Goal: Task Accomplishment & Management: Manage account settings

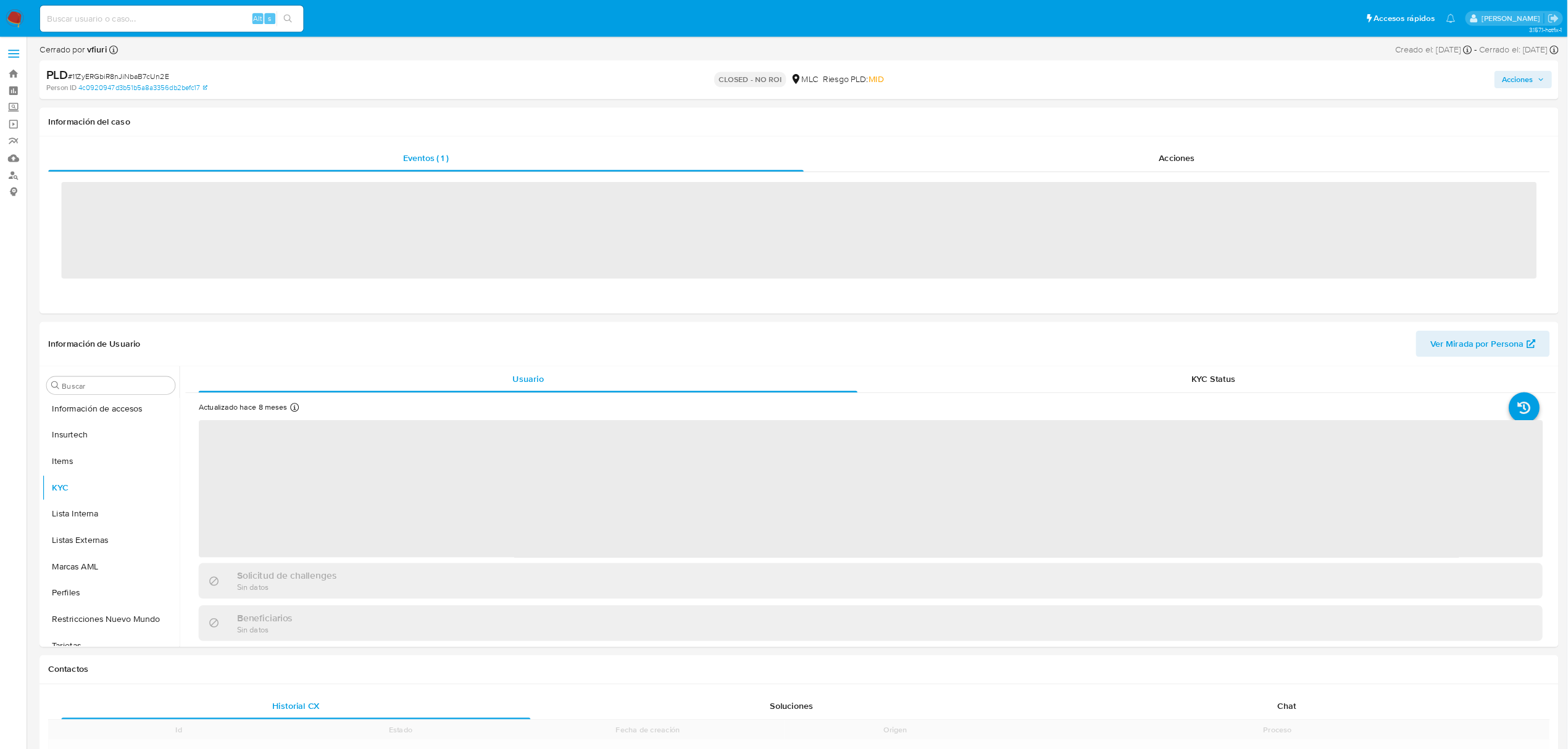
scroll to position [521, 0]
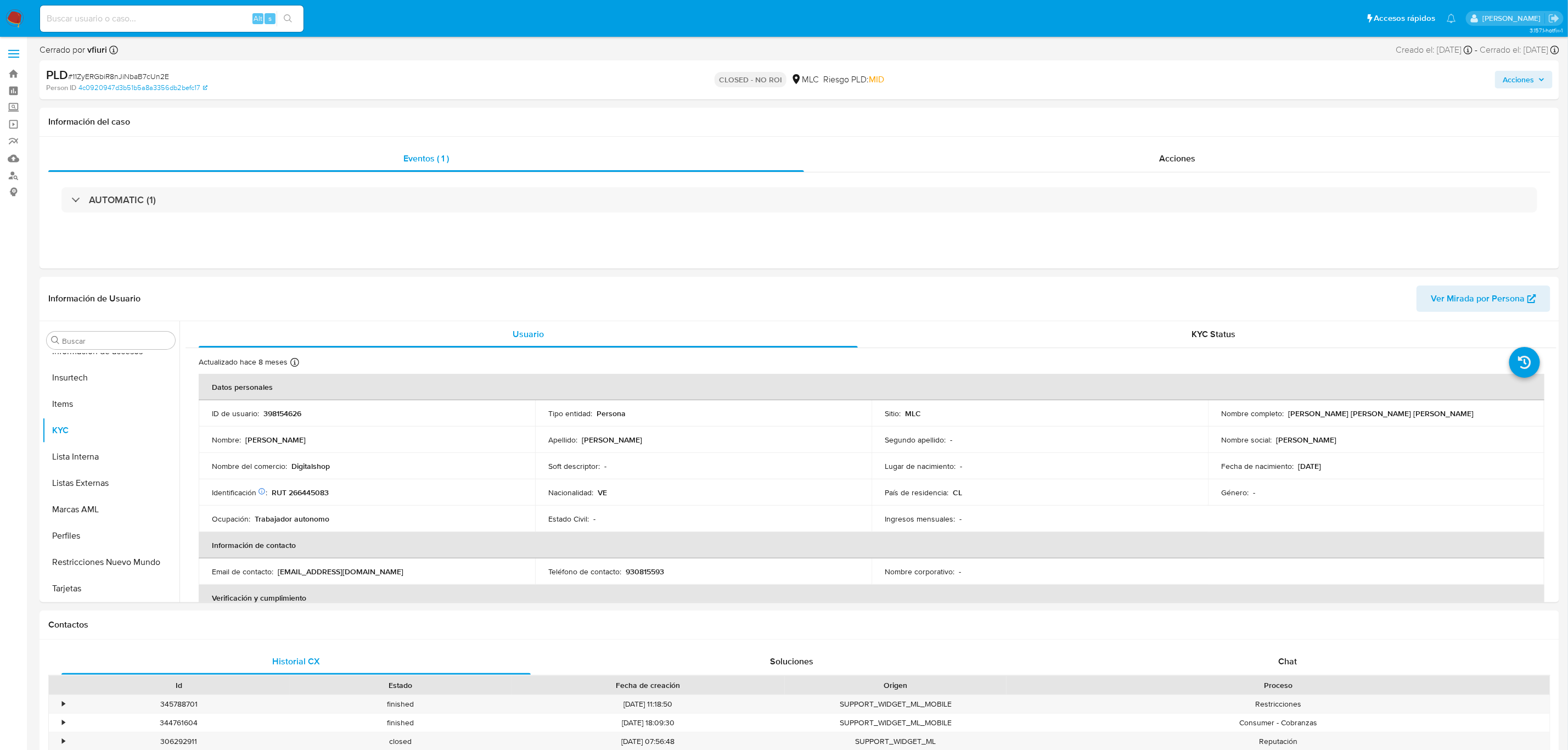
select select "10"
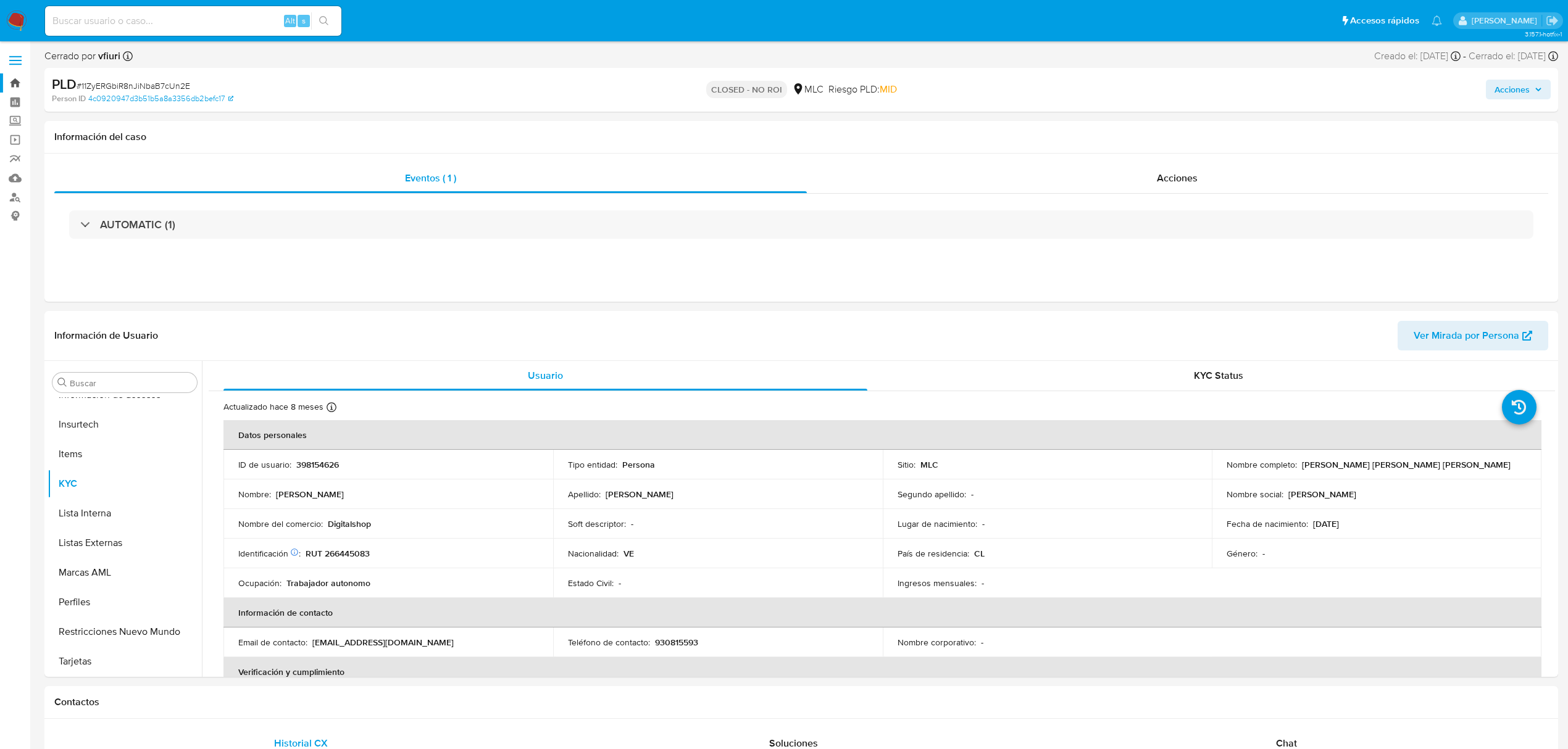
click at [11, 81] on link "Bandeja" at bounding box center [73, 83] width 147 height 19
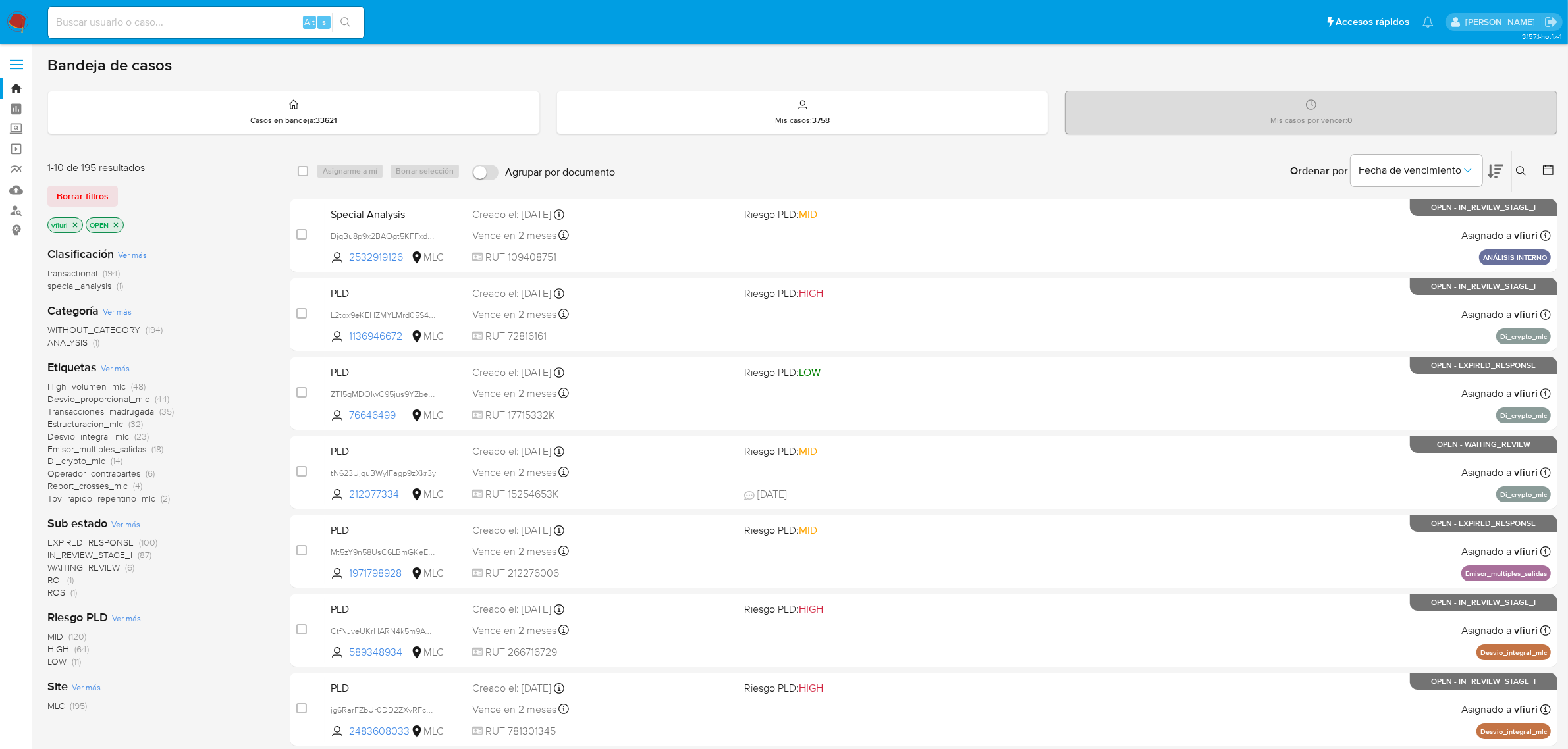
click at [1543, 174] on icon at bounding box center [1548, 170] width 13 height 13
click at [1552, 173] on icon at bounding box center [1548, 170] width 13 height 13
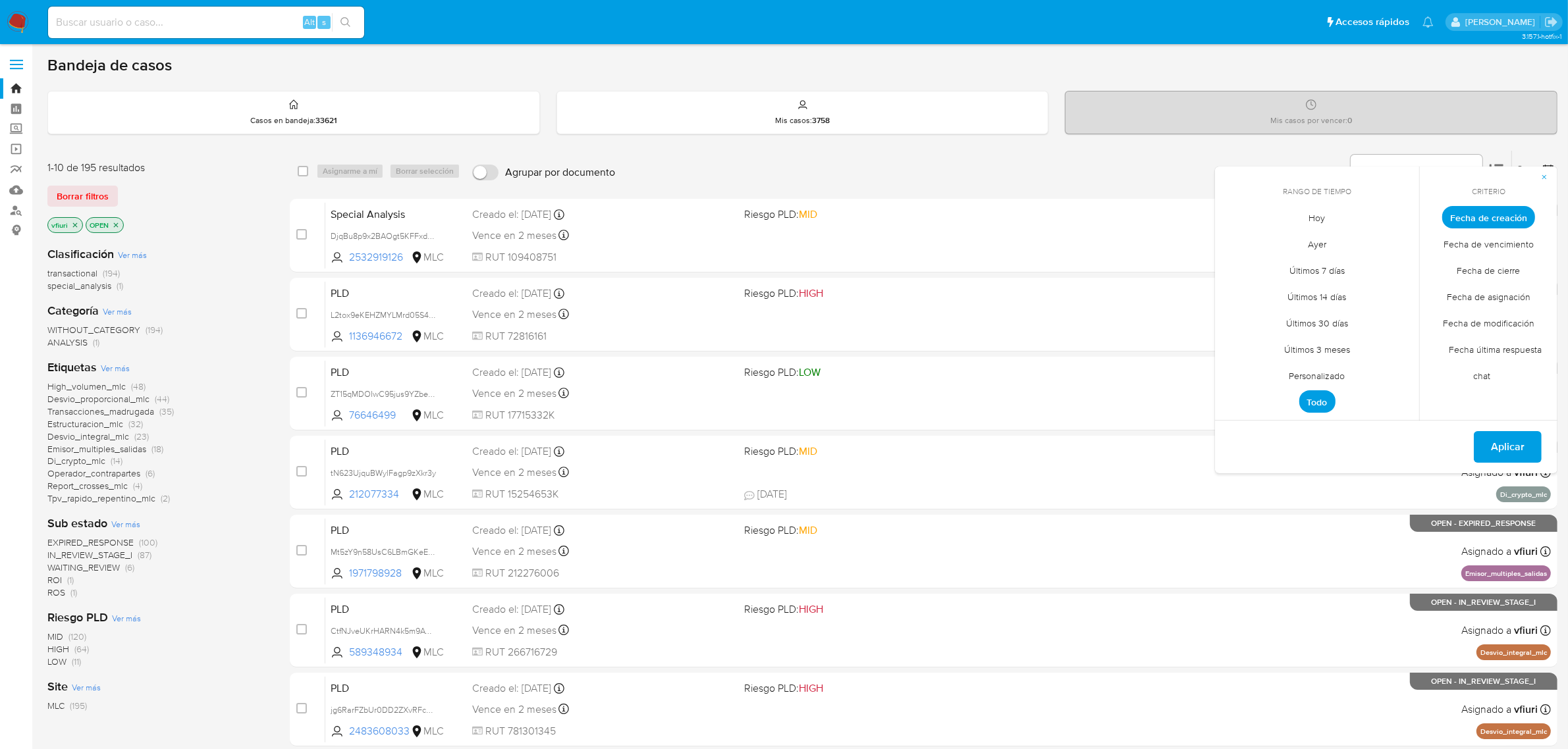
click at [1341, 379] on span "Personalizado" at bounding box center [1317, 376] width 84 height 27
click at [1228, 244] on icon "Mes anterior" at bounding box center [1235, 241] width 16 height 16
click at [1315, 344] on button "12" at bounding box center [1316, 343] width 21 height 21
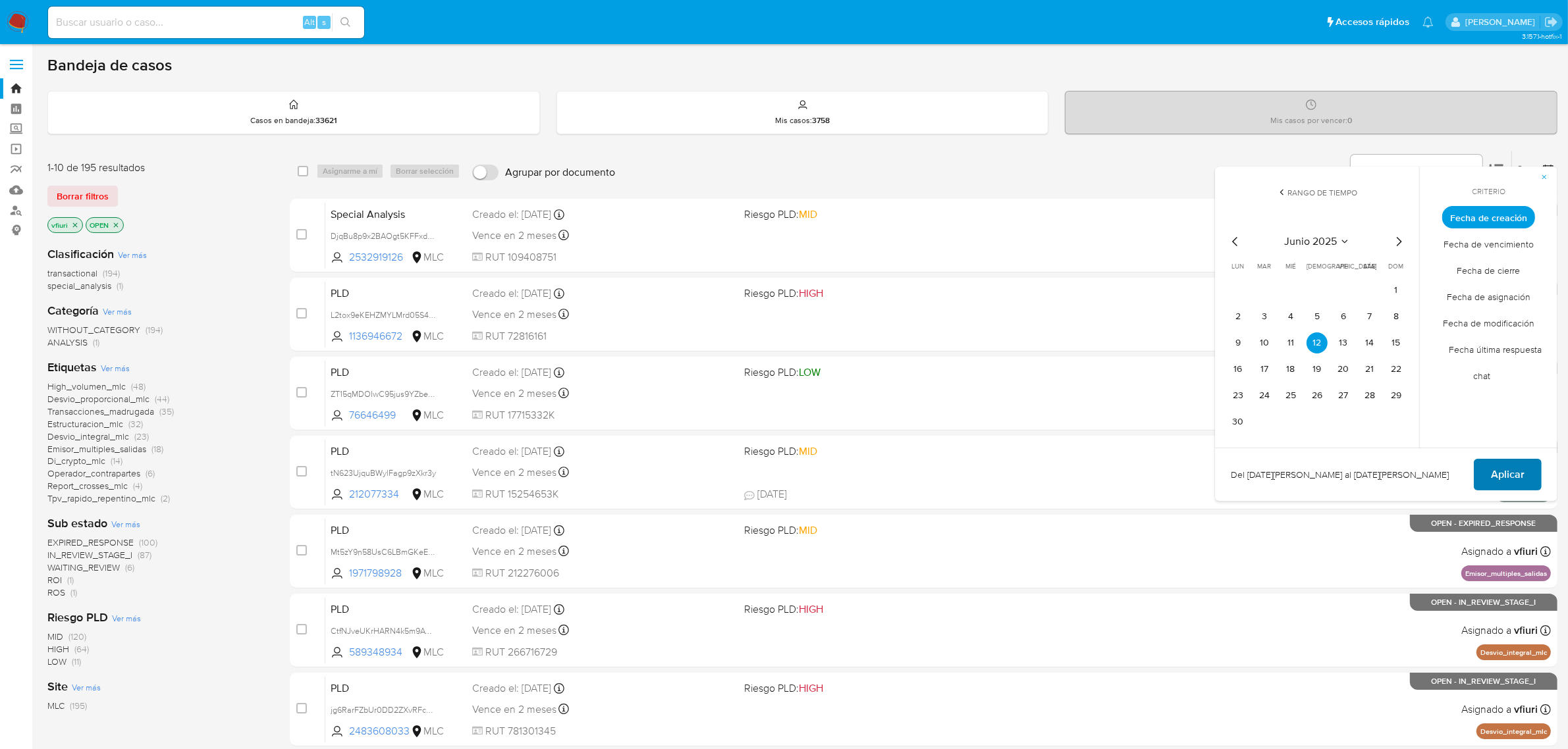
click at [1526, 472] on button "Aplicar" at bounding box center [1508, 475] width 68 height 32
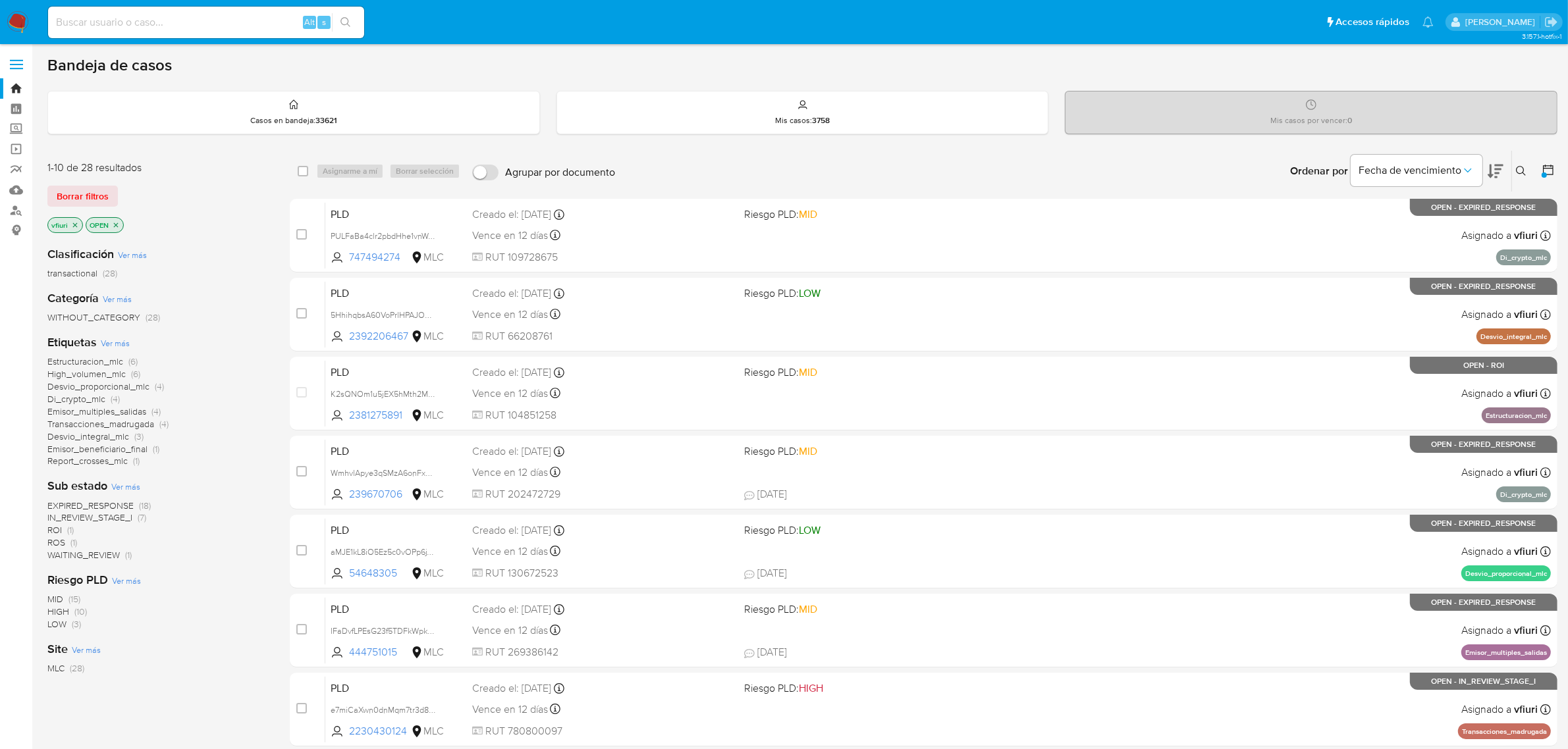
click at [1558, 172] on main "3.157.1-hotfix-1" at bounding box center [784, 519] width 1568 height 1039
click at [1541, 168] on div at bounding box center [1544, 171] width 24 height 41
click at [1544, 174] on div at bounding box center [1544, 175] width 6 height 6
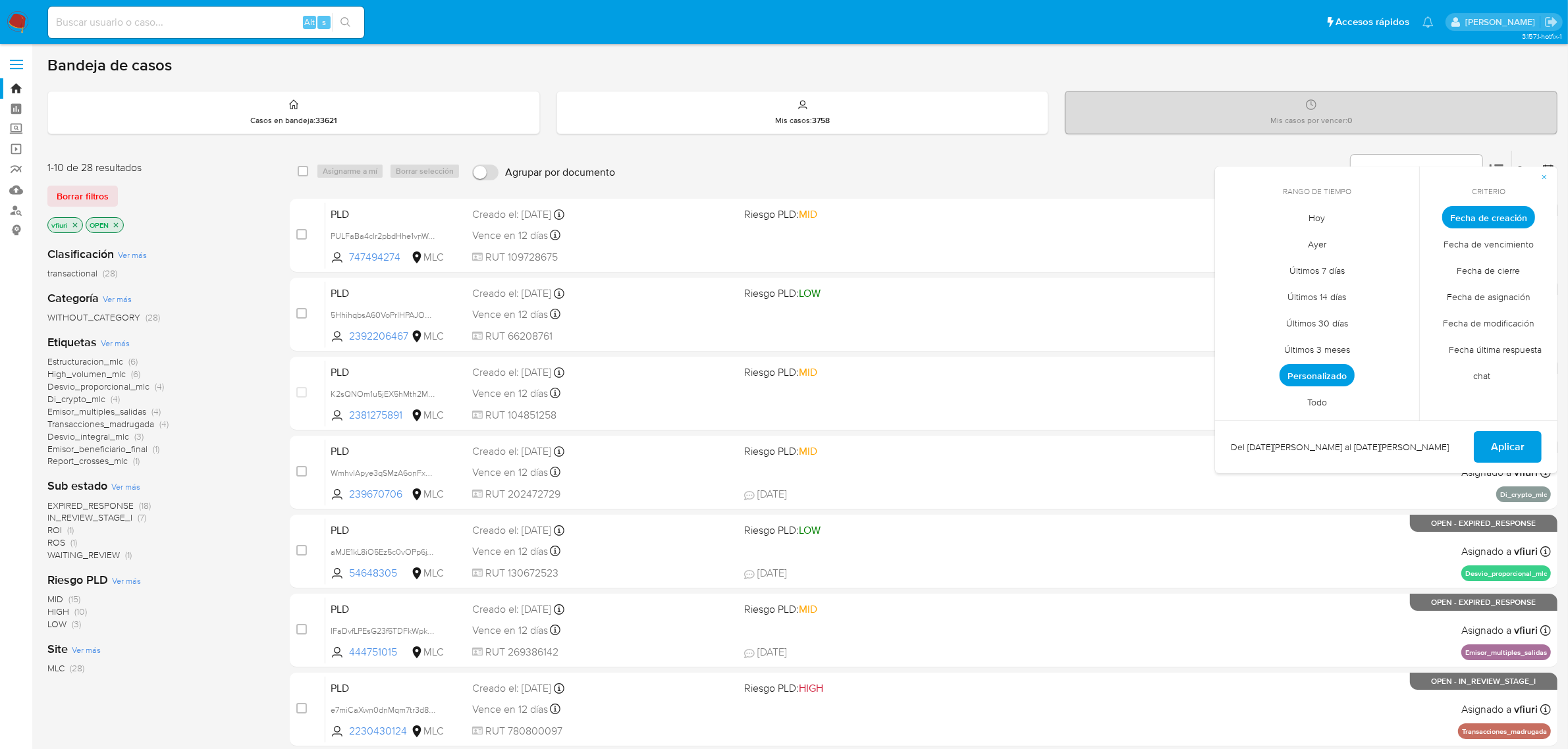
click at [1324, 401] on span "Todo" at bounding box center [1316, 402] width 47 height 27
click at [1503, 448] on span "Aplicar" at bounding box center [1508, 447] width 34 height 29
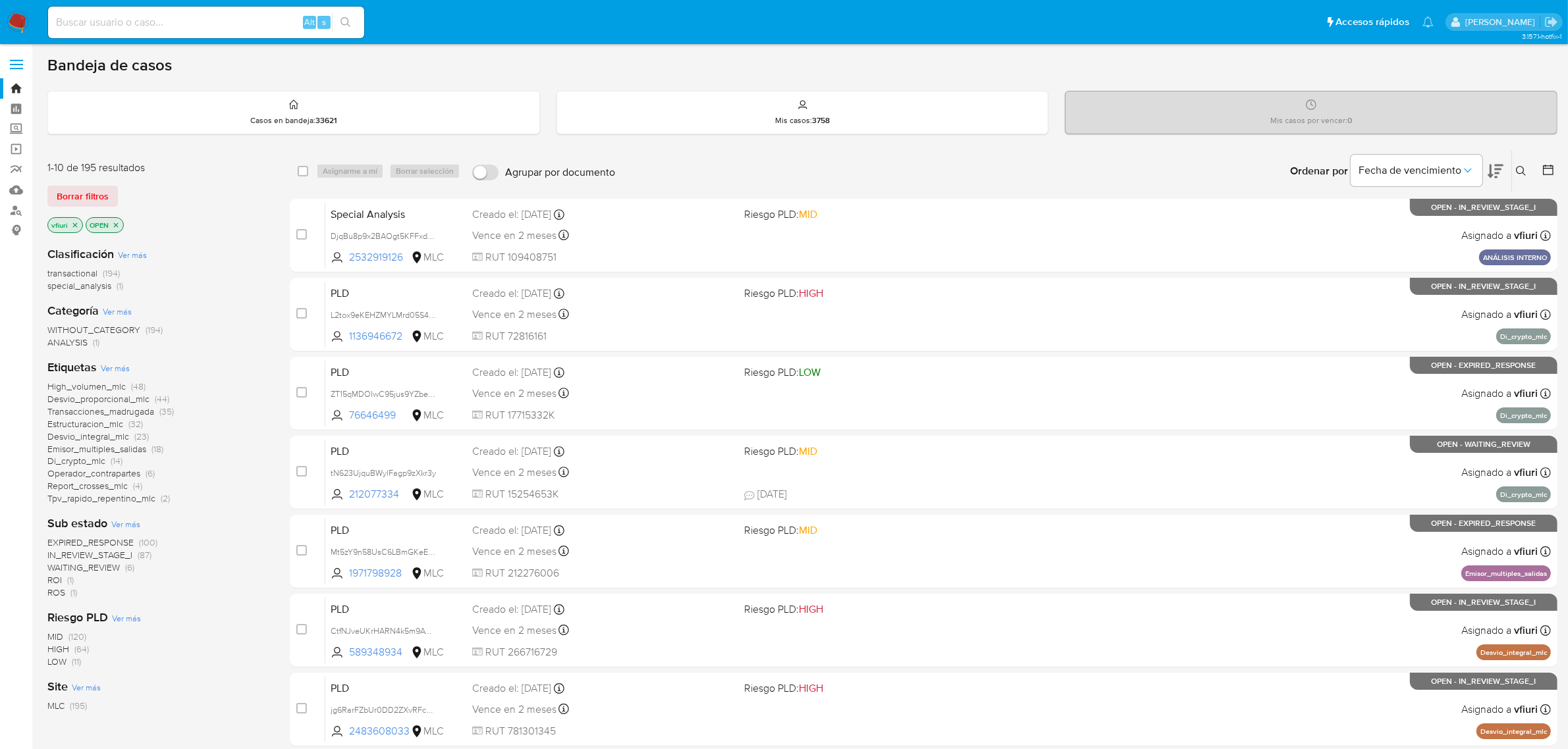
click at [121, 222] on p "OPEN" at bounding box center [105, 224] width 37 height 14
click at [110, 225] on p "OPEN" at bounding box center [105, 224] width 37 height 14
click at [112, 226] on icon "close-filter" at bounding box center [116, 225] width 8 height 8
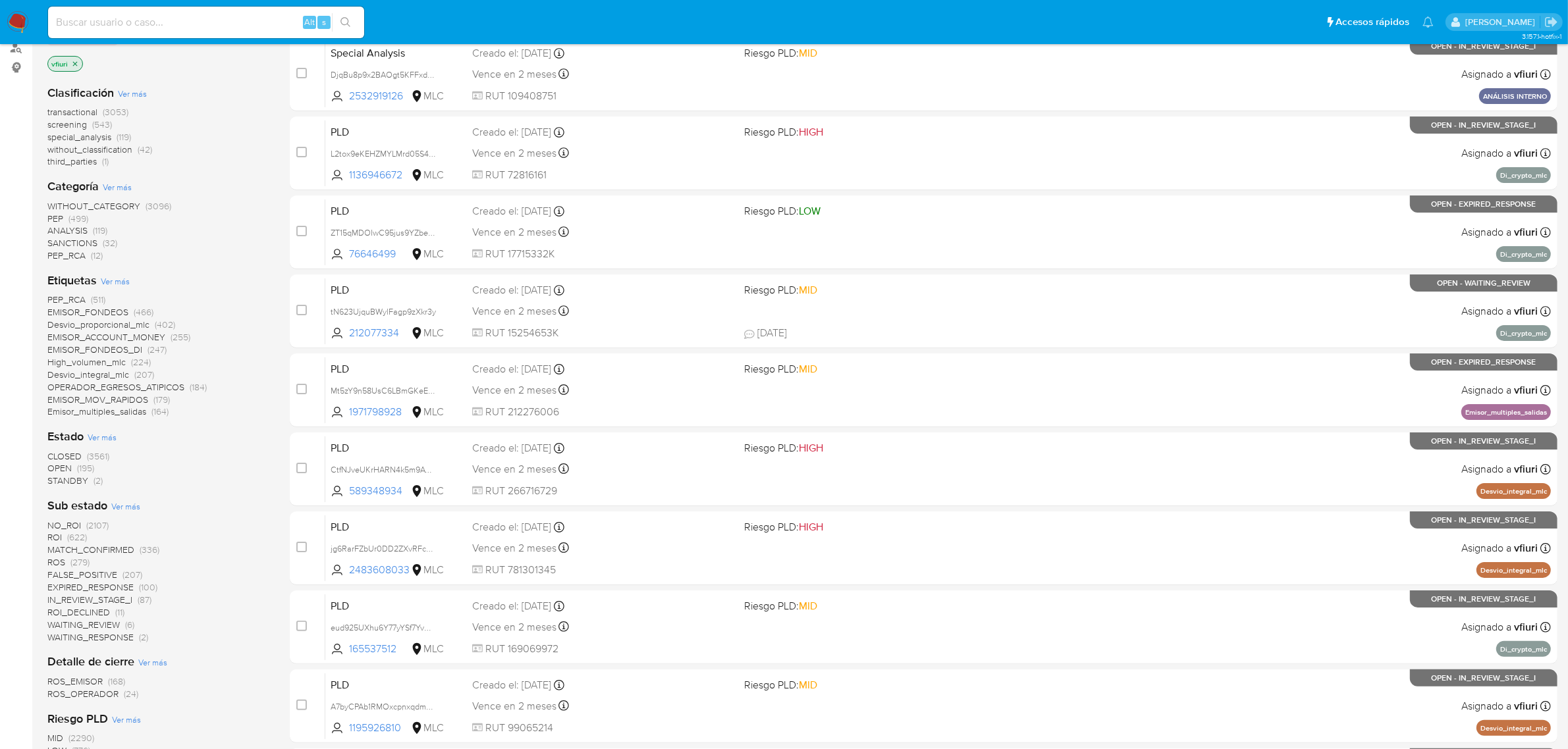
scroll to position [165, 0]
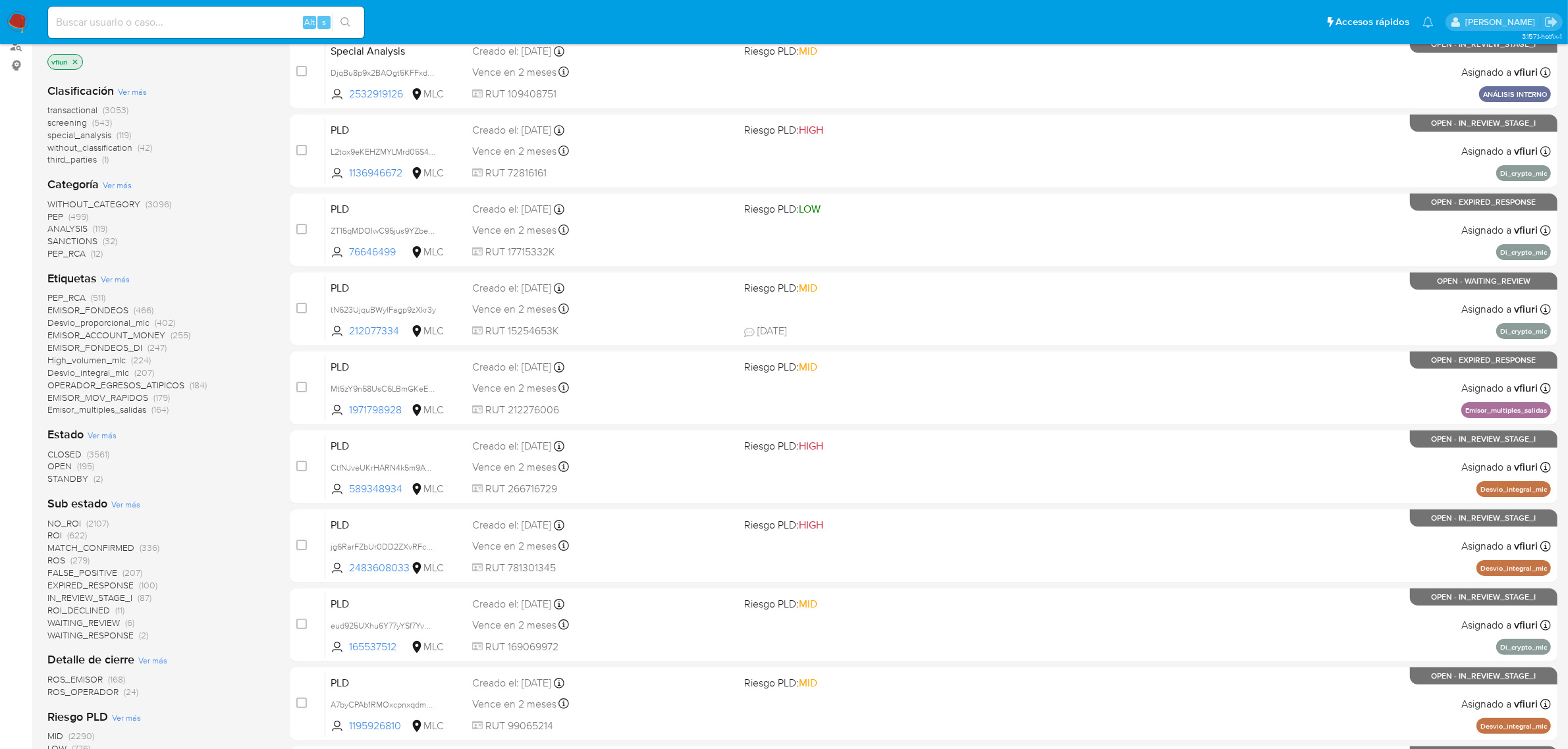
click at [75, 449] on span "CLOSED" at bounding box center [64, 454] width 34 height 13
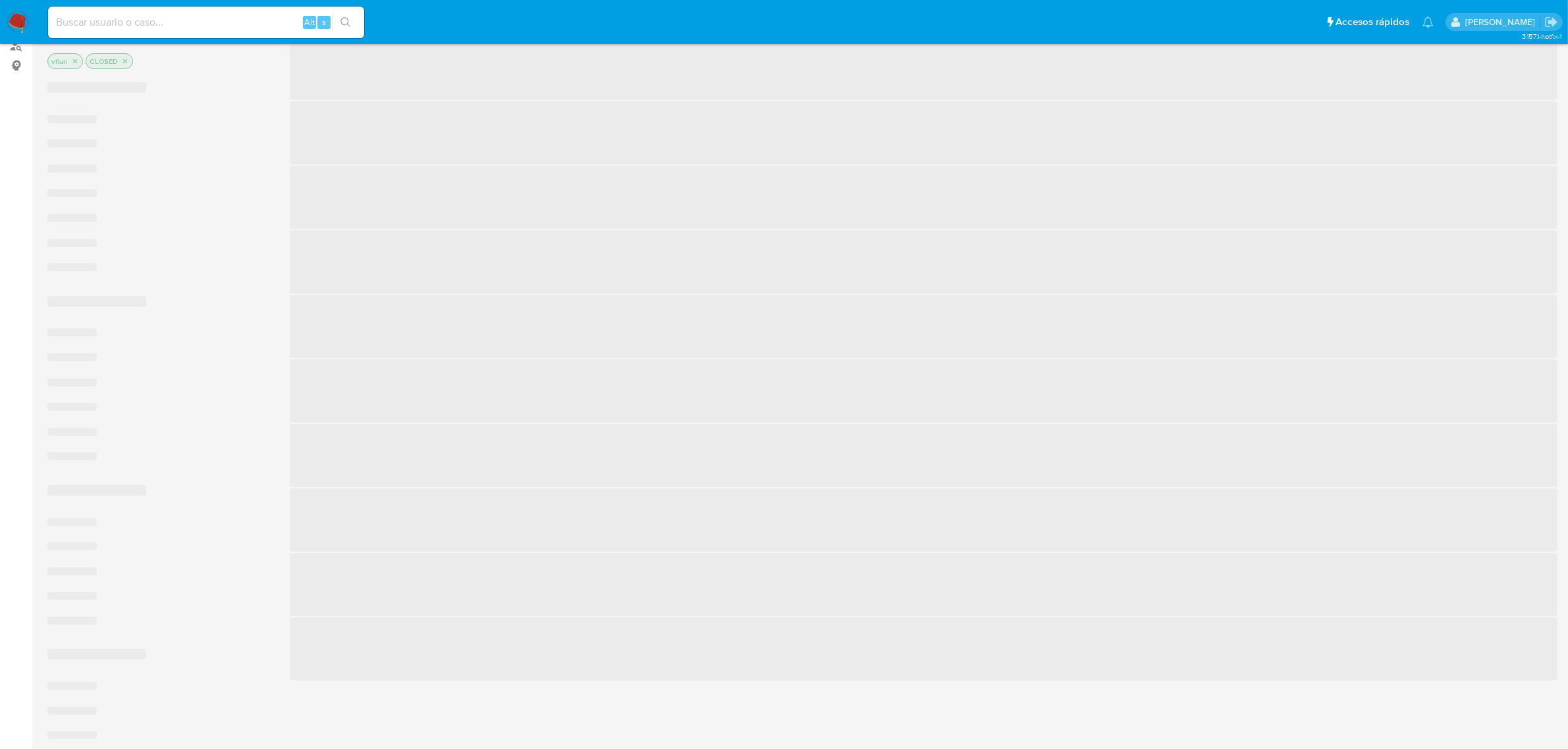
scroll to position [288, 0]
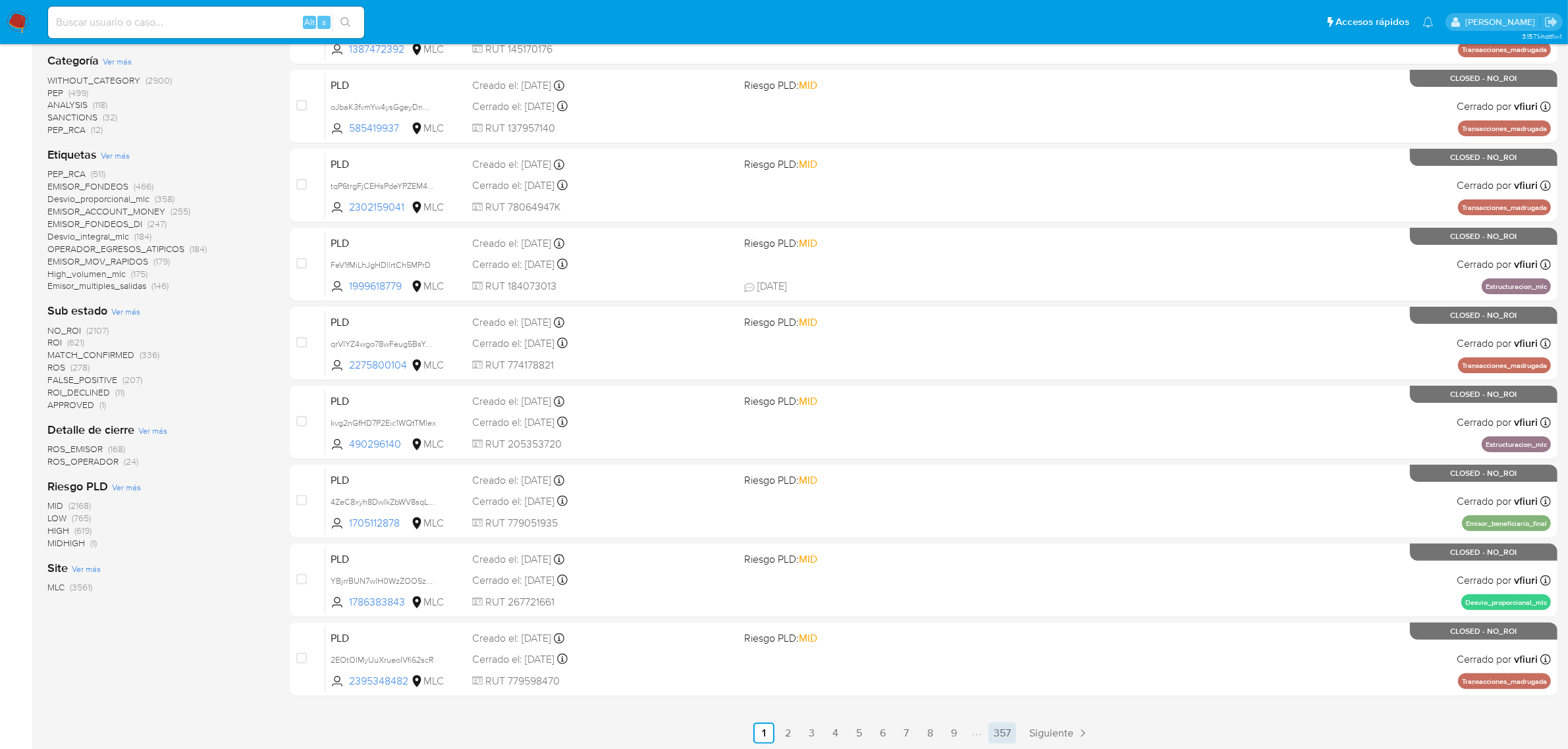
click at [995, 732] on link "357" at bounding box center [1002, 733] width 27 height 21
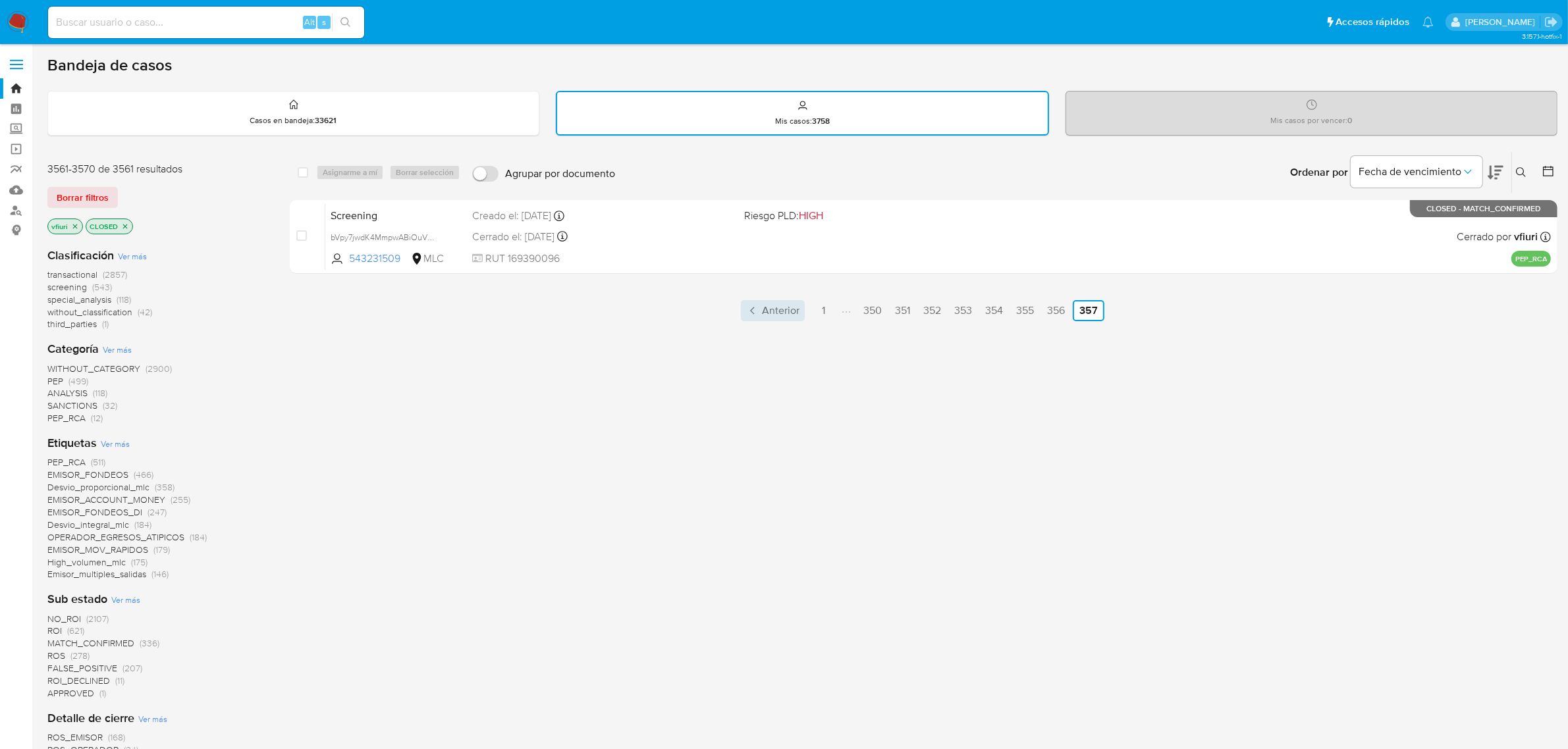
click at [754, 315] on icon "Paginación" at bounding box center [753, 311] width 13 height 13
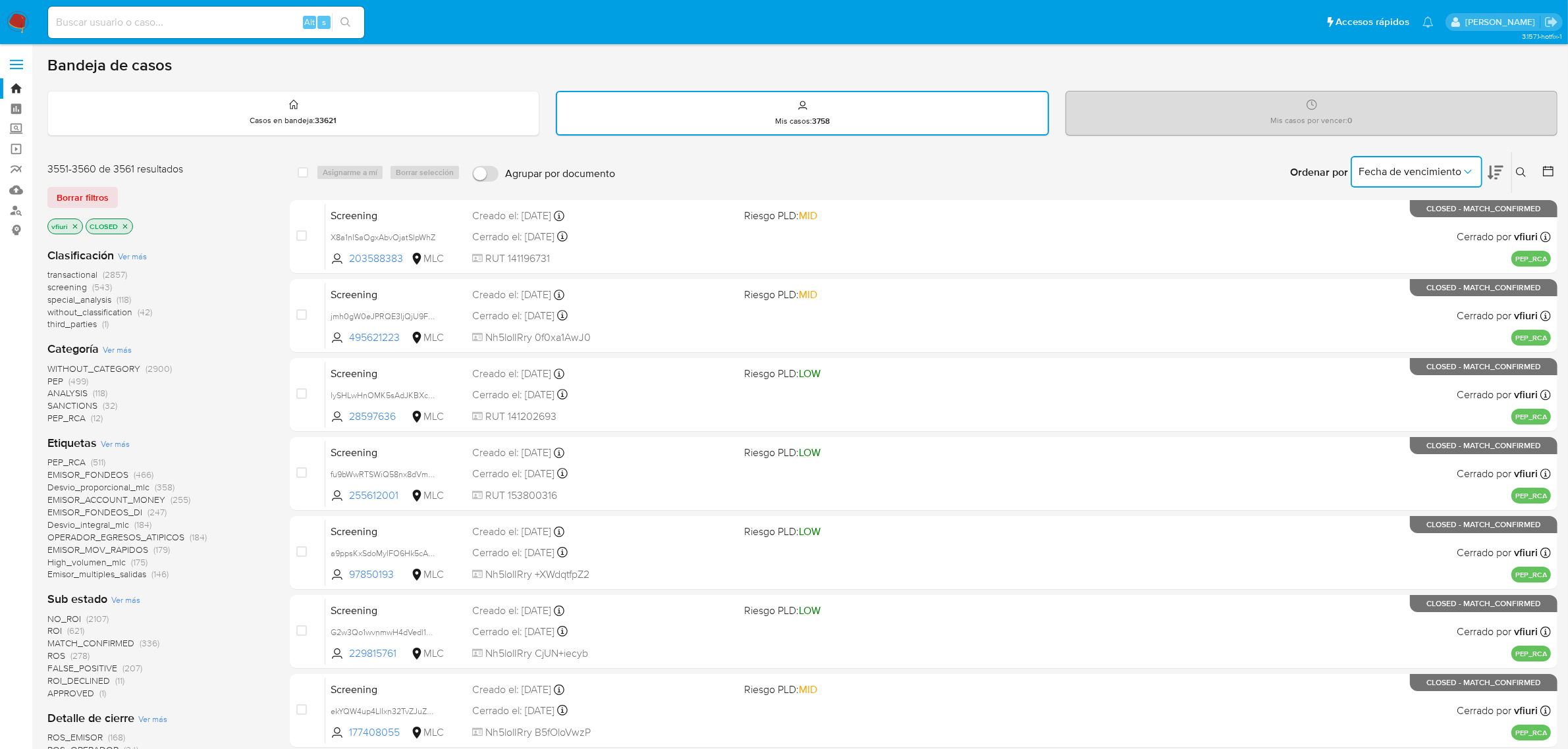
click at [1407, 182] on button "Fecha de vencimiento" at bounding box center [1416, 172] width 132 height 32
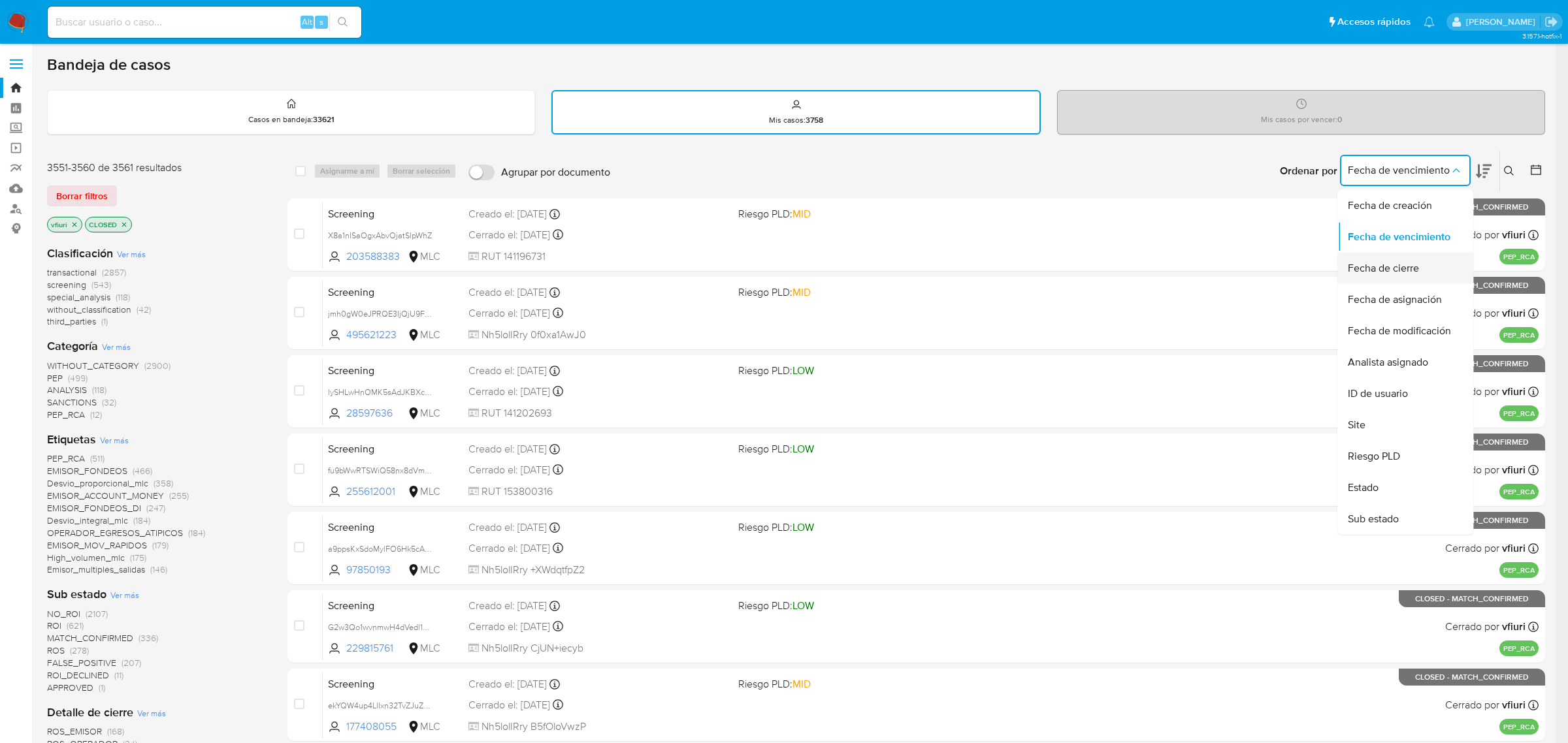
click at [1388, 268] on span "Fecha de cierre" at bounding box center [1384, 268] width 71 height 13
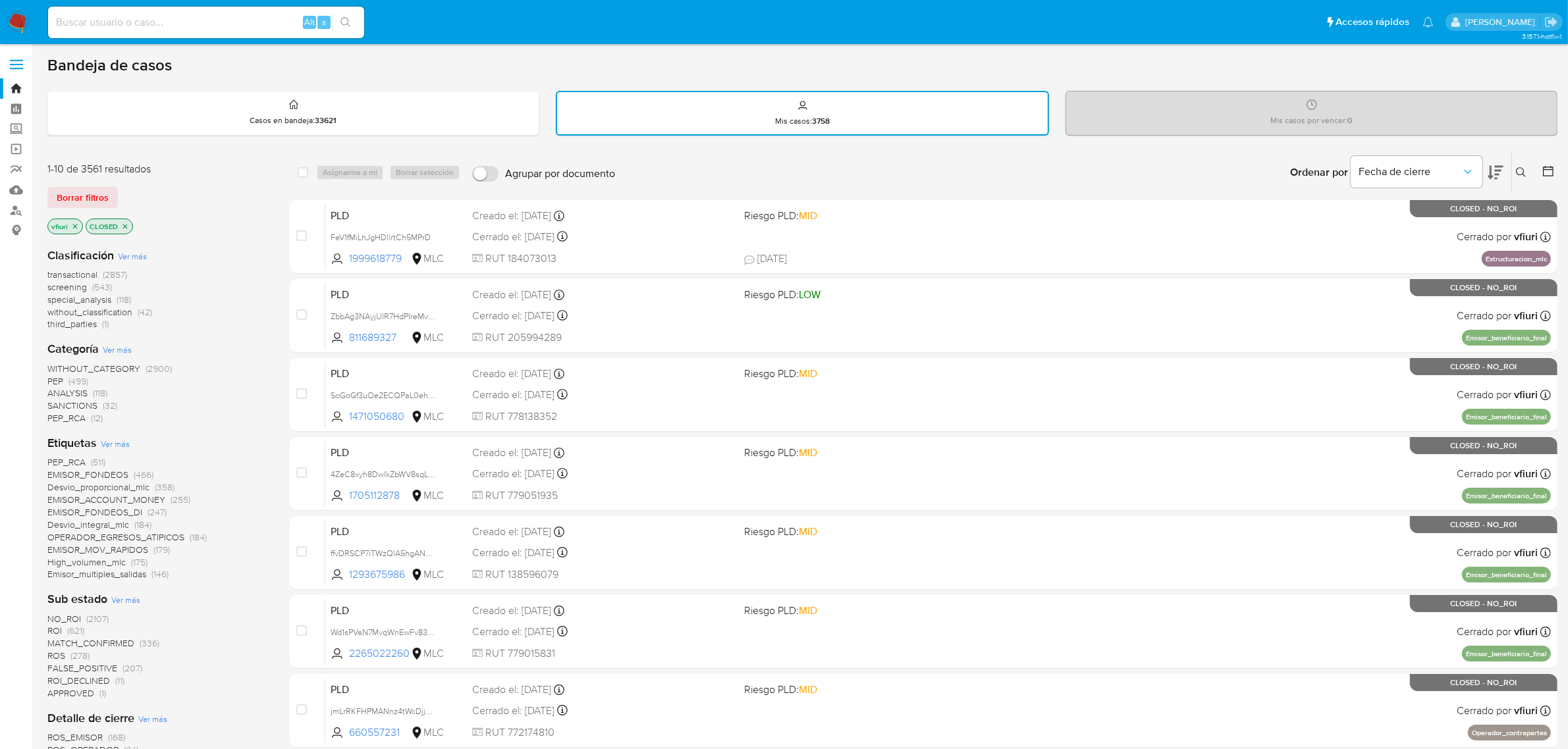
scroll to position [288, 0]
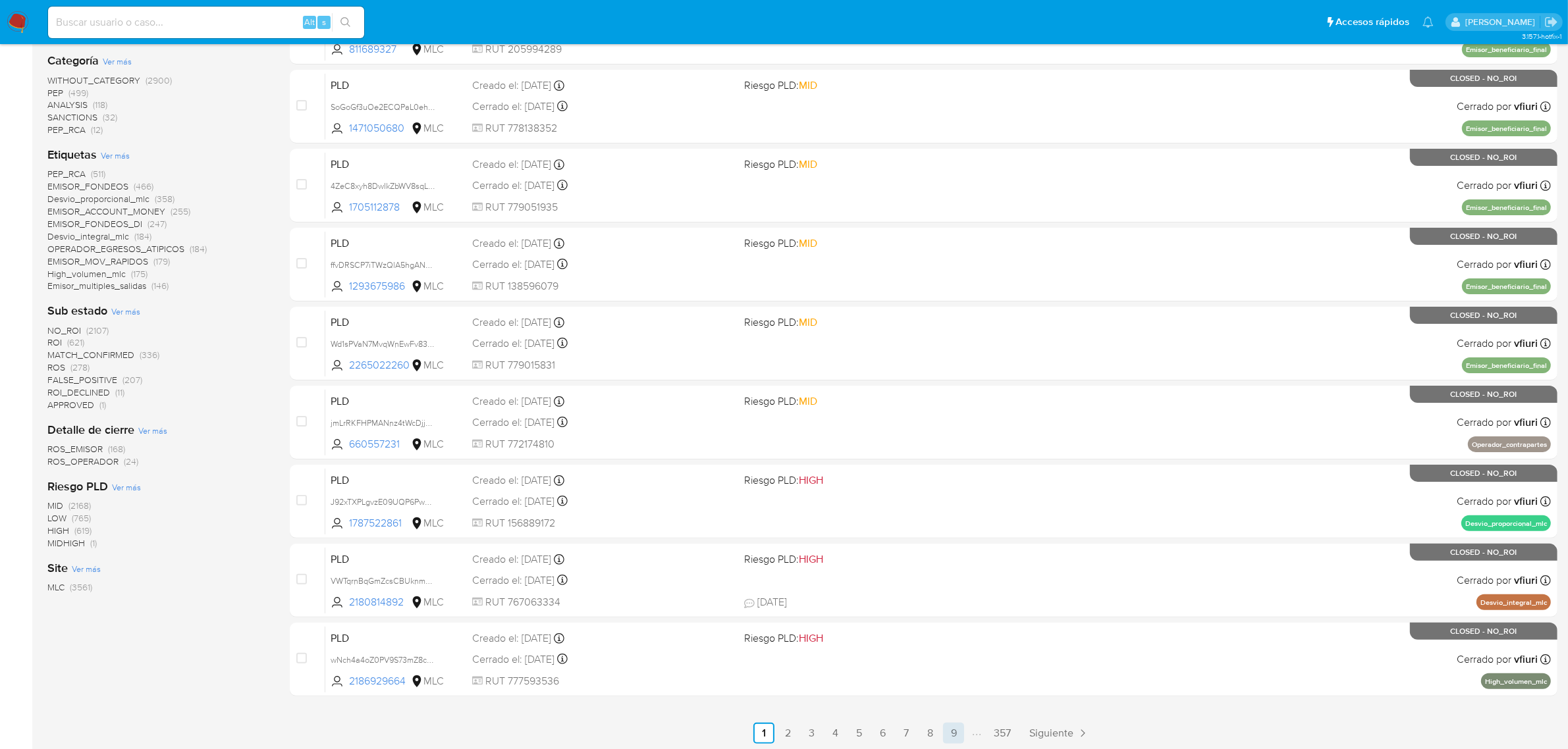
click at [959, 723] on link "9" at bounding box center [954, 733] width 21 height 21
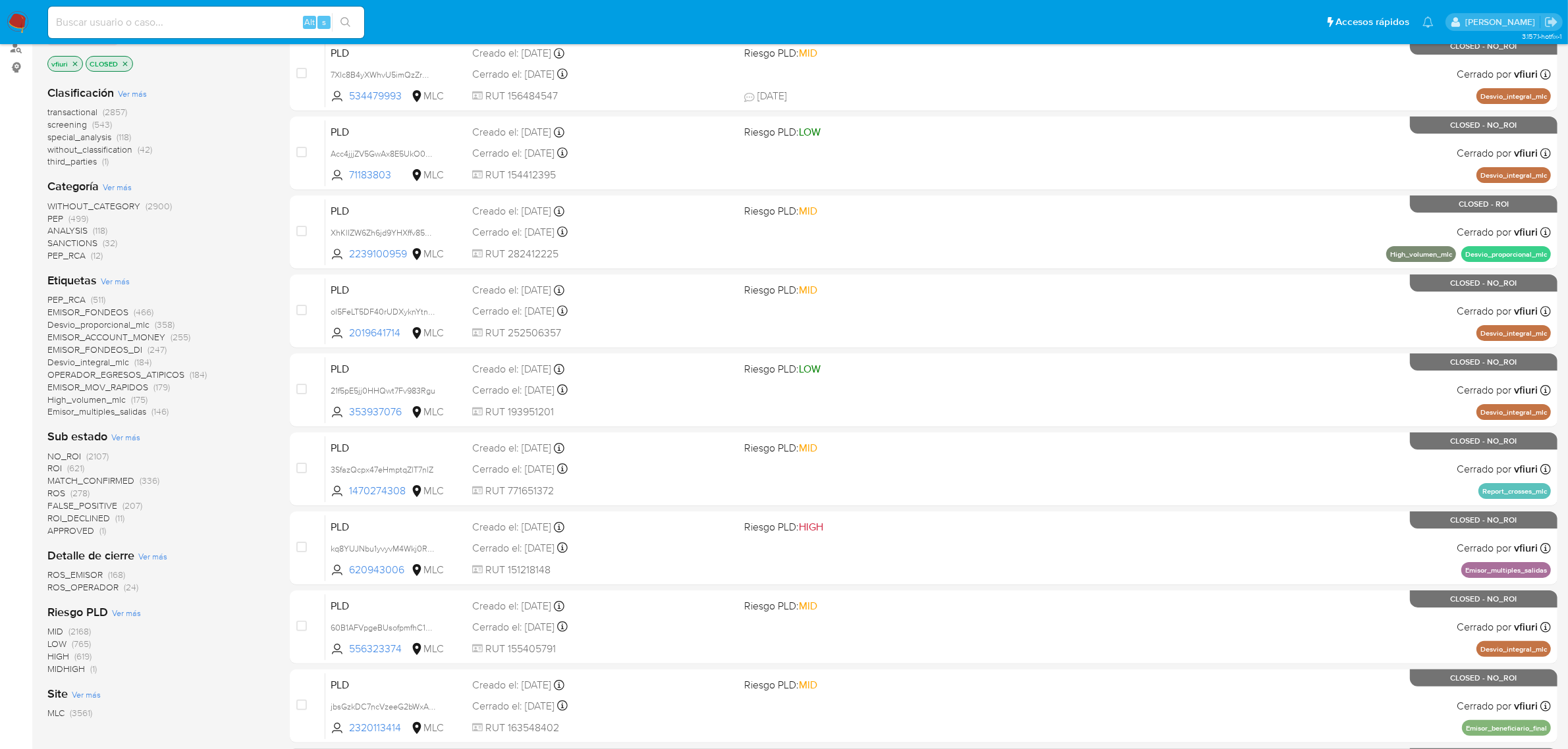
scroll to position [288, 0]
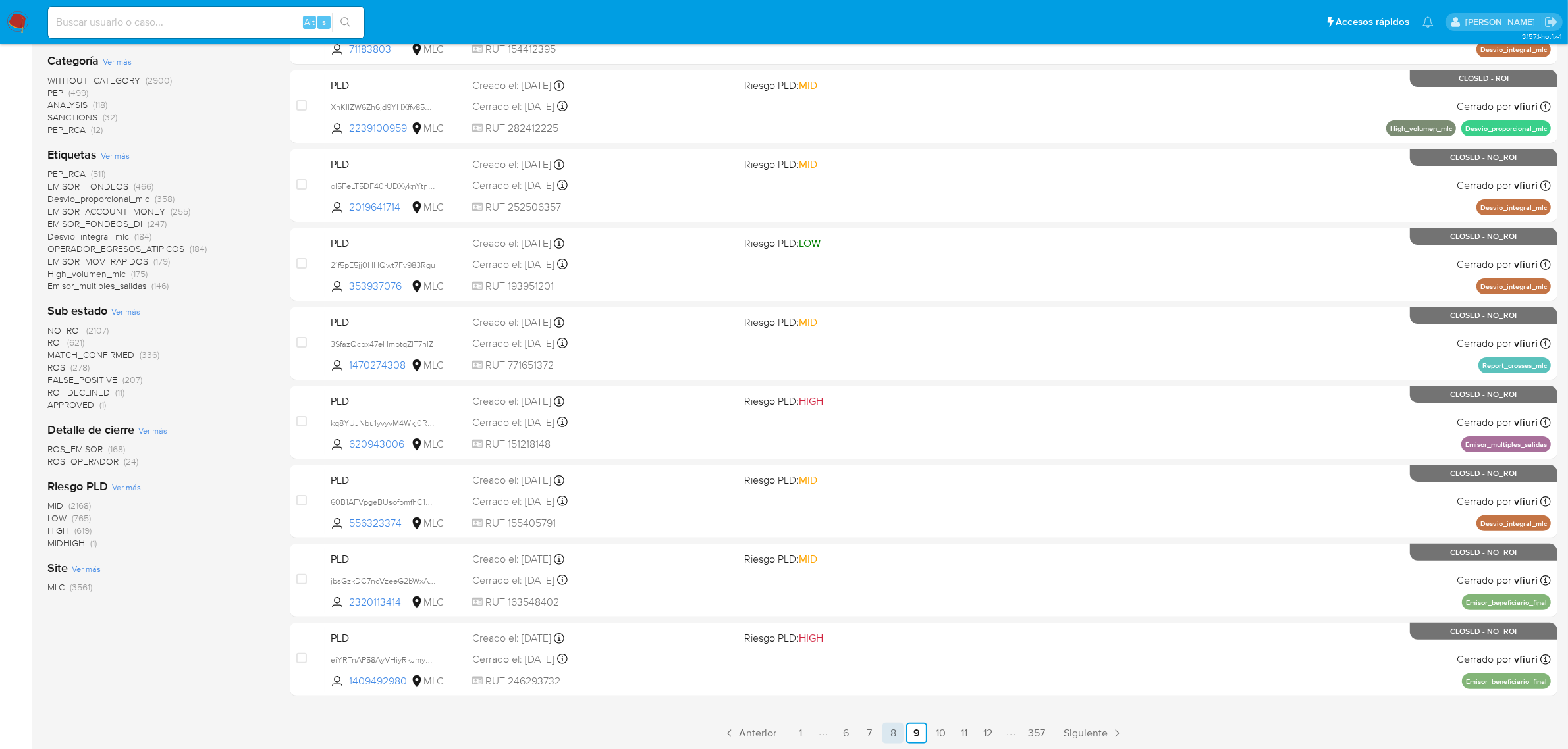
click at [903, 733] on link "8" at bounding box center [892, 733] width 21 height 21
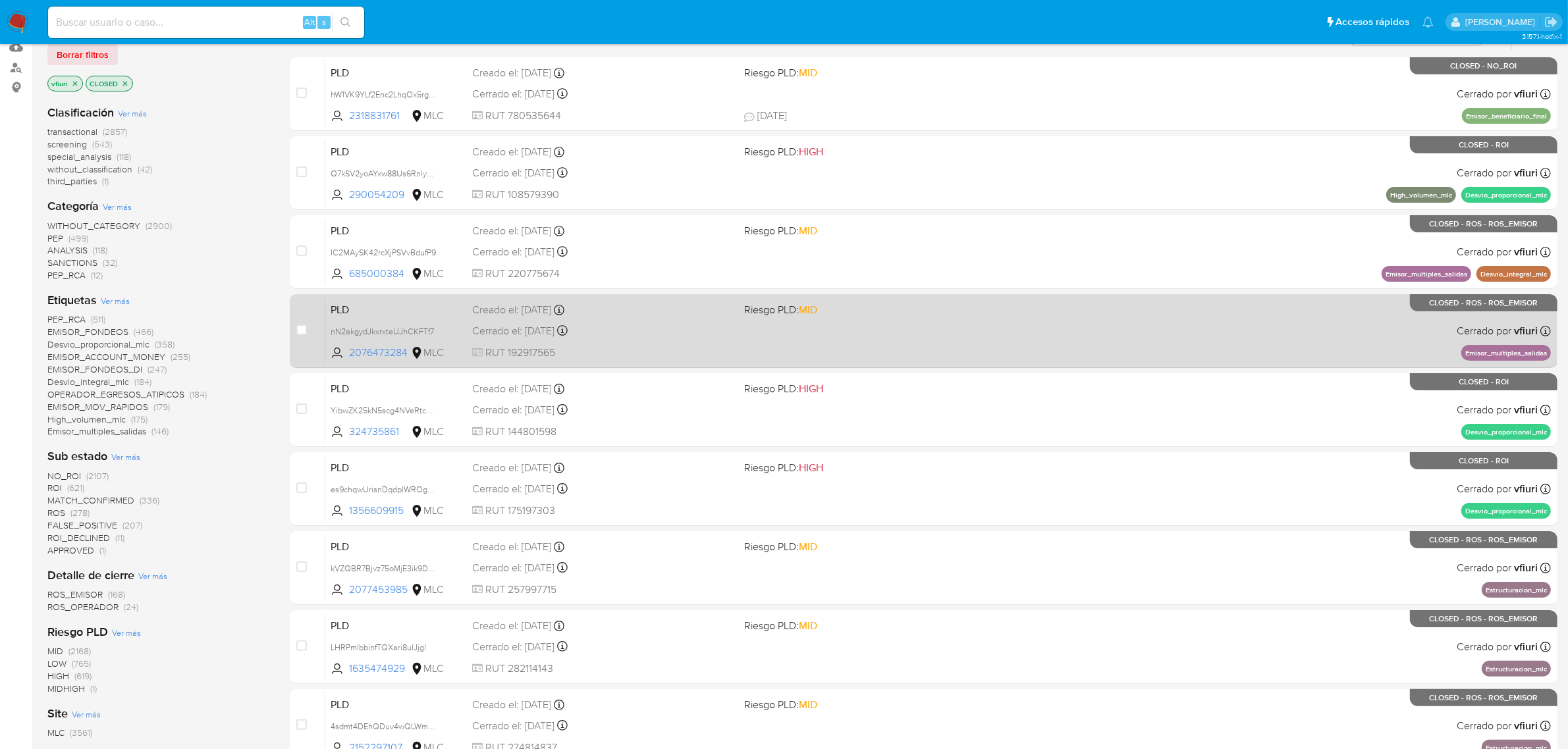
scroll to position [288, 0]
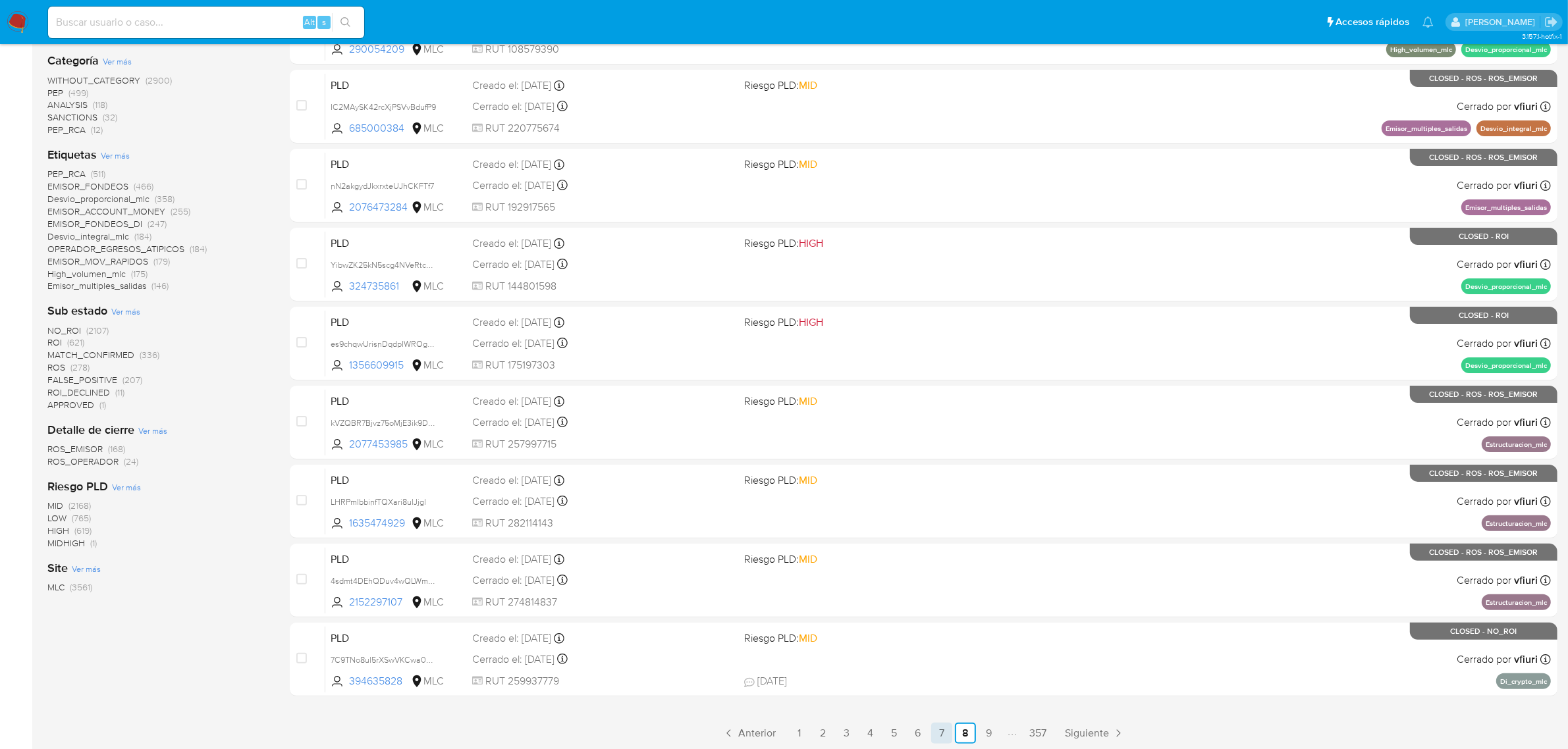
click at [936, 735] on link "7" at bounding box center [941, 733] width 21 height 21
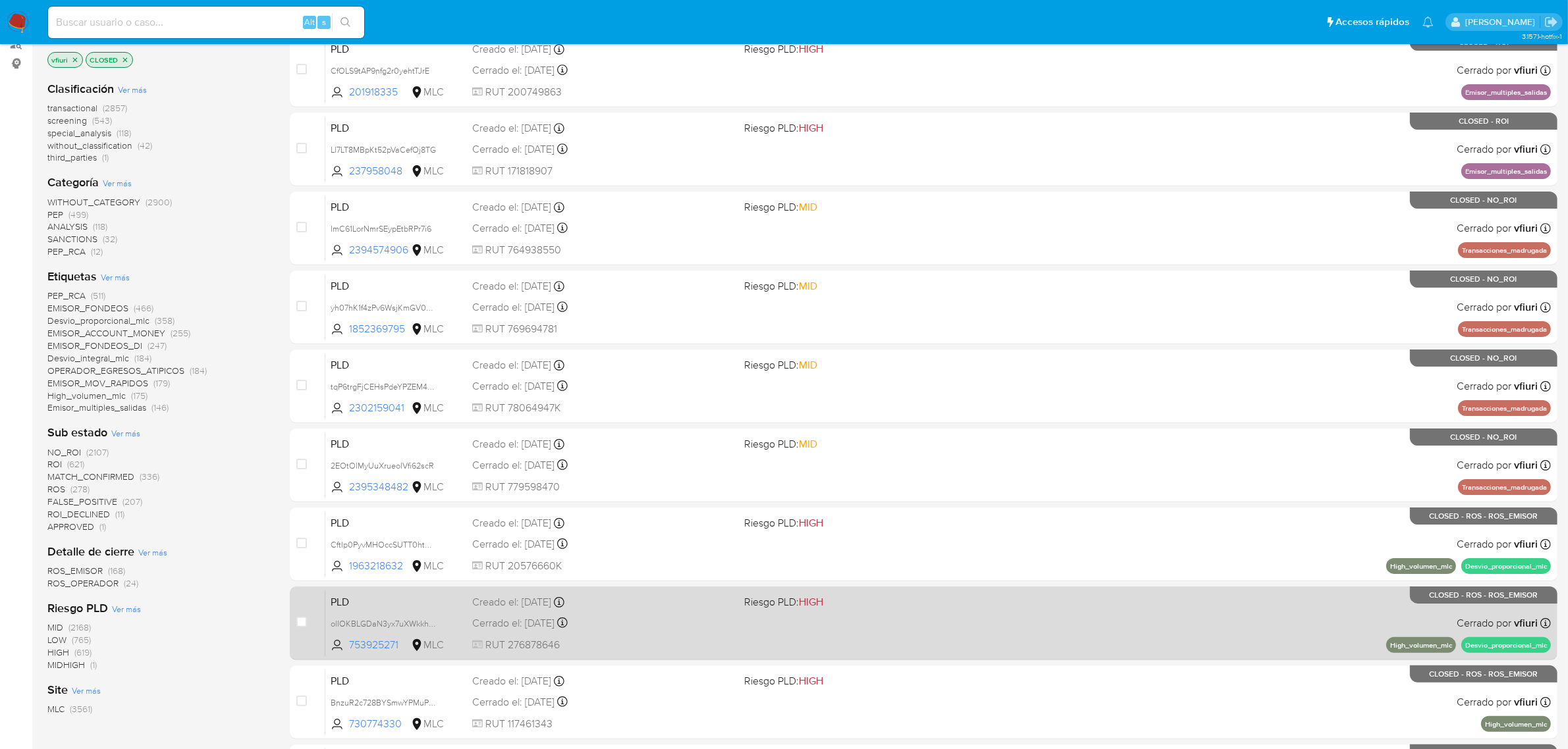
scroll to position [288, 0]
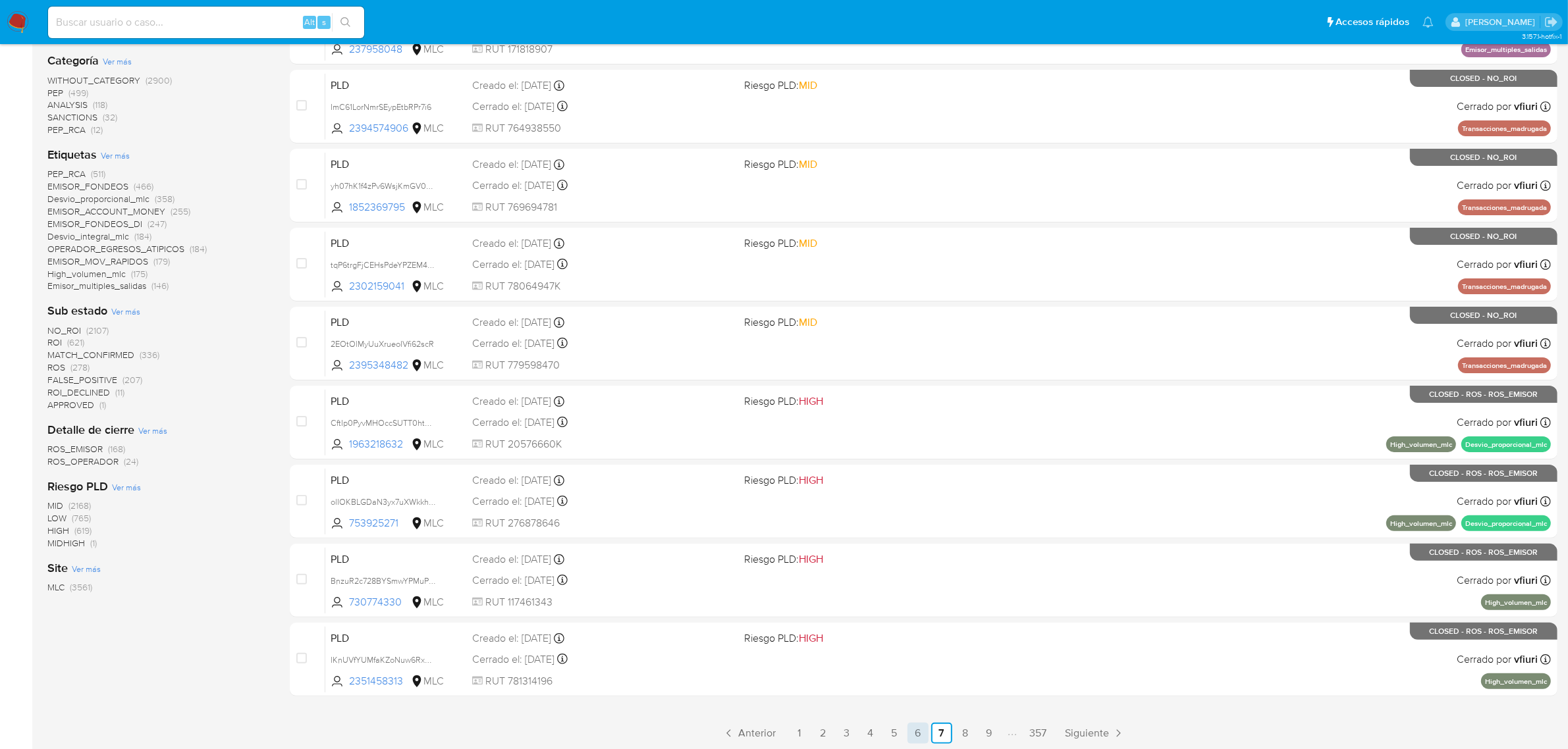
click at [913, 732] on link "6" at bounding box center [918, 733] width 21 height 21
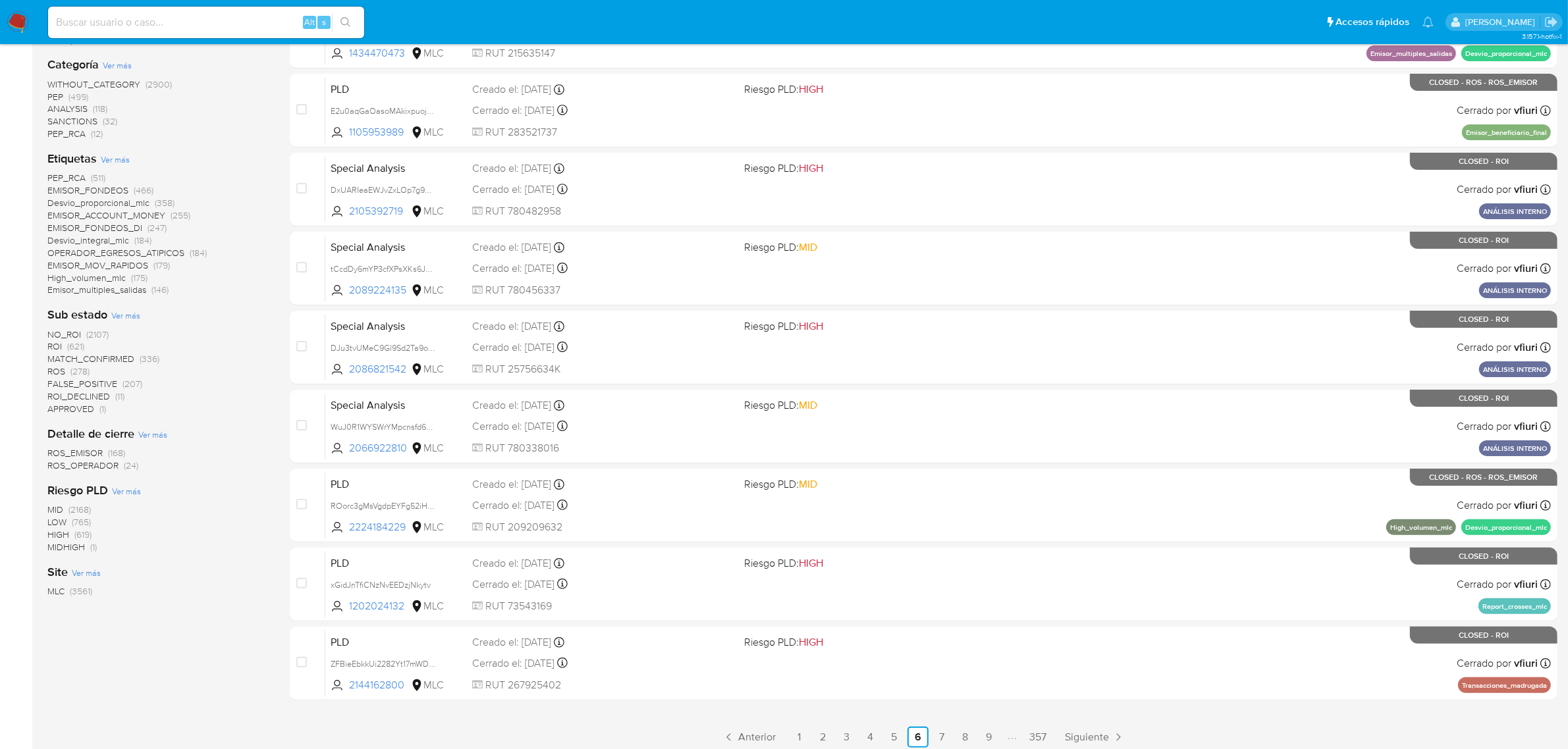
scroll to position [288, 0]
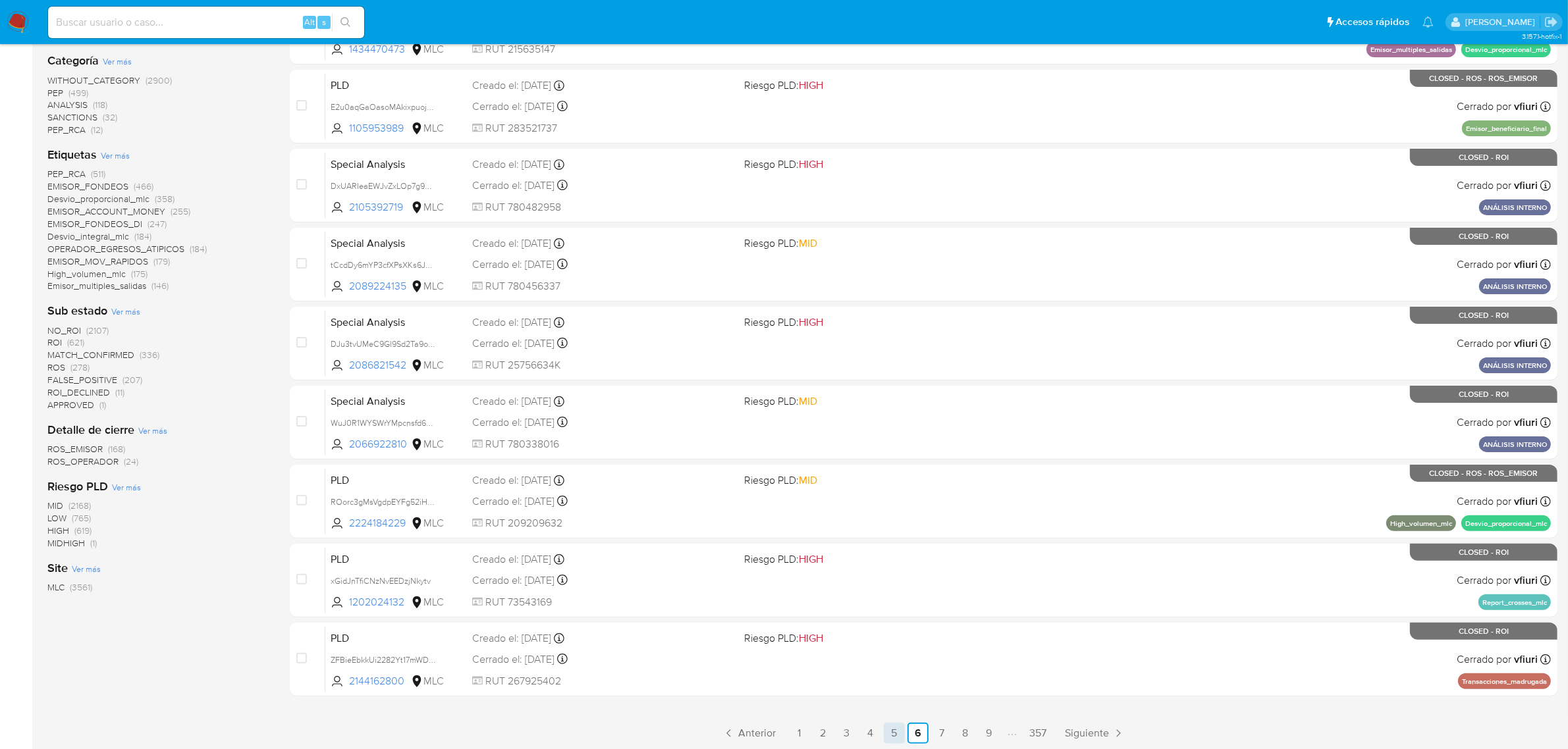
click at [897, 732] on link "5" at bounding box center [894, 733] width 21 height 21
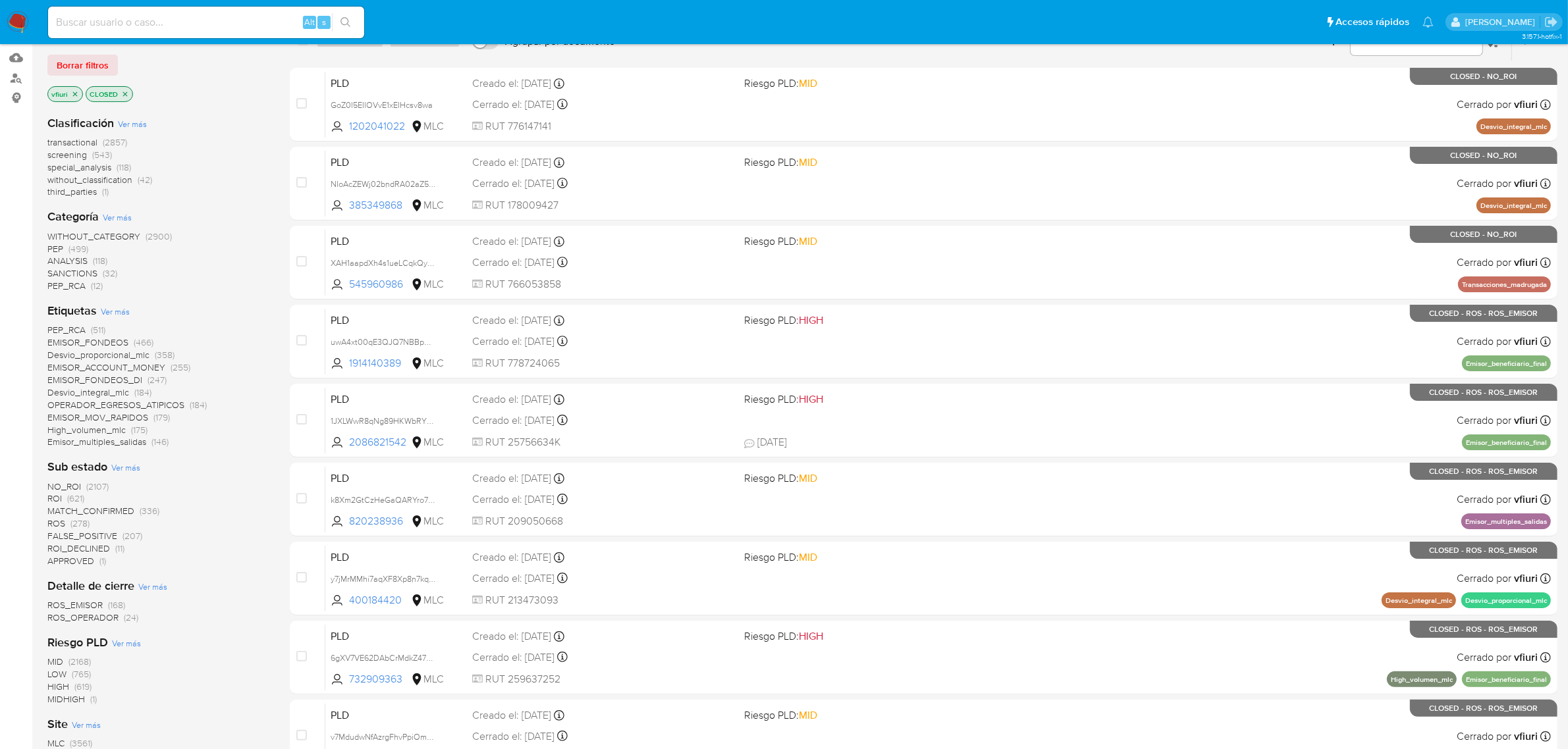
scroll to position [288, 0]
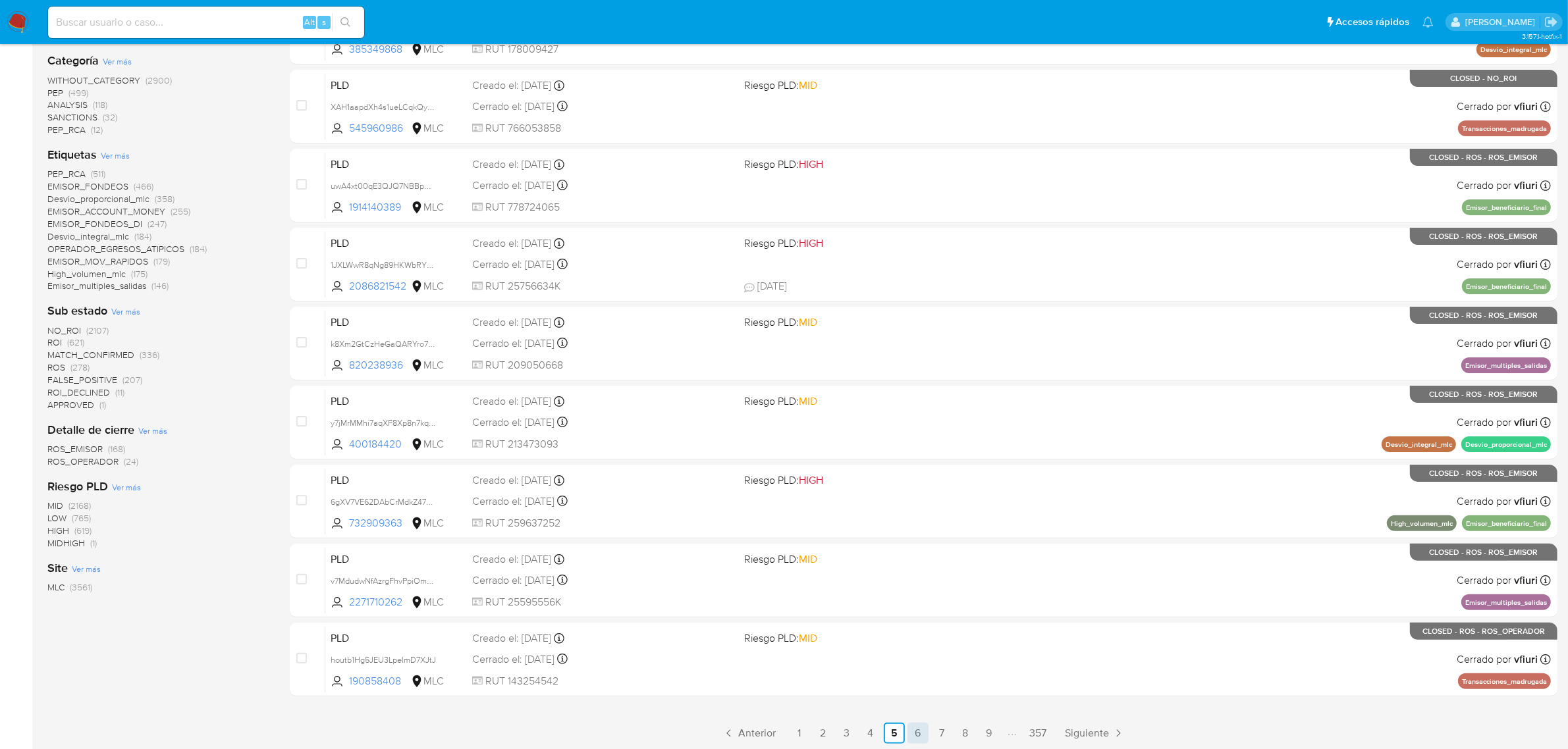
click at [917, 738] on link "6" at bounding box center [918, 733] width 21 height 21
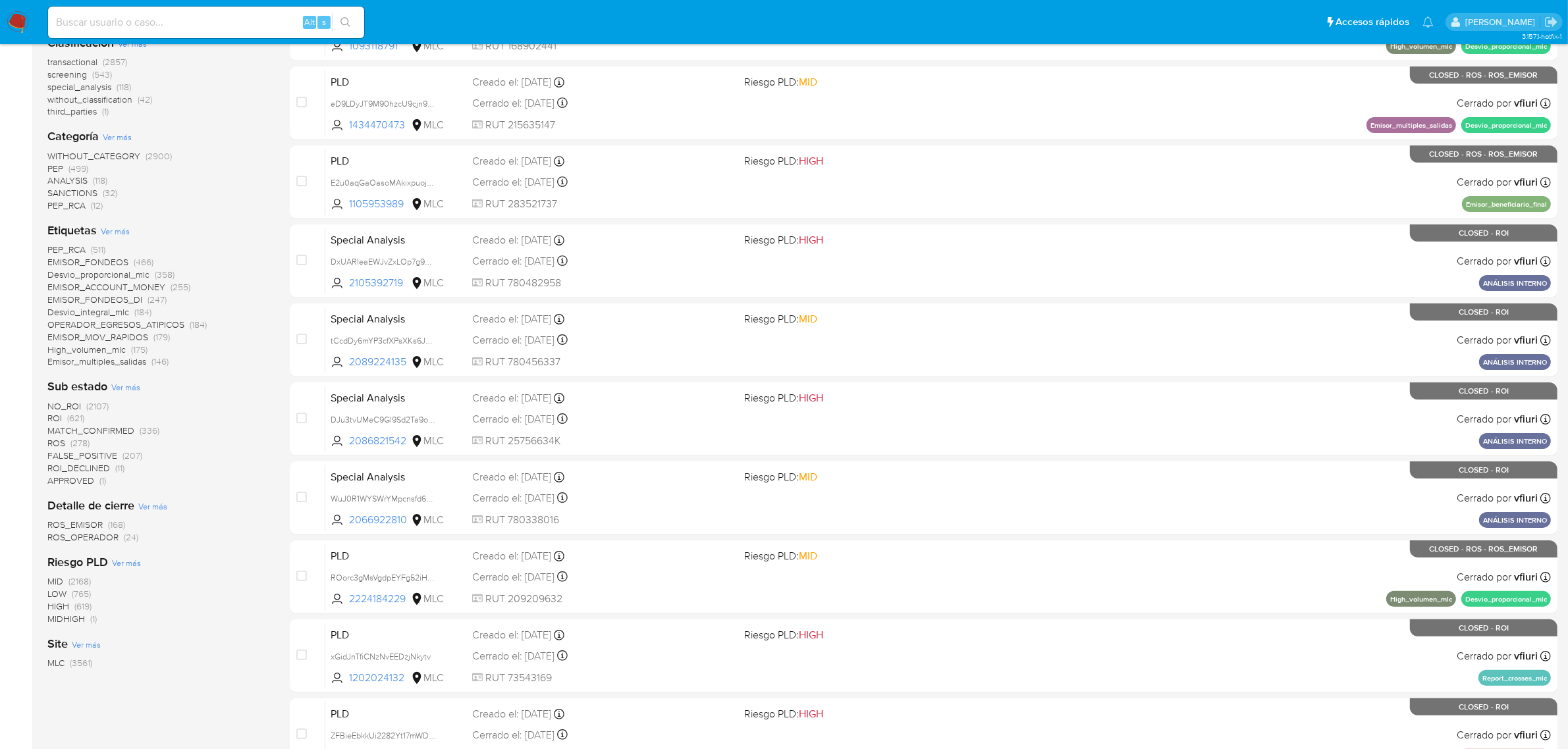
scroll to position [288, 0]
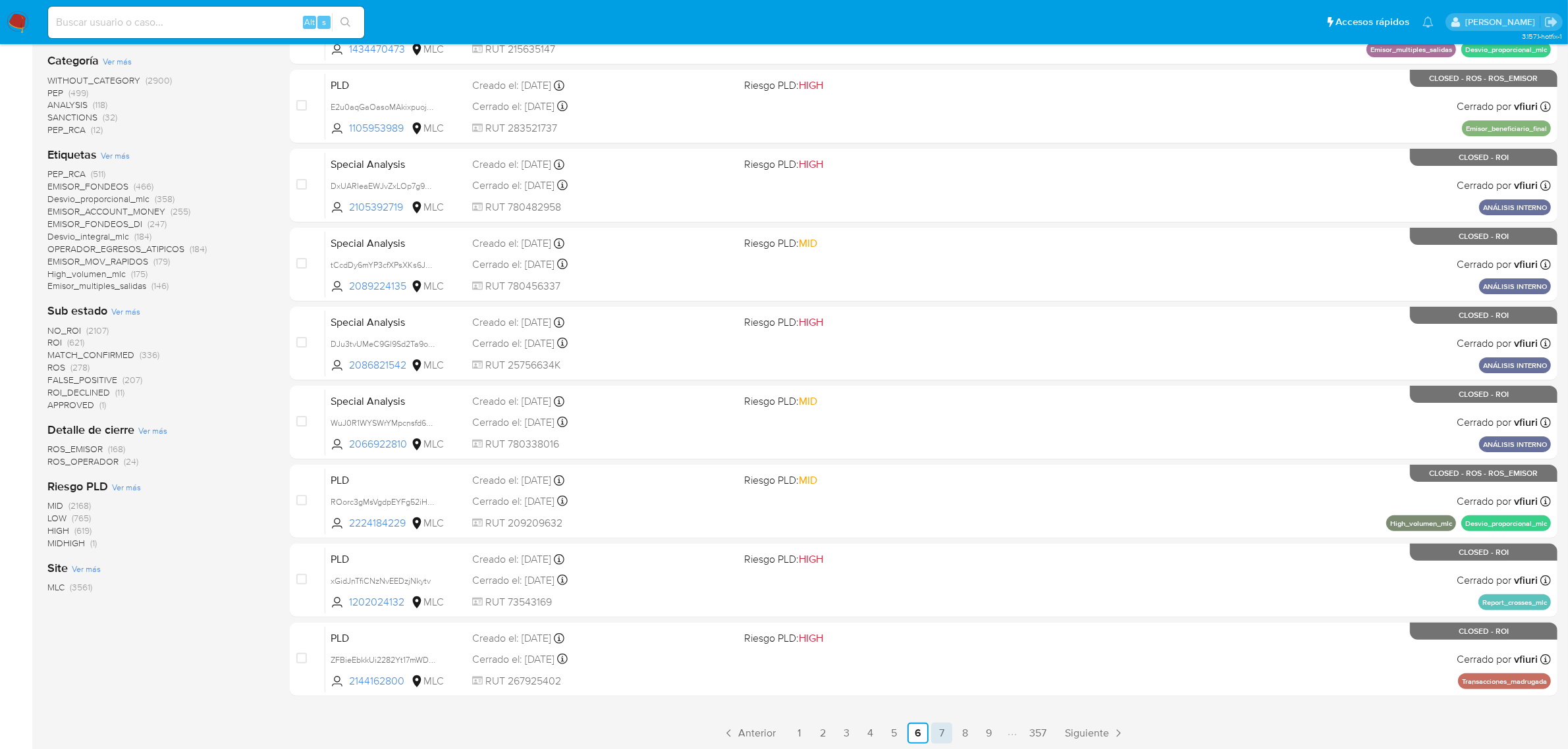
click at [934, 736] on link "7" at bounding box center [941, 733] width 21 height 21
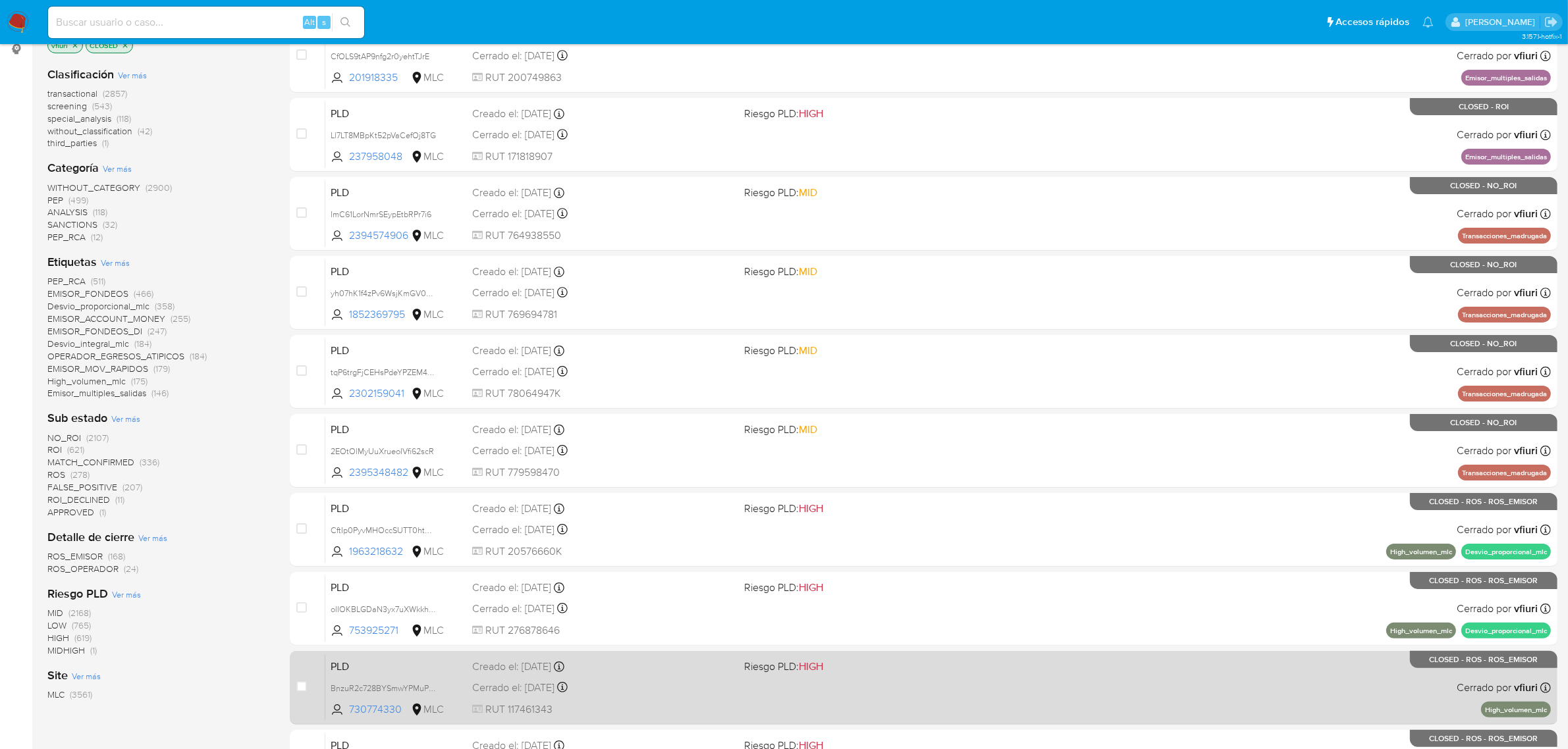
scroll to position [288, 0]
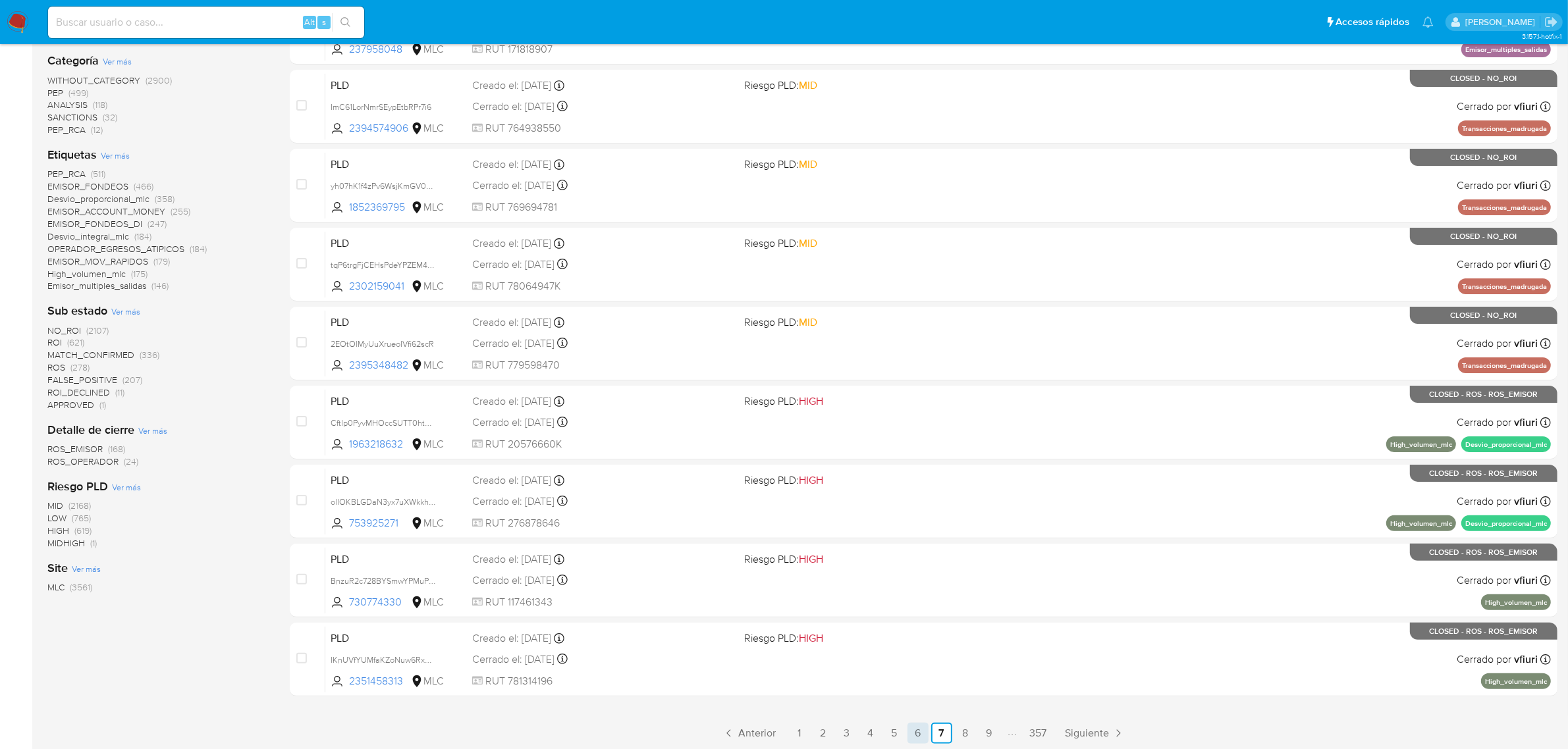
click at [923, 731] on link "6" at bounding box center [918, 733] width 21 height 21
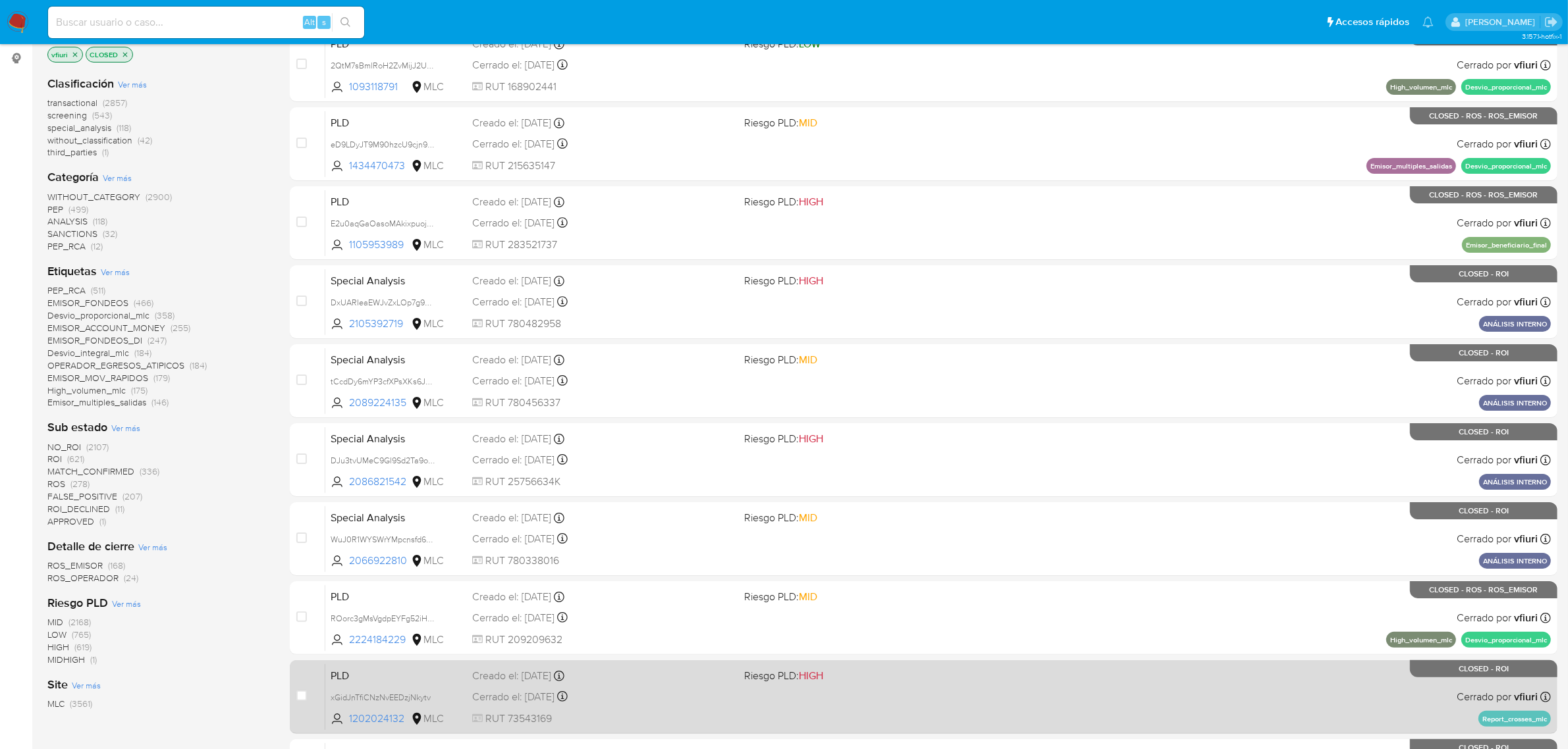
scroll to position [288, 0]
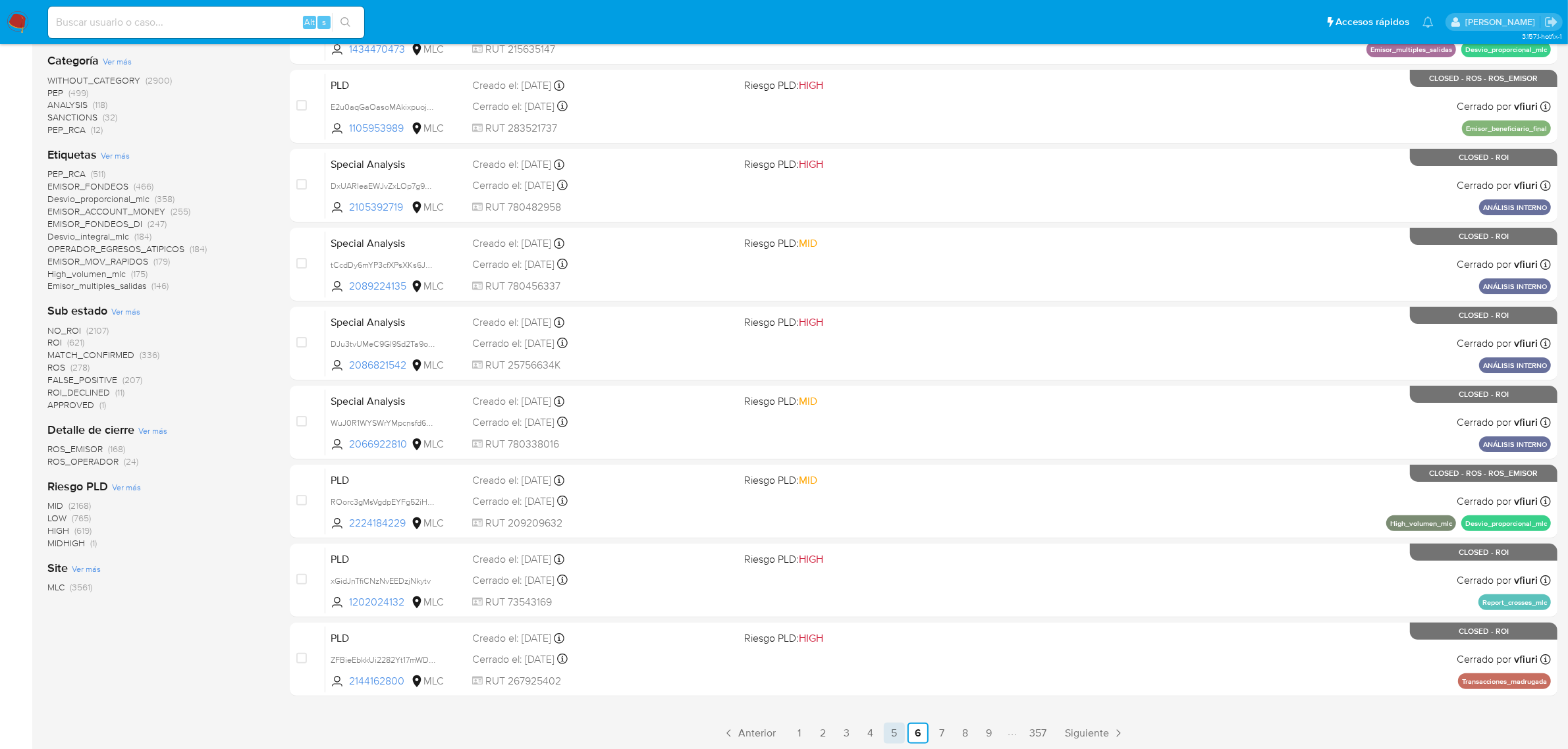
click at [894, 728] on link "5" at bounding box center [894, 733] width 21 height 21
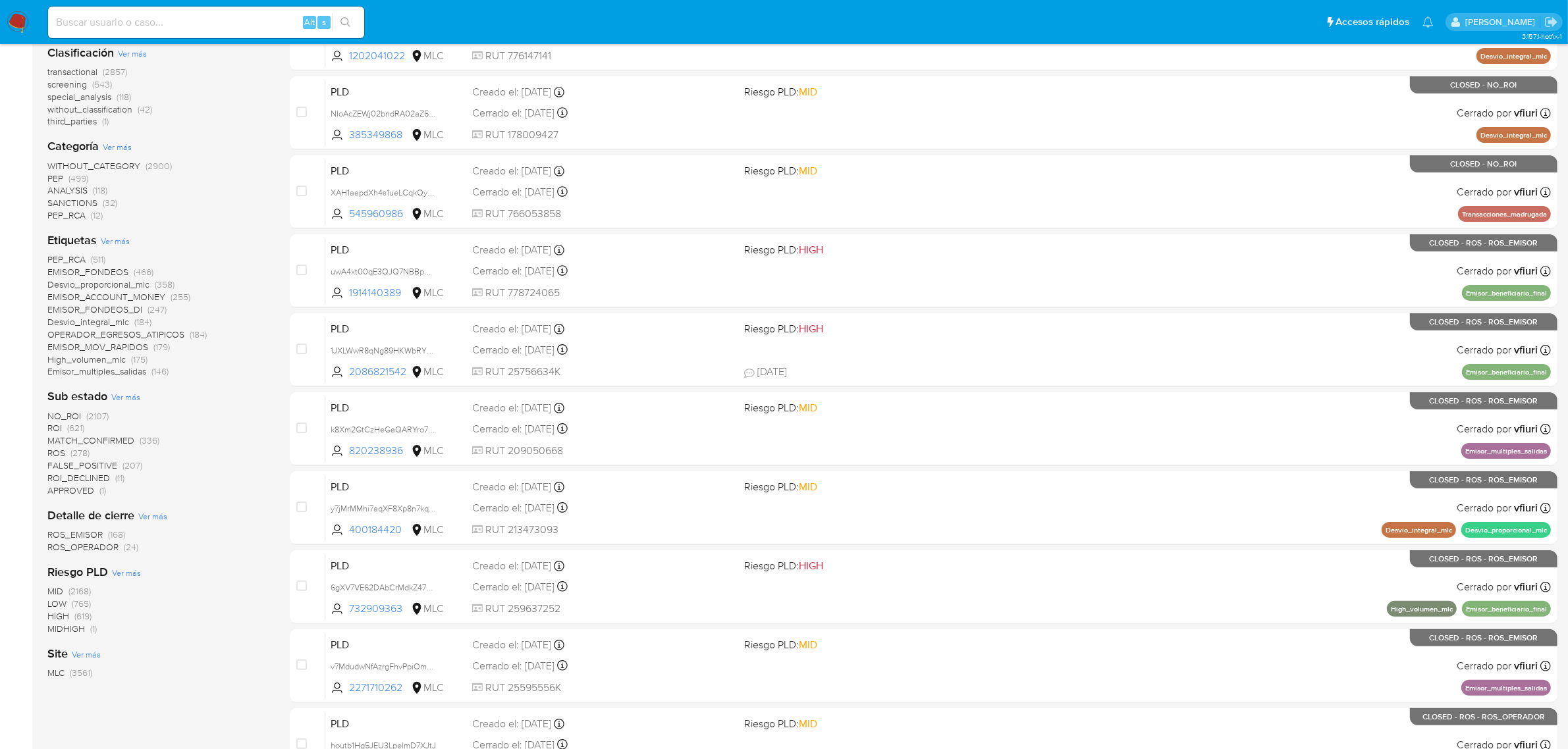
scroll to position [288, 0]
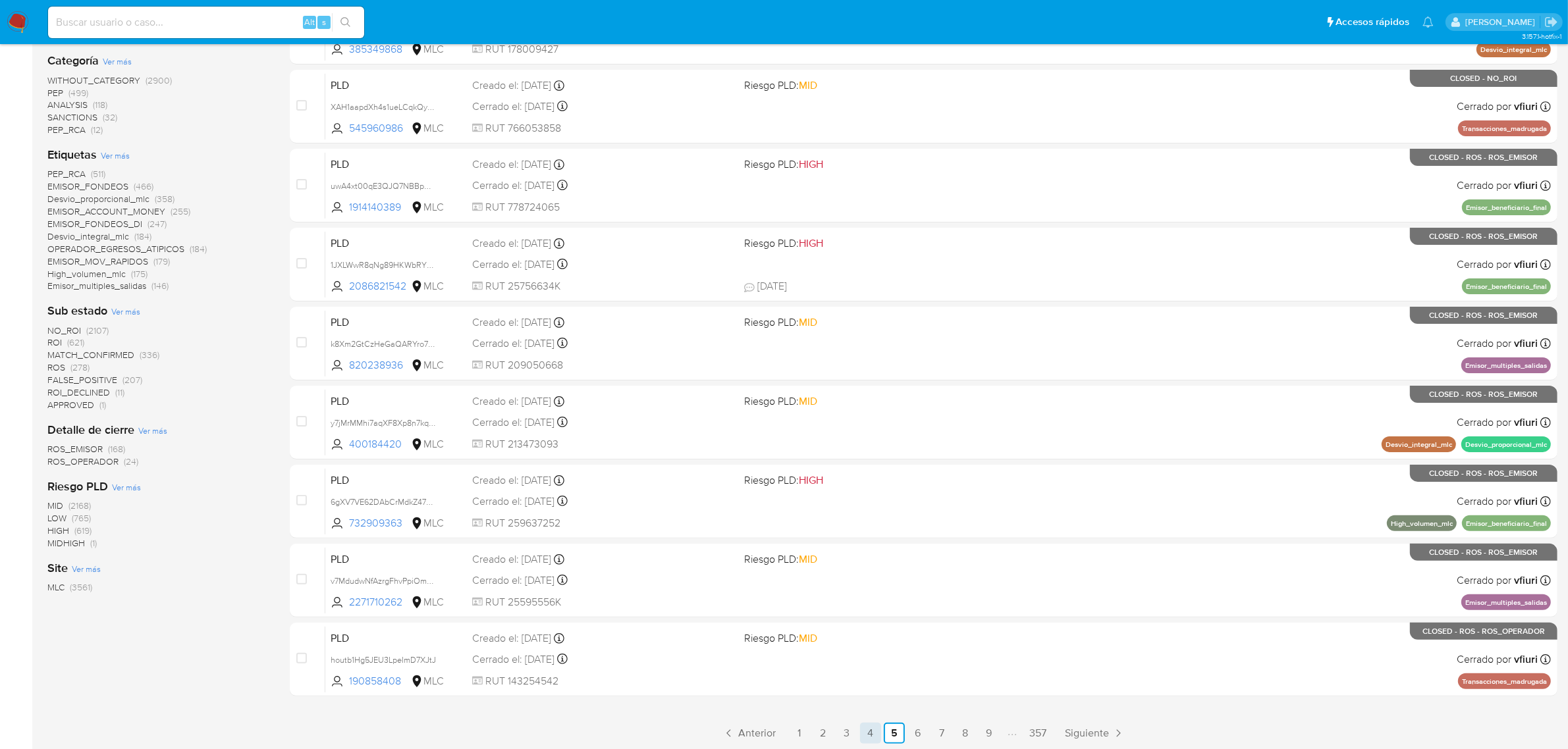
click at [874, 725] on link "4" at bounding box center [871, 733] width 21 height 21
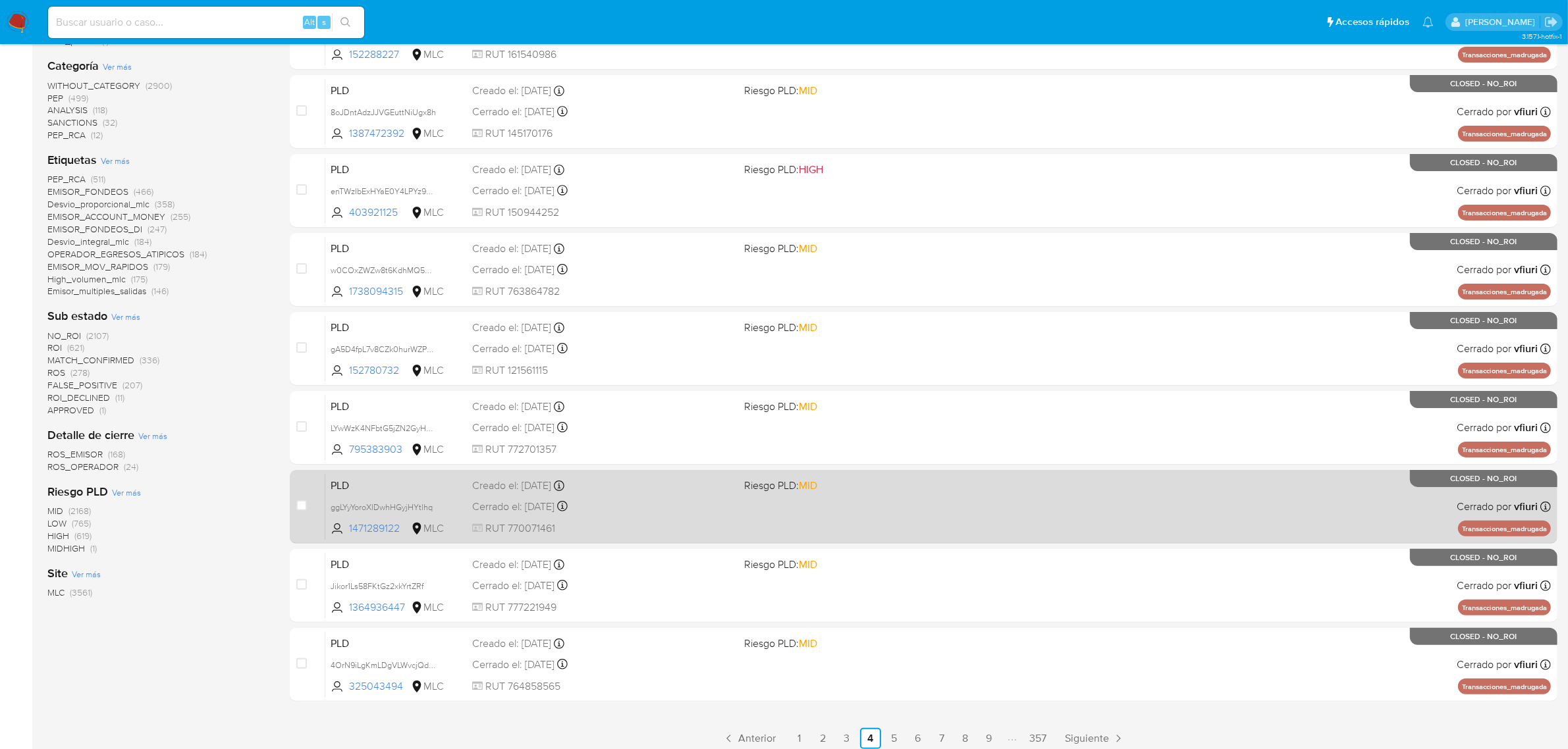
scroll to position [288, 0]
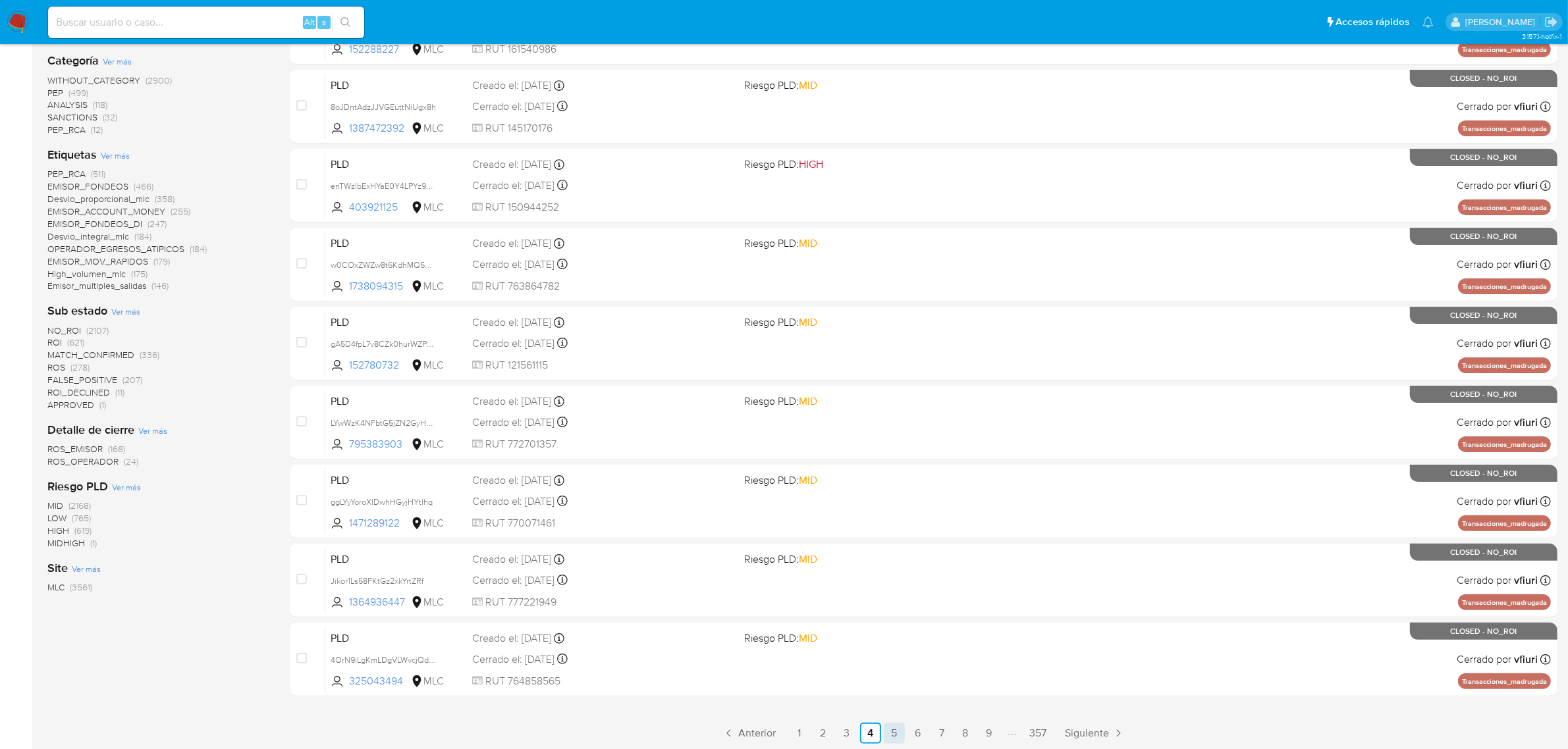
click at [897, 738] on link "5" at bounding box center [894, 733] width 21 height 21
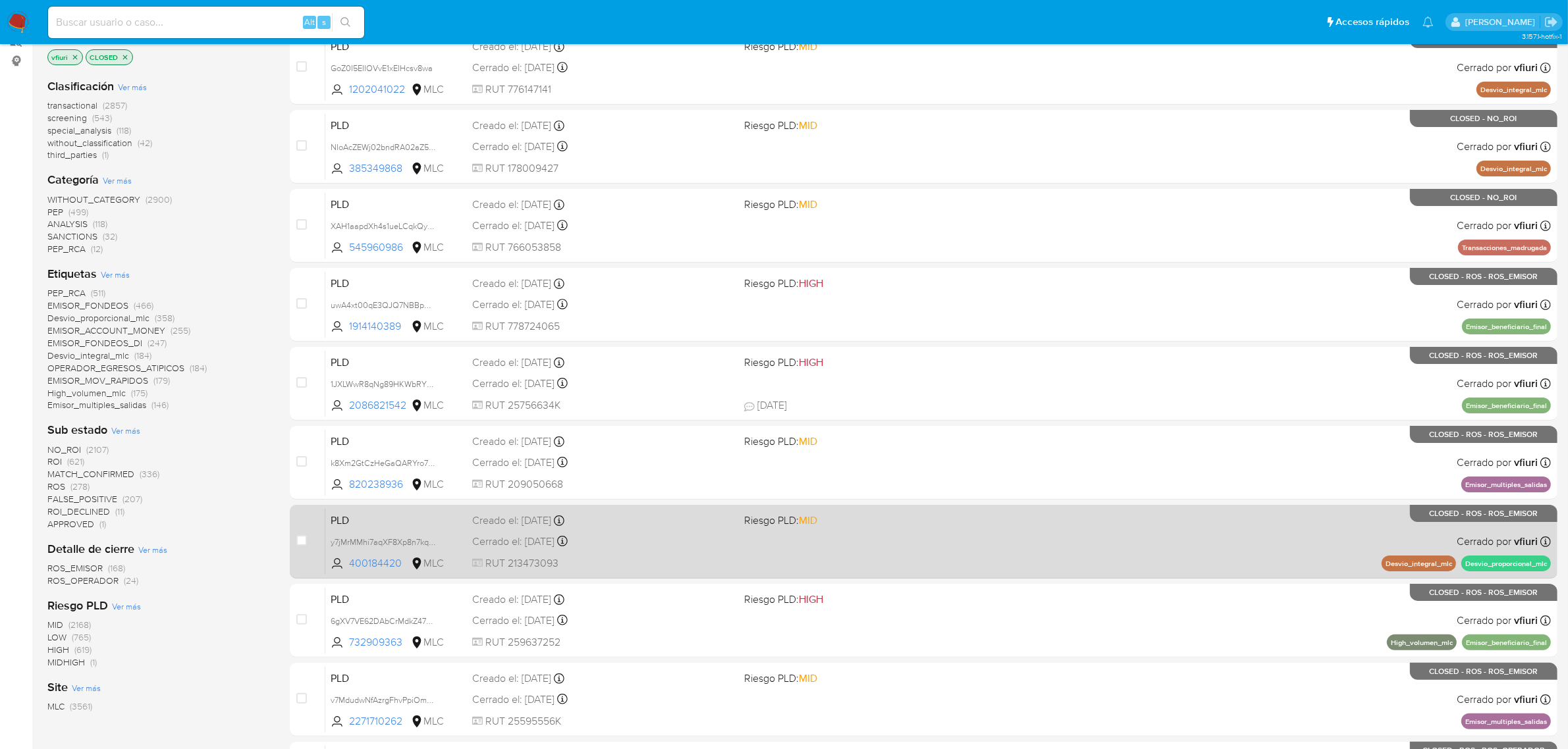
scroll to position [288, 0]
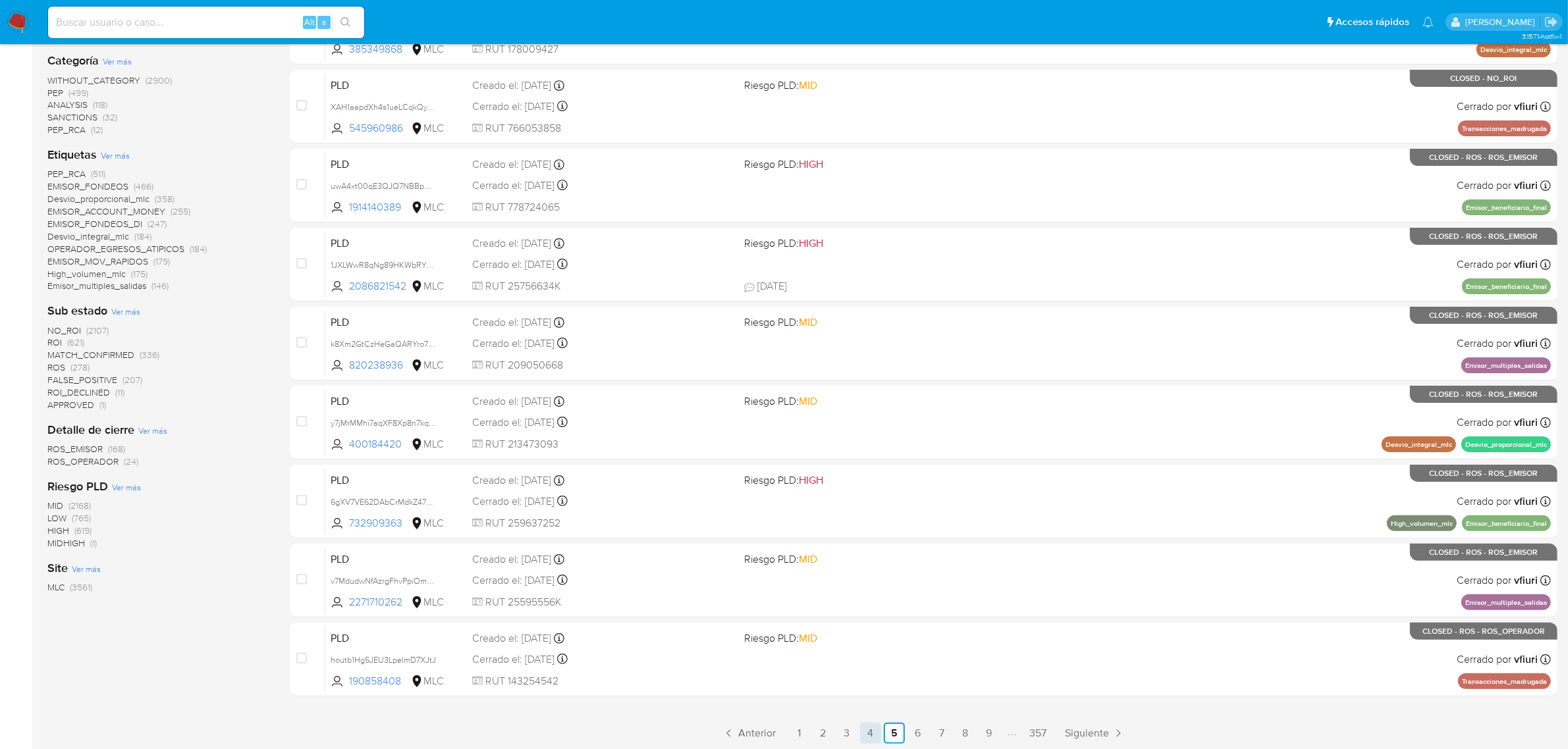
click at [871, 739] on link "4" at bounding box center [871, 733] width 21 height 21
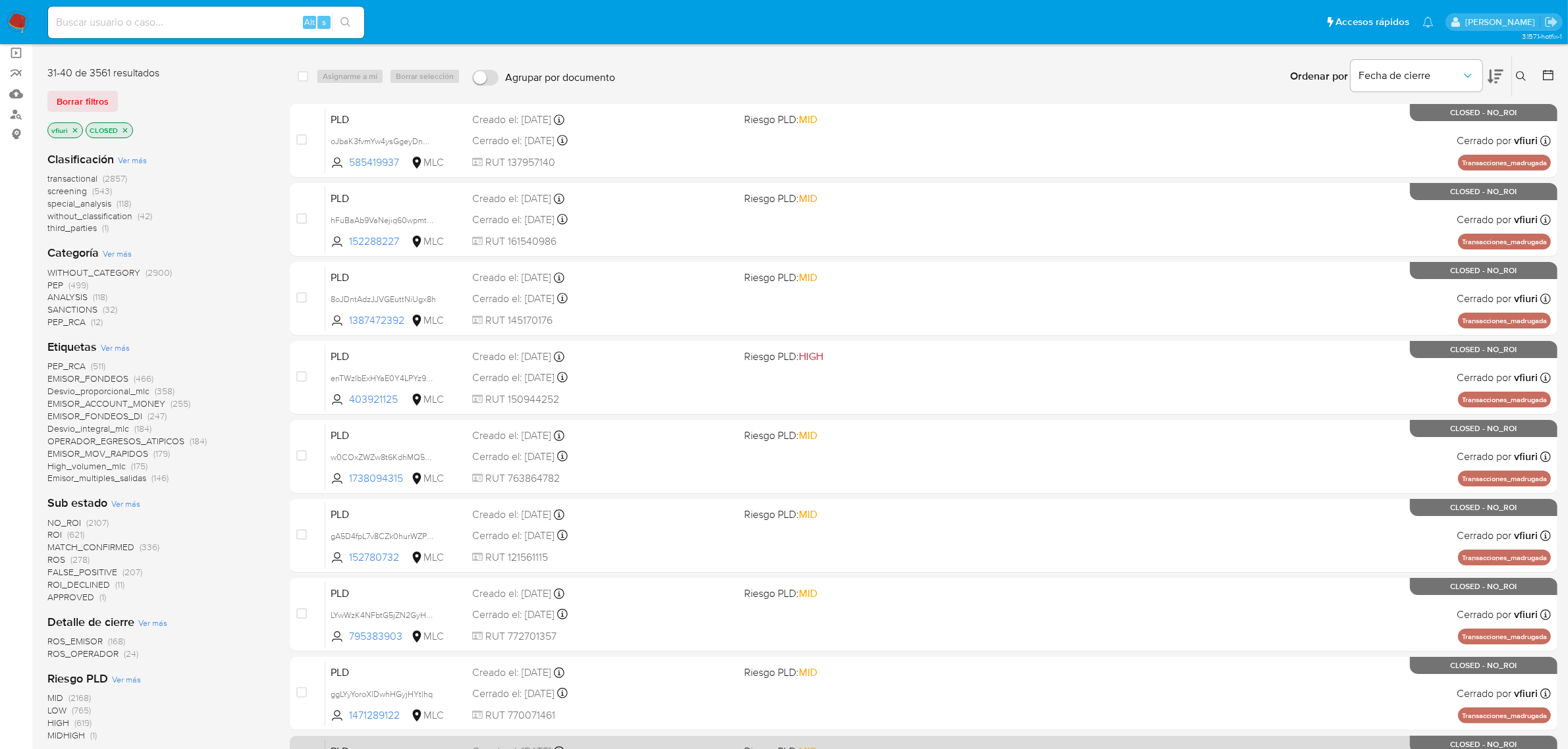
scroll to position [288, 0]
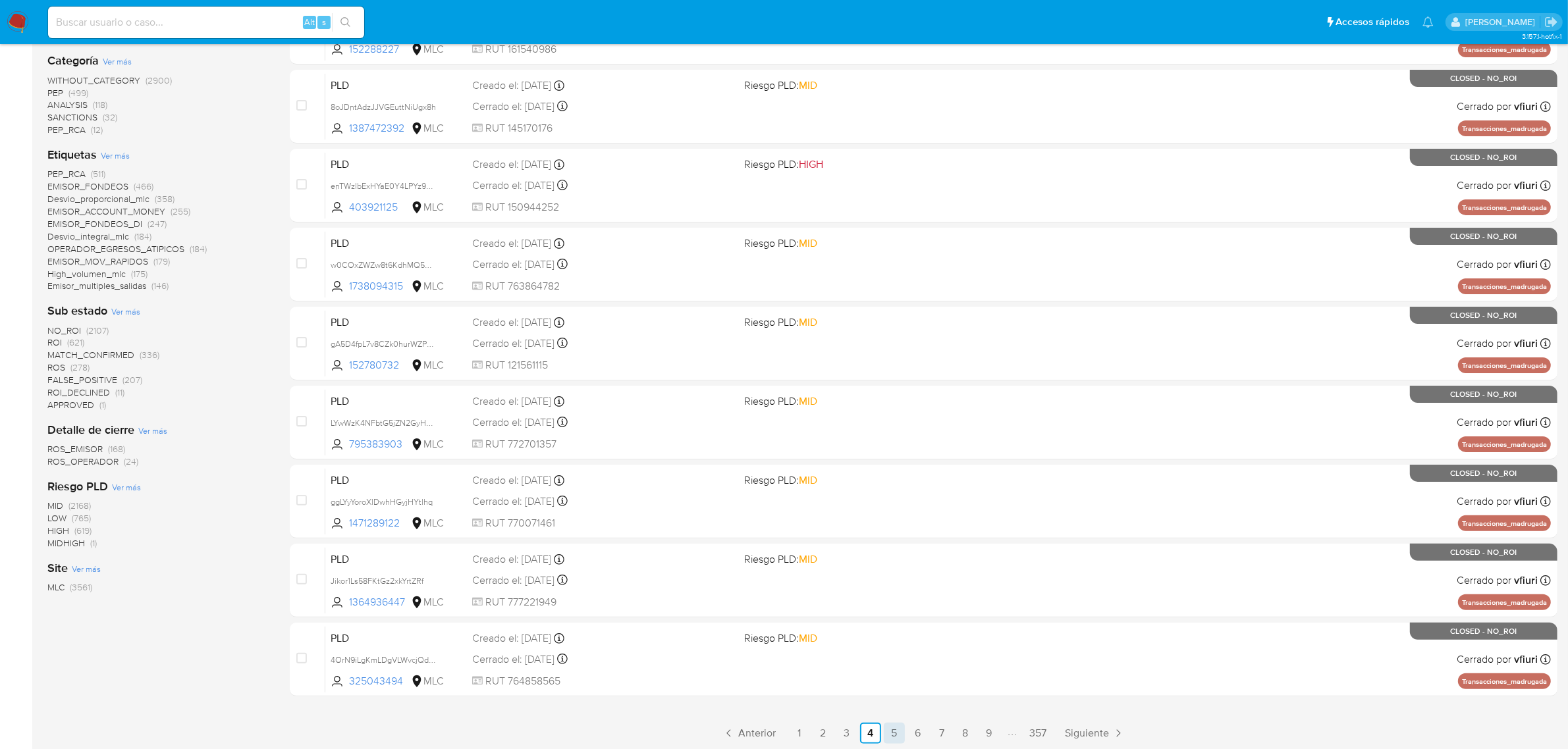
click at [890, 725] on link "5" at bounding box center [894, 733] width 21 height 21
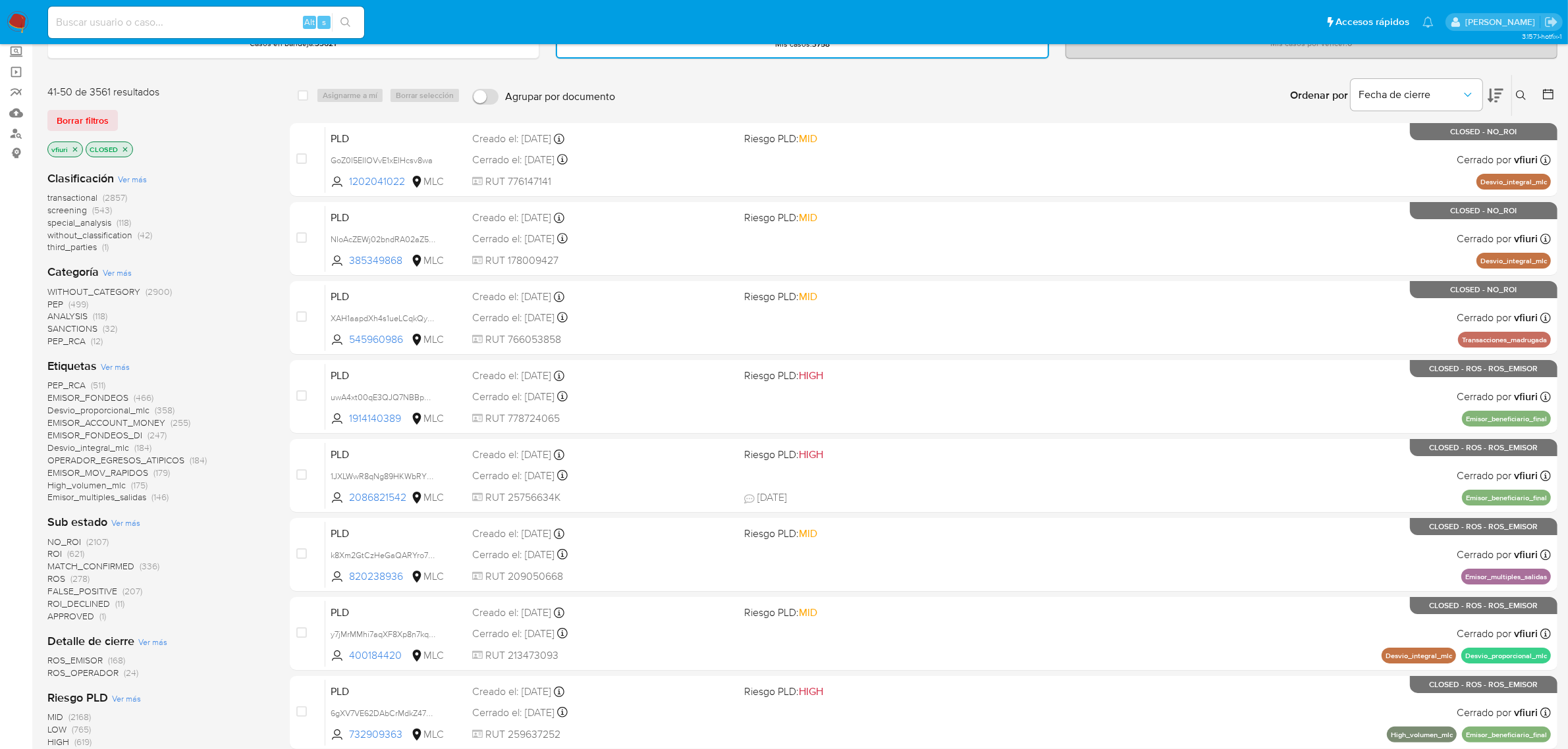
scroll to position [288, 0]
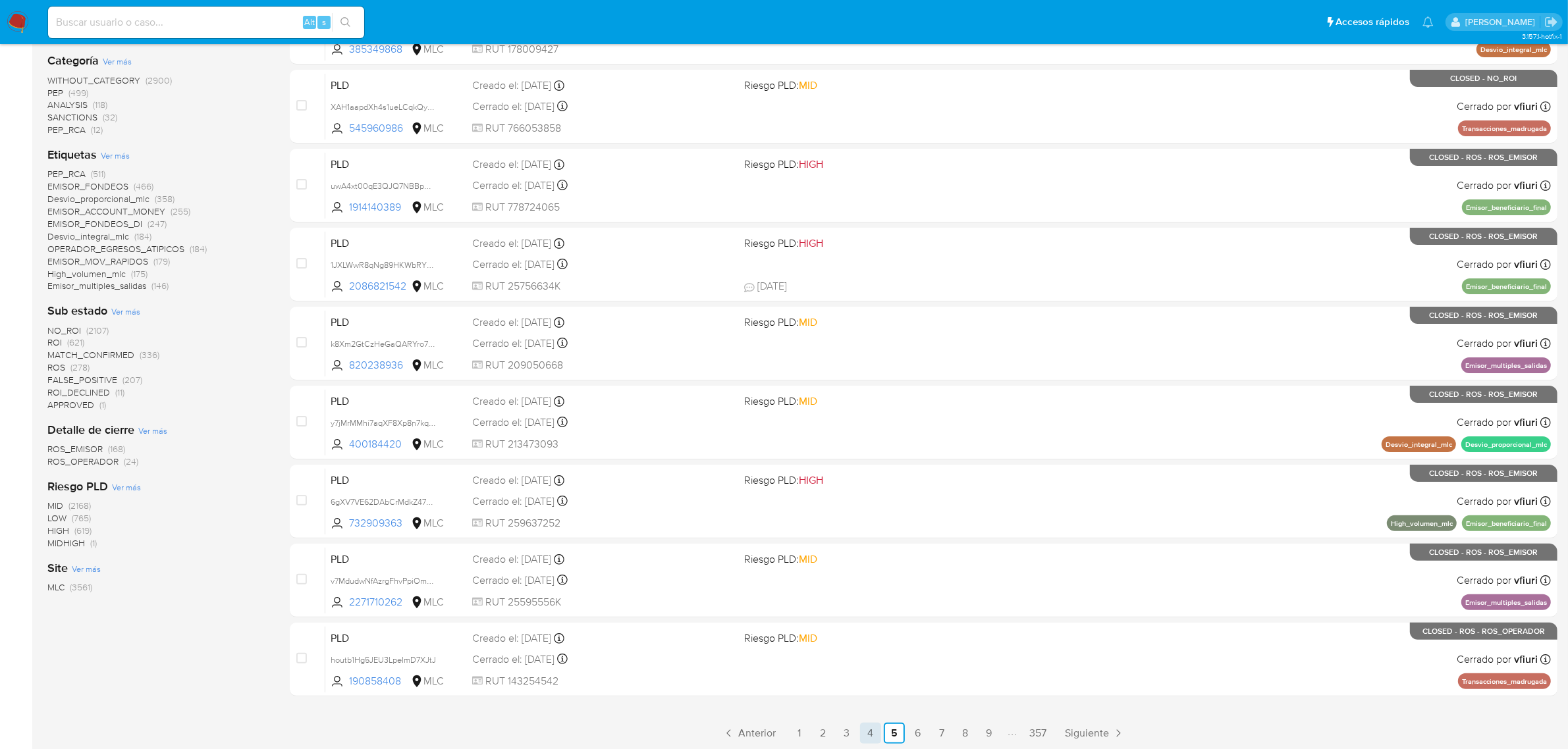
click at [873, 729] on link "4" at bounding box center [871, 733] width 21 height 21
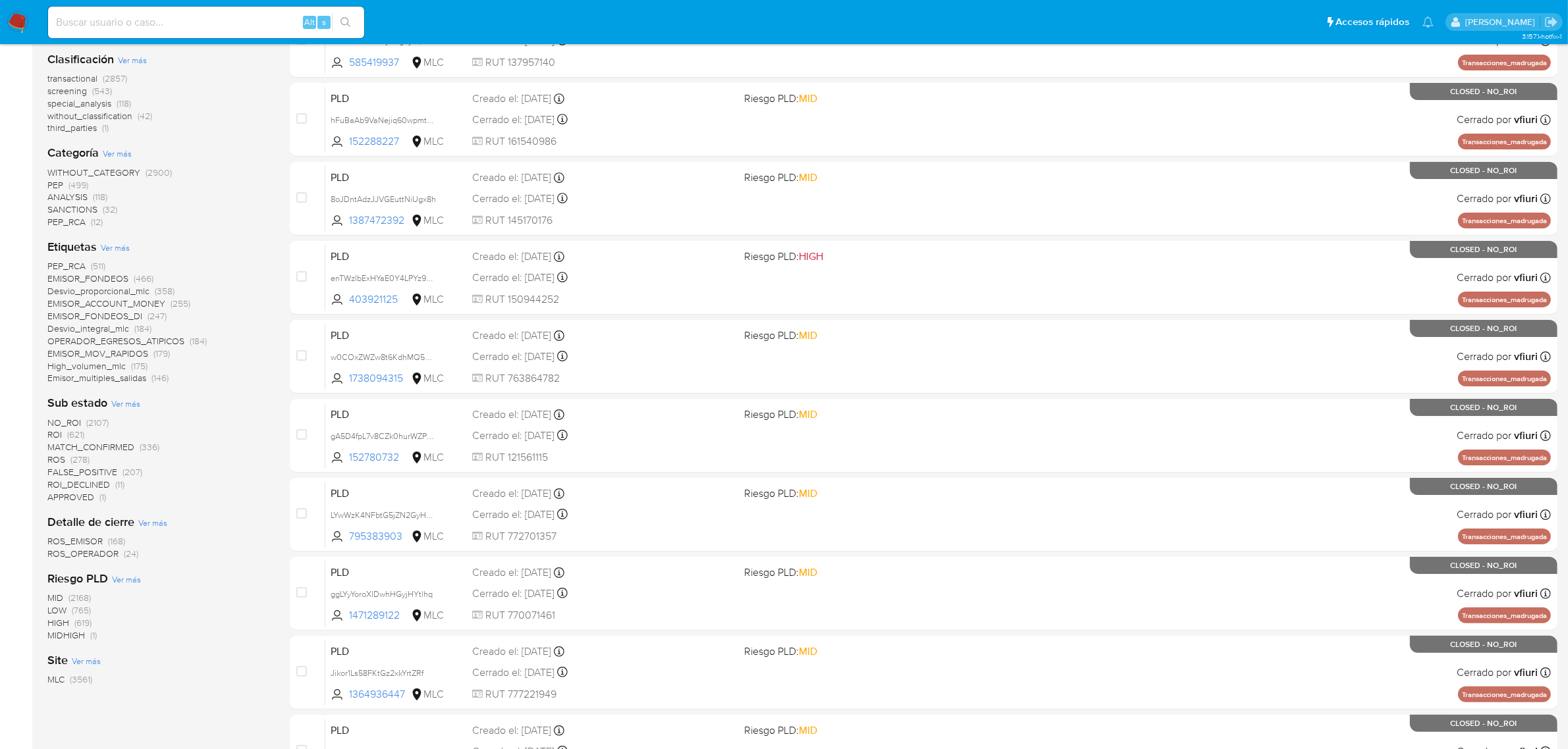
scroll to position [288, 0]
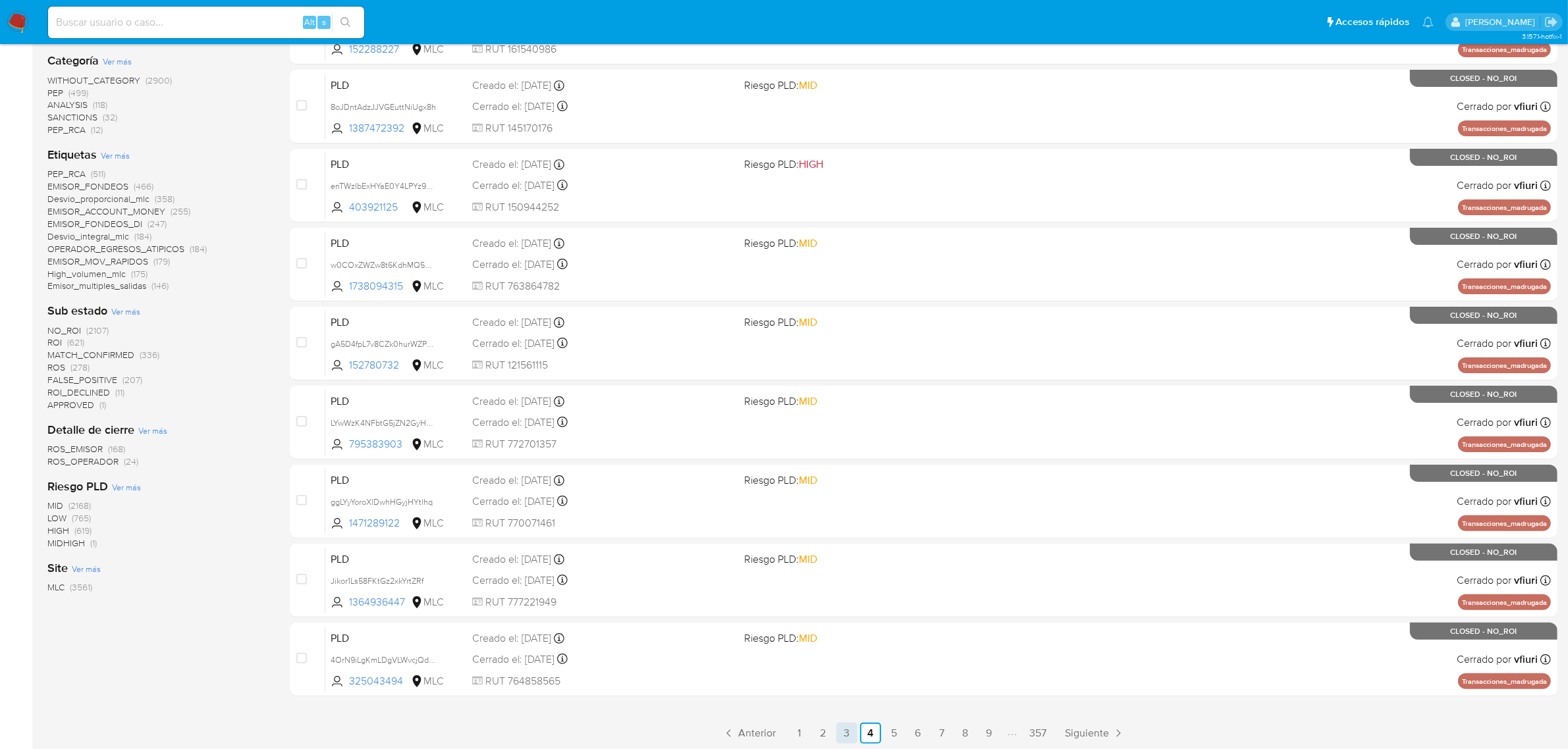
click at [842, 739] on link "3" at bounding box center [846, 733] width 21 height 21
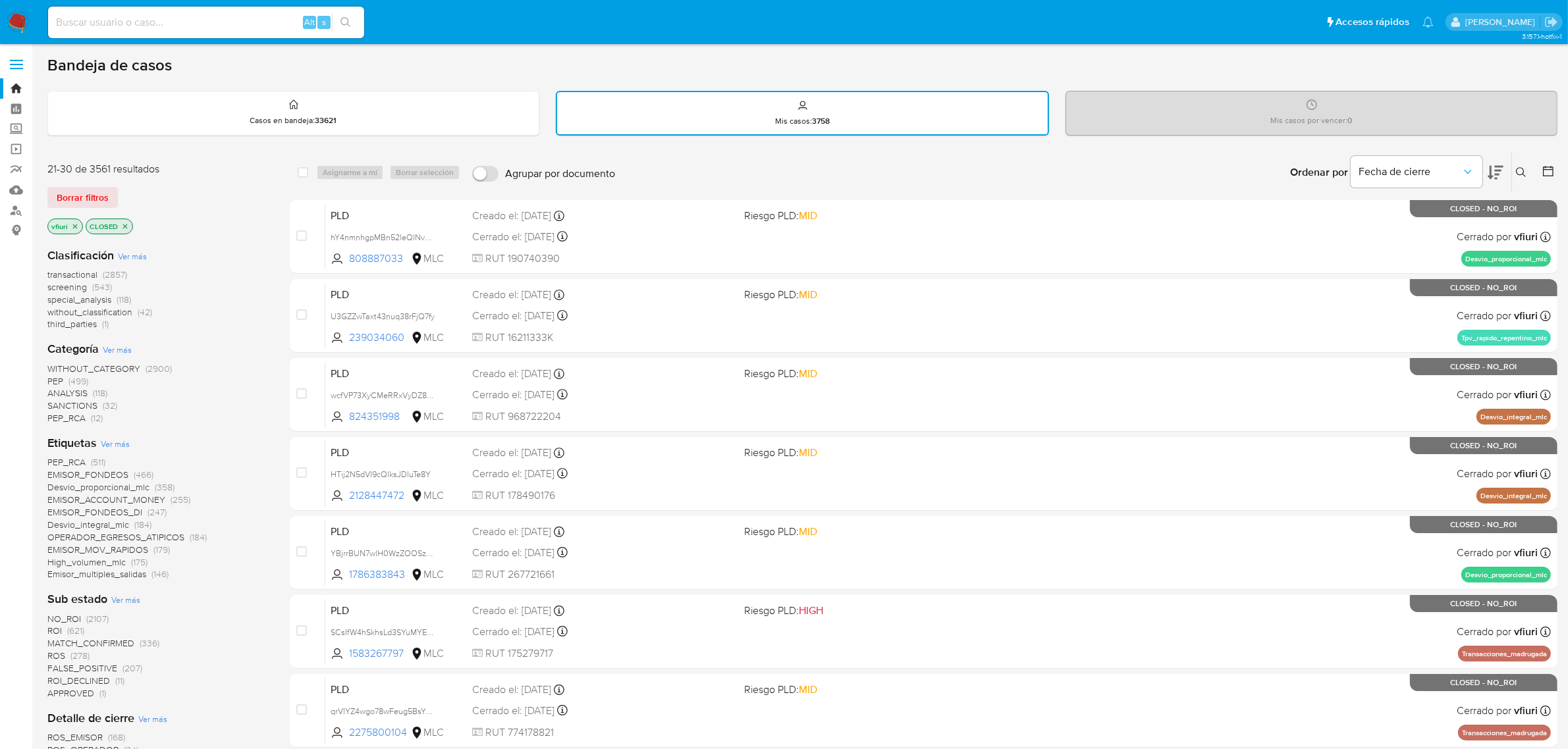
scroll to position [288, 0]
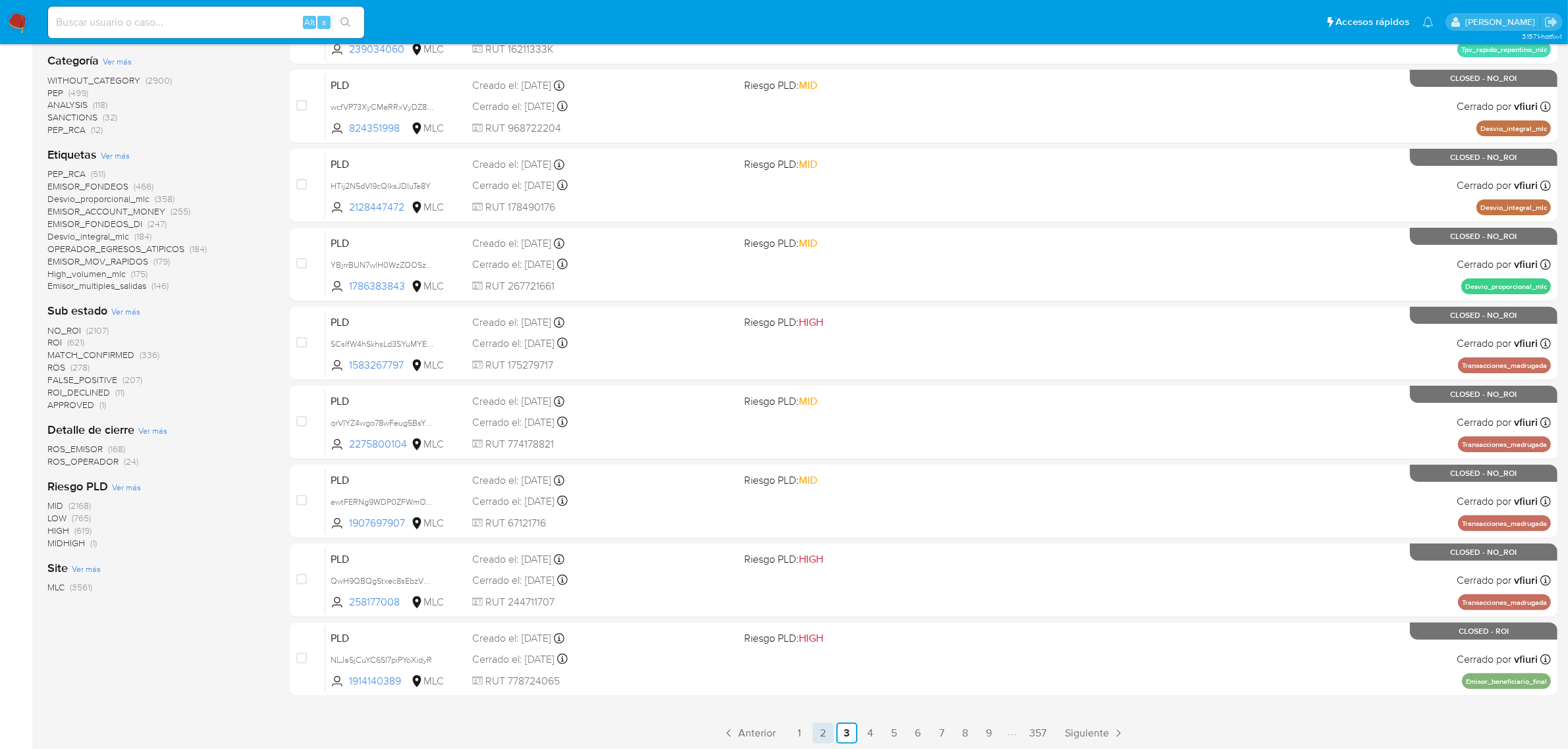
click at [822, 725] on link "2" at bounding box center [823, 733] width 21 height 21
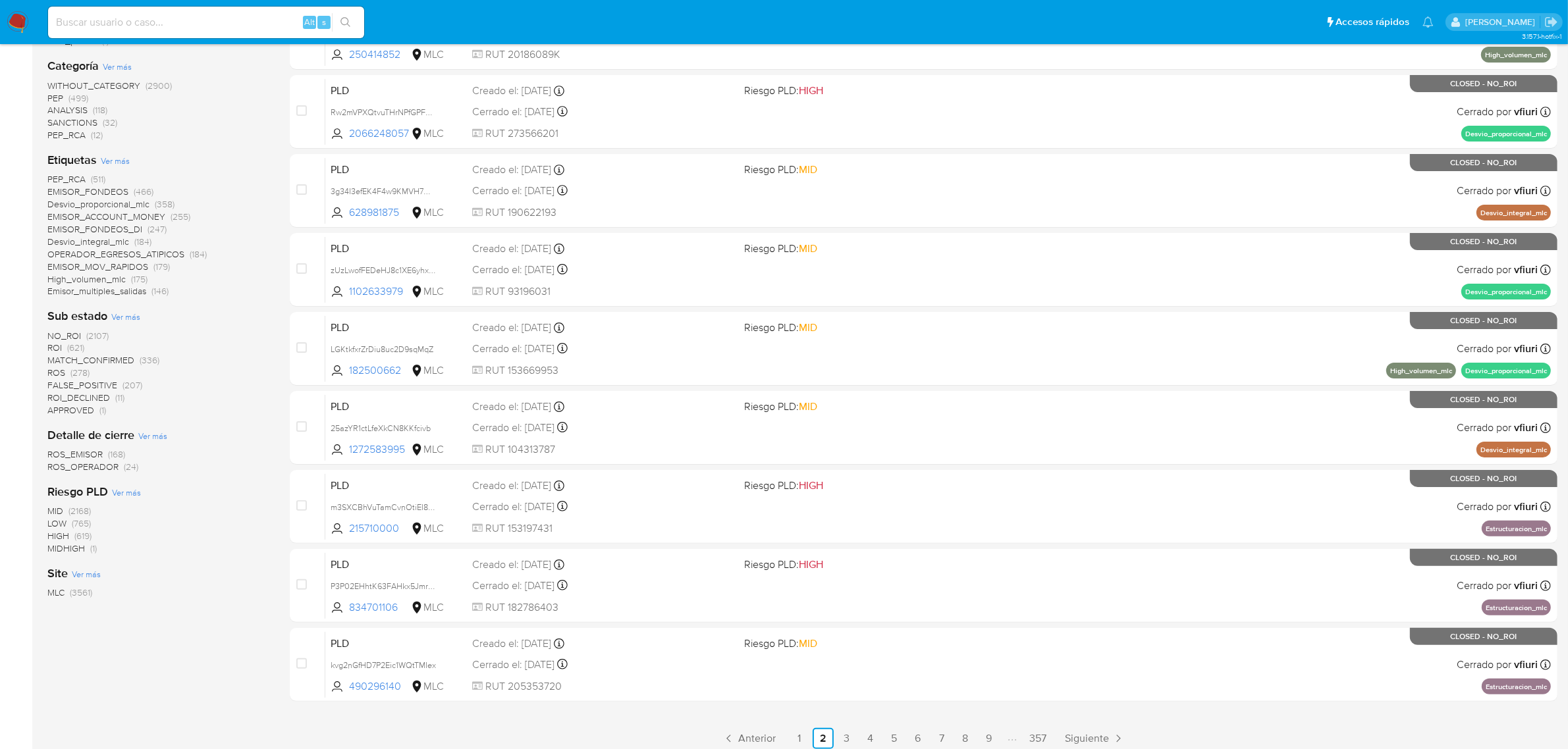
scroll to position [288, 0]
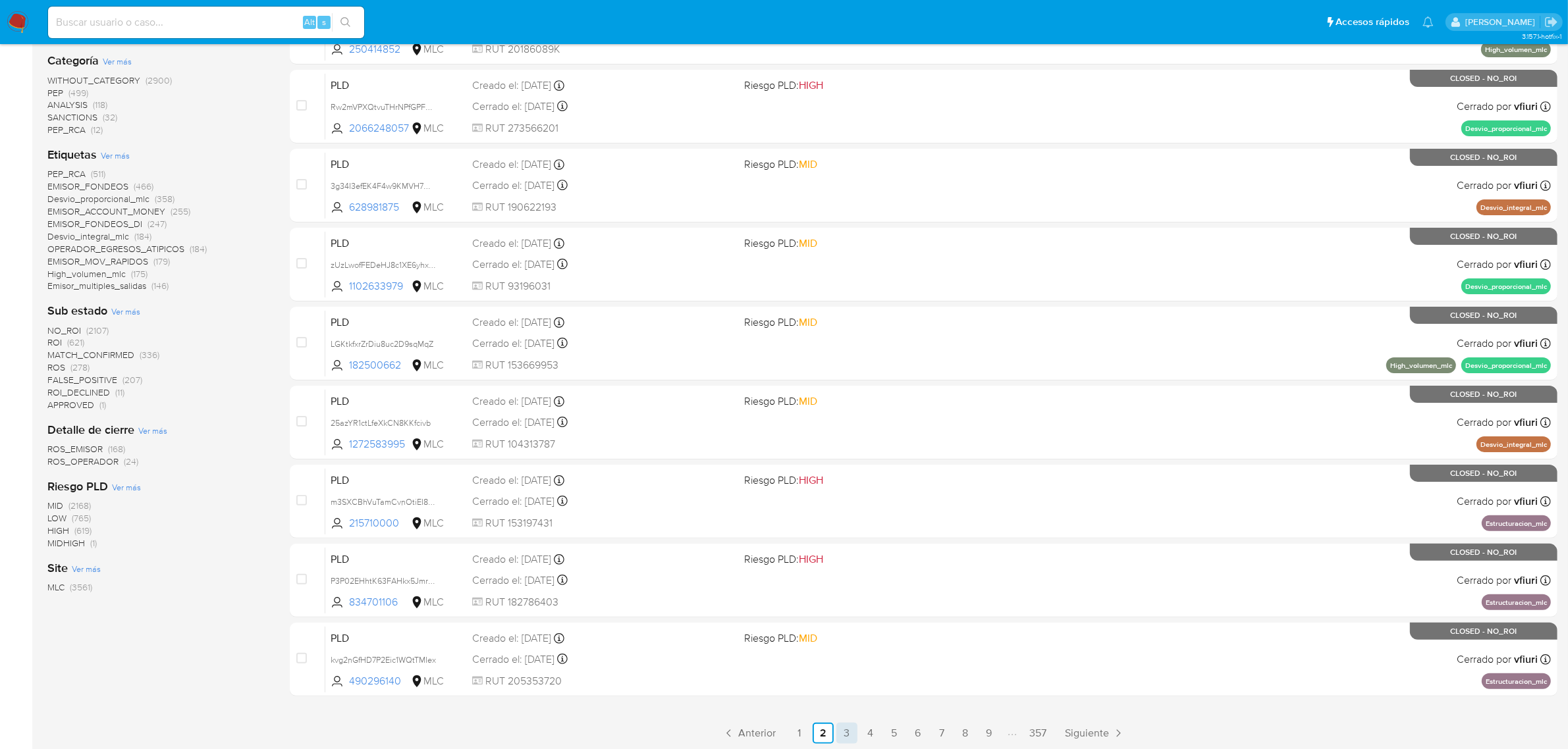
click at [848, 728] on link "3" at bounding box center [846, 733] width 21 height 21
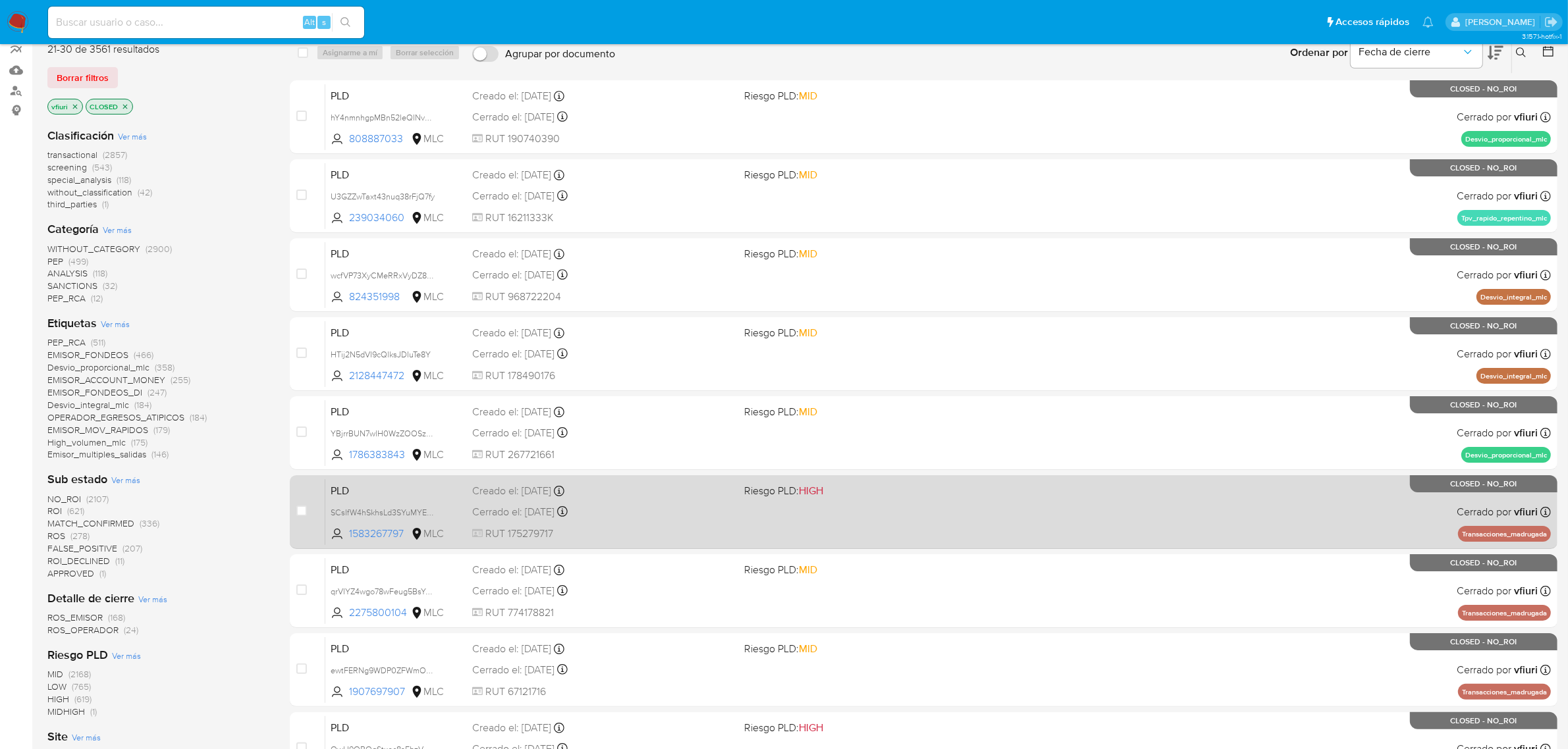
scroll to position [288, 0]
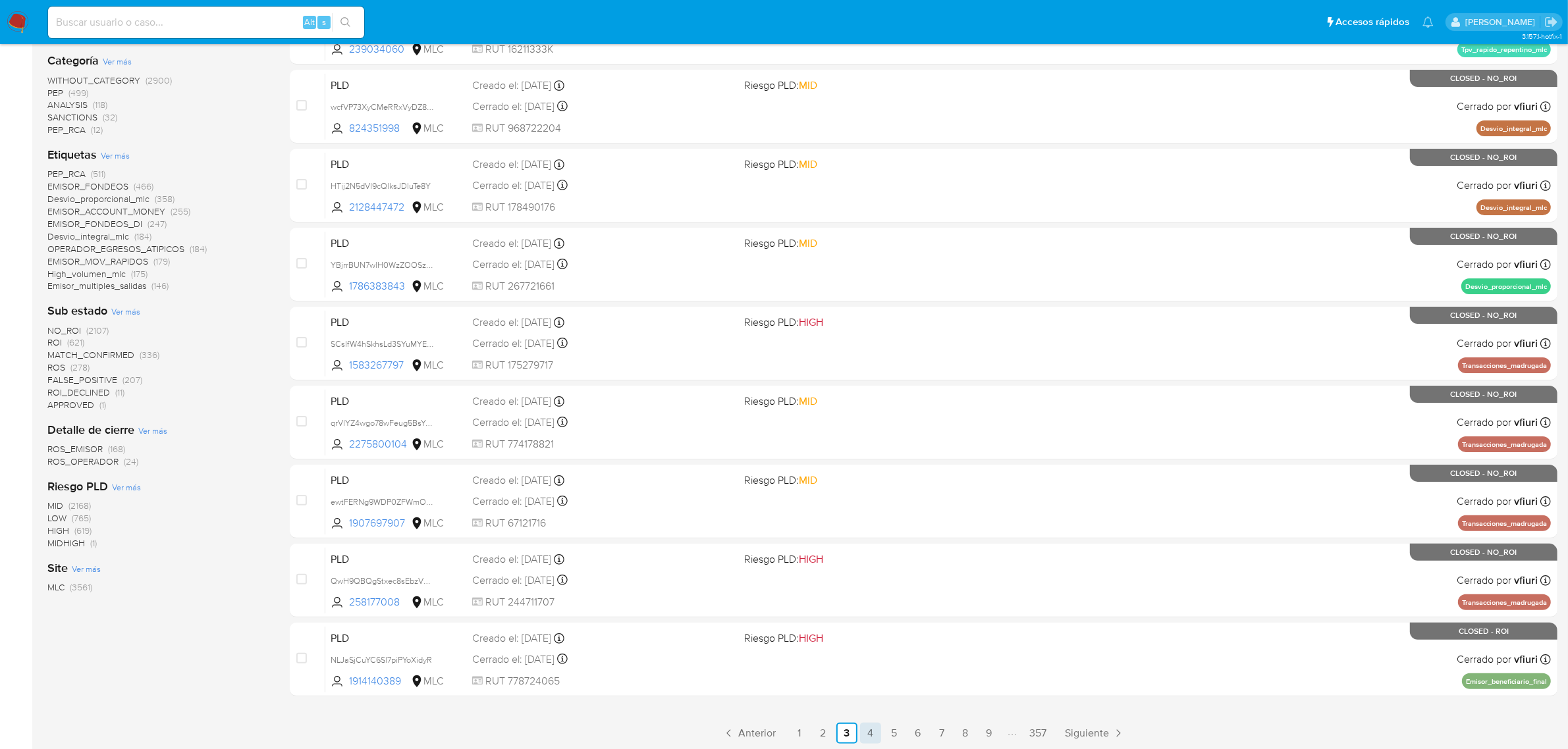
click at [863, 729] on link "4" at bounding box center [871, 733] width 21 height 21
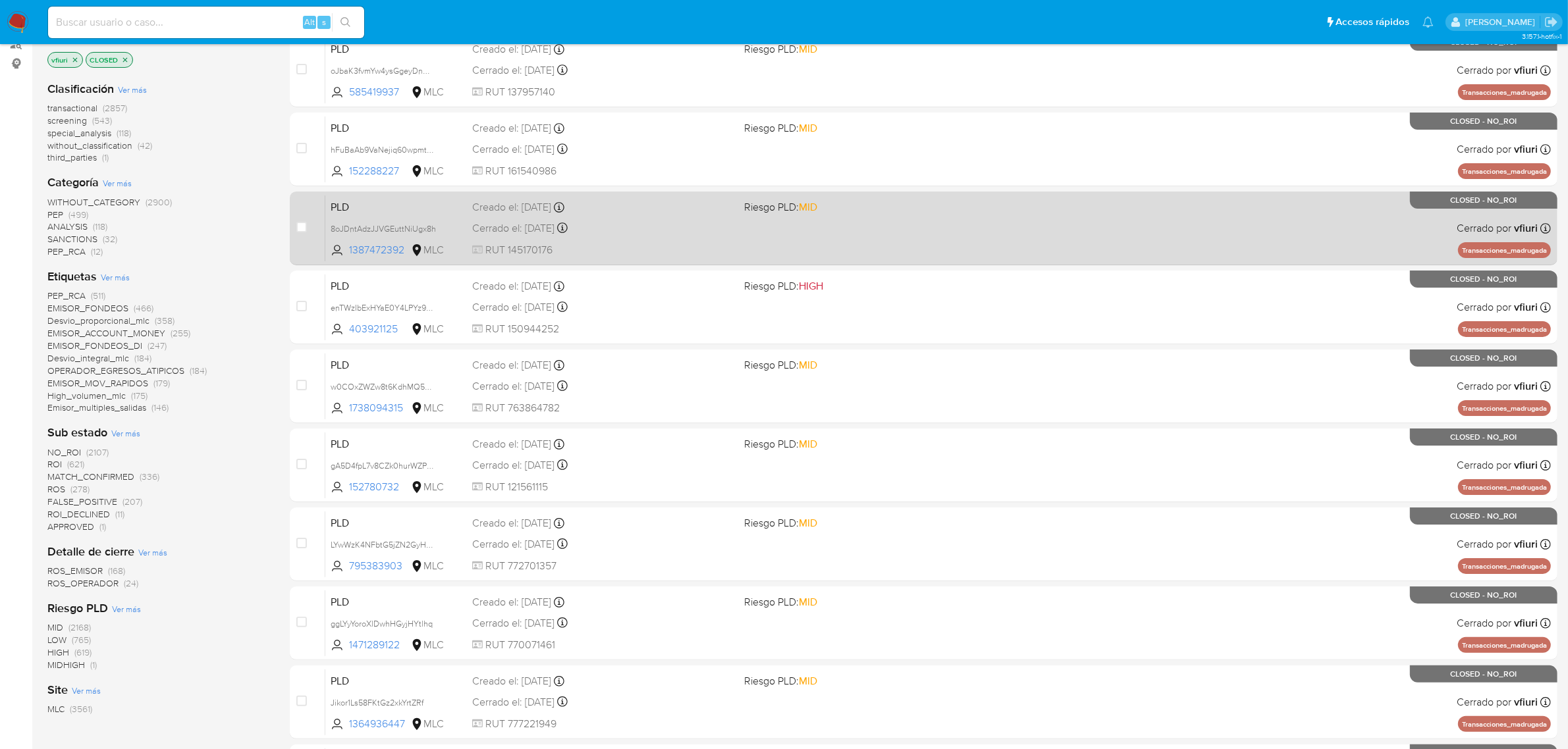
scroll to position [288, 0]
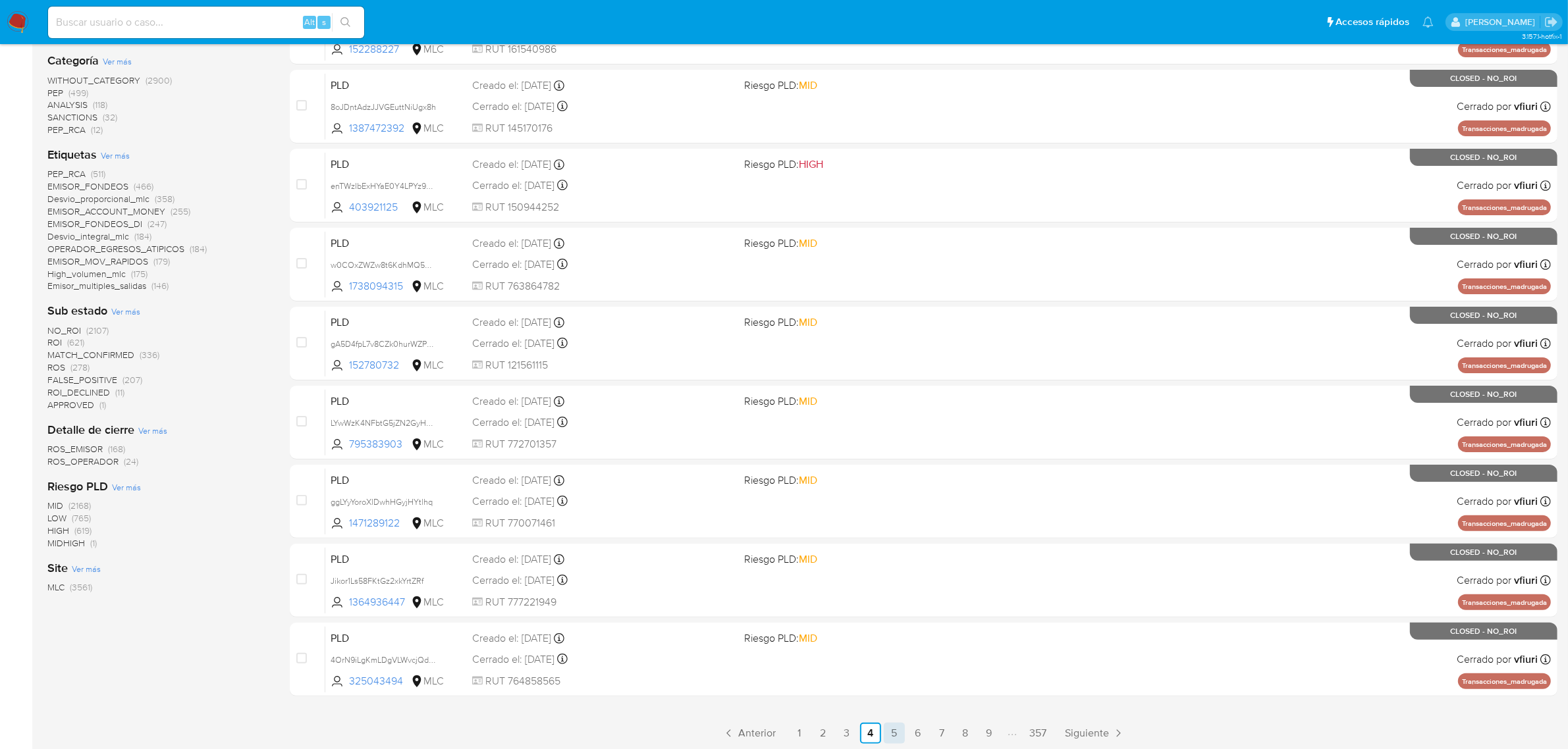
click at [893, 733] on link "5" at bounding box center [894, 733] width 21 height 21
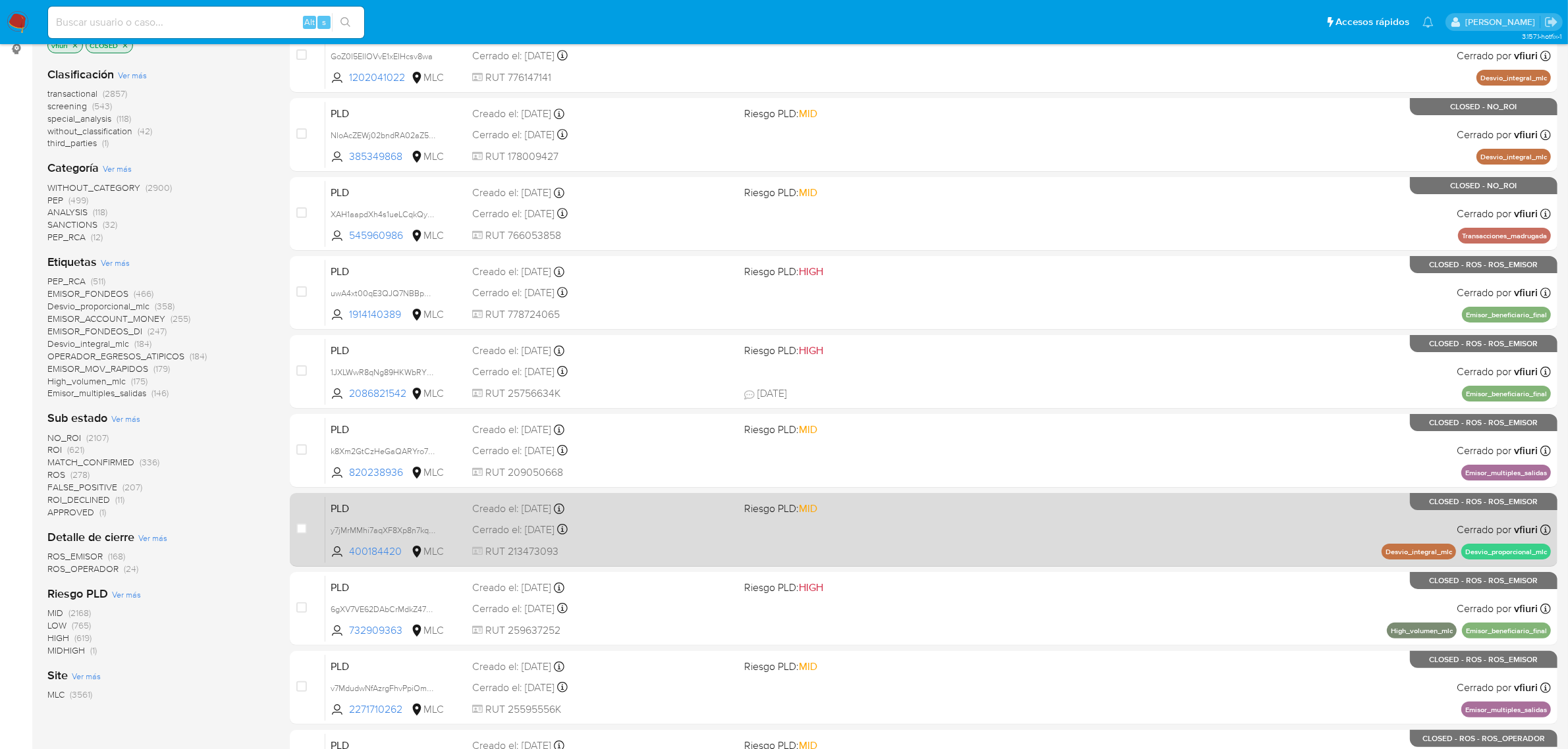
scroll to position [288, 0]
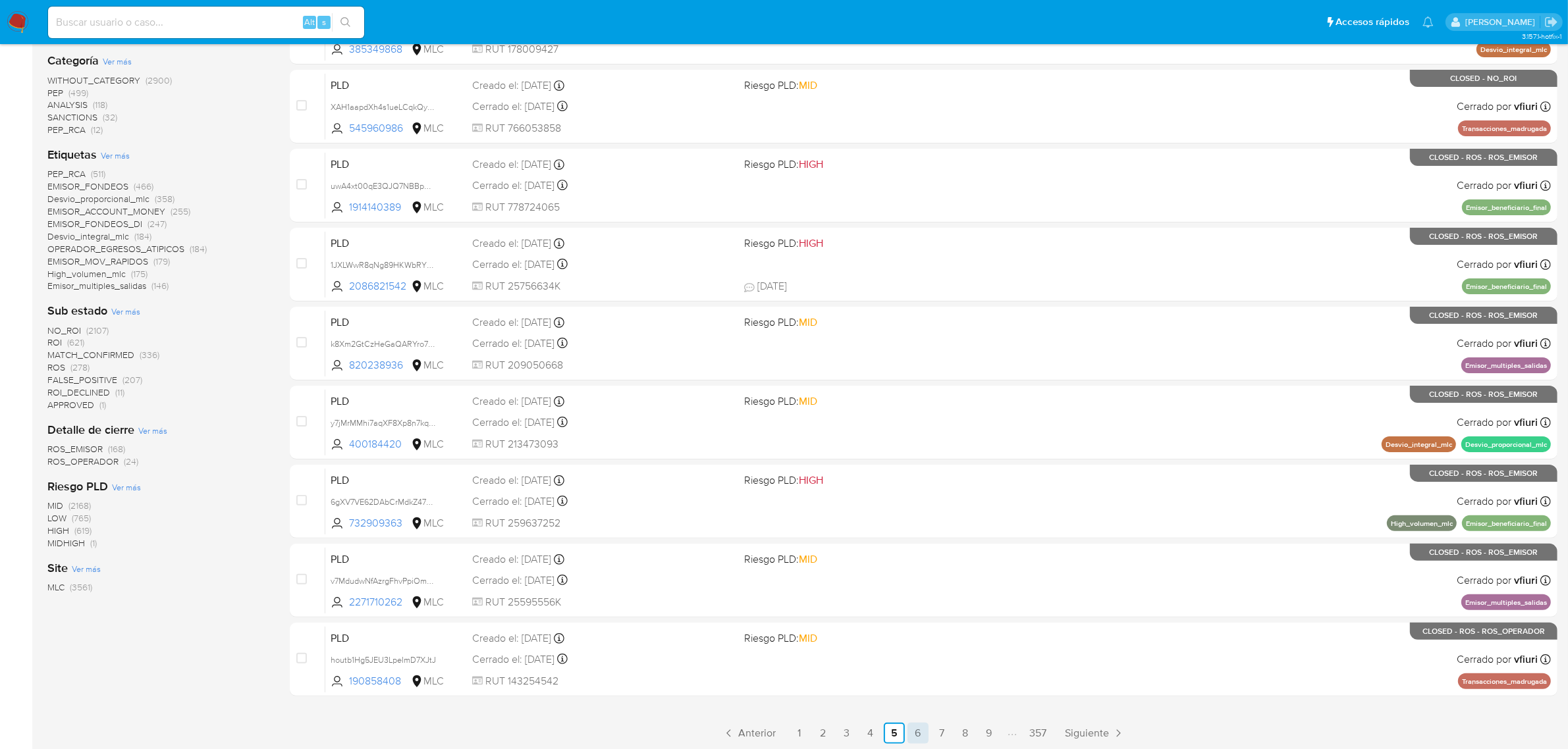
click at [915, 731] on link "6" at bounding box center [918, 733] width 21 height 21
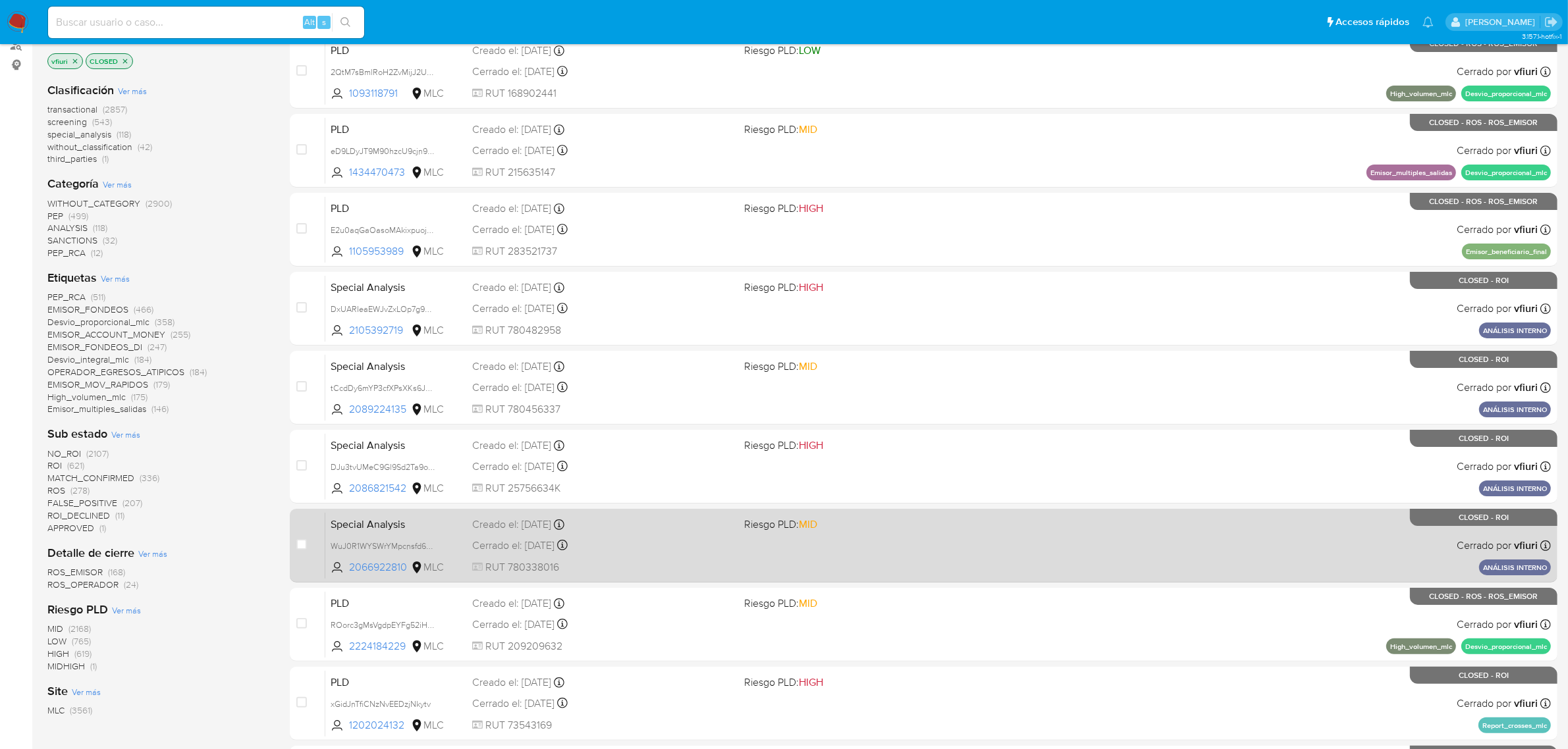
scroll to position [288, 0]
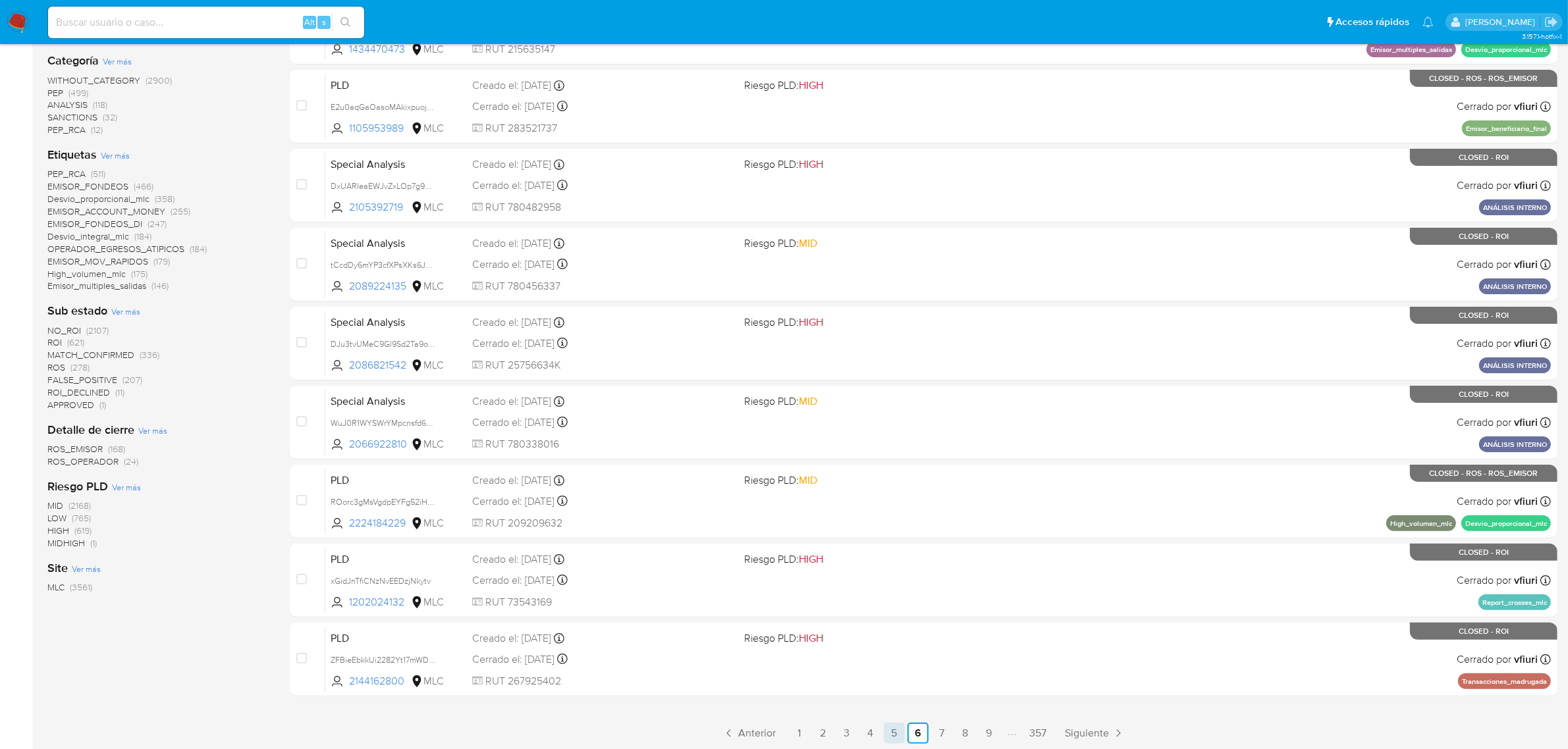
click at [890, 726] on link "5" at bounding box center [894, 733] width 21 height 21
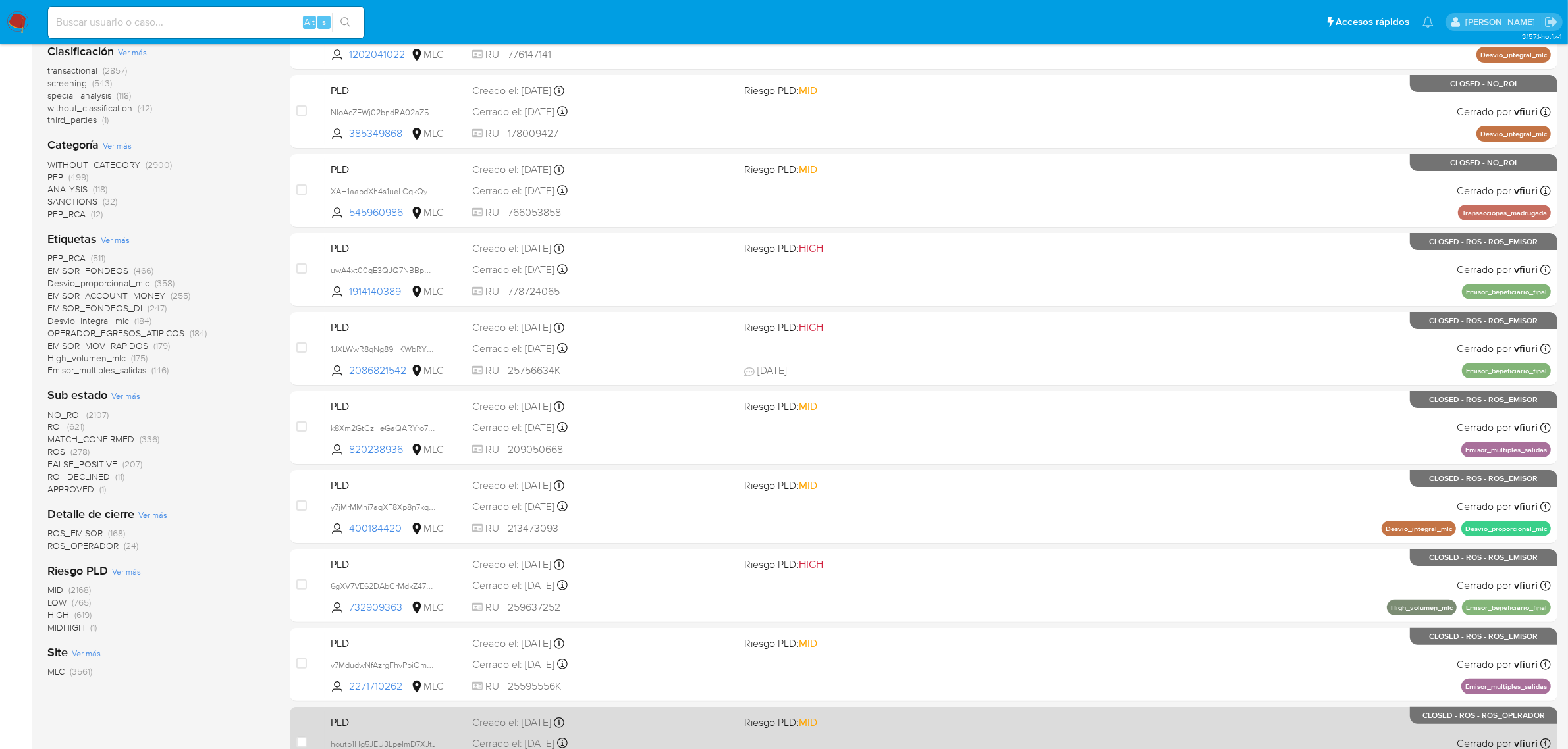
scroll to position [288, 0]
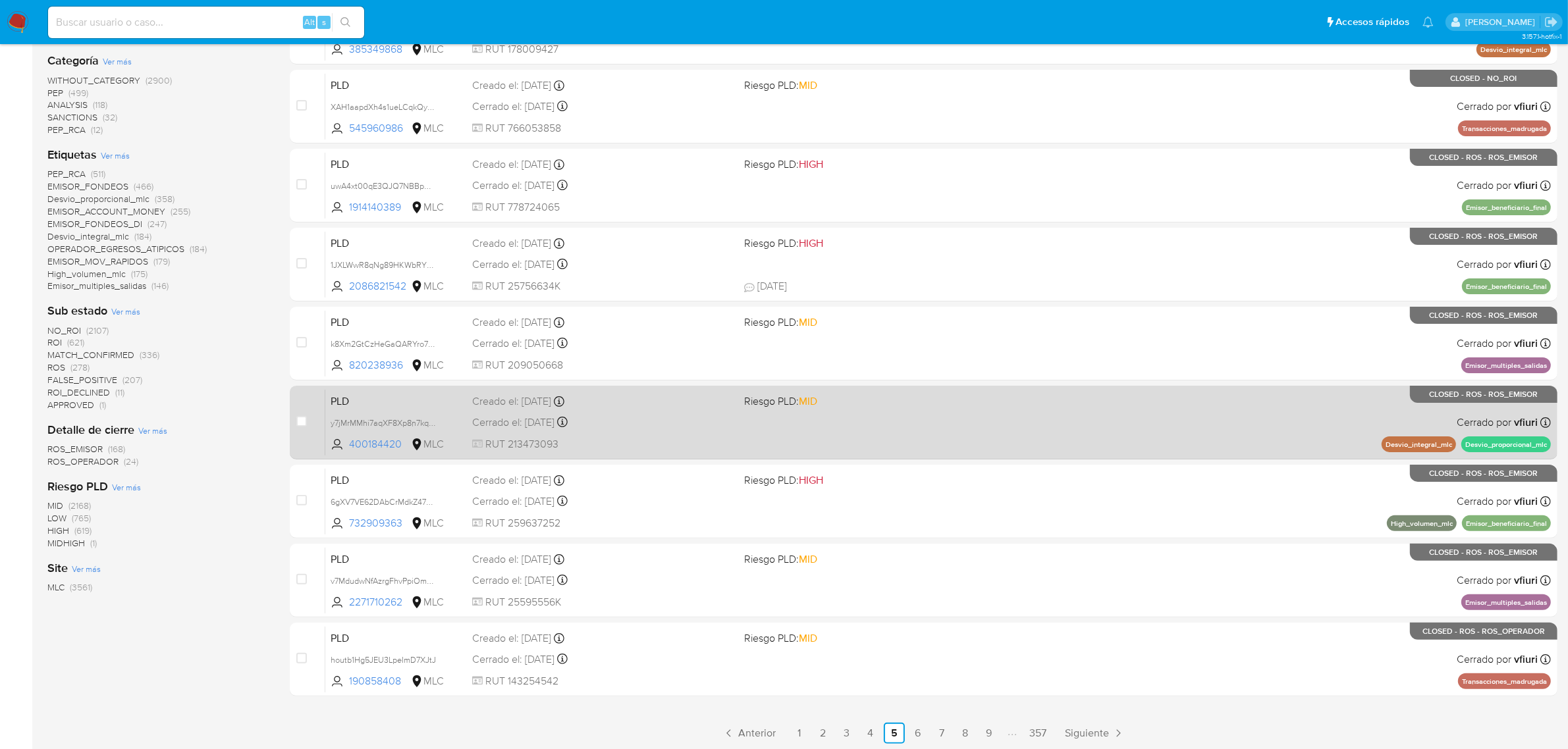
click at [874, 739] on link "4" at bounding box center [871, 733] width 21 height 21
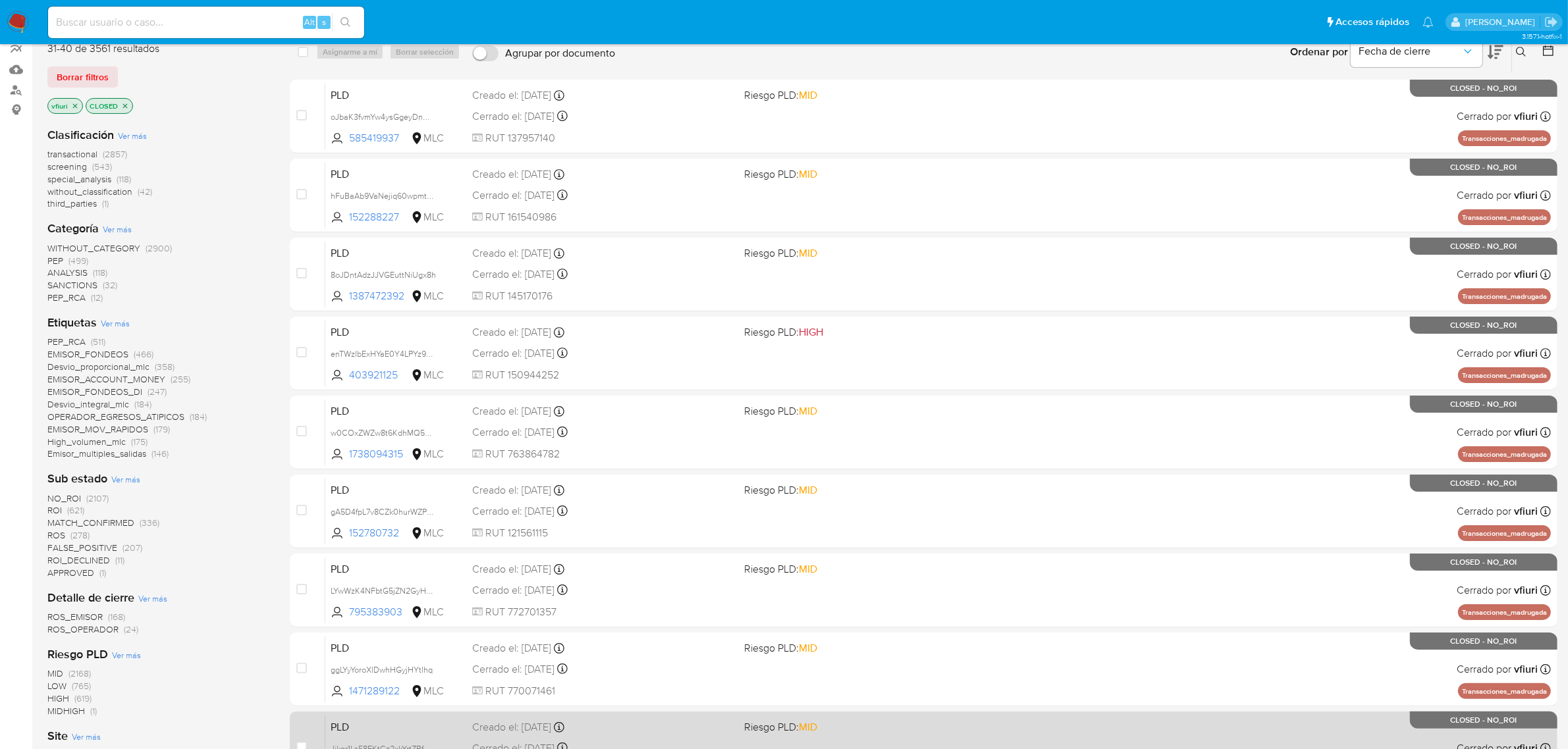
scroll to position [288, 0]
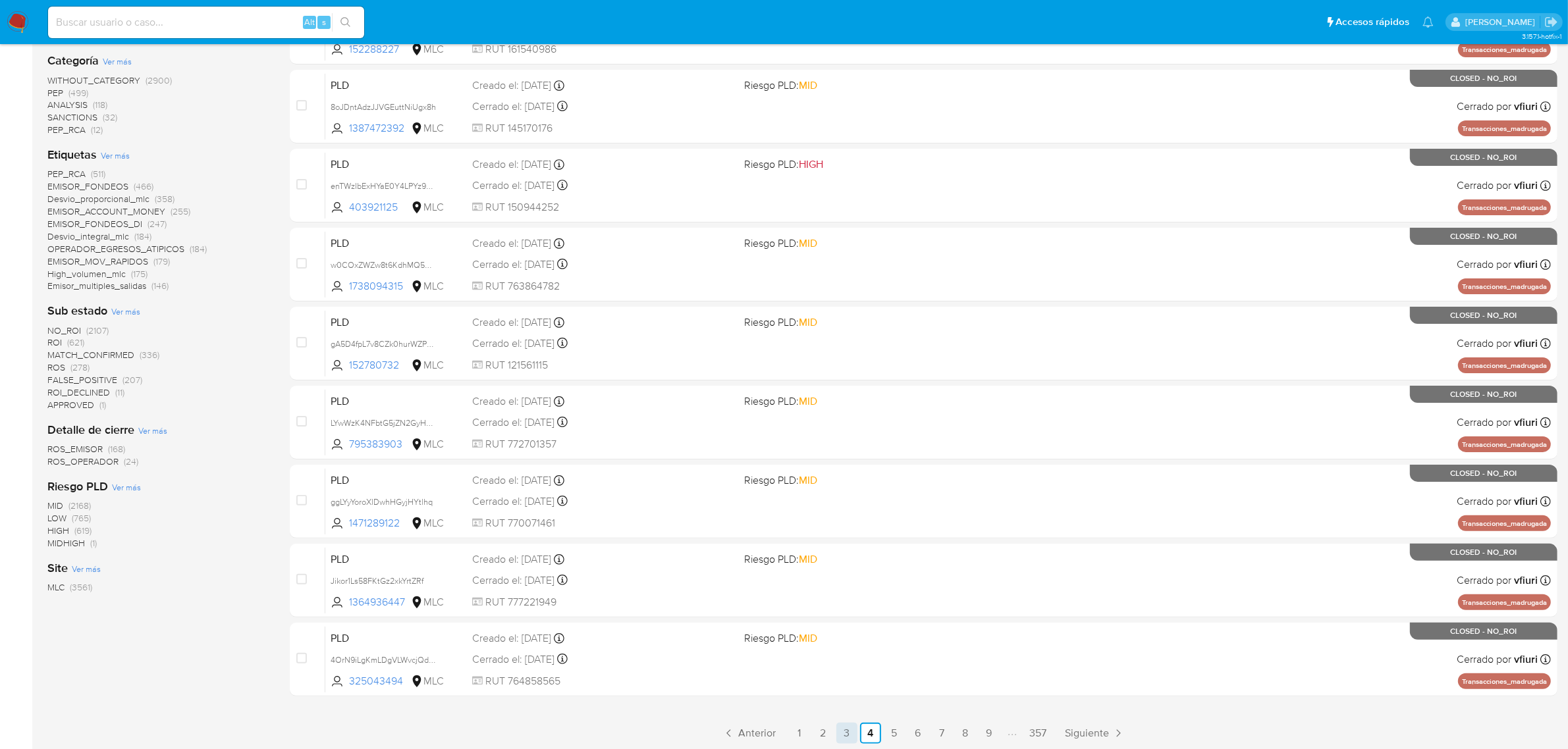
click at [854, 739] on link "3" at bounding box center [846, 733] width 21 height 21
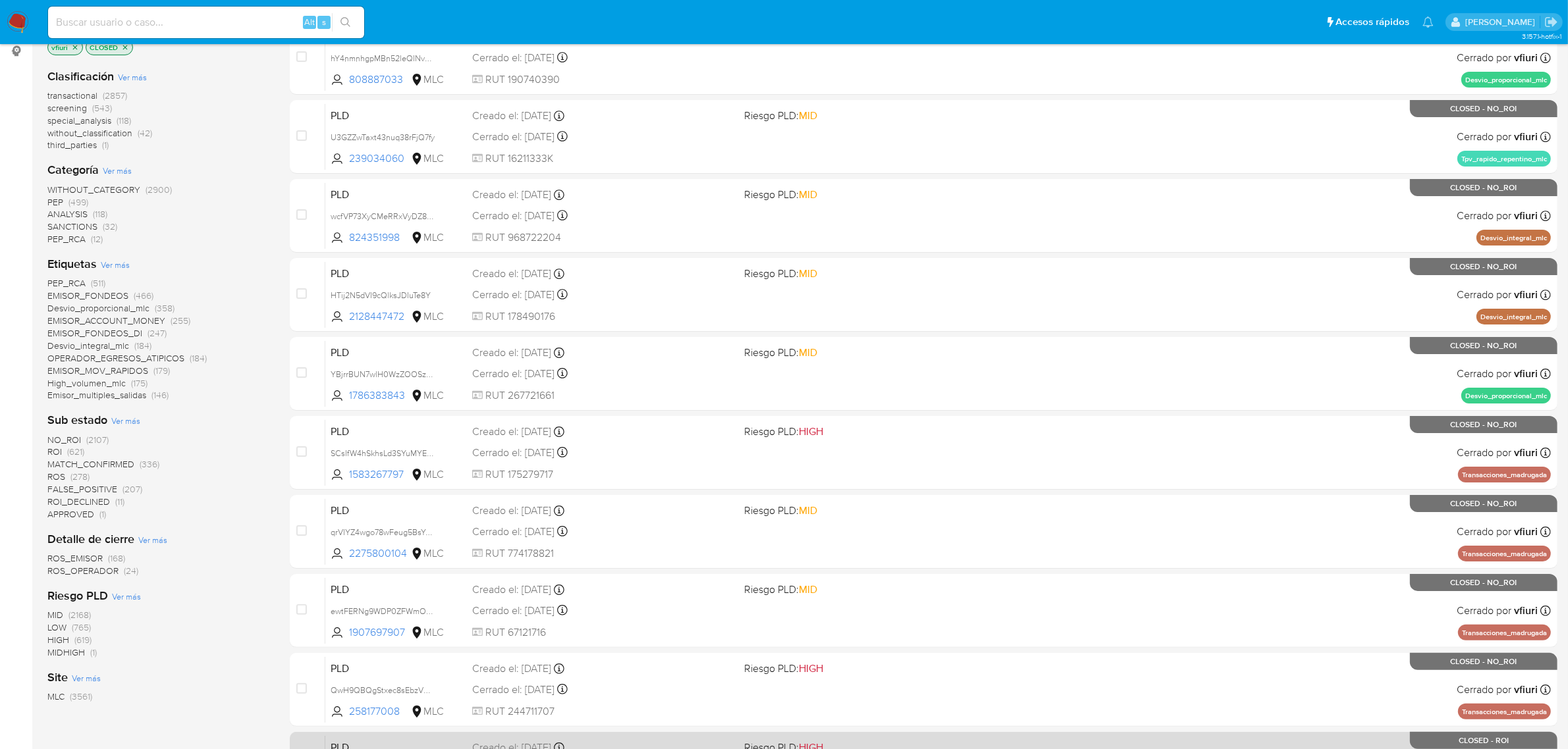
scroll to position [288, 0]
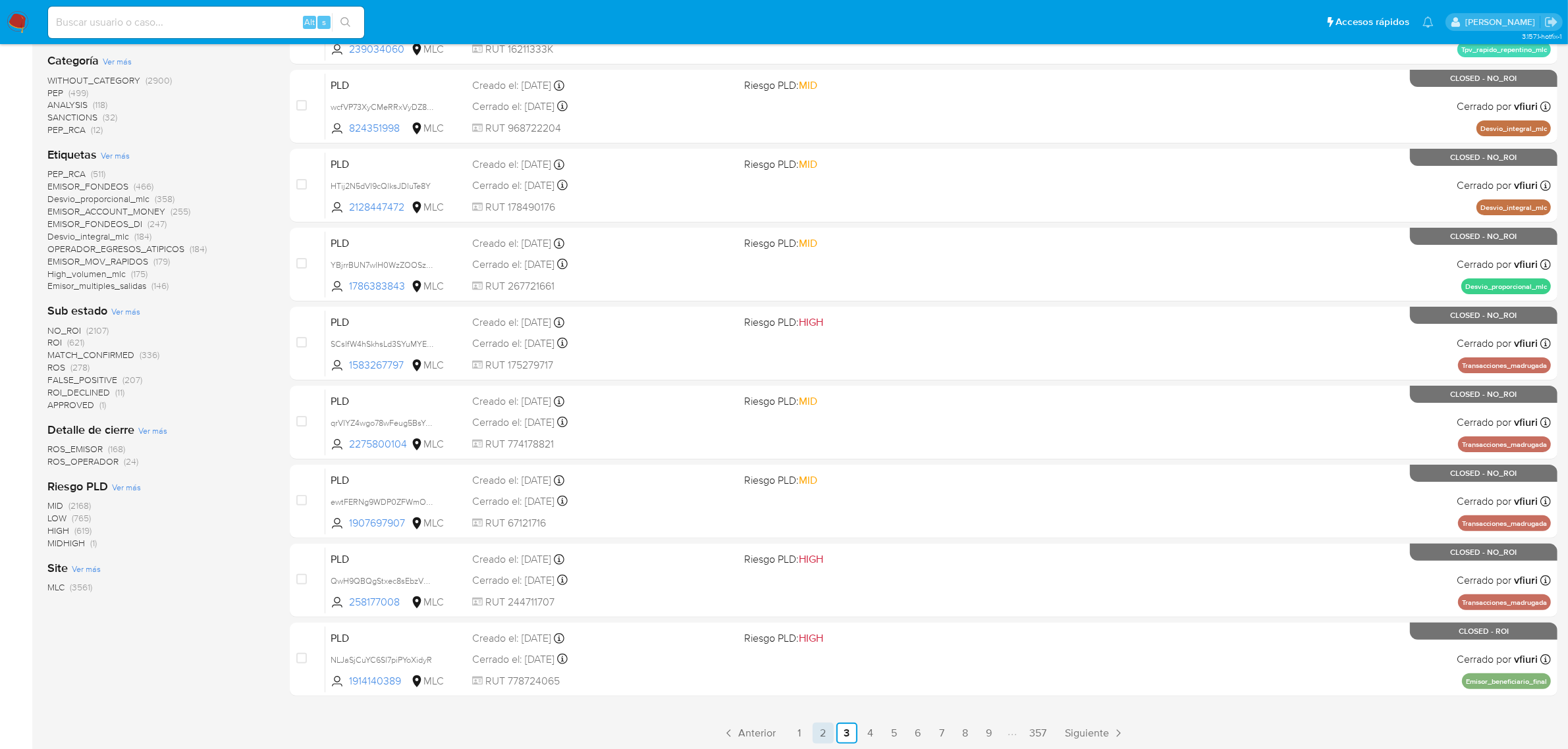
click at [825, 727] on link "2" at bounding box center [823, 733] width 21 height 21
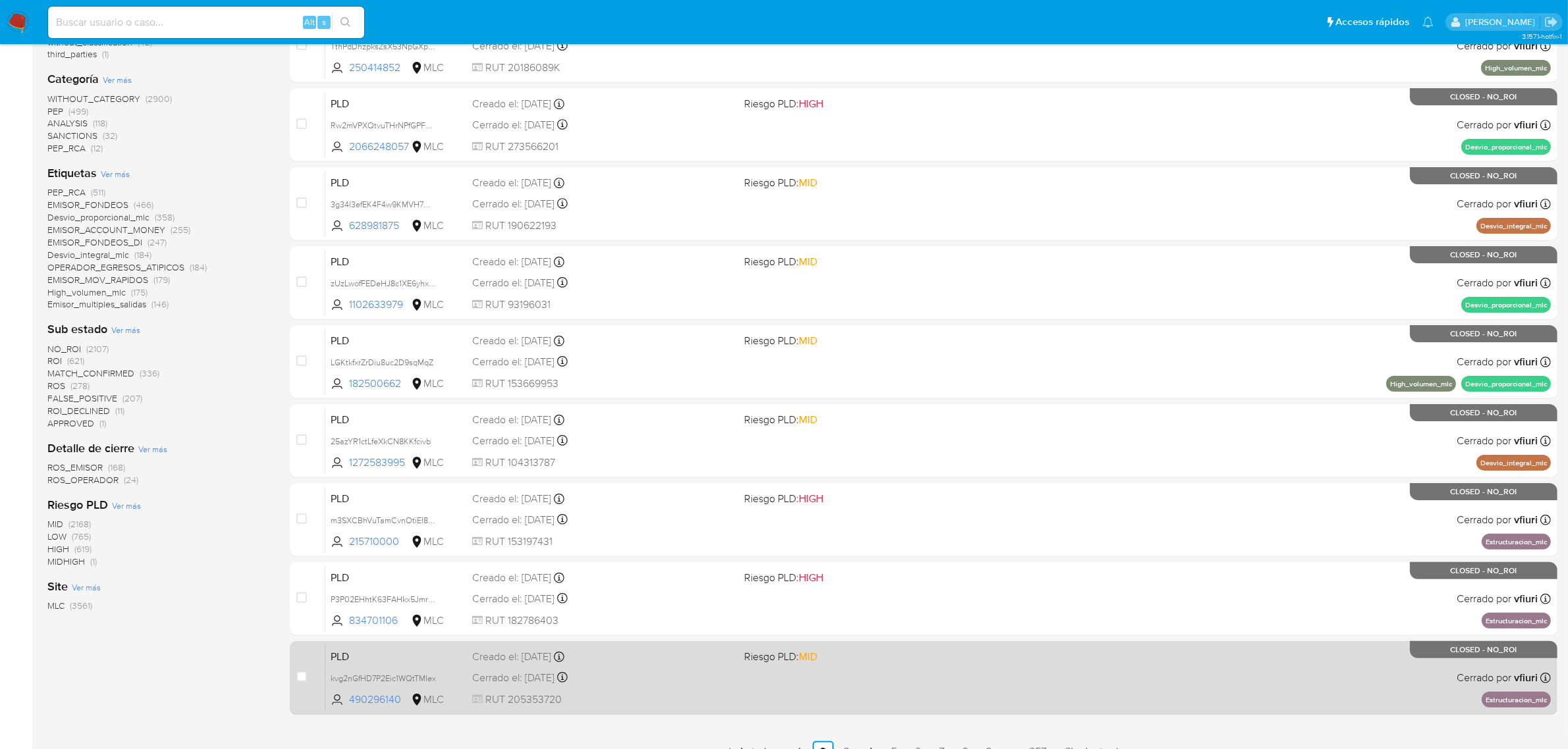
scroll to position [288, 0]
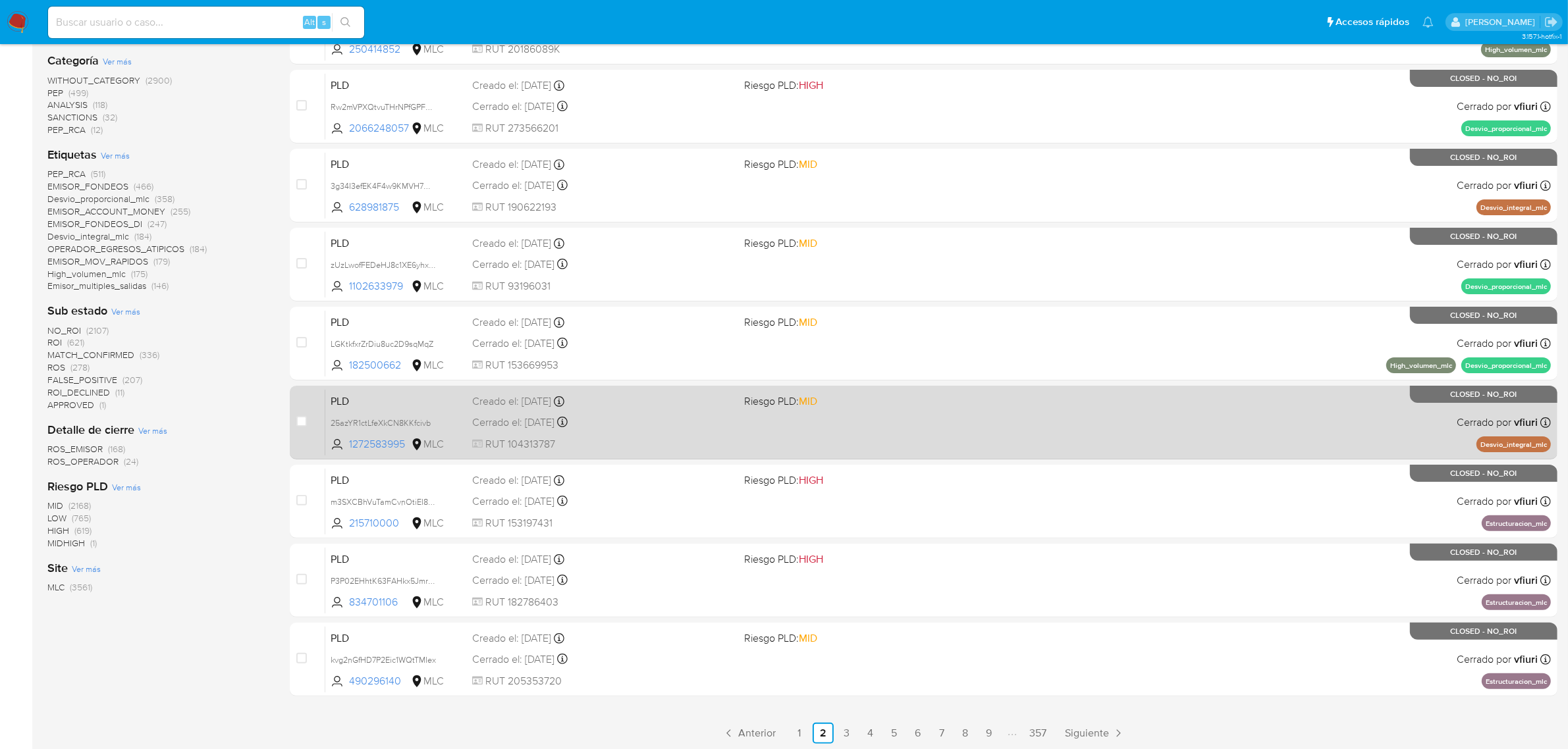
click at [797, 729] on link "1" at bounding box center [799, 733] width 21 height 21
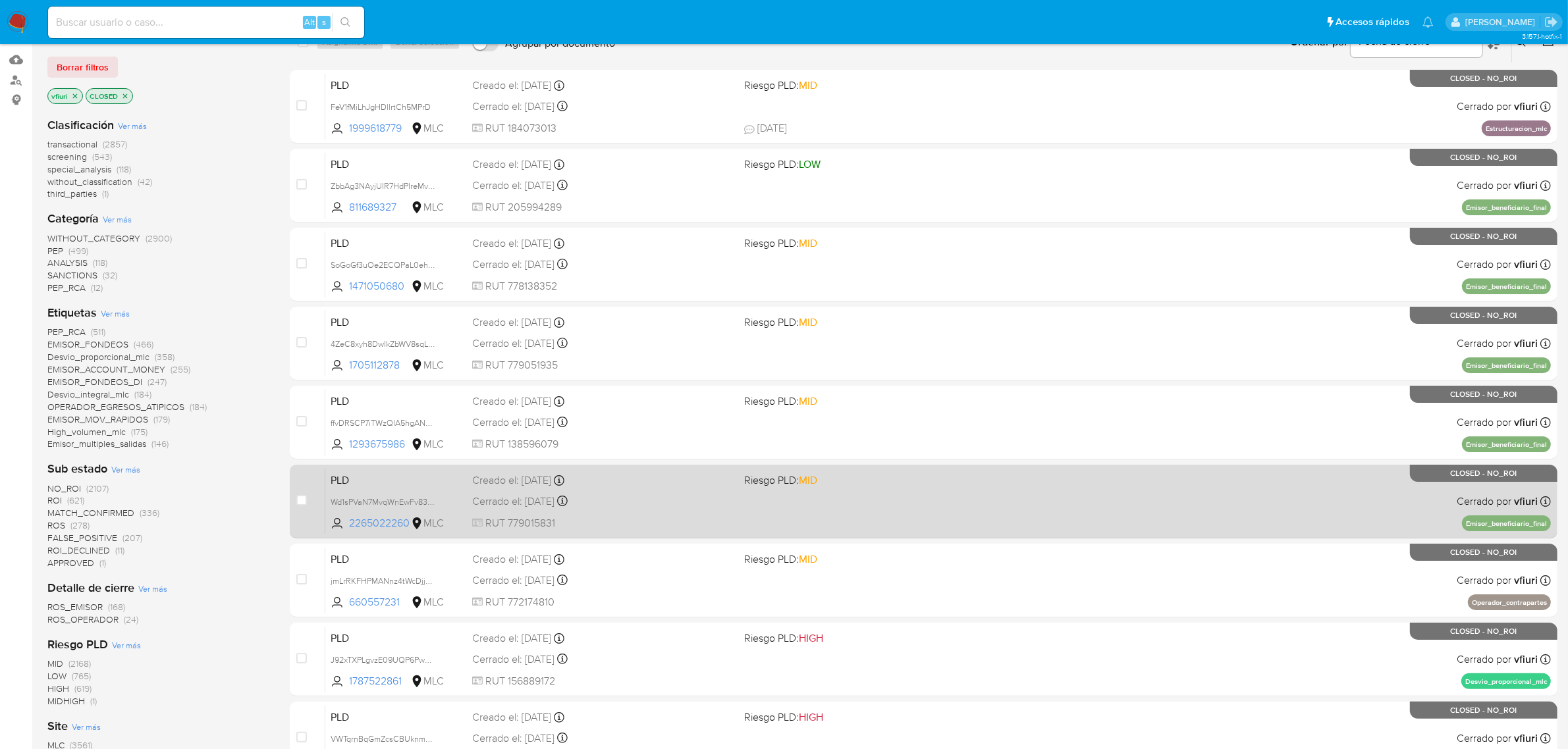
scroll to position [288, 0]
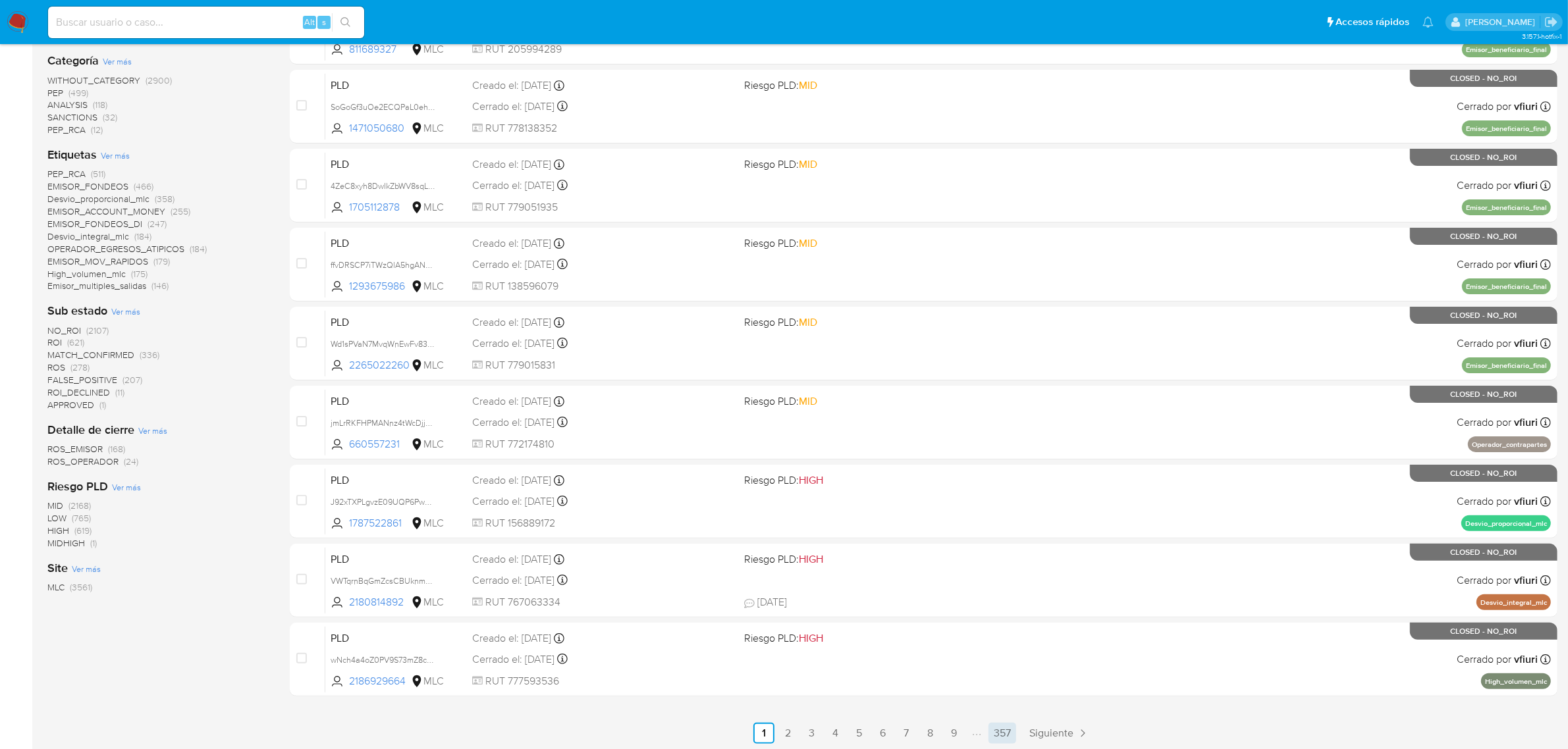
click at [1013, 725] on link "357" at bounding box center [1002, 733] width 27 height 21
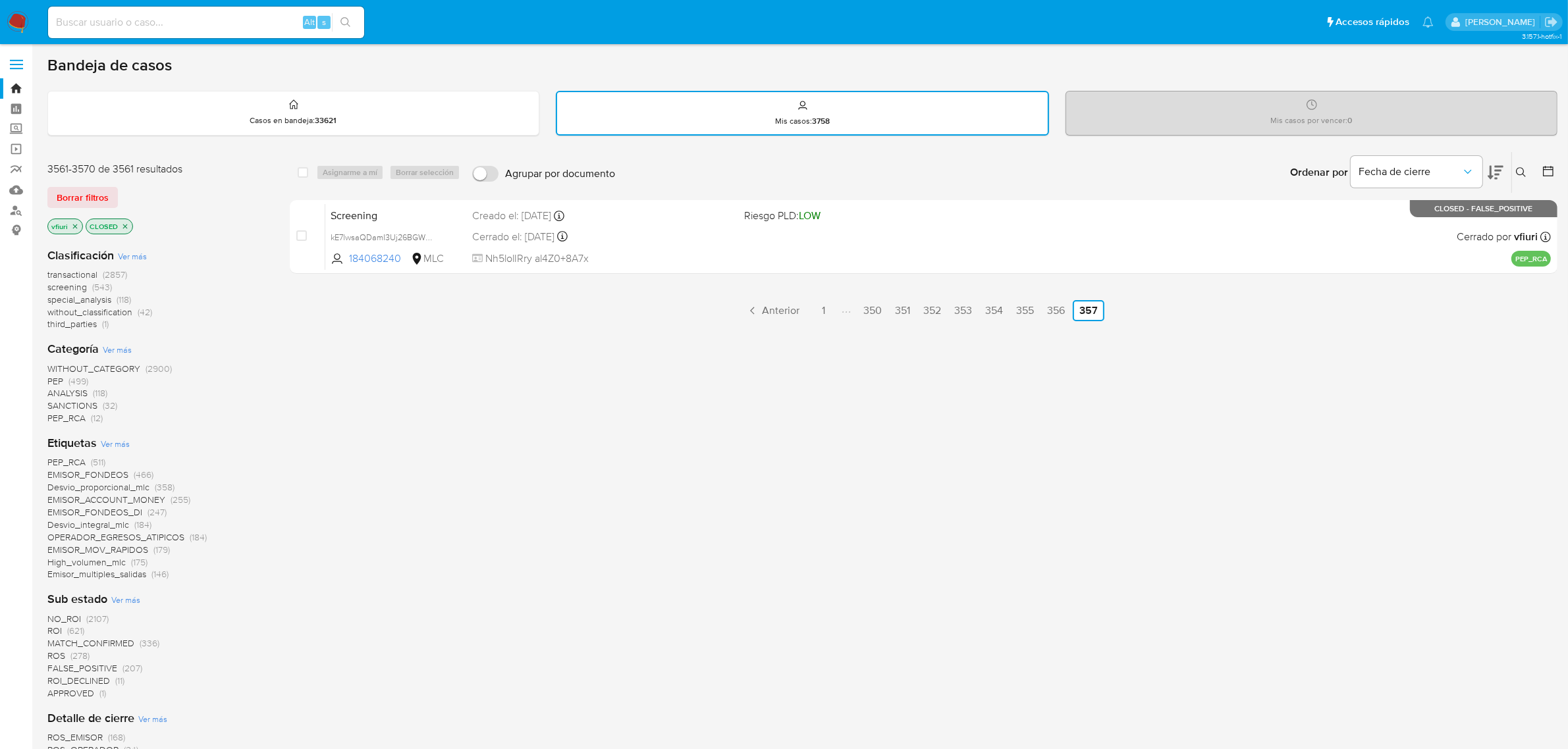
click at [125, 224] on icon "close-filter" at bounding box center [125, 226] width 5 height 5
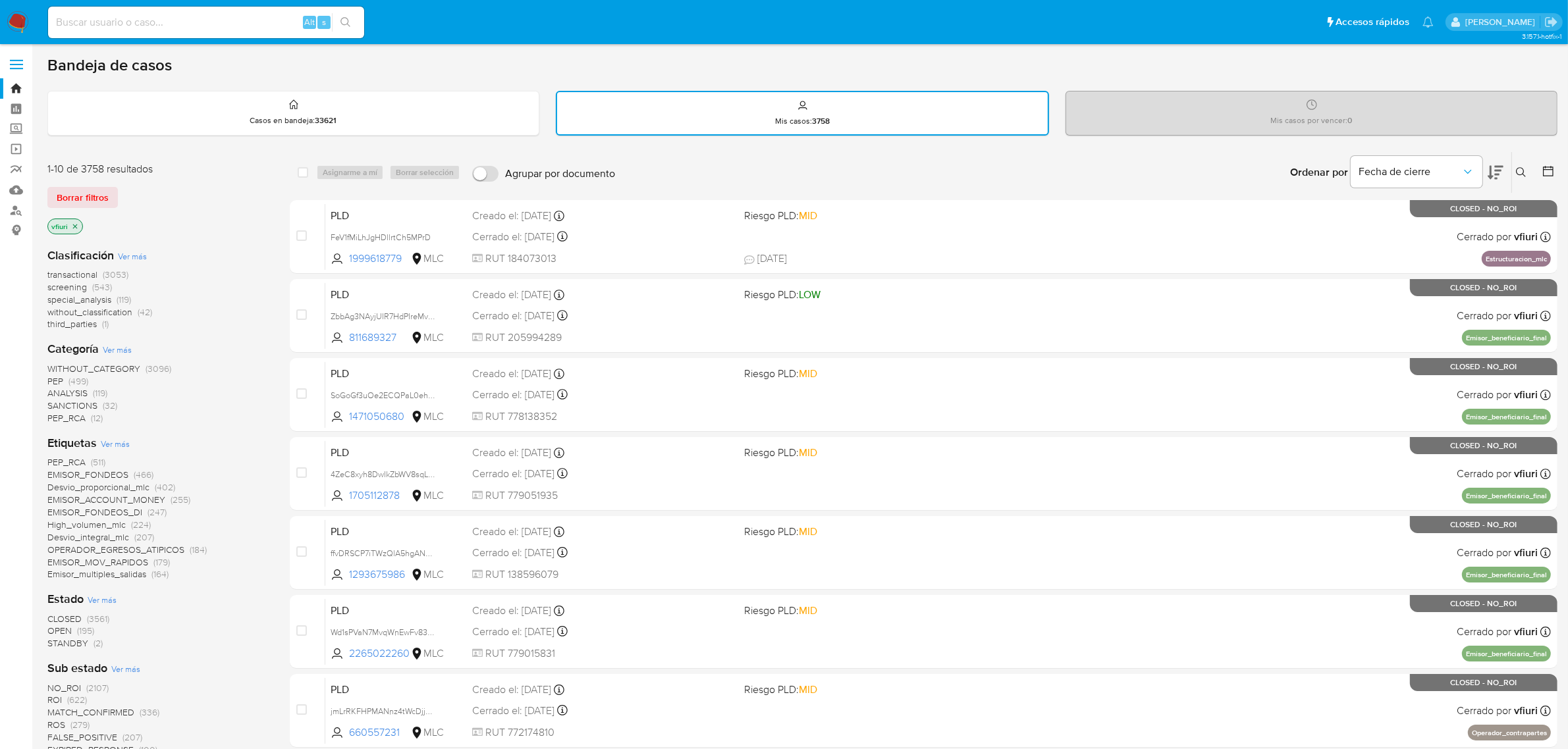
click at [69, 626] on span "OPEN" at bounding box center [59, 630] width 24 height 13
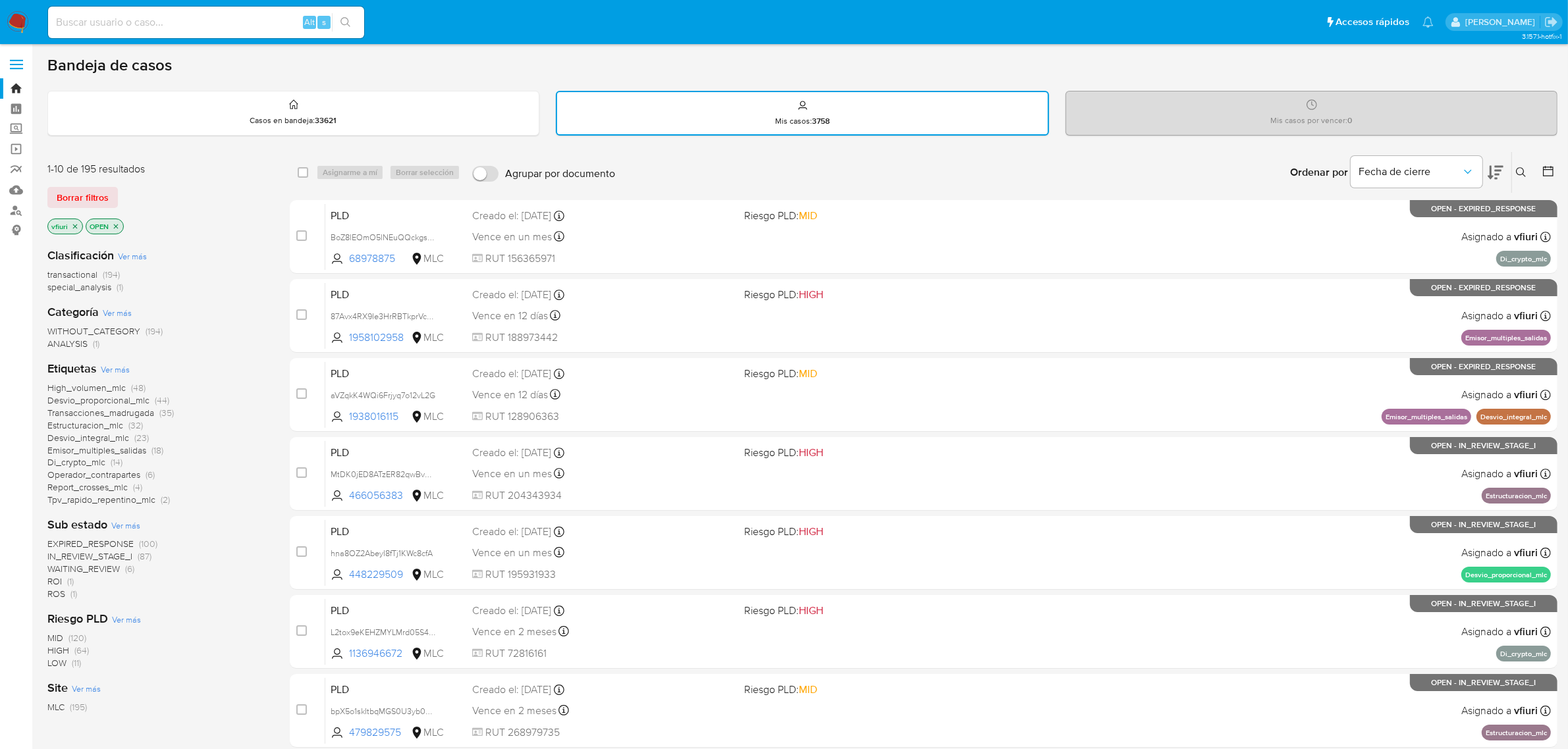
click at [1539, 170] on div at bounding box center [1544, 171] width 24 height 41
click at [1549, 170] on icon at bounding box center [1548, 171] width 13 height 13
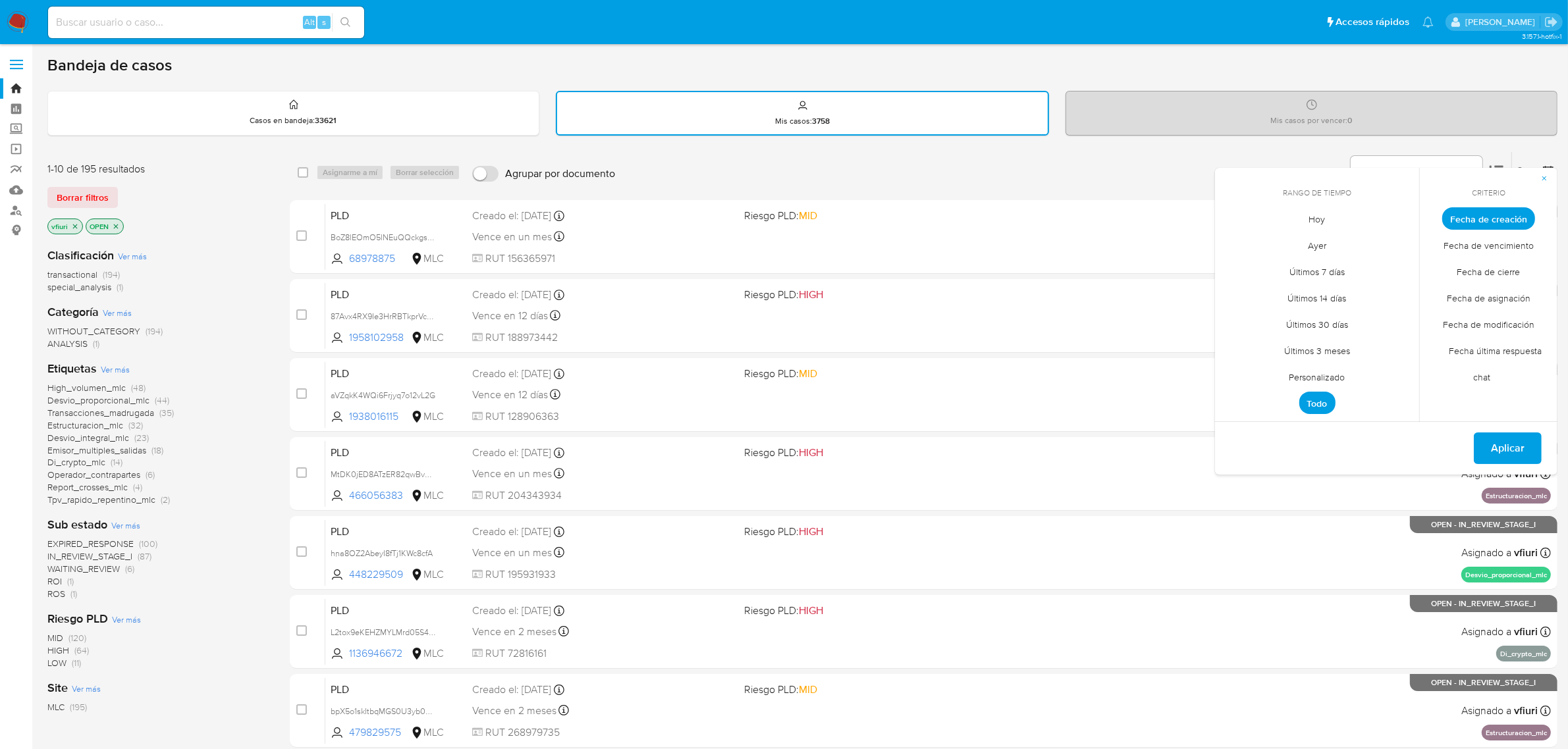
click at [1337, 376] on span "Personalizado" at bounding box center [1317, 377] width 84 height 27
click at [1238, 242] on icon "Mes anterior" at bounding box center [1235, 242] width 16 height 16
click at [1320, 342] on button "12" at bounding box center [1316, 344] width 21 height 21
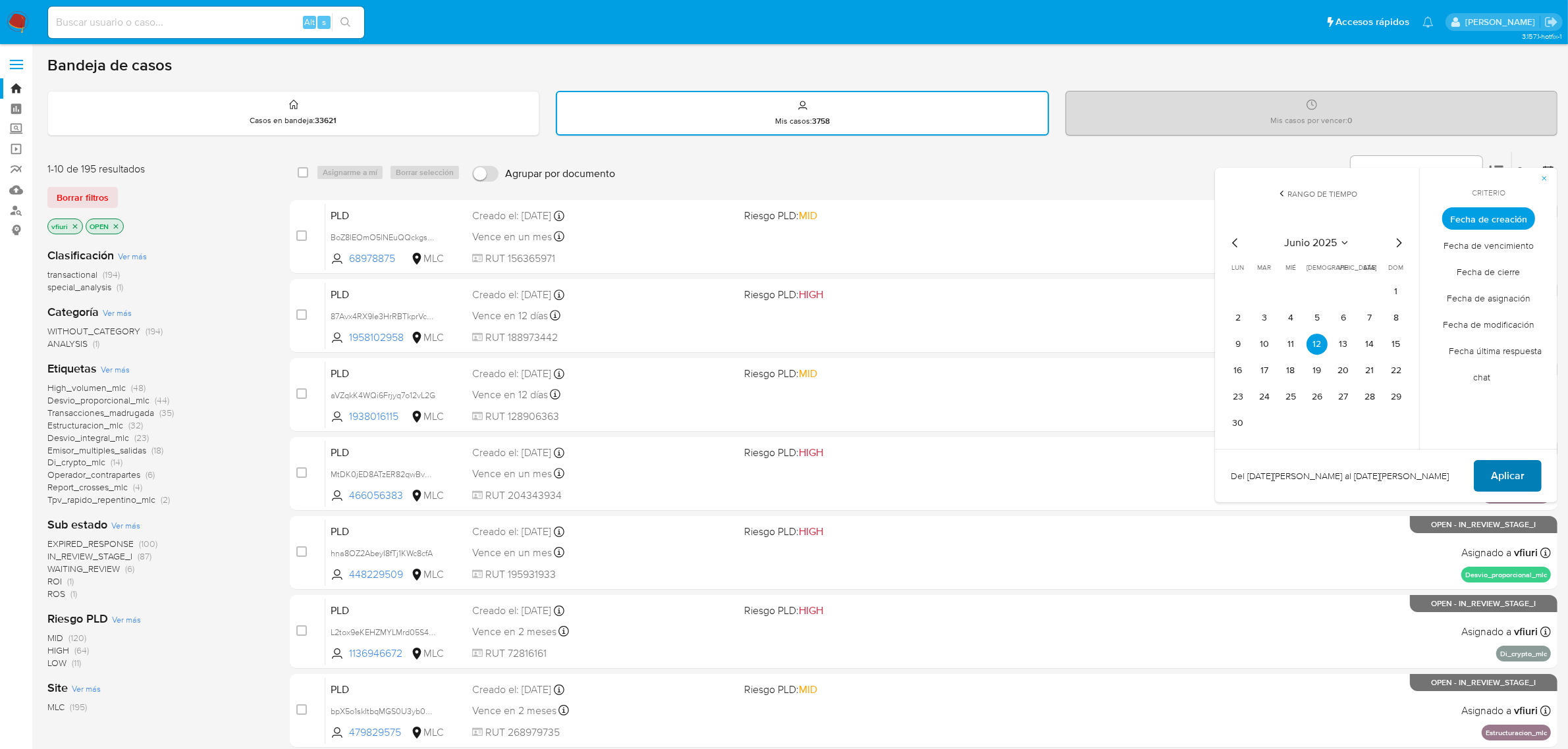
click at [1513, 478] on span "Aplicar" at bounding box center [1508, 476] width 34 height 29
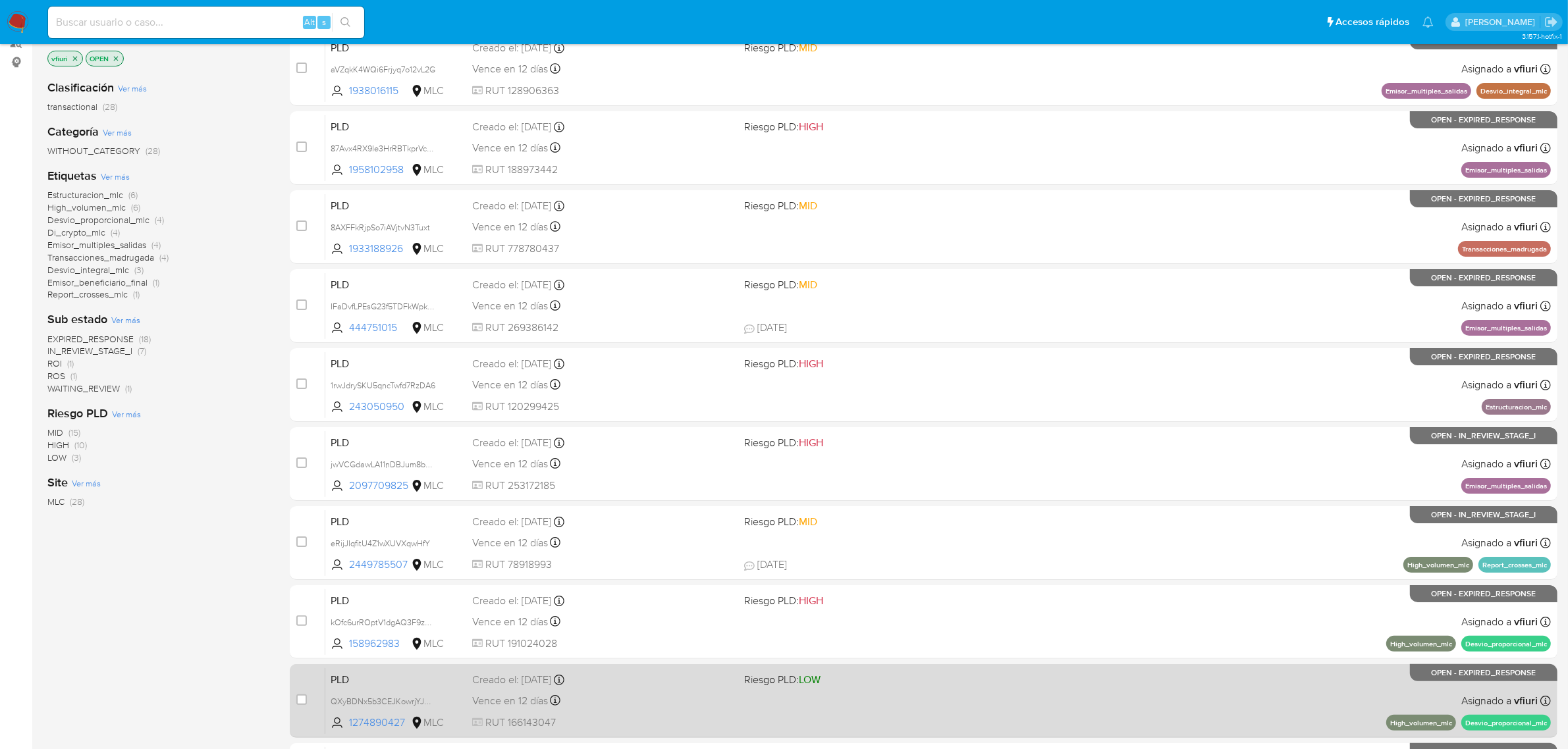
scroll to position [288, 0]
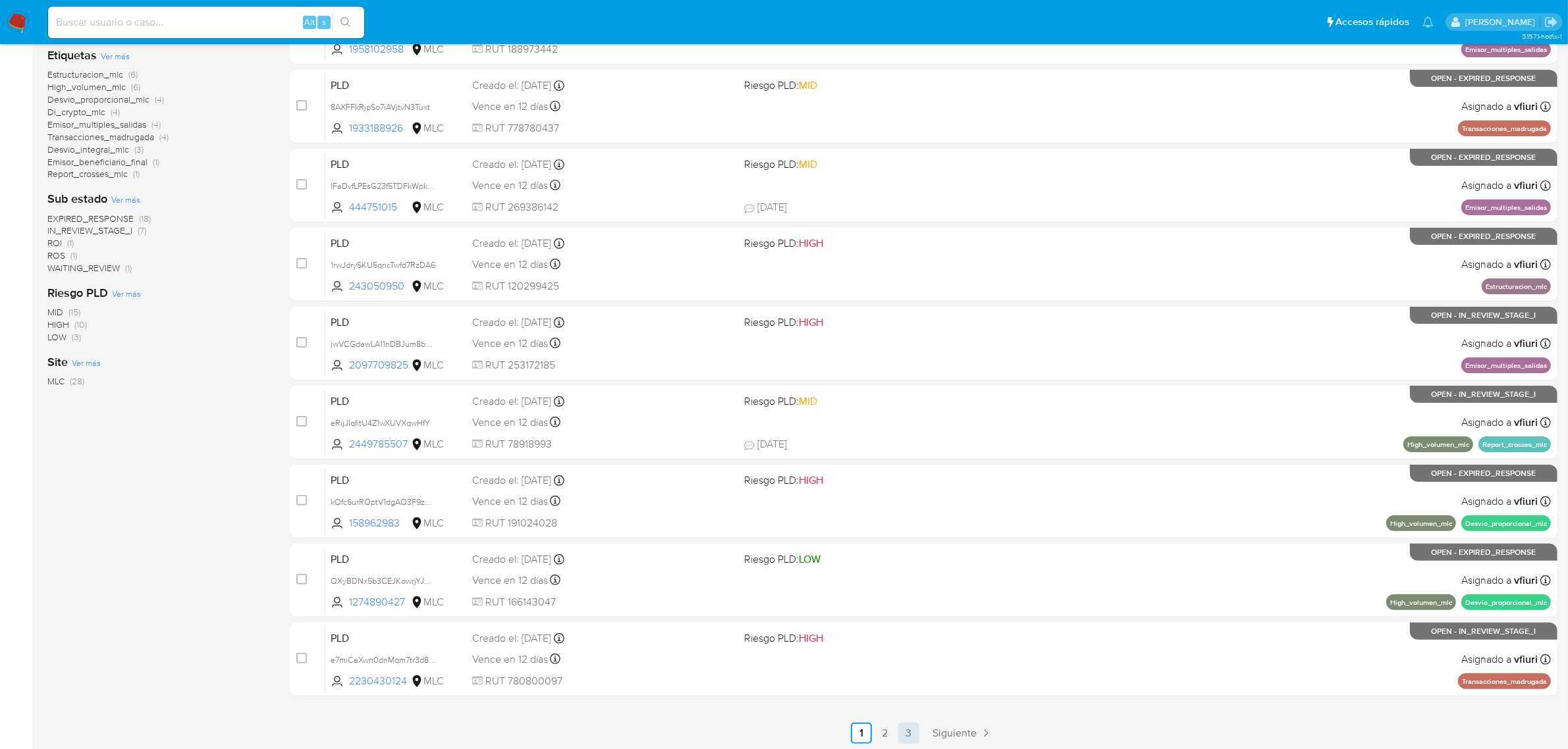
click at [915, 729] on link "3" at bounding box center [908, 733] width 21 height 21
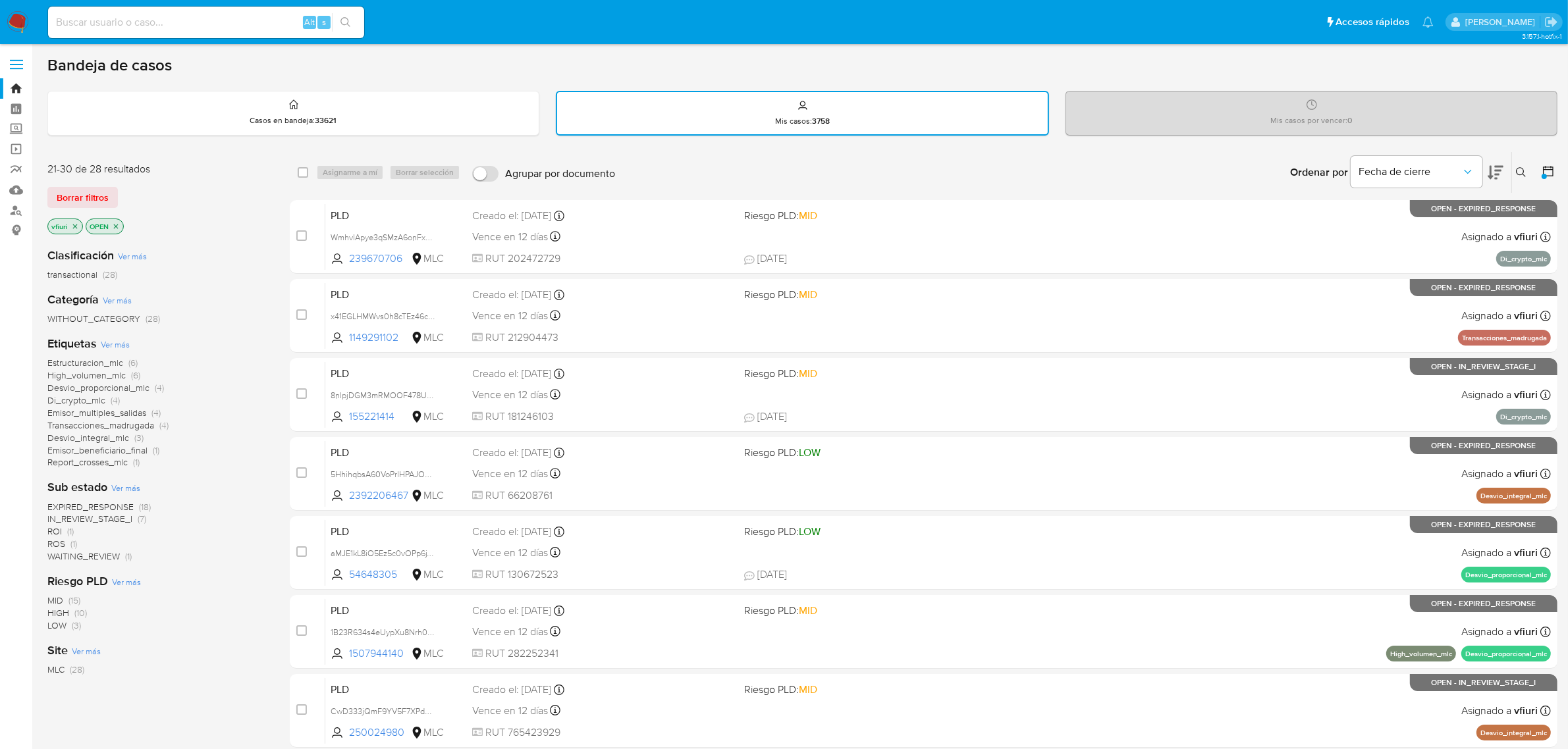
click at [79, 401] on span "Di_crypto_mlc" at bounding box center [75, 400] width 57 height 13
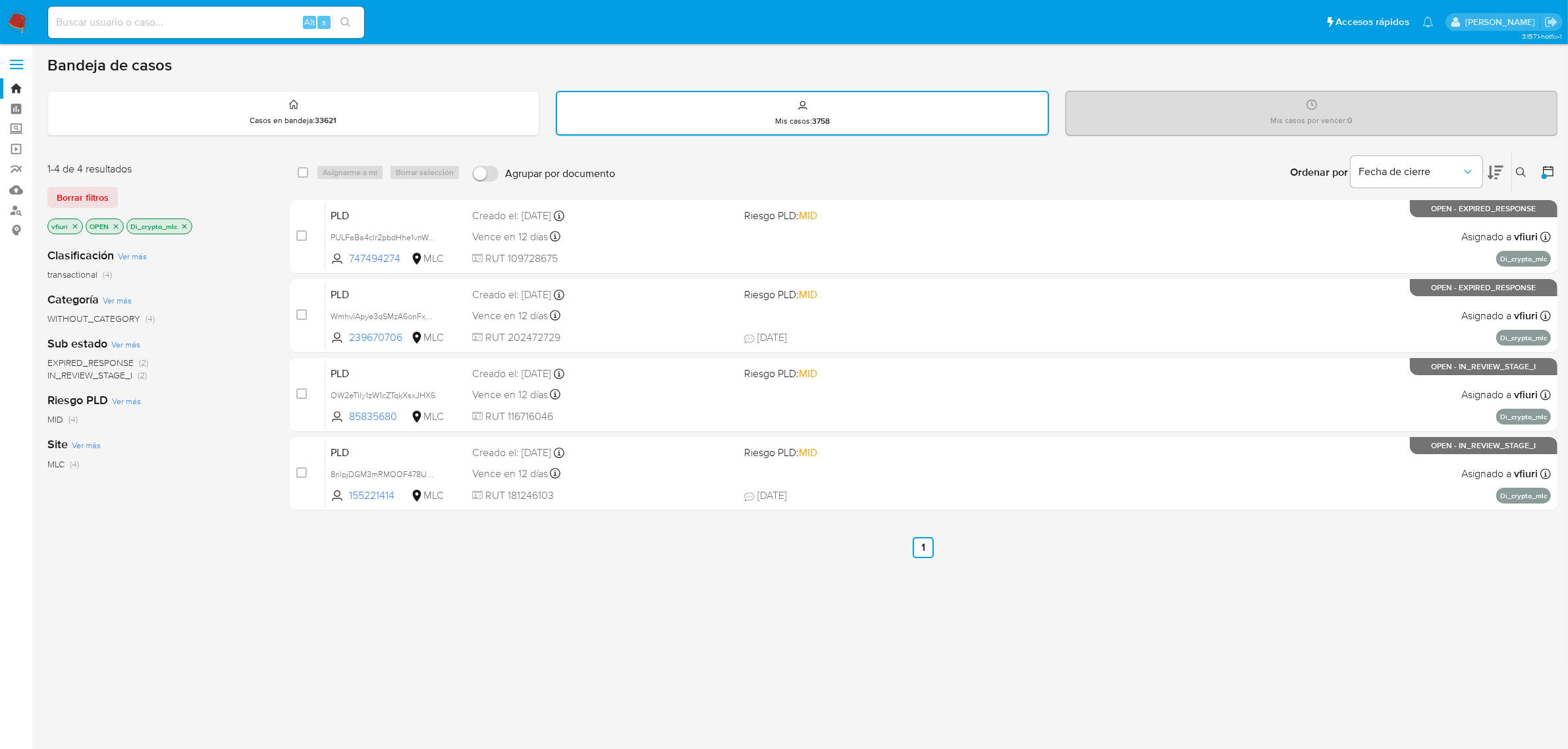
click at [185, 222] on icon "close-filter" at bounding box center [184, 226] width 8 height 8
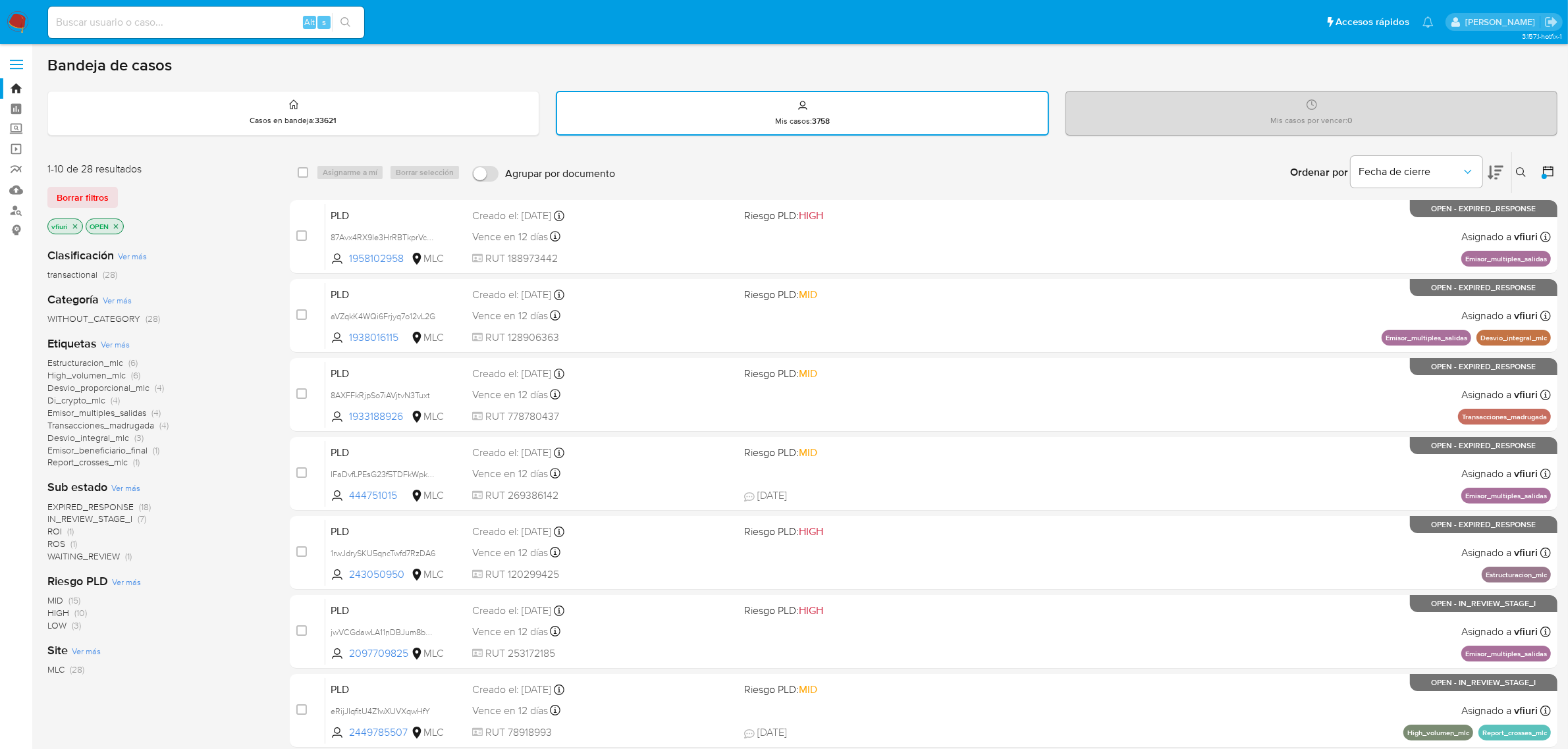
click at [97, 446] on span "Emisor_beneficiario_final" at bounding box center [97, 450] width 100 height 13
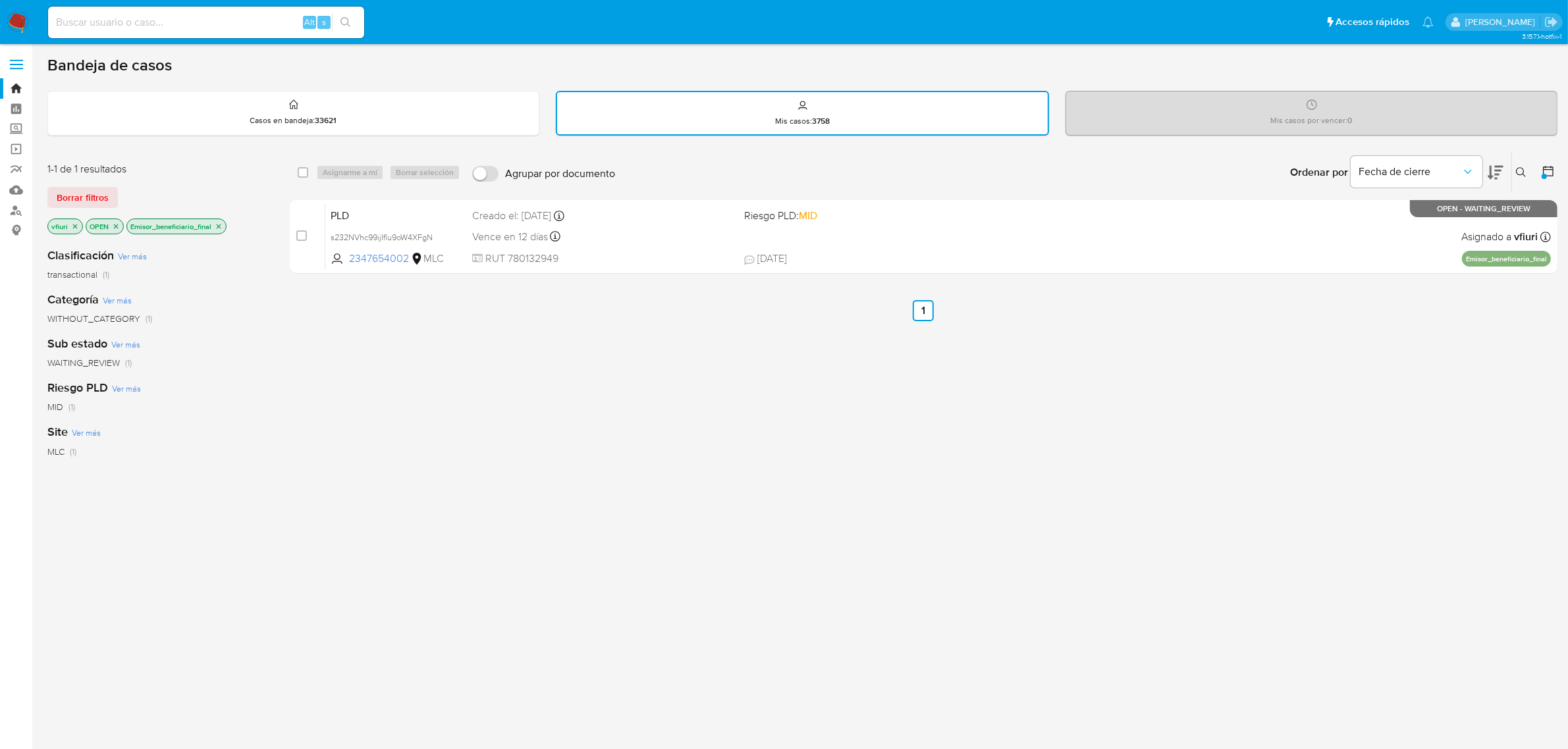
click at [224, 224] on p "Emisor_beneficiario_final" at bounding box center [176, 226] width 99 height 14
click at [221, 224] on icon "close-filter" at bounding box center [219, 226] width 8 height 8
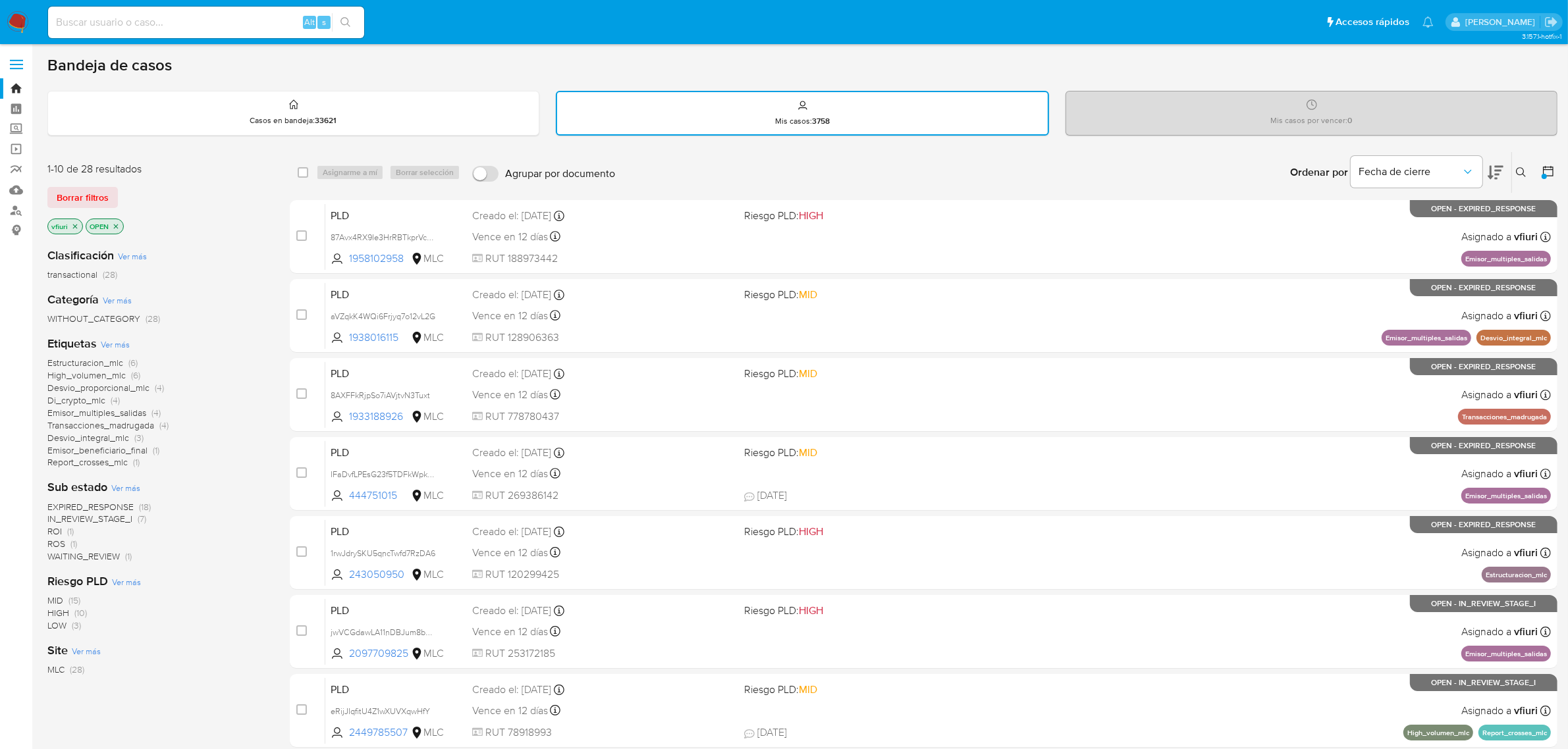
click at [76, 462] on span "Report_crosses_mlc" at bounding box center [87, 463] width 80 height 13
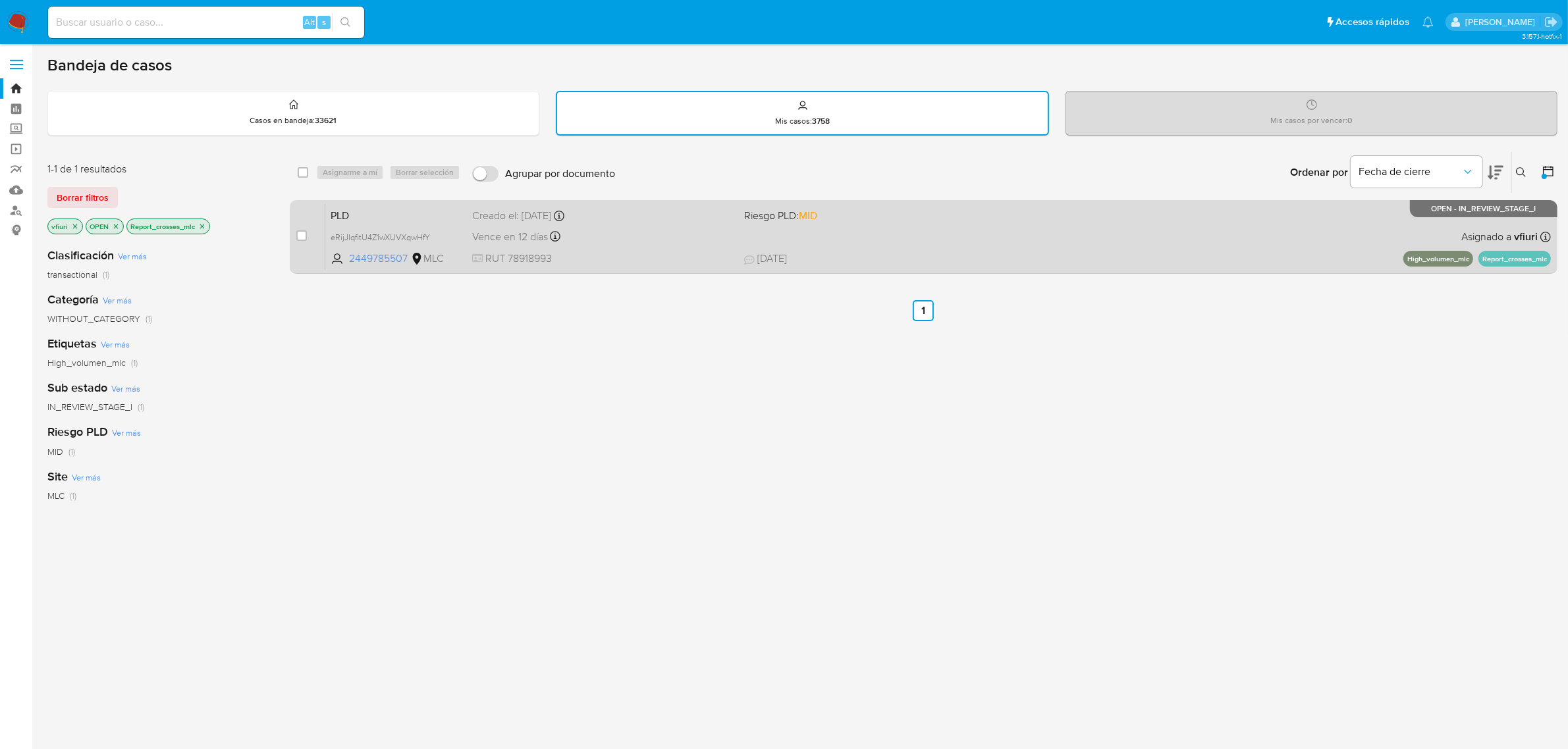
click at [652, 229] on div "Vence en 12 días Vence el 10/09/2025 06:04:07" at bounding box center [603, 236] width 262 height 18
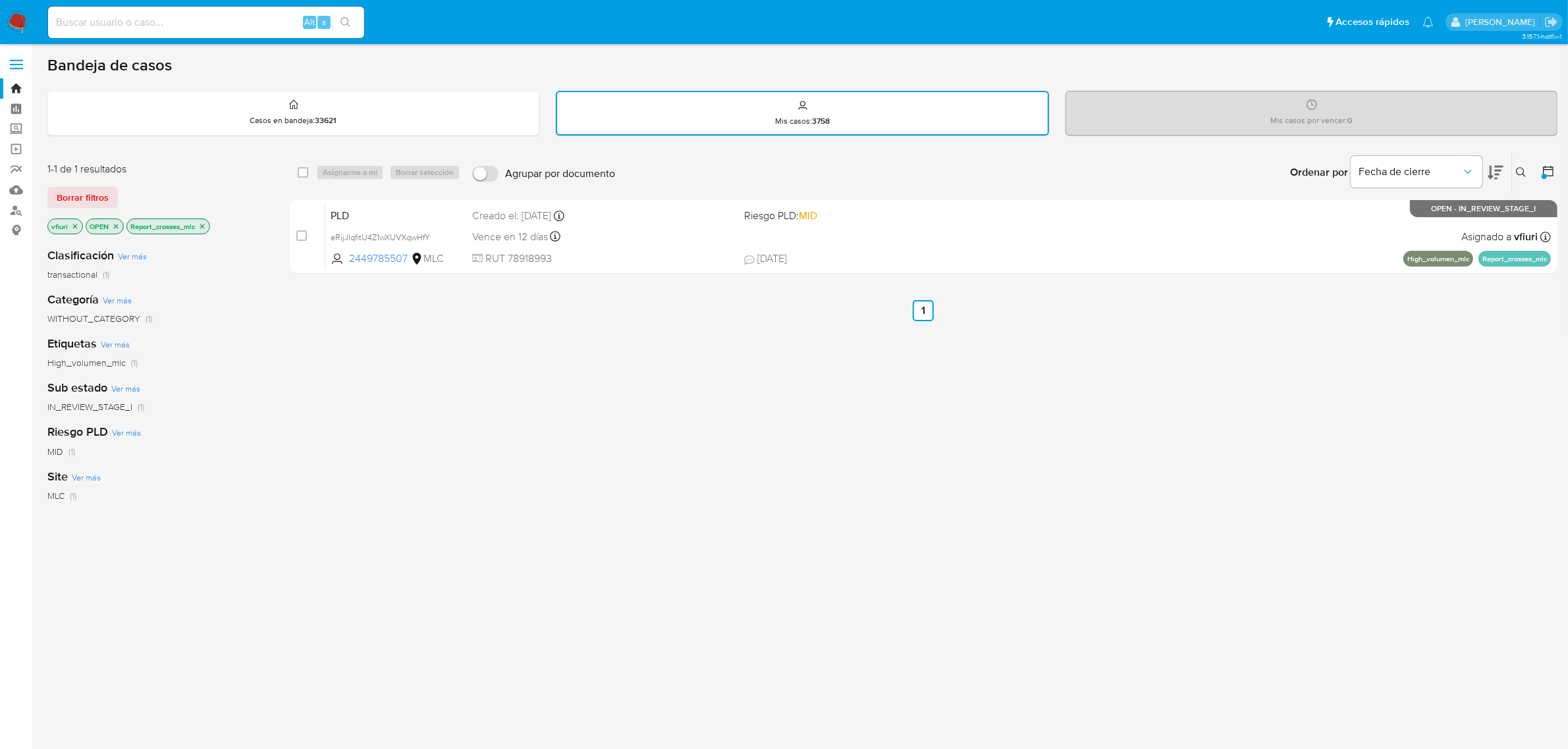
click at [126, 40] on div "Alt s" at bounding box center [205, 22] width 316 height 37
click at [132, 10] on div "Alt s" at bounding box center [205, 23] width 316 height 32
click at [137, 21] on input at bounding box center [205, 23] width 316 height 17
paste input "1202024132"
type input "1202024132"
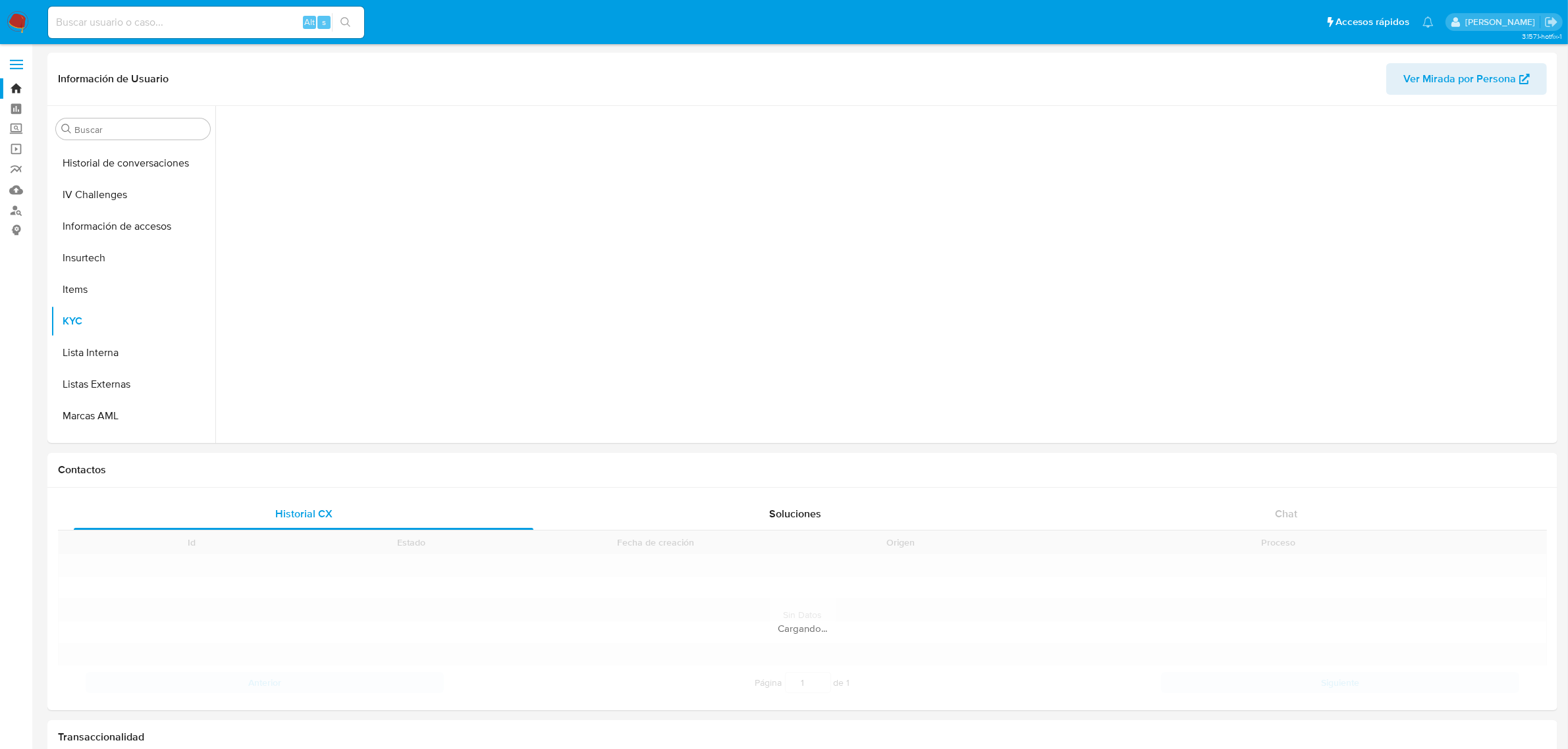
scroll to position [555, 0]
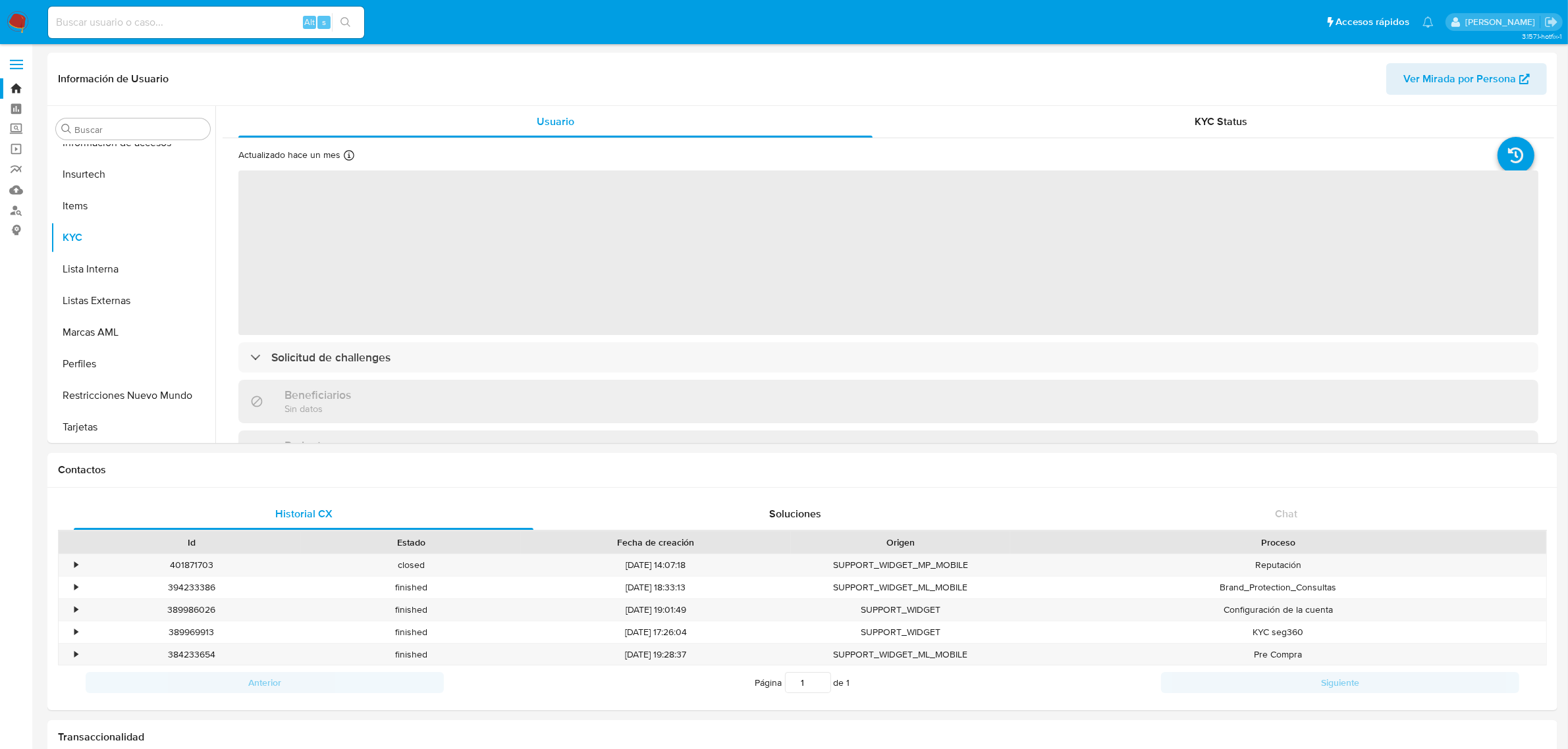
select select "10"
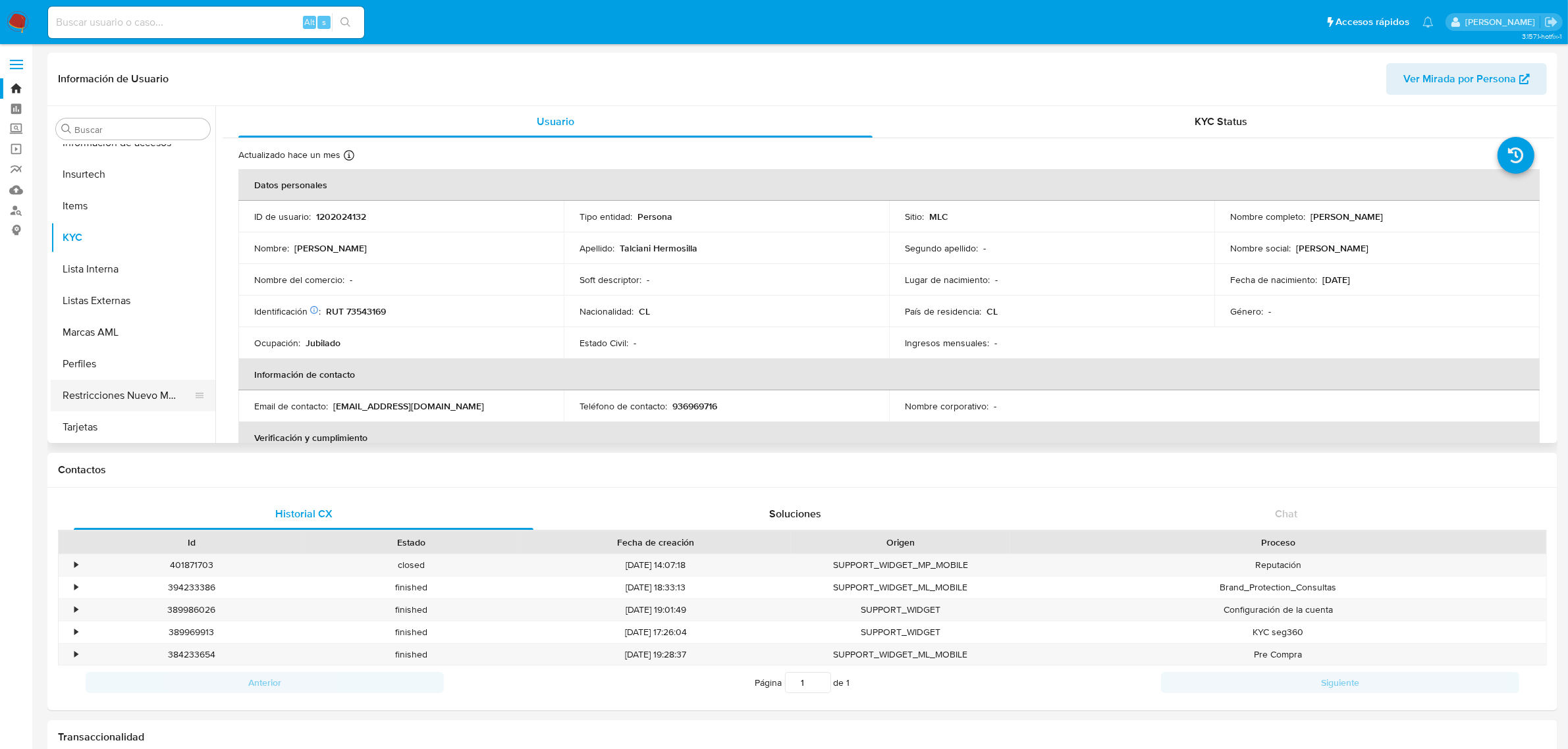
click at [93, 383] on button "Restricciones Nuevo Mundo" at bounding box center [128, 396] width 155 height 32
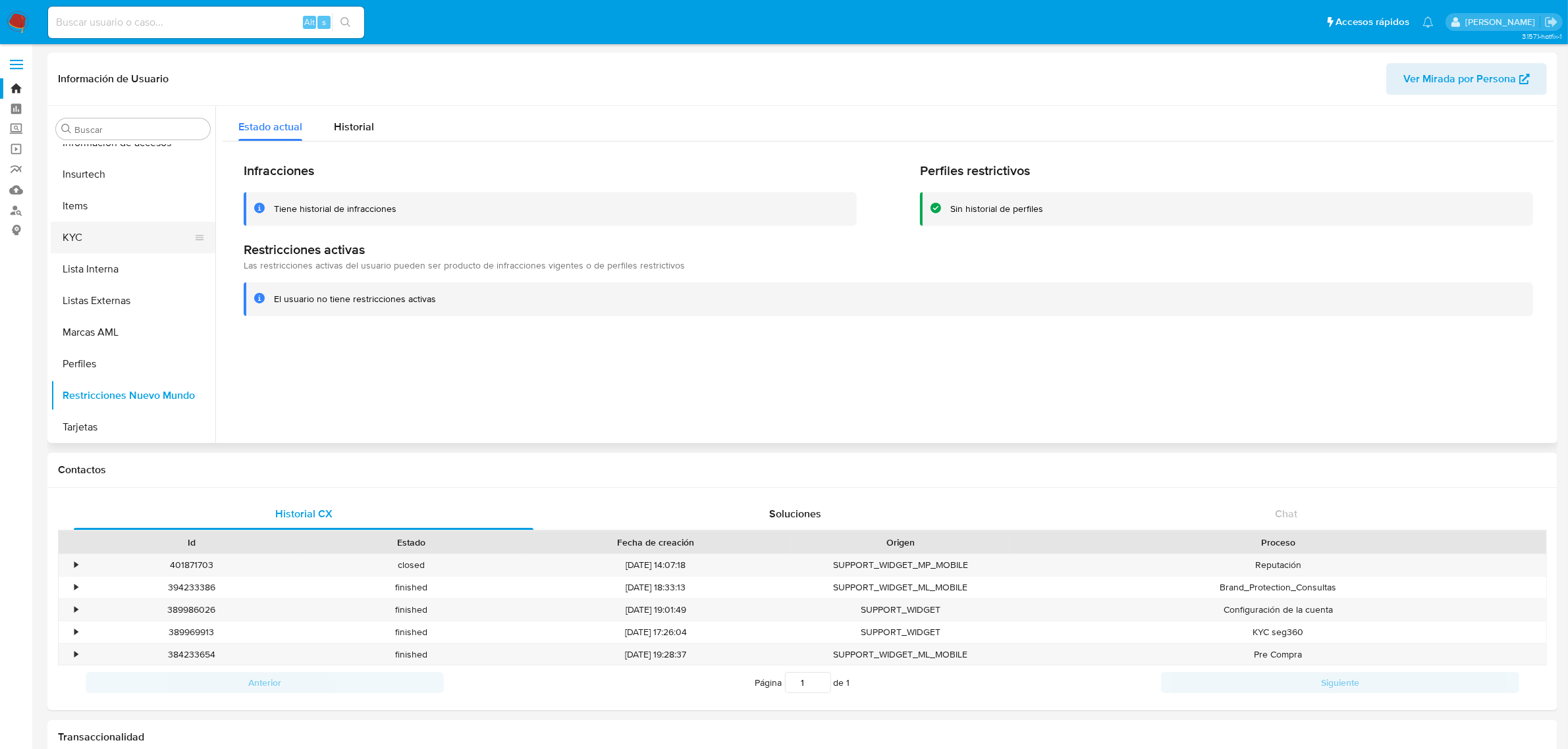
click at [125, 234] on button "KYC" at bounding box center [128, 237] width 155 height 32
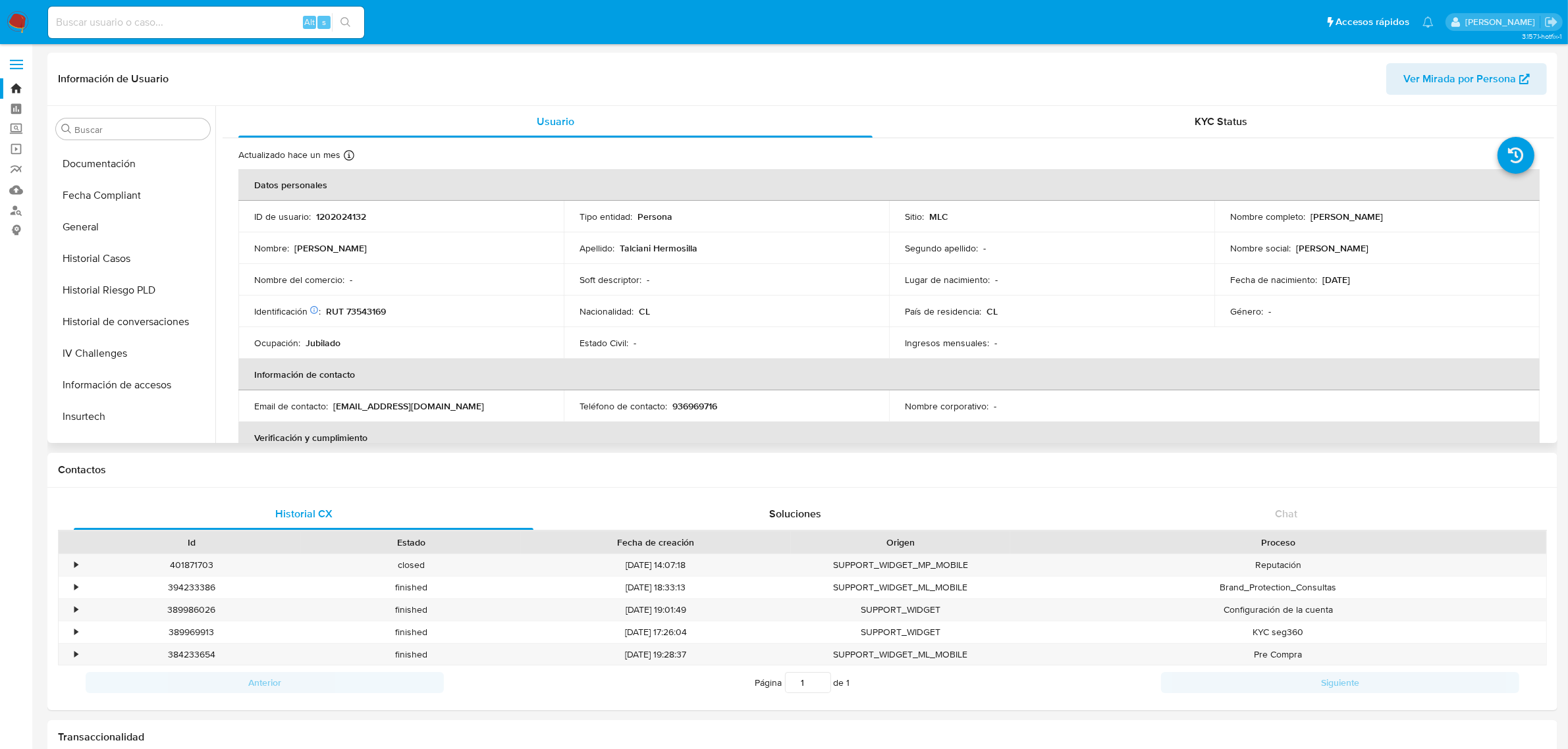
scroll to position [308, 0]
drag, startPoint x: 109, startPoint y: 297, endPoint x: 104, endPoint y: 287, distance: 11.2
click at [109, 297] on button "Historial Riesgo PLD" at bounding box center [128, 295] width 155 height 32
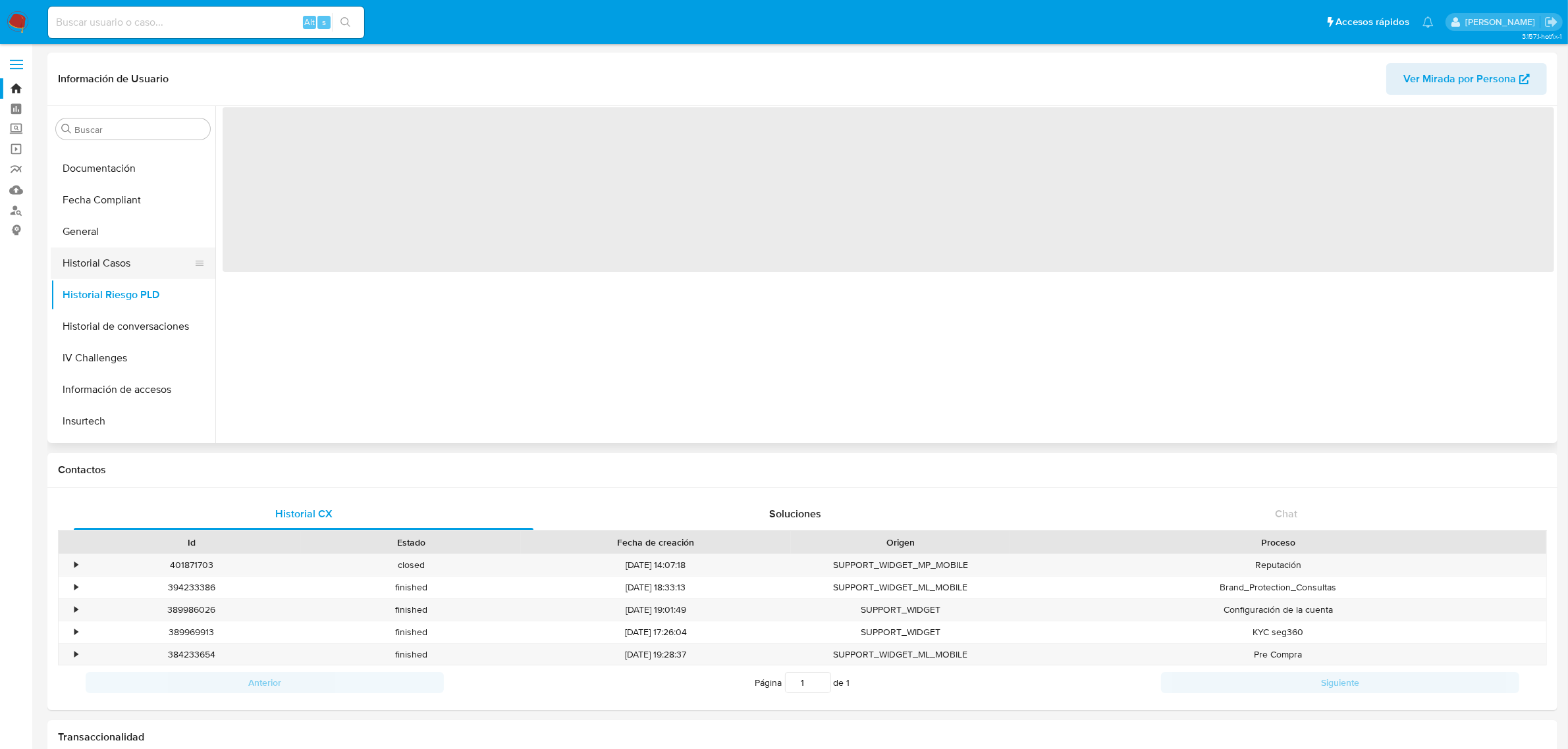
click at [96, 257] on button "Historial Casos" at bounding box center [128, 264] width 155 height 32
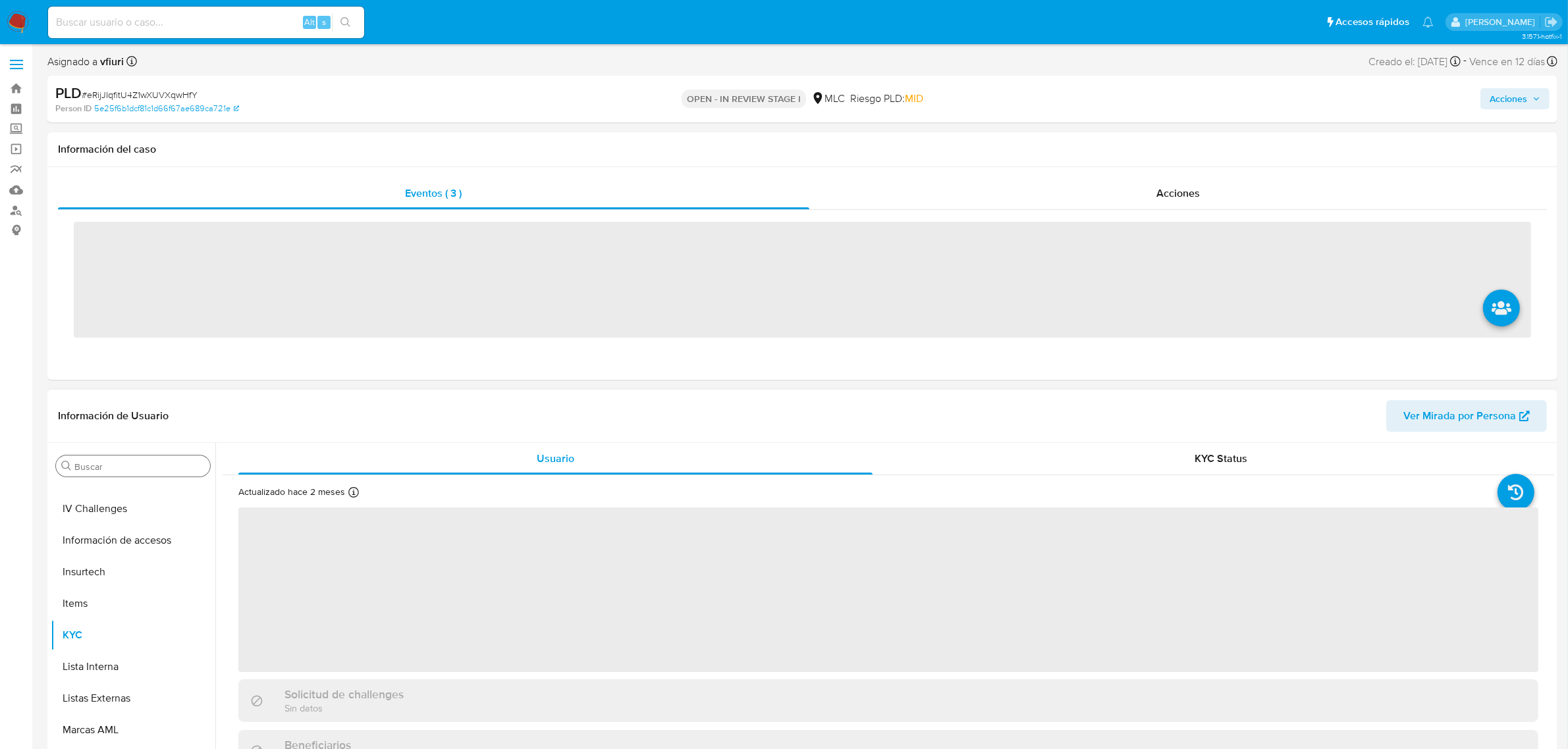
scroll to position [555, 0]
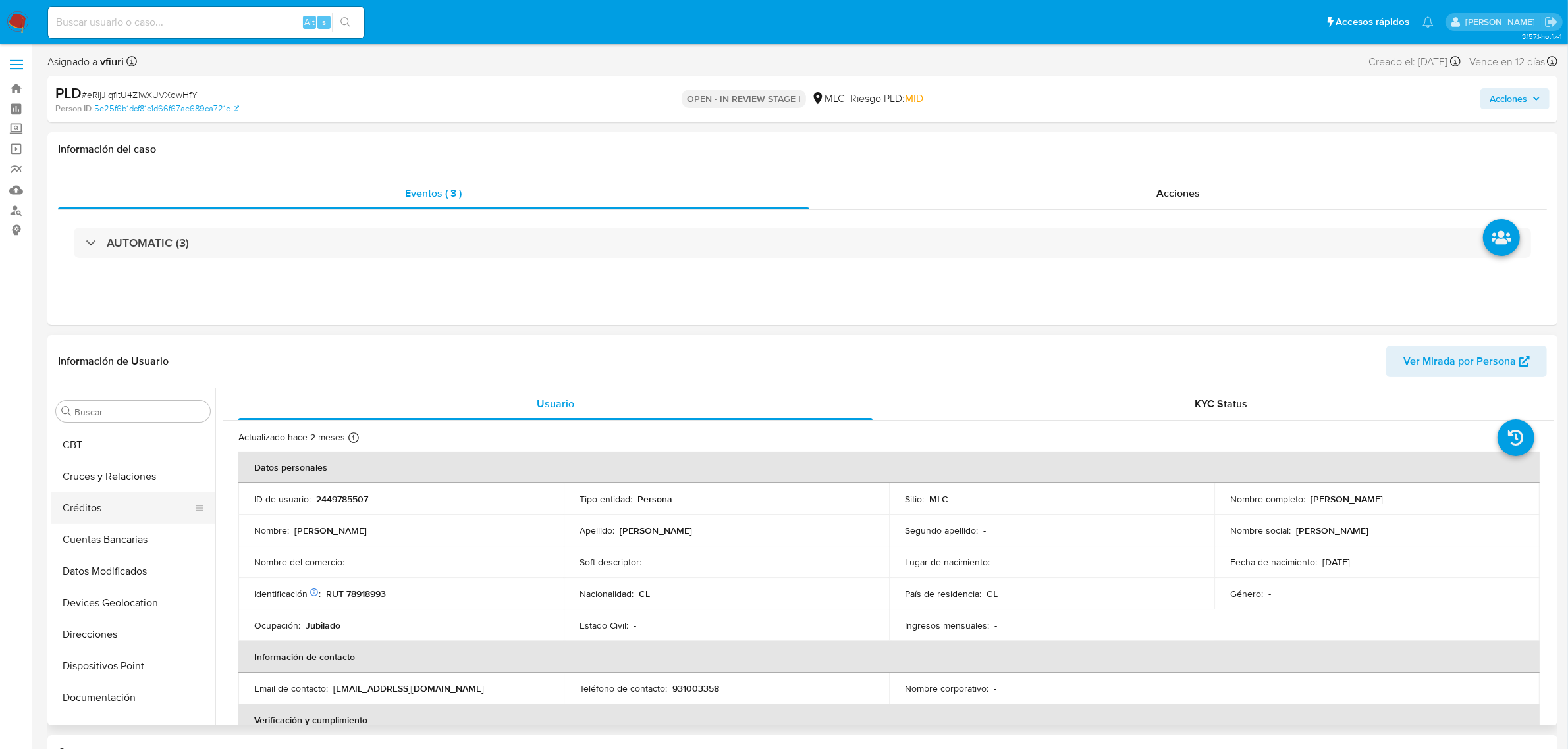
select select "10"
click at [92, 668] on button "General" at bounding box center [128, 679] width 155 height 32
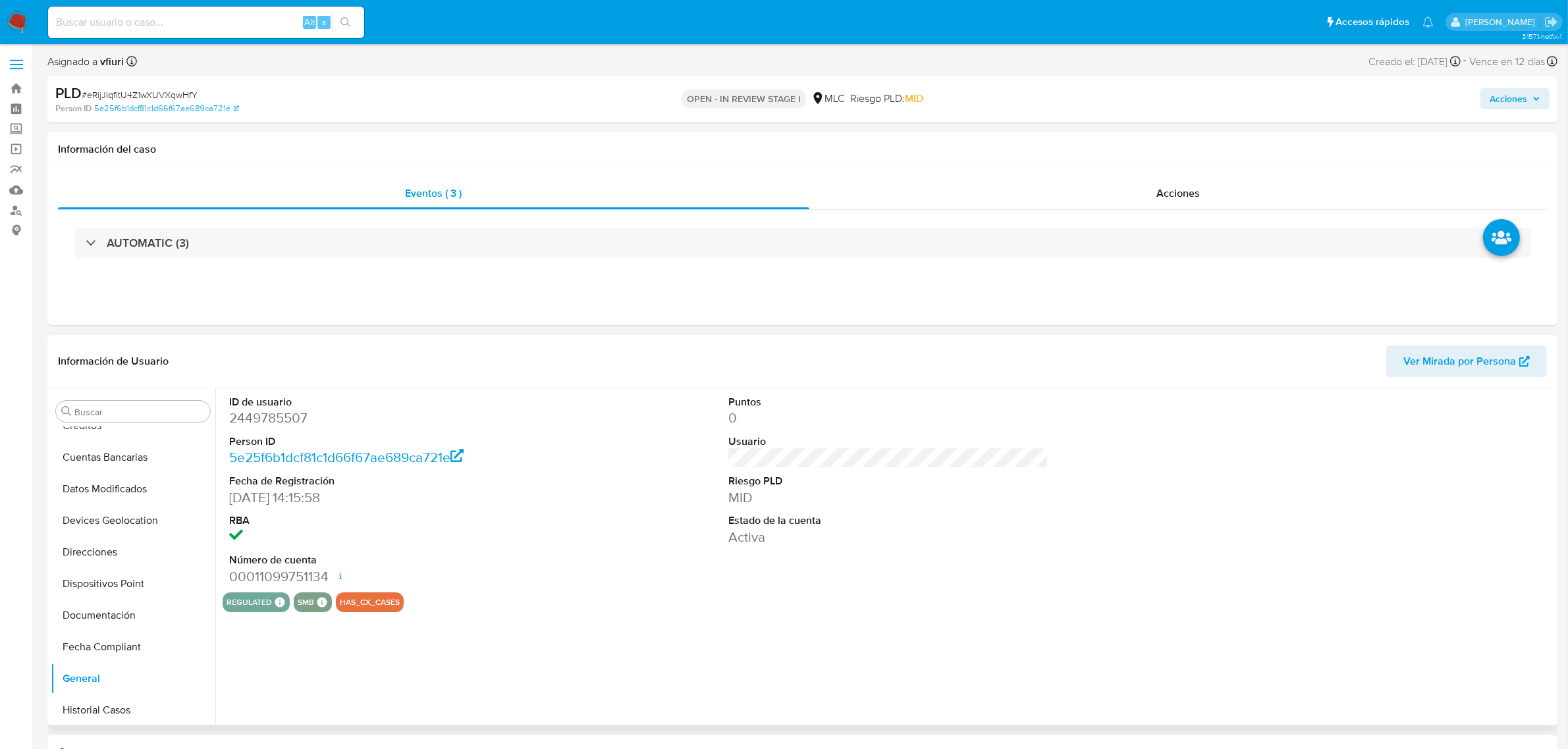
click at [266, 414] on dd "2449785507" at bounding box center [389, 418] width 320 height 19
copy dd "2449785507"
click at [93, 528] on button "KYC" at bounding box center [128, 520] width 155 height 32
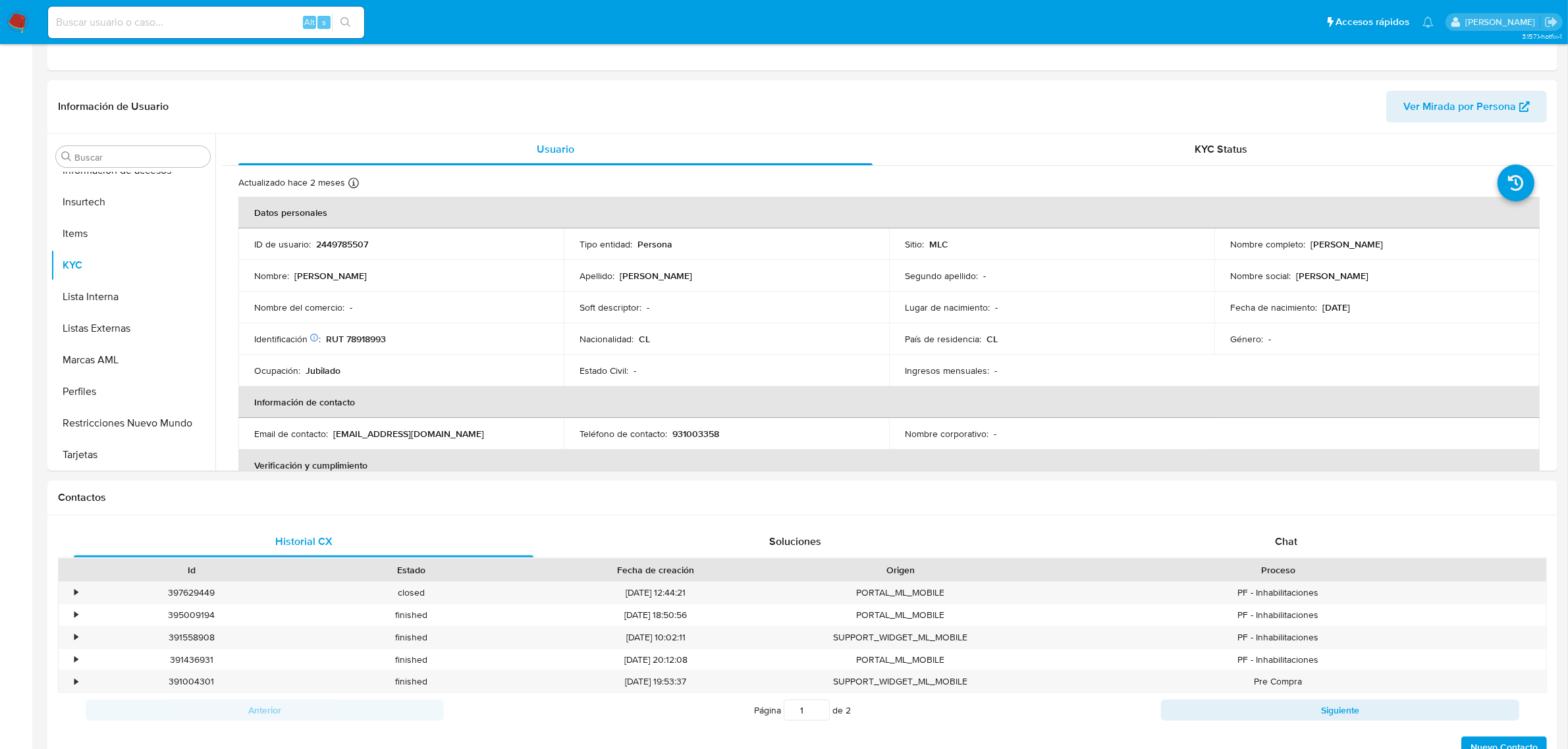
scroll to position [412, 0]
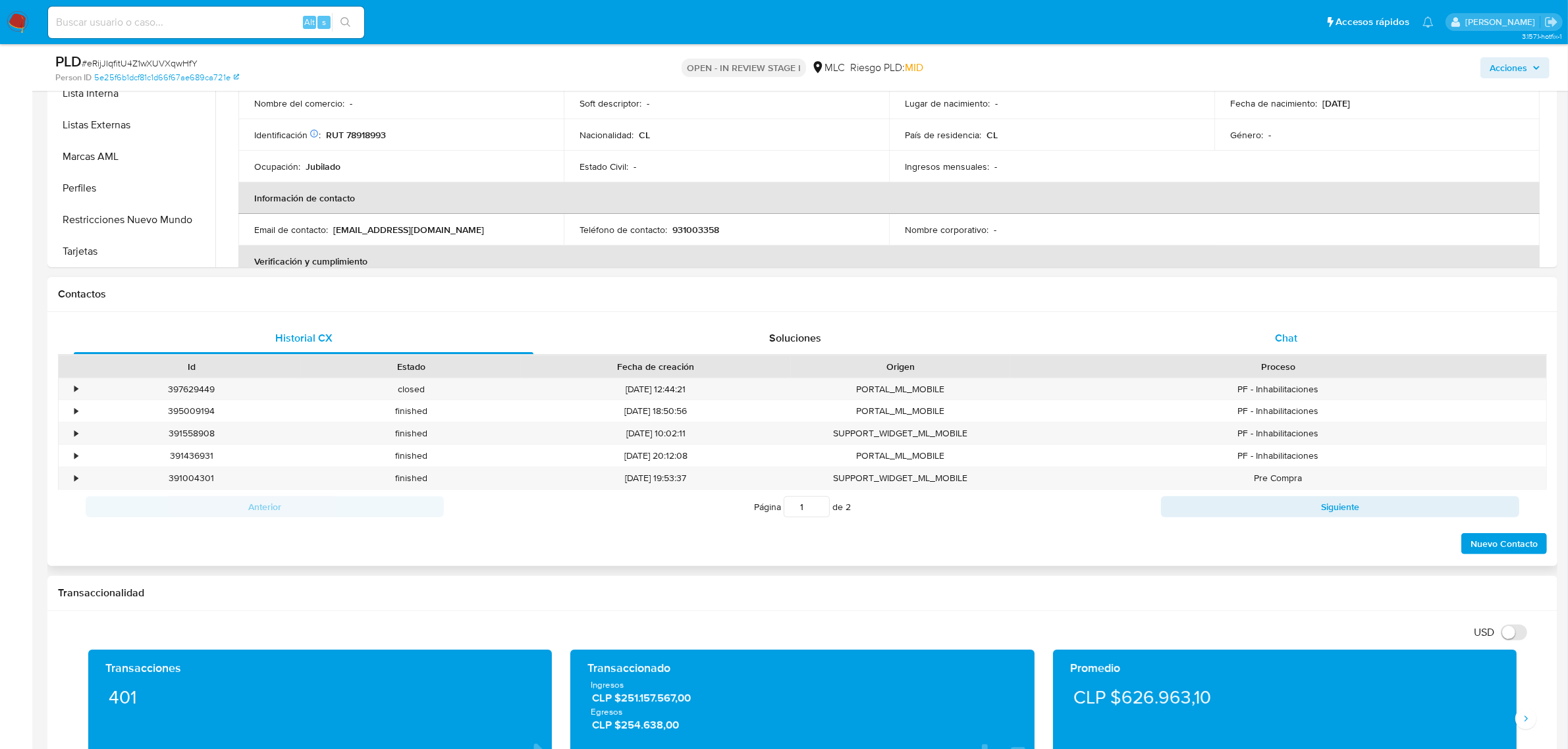
click at [1291, 335] on span "Chat" at bounding box center [1286, 338] width 23 height 15
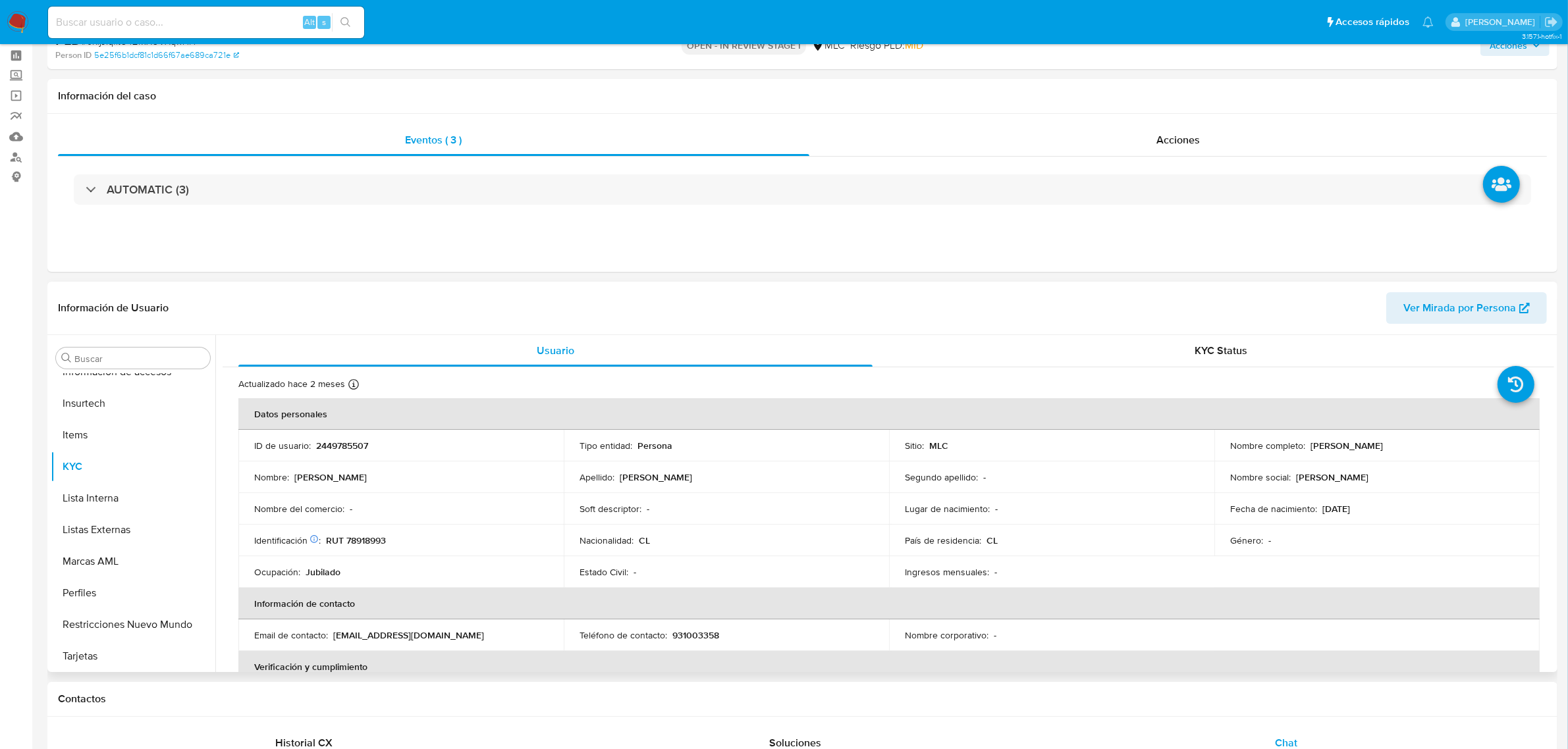
scroll to position [0, 0]
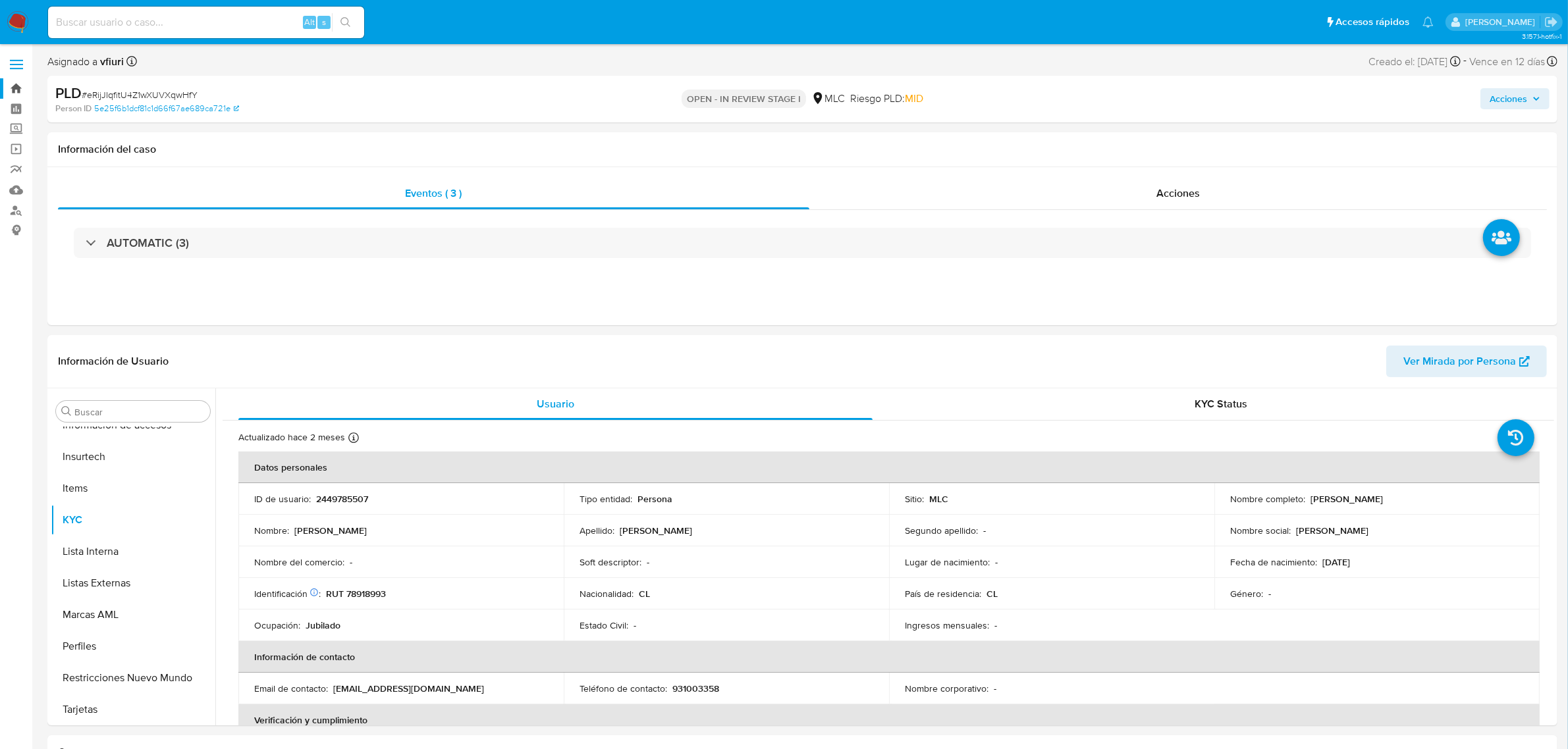
click at [20, 90] on link "Bandeja" at bounding box center [78, 89] width 156 height 21
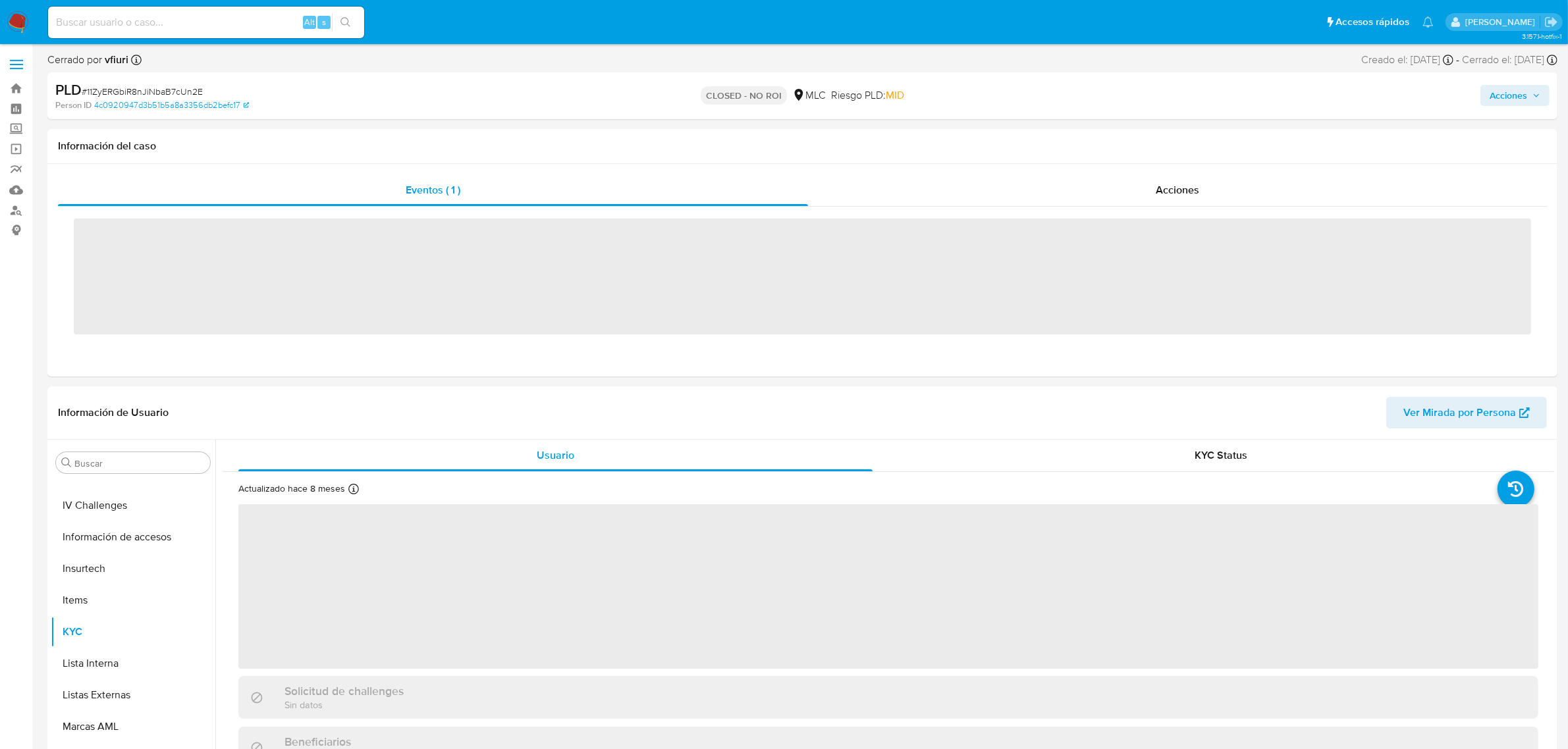
scroll to position [555, 0]
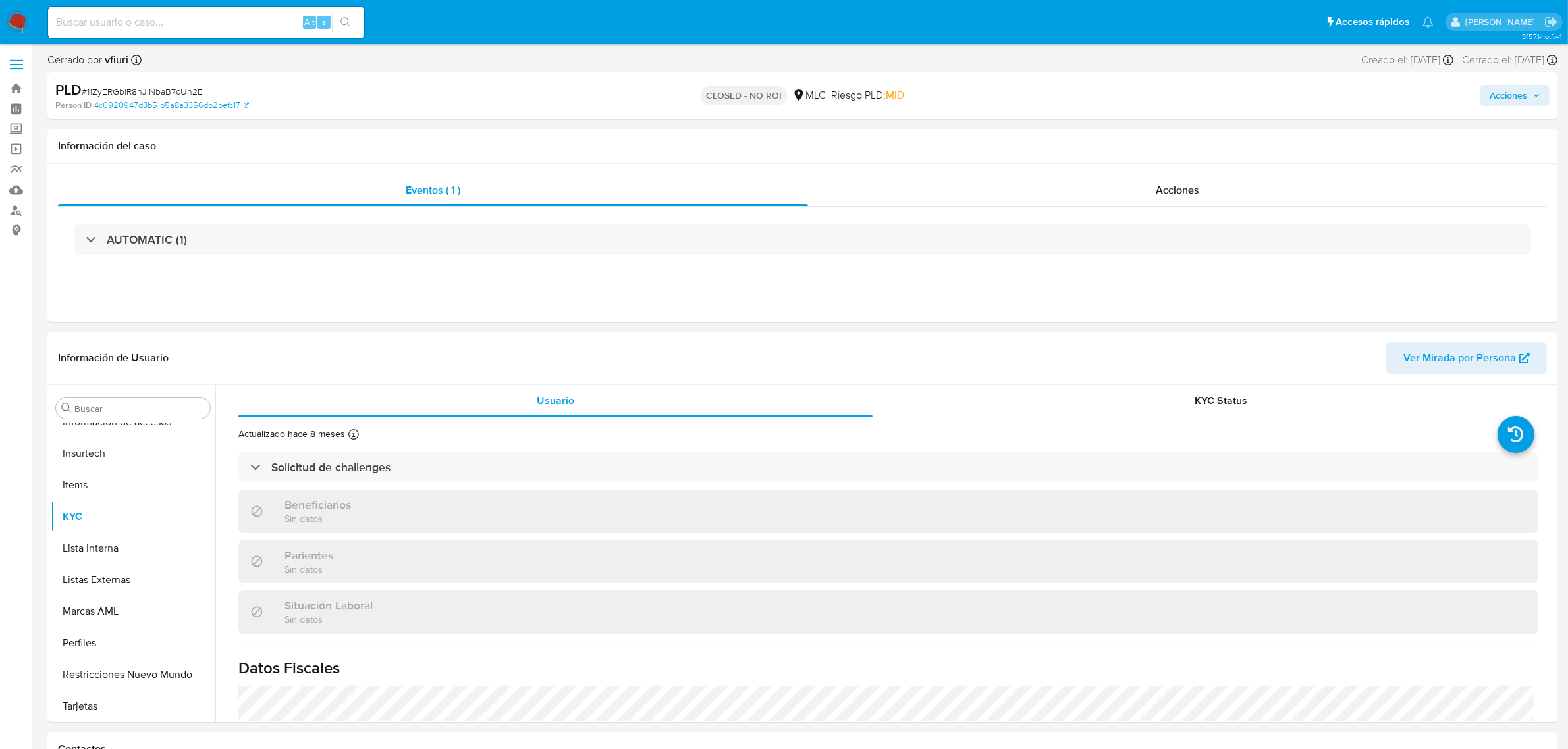
select select "10"
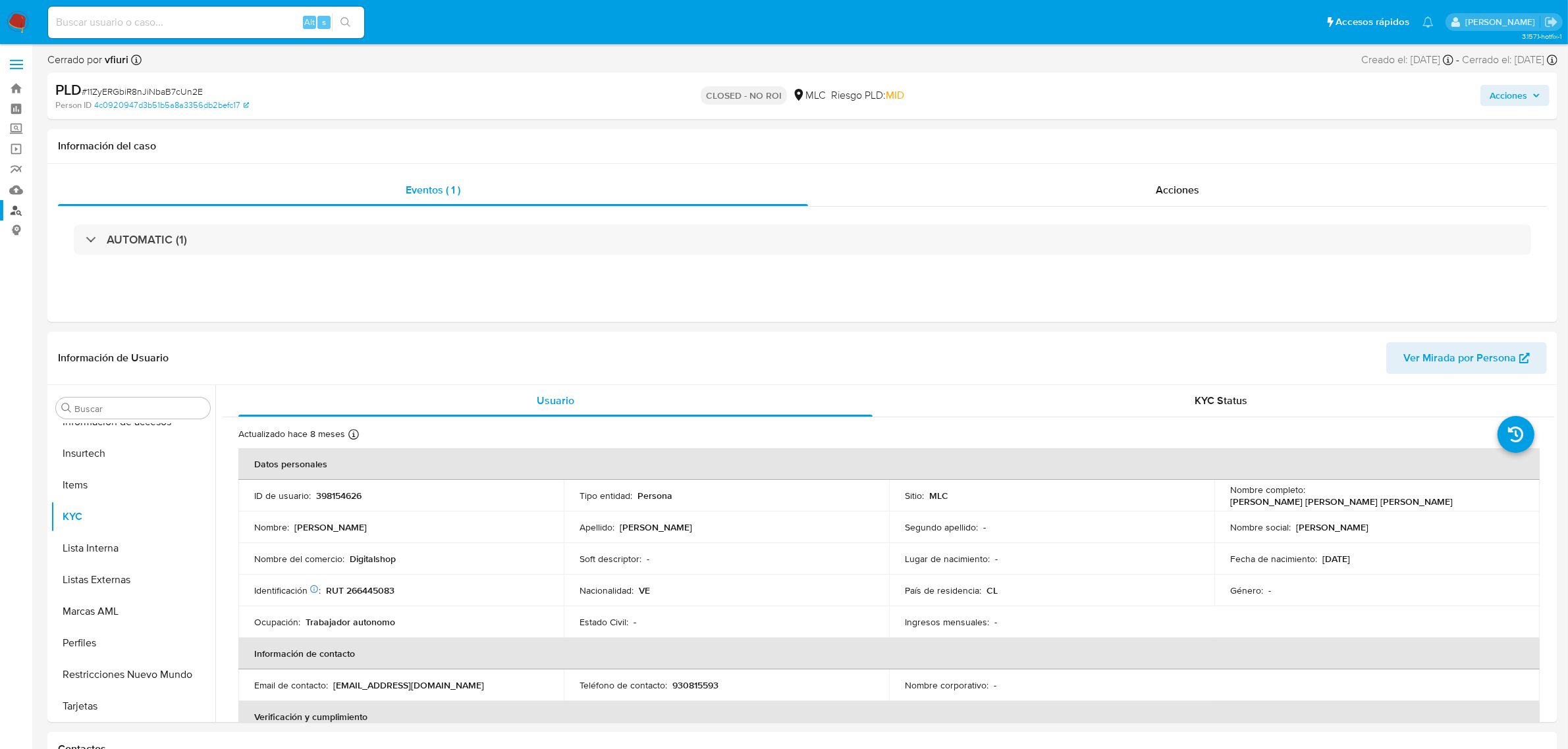
click at [10, 211] on link "Buscador de personas" at bounding box center [78, 210] width 156 height 21
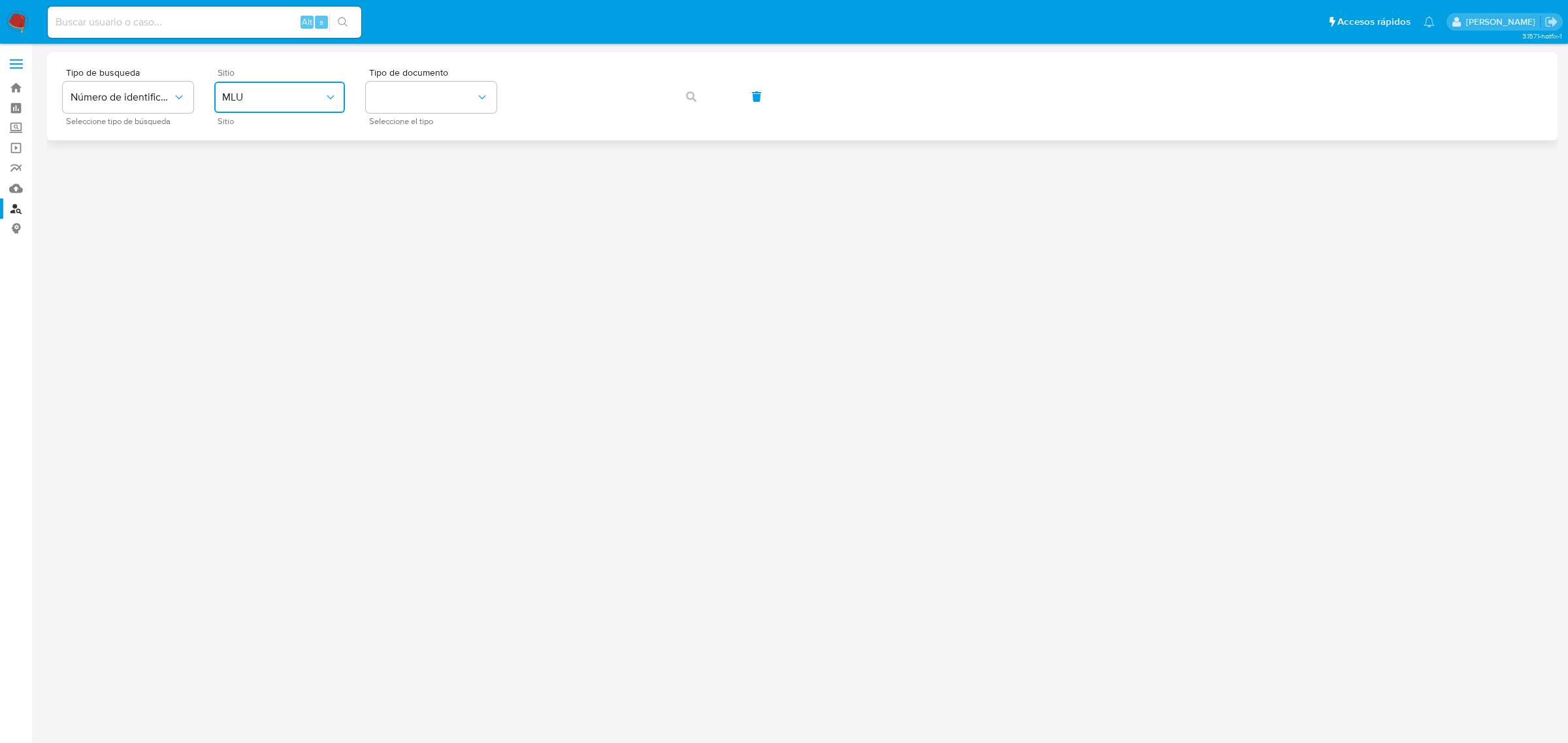
click at [245, 107] on button "MLU" at bounding box center [280, 97] width 131 height 32
click at [231, 314] on span "MLC" at bounding box center [233, 321] width 21 height 13
click at [396, 114] on div "Tipo de documento Seleccione el tipo" at bounding box center [431, 96] width 131 height 57
click at [425, 93] on button "identificationType" at bounding box center [431, 97] width 131 height 32
drag, startPoint x: 433, startPoint y: 136, endPoint x: 511, endPoint y: 127, distance: 78.5
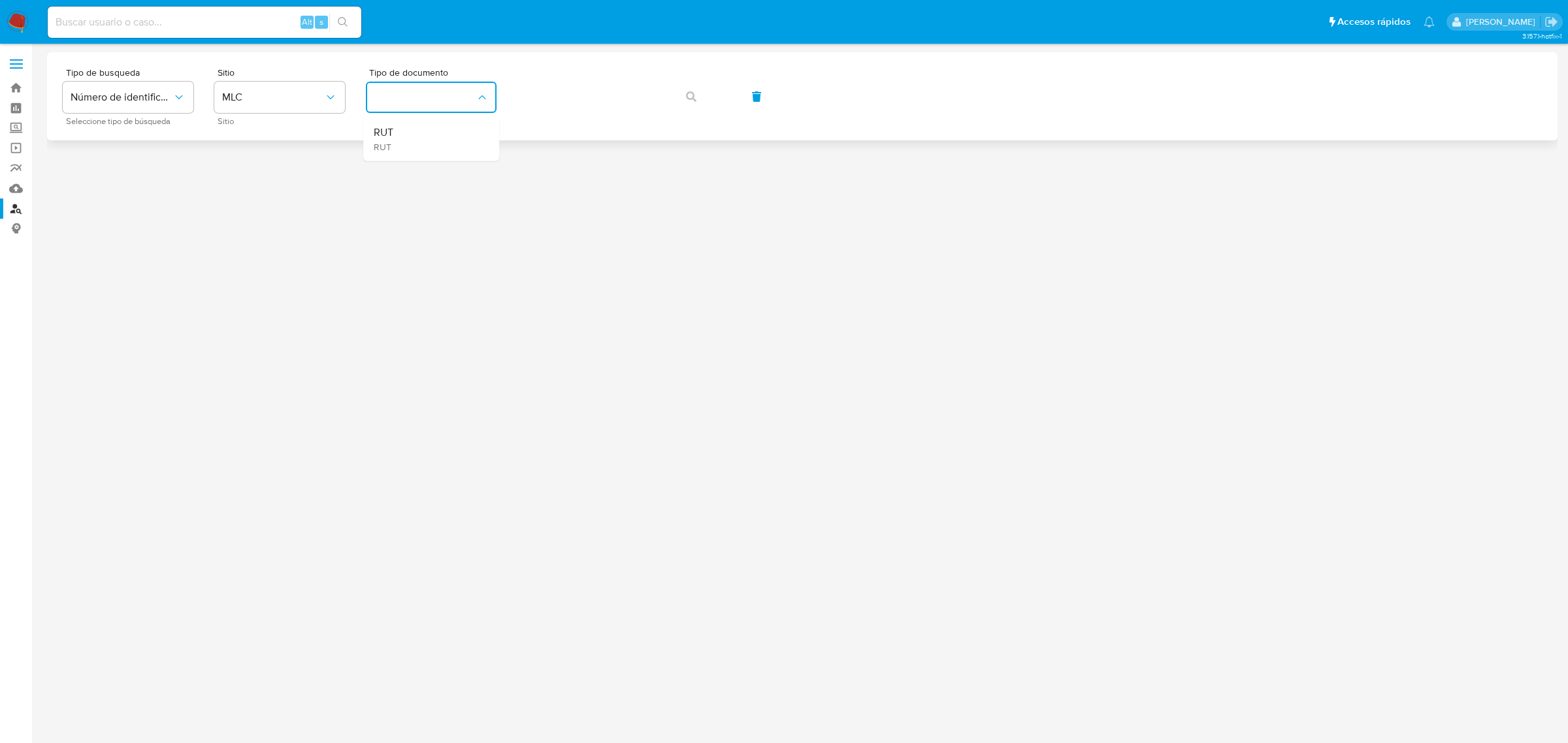
click at [435, 136] on div "RUT RUT" at bounding box center [427, 139] width 108 height 45
click at [707, 86] on button "button" at bounding box center [692, 97] width 45 height 32
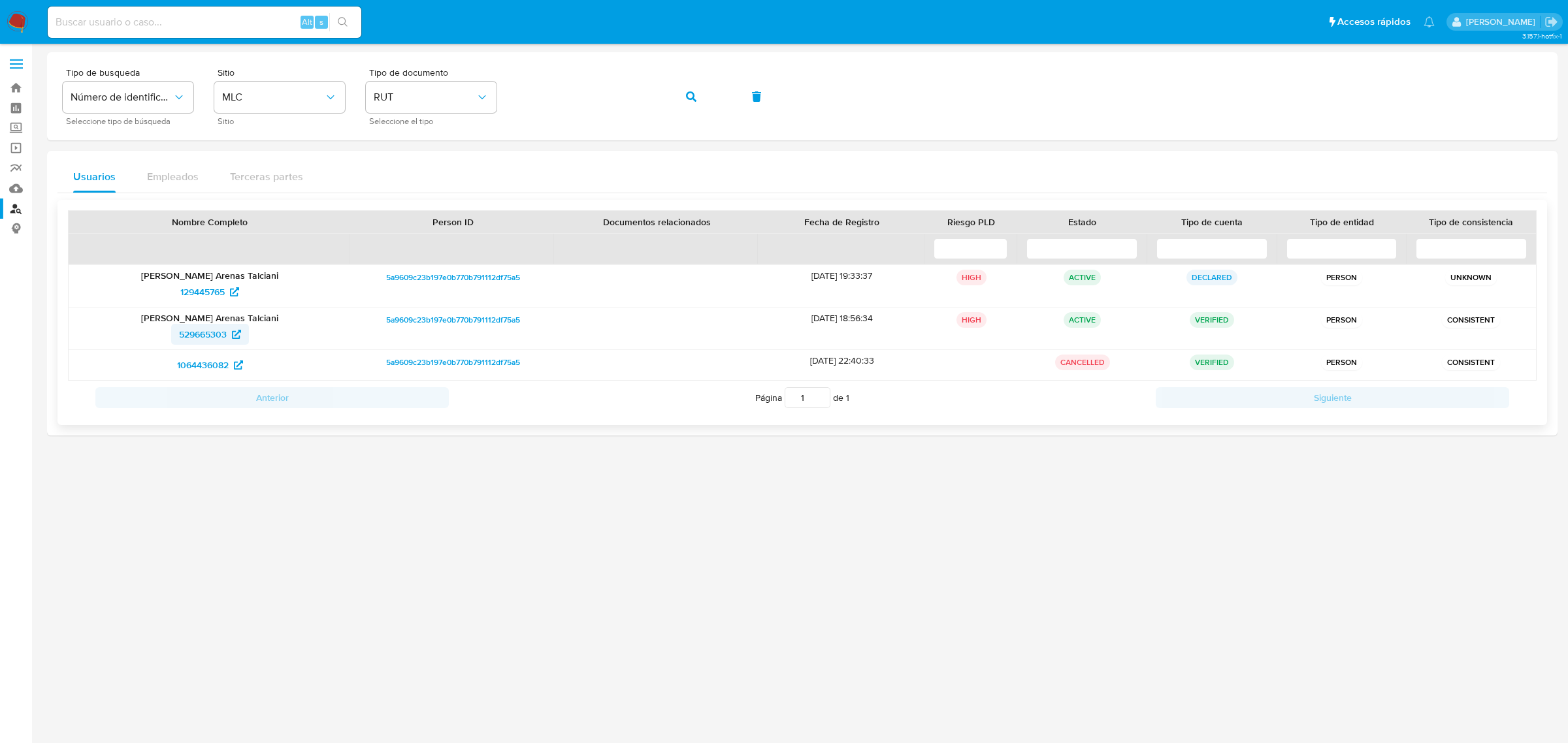
click at [198, 331] on span "529665303" at bounding box center [202, 335] width 48 height 21
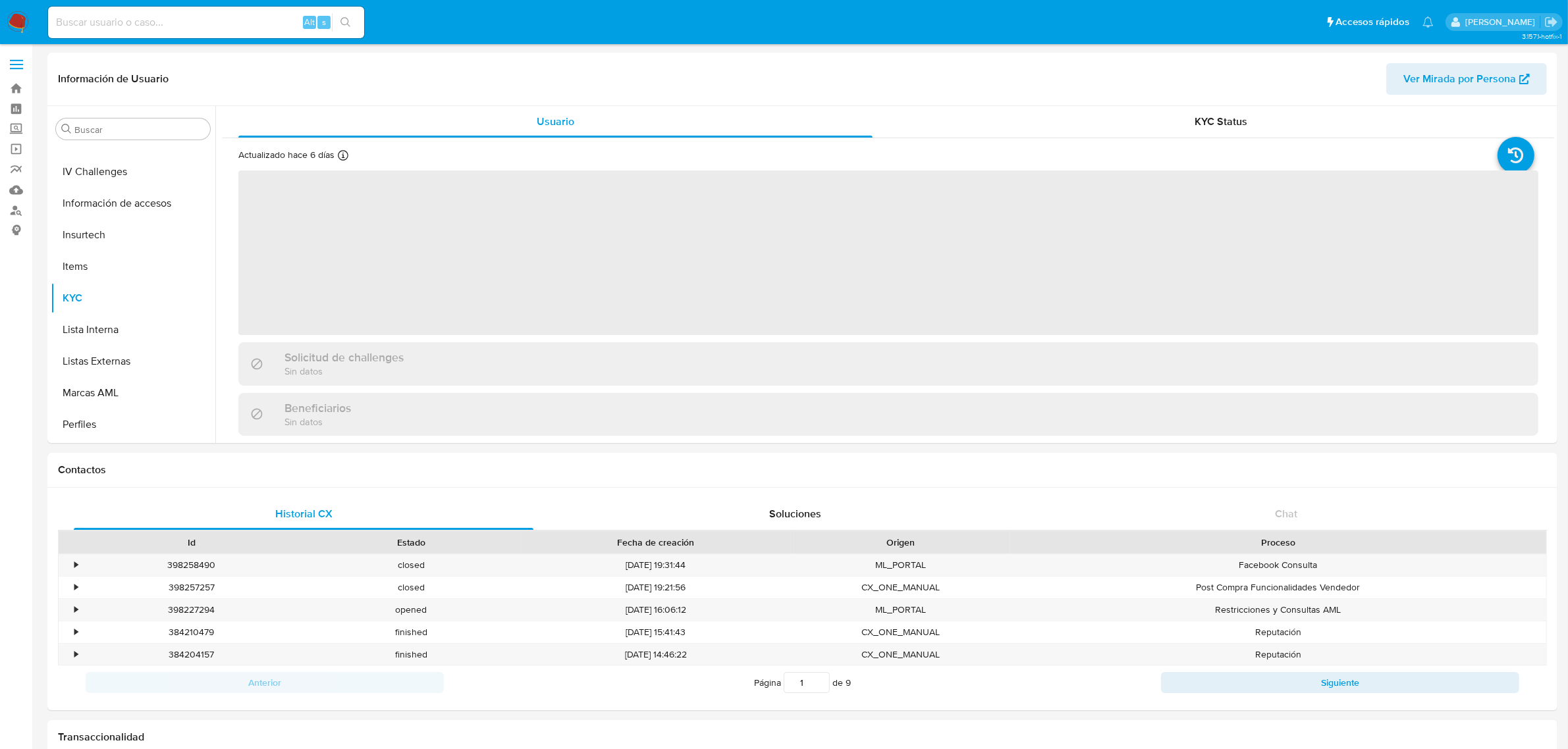
scroll to position [555, 0]
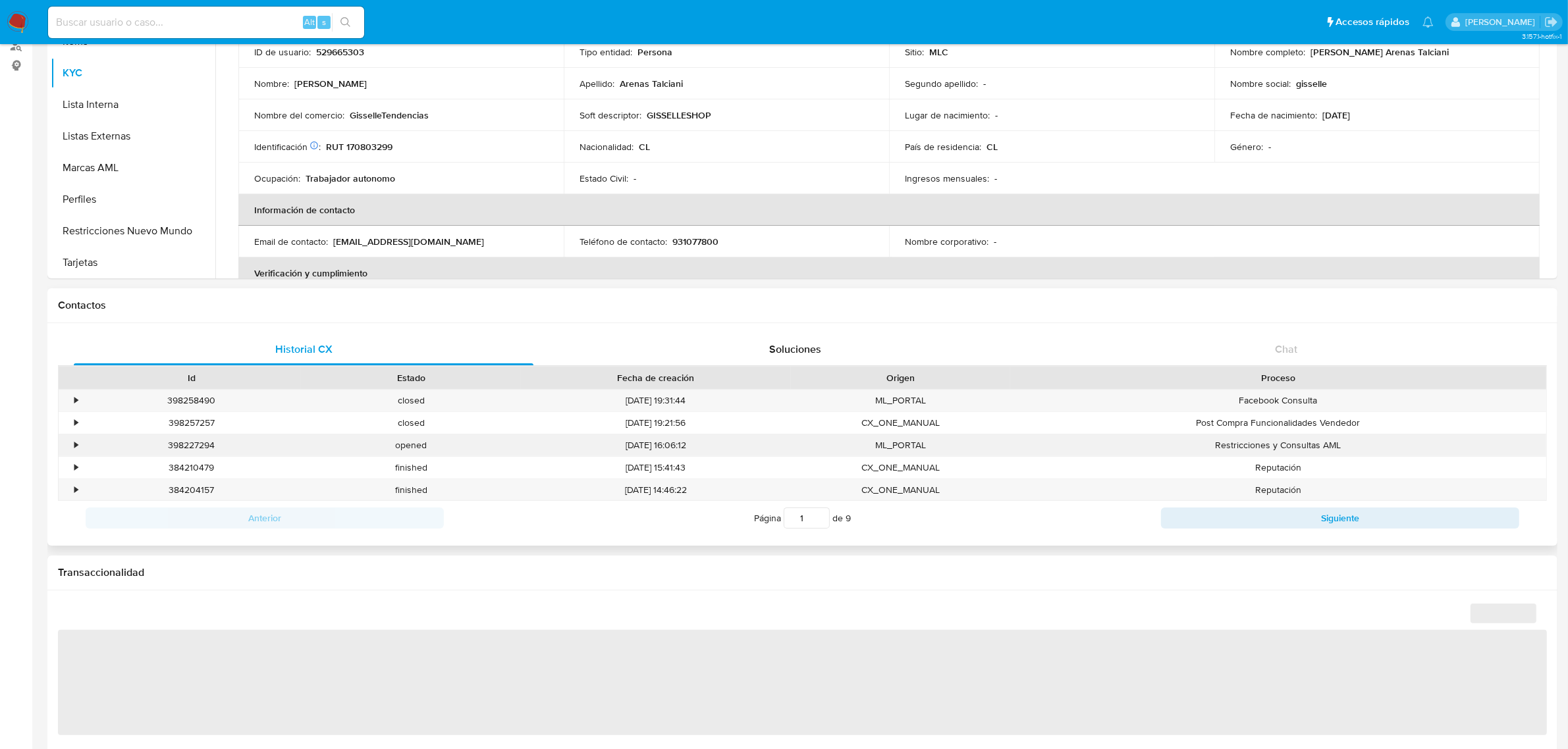
select select "10"
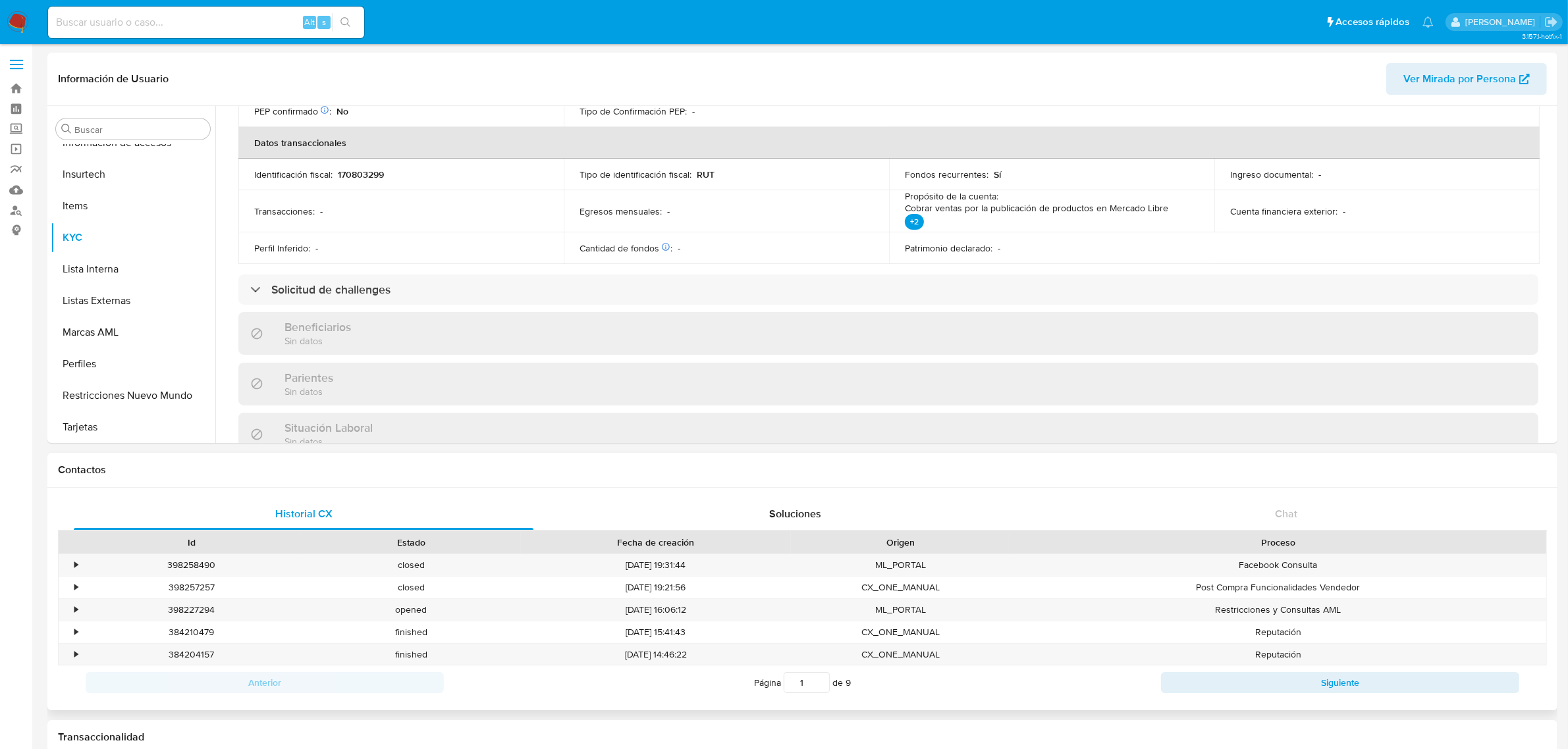
scroll to position [412, 0]
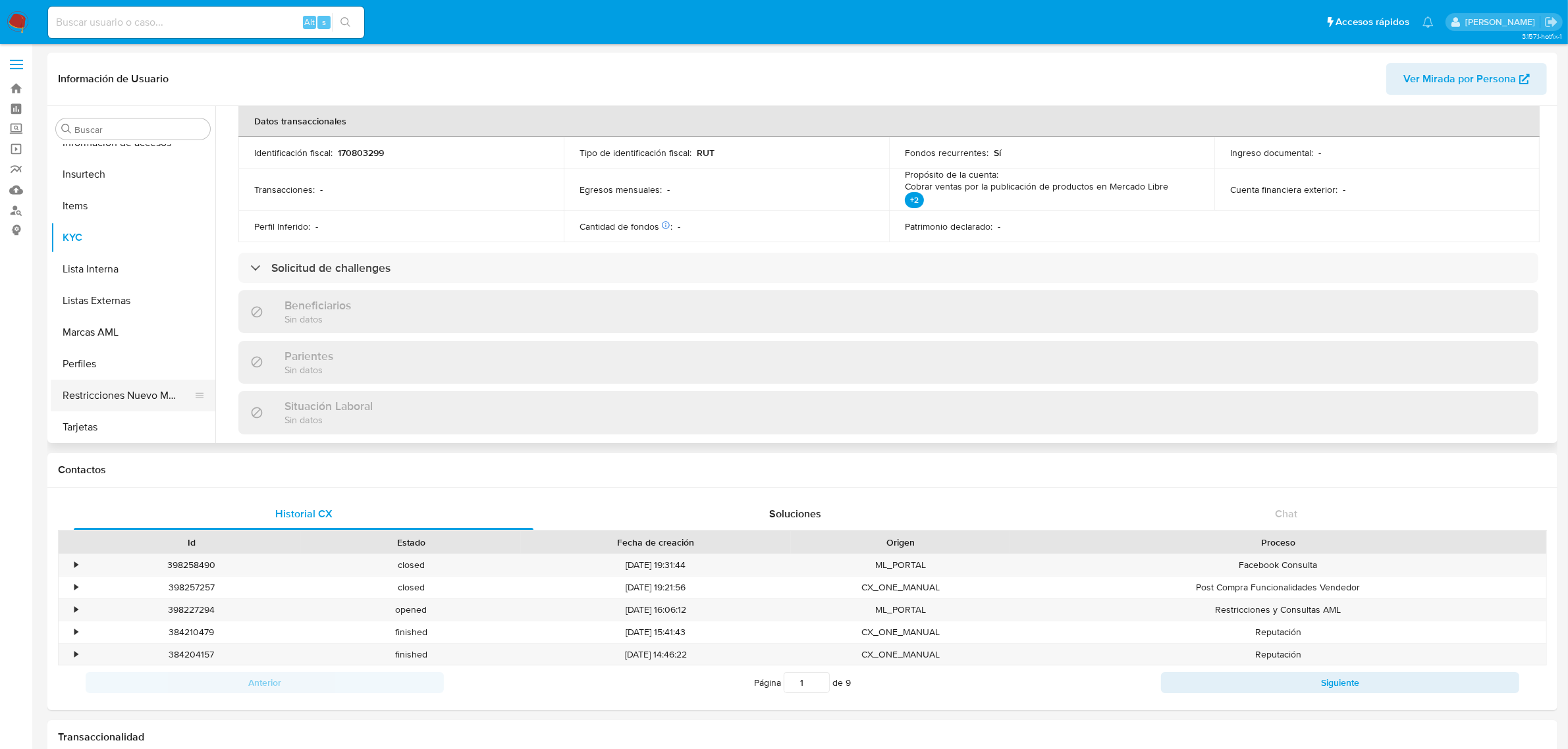
click at [104, 409] on button "Restricciones Nuevo Mundo" at bounding box center [128, 396] width 155 height 32
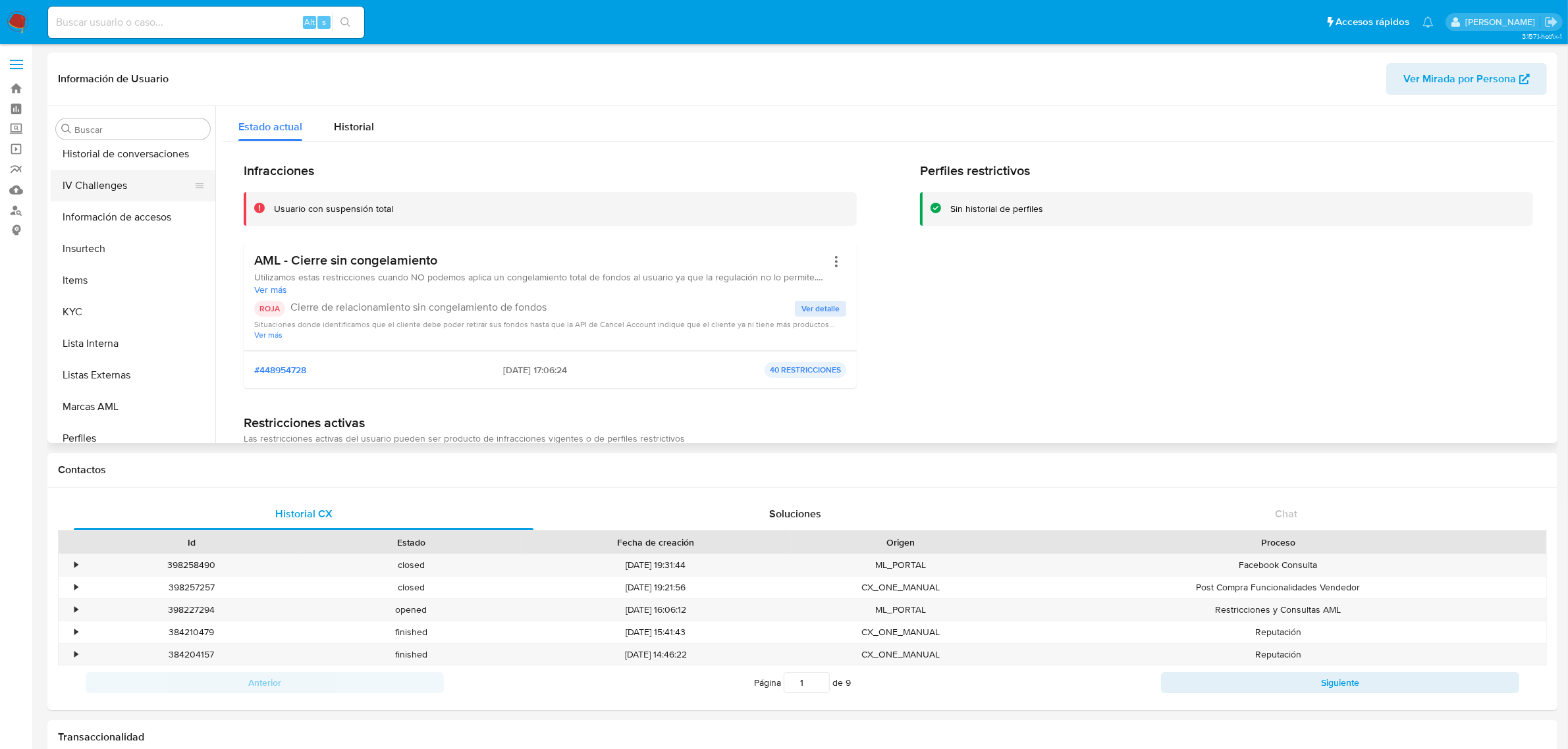
scroll to position [308, 0]
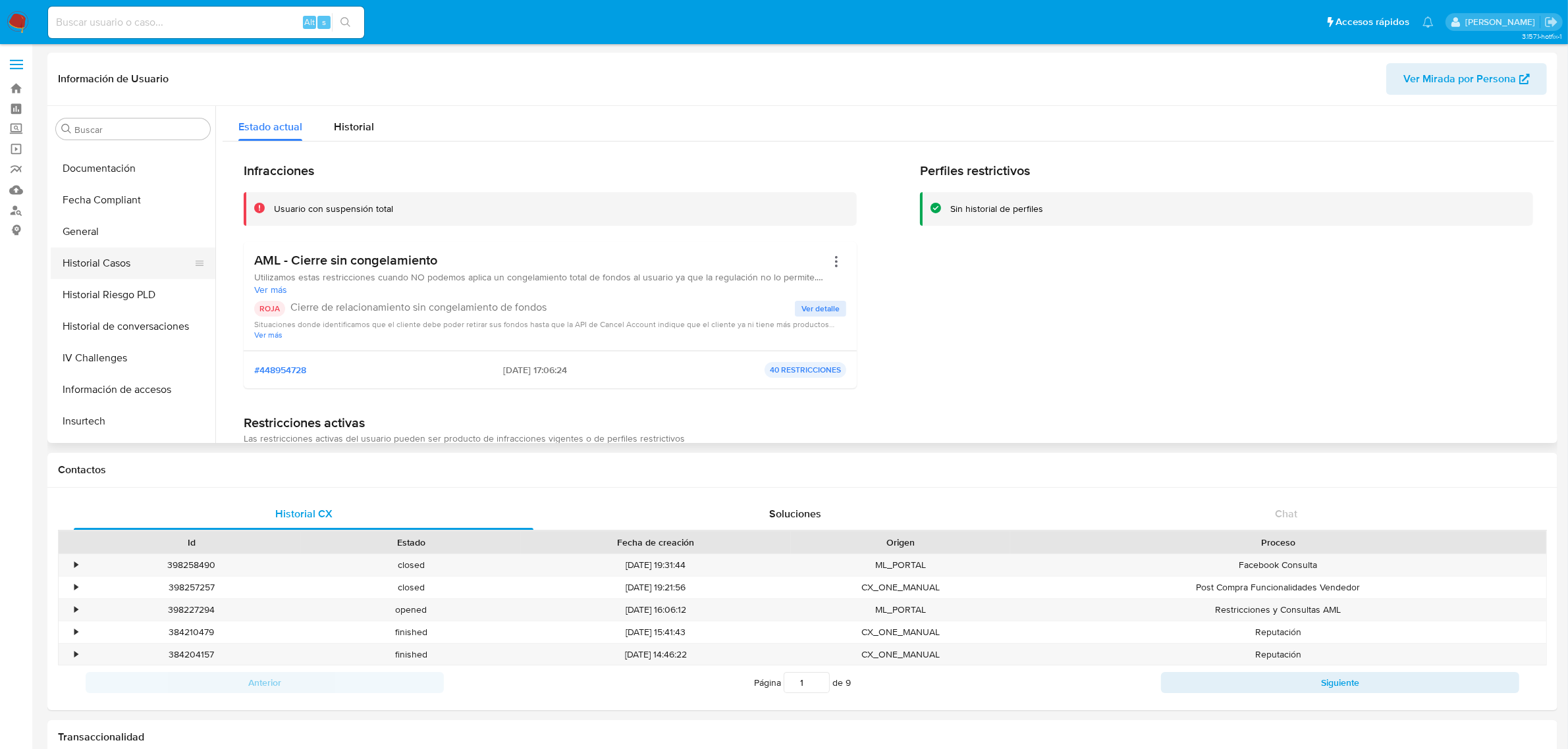
click at [97, 254] on button "Historial Casos" at bounding box center [128, 264] width 155 height 32
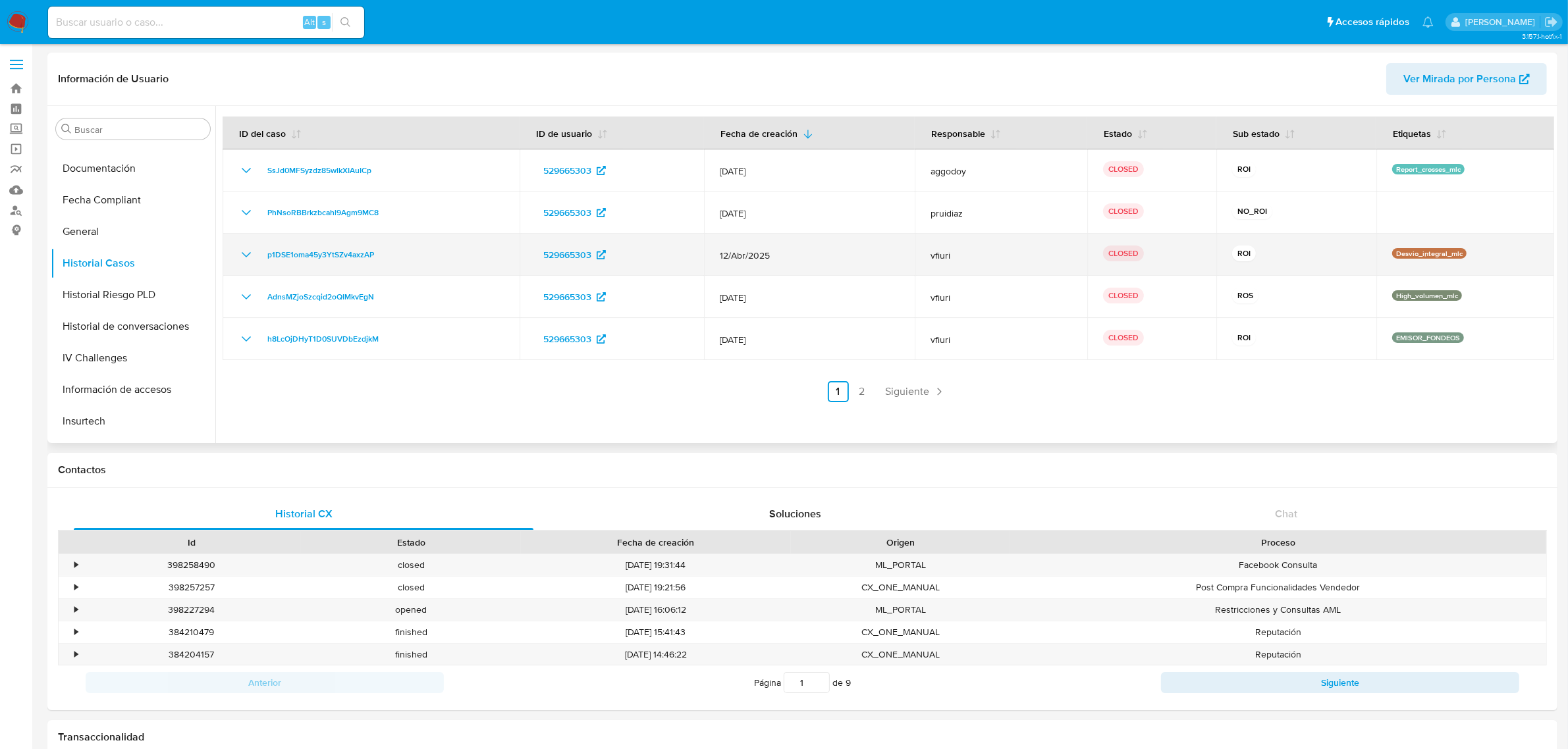
drag, startPoint x: 923, startPoint y: 249, endPoint x: 978, endPoint y: 257, distance: 55.6
click at [978, 257] on td "vfiuri" at bounding box center [1001, 254] width 172 height 42
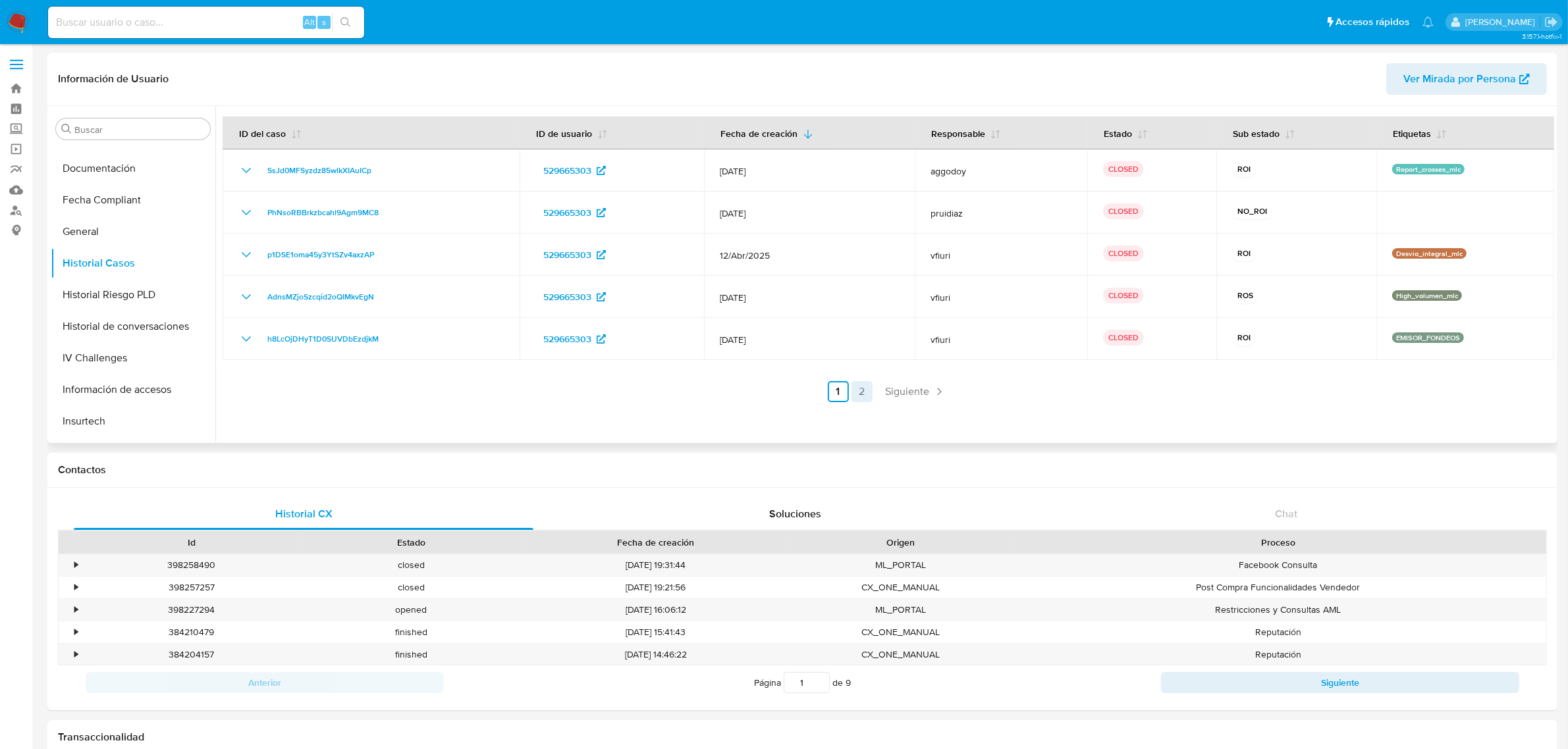
click at [865, 387] on link "2" at bounding box center [862, 392] width 21 height 21
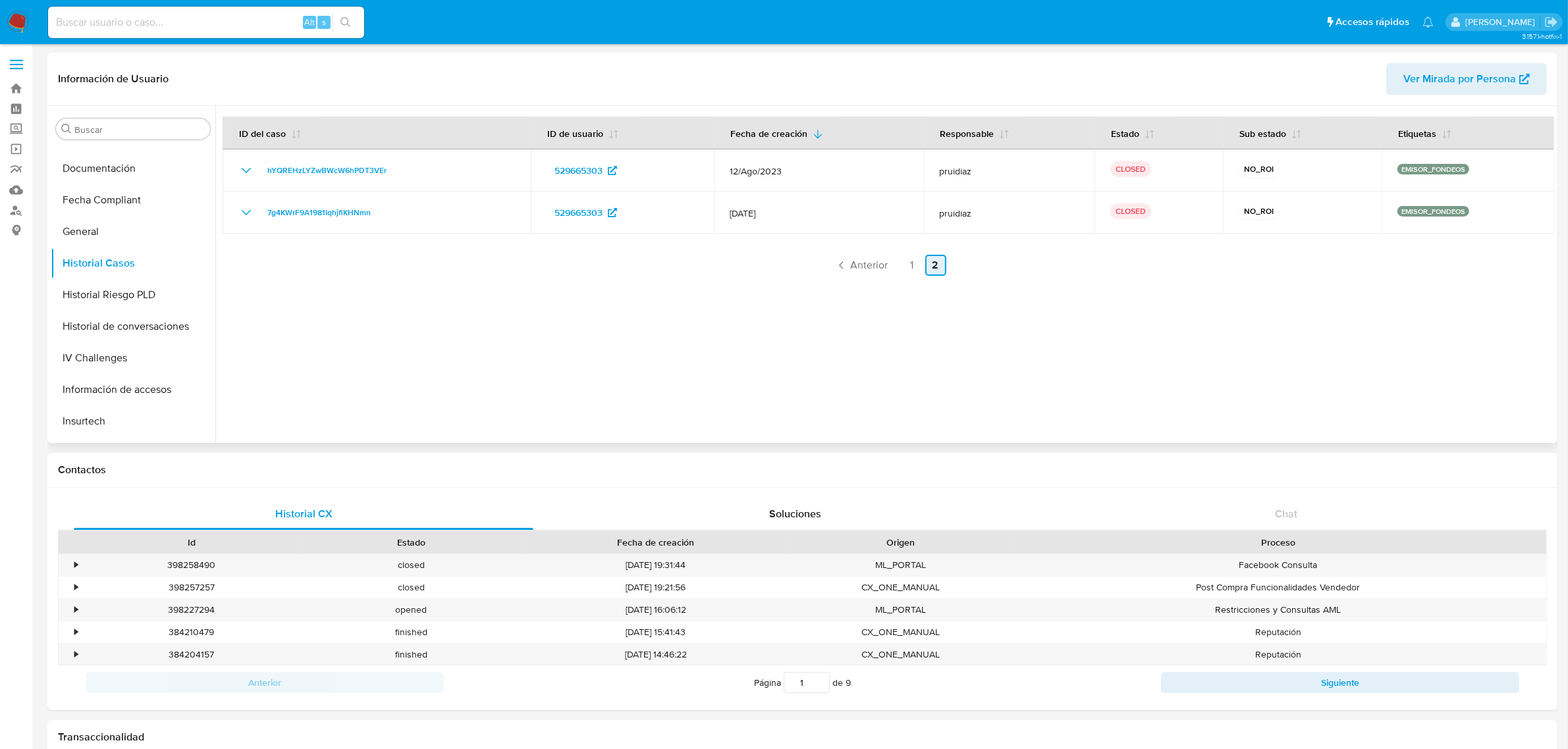
click at [925, 271] on link "2" at bounding box center [936, 265] width 21 height 21
click at [910, 261] on link "1" at bounding box center [912, 265] width 21 height 21
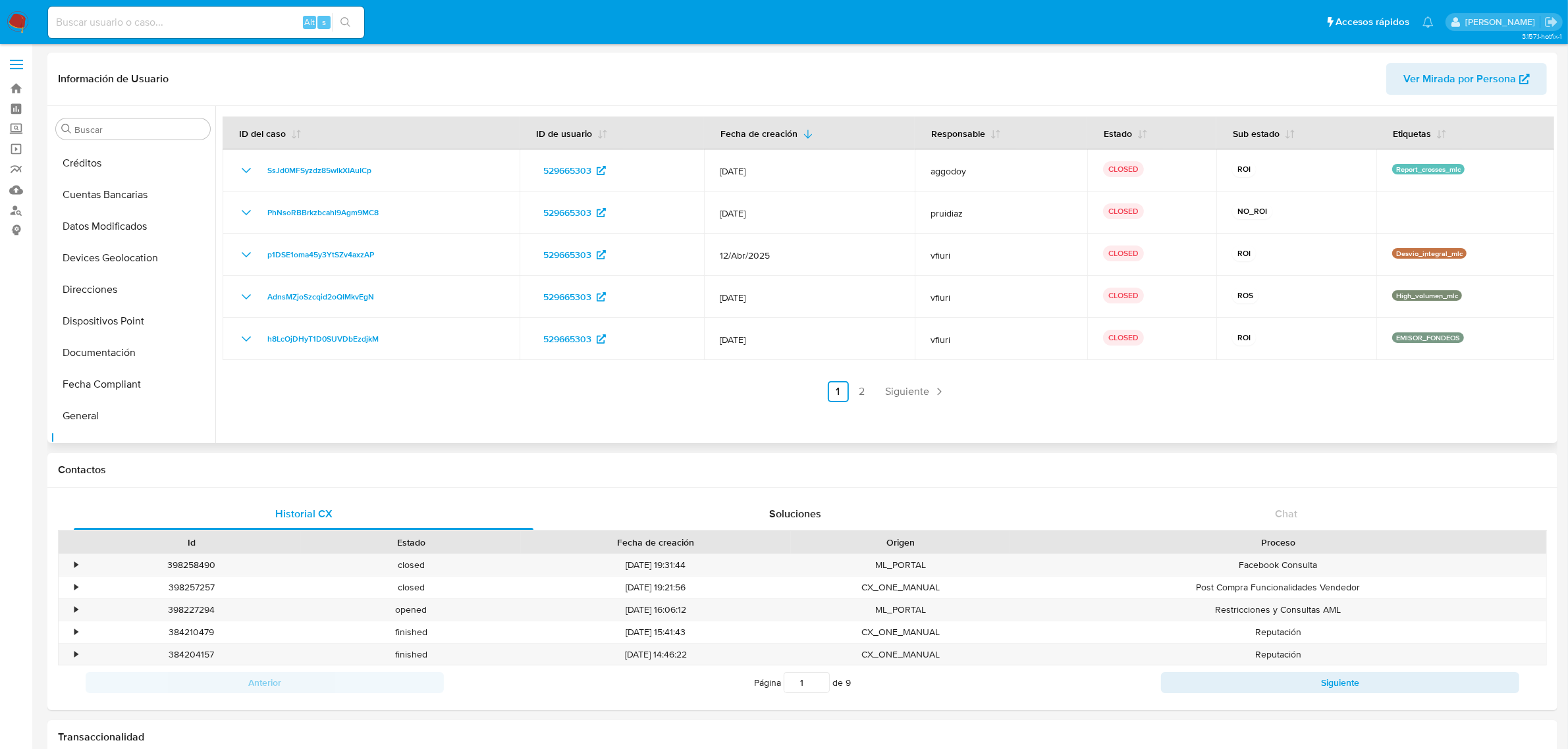
scroll to position [0, 0]
click at [101, 193] on button "Archivos adjuntos" at bounding box center [128, 192] width 155 height 32
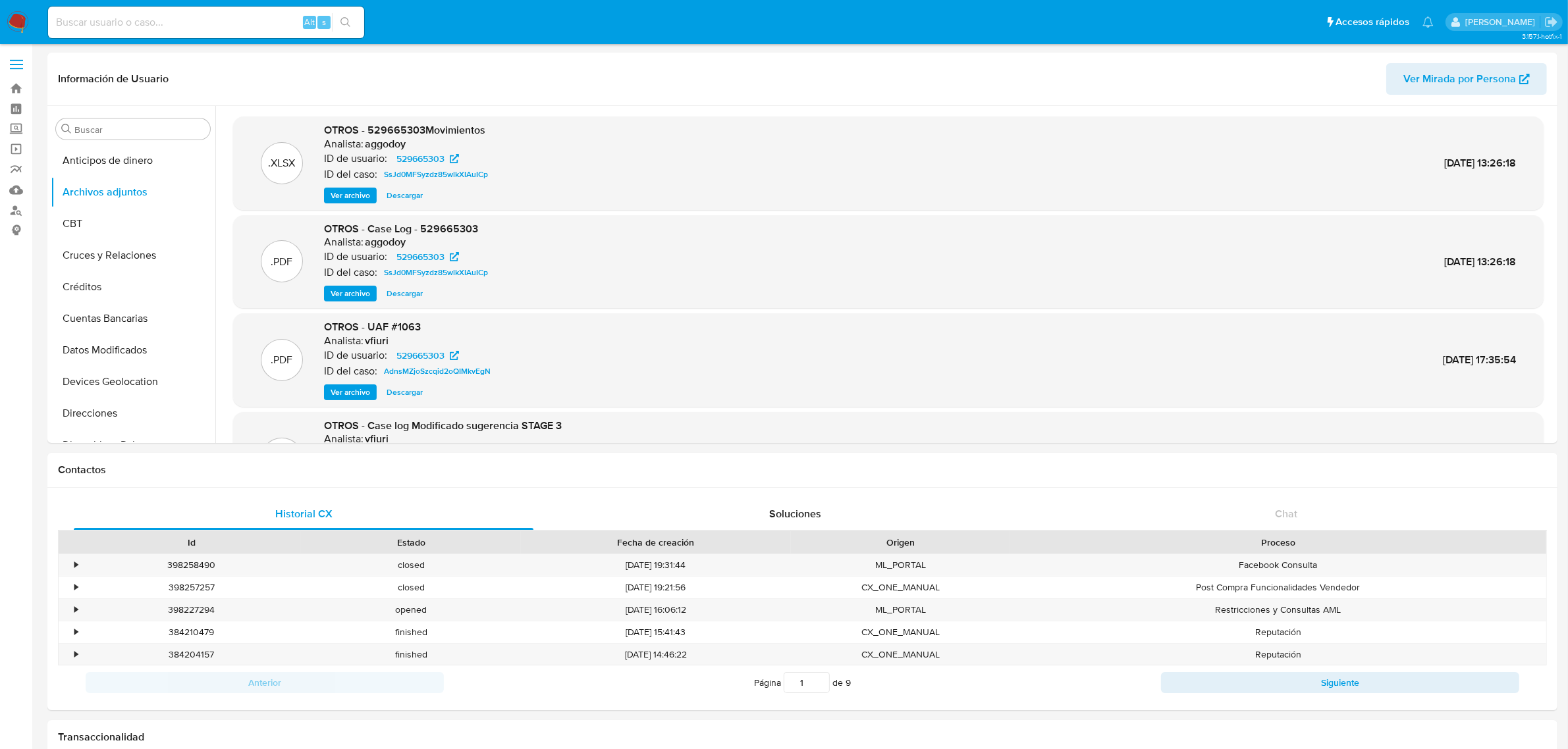
scroll to position [82, 0]
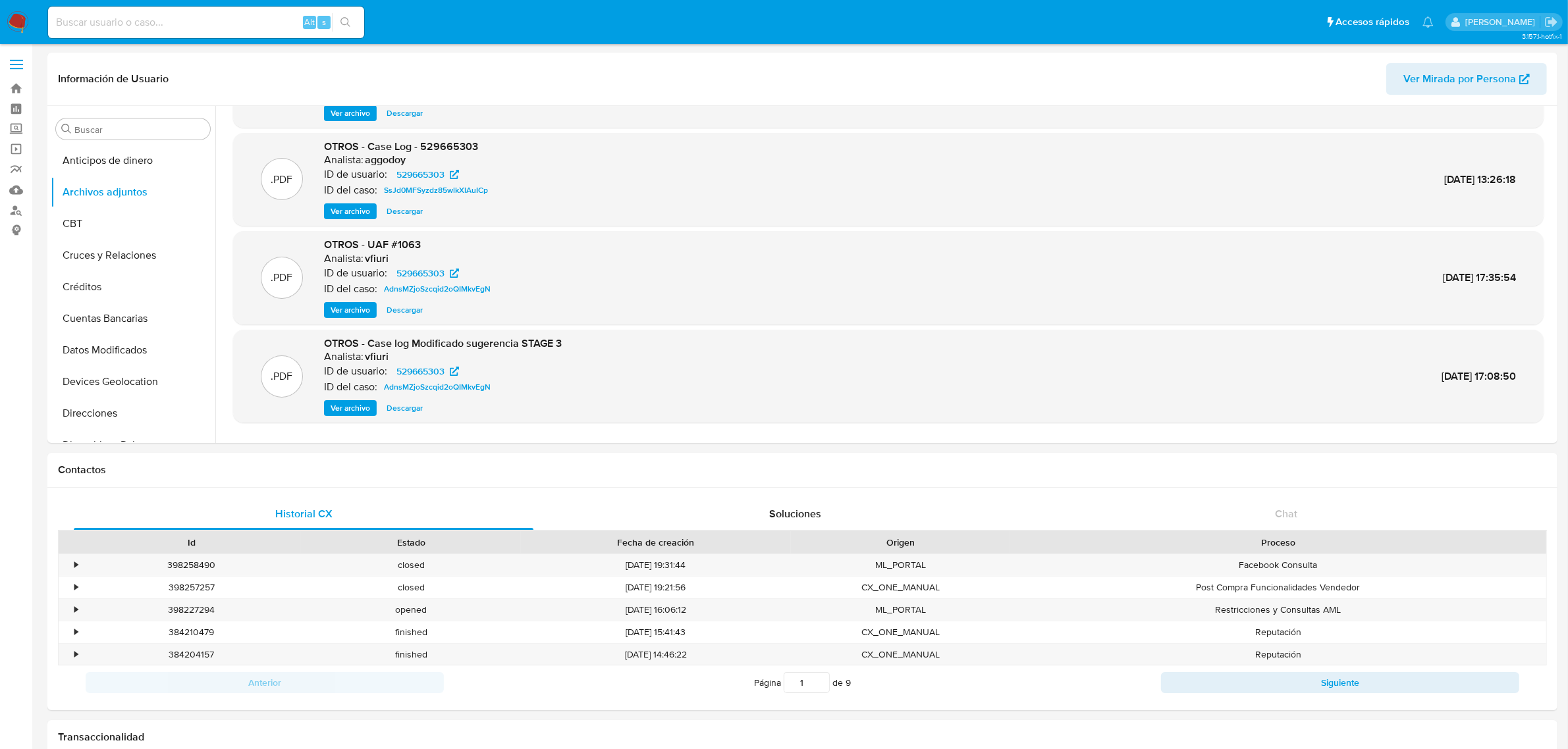
click at [351, 412] on span "Ver archivo" at bounding box center [351, 408] width 40 height 13
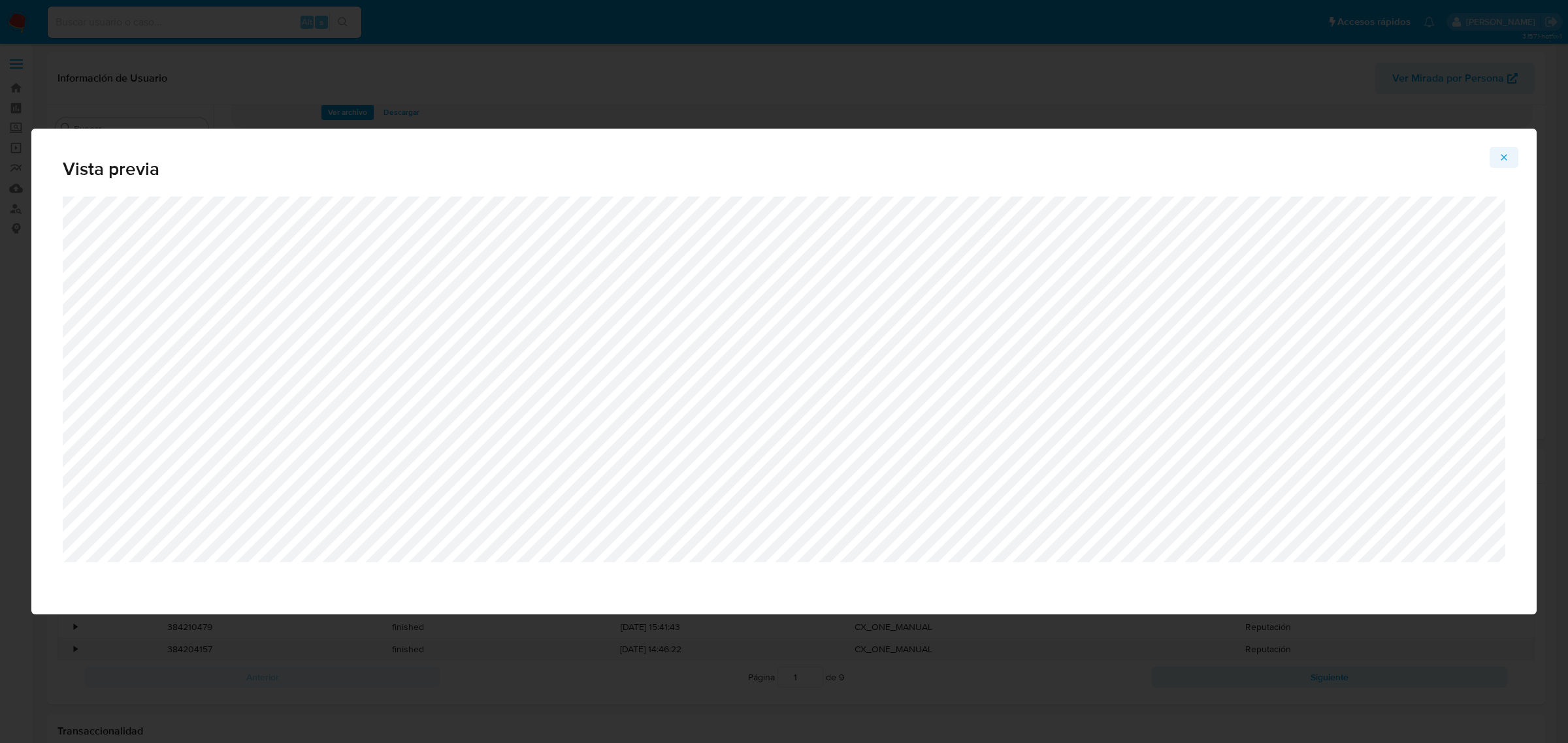
click at [1506, 164] on span "Attachment preview" at bounding box center [1503, 158] width 10 height 19
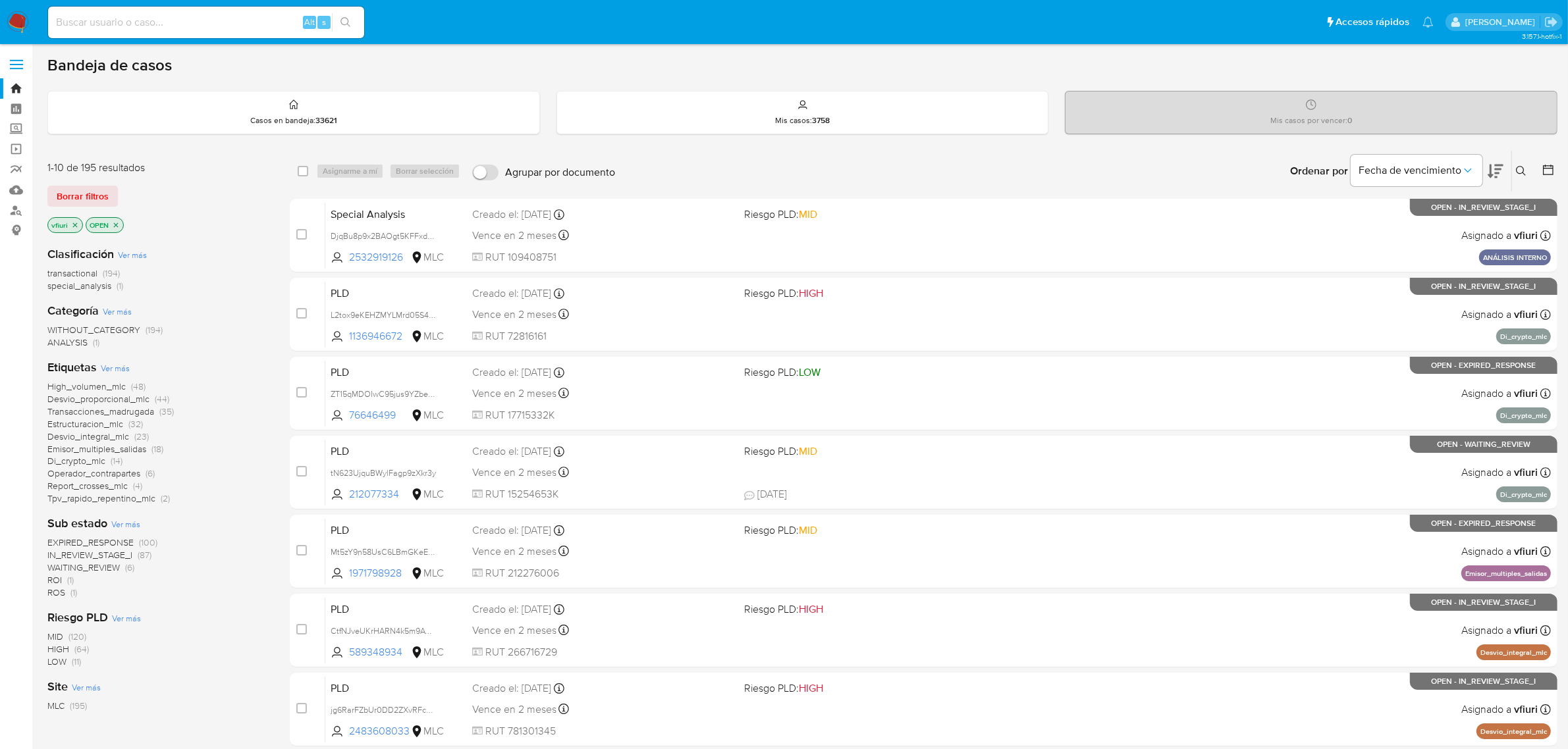
click at [1564, 170] on main "3.157.1-hotfix-1" at bounding box center [784, 519] width 1568 height 1039
click at [1551, 170] on icon at bounding box center [1548, 170] width 13 height 13
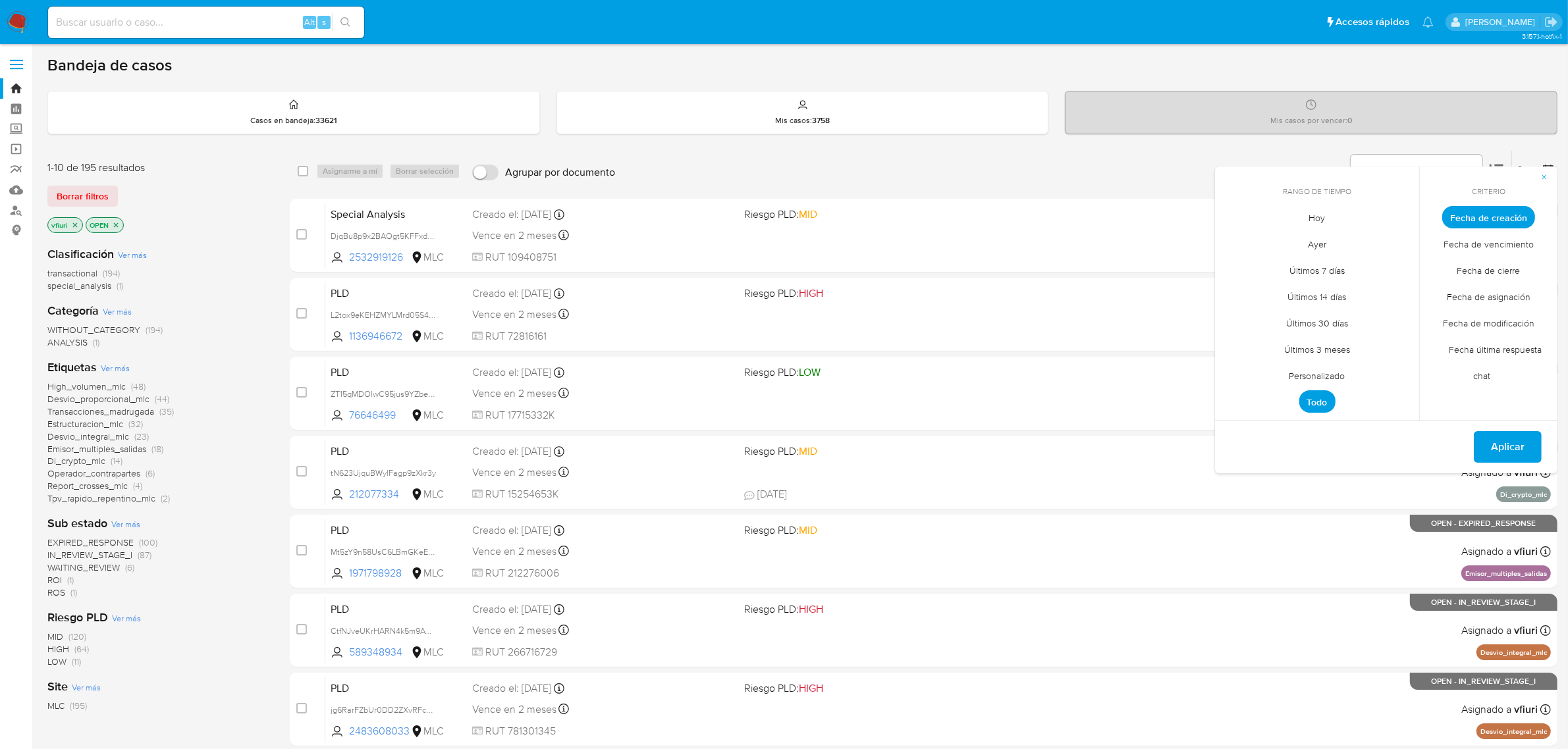
click at [1325, 374] on span "Personalizado" at bounding box center [1317, 376] width 84 height 27
click at [1238, 239] on icon "Mes anterior" at bounding box center [1235, 241] width 16 height 16
click at [1315, 343] on button "12" at bounding box center [1316, 343] width 21 height 21
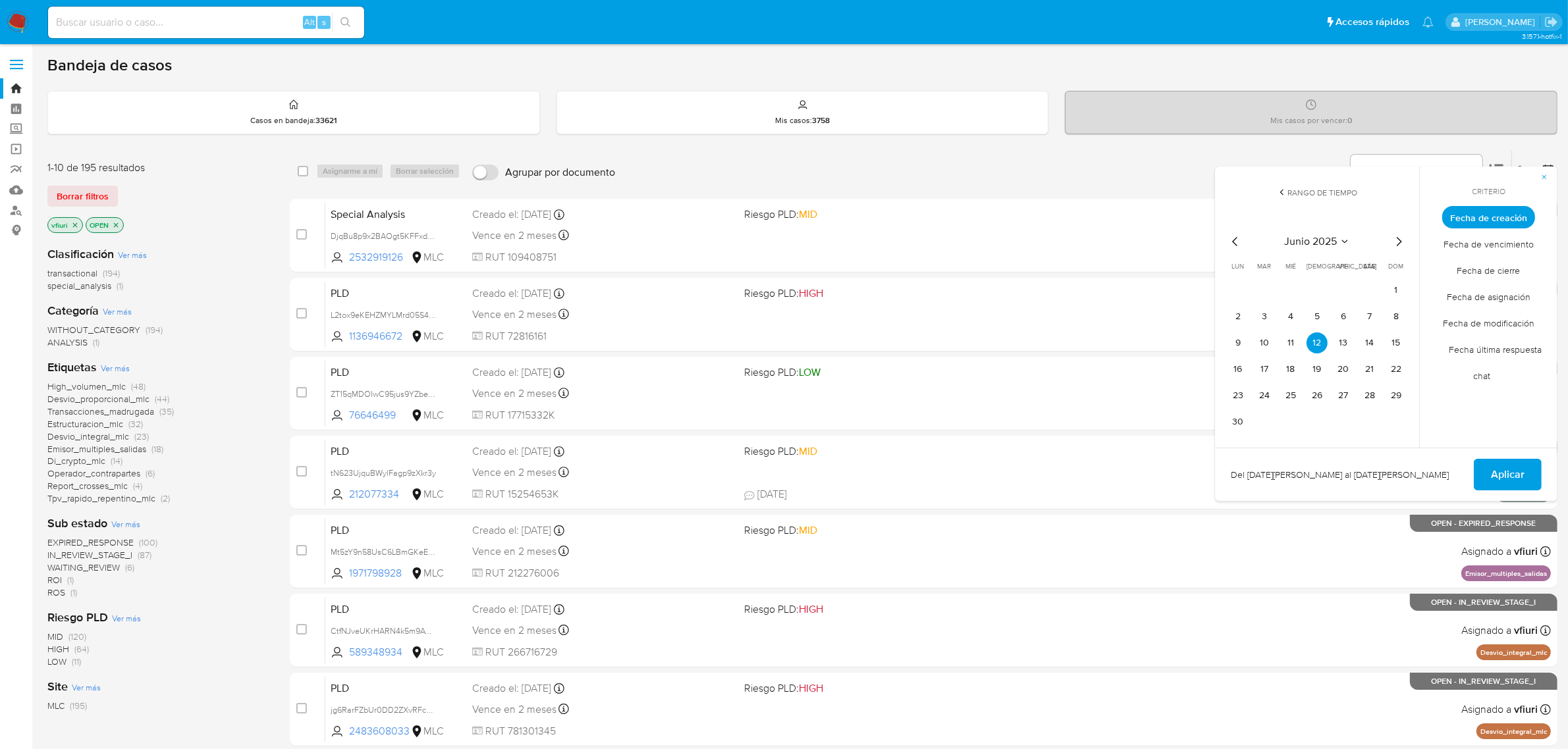
click at [1523, 464] on span "Aplicar" at bounding box center [1508, 474] width 34 height 29
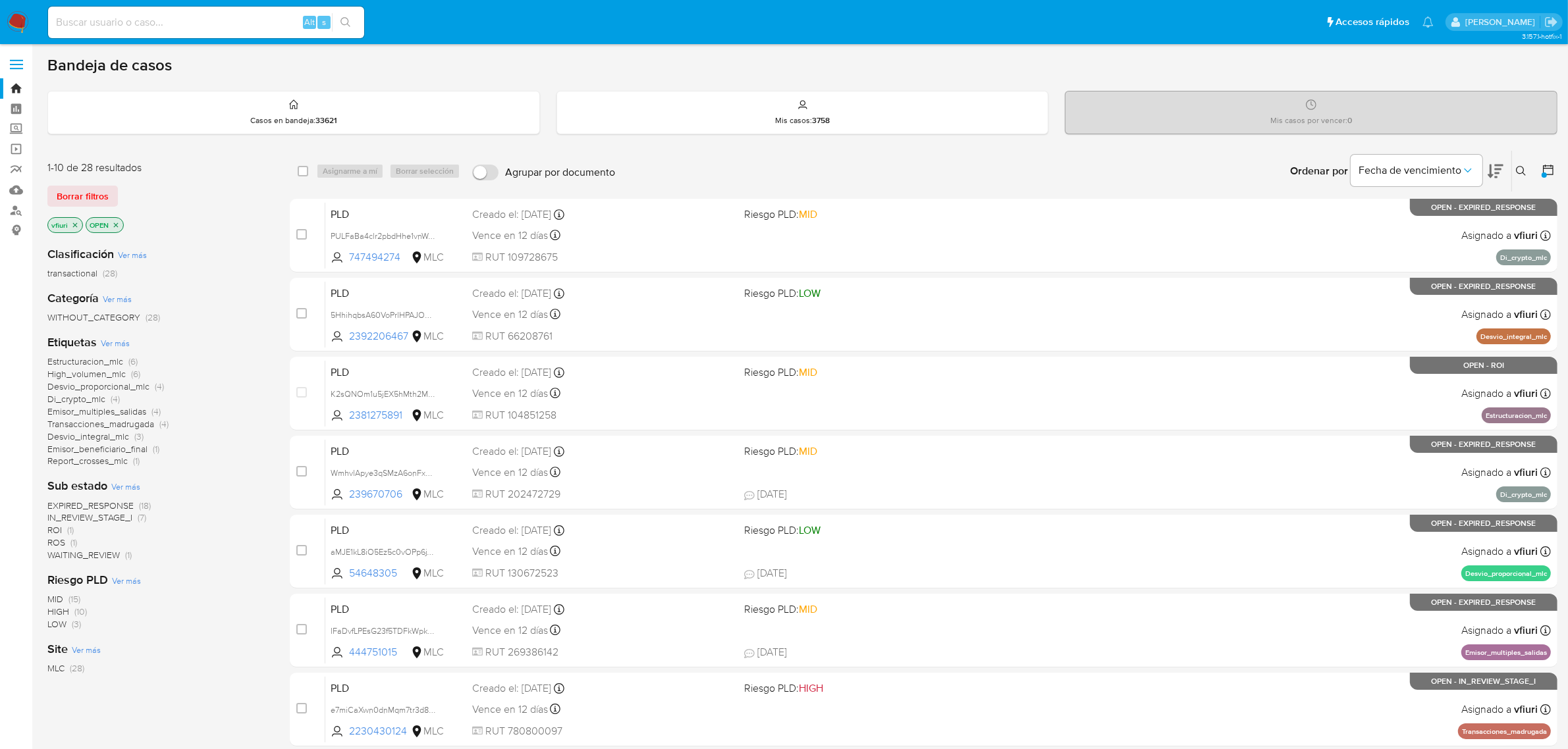
click at [48, 533] on span "ROI" at bounding box center [54, 530] width 14 height 13
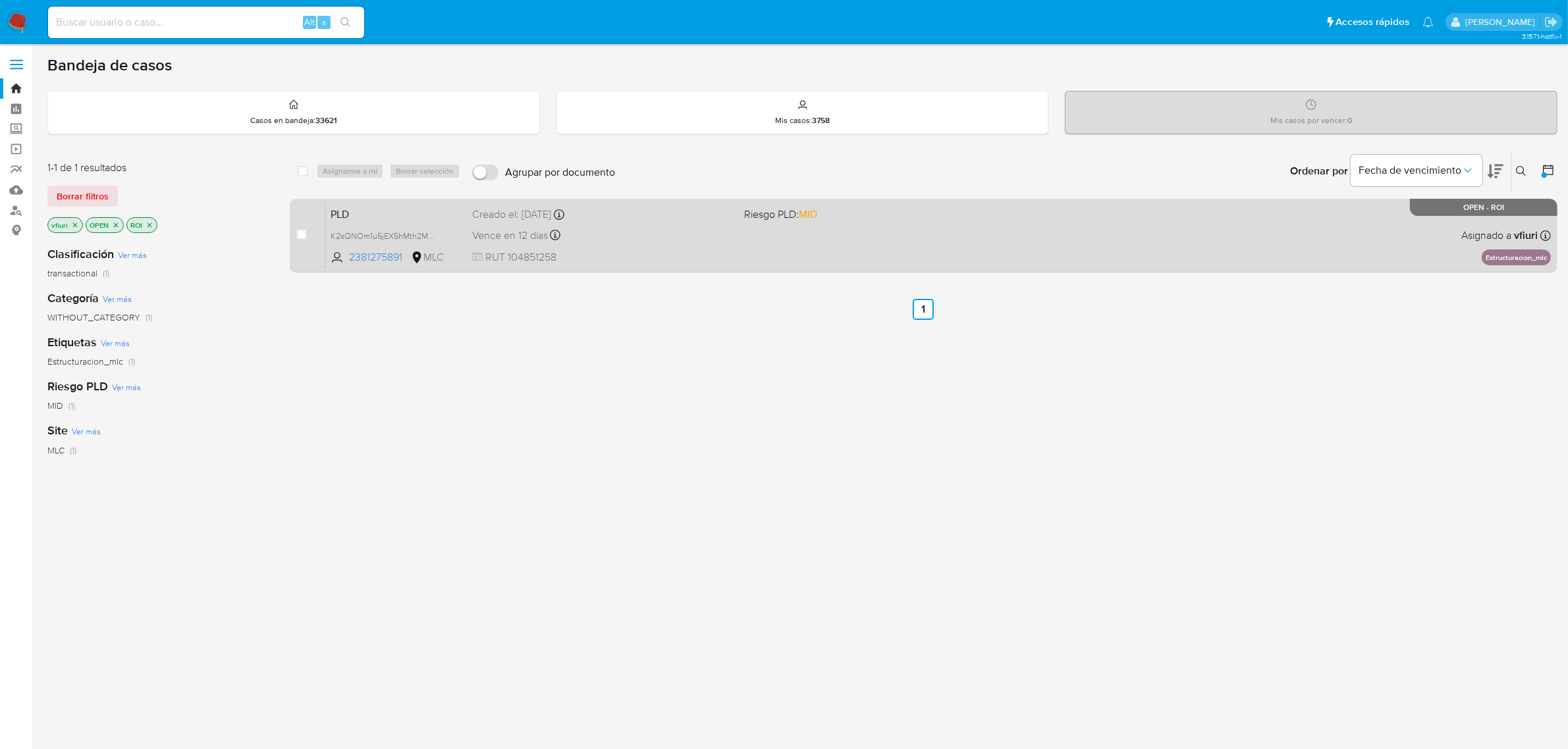
click at [1015, 251] on div "PLD K2sQNOm1u5jEX5hMth2M2KAo 2381275891 MLC Riesgo PLD: MID Creado el: 12/06/20…" at bounding box center [938, 236] width 1225 height 67
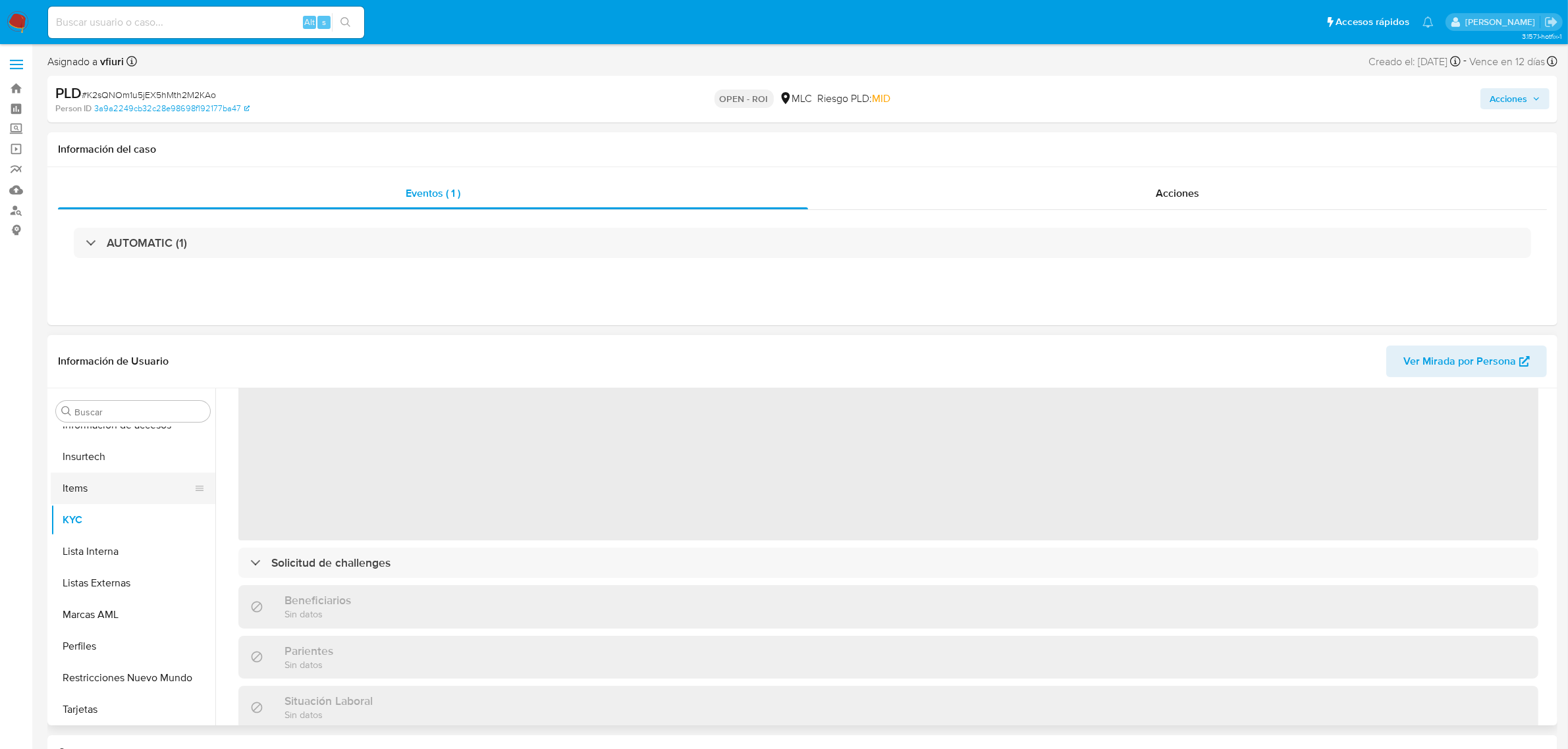
scroll to position [165, 0]
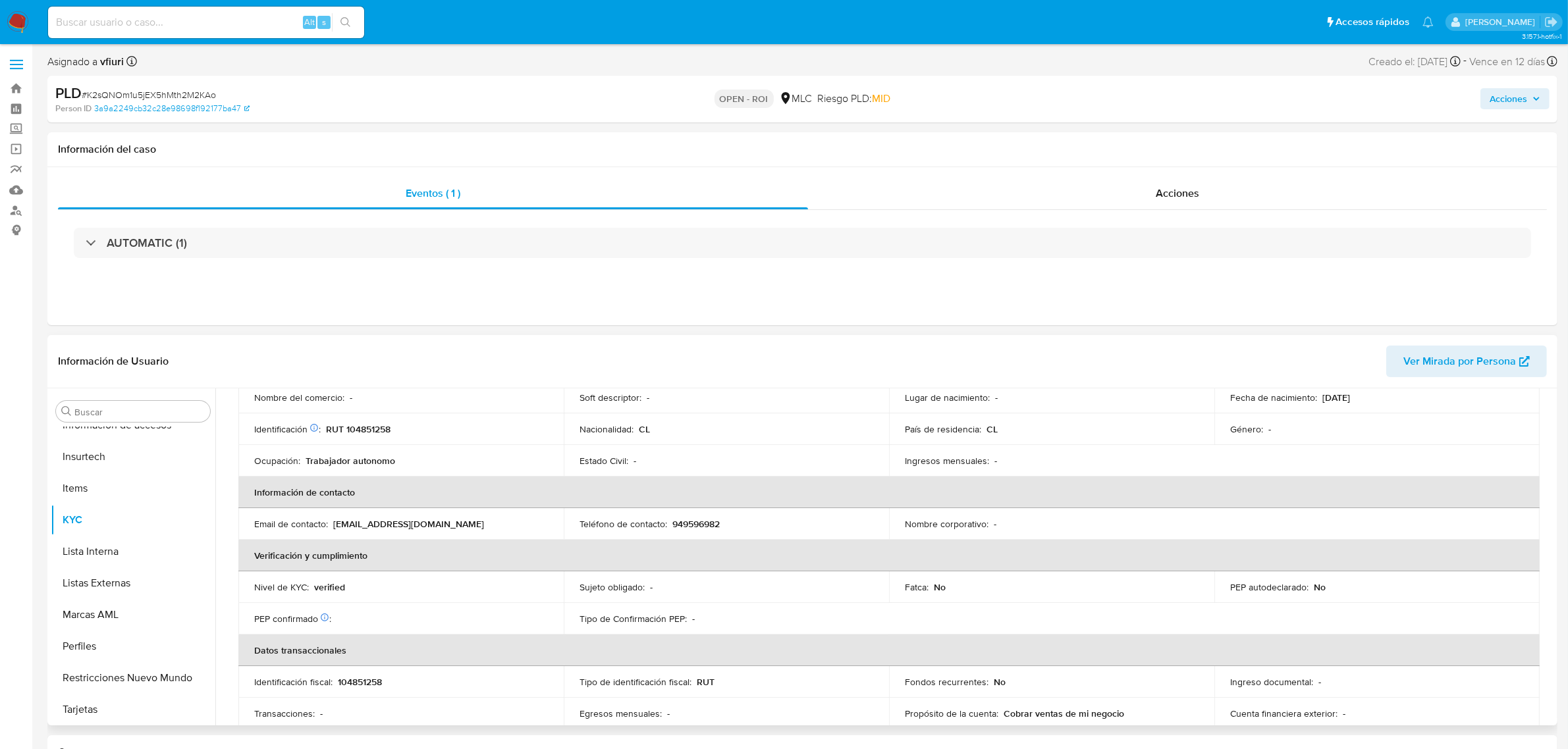
select select "10"
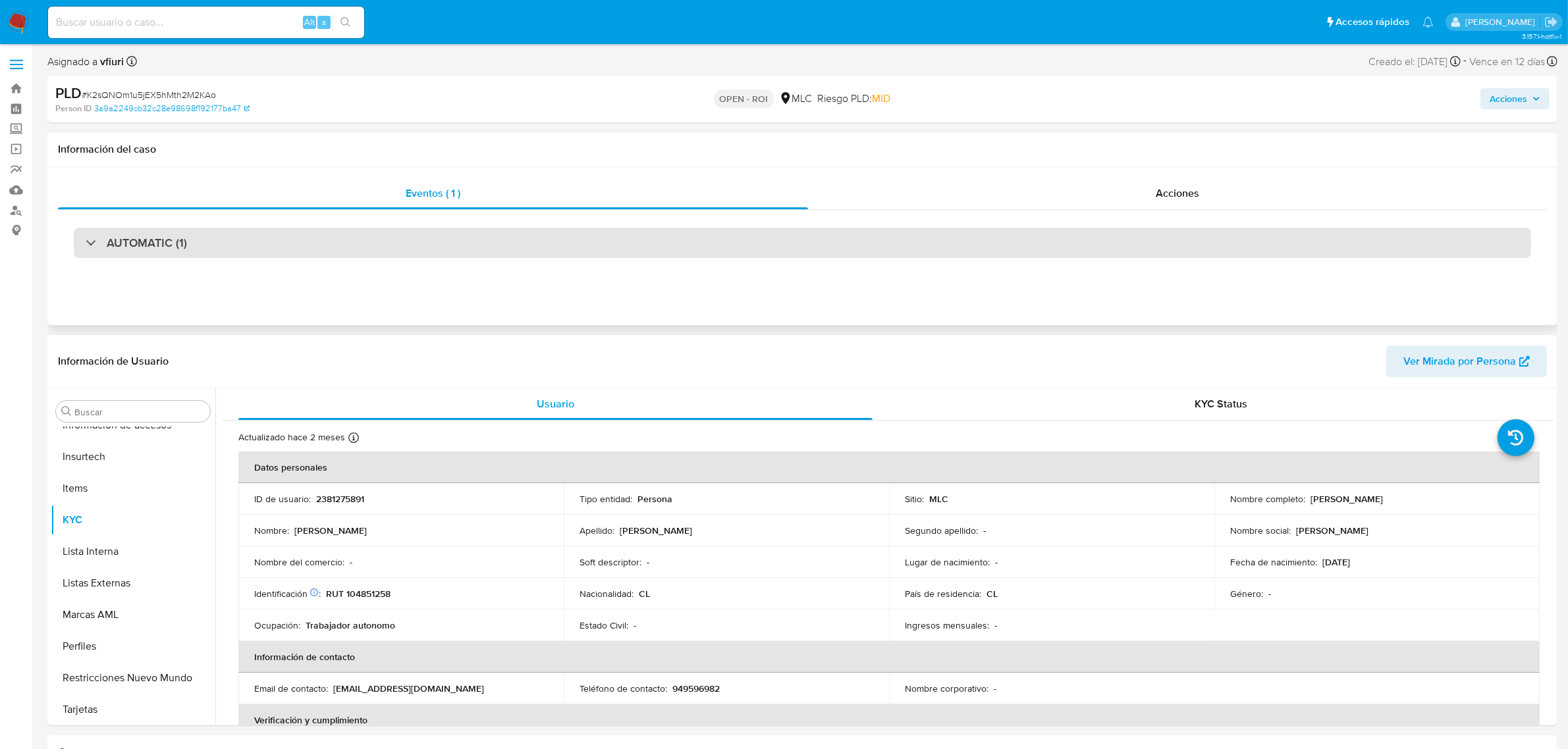
click at [998, 232] on div "AUTOMATIC (1)" at bounding box center [802, 243] width 1457 height 30
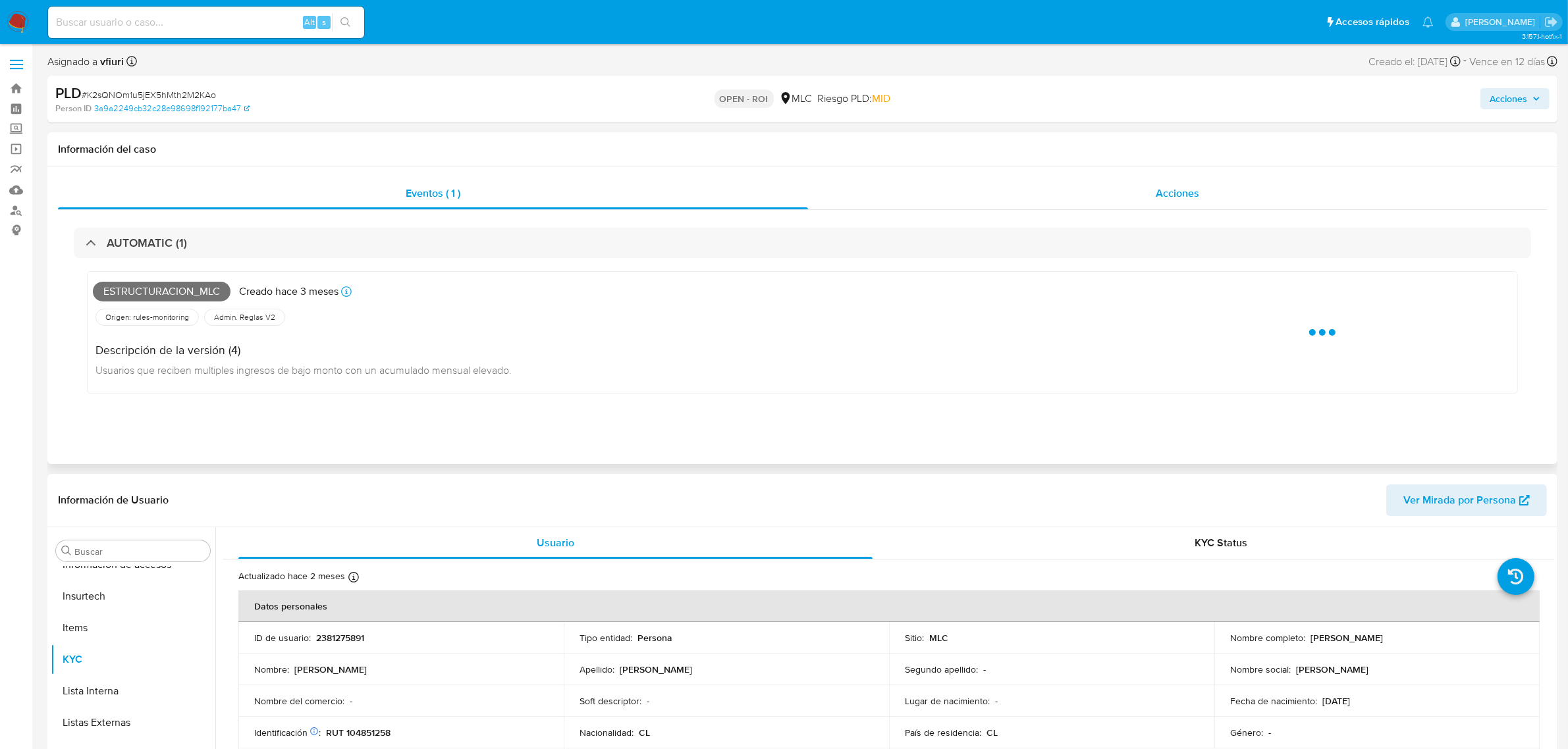
click at [1152, 201] on div "Acciones" at bounding box center [1177, 194] width 739 height 32
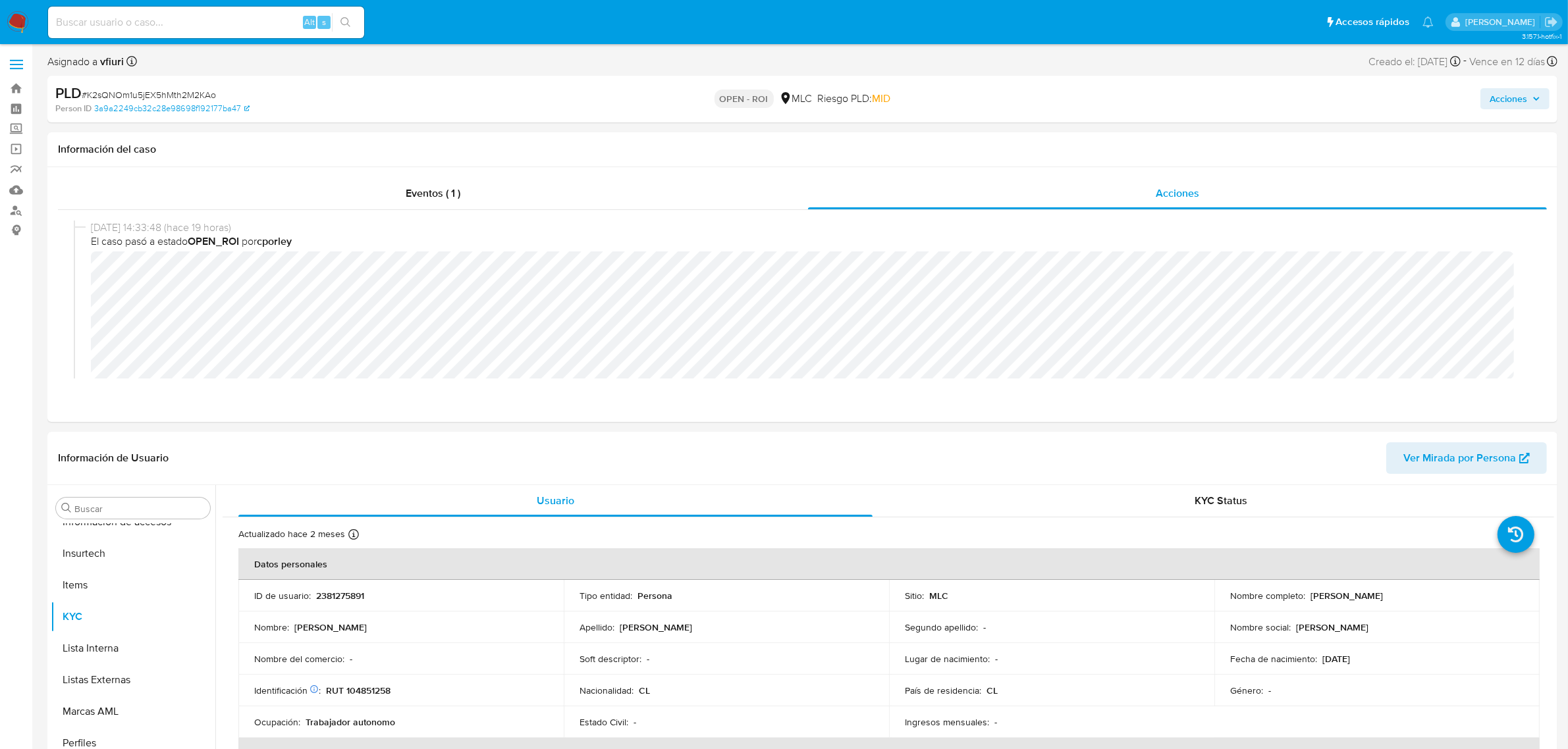
drag, startPoint x: 1511, startPoint y: 97, endPoint x: 1462, endPoint y: 107, distance: 50.0
click at [1511, 96] on span "Acciones" at bounding box center [1509, 99] width 38 height 21
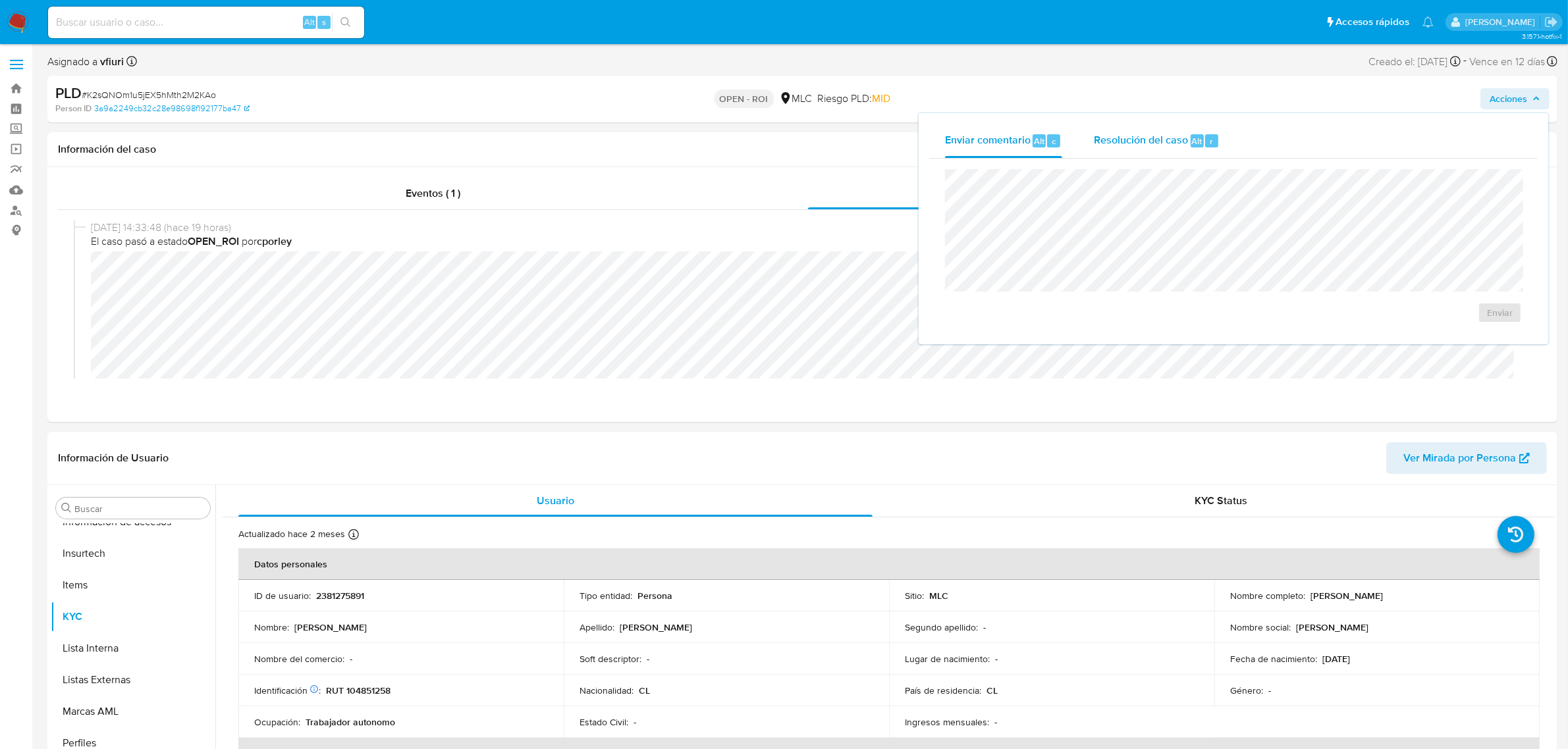
click at [1210, 143] on span "r" at bounding box center [1211, 140] width 3 height 12
click at [1477, 323] on span "ROI" at bounding box center [1462, 326] width 64 height 29
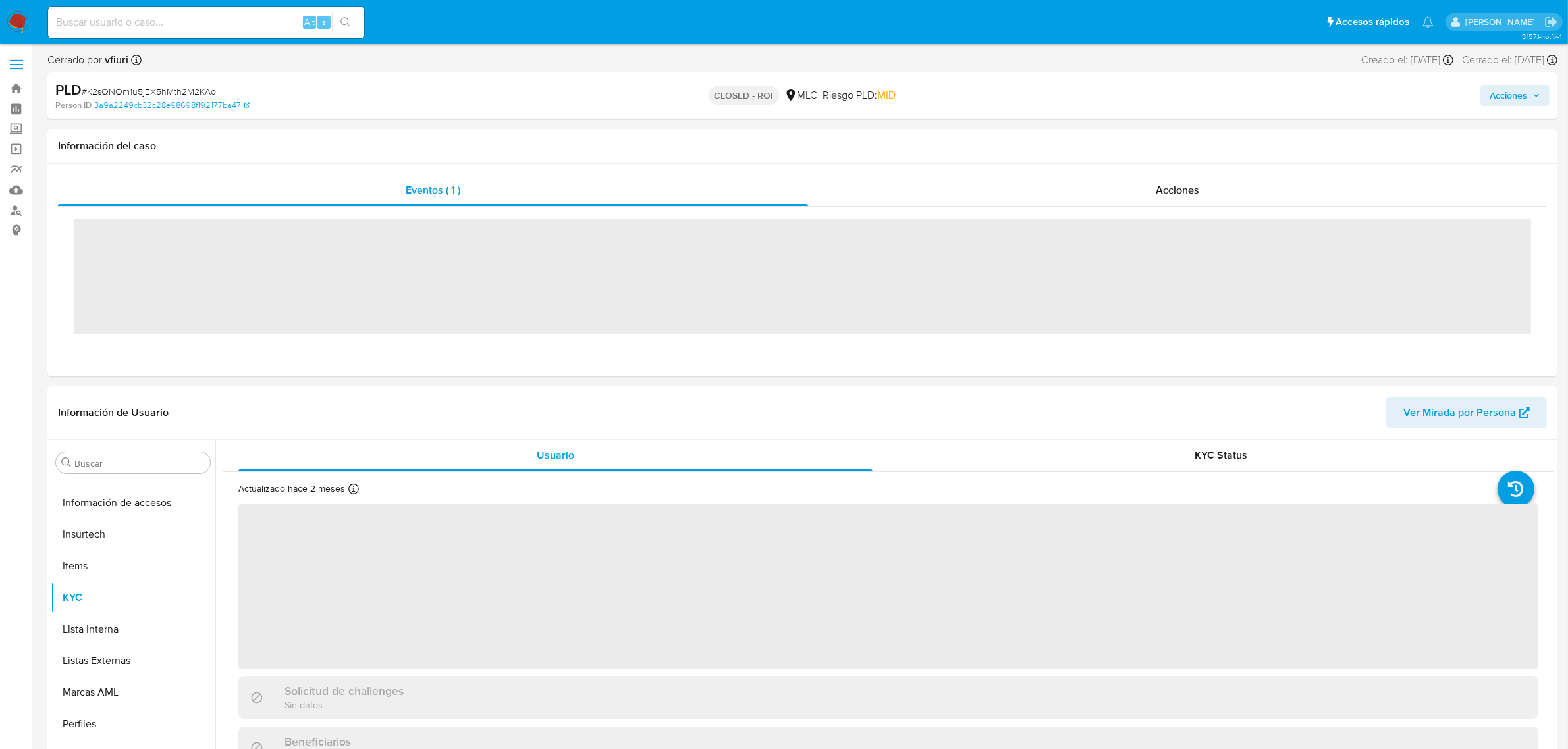
scroll to position [555, 0]
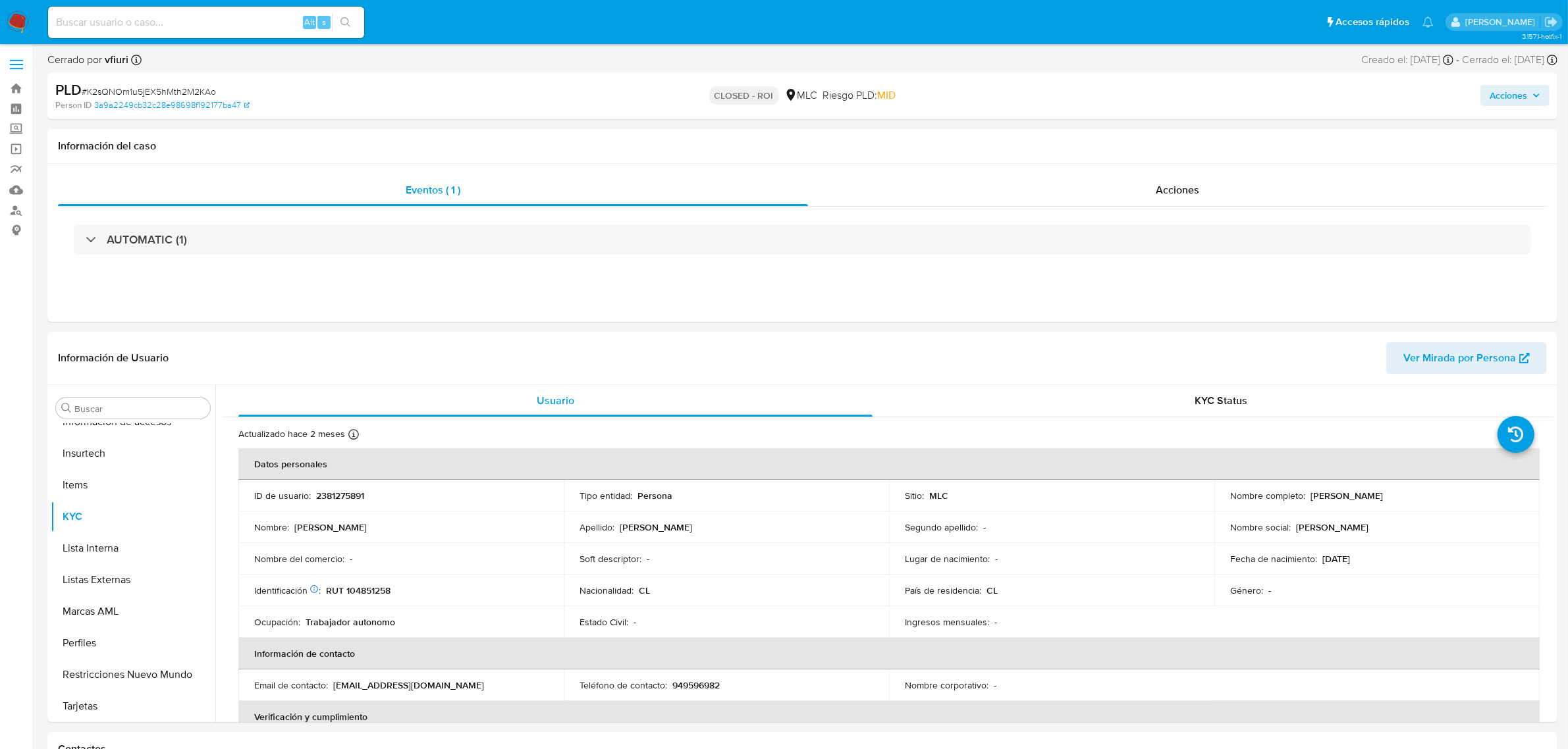
select select "10"
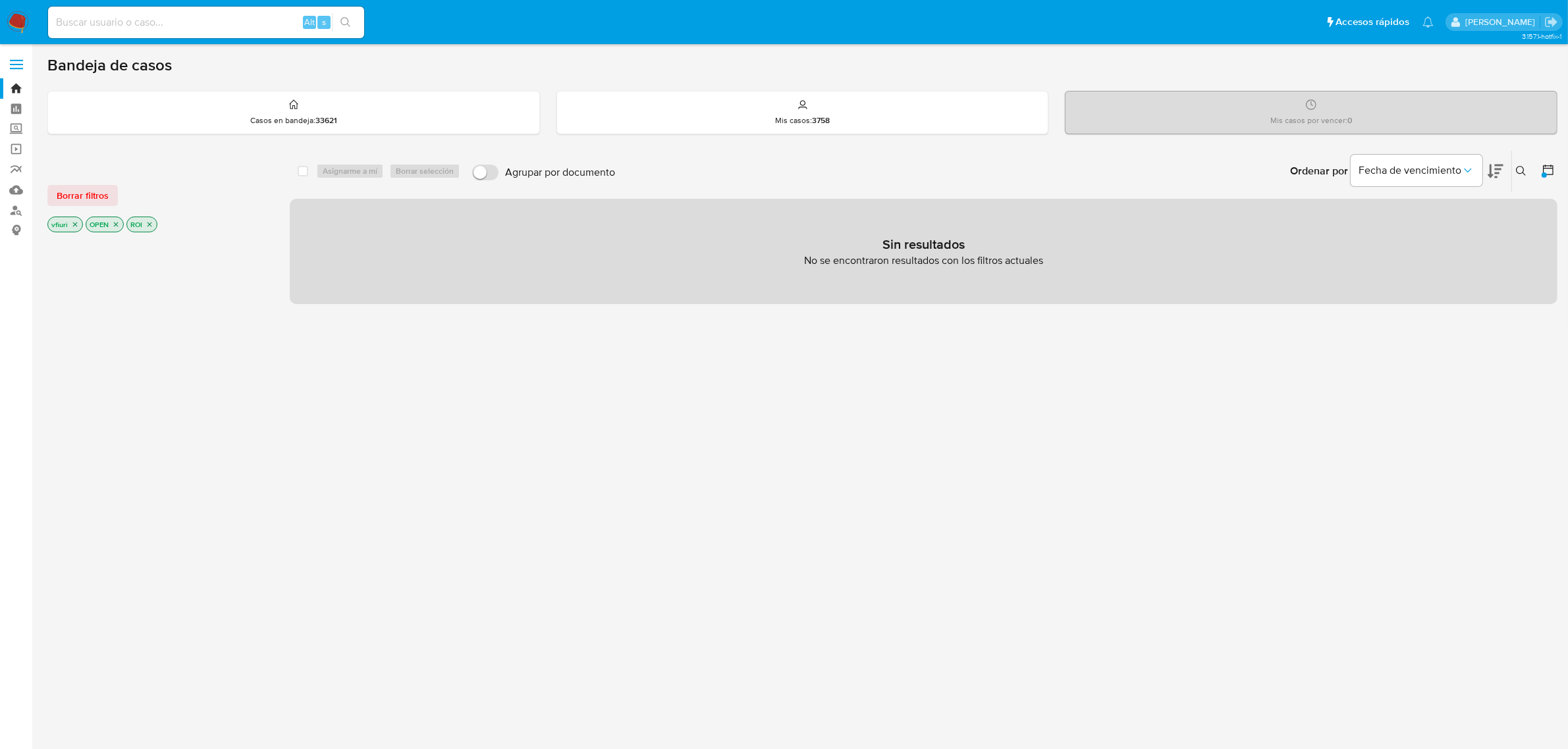
click at [150, 221] on icon "close-filter" at bounding box center [149, 224] width 8 height 8
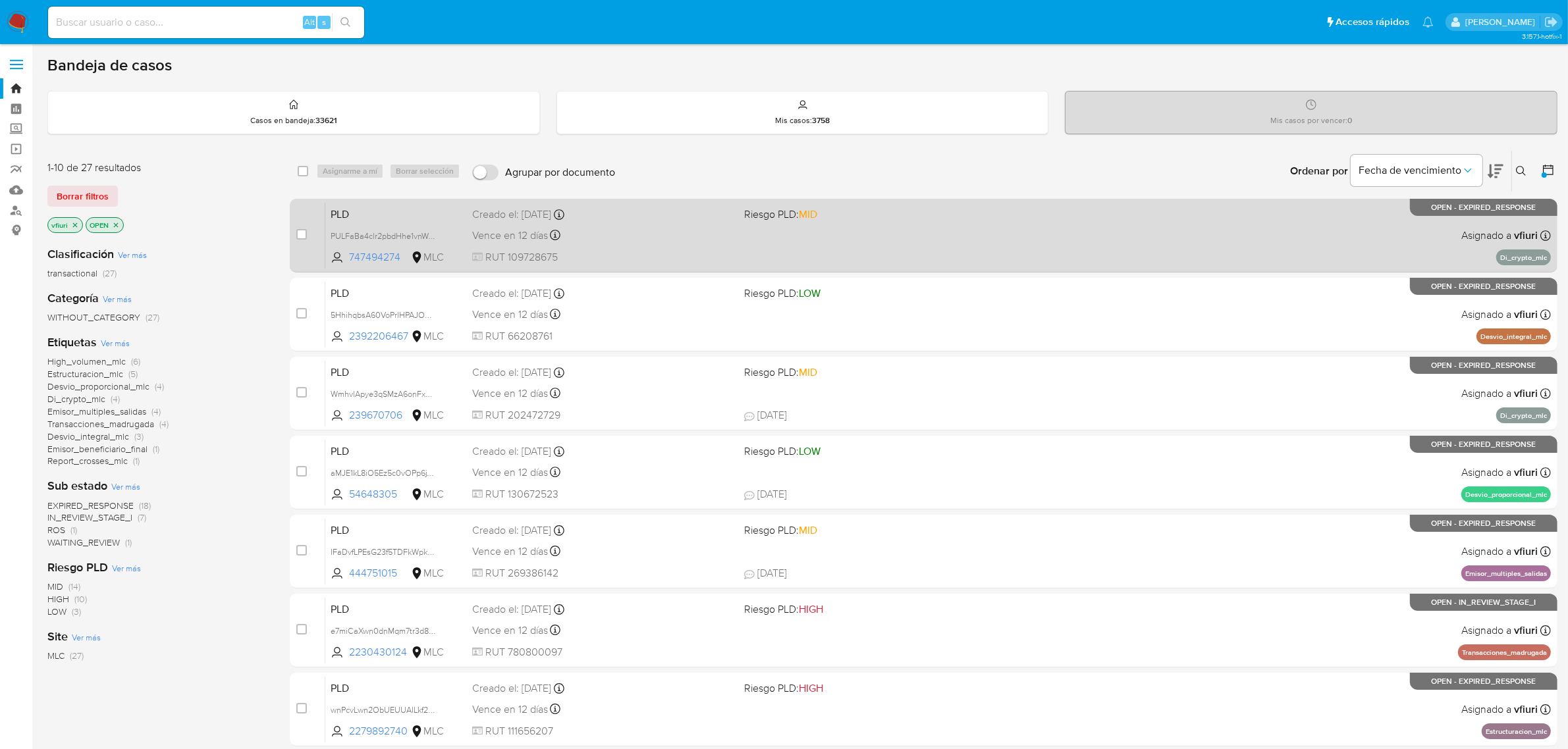
click at [640, 233] on div "Vence en 12 días Vence el [DATE] 06:09:23" at bounding box center [603, 235] width 262 height 18
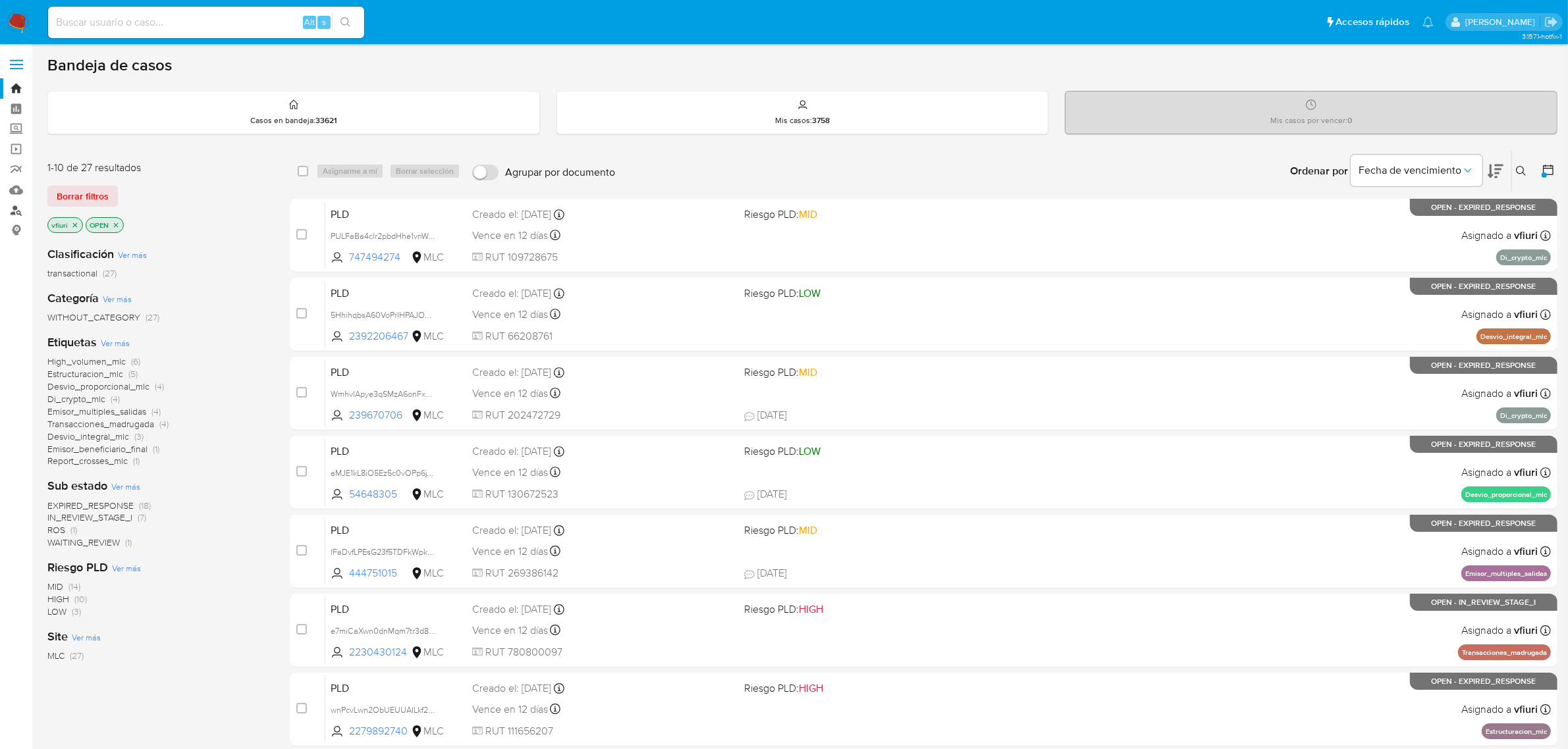
click at [14, 211] on link "Buscador de personas" at bounding box center [78, 210] width 156 height 21
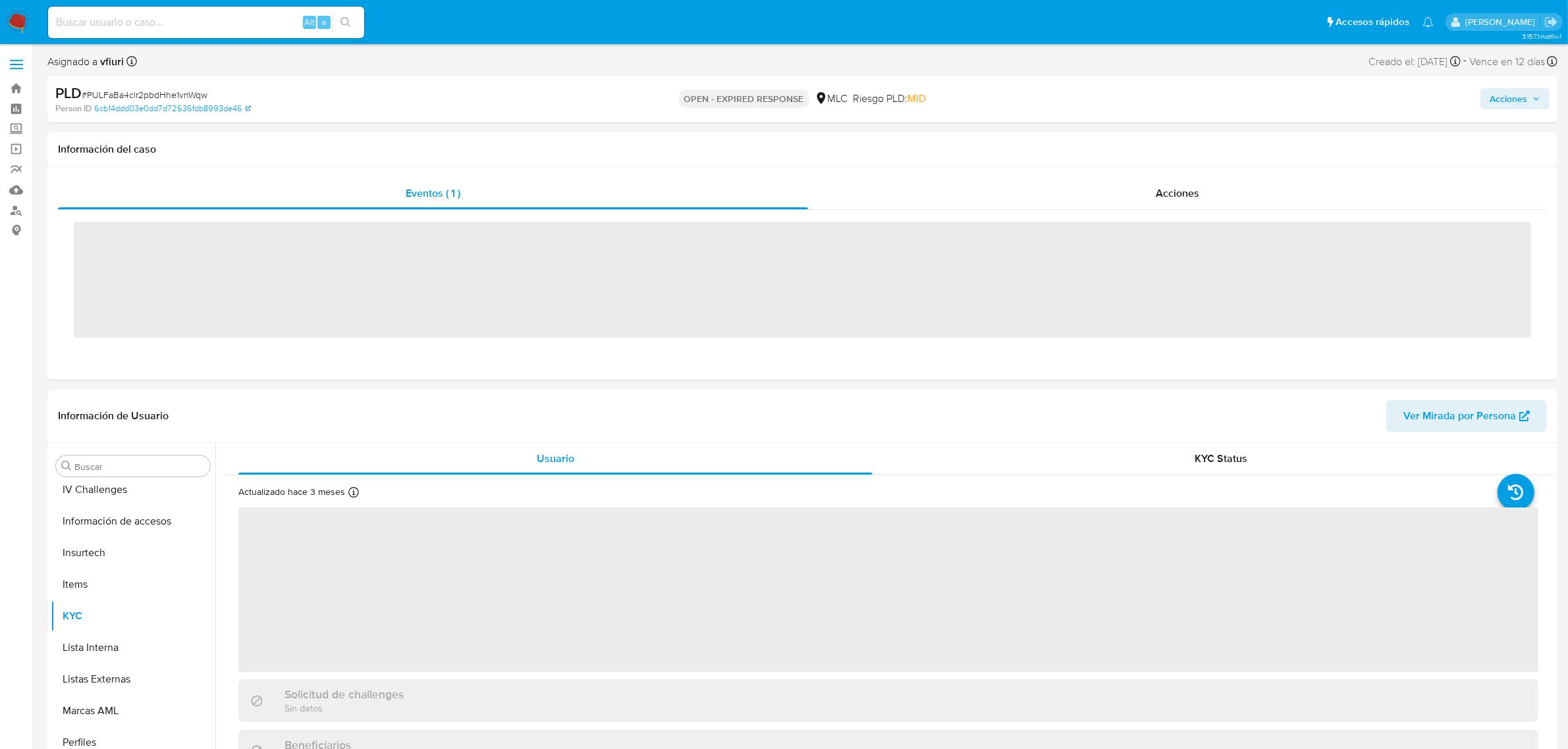
scroll to position [555, 0]
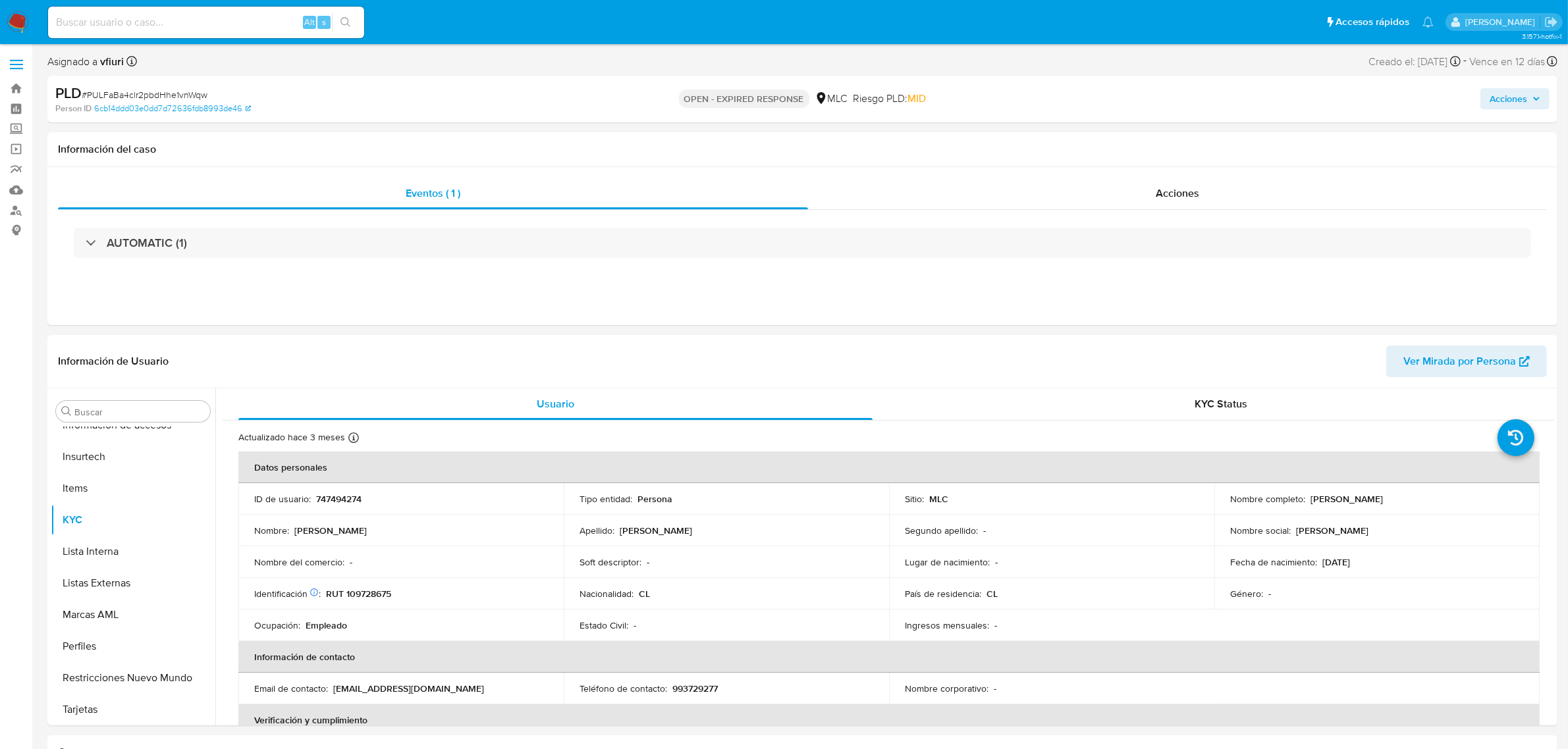
select select "10"
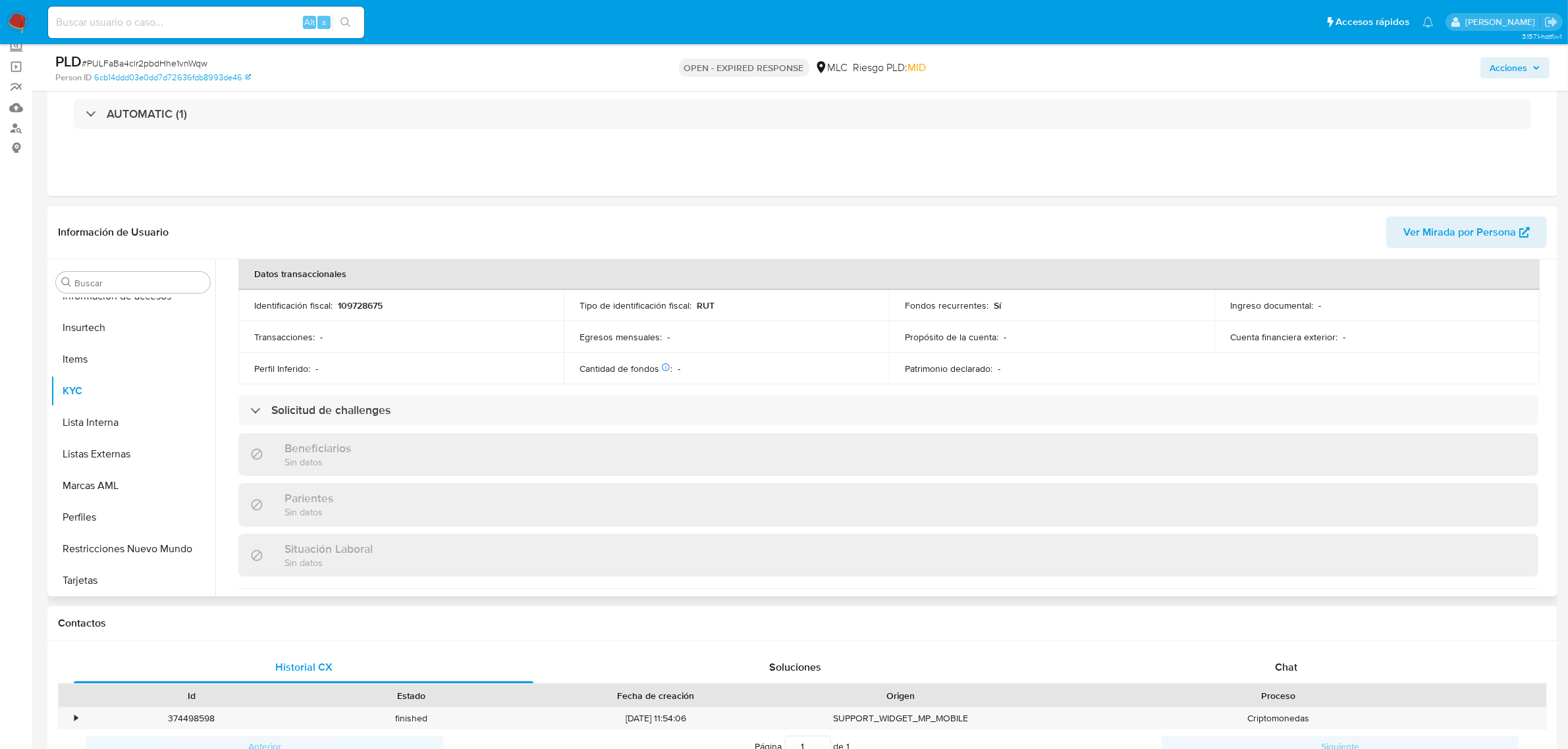
scroll to position [713, 0]
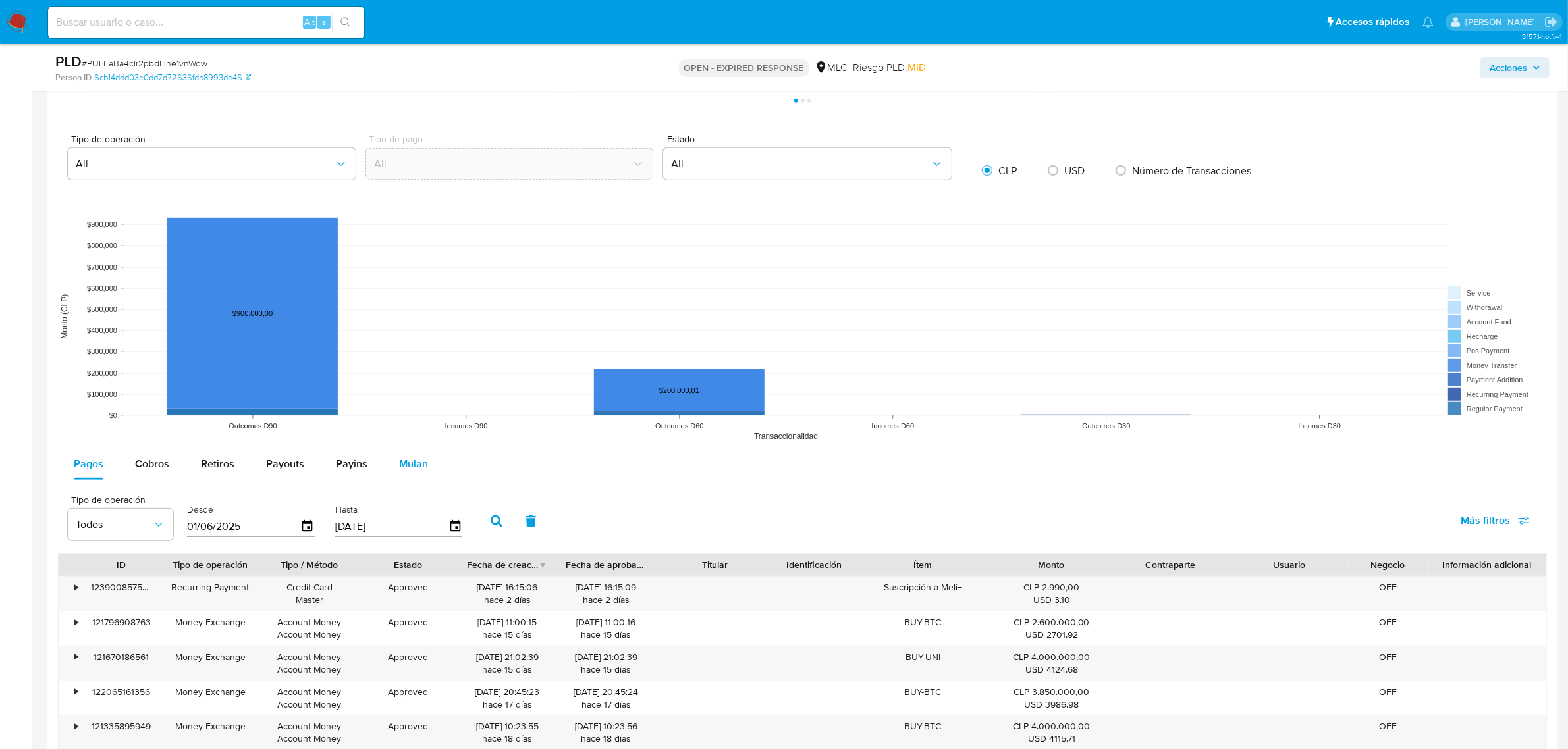
click at [430, 463] on button "Mulan" at bounding box center [414, 464] width 60 height 32
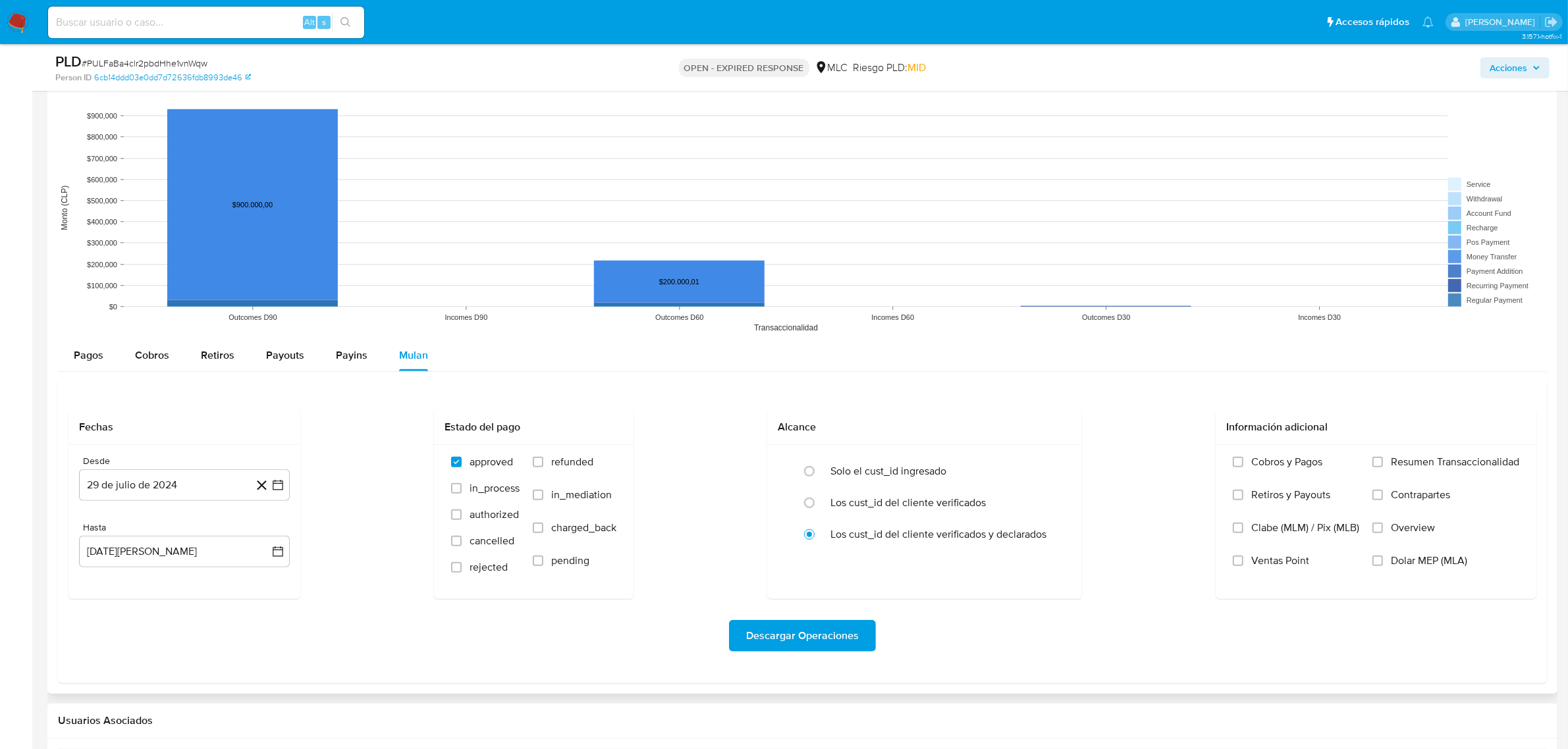
scroll to position [1152, 0]
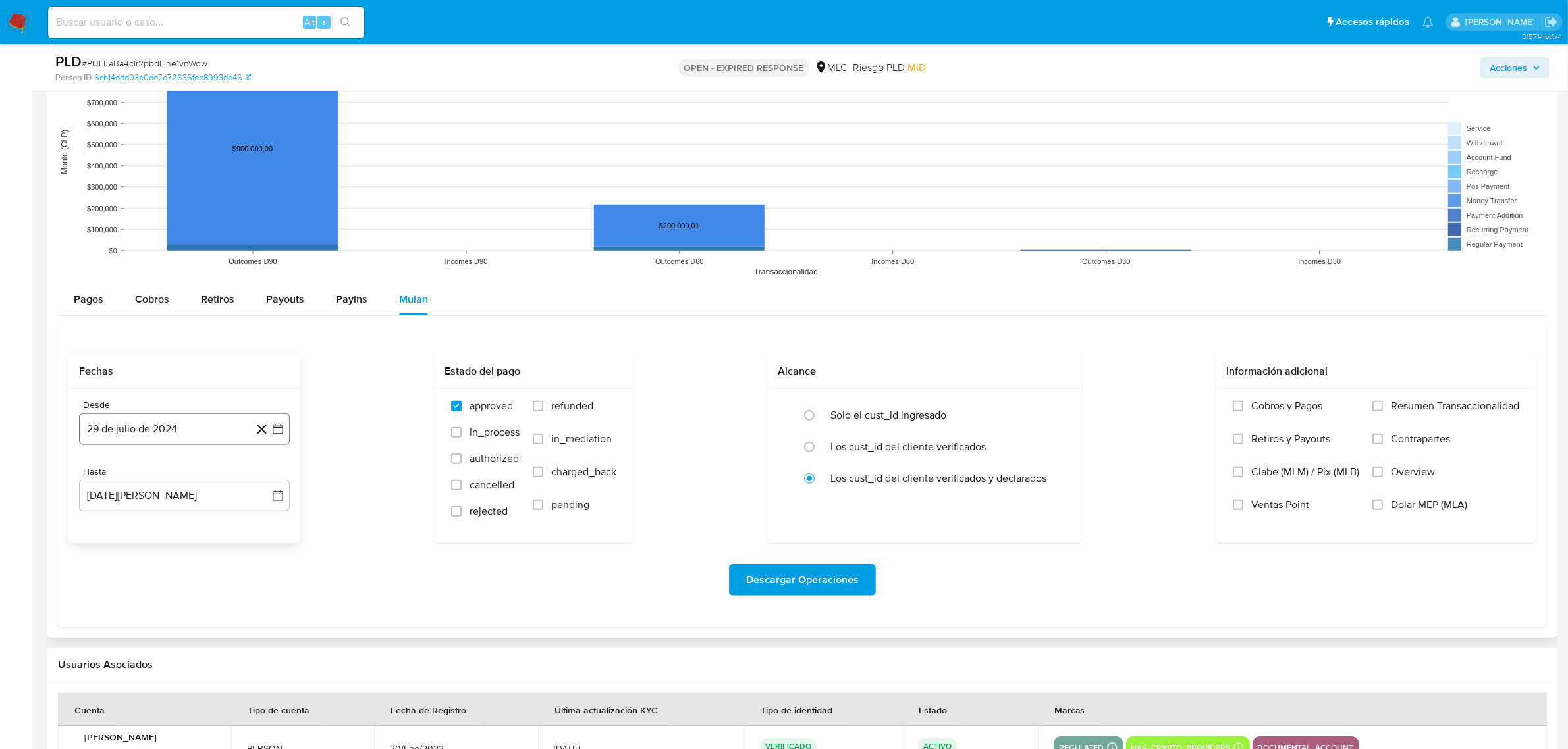
click at [280, 436] on icon "button" at bounding box center [278, 430] width 13 height 13
click at [265, 479] on icon "Mes siguiente" at bounding box center [266, 477] width 16 height 16
click at [160, 578] on button "14" at bounding box center [158, 578] width 21 height 21
click at [274, 497] on button "29 de agosto de 2025" at bounding box center [185, 496] width 211 height 32
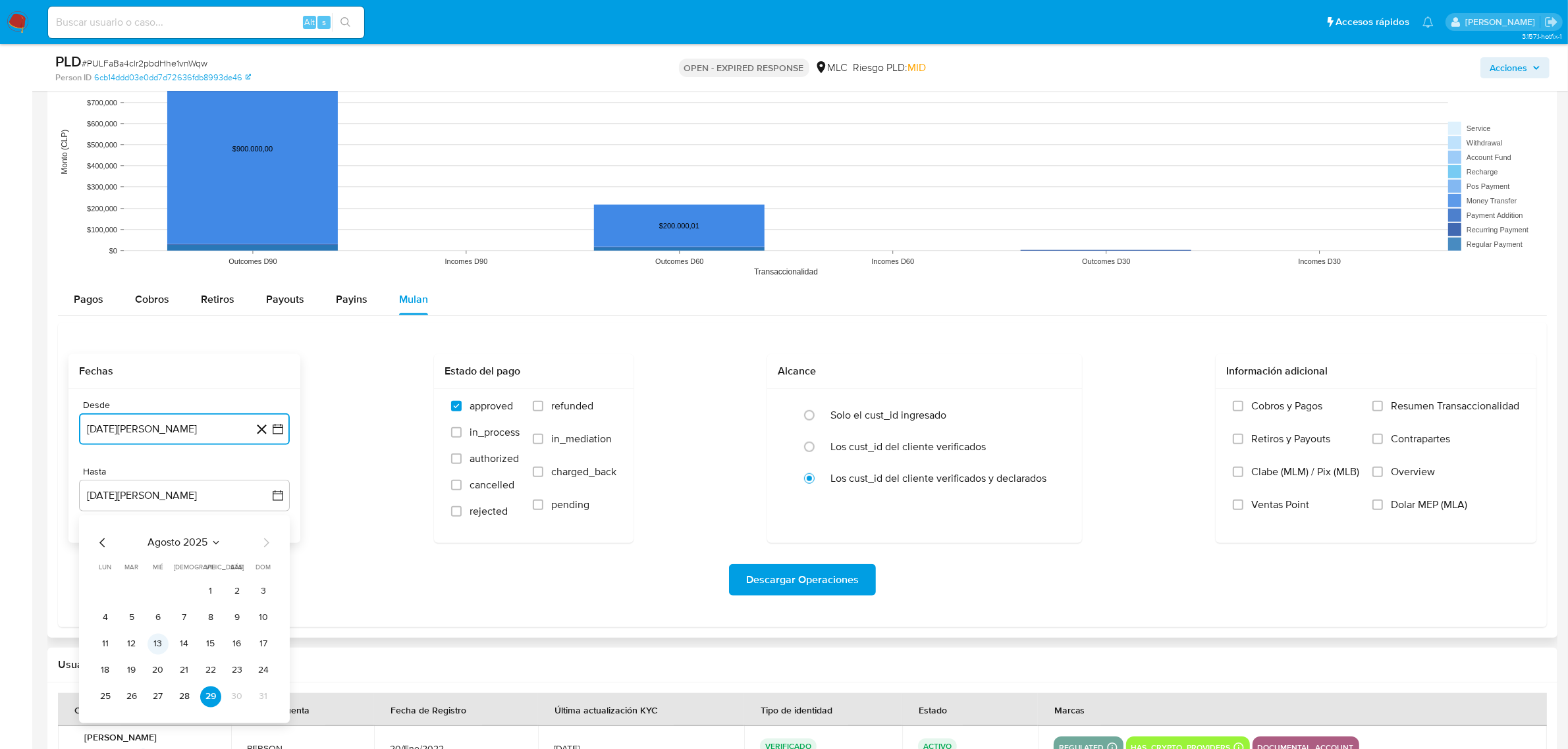
click at [155, 648] on button "13" at bounding box center [158, 644] width 21 height 21
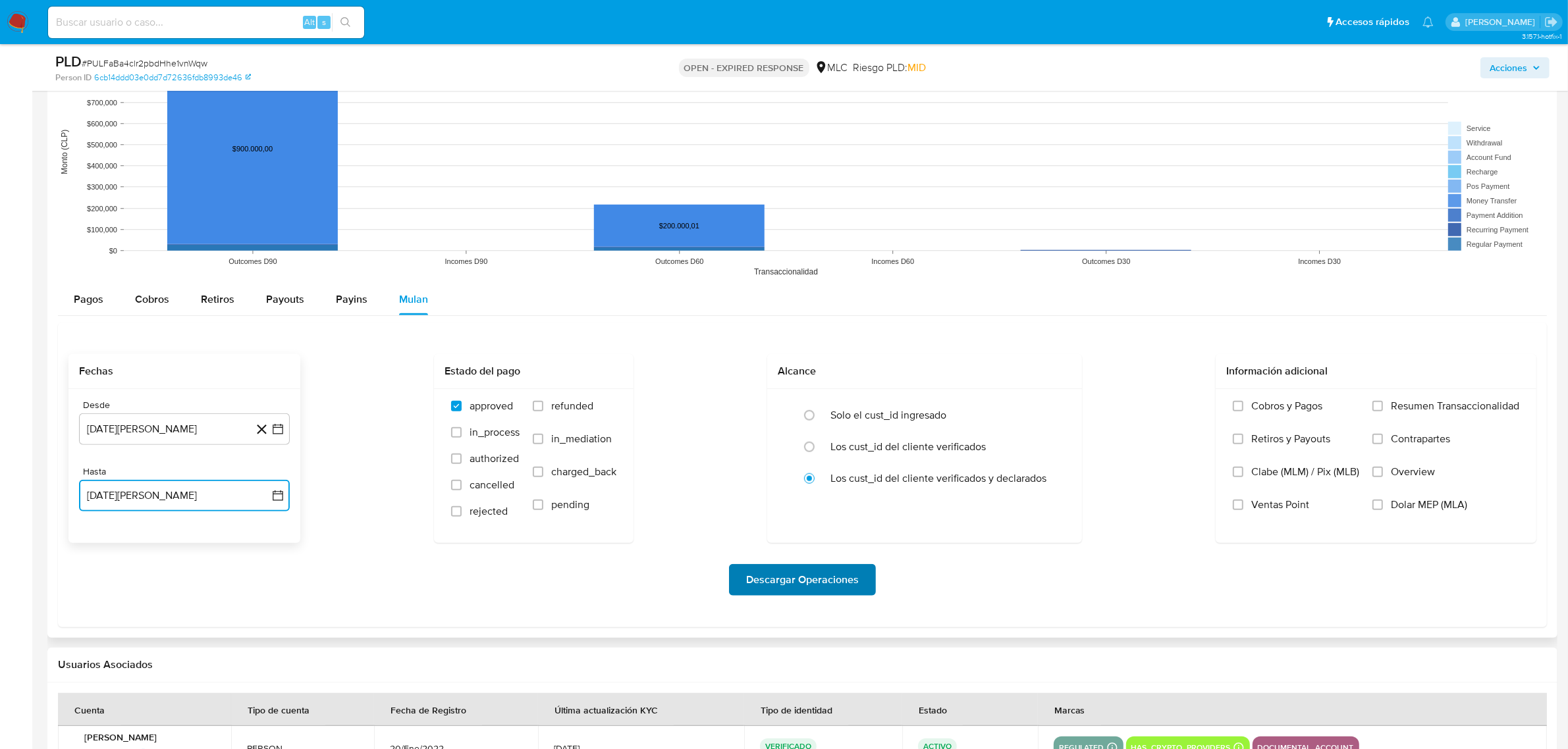
click at [788, 574] on span "Descargar Operaciones" at bounding box center [802, 579] width 112 height 29
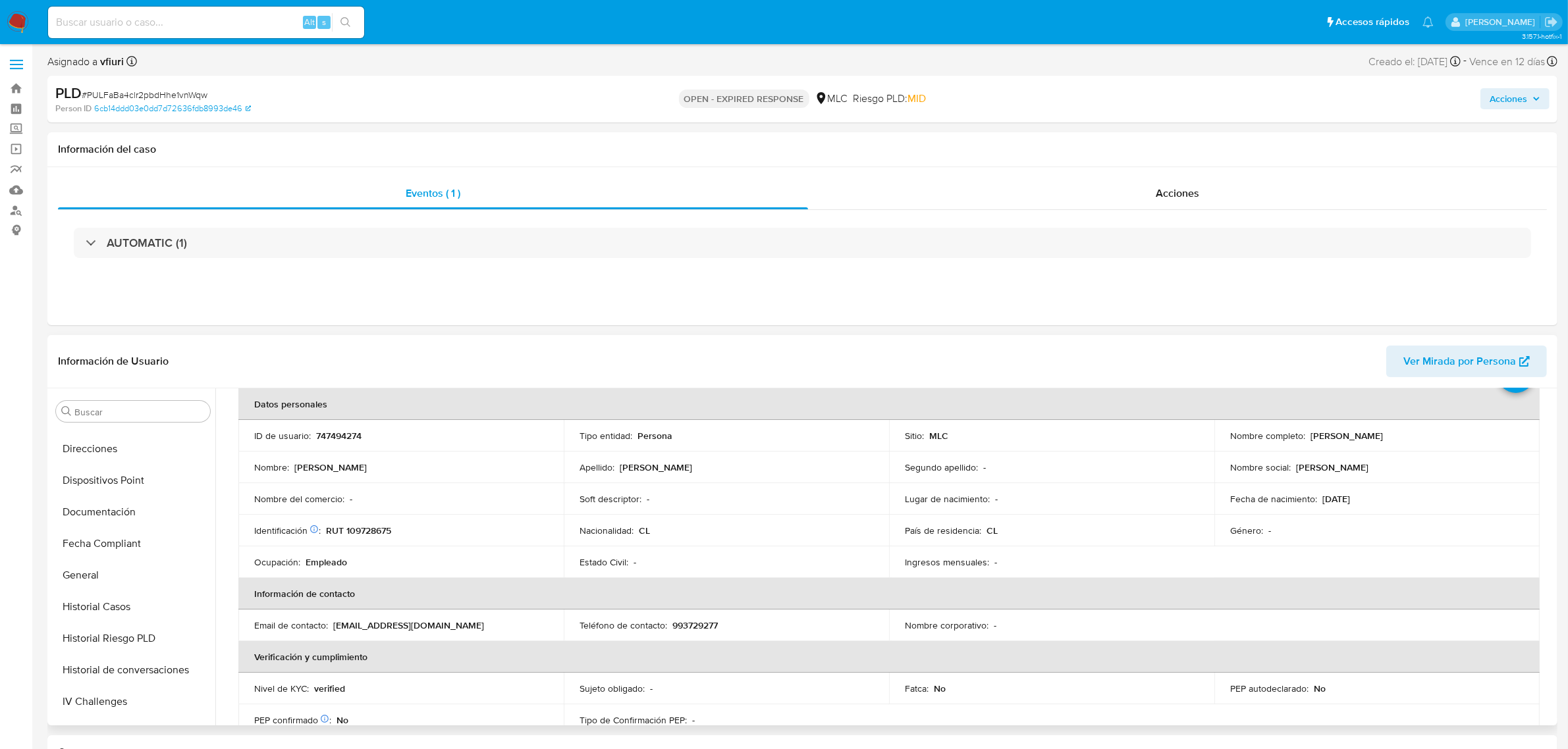
scroll to position [0, 0]
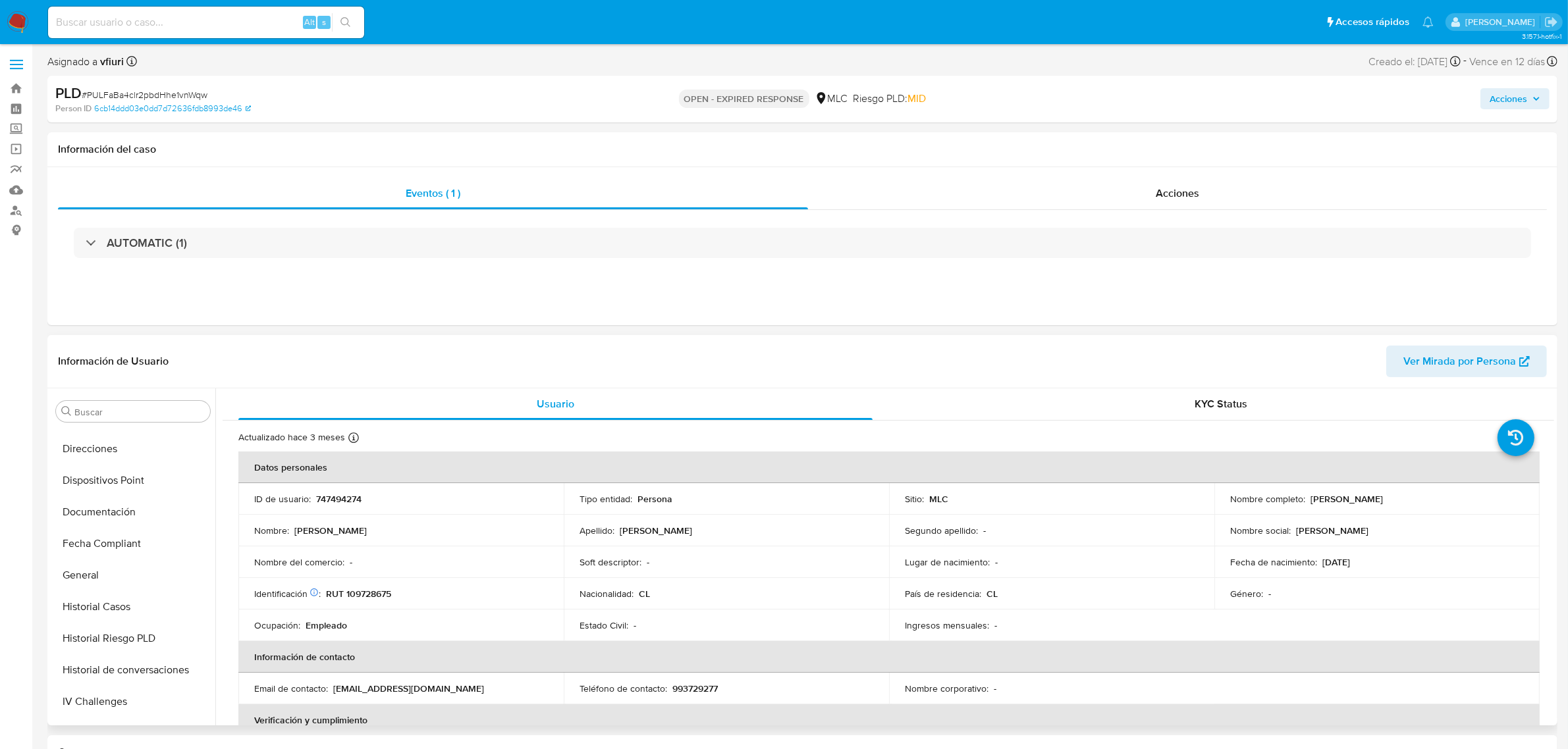
click at [322, 501] on p "747494274" at bounding box center [338, 498] width 45 height 12
copy p "747494274"
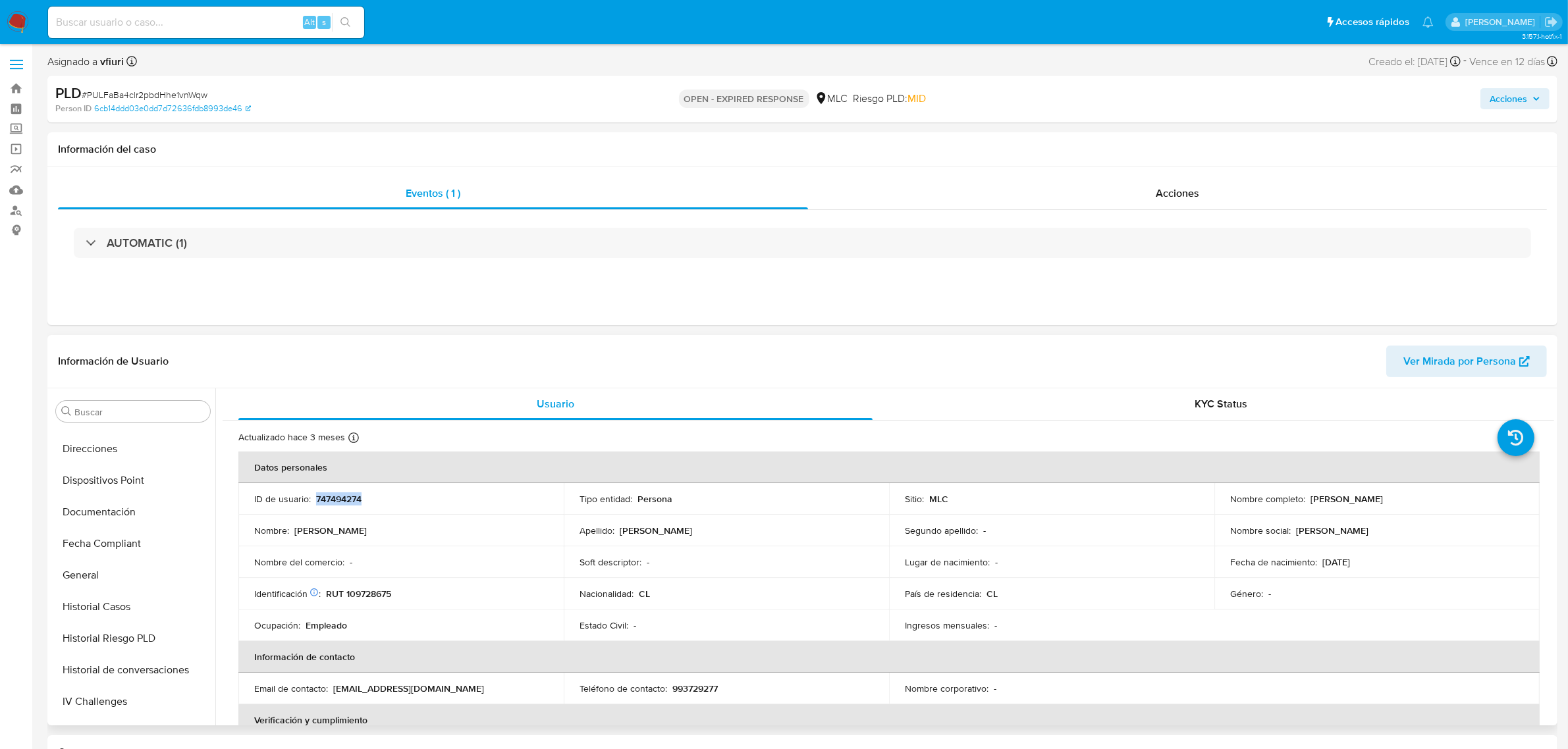
copy p "747494274"
click at [176, 93] on span "# PULFaBa4clr2pbdHhe1vnWqw" at bounding box center [144, 95] width 125 height 13
copy span "PULFaBa4clr2pbdHhe1vnWqw"
click at [348, 493] on p "747494274" at bounding box center [338, 498] width 45 height 12
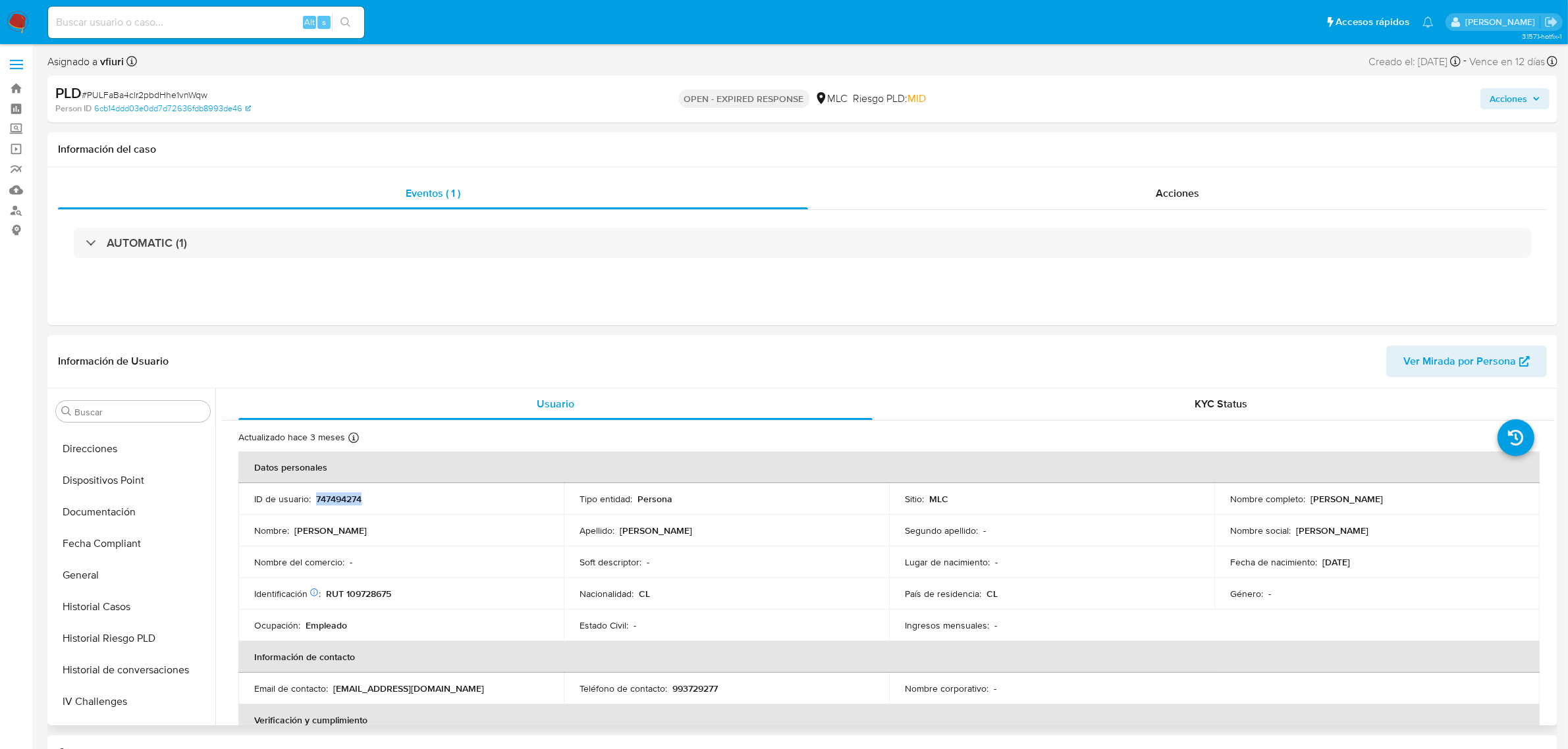
click at [348, 493] on p "747494274" at bounding box center [338, 498] width 45 height 12
copy p "747494274"
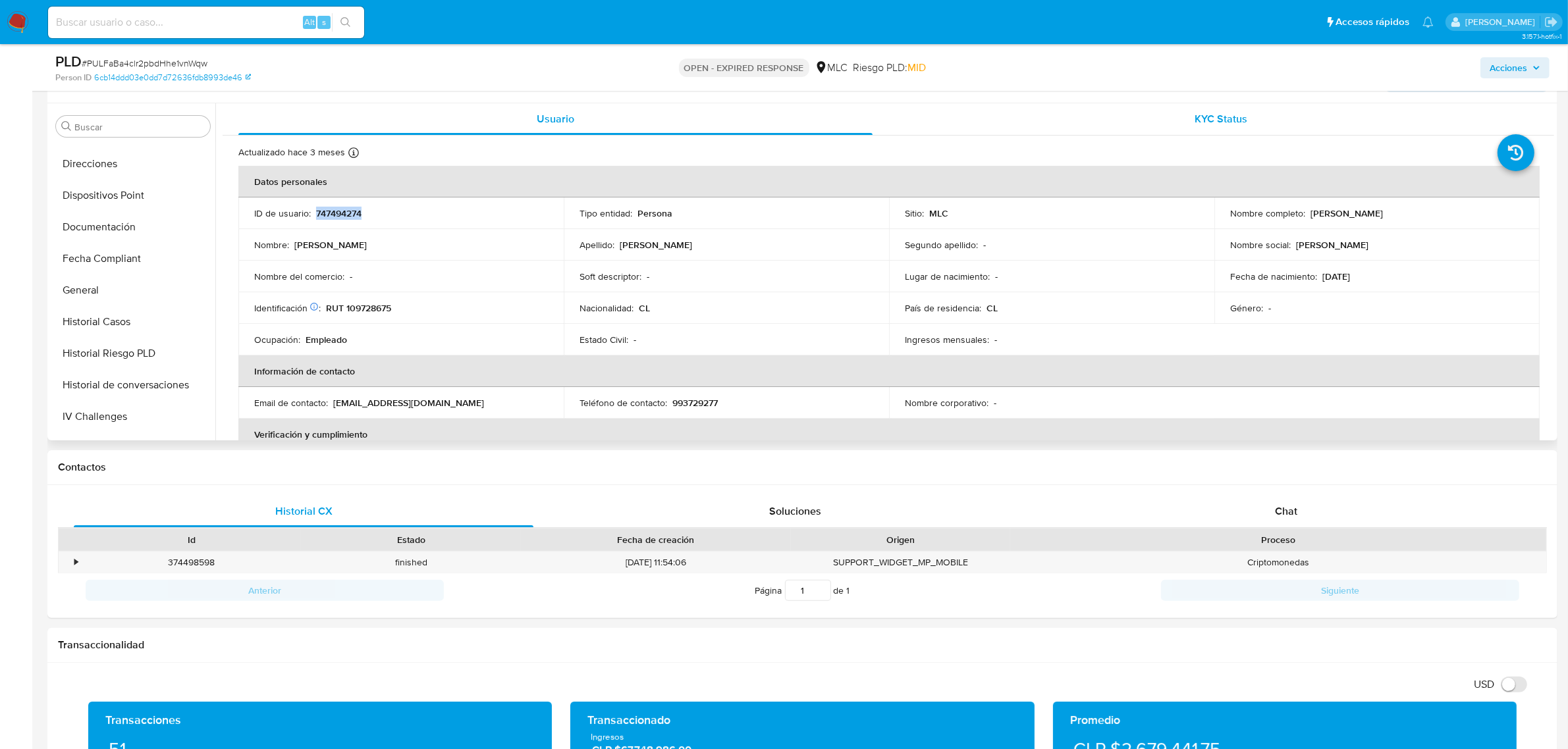
scroll to position [247, 0]
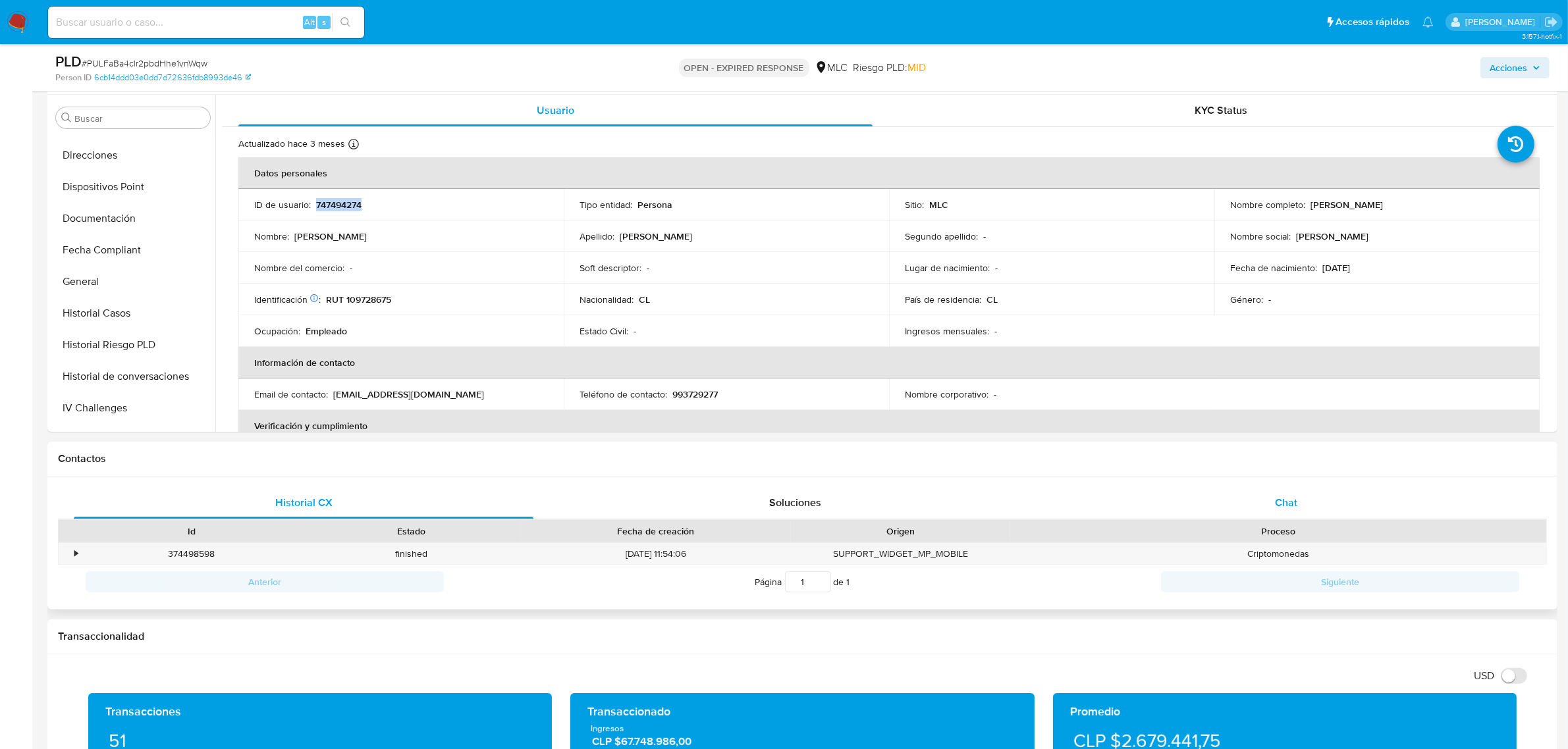
click at [1314, 492] on div "Chat" at bounding box center [1286, 503] width 460 height 32
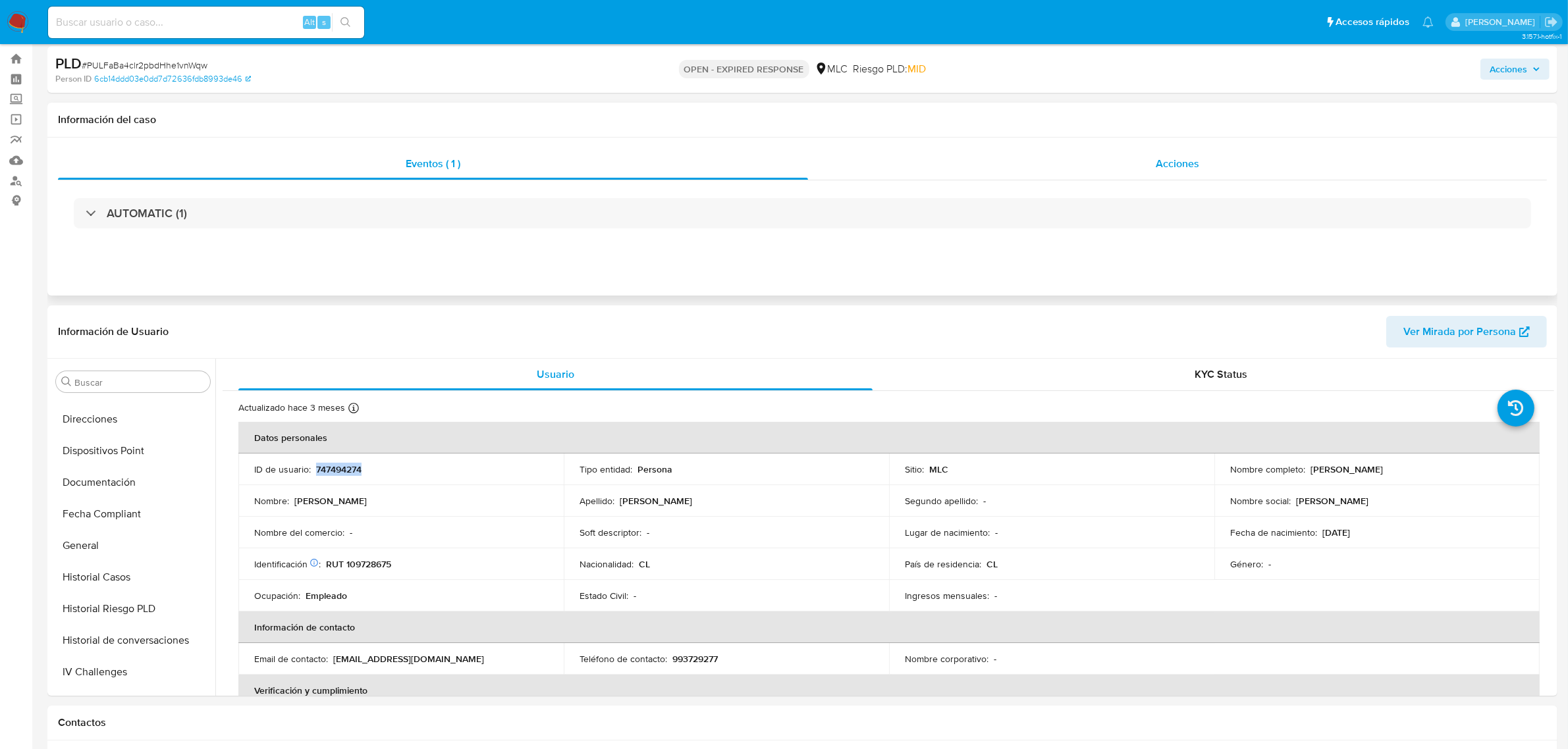
scroll to position [82, 0]
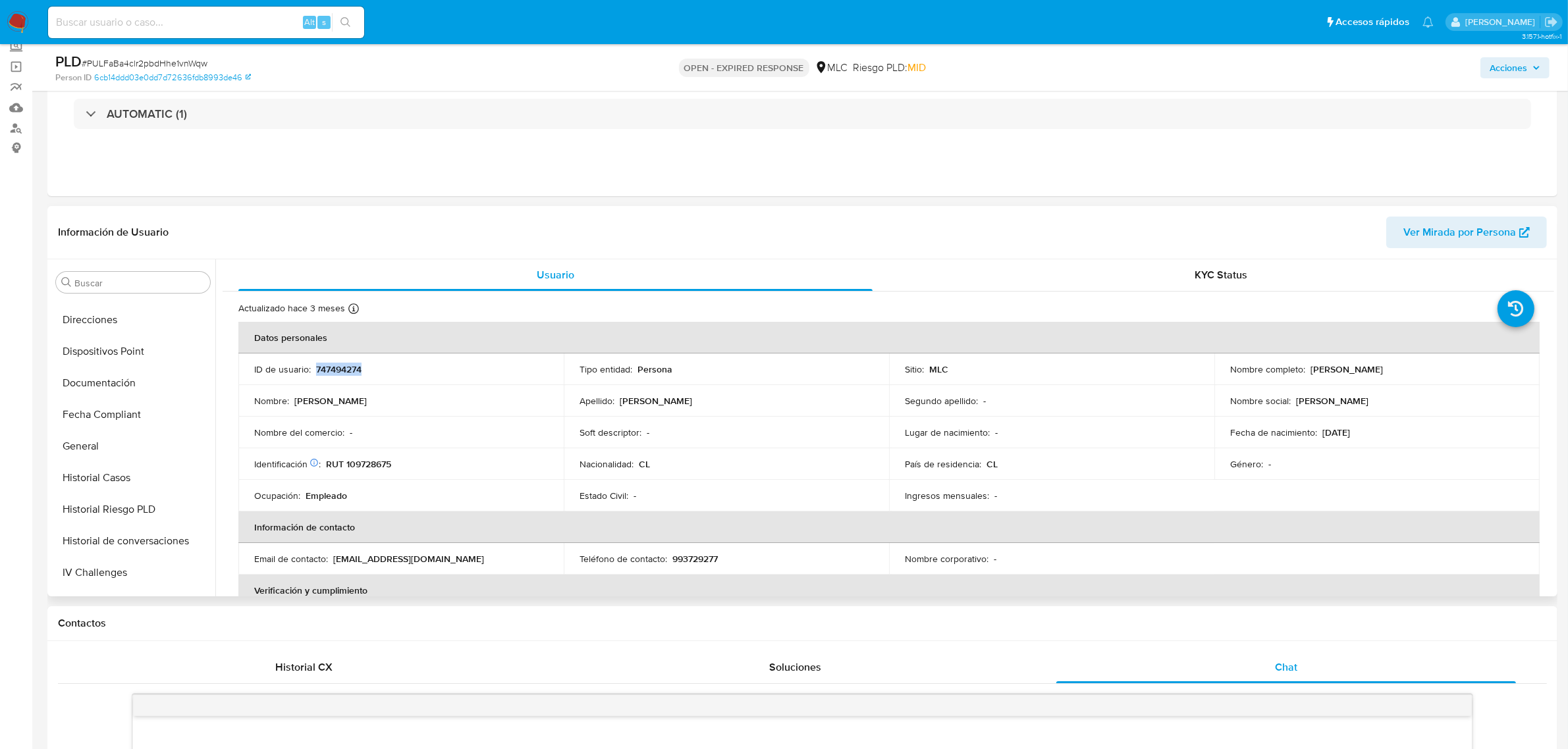
copy p "747494274"
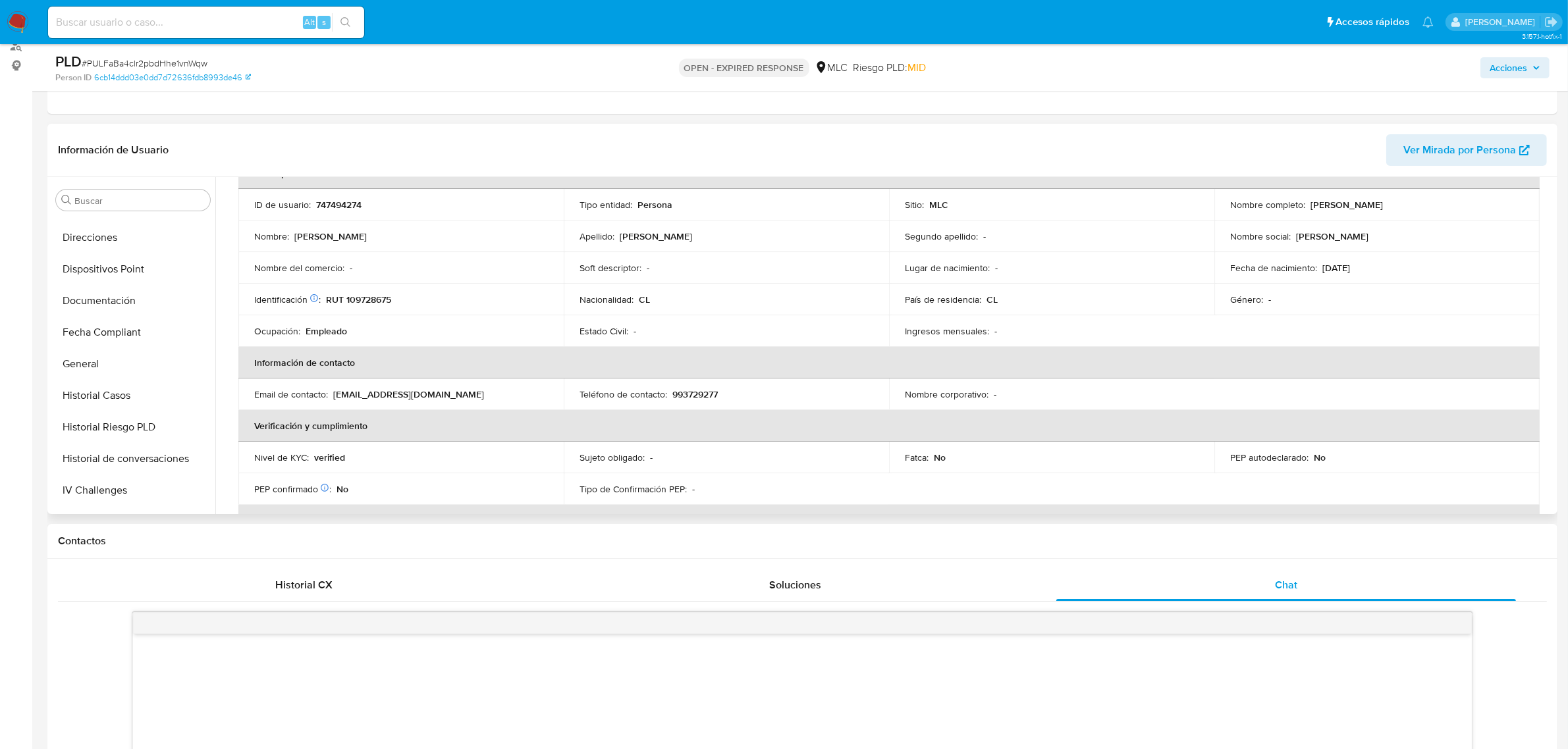
click at [360, 285] on td "Identificación Nº de serie: 519396881 : RUT 109728675" at bounding box center [400, 300] width 325 height 32
click at [367, 294] on p "RUT 109728675" at bounding box center [358, 300] width 65 height 12
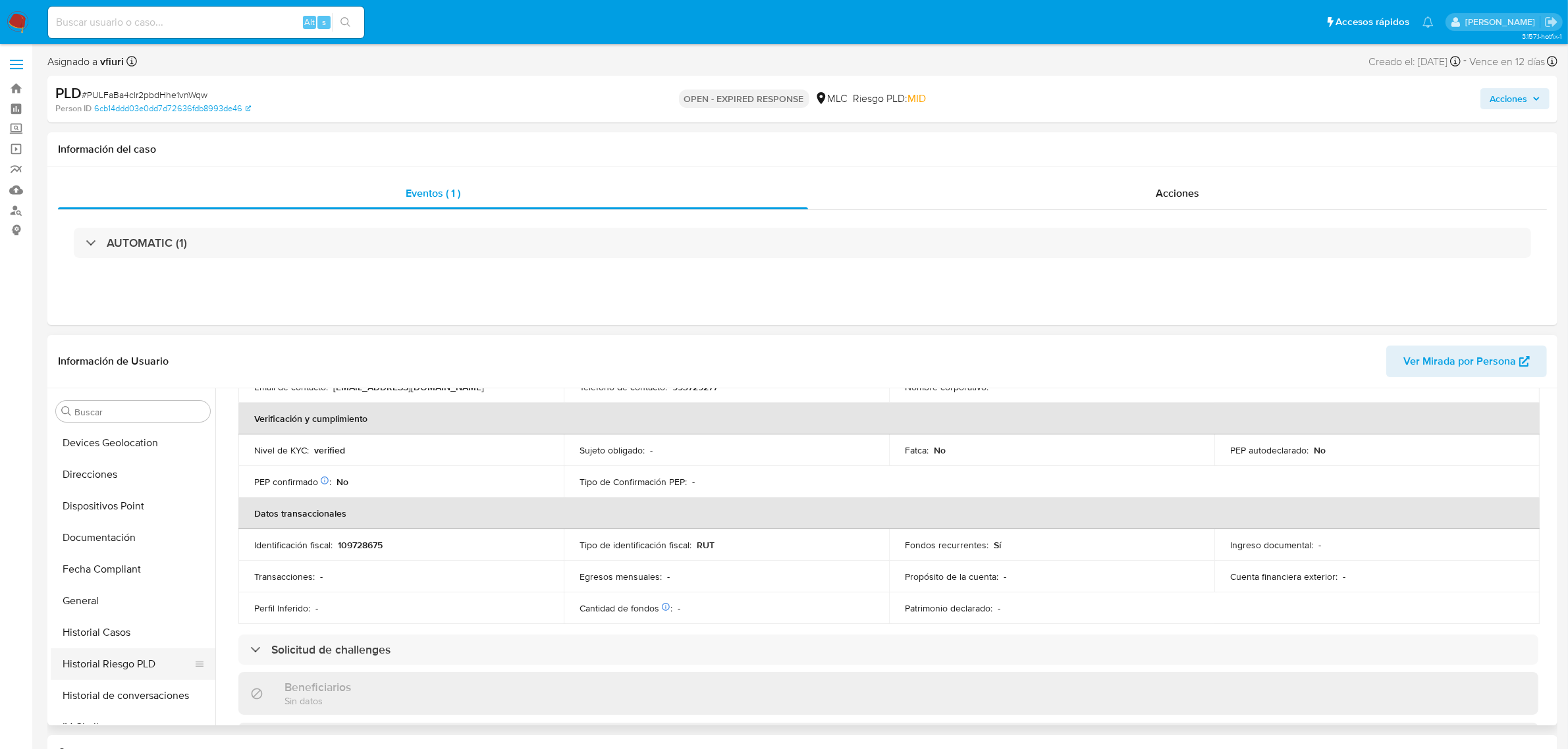
scroll to position [247, 0]
click at [112, 617] on button "Historial Casos" at bounding box center [128, 608] width 155 height 32
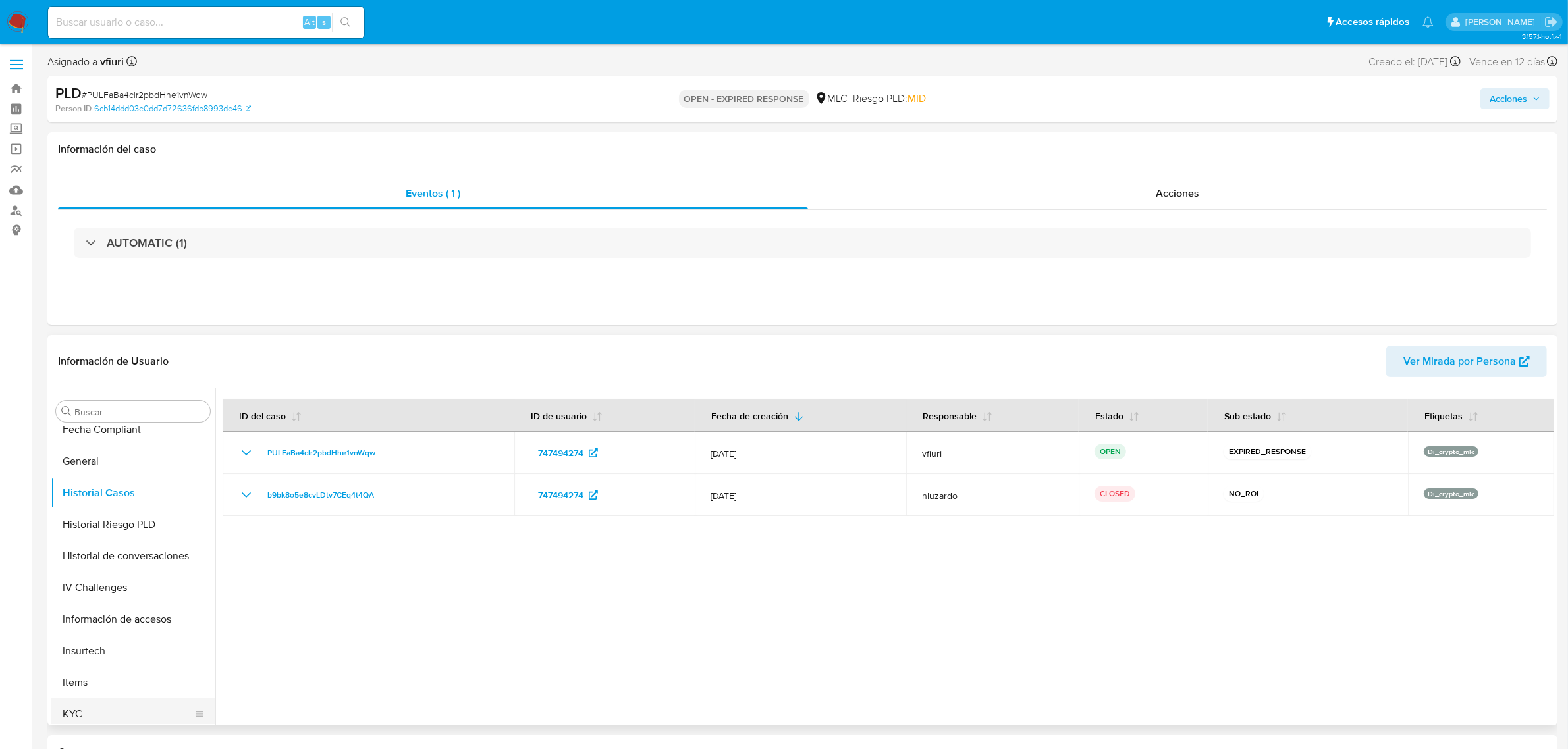
scroll to position [555, 0]
click at [88, 519] on button "KYC" at bounding box center [128, 520] width 155 height 32
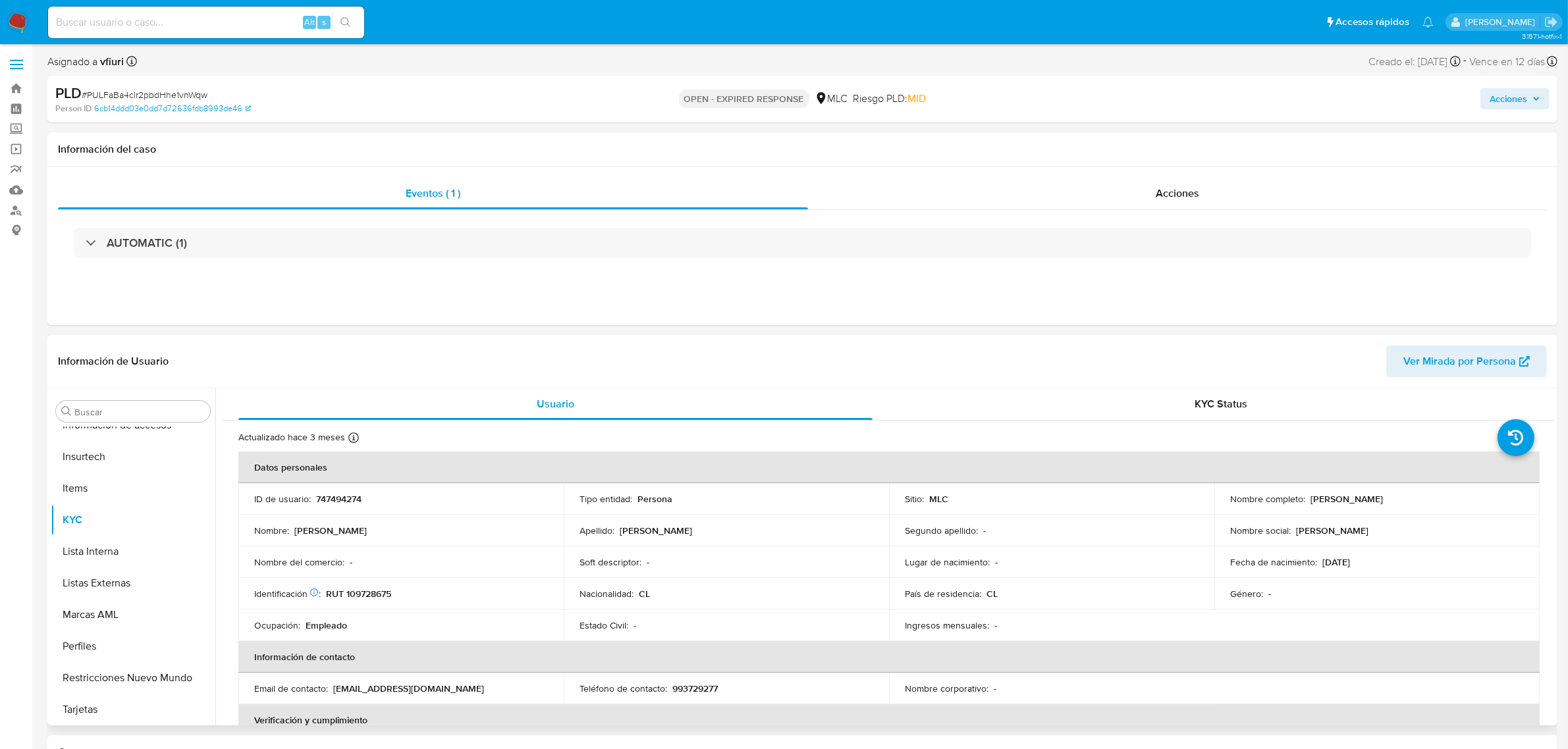
drag, startPoint x: 1308, startPoint y: 504, endPoint x: 1443, endPoint y: 497, distance: 135.2
click at [1443, 497] on div "Nombre completo : Marcelo Exequiel Burgos Rocha" at bounding box center [1377, 498] width 294 height 12
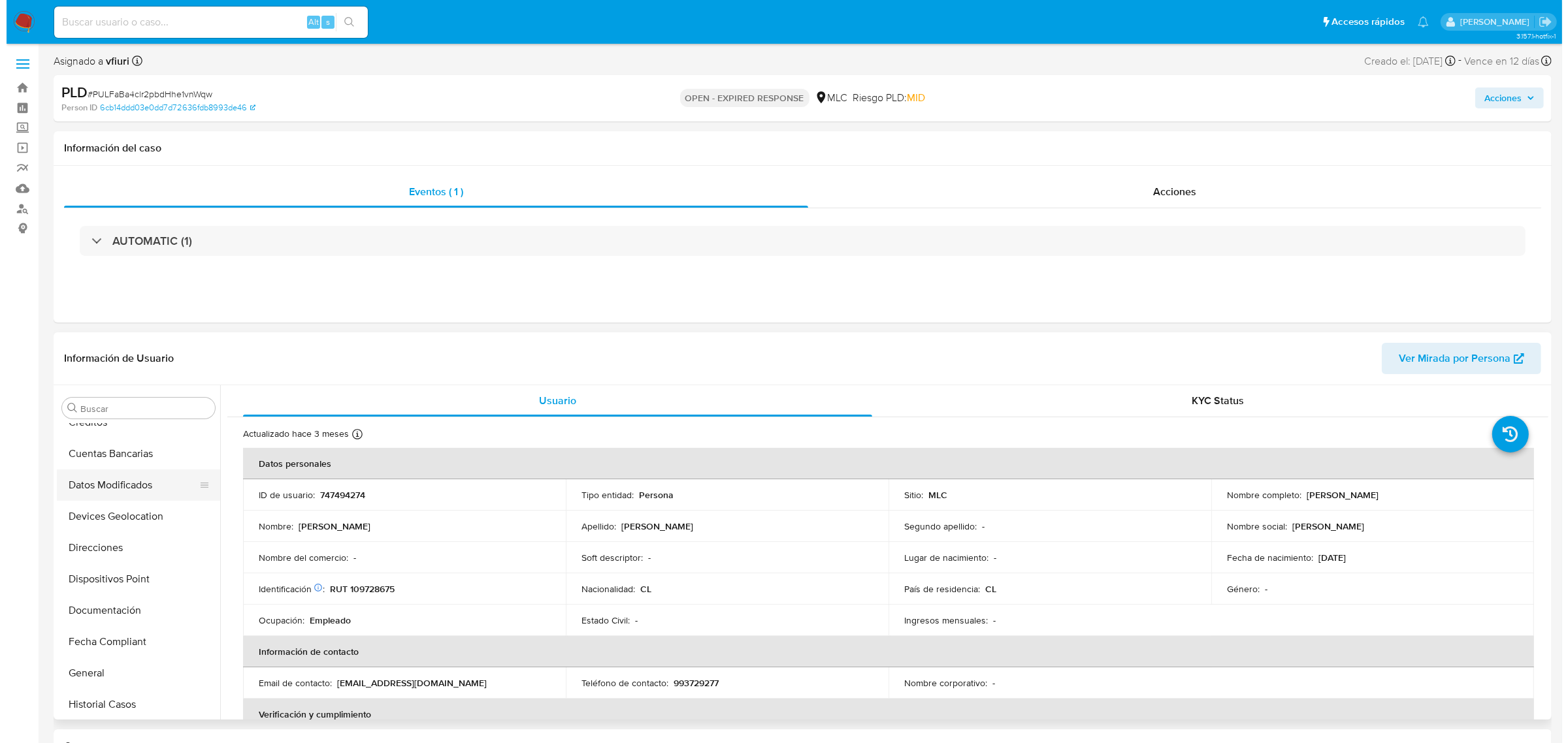
scroll to position [0, 0]
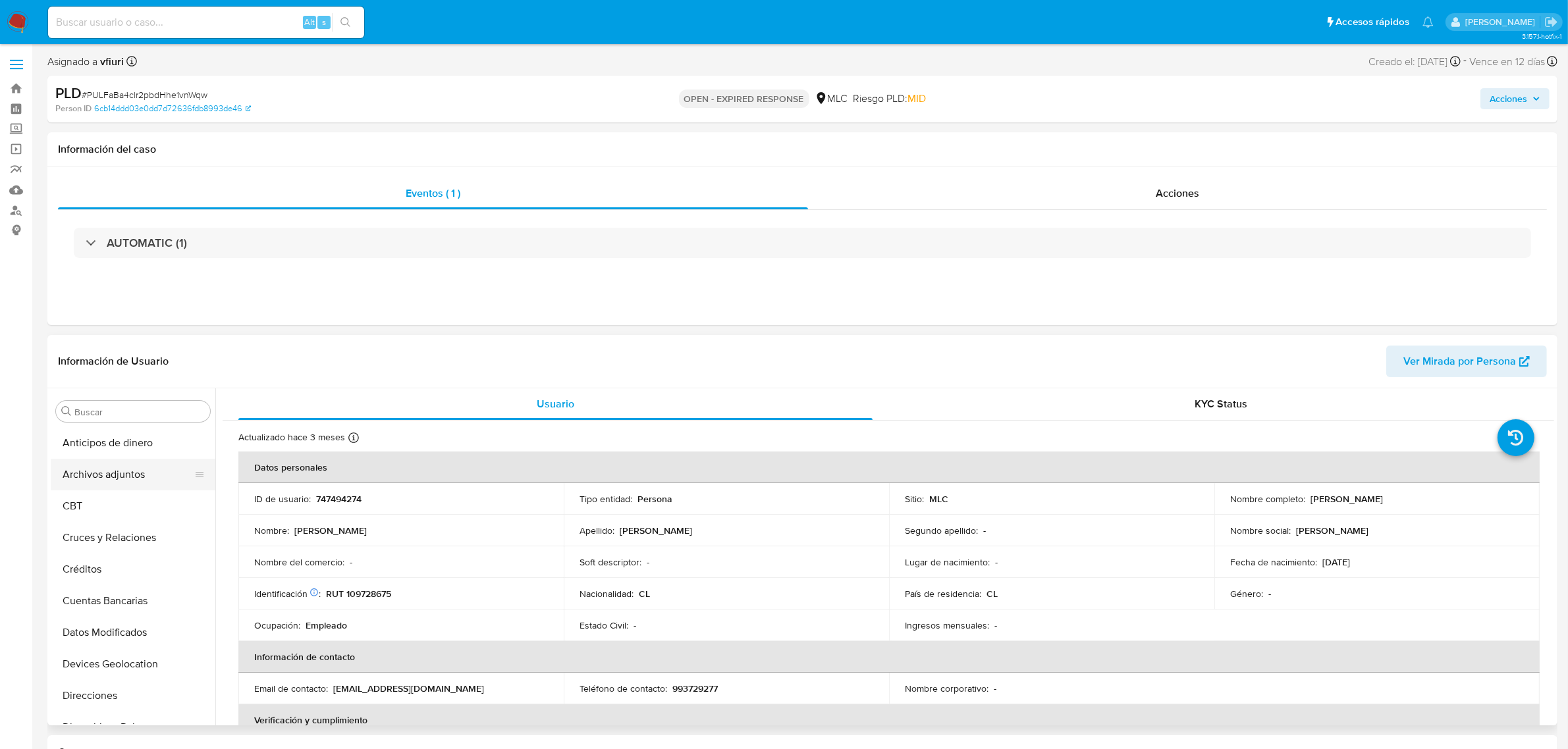
click at [122, 480] on button "Archivos adjuntos" at bounding box center [128, 475] width 155 height 32
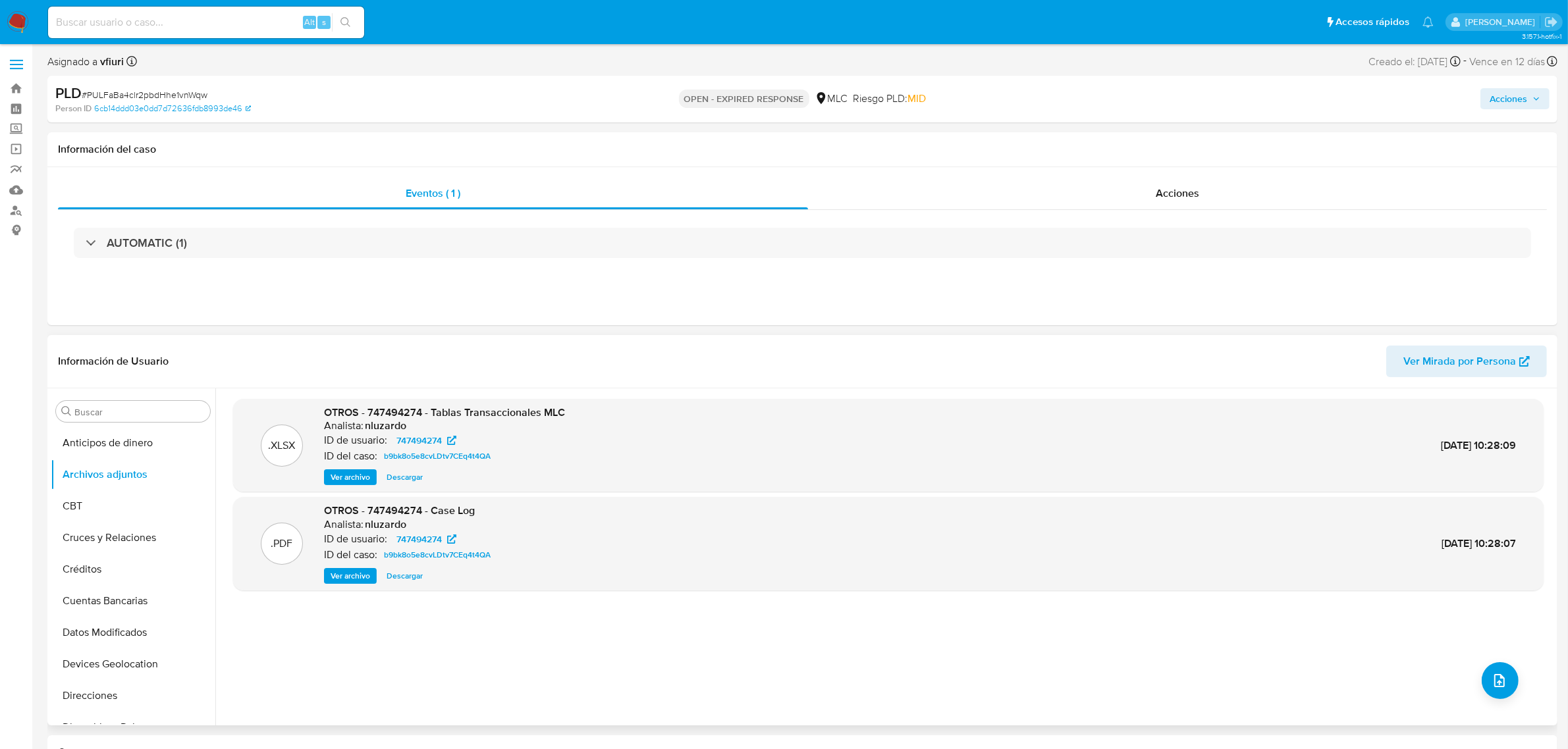
click at [1496, 659] on div ".XLSX OTROS - 747494274 - Tablas Transaccionales MLC Analista: nluzardo ID de u…" at bounding box center [888, 556] width 1311 height 316
click at [1494, 670] on button "upload-file" at bounding box center [1499, 680] width 37 height 37
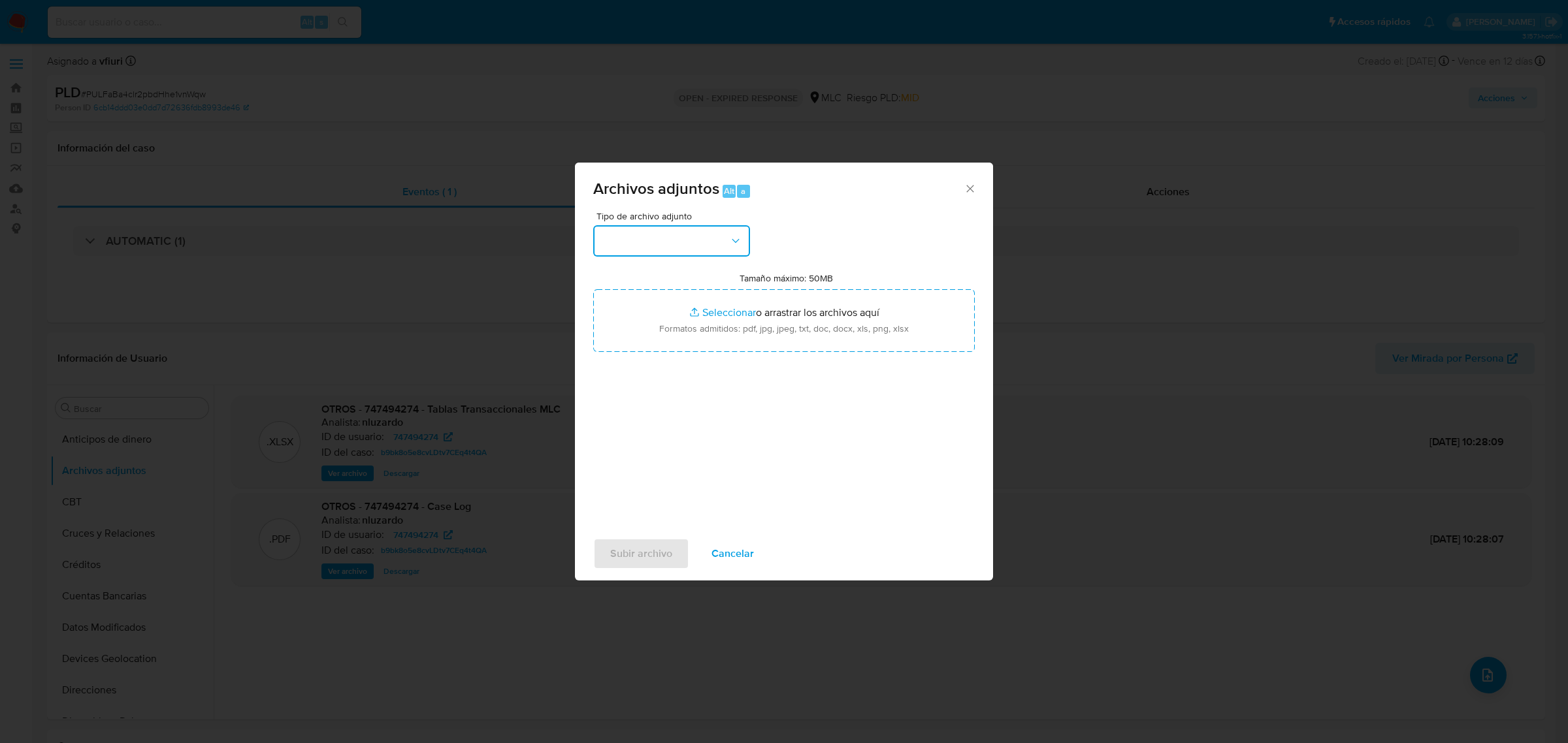
click at [626, 242] on button "button" at bounding box center [671, 241] width 157 height 32
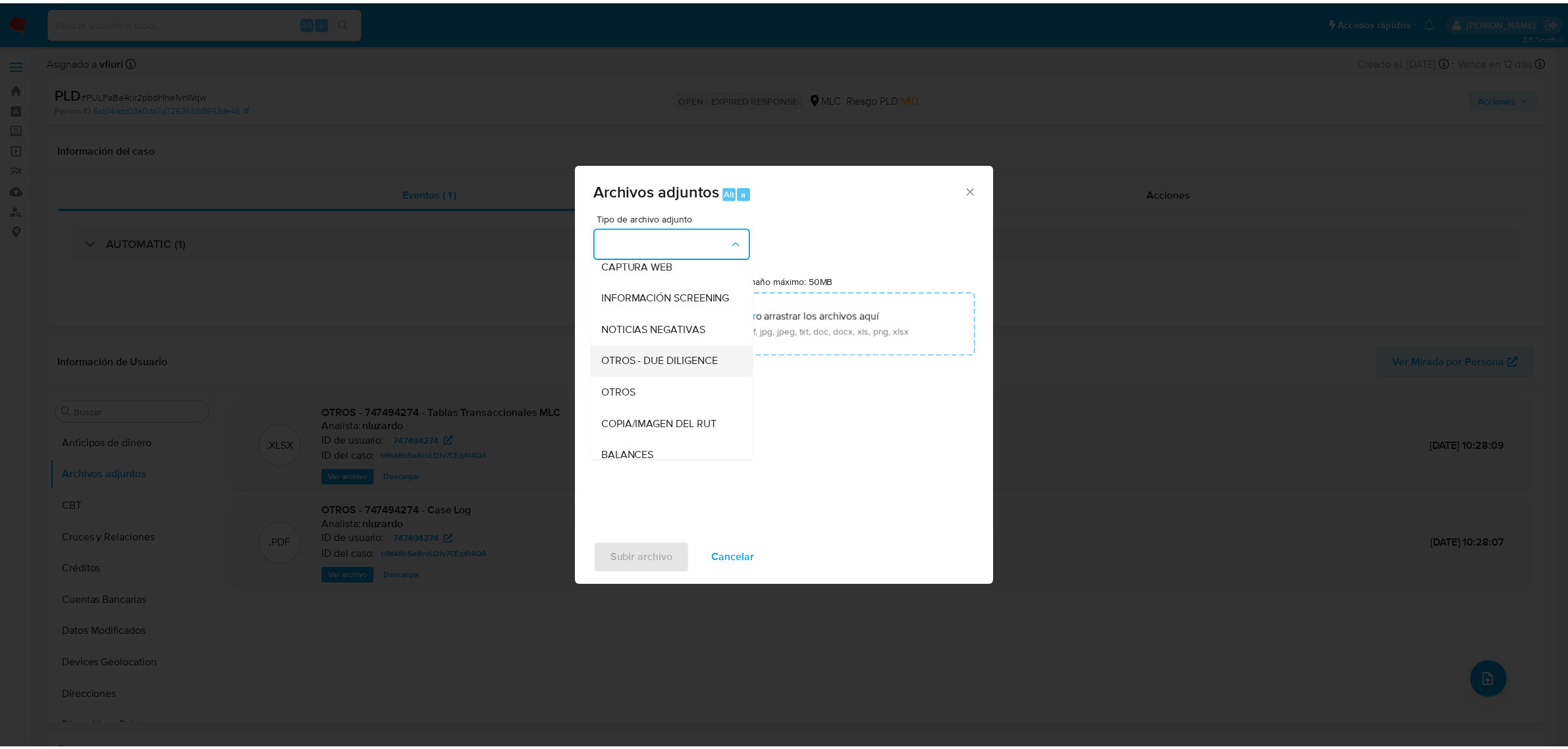
scroll to position [136, 0]
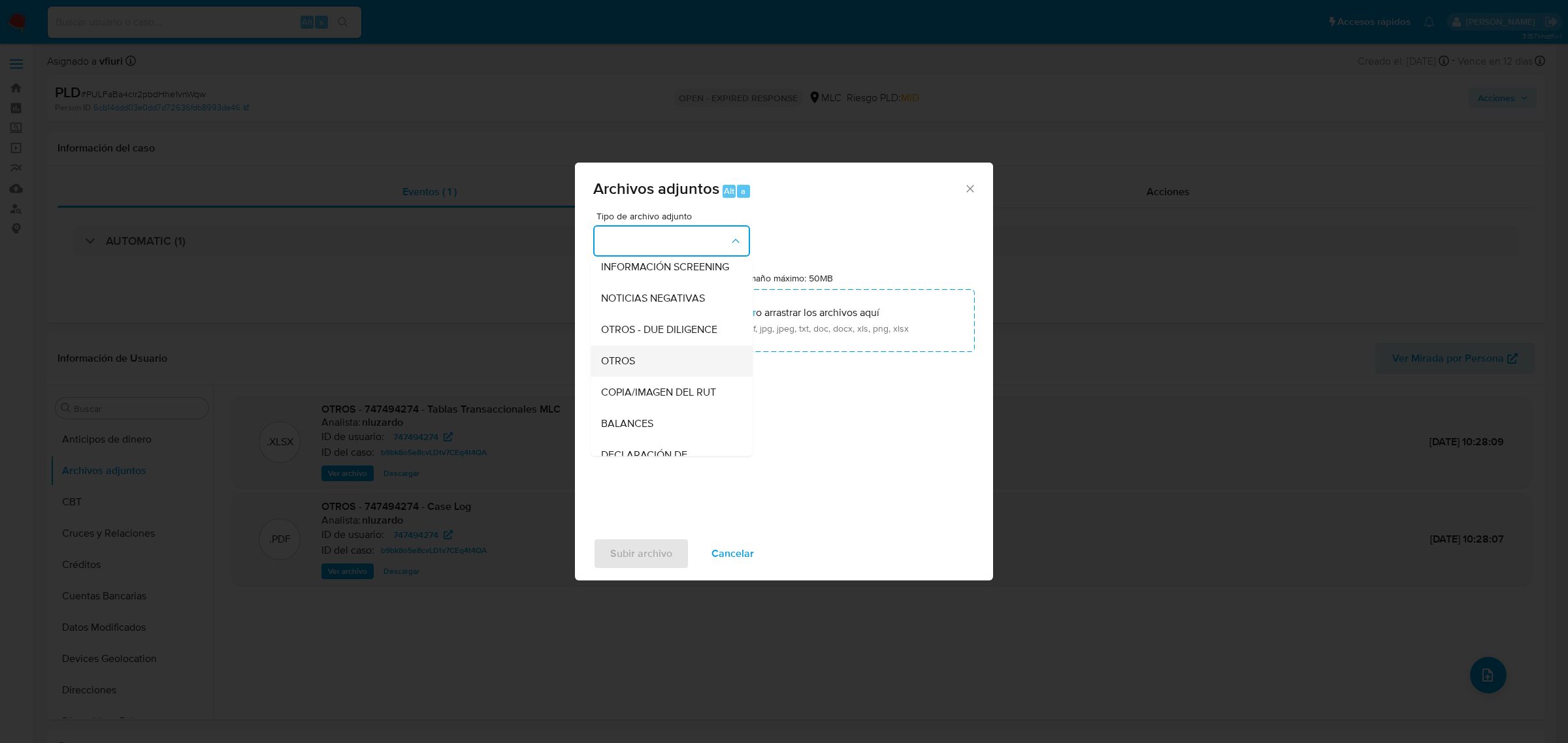
click at [655, 363] on div "OTROS" at bounding box center [668, 361] width 134 height 32
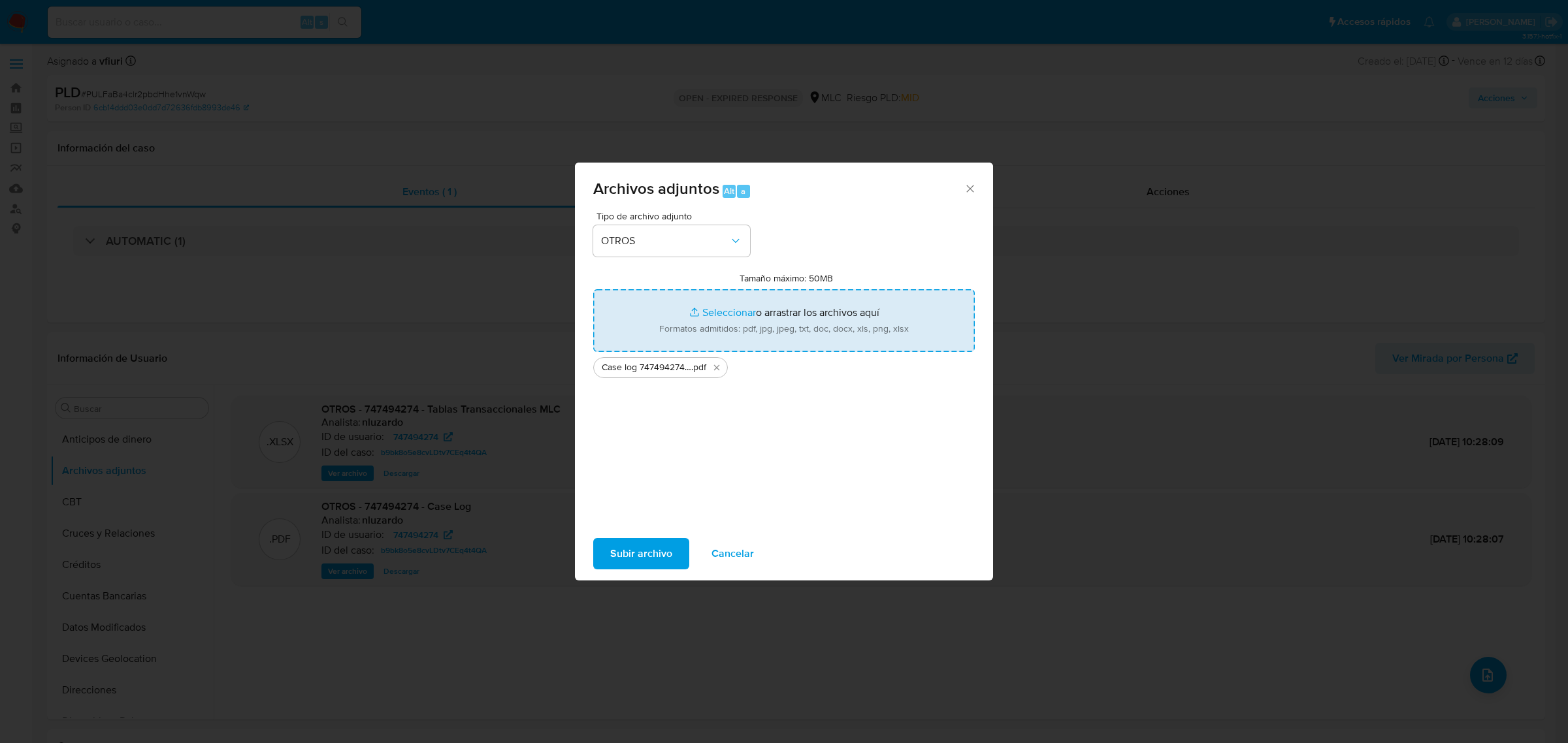
type input "C:\fakepath\Tabla 747494274.xlsx"
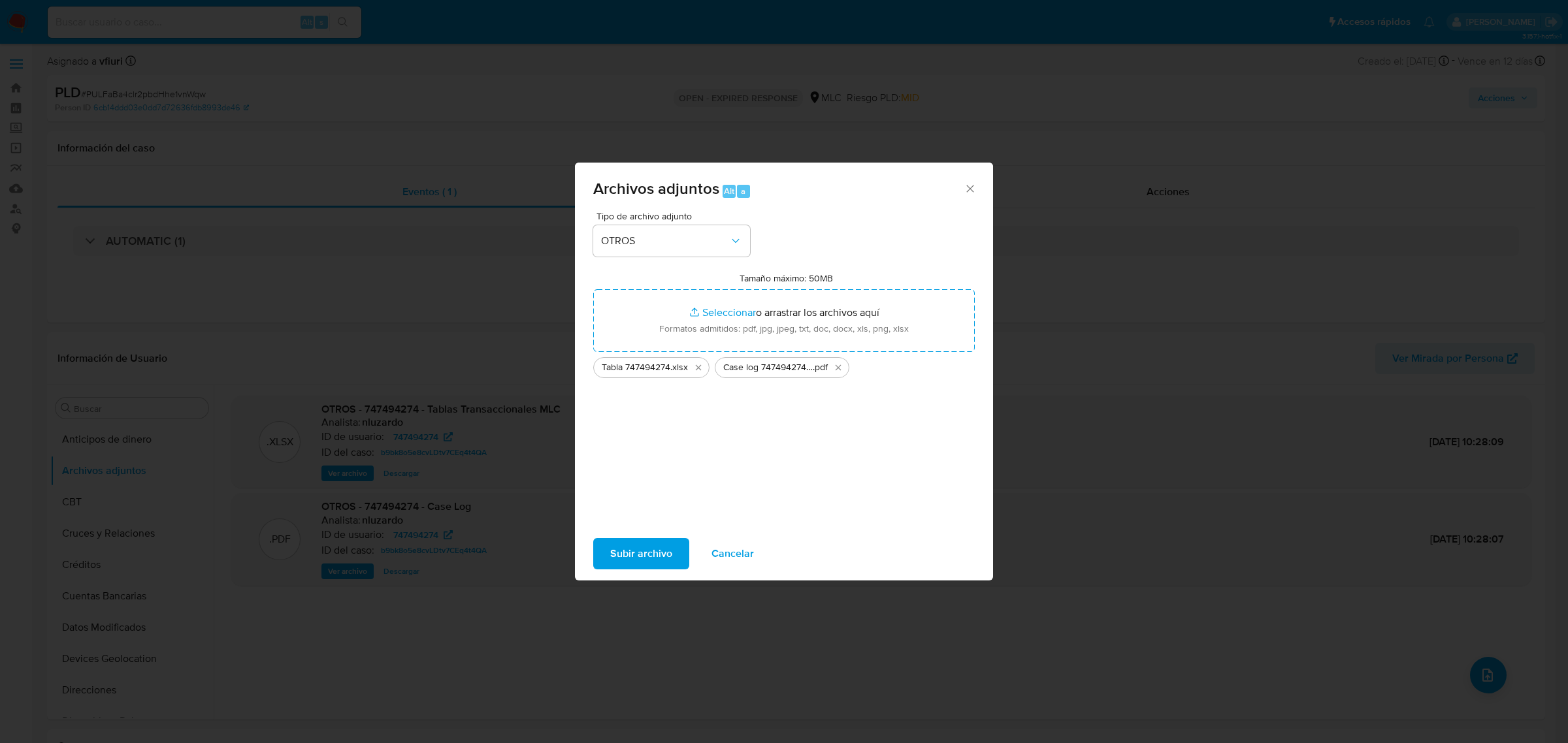
click at [665, 550] on span "Subir archivo" at bounding box center [641, 553] width 62 height 29
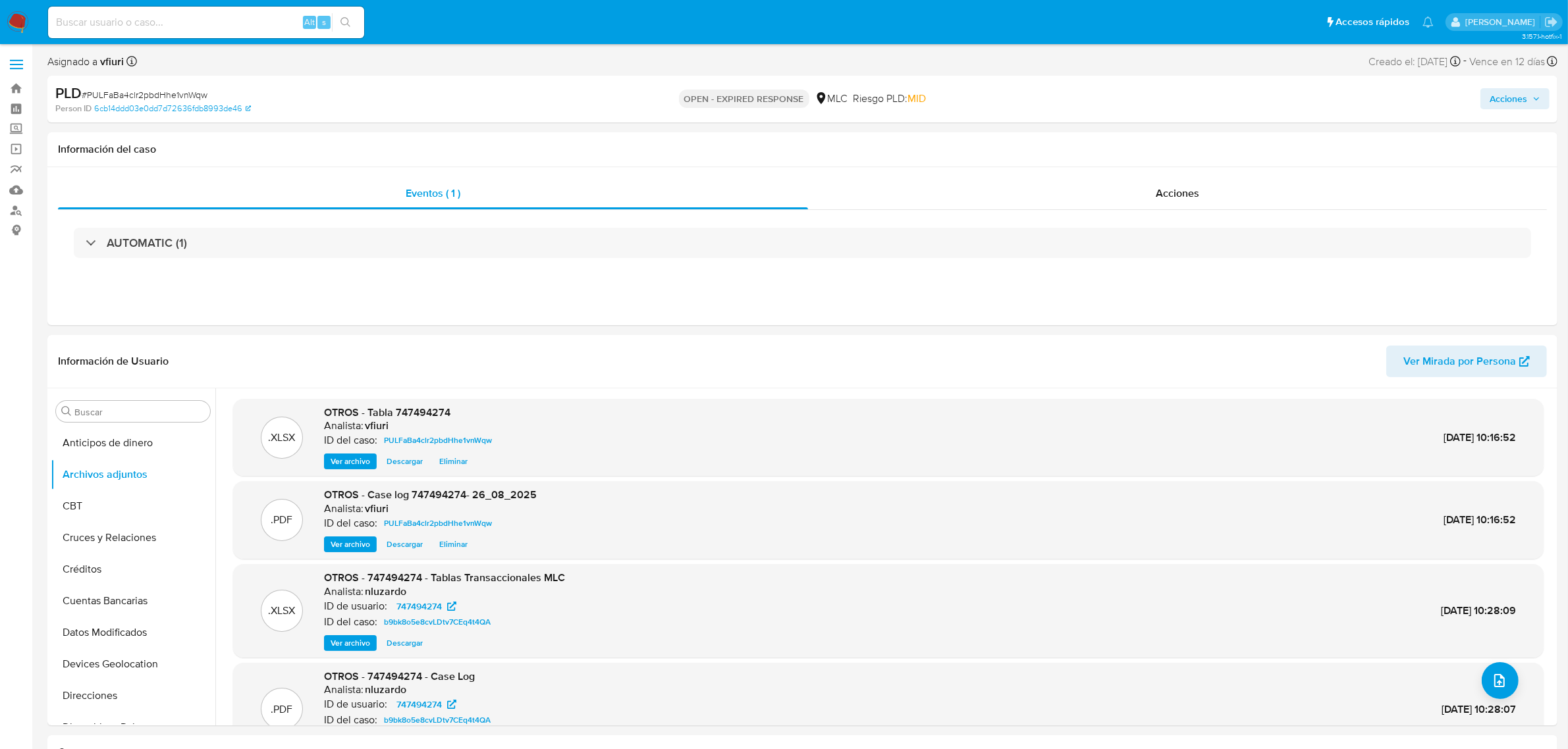
click at [152, 96] on span "# PULFaBa4clr2pbdHhe1vnWqw" at bounding box center [144, 95] width 125 height 13
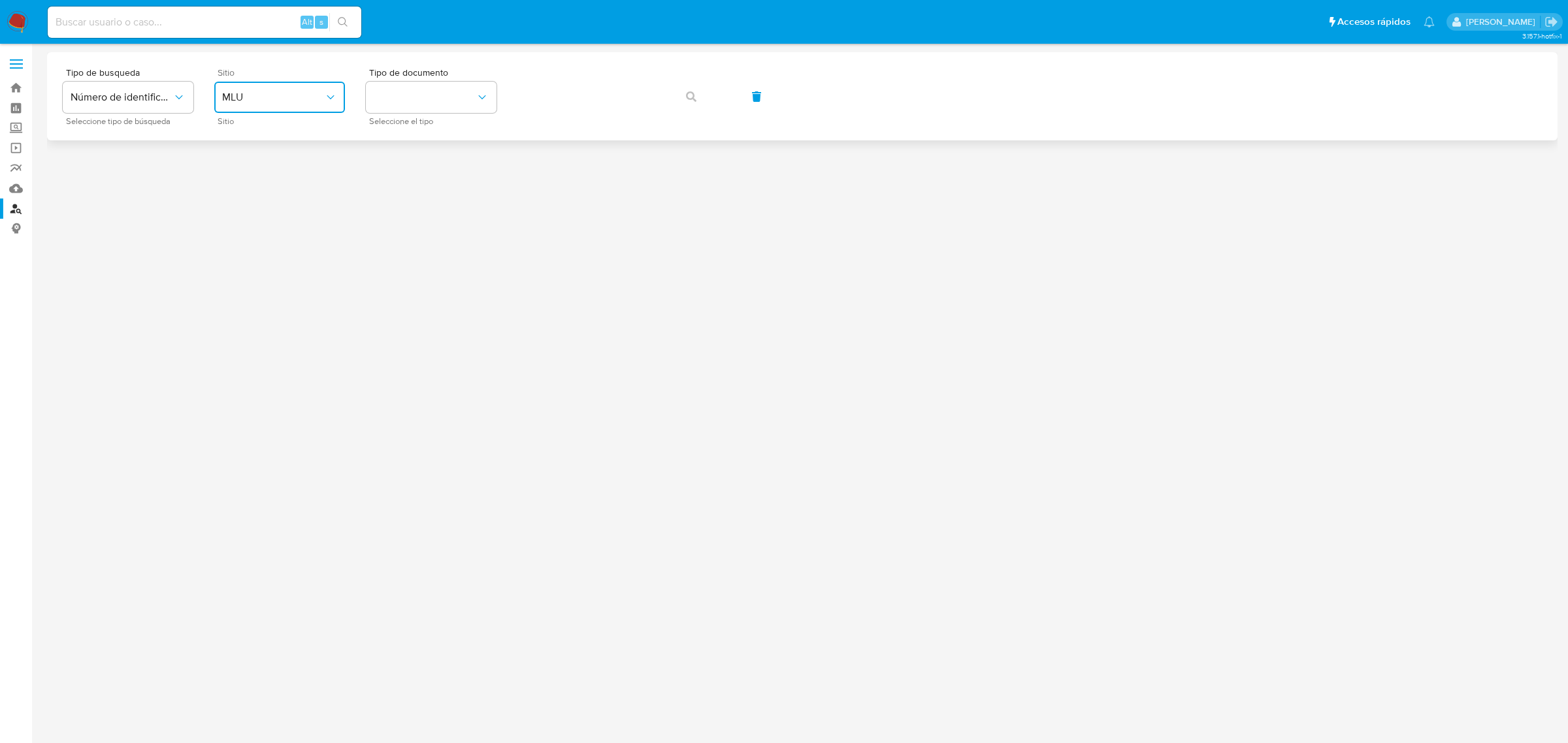
click at [292, 108] on button "MLU" at bounding box center [280, 97] width 131 height 32
click at [285, 312] on div "MLC" at bounding box center [276, 321] width 108 height 32
click at [428, 26] on ul "Pausado Ver notificaciones Alt s Accesos rápidos Presiona las siguientes teclas…" at bounding box center [741, 21] width 1400 height 33
click at [426, 106] on button "identificationType" at bounding box center [431, 97] width 131 height 32
click at [439, 131] on div "RUT RUT" at bounding box center [427, 139] width 108 height 45
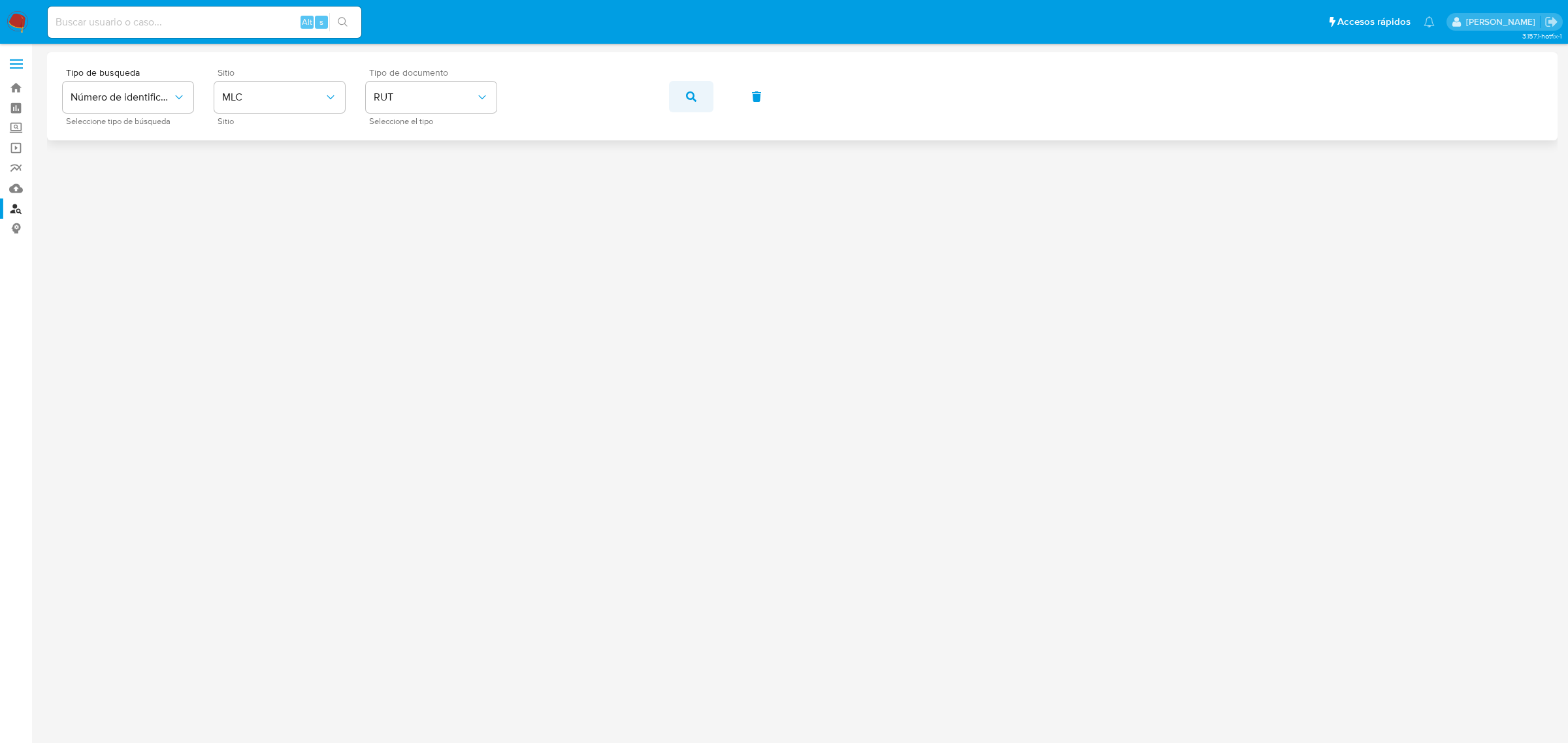
click at [677, 94] on button "button" at bounding box center [692, 97] width 45 height 32
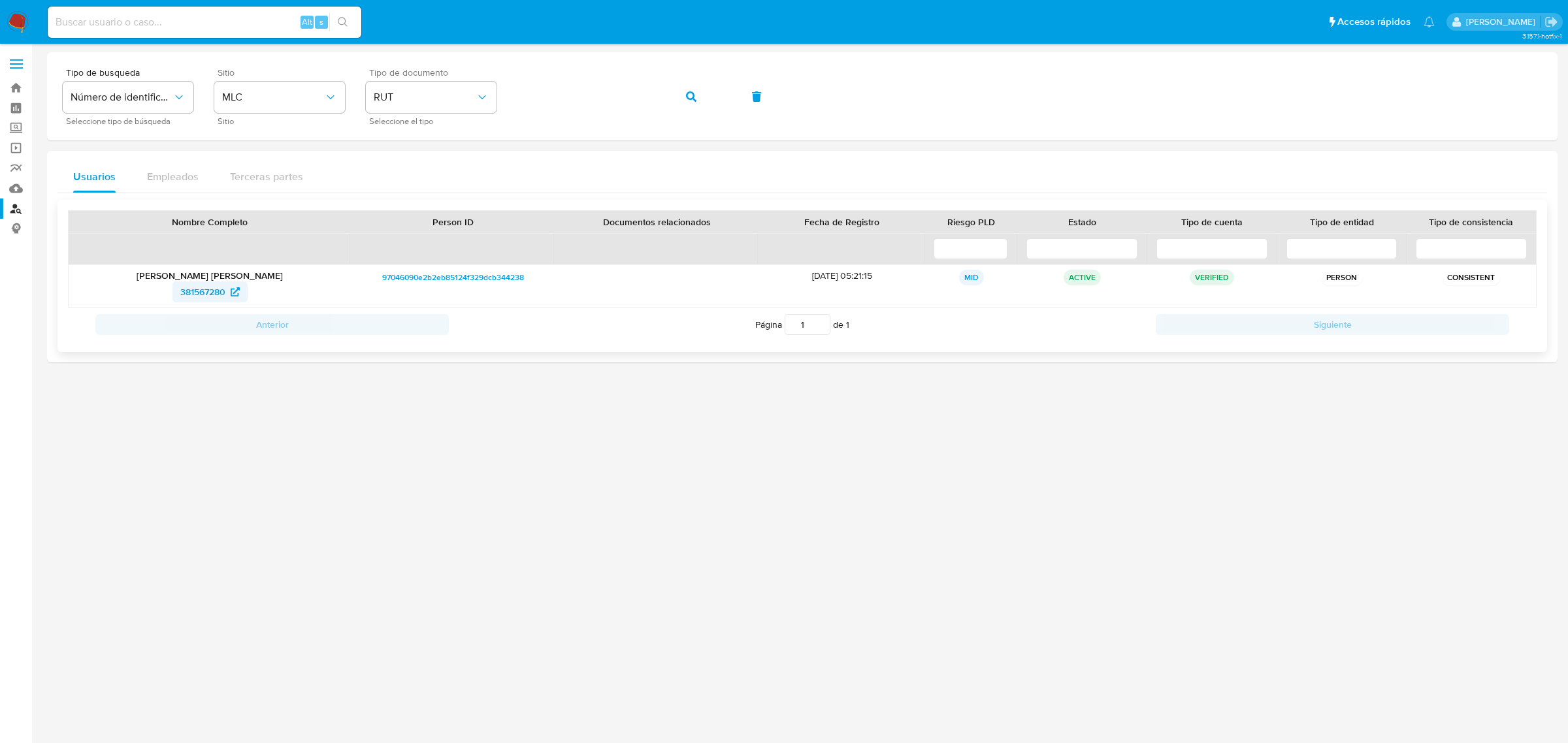
click at [220, 293] on span "381567280" at bounding box center [203, 292] width 45 height 21
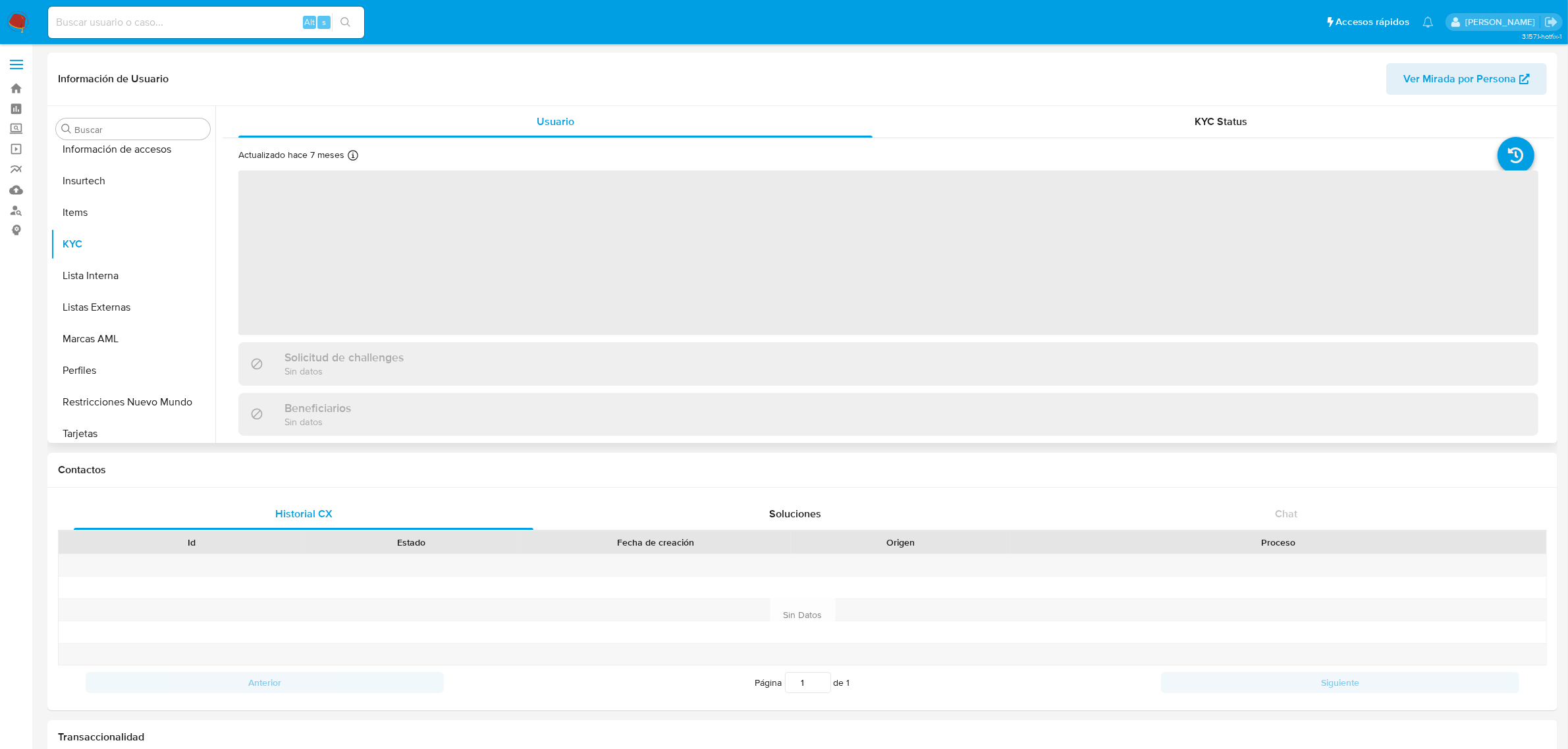
scroll to position [555, 0]
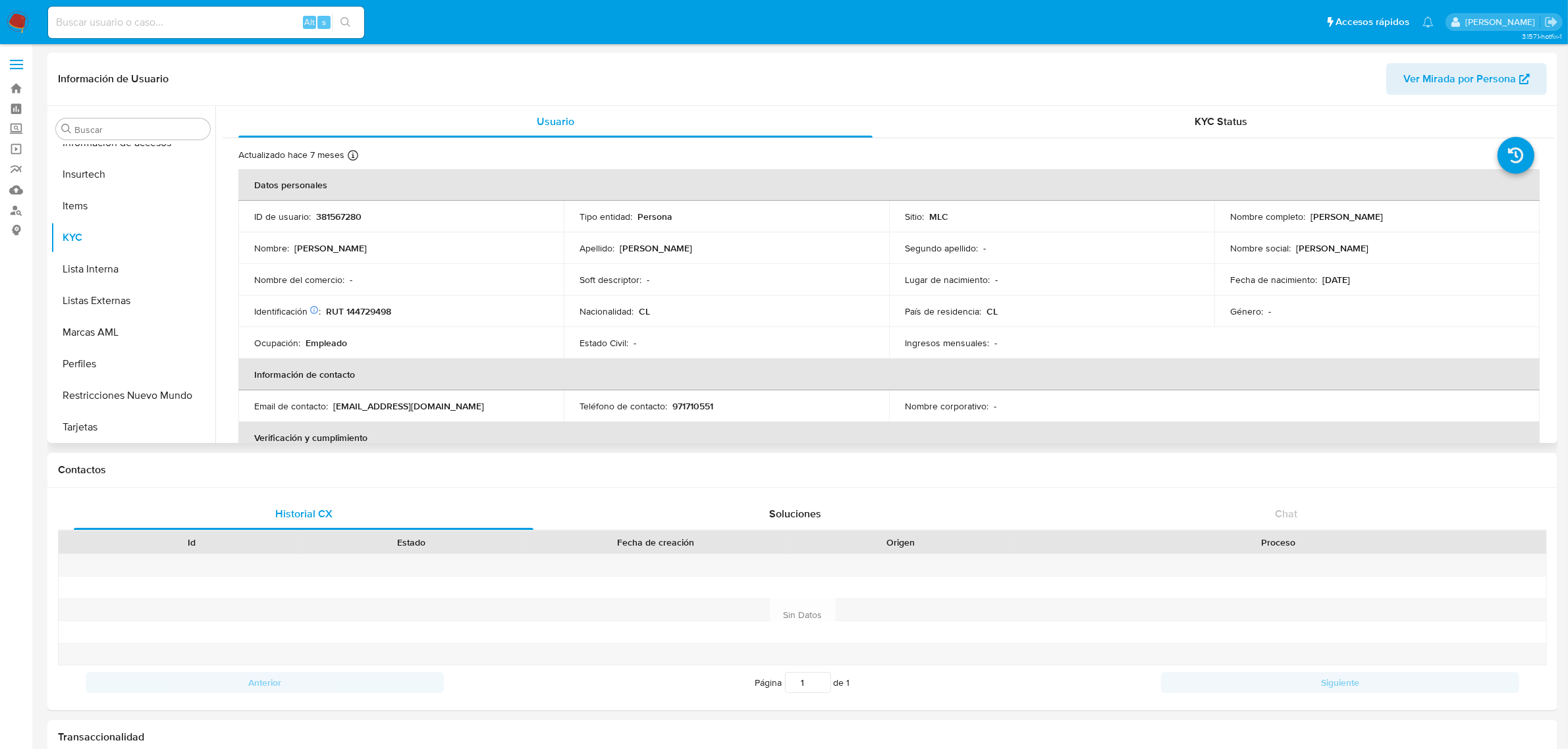
select select "10"
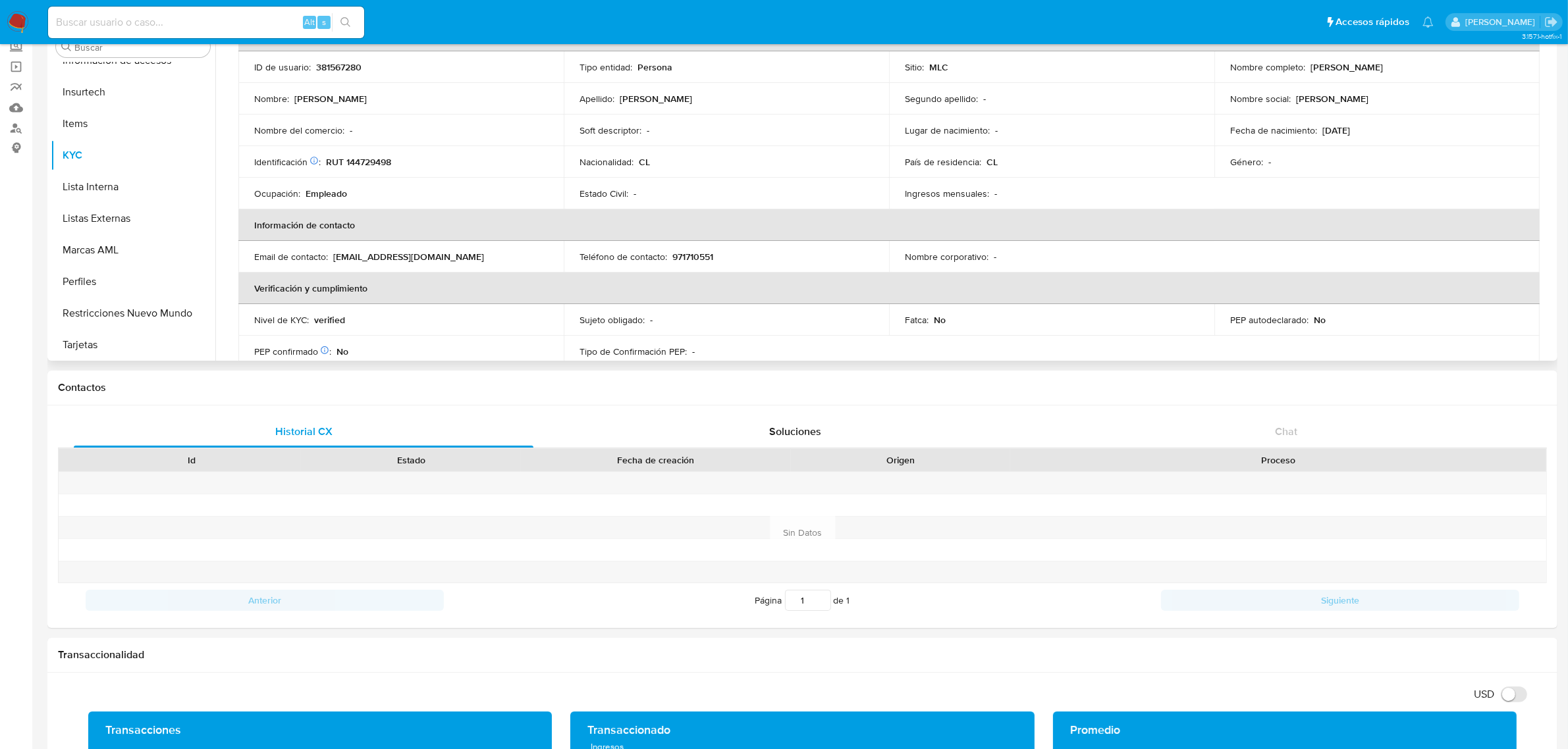
scroll to position [0, 0]
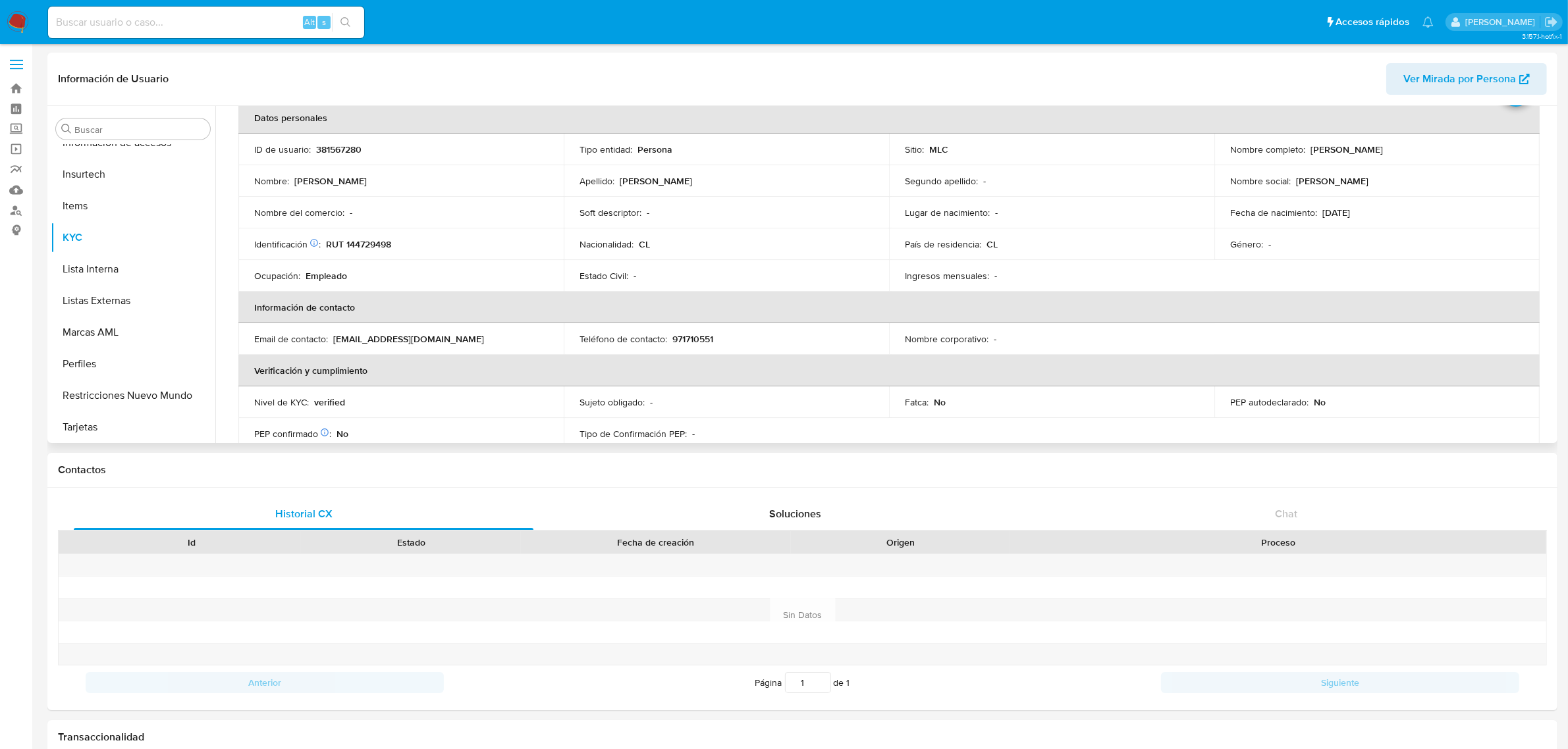
drag, startPoint x: 1304, startPoint y: 149, endPoint x: 1411, endPoint y: 150, distance: 107.0
click at [1411, 150] on div "Nombre completo : Susana Hilda Curín Necul" at bounding box center [1377, 149] width 294 height 12
copy div "Susana Hilda Curín Necul"
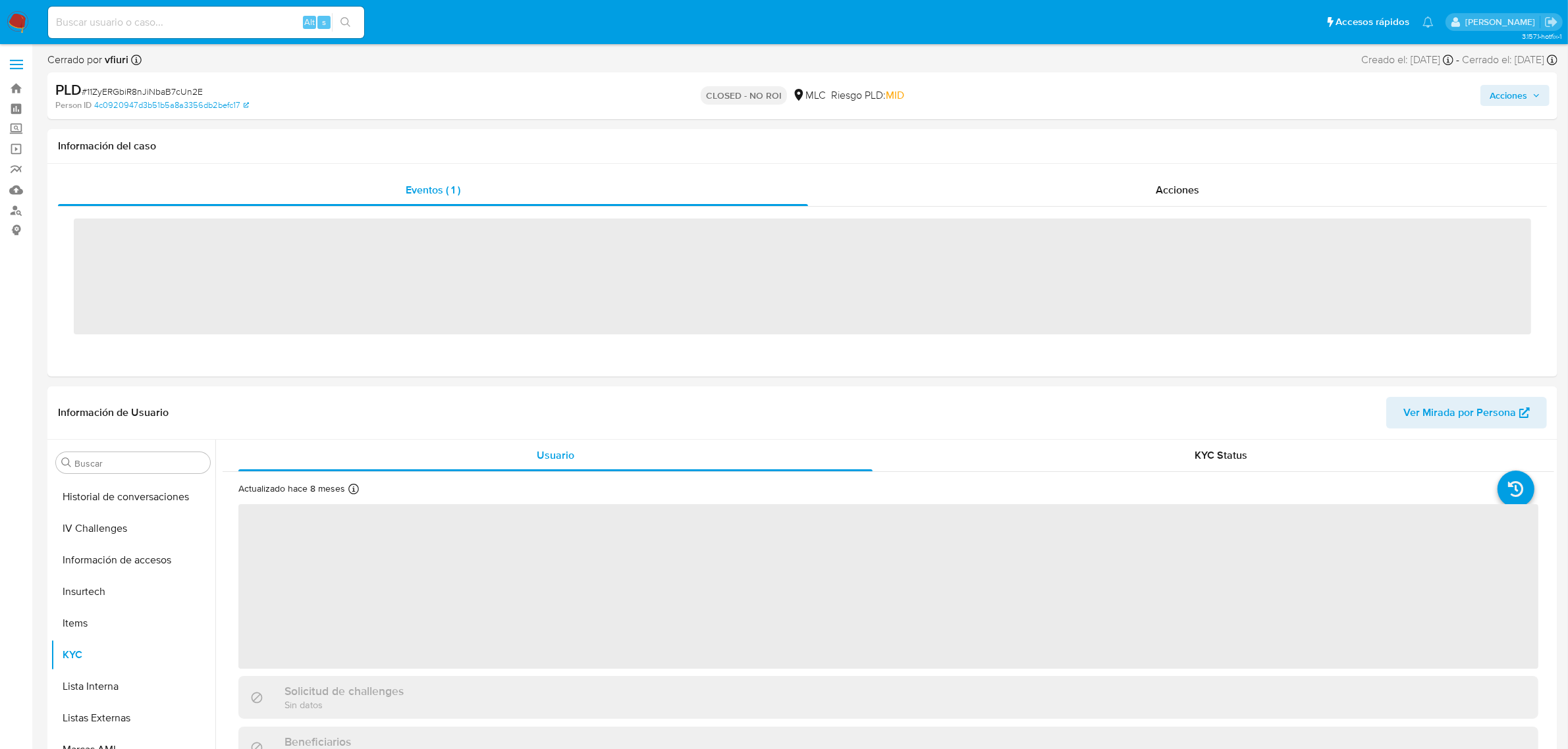
scroll to position [555, 0]
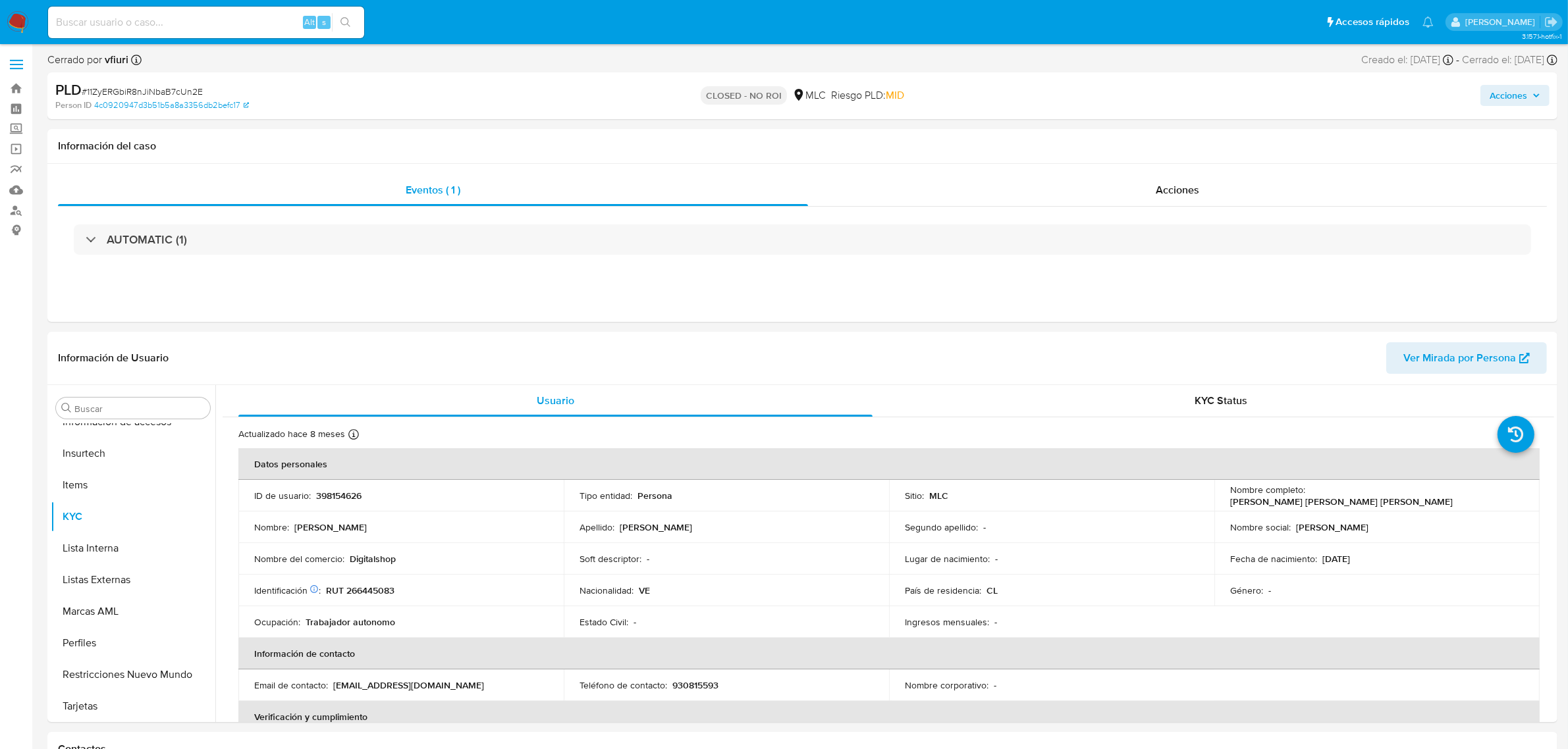
select select "10"
click at [20, 88] on link "Bandeja" at bounding box center [78, 89] width 156 height 21
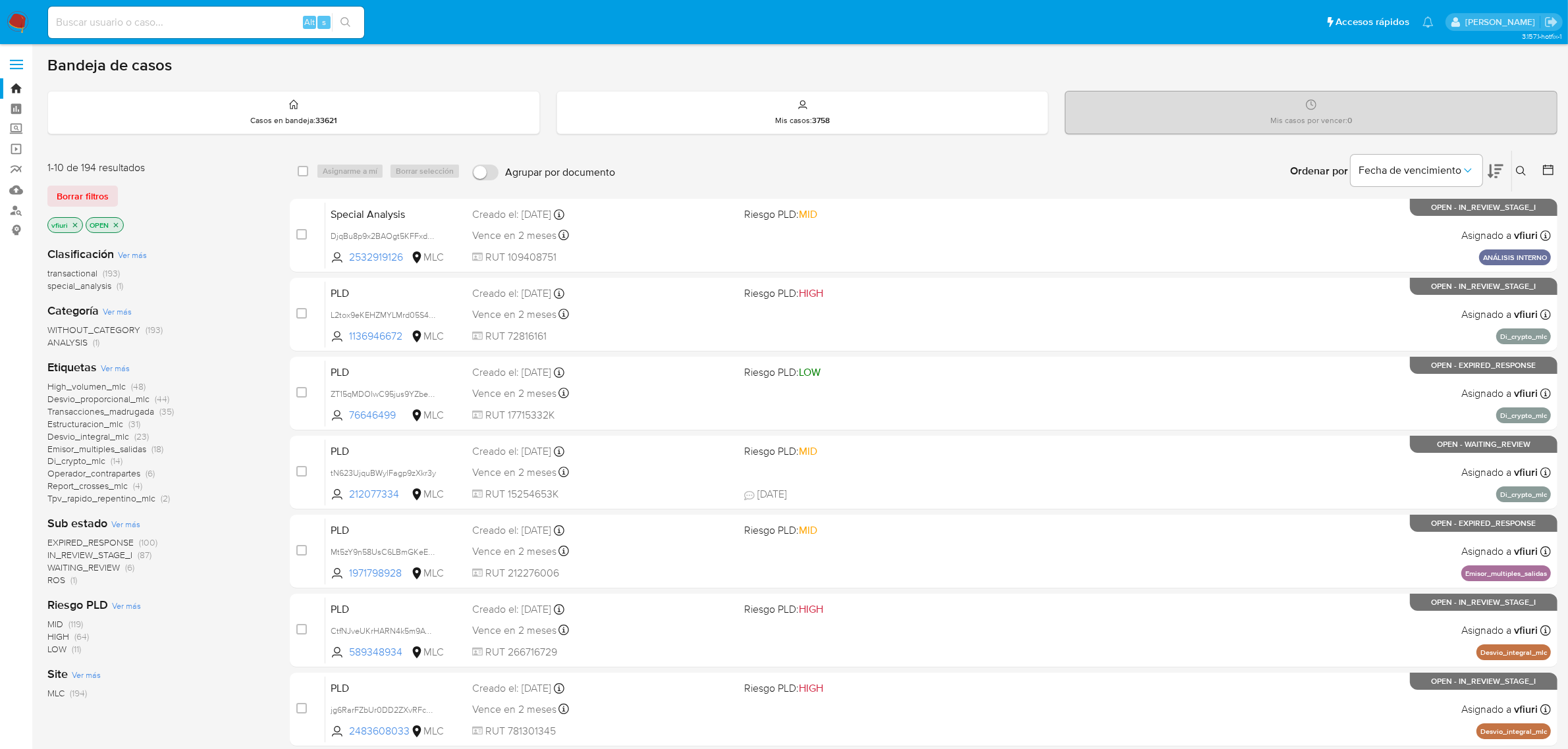
click at [1529, 169] on button at bounding box center [1522, 171] width 22 height 16
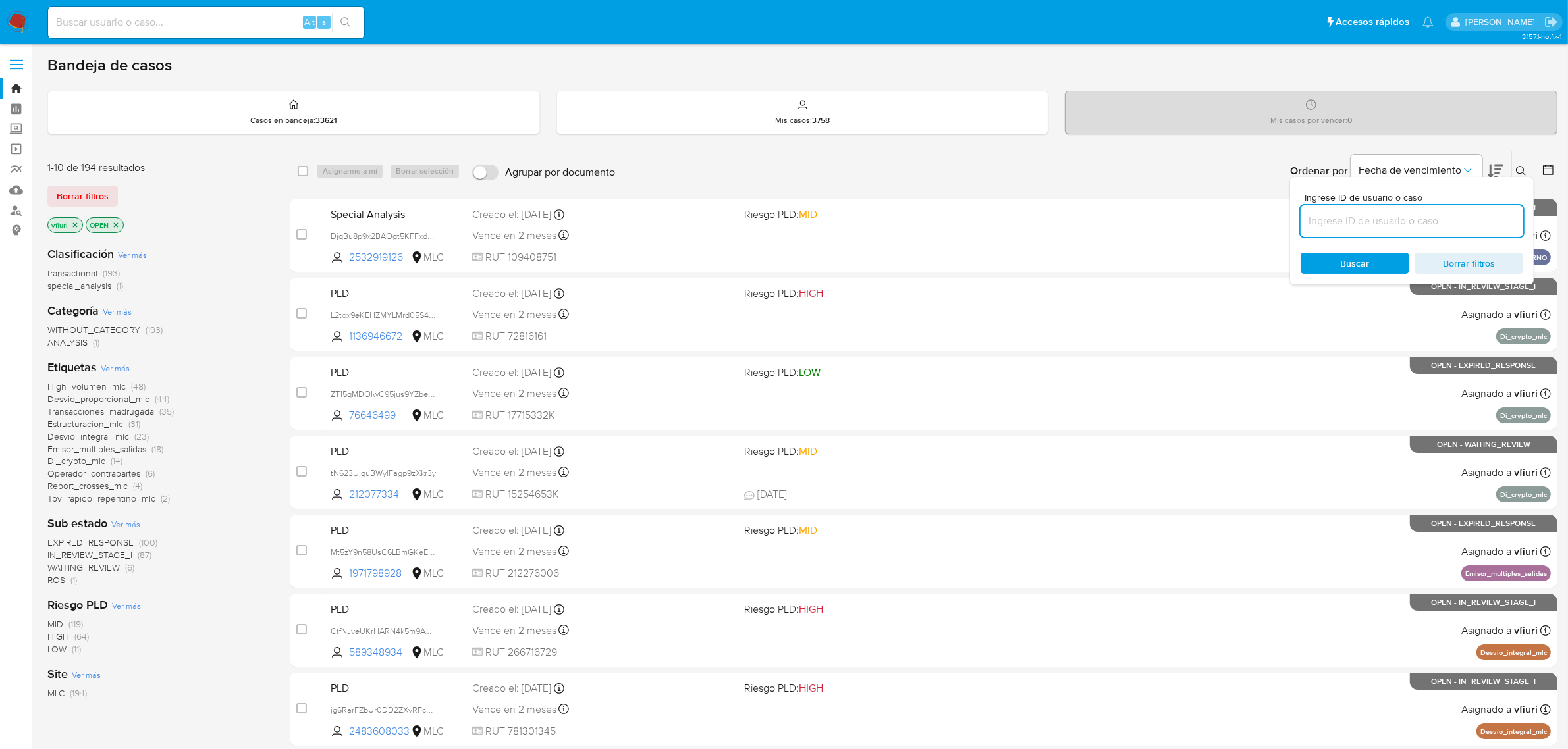
click at [1426, 224] on input at bounding box center [1412, 221] width 222 height 17
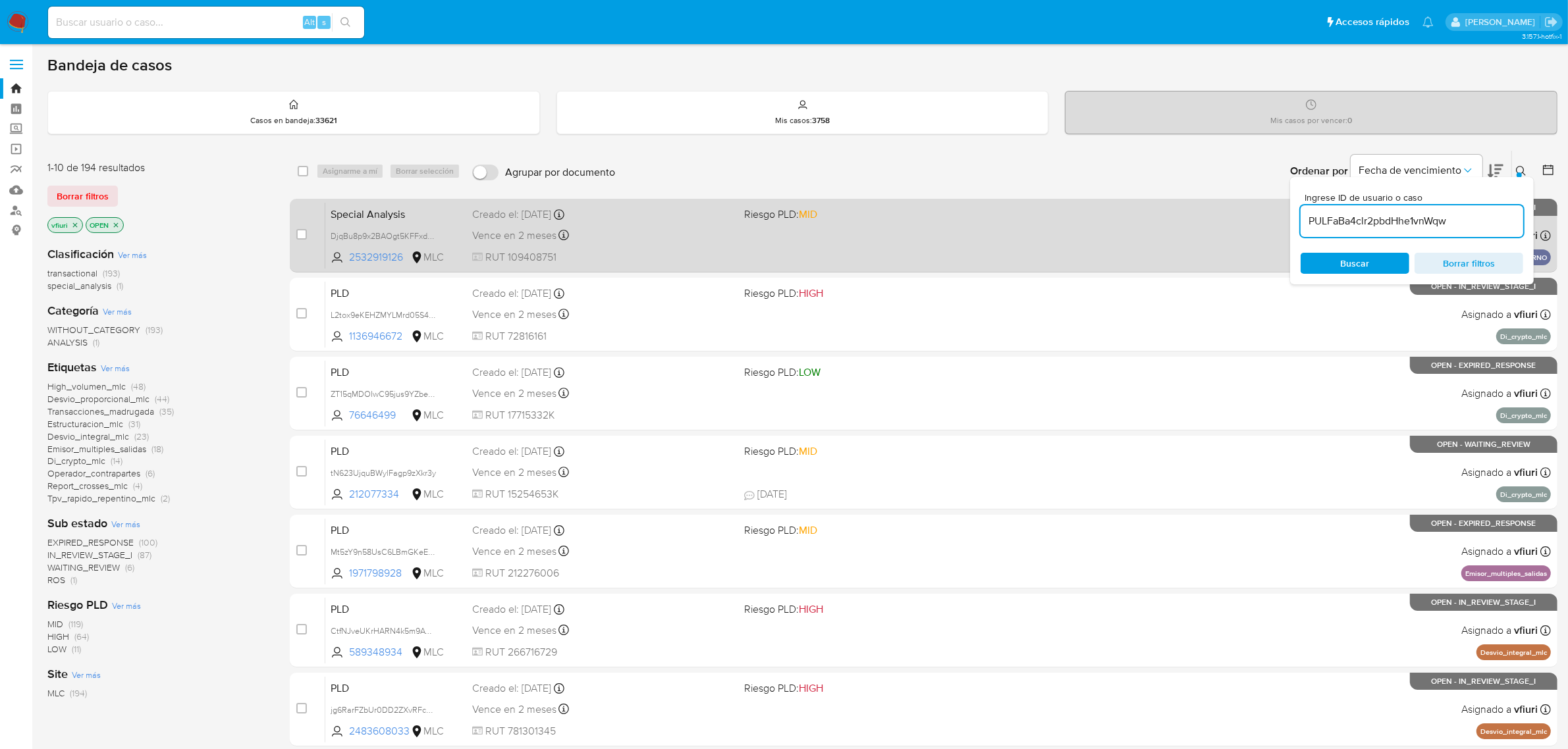
type input "PULFaBa4clr2pbdHhe1vnWqw"
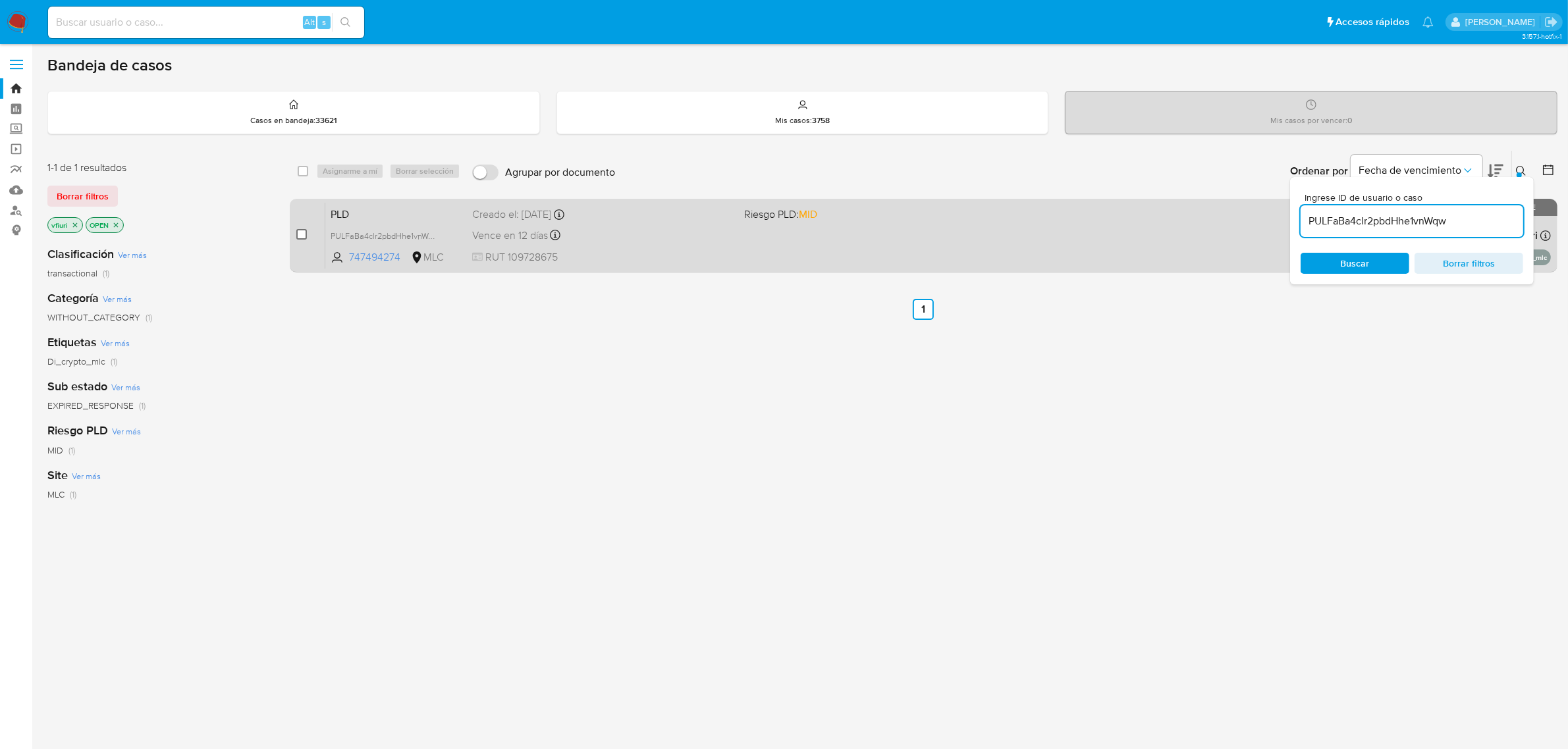
click at [302, 233] on input "checkbox" at bounding box center [301, 234] width 10 height 10
checkbox input "true"
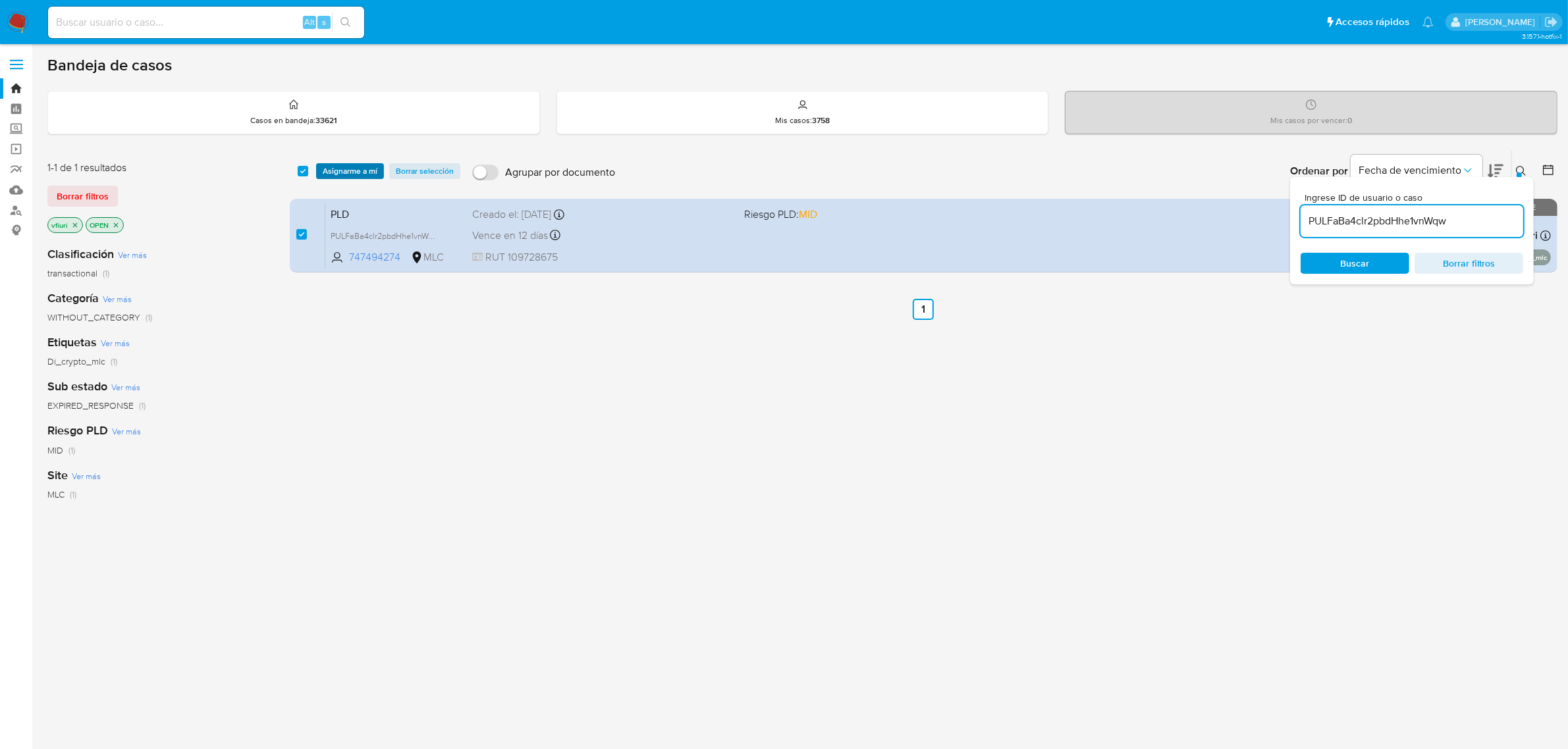
click at [333, 176] on span "Asignarme a mí" at bounding box center [350, 171] width 55 height 13
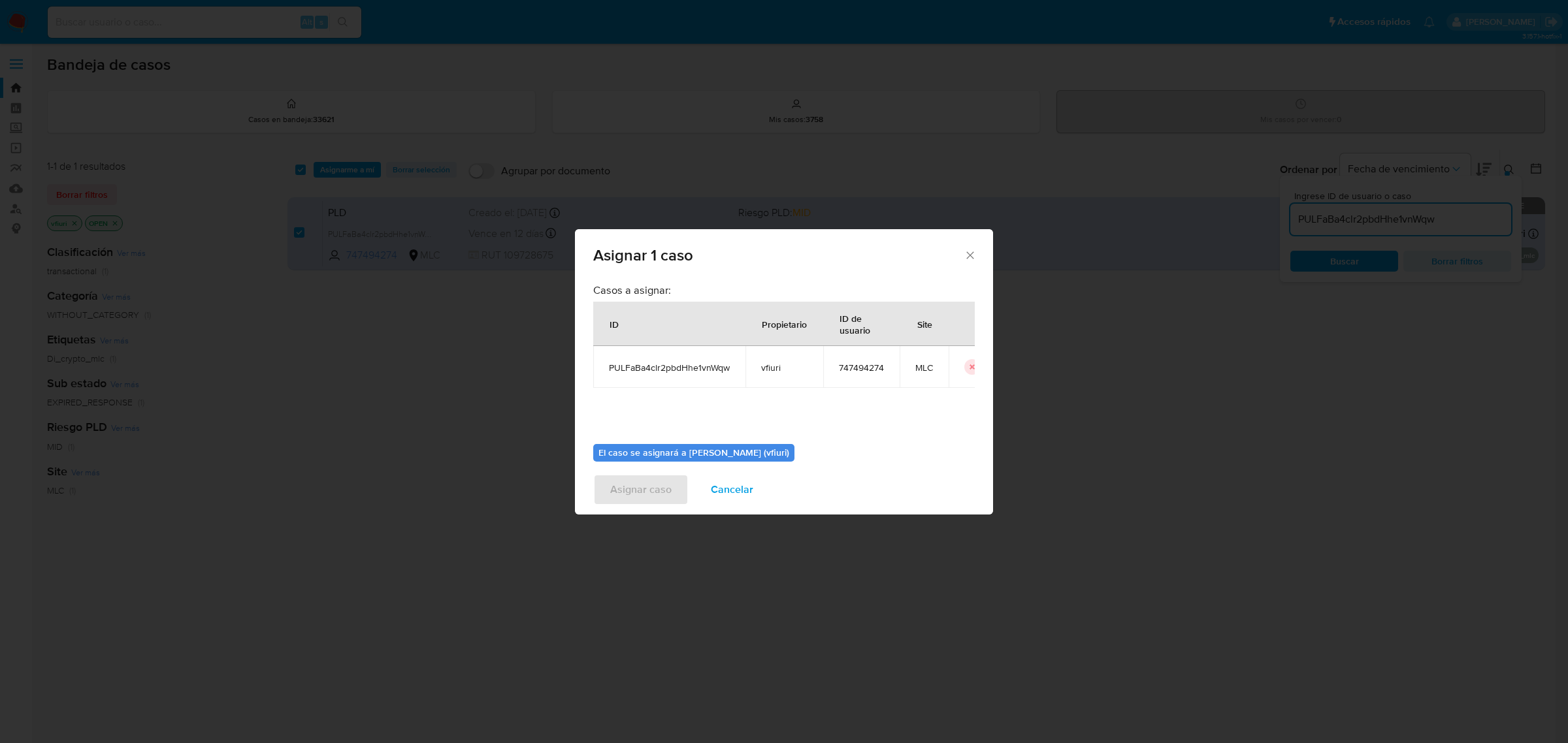
scroll to position [66, 0]
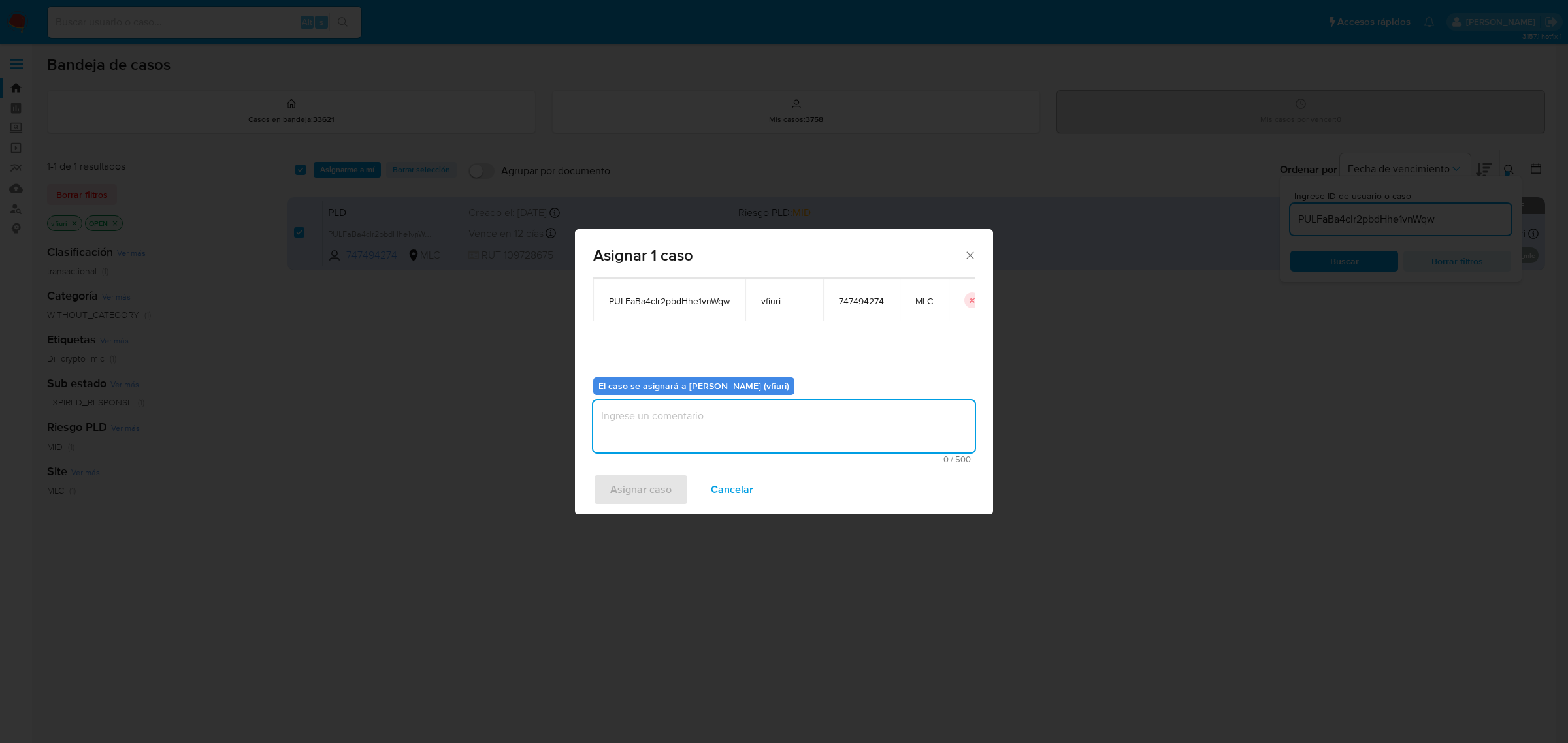
click at [667, 432] on textarea "assign-modal" at bounding box center [784, 426] width 381 height 52
type textarea "-"
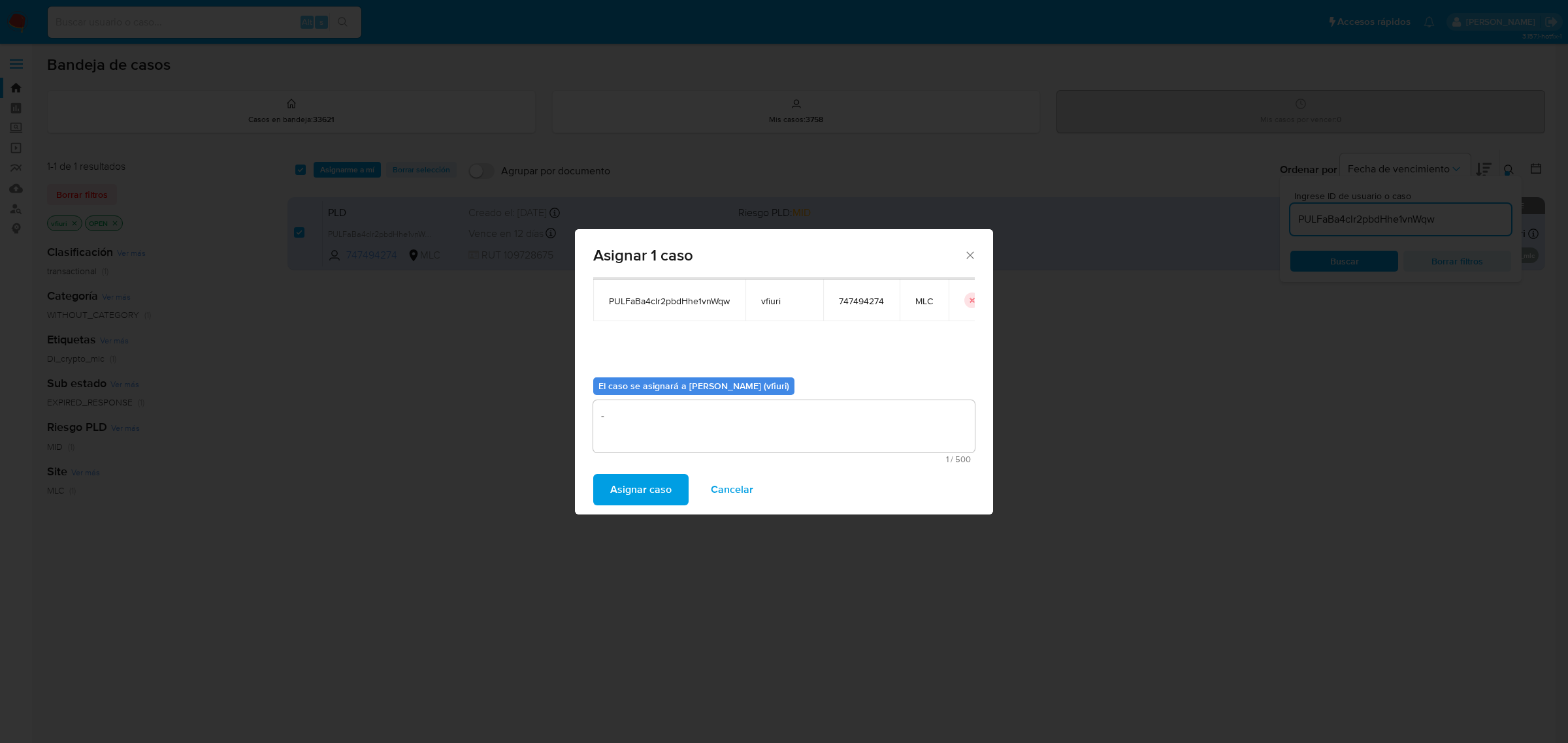
click at [618, 490] on span "Asignar caso" at bounding box center [641, 490] width 62 height 29
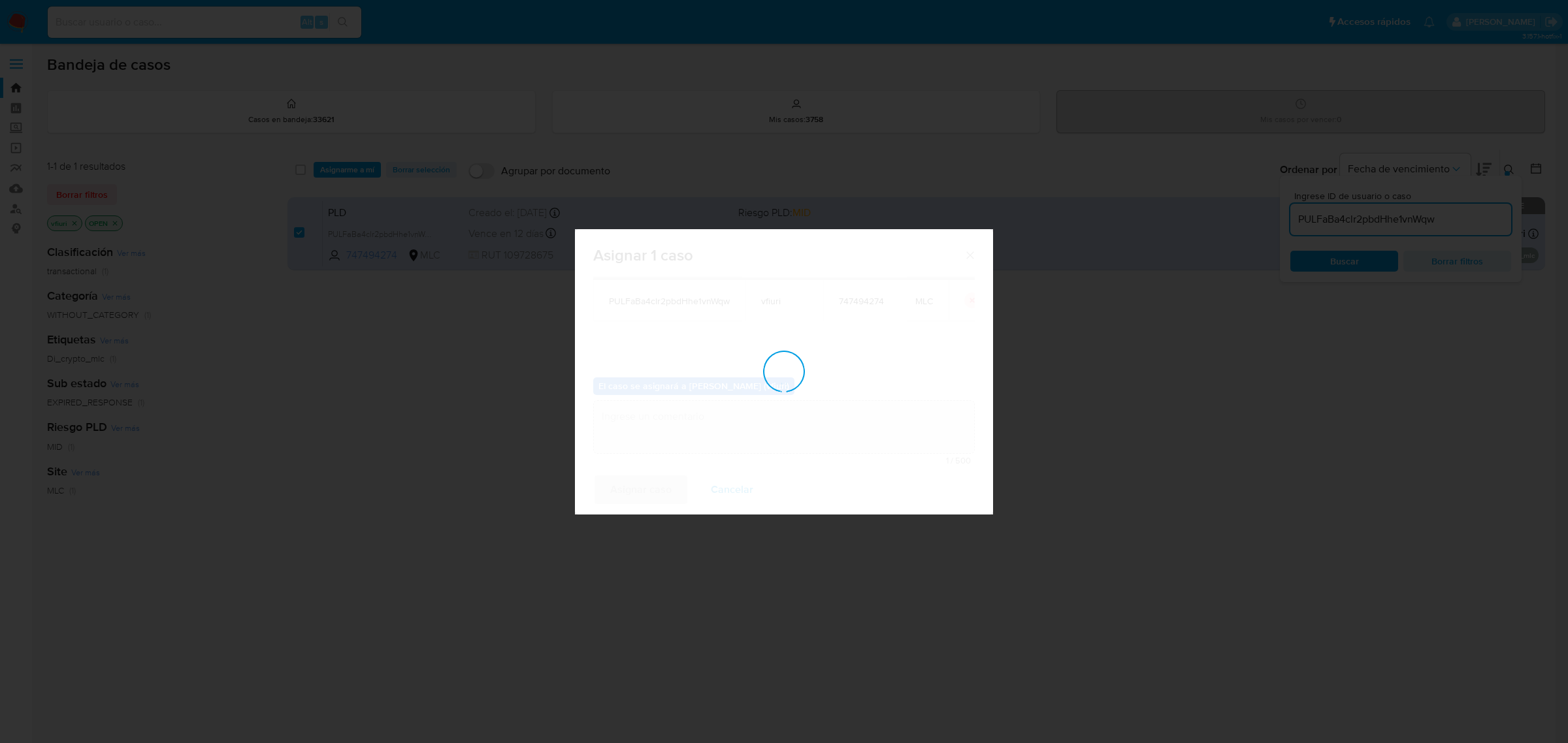
checkbox input "false"
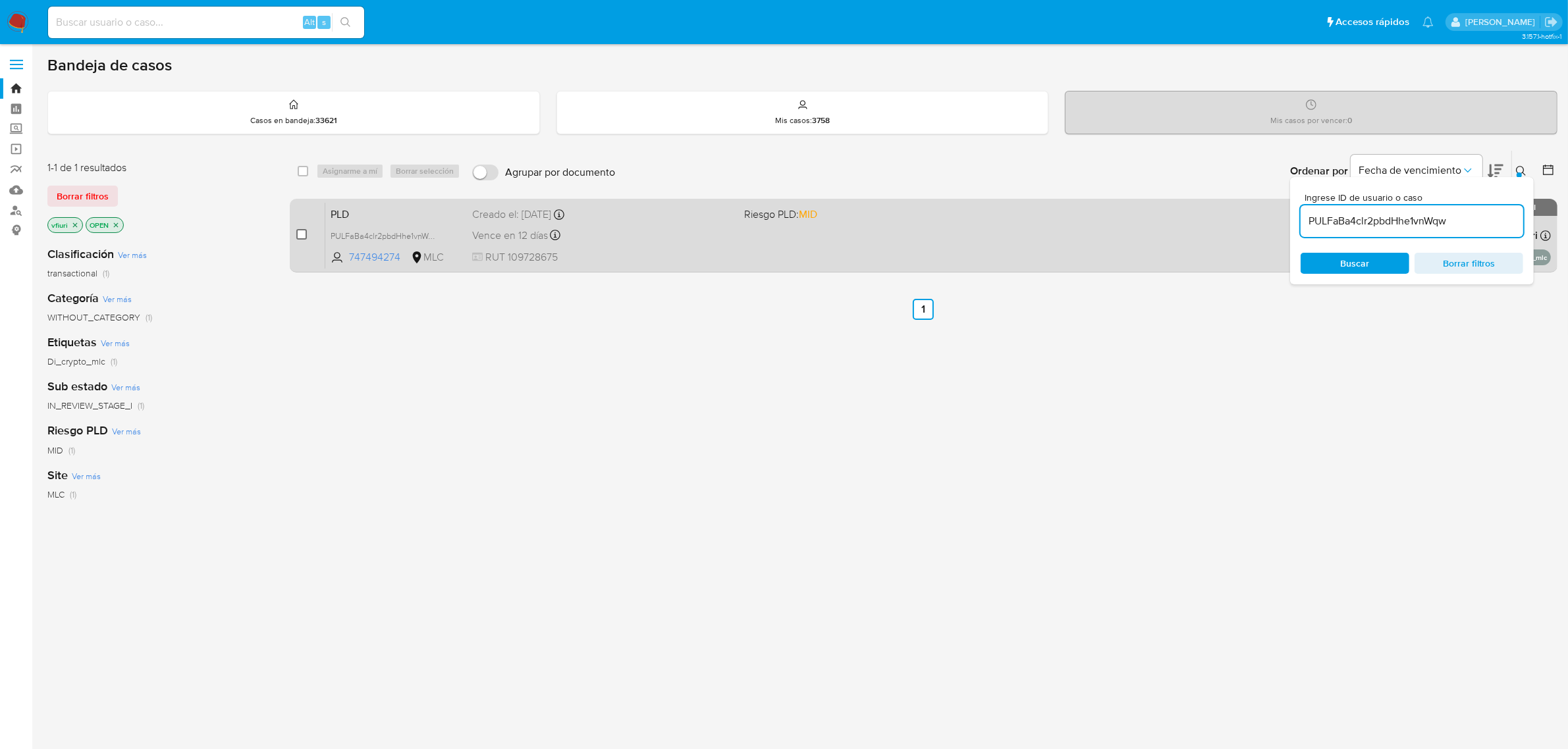
click at [300, 235] on input "checkbox" at bounding box center [301, 234] width 10 height 10
checkbox input "true"
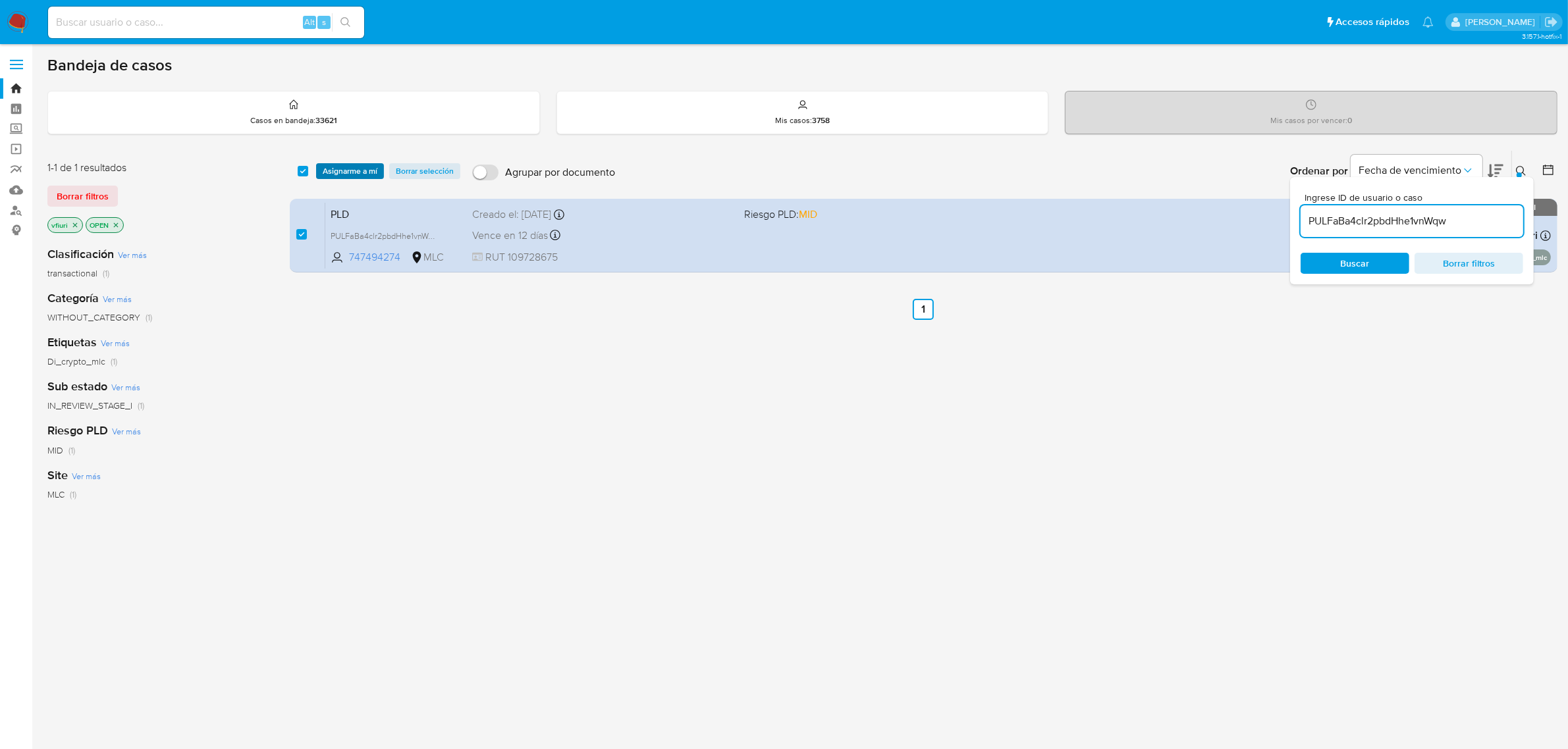
click at [335, 170] on span "Asignarme a mí" at bounding box center [350, 171] width 55 height 13
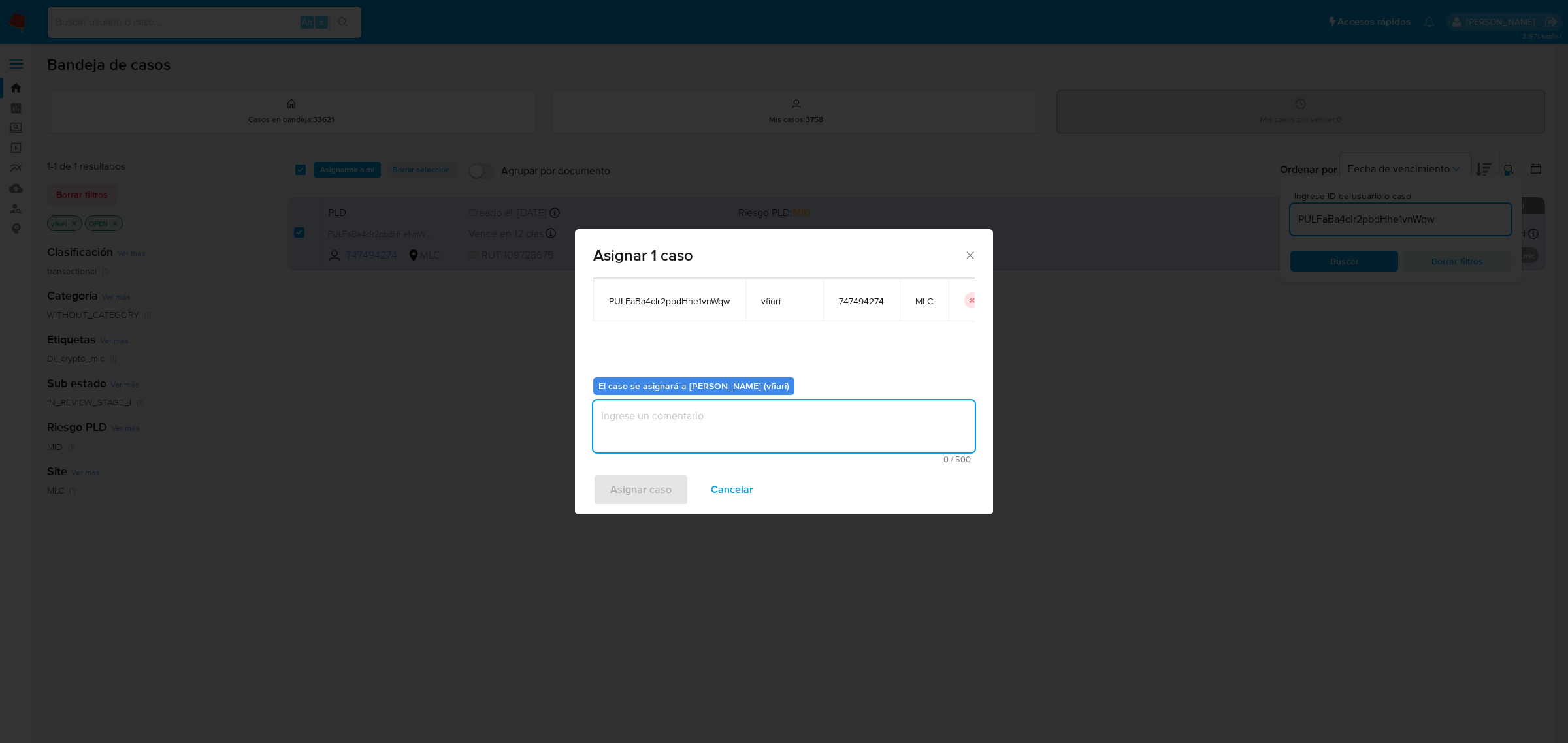
click at [683, 423] on textarea "assign-modal" at bounding box center [784, 426] width 381 height 52
type textarea "-"
click at [629, 500] on span "Asignar caso" at bounding box center [641, 490] width 62 height 29
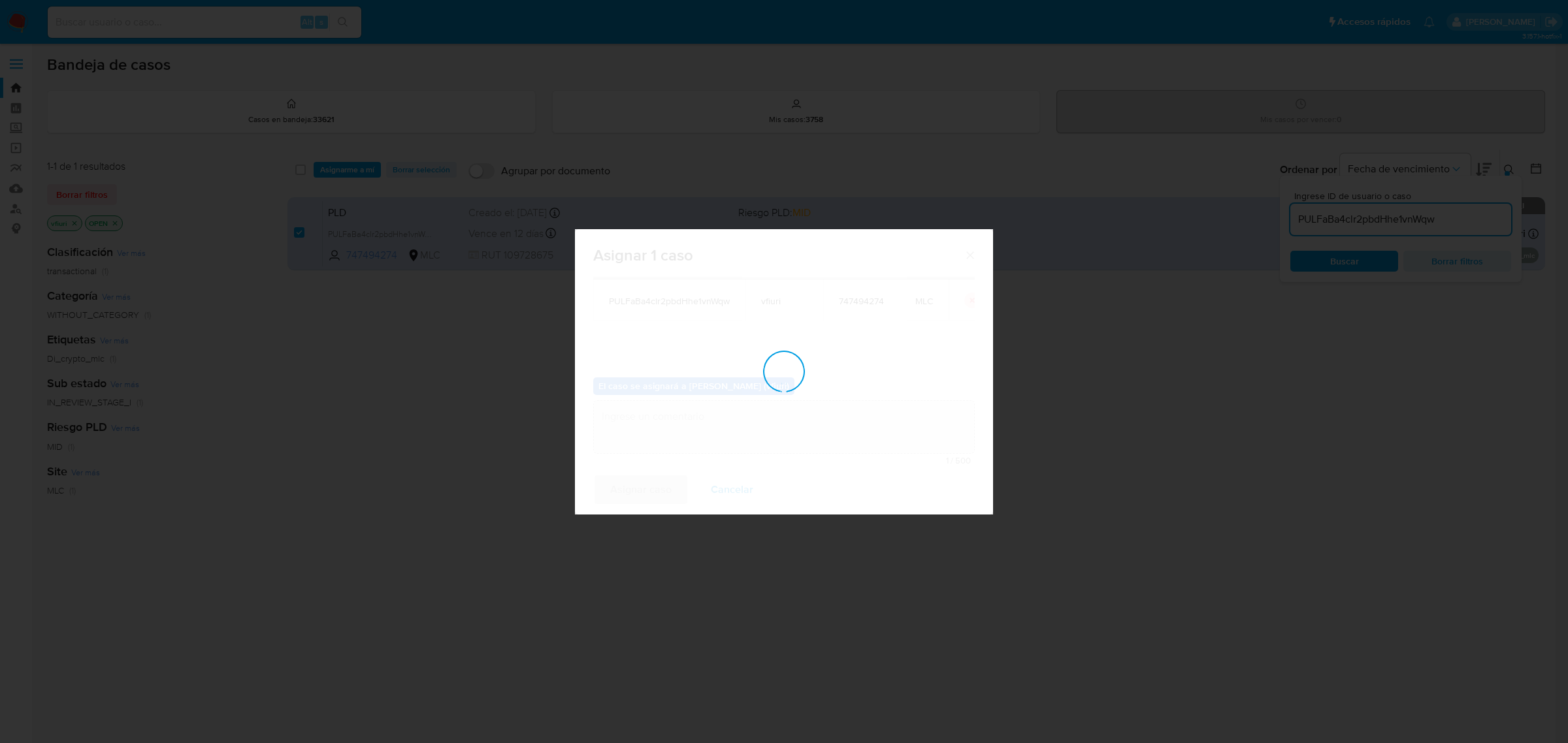
checkbox input "false"
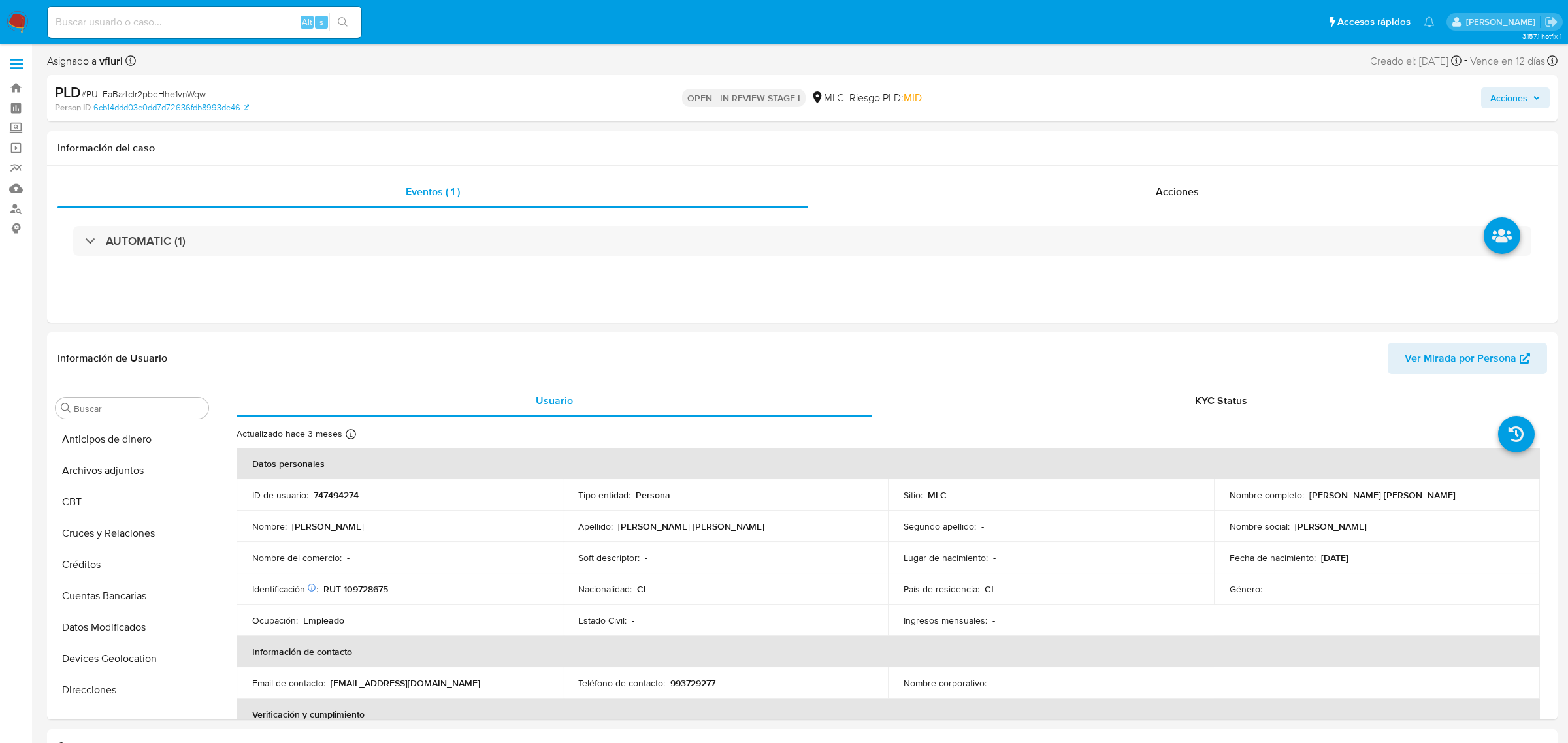
select select "10"
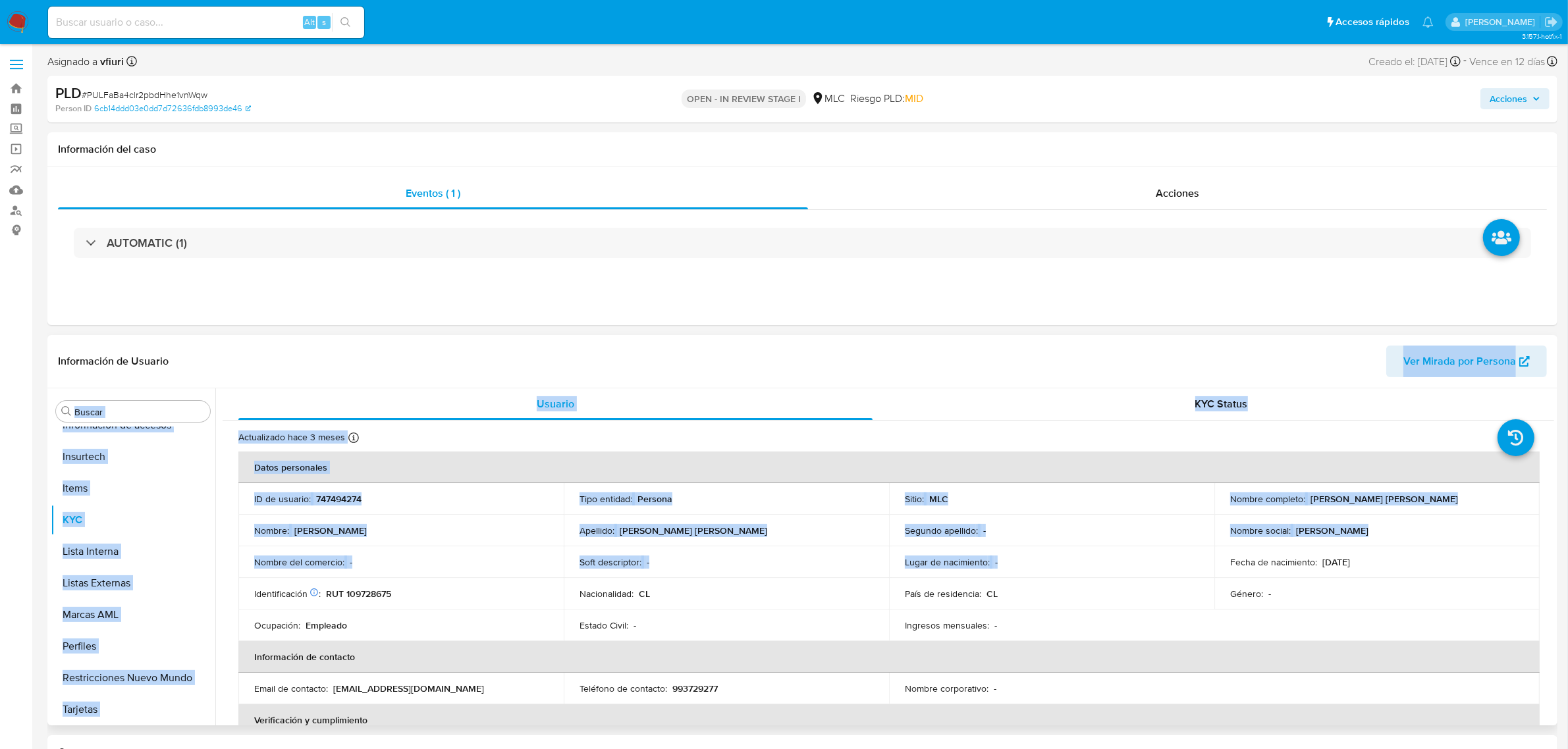
drag, startPoint x: 1272, startPoint y: 373, endPoint x: 1217, endPoint y: 579, distance: 213.2
click at [1217, 579] on div "Información de Usuario Ver Mirada por Persona Buscar Anticipos de dinero Archiv…" at bounding box center [802, 530] width 1510 height 390
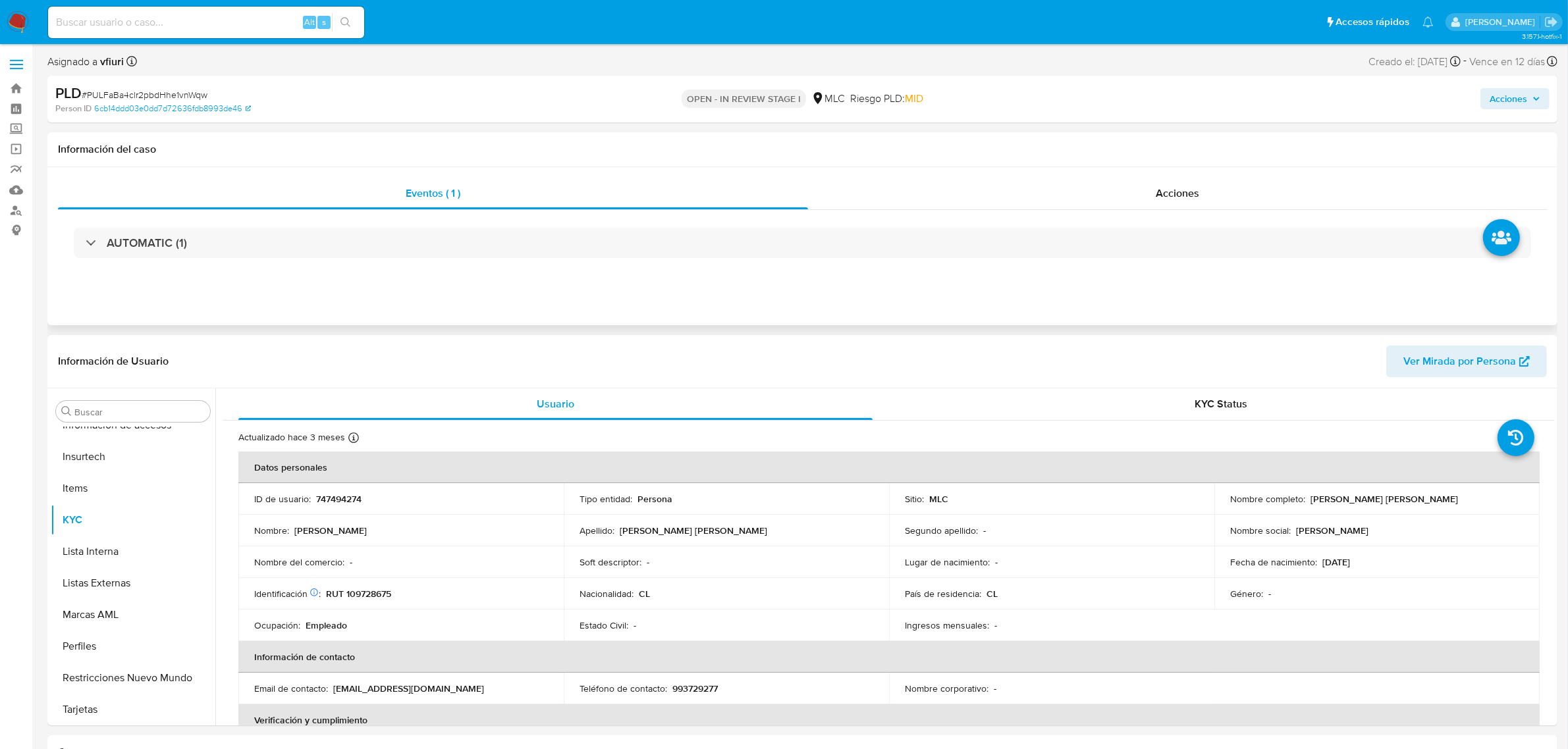
click at [416, 302] on div "Eventos ( 1 ) Acciones AUTOMATIC (1)" at bounding box center [802, 246] width 1510 height 158
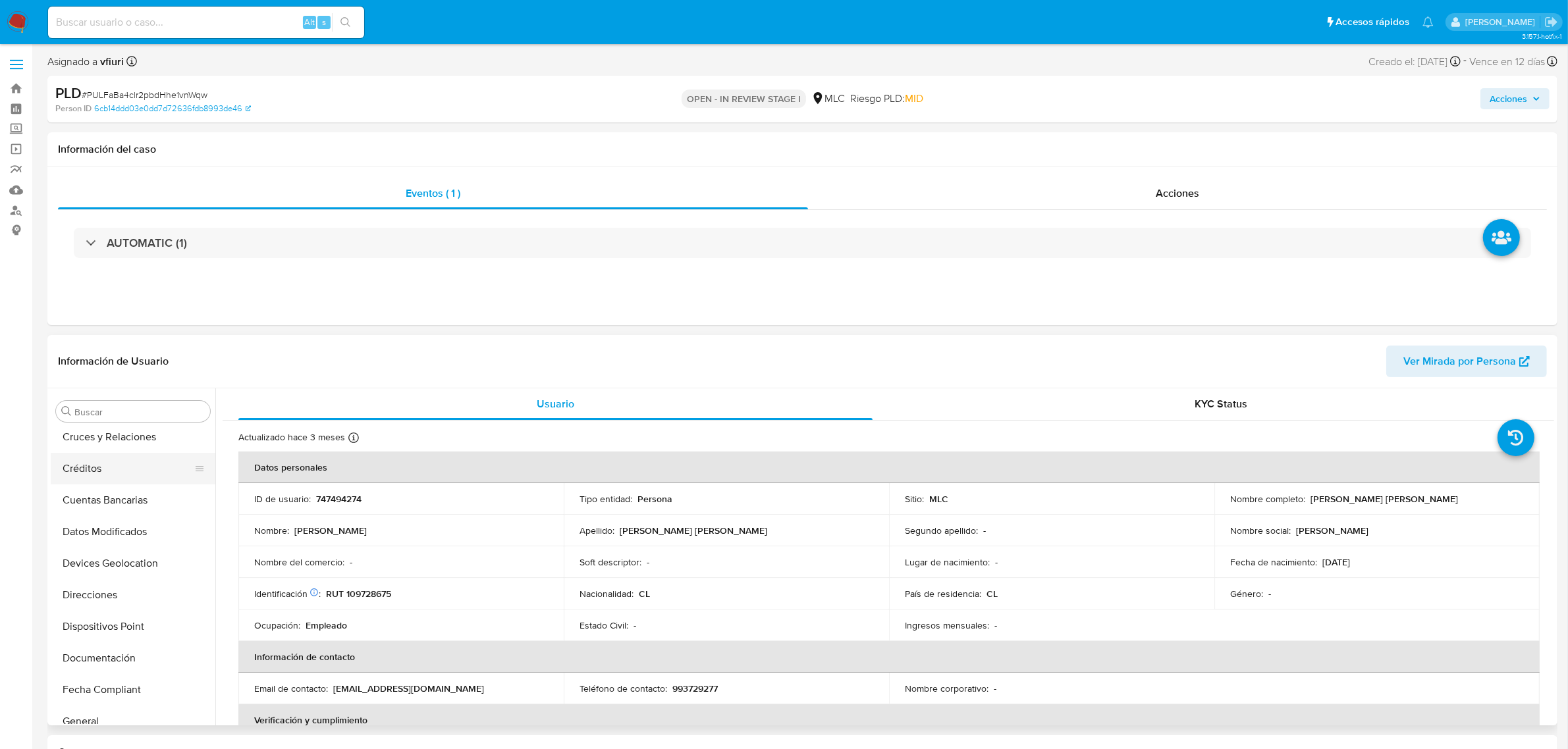
scroll to position [0, 0]
click at [92, 463] on button "Archivos adjuntos" at bounding box center [128, 475] width 155 height 32
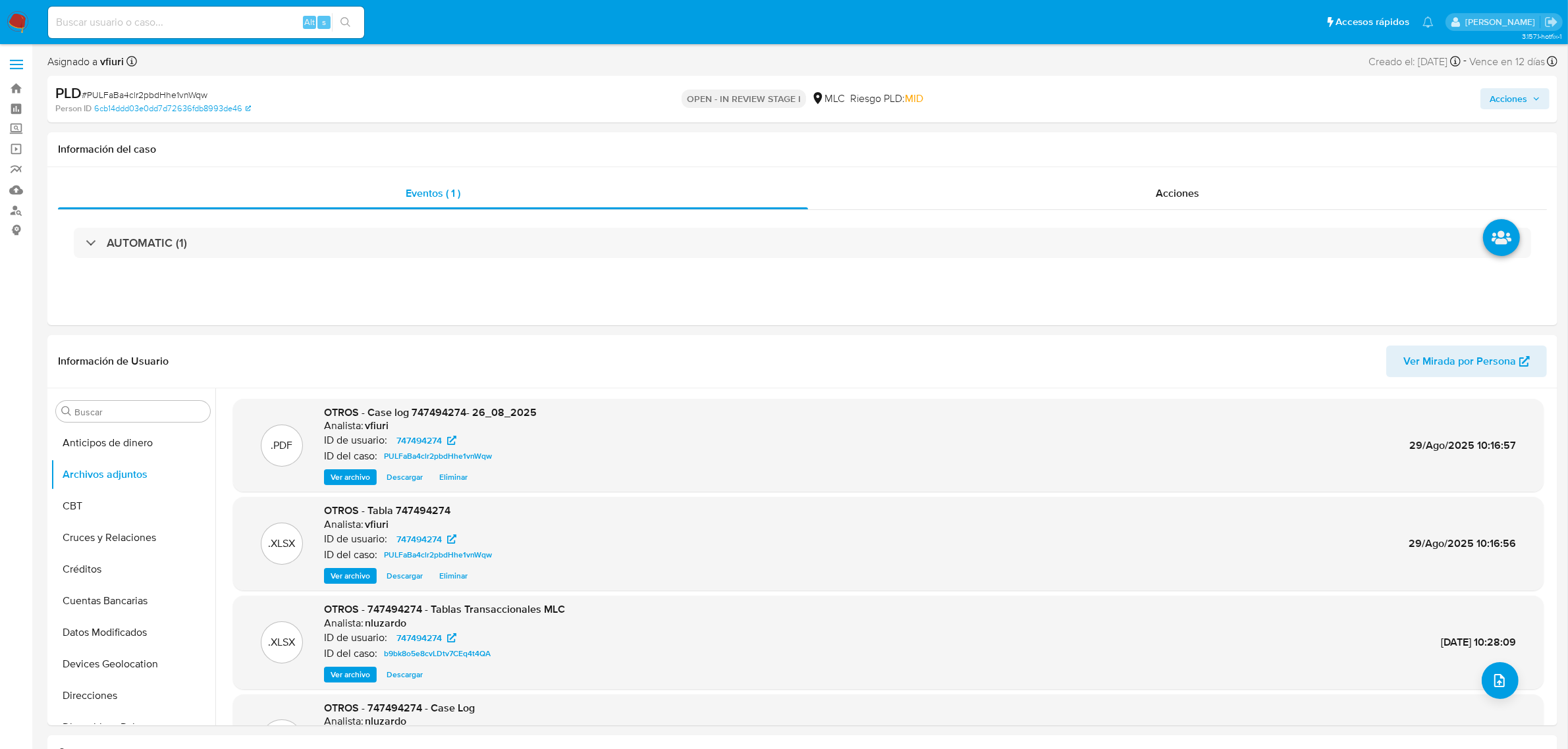
click at [1532, 103] on icon "button" at bounding box center [1536, 99] width 8 height 8
click at [1215, 152] on div "Resolución del caso Alt r" at bounding box center [1156, 140] width 125 height 34
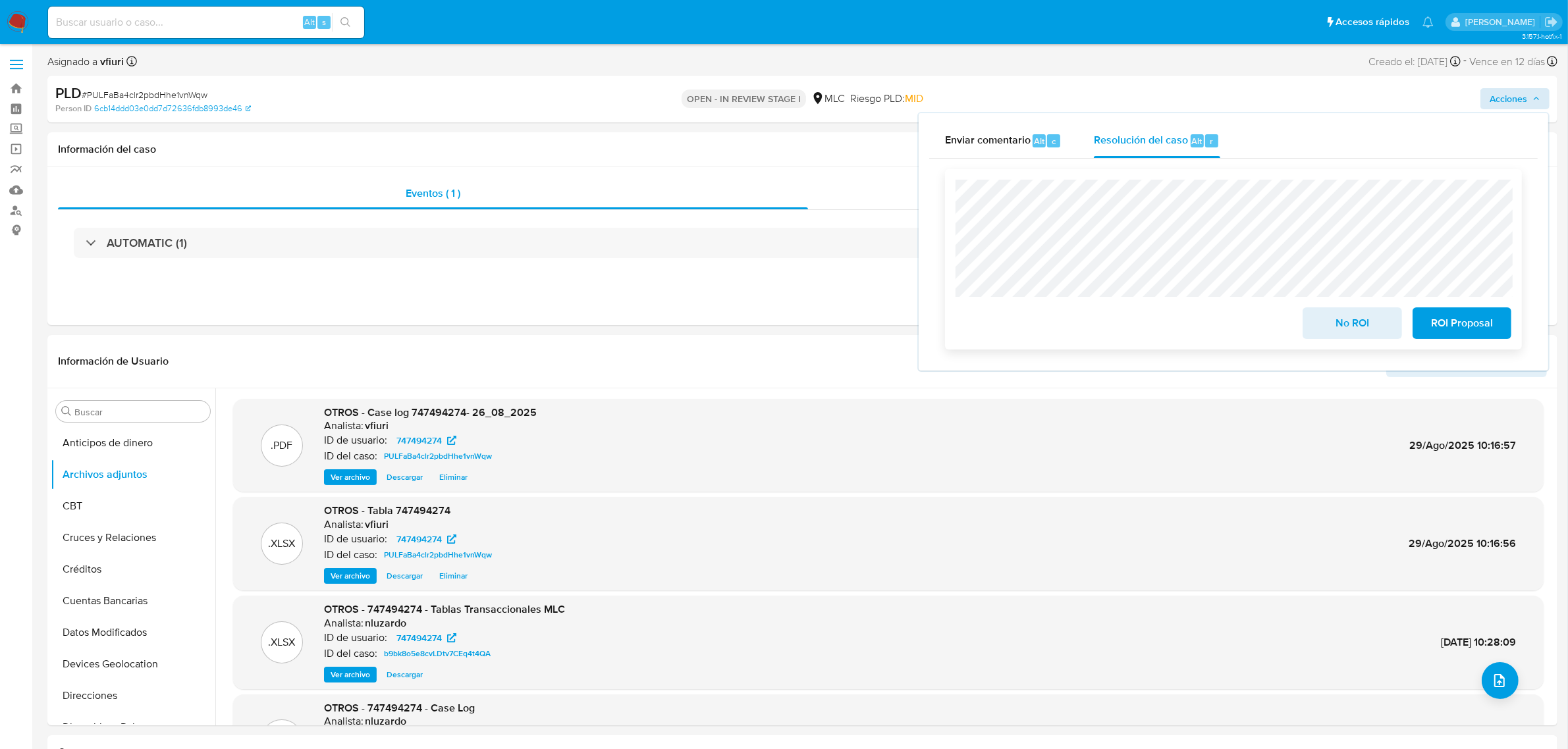
click at [1384, 313] on span "No ROI" at bounding box center [1351, 323] width 64 height 29
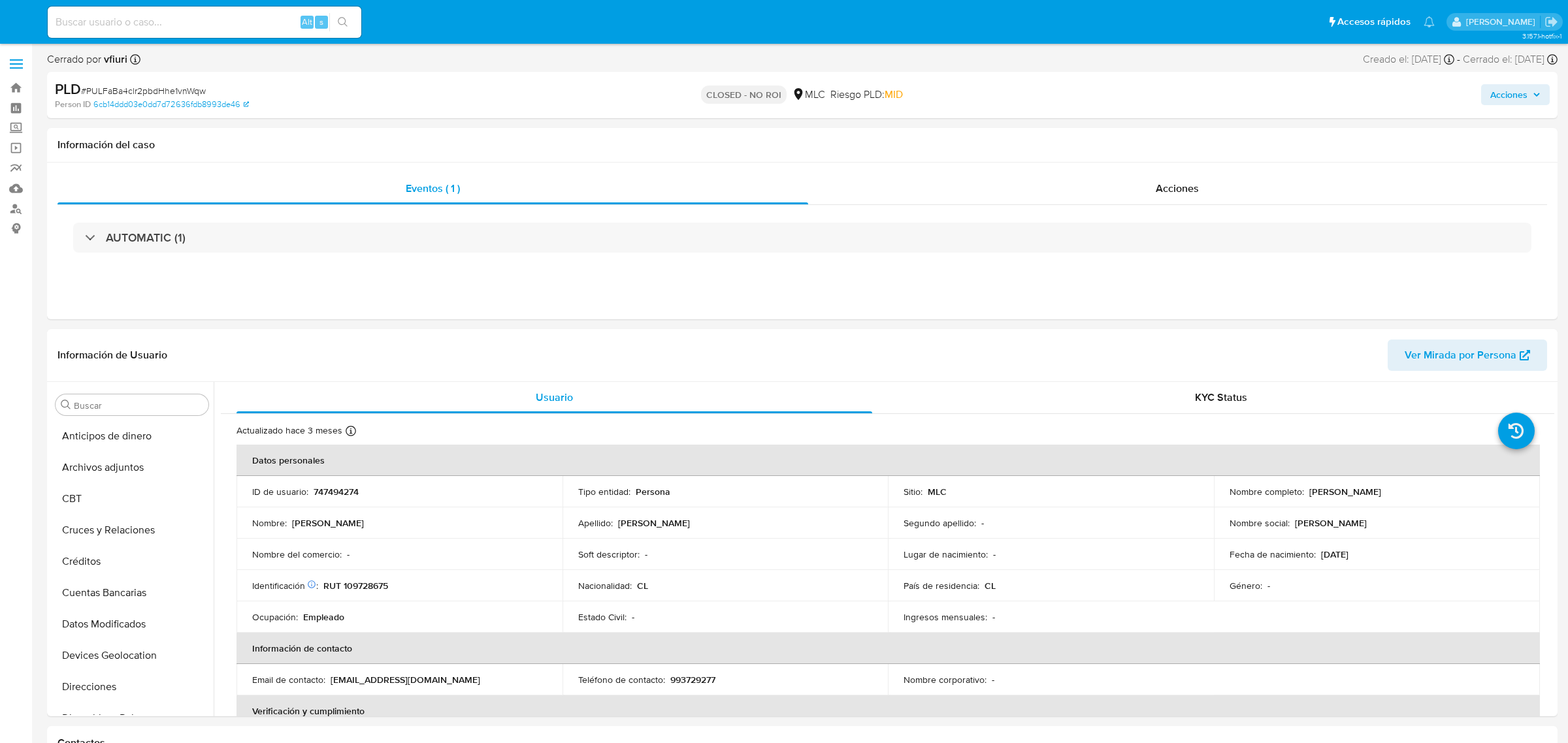
select select "10"
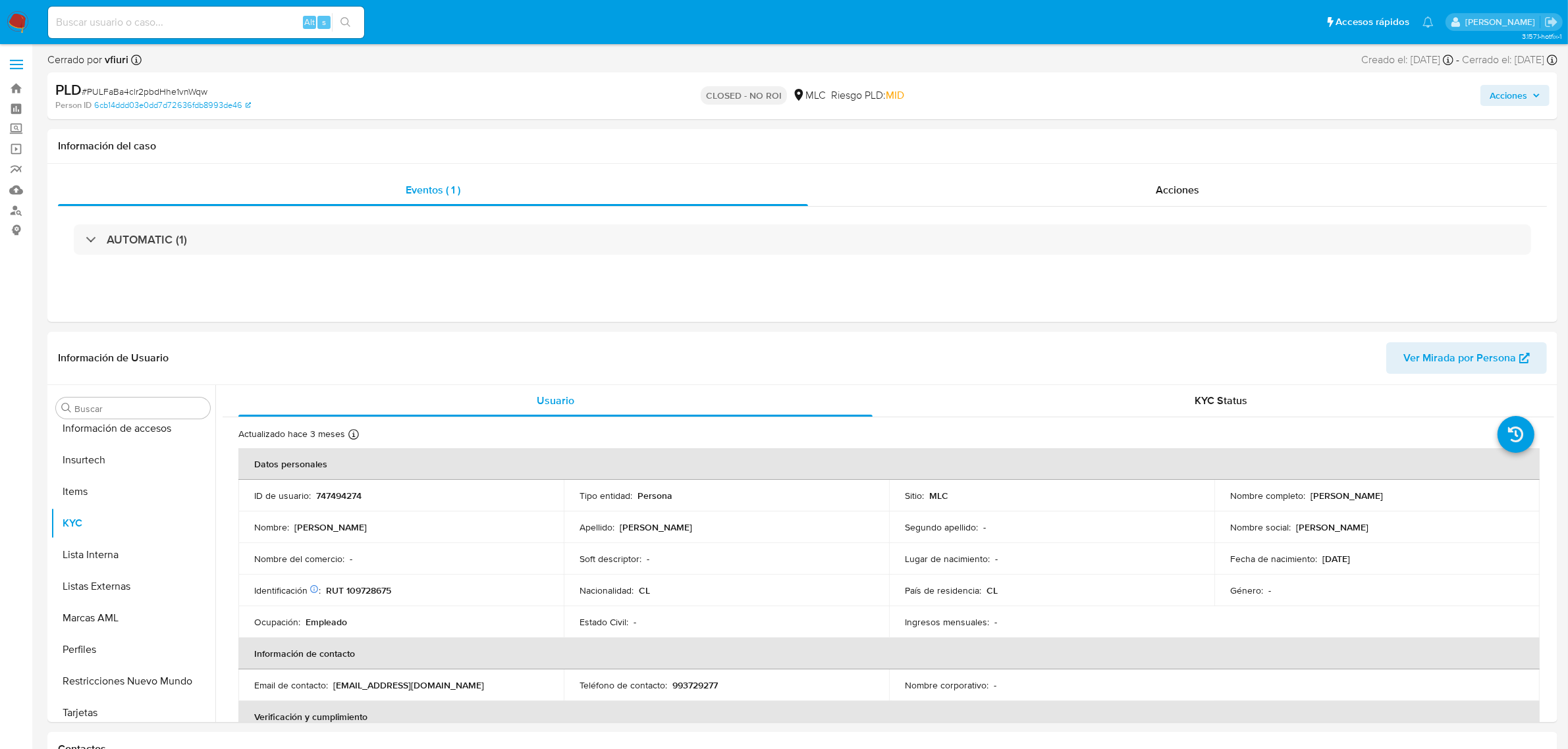
scroll to position [555, 0]
click at [21, 92] on link "Bandeja" at bounding box center [78, 89] width 156 height 21
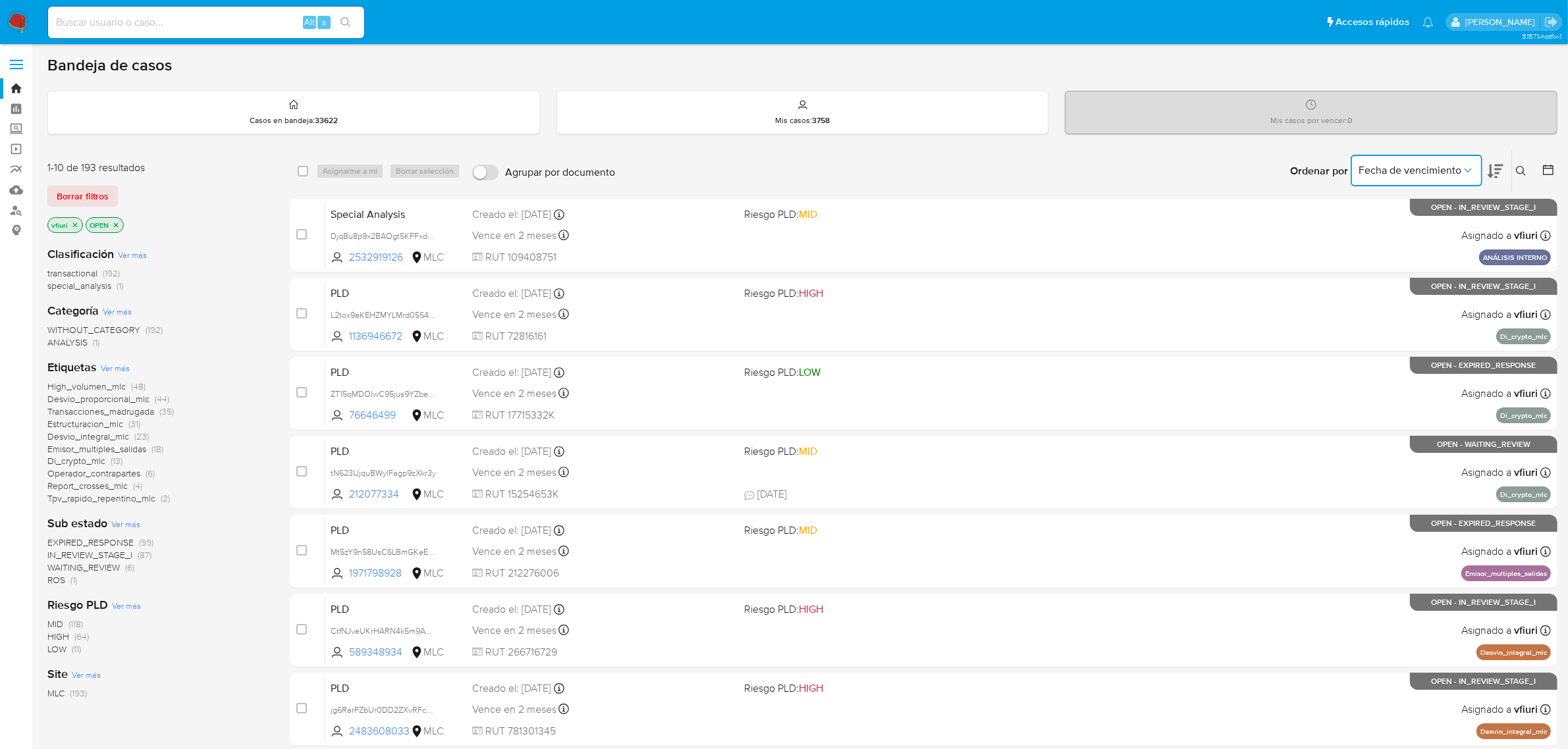
click at [1408, 178] on button "Fecha de vencimiento" at bounding box center [1416, 171] width 132 height 32
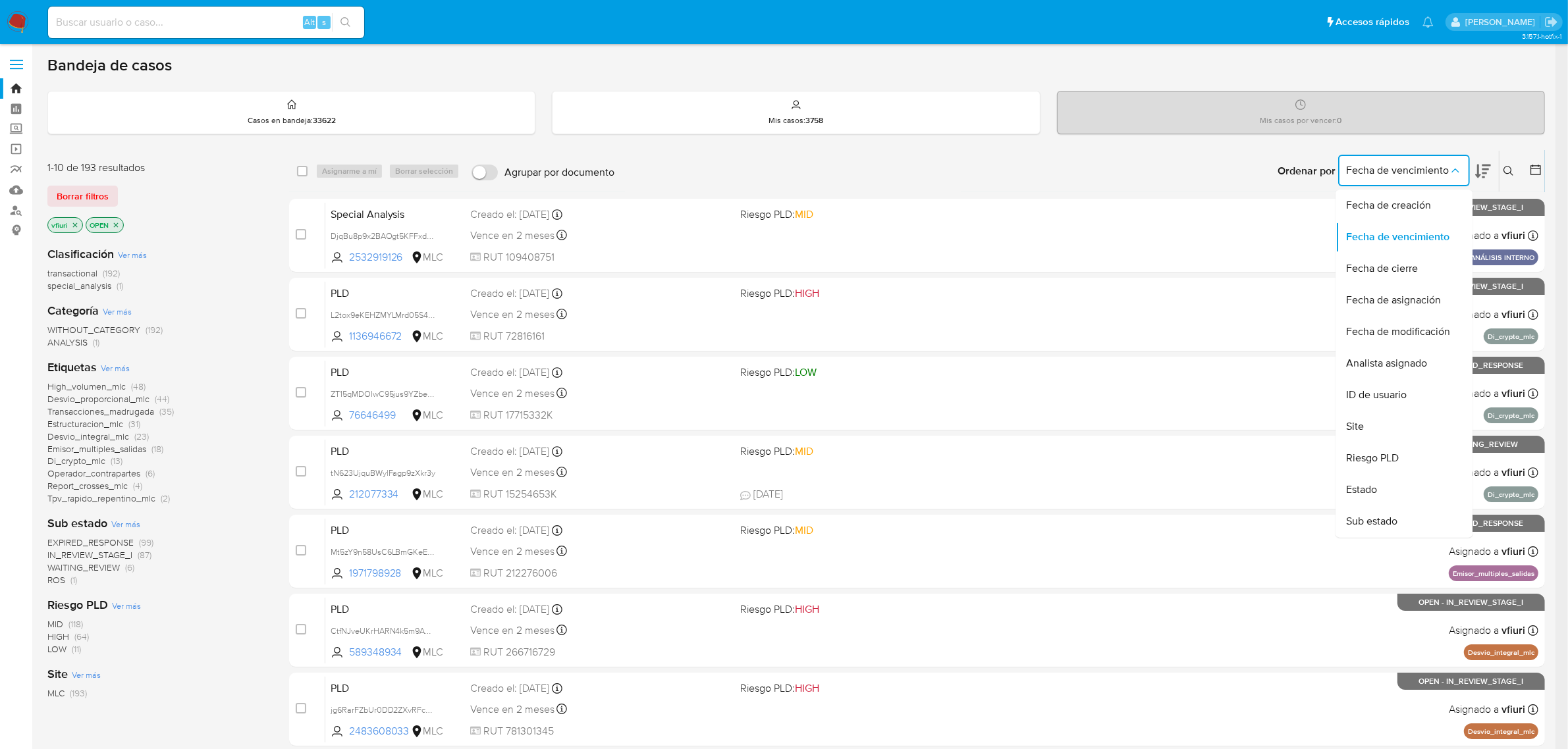
click at [1543, 172] on icon at bounding box center [1536, 170] width 13 height 13
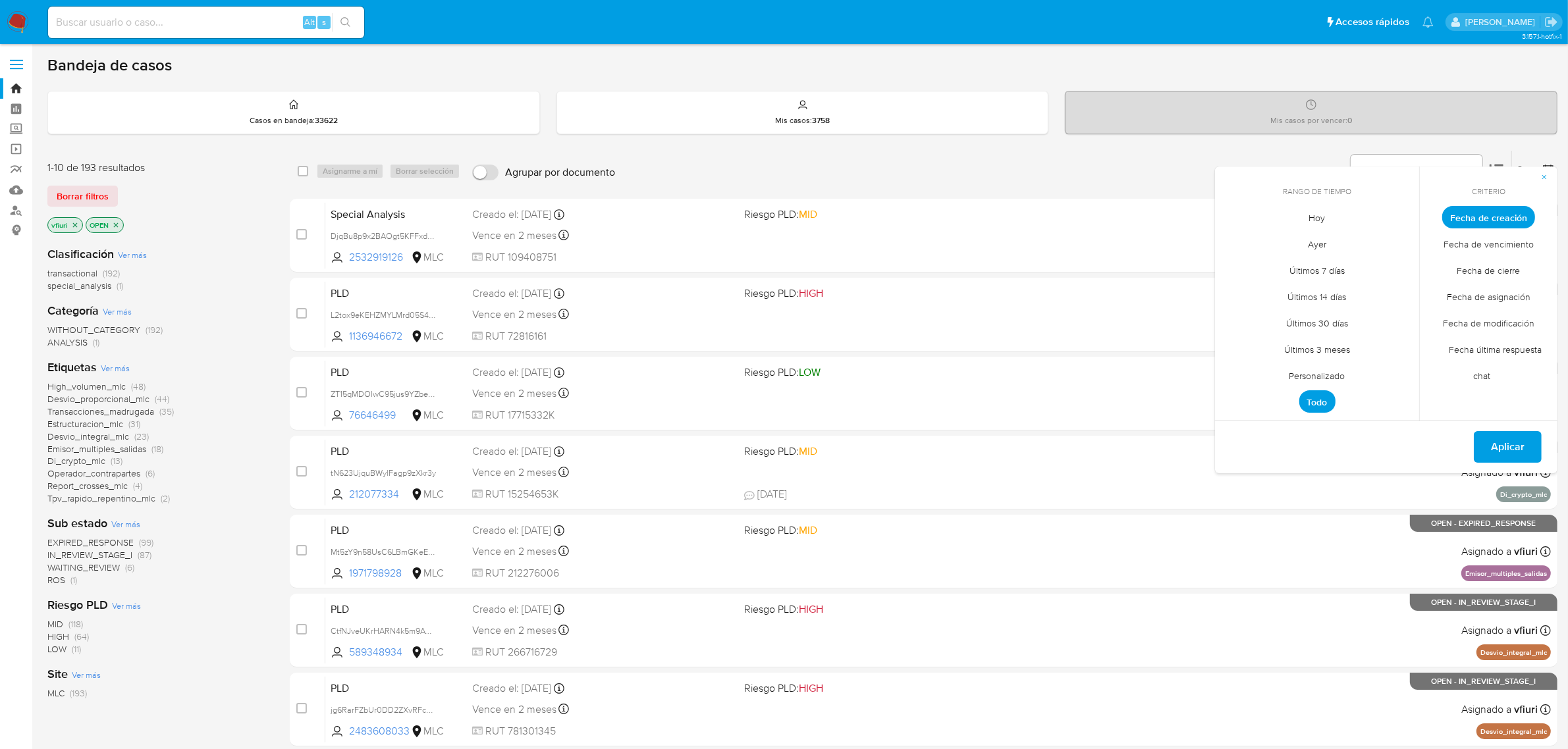
click at [1296, 377] on span "Personalizado" at bounding box center [1317, 376] width 84 height 27
click at [1233, 237] on icon "Mes anterior" at bounding box center [1235, 241] width 16 height 16
click at [1395, 241] on icon "Mes siguiente" at bounding box center [1398, 241] width 16 height 16
click at [1243, 245] on div "agosto 2025" at bounding box center [1317, 241] width 179 height 16
click at [1238, 242] on icon "Mes anterior" at bounding box center [1235, 241] width 16 height 16
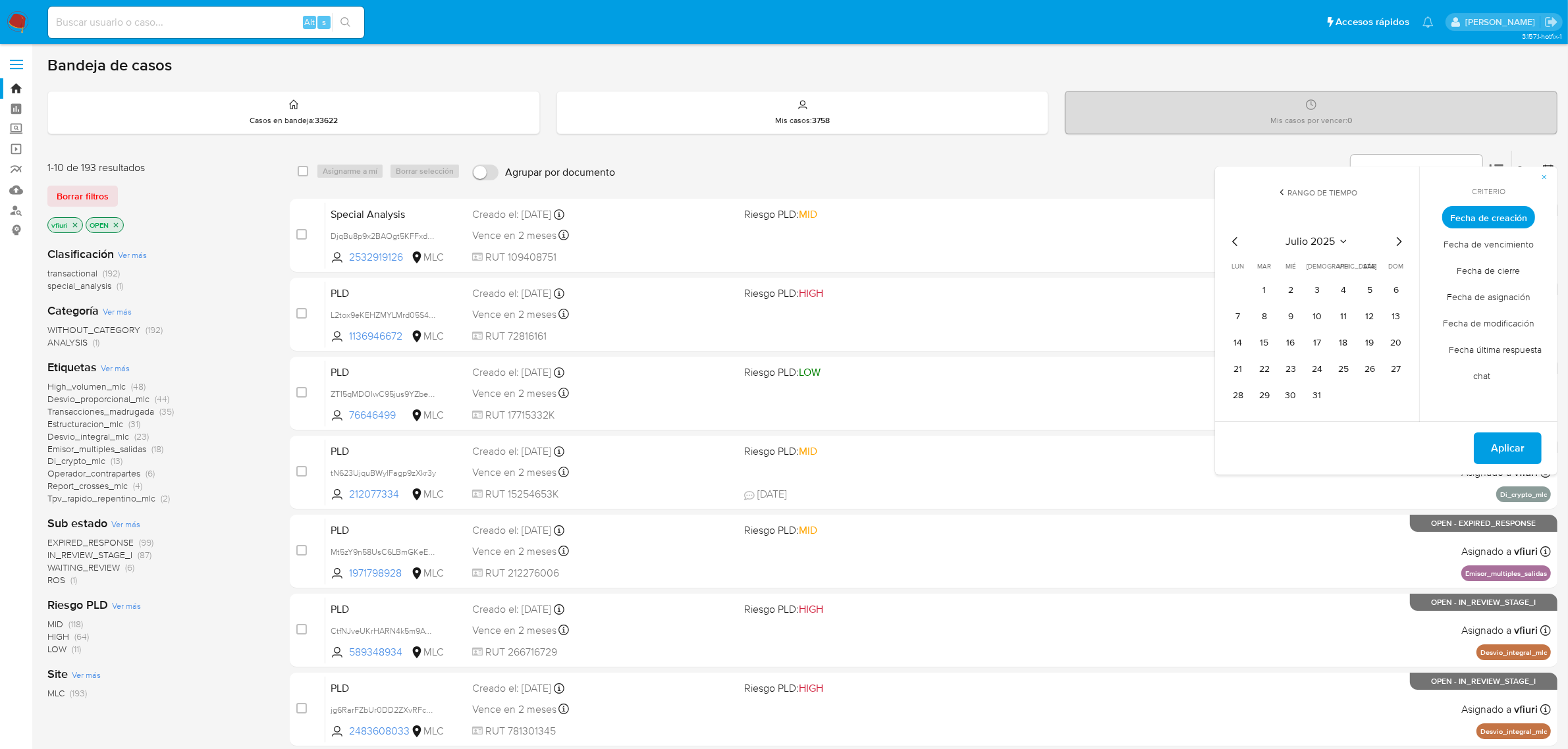
click at [1238, 242] on icon "Mes anterior" at bounding box center [1235, 241] width 16 height 16
click at [1321, 348] on button "12" at bounding box center [1316, 343] width 21 height 21
click at [1483, 478] on button "Aplicar" at bounding box center [1508, 475] width 68 height 32
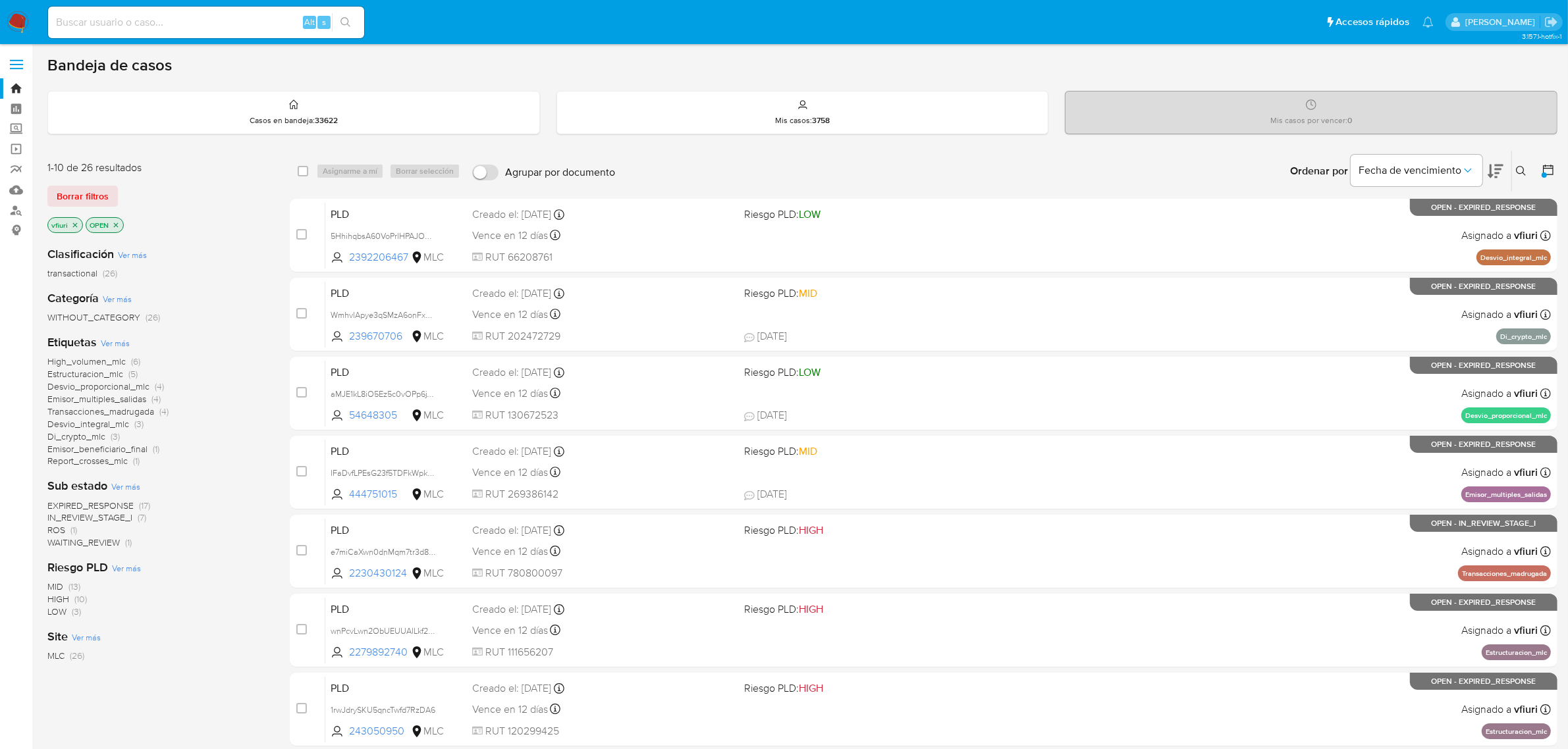
click at [261, 156] on div "1-10 de 26 resultados Borrar filtros vfiuri OPEN Clasificación Ver más transact…" at bounding box center [157, 590] width 221 height 881
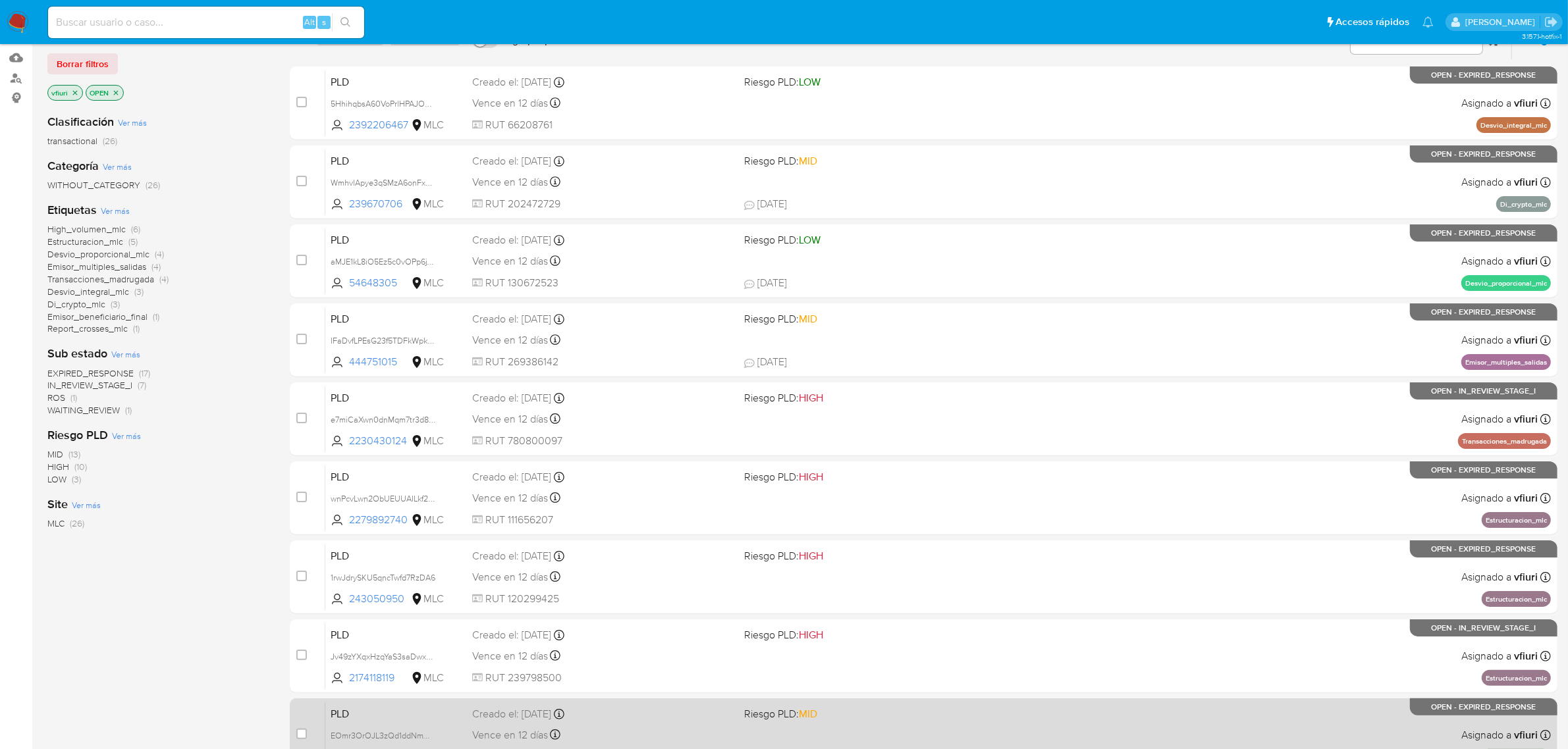
scroll to position [288, 0]
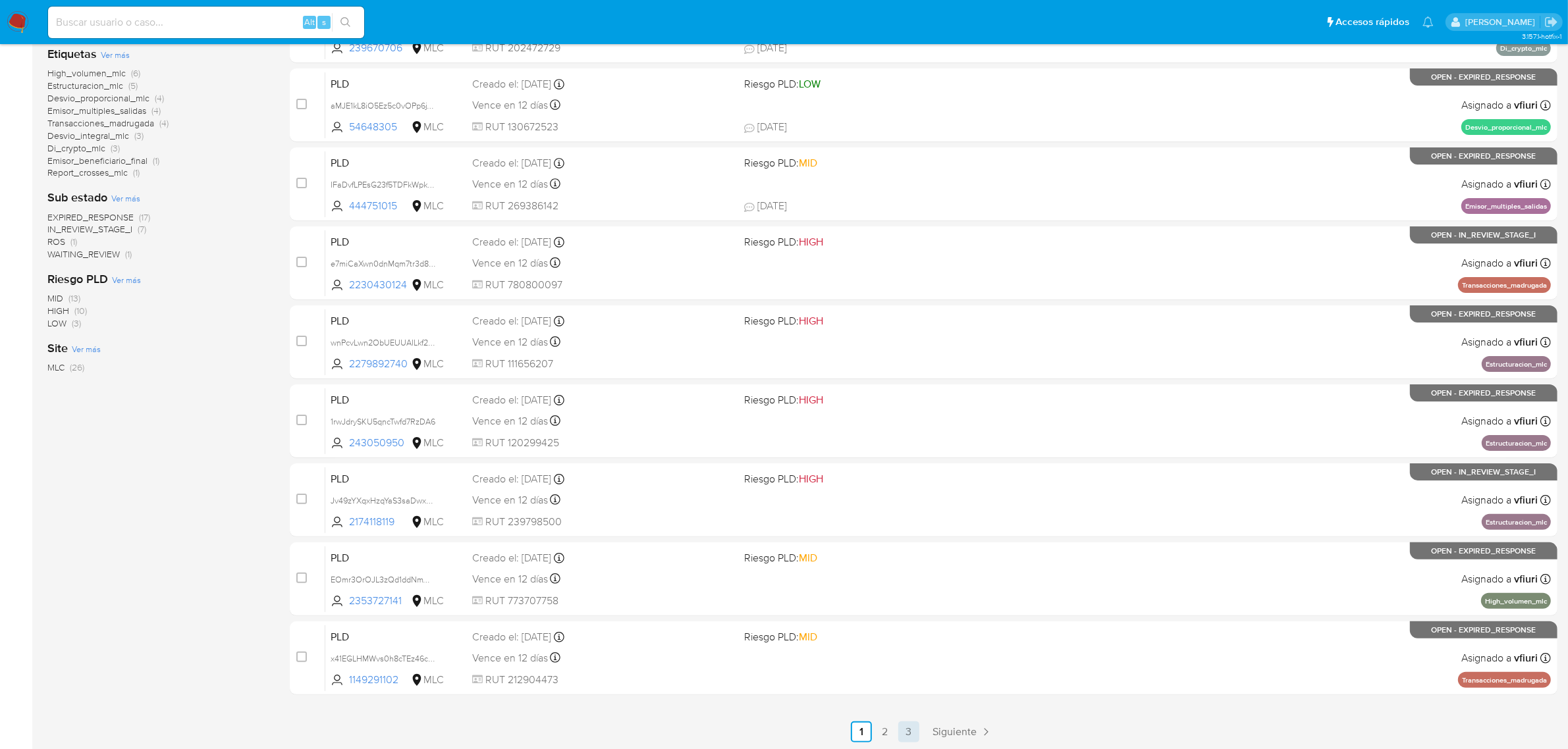
click at [912, 726] on link "3" at bounding box center [908, 732] width 21 height 21
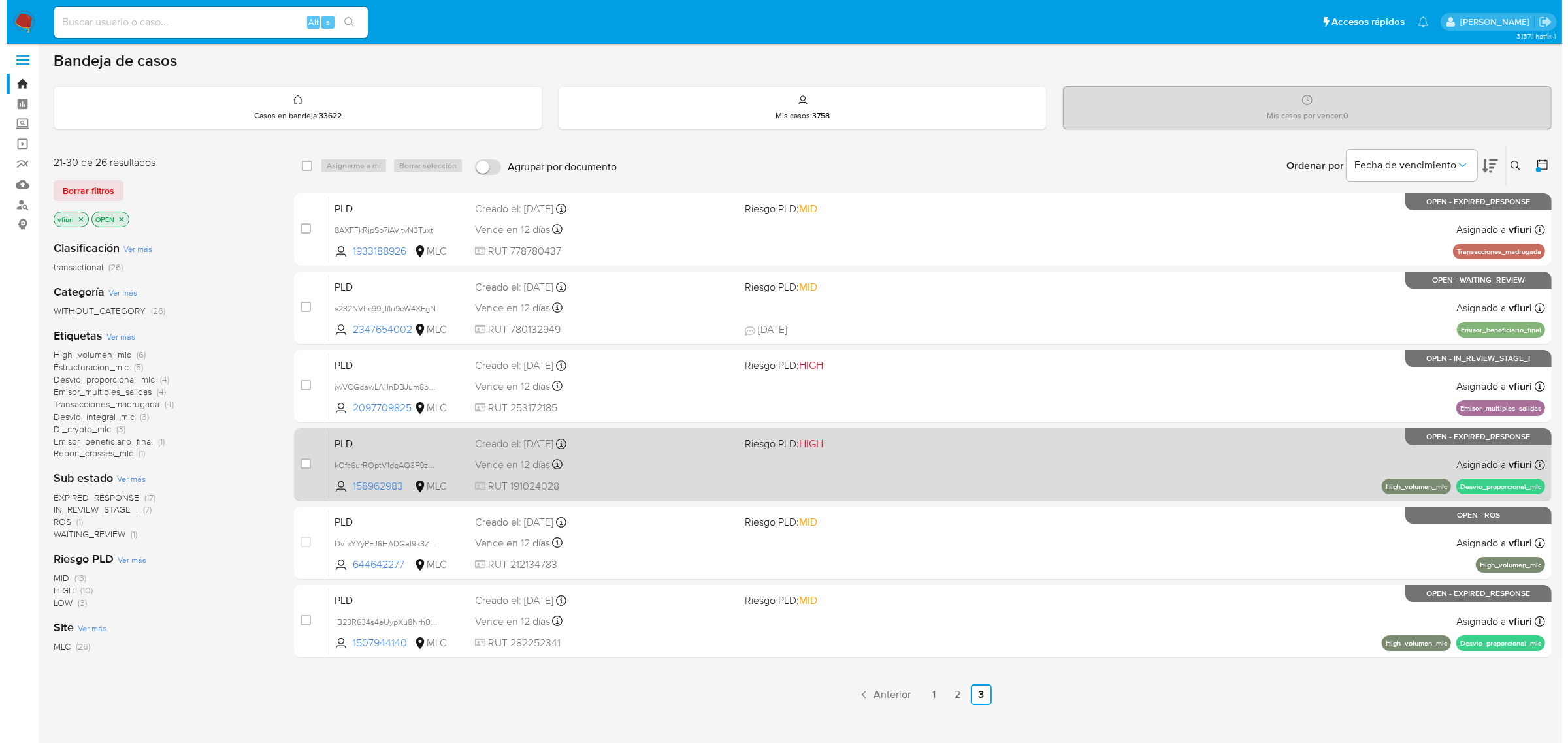
scroll to position [5, 0]
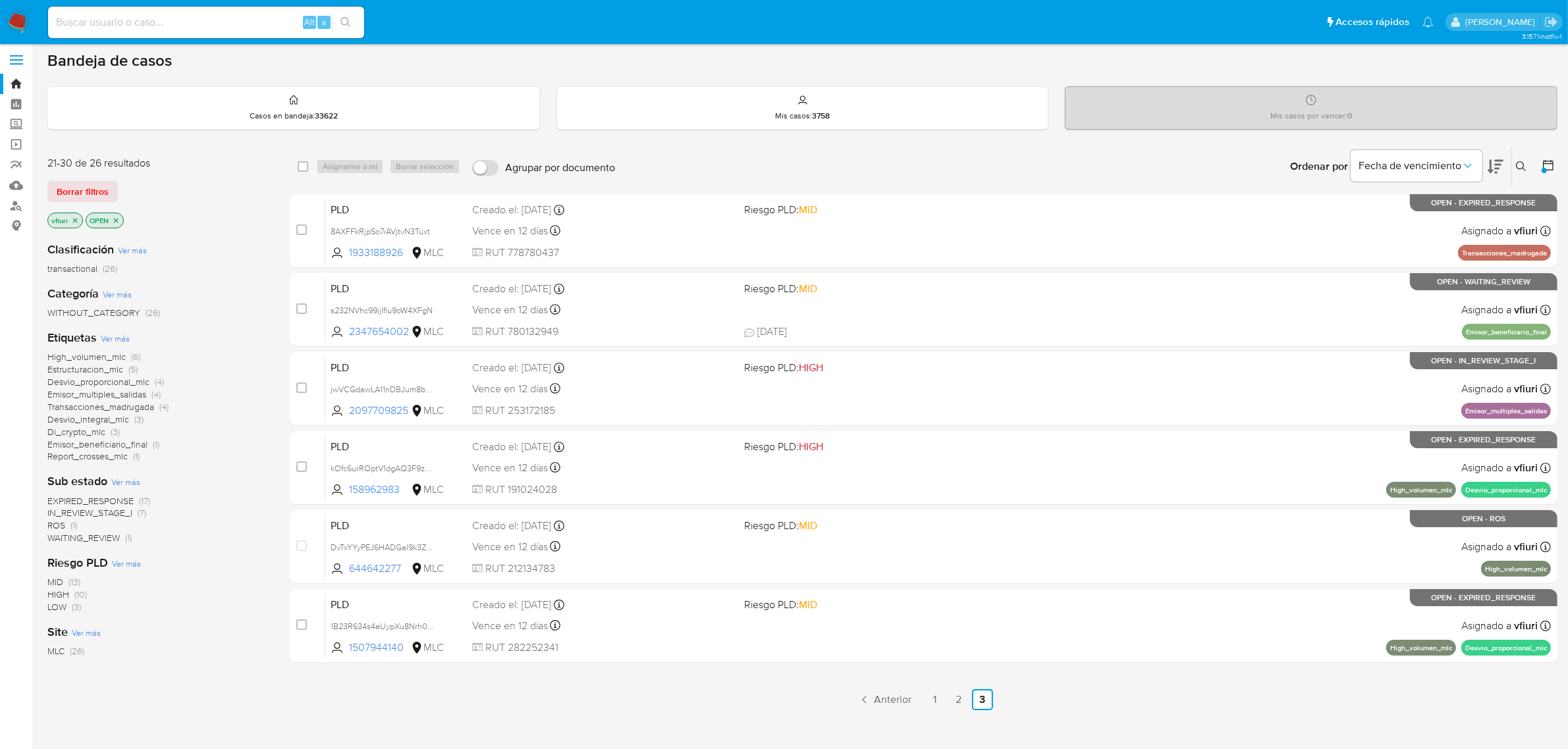
click at [71, 430] on span "Di_crypto_mlc" at bounding box center [75, 431] width 57 height 13
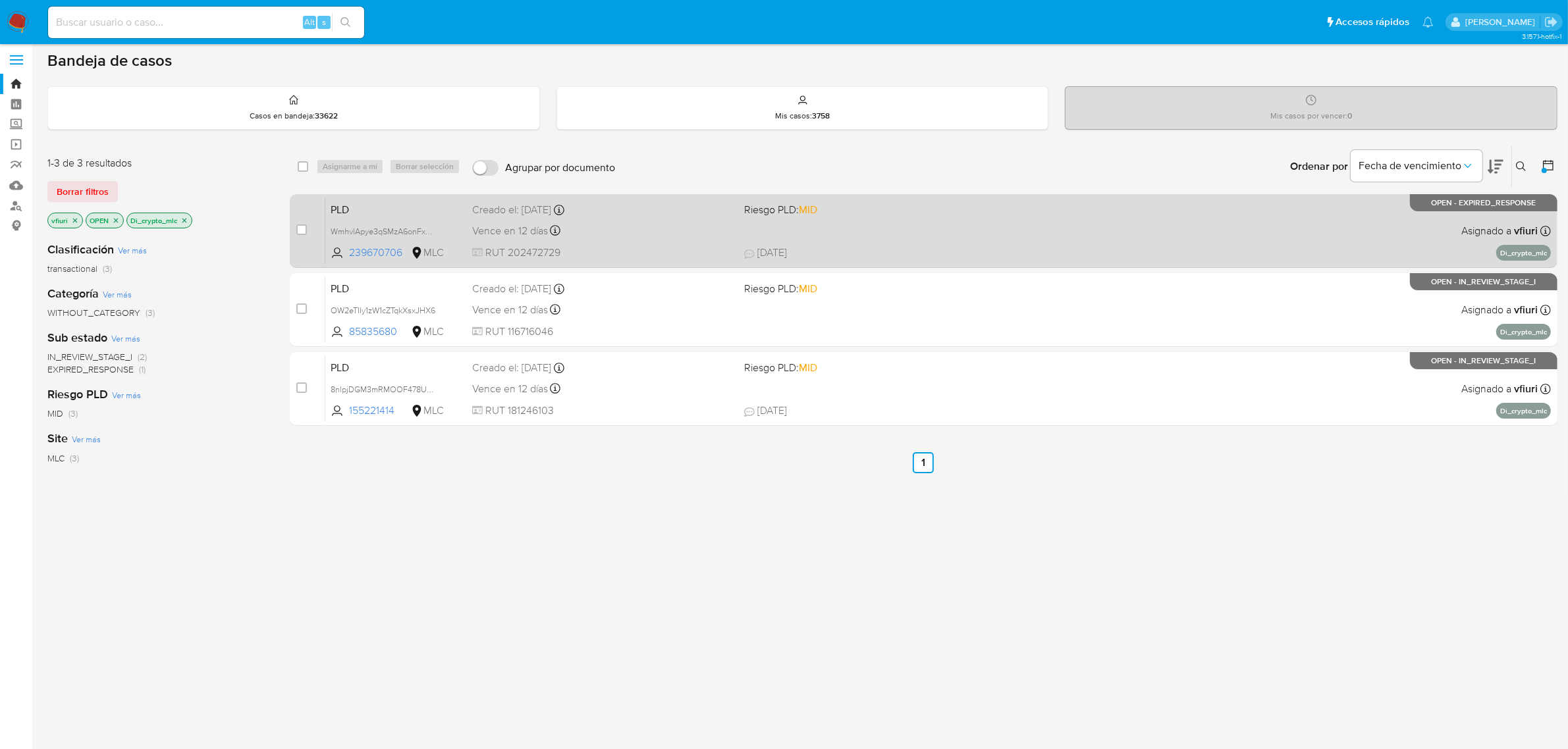
click at [877, 252] on span "04/08/2025 04/08/2025 11:43" at bounding box center [1011, 252] width 534 height 14
click at [301, 224] on input "checkbox" at bounding box center [301, 229] width 10 height 10
checkbox input "true"
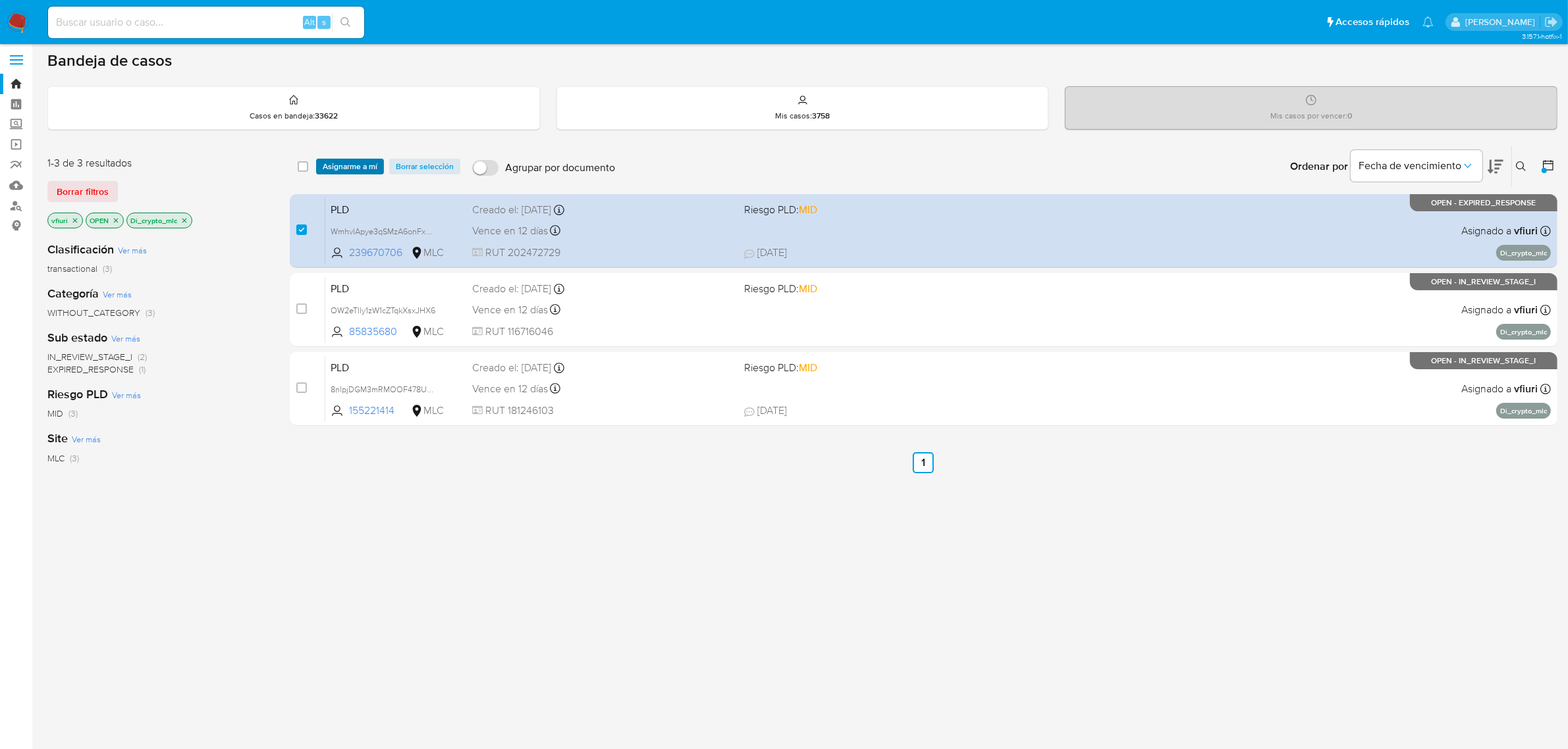
click at [333, 160] on span "Asignarme a mí" at bounding box center [350, 167] width 55 height 13
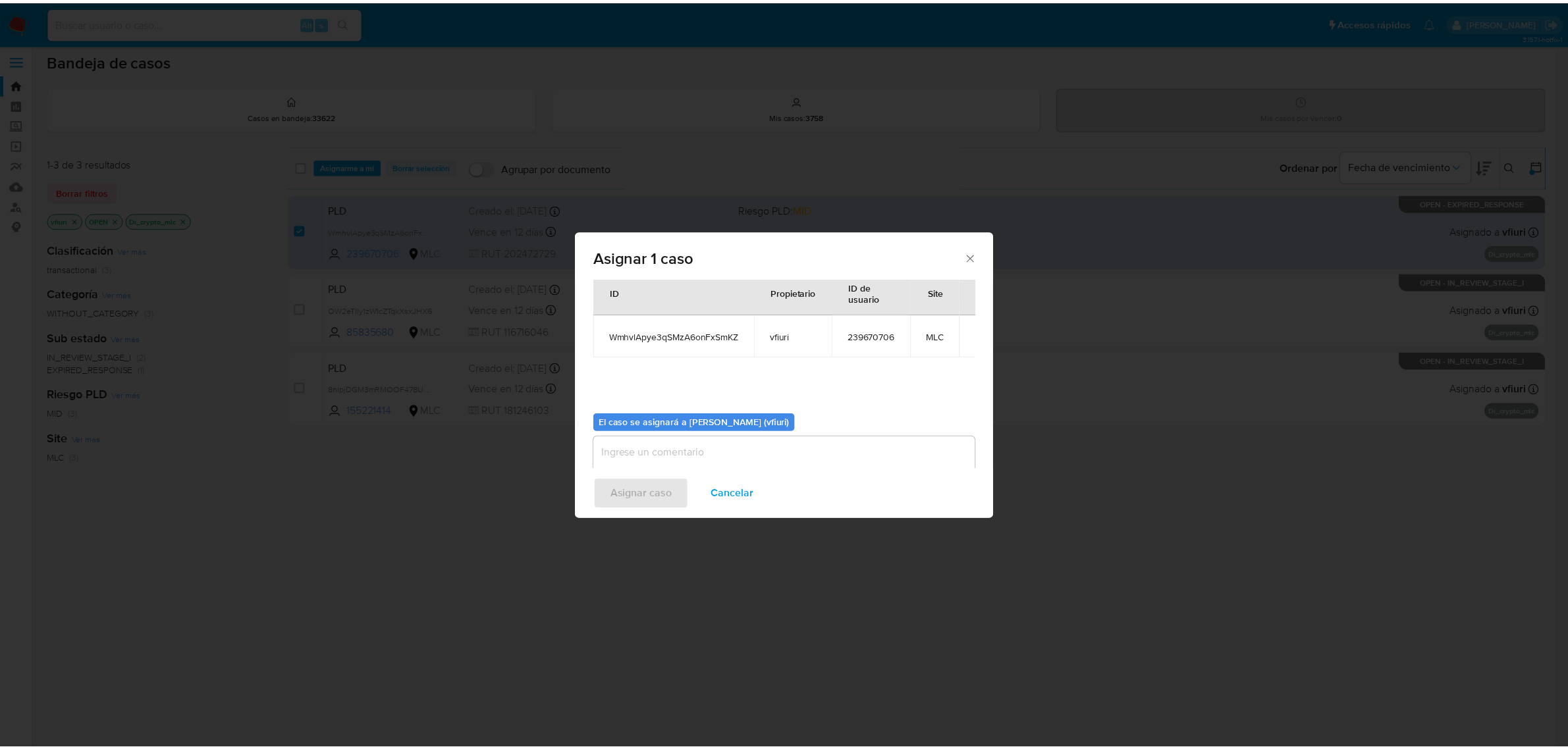
scroll to position [67, 0]
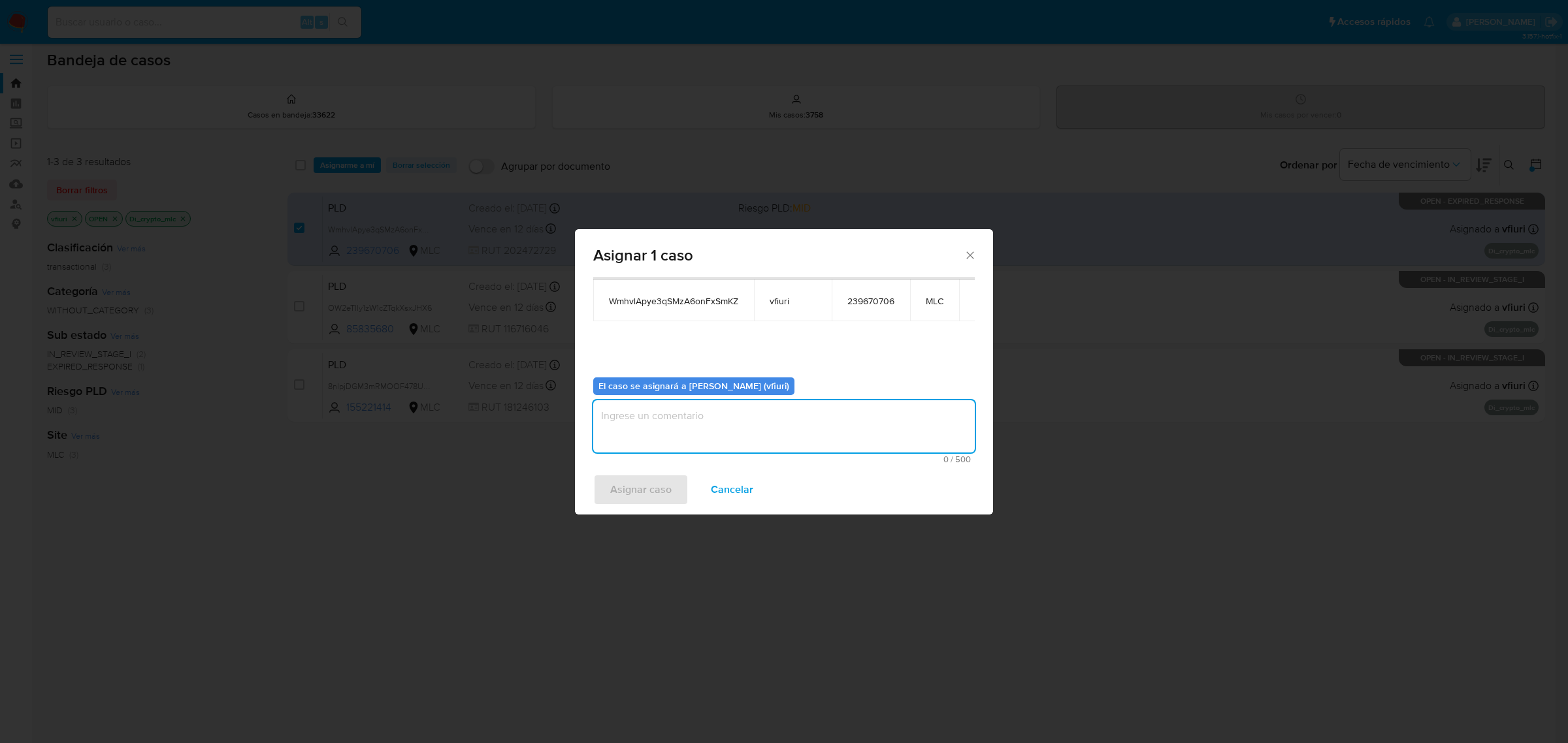
click at [652, 432] on textarea "assign-modal" at bounding box center [784, 426] width 381 height 52
type textarea "-"
click at [634, 484] on span "Asignar caso" at bounding box center [641, 490] width 62 height 29
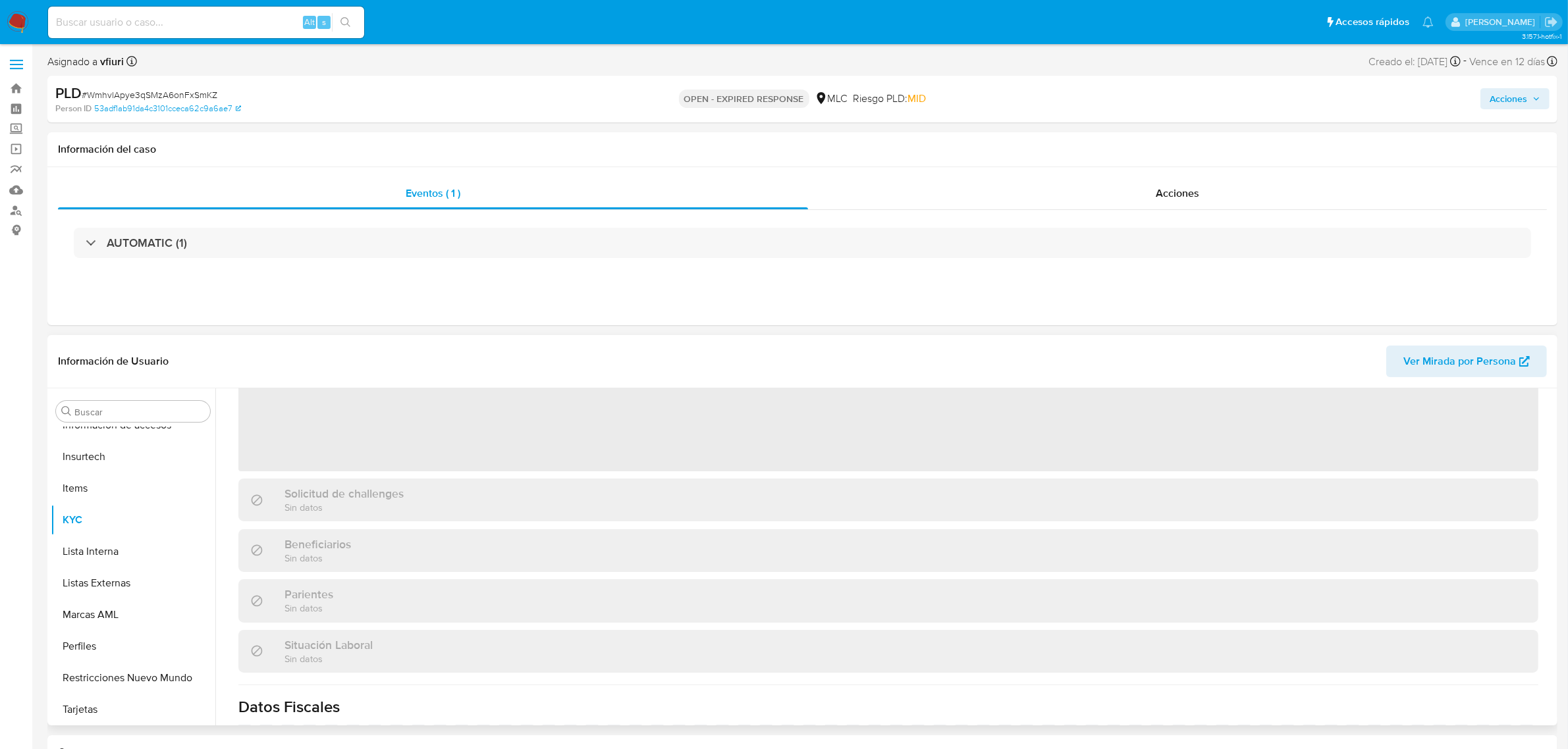
scroll to position [165, 0]
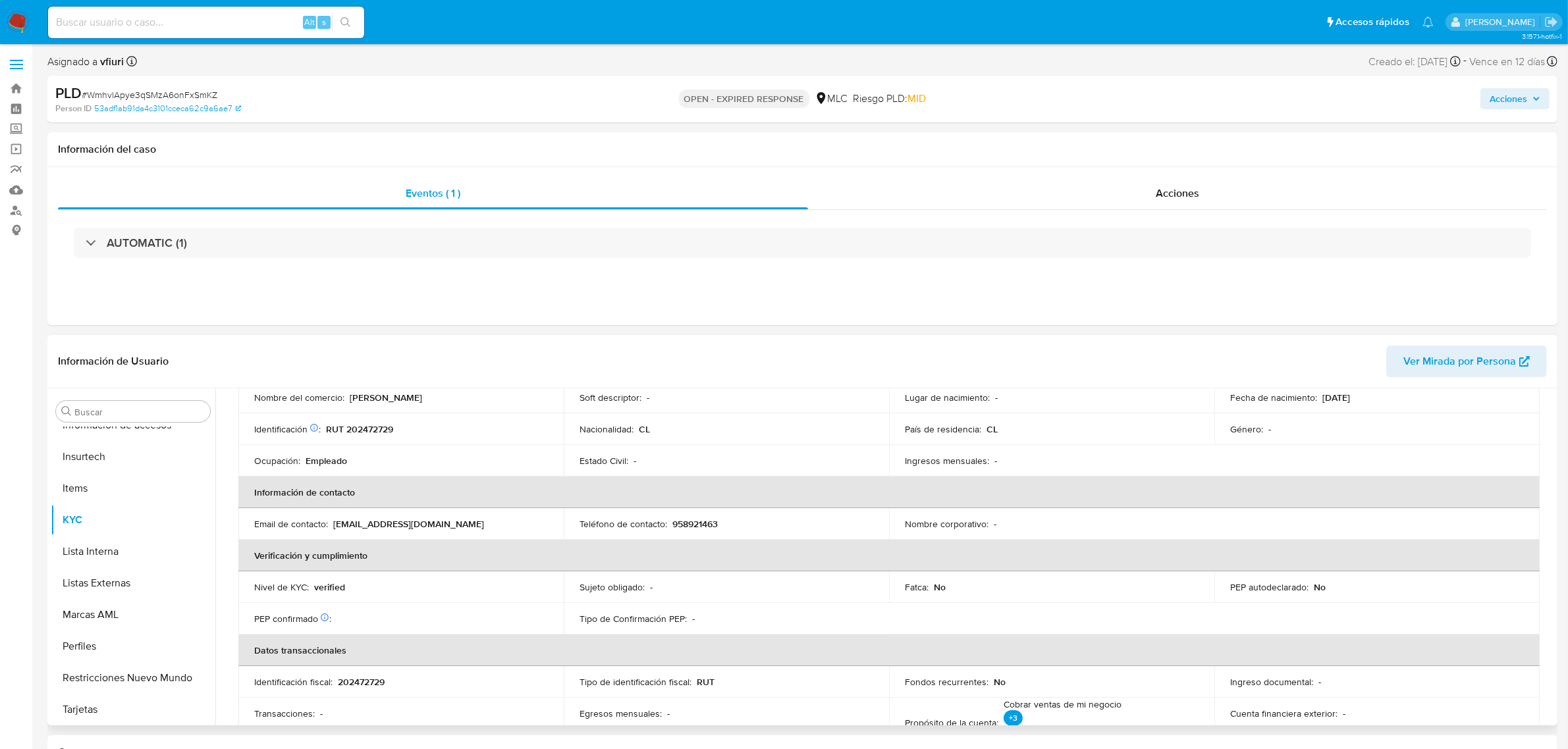
select select "10"
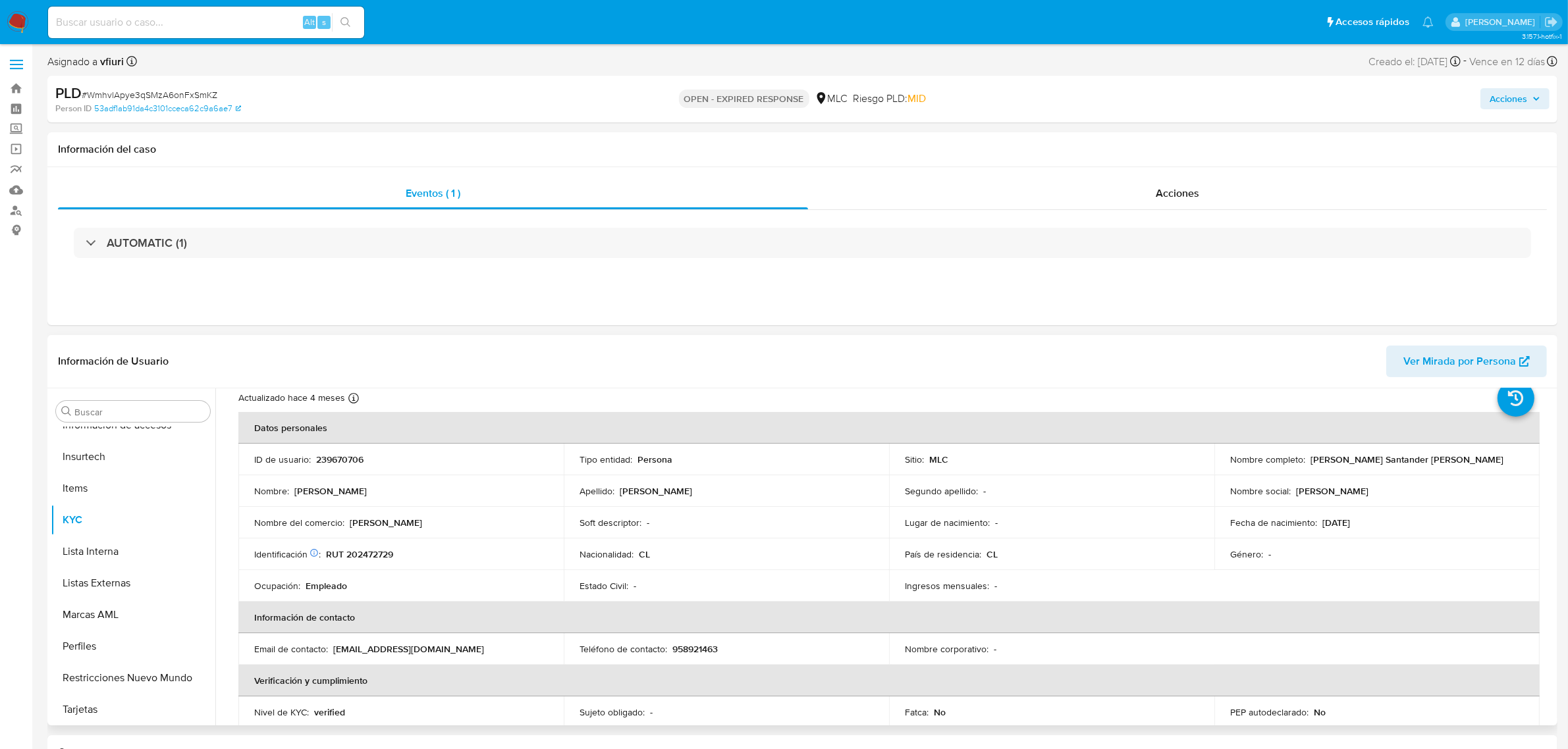
scroll to position [0, 0]
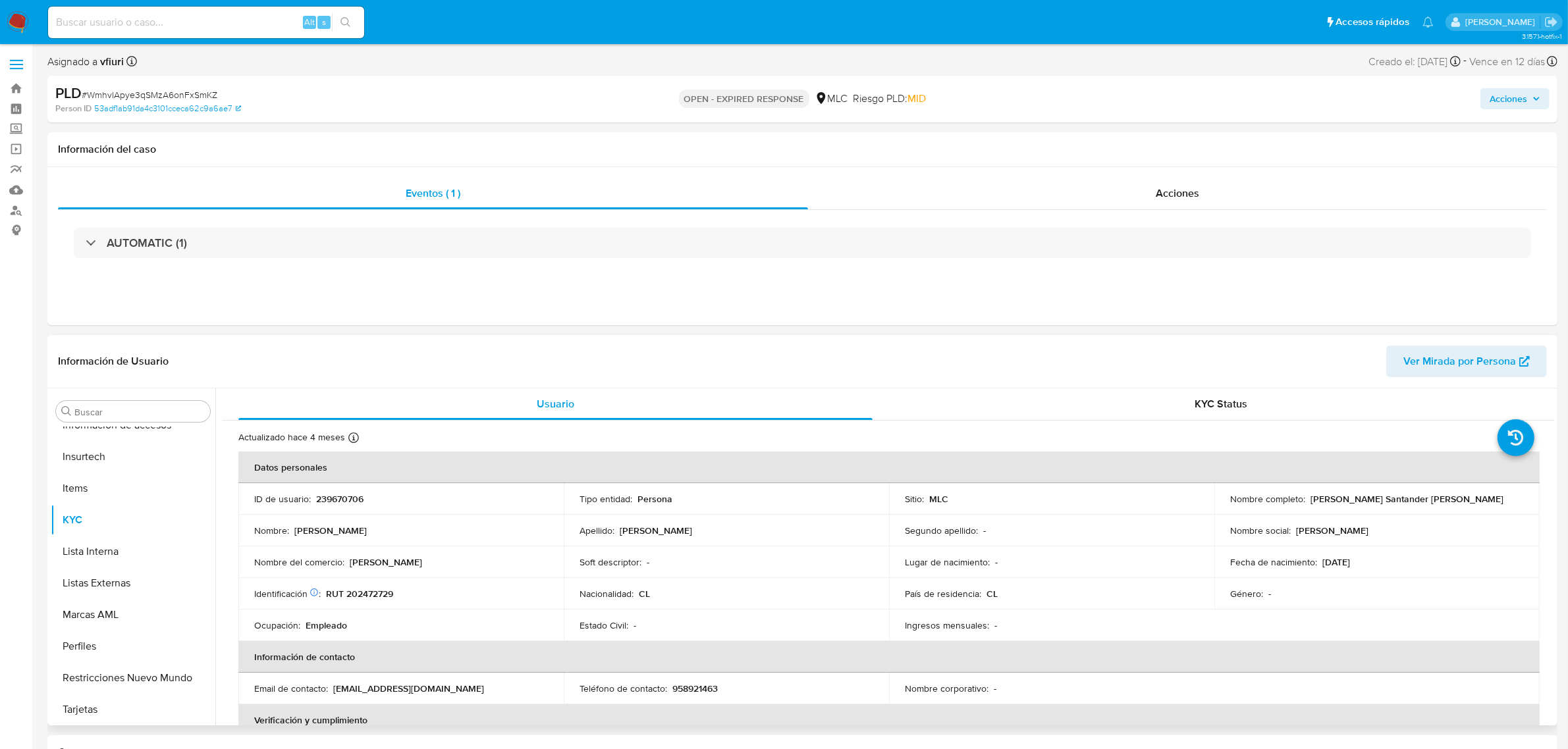
click at [326, 502] on p "239670706" at bounding box center [339, 498] width 47 height 12
copy p "239670706"
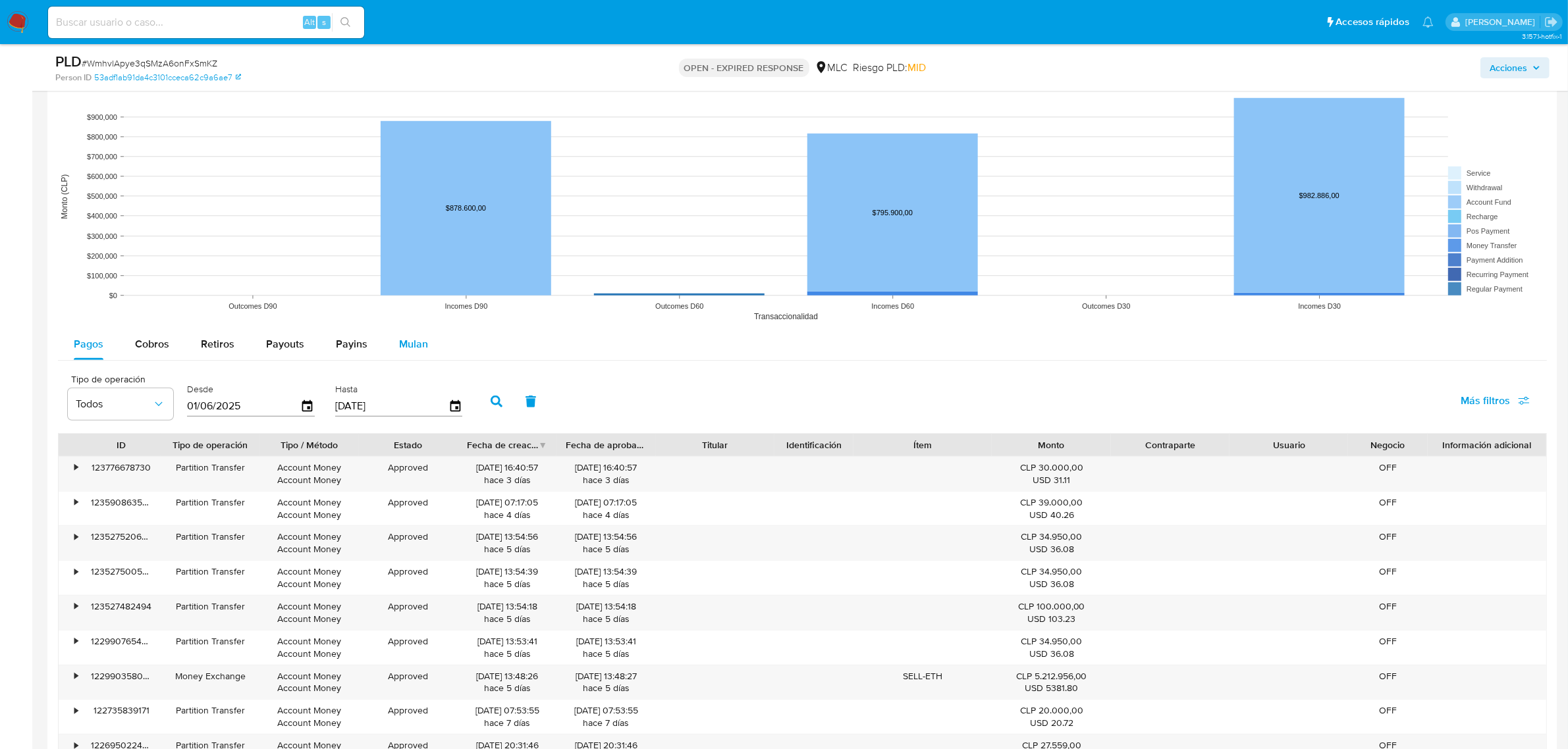
click at [390, 353] on button "Mulan" at bounding box center [414, 345] width 60 height 32
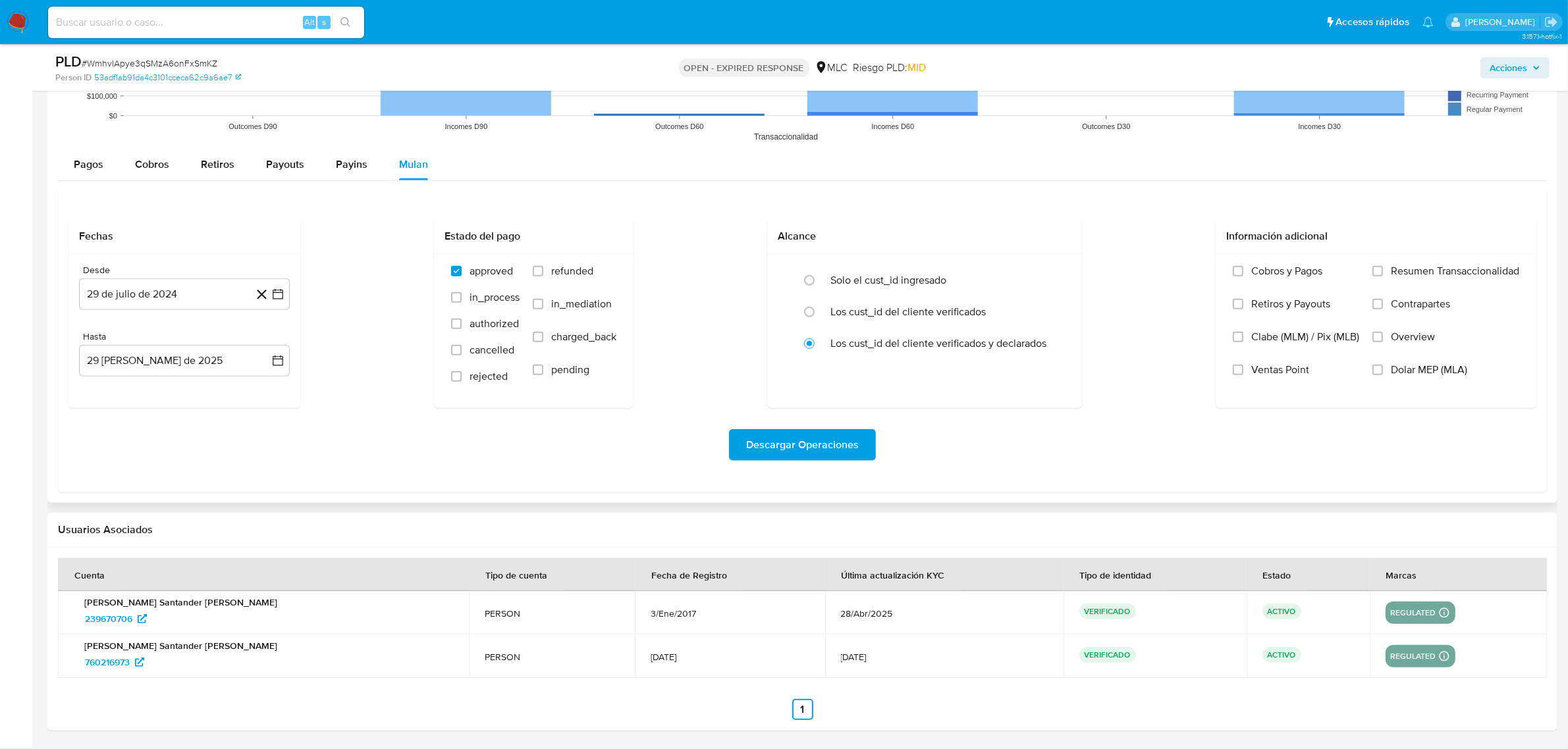
scroll to position [1333, 0]
click at [281, 297] on icon "button" at bounding box center [278, 294] width 13 height 13
click at [267, 340] on icon "Mes siguiente" at bounding box center [266, 341] width 16 height 16
click at [153, 445] on button "14" at bounding box center [158, 443] width 21 height 21
click at [279, 364] on icon "button" at bounding box center [278, 361] width 13 height 13
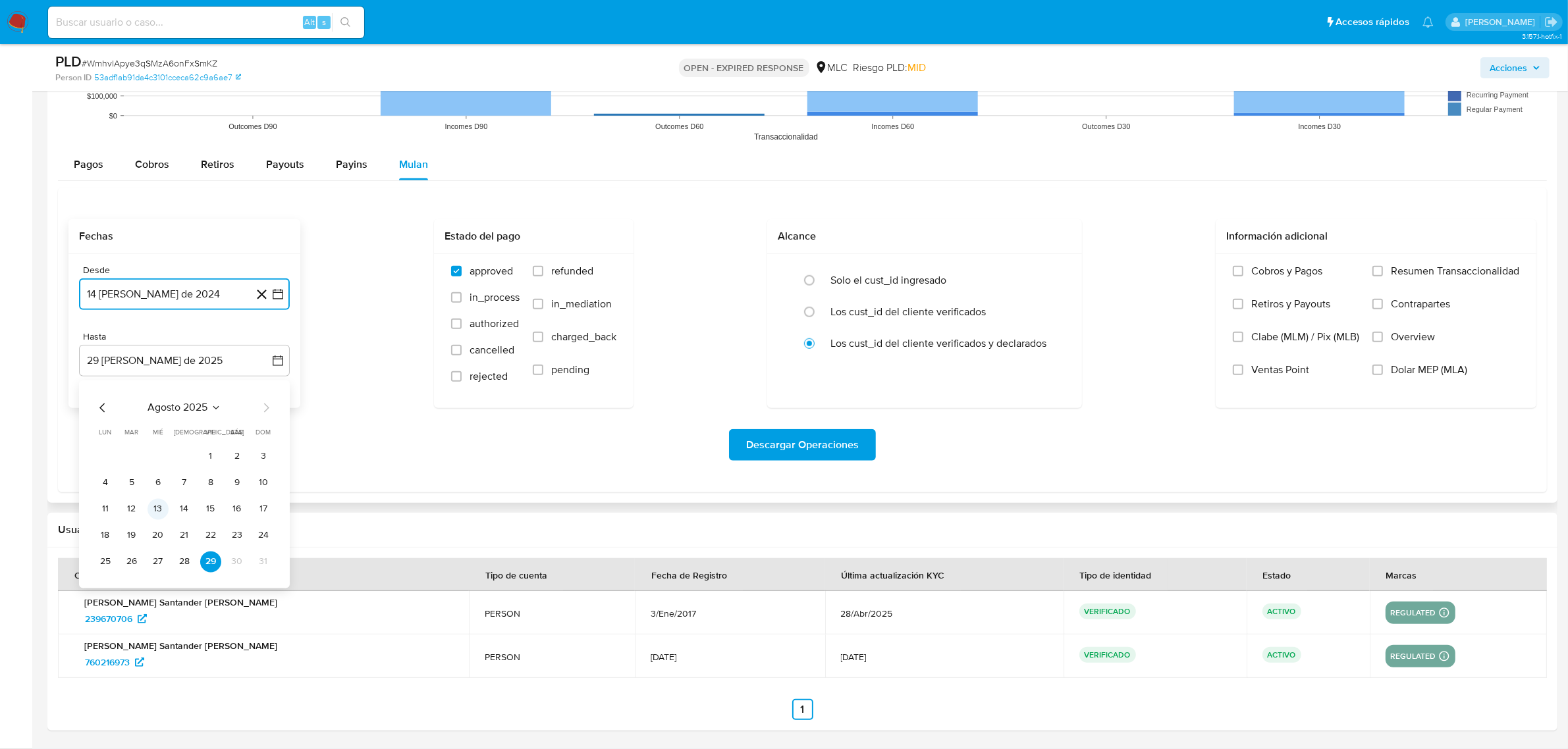
click at [159, 507] on button "13" at bounding box center [158, 510] width 21 height 21
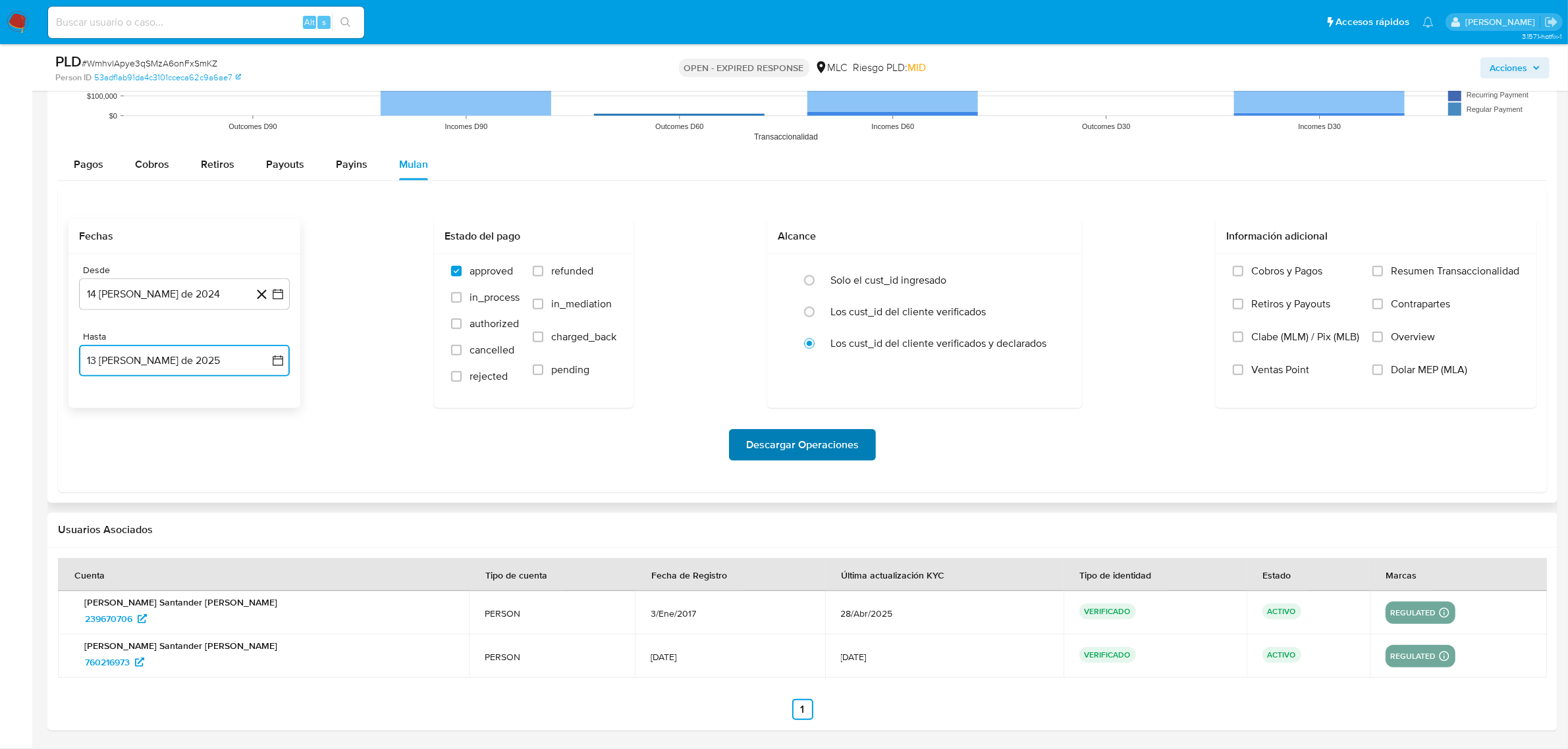
click at [810, 448] on span "Descargar Operaciones" at bounding box center [802, 445] width 112 height 29
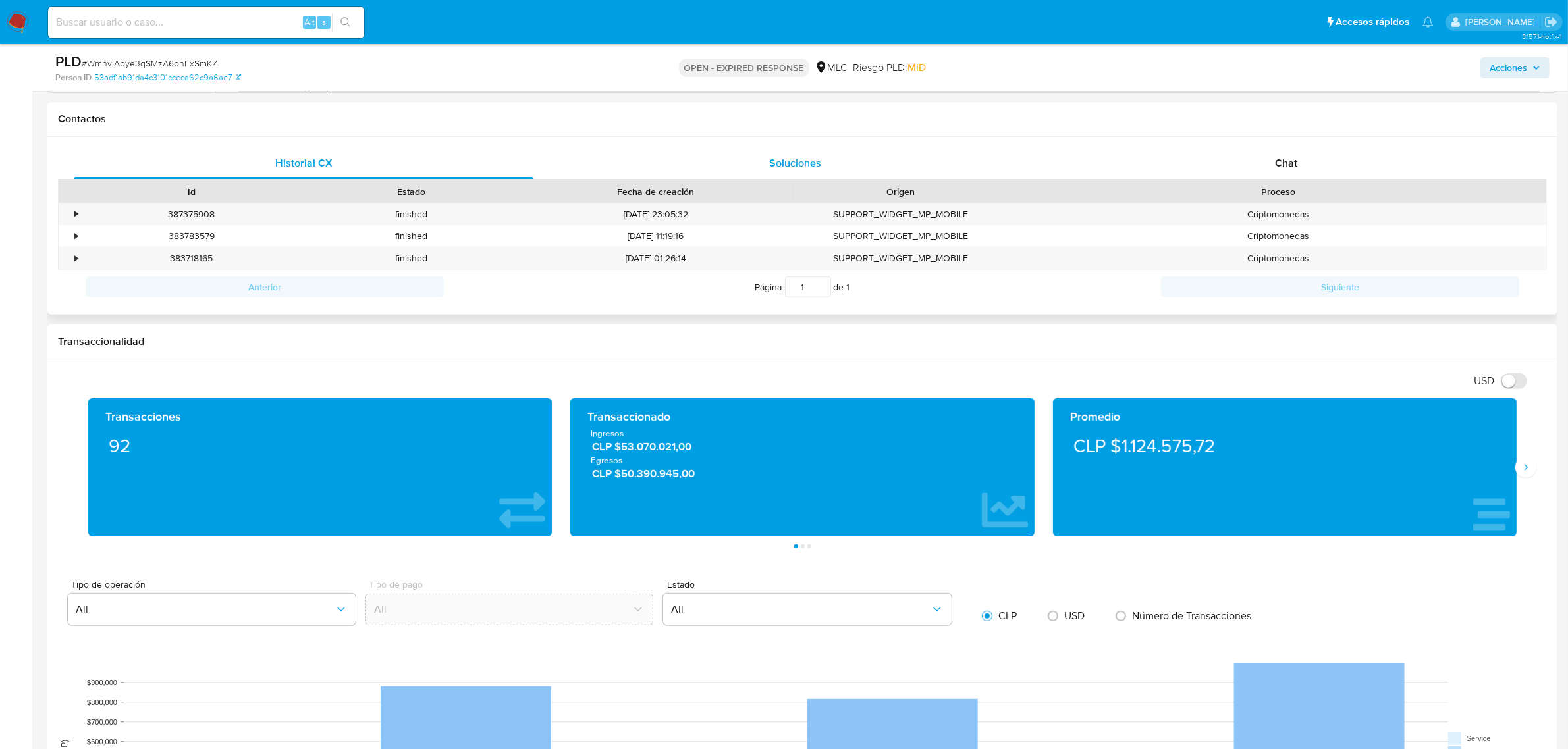
scroll to position [0, 0]
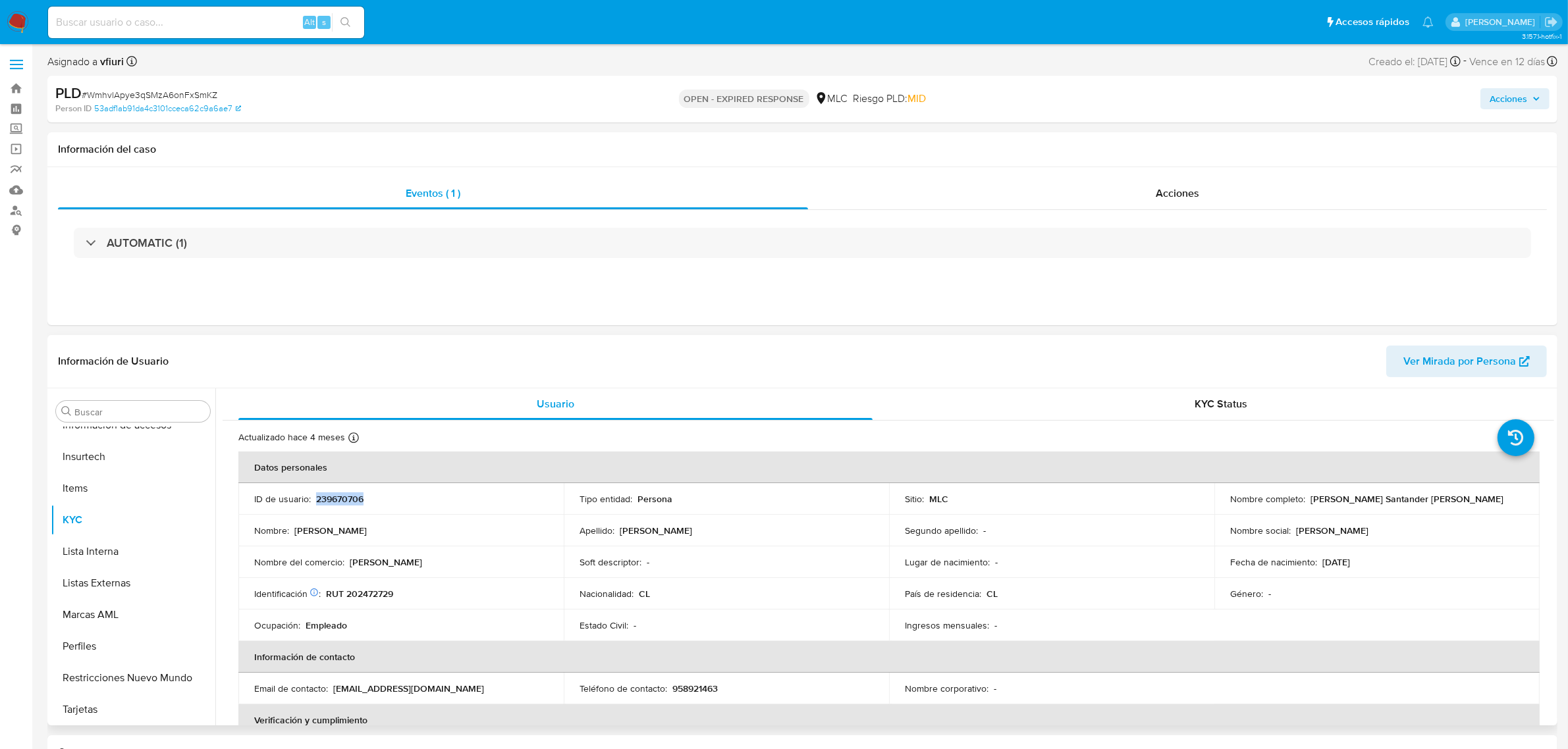
copy p "239670706"
click at [203, 95] on span "# WmhvlApye3qSMzA6onFxSmKZ" at bounding box center [150, 95] width 136 height 13
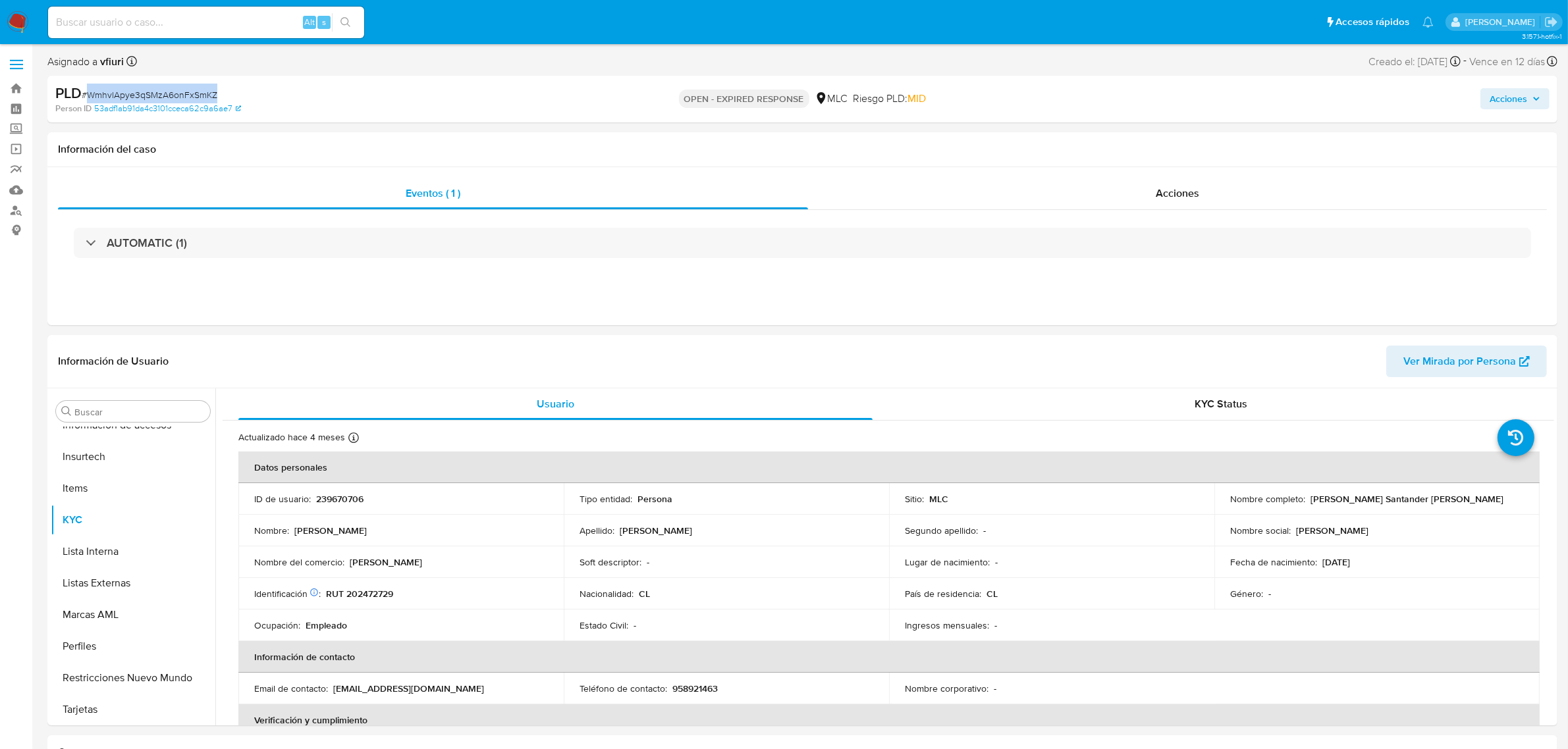
copy span "WmhvlApye3qSMzA6onFxSmKZ"
click at [369, 594] on p "RUT 202472729" at bounding box center [359, 594] width 67 height 12
copy p "202472729"
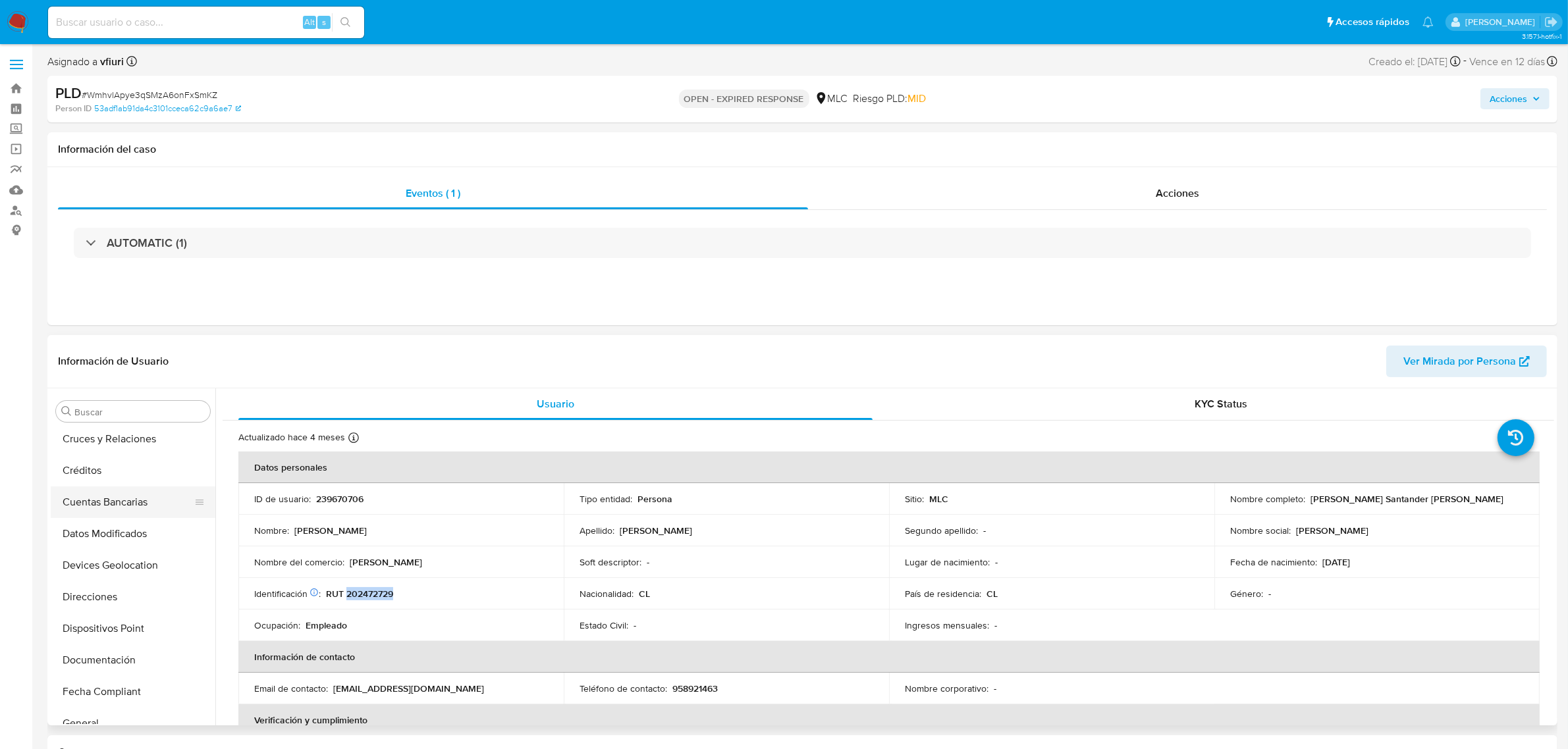
scroll to position [61, 0]
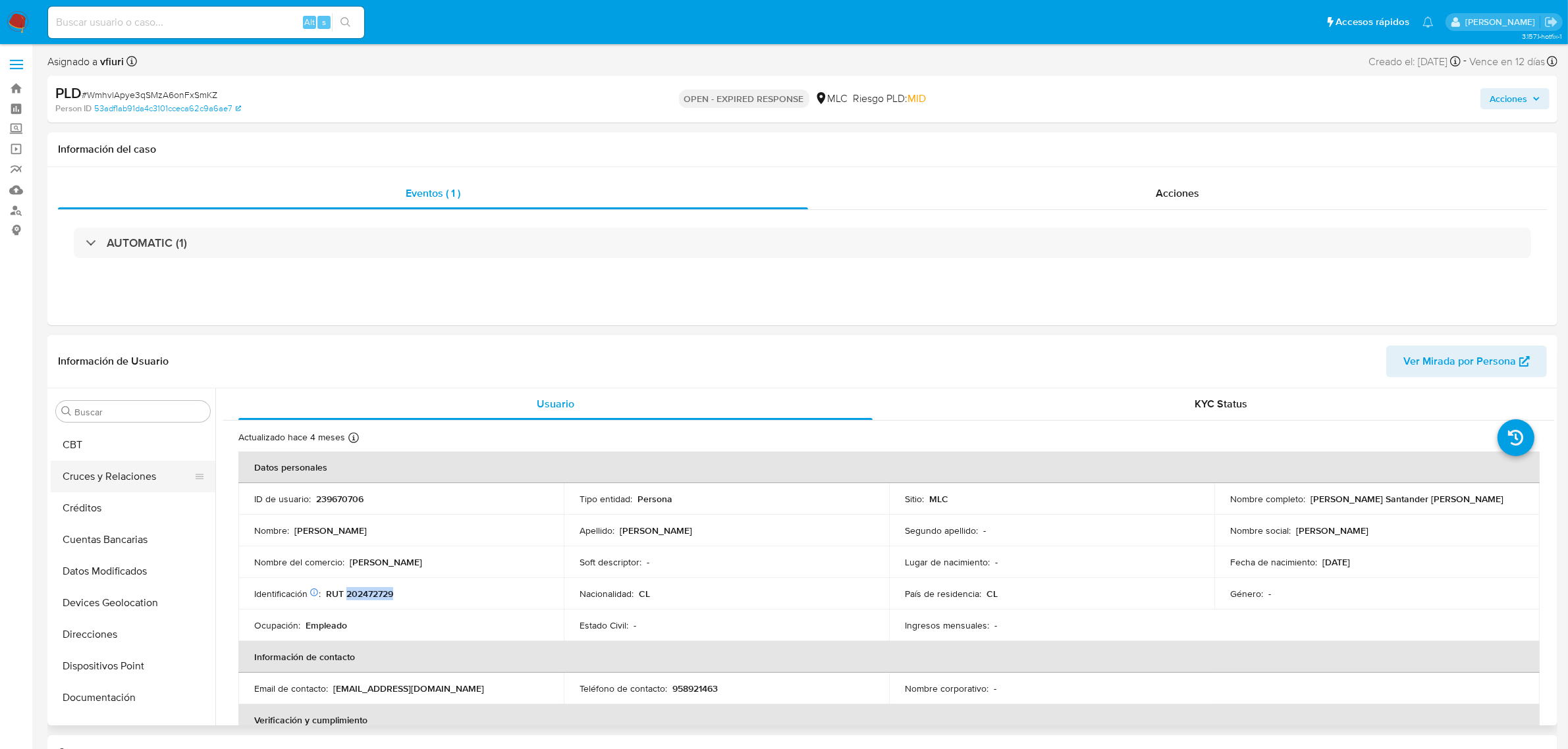
click at [114, 475] on button "Cruces y Relaciones" at bounding box center [128, 477] width 155 height 32
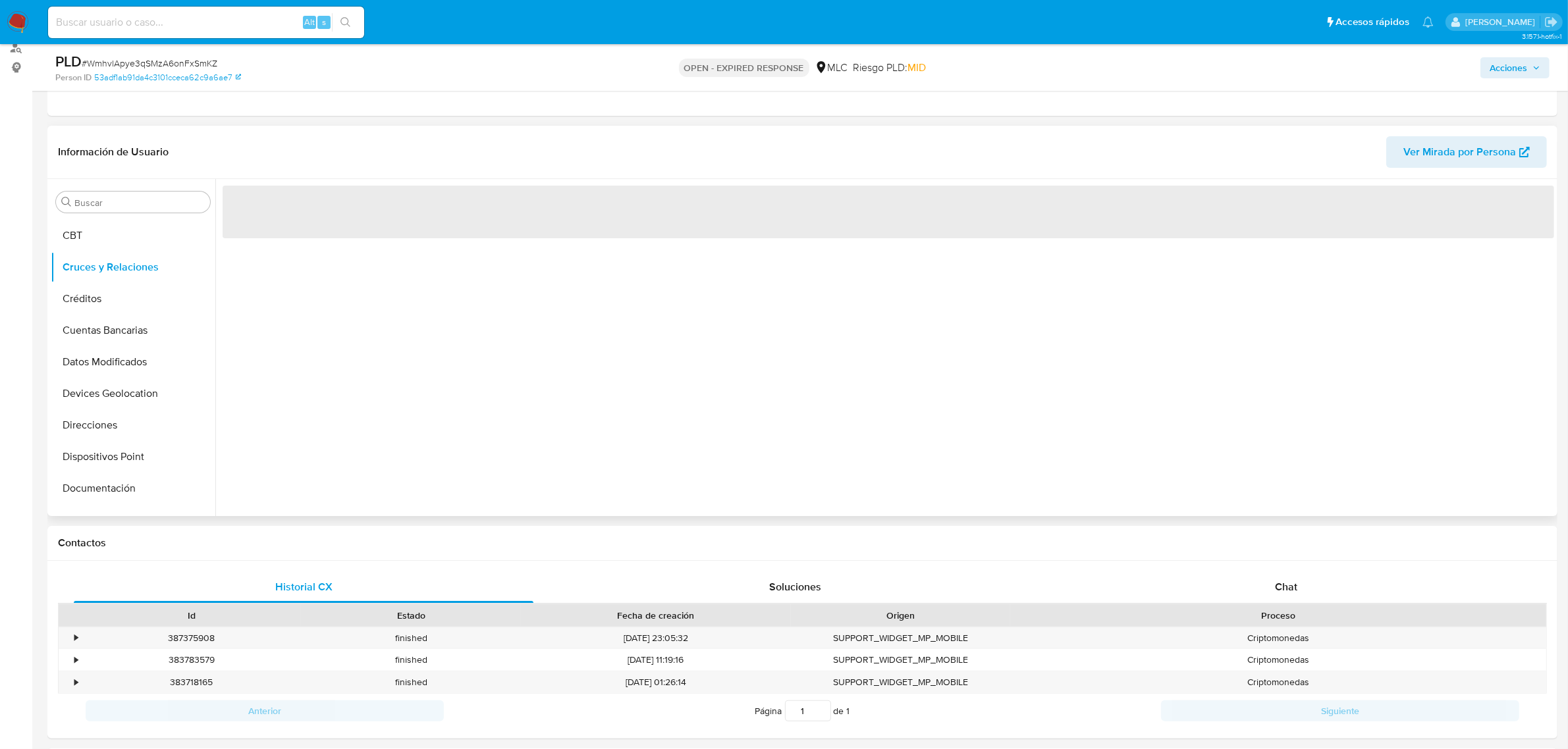
scroll to position [165, 0]
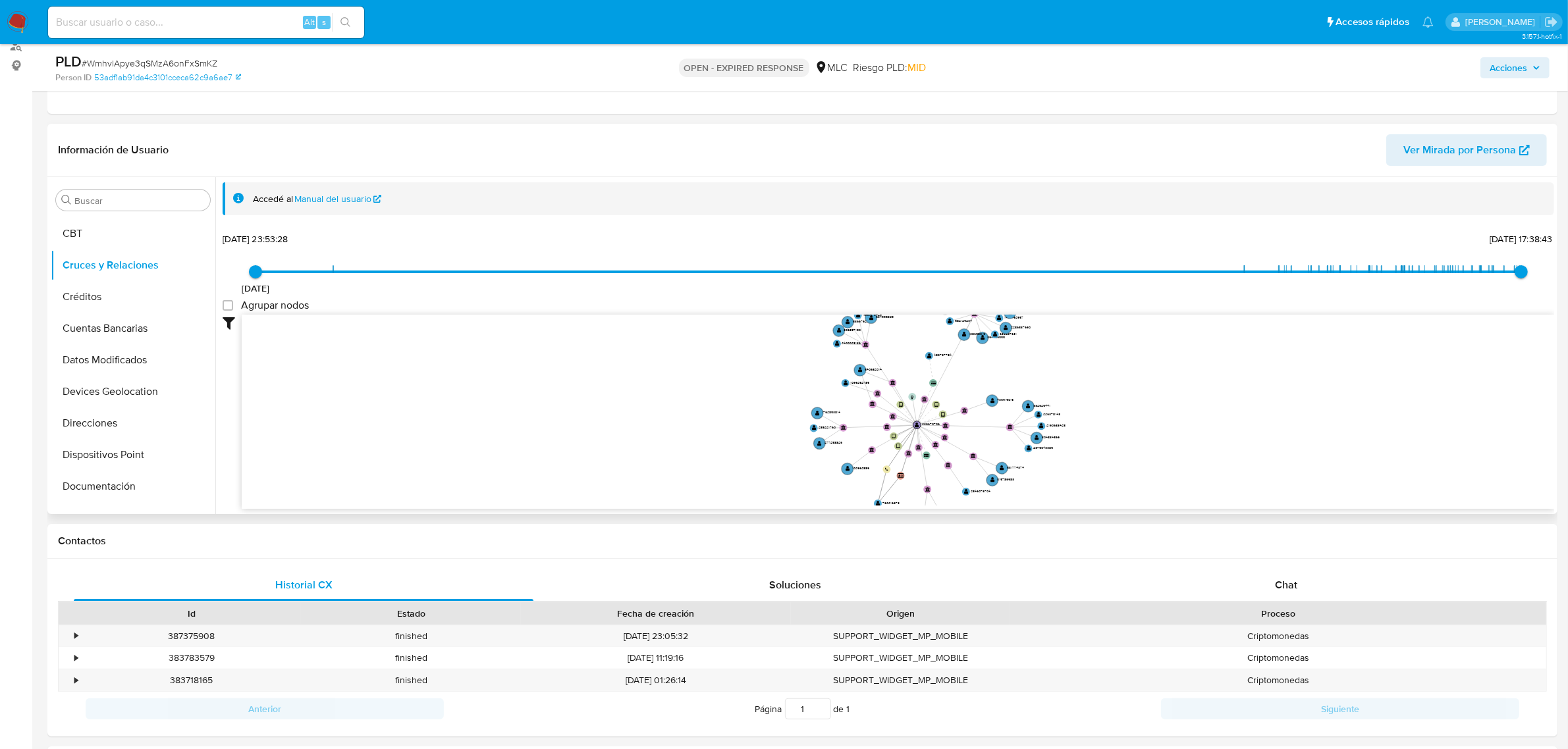
drag, startPoint x: 1094, startPoint y: 423, endPoint x: 1086, endPoint y: 442, distance: 20.6
click at [1086, 442] on icon "device-67f82e3207cebcfa5a8f8a80  device-66ead91a12cd4fbb5a5b1652  device-6730…" at bounding box center [897, 410] width 1313 height 191
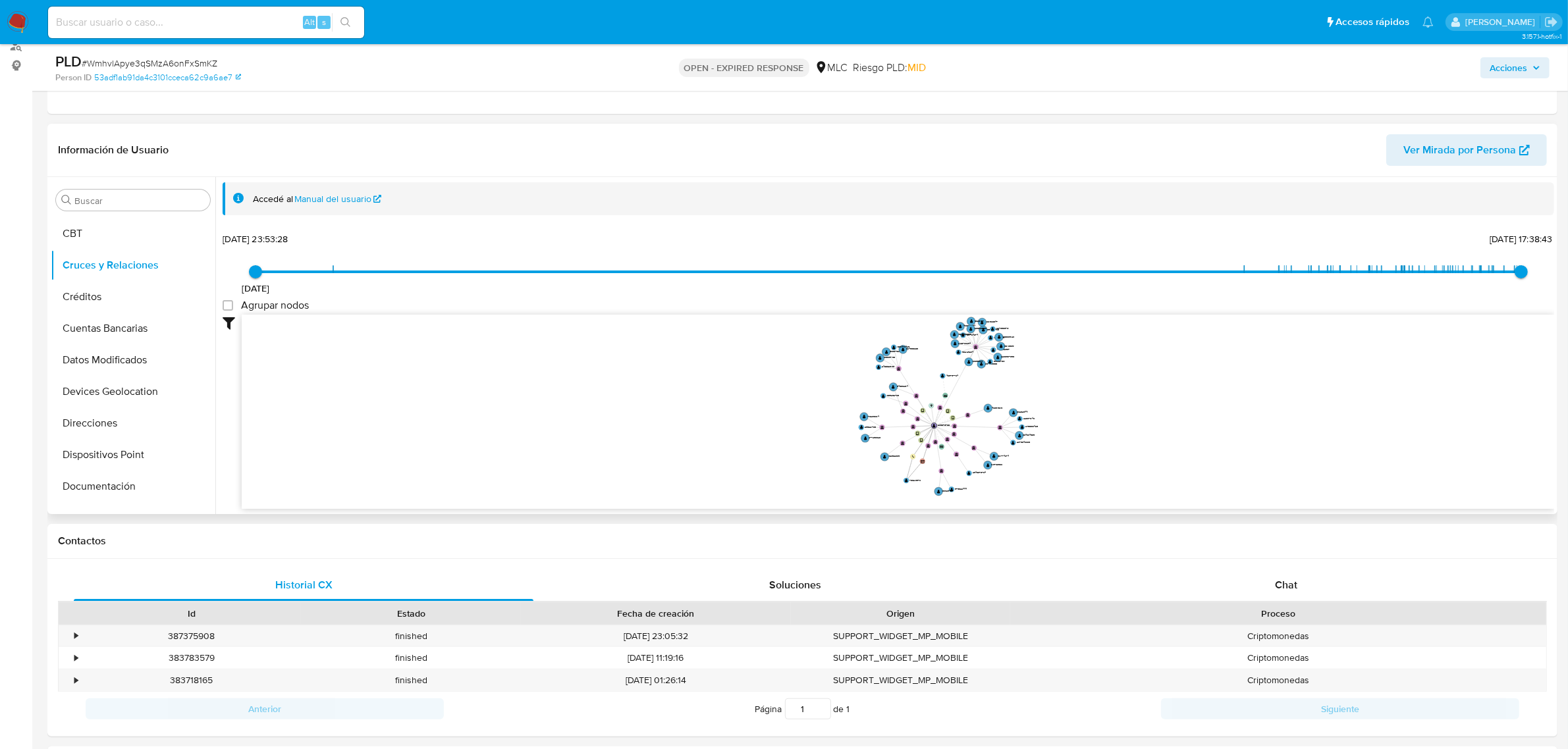
drag, startPoint x: 922, startPoint y: 370, endPoint x: 897, endPoint y: 364, distance: 25.7
click at [897, 364] on icon "device-67f82e3207cebcfa5a8f8a80  device-66ead91a12cd4fbb5a5b1652  device-6730…" at bounding box center [897, 410] width 1313 height 191
drag, startPoint x: 1057, startPoint y: 392, endPoint x: 1044, endPoint y: 393, distance: 13.0
click at [1044, 393] on icon "device-67f82e3207cebcfa5a8f8a80  device-66ead91a12cd4fbb5a5b1652  device-6730…" at bounding box center [897, 410] width 1313 height 191
click at [962, 344] on icon "device-67f82e3207cebcfa5a8f8a80  device-66ead91a12cd4fbb5a5b1652  device-6730…" at bounding box center [897, 410] width 1313 height 191
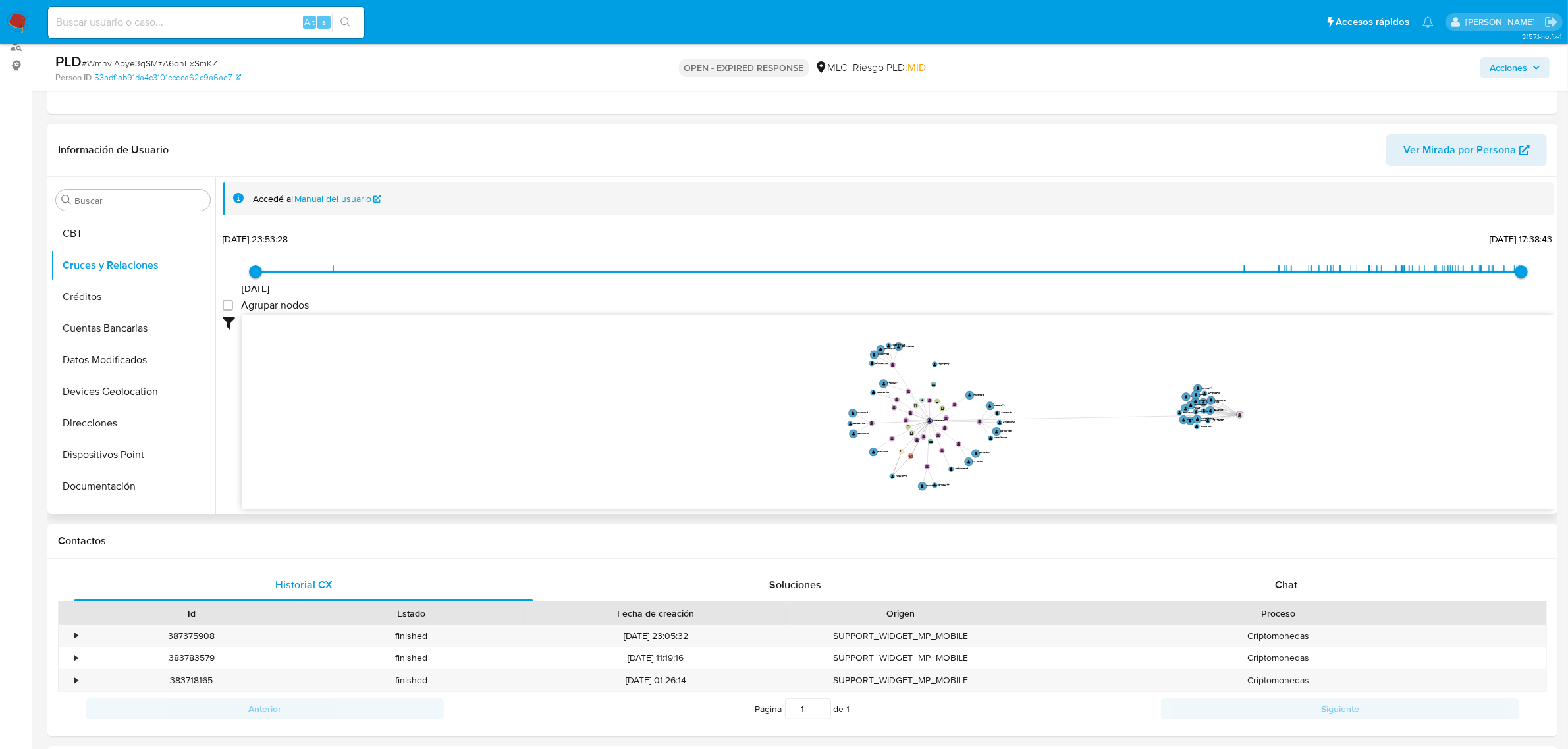
drag, startPoint x: 962, startPoint y: 349, endPoint x: 1240, endPoint y: 416, distance: 286.0
click at [1240, 416] on g "bank_account-52a1e839054f29cb54f9e60a632b6e01 " at bounding box center [1240, 415] width 8 height 8
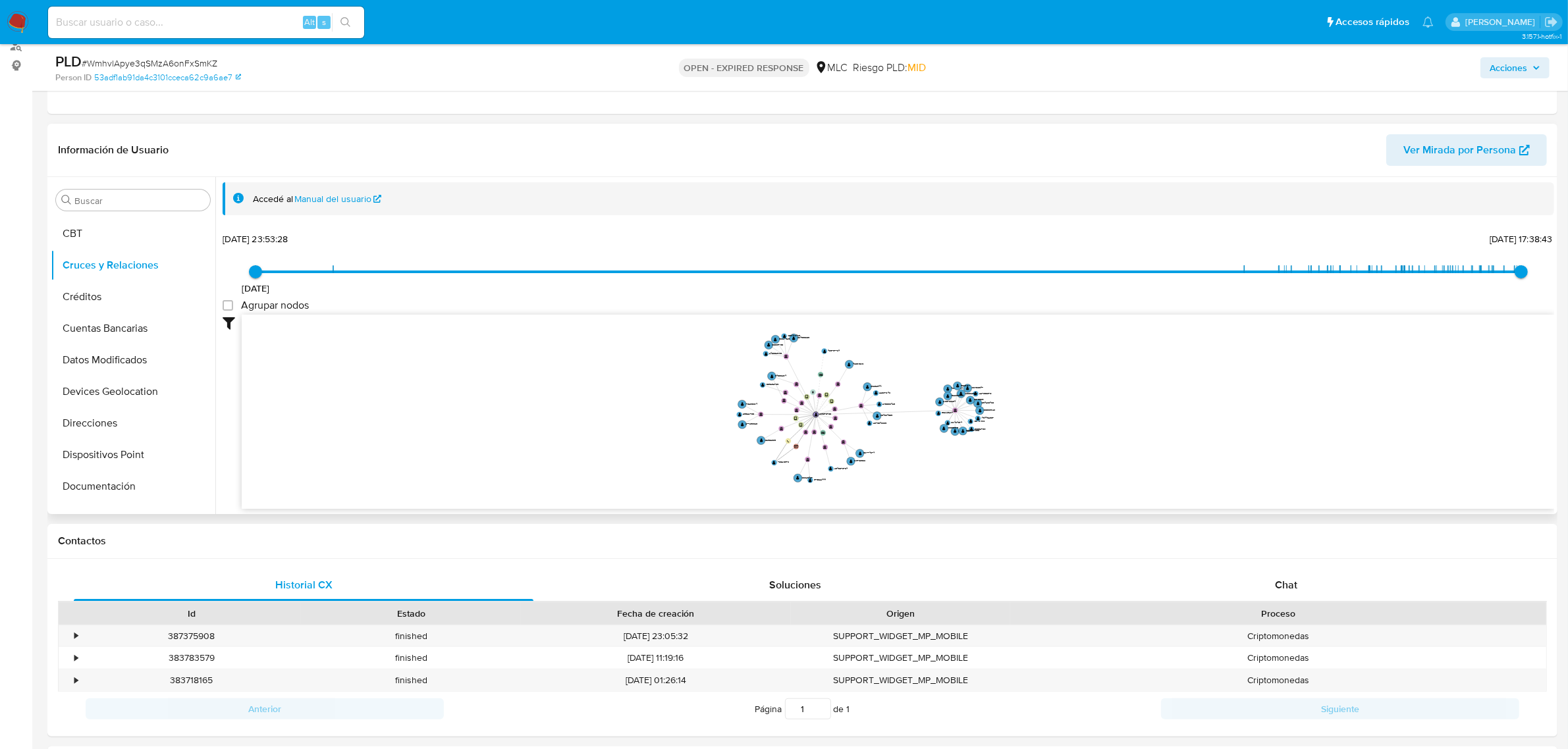
drag, startPoint x: 785, startPoint y: 474, endPoint x: 672, endPoint y: 474, distance: 113.0
click at [672, 474] on icon "device-67f82e3207cebcfa5a8f8a80  device-66ead91a12cd4fbb5a5b1652  device-6730…" at bounding box center [897, 410] width 1313 height 191
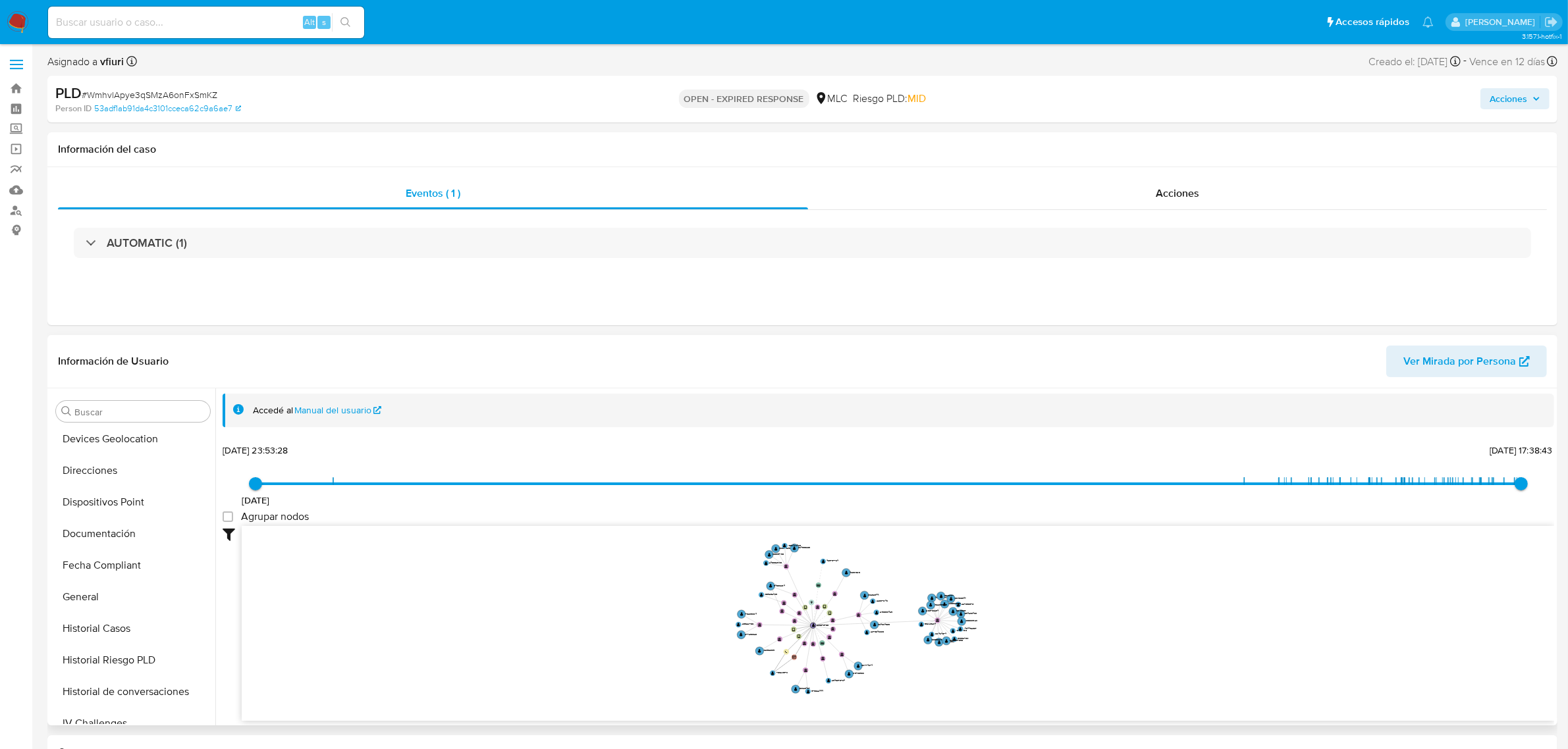
scroll to position [555, 0]
click at [69, 521] on button "KYC" at bounding box center [128, 520] width 155 height 32
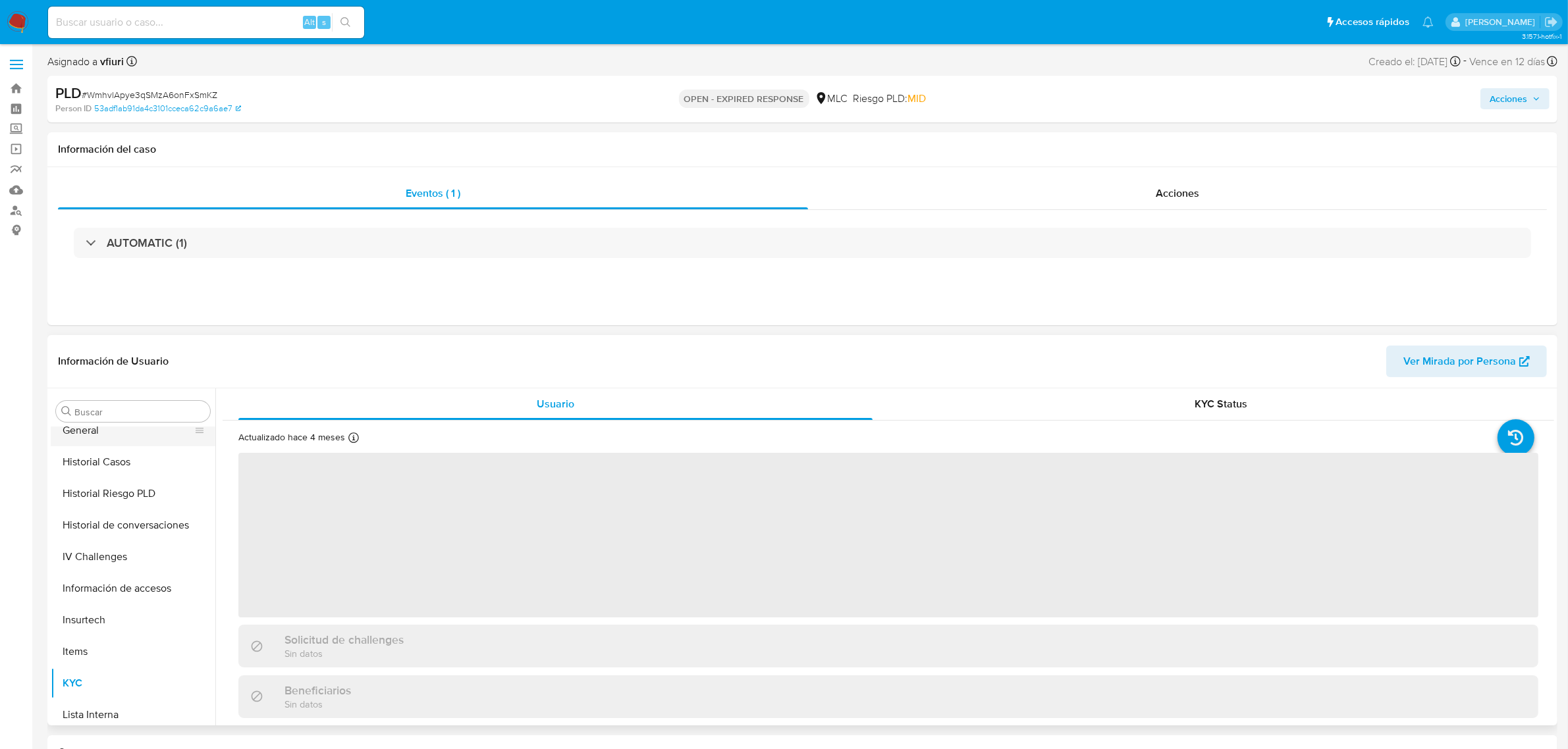
scroll to position [143, 0]
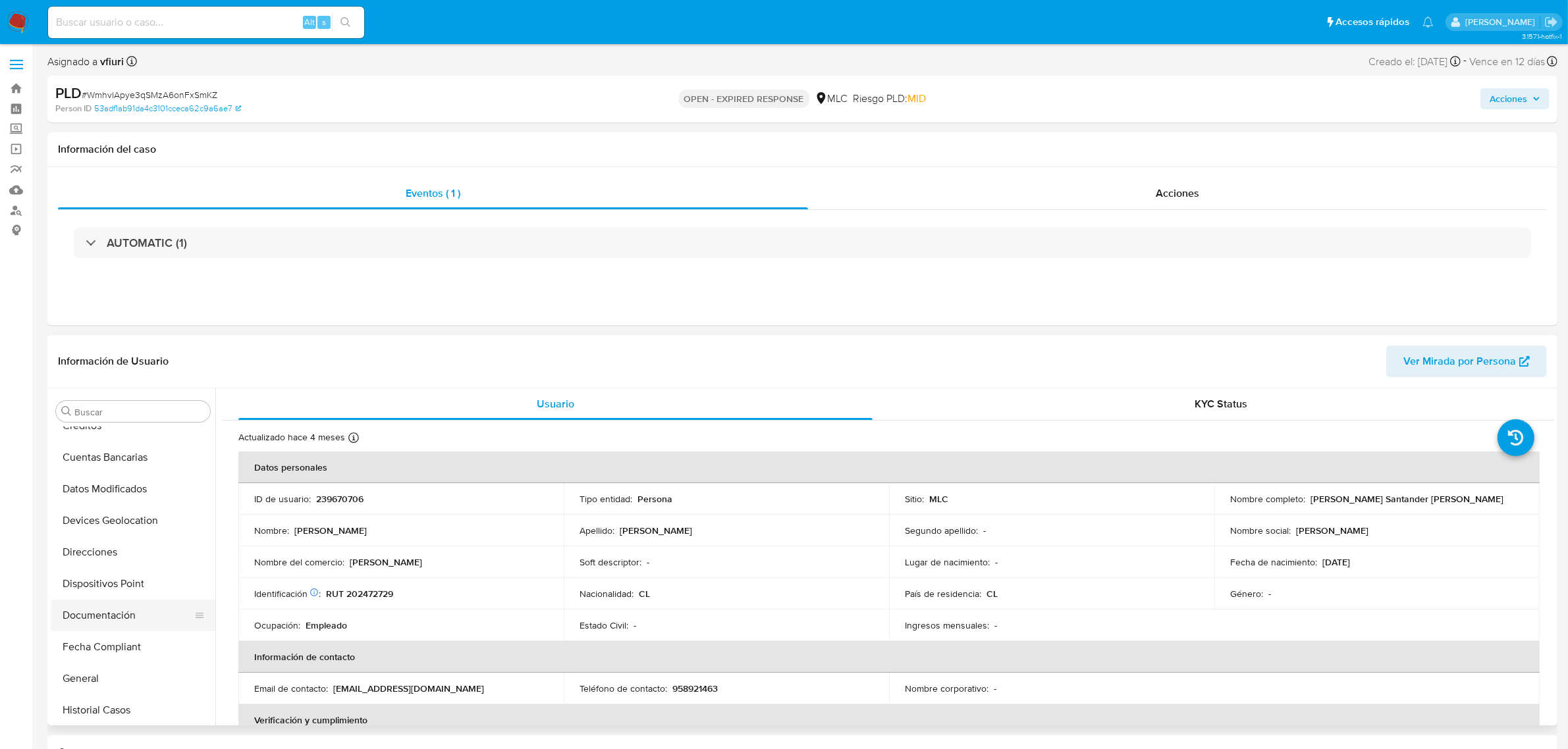
click at [117, 601] on button "Documentación" at bounding box center [128, 616] width 155 height 32
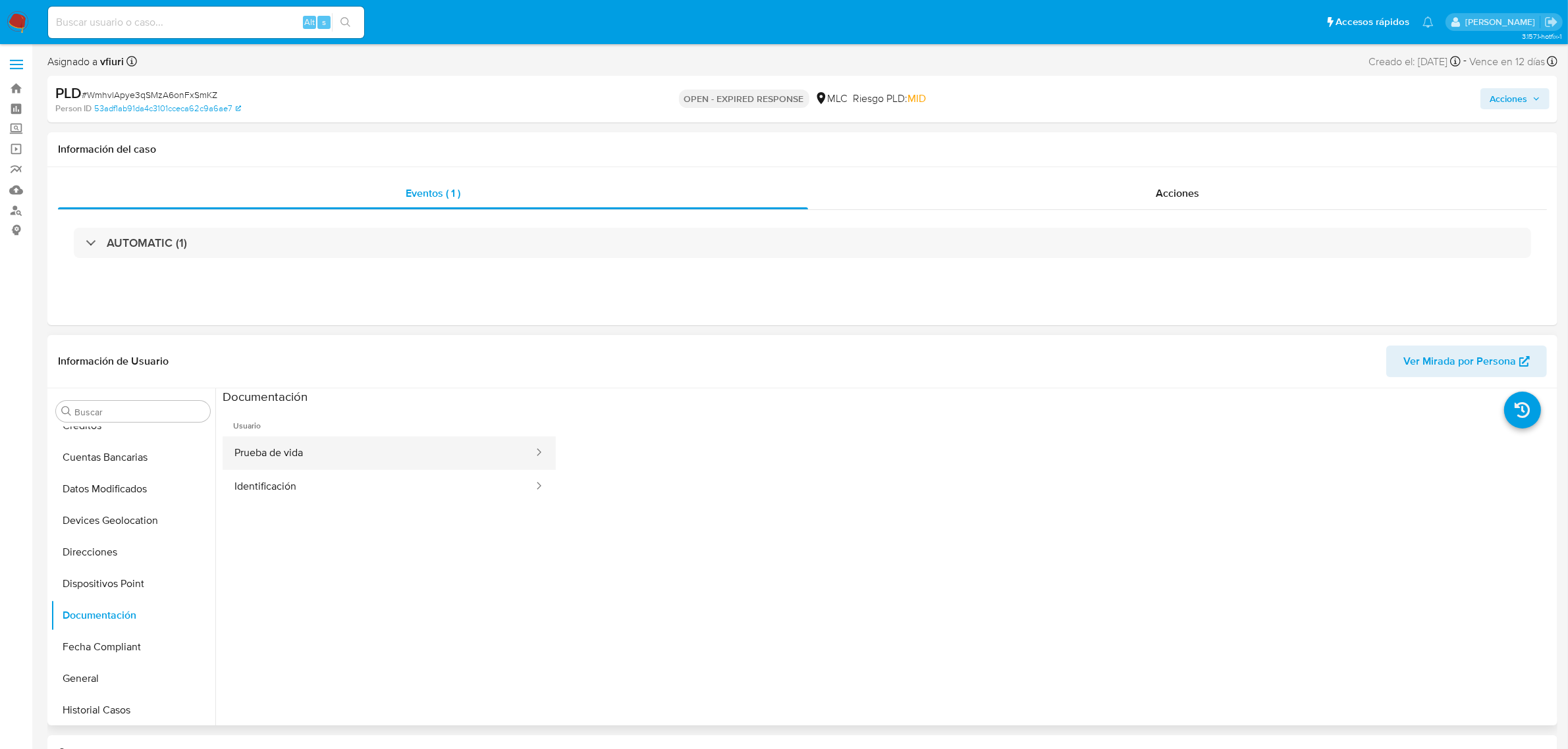
click at [322, 448] on button "Prueba de vida" at bounding box center [378, 453] width 312 height 34
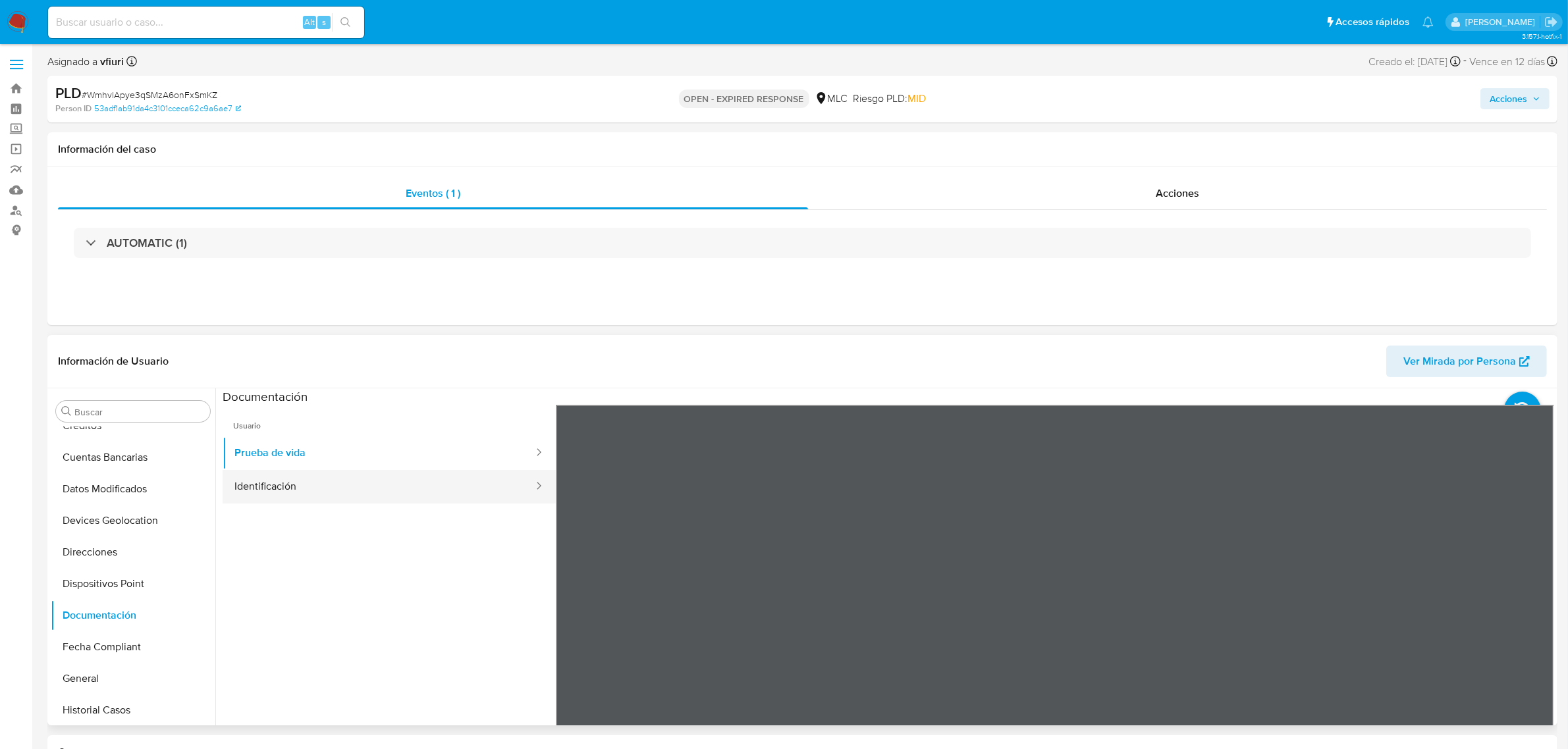
click at [325, 489] on button "Identificación" at bounding box center [378, 487] width 312 height 34
click at [334, 478] on button "Identificación" at bounding box center [378, 487] width 312 height 34
click at [334, 469] on button "Prueba de vida" at bounding box center [378, 453] width 312 height 34
click at [119, 521] on button "KYC" at bounding box center [128, 520] width 155 height 32
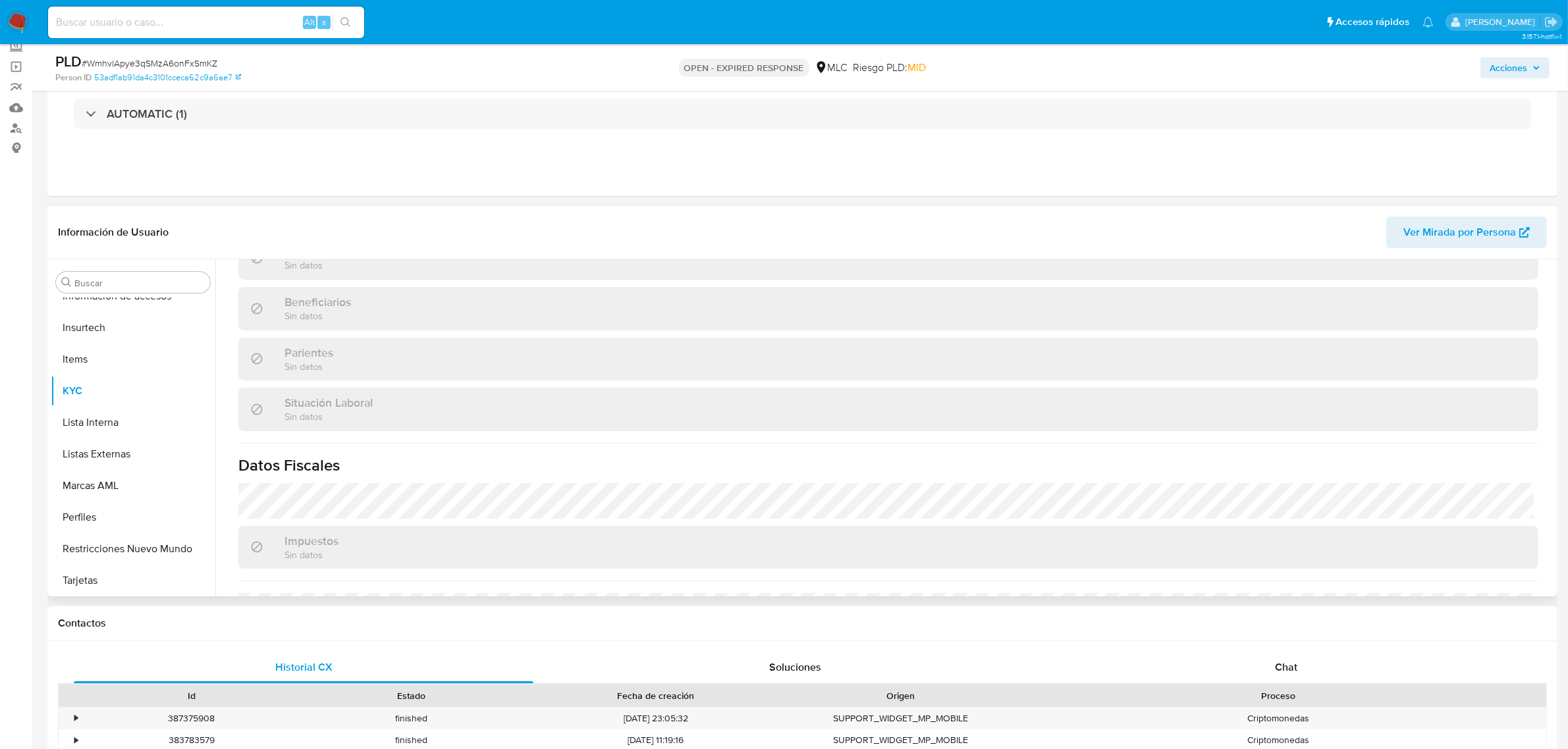
scroll to position [725, 0]
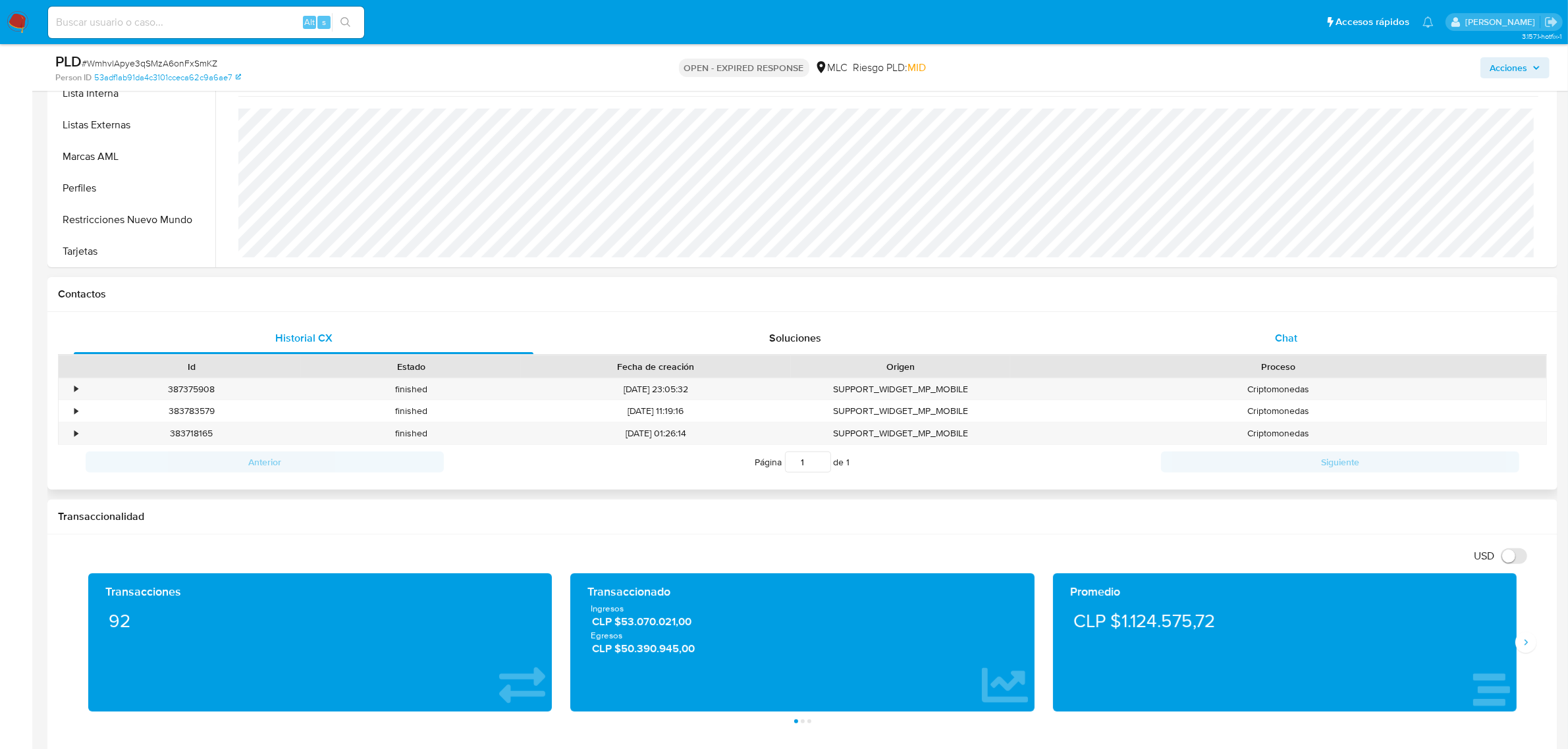
drag, startPoint x: 1266, startPoint y: 339, endPoint x: 1026, endPoint y: 274, distance: 248.6
click at [1267, 339] on div "Chat" at bounding box center [1286, 338] width 460 height 32
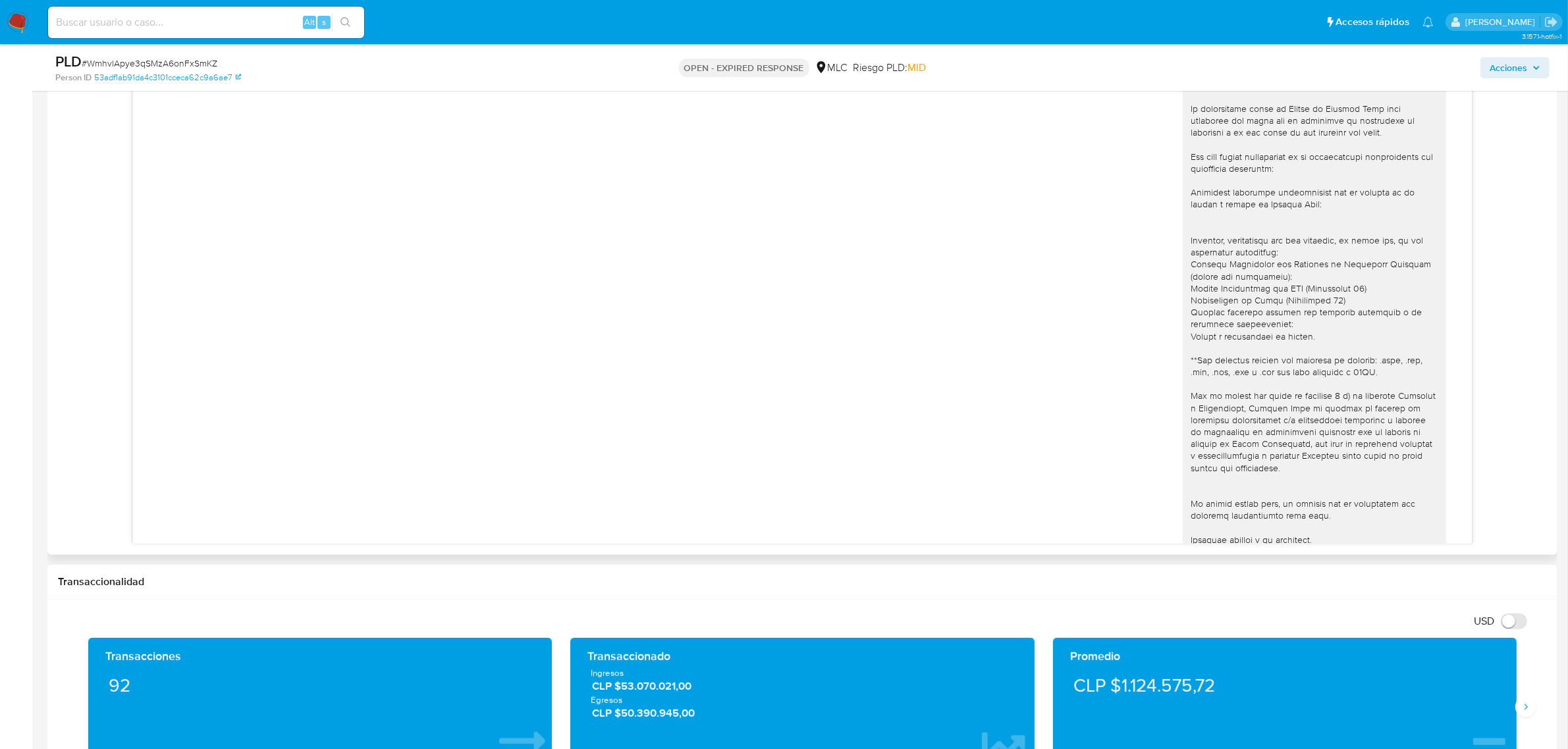
scroll to position [207, 0]
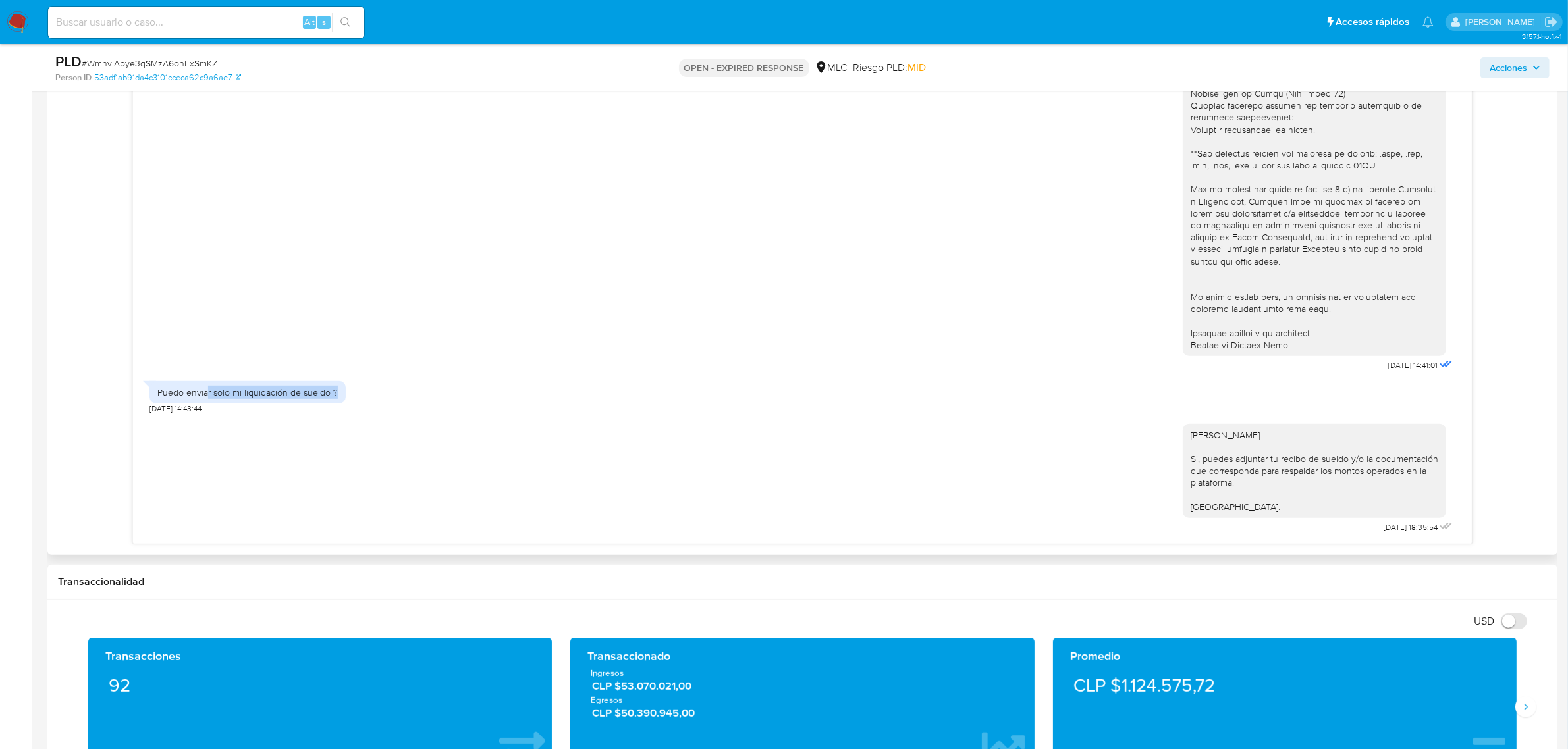
drag, startPoint x: 208, startPoint y: 399, endPoint x: 334, endPoint y: 397, distance: 126.0
click at [334, 397] on div "Puedo enviar solo mi liquidación de sueldo ?" at bounding box center [247, 392] width 180 height 12
click at [567, 383] on div "Puedo enviar solo mi liquidación de sueldo ? 04/08/2025 14:43:44" at bounding box center [803, 395] width 1306 height 40
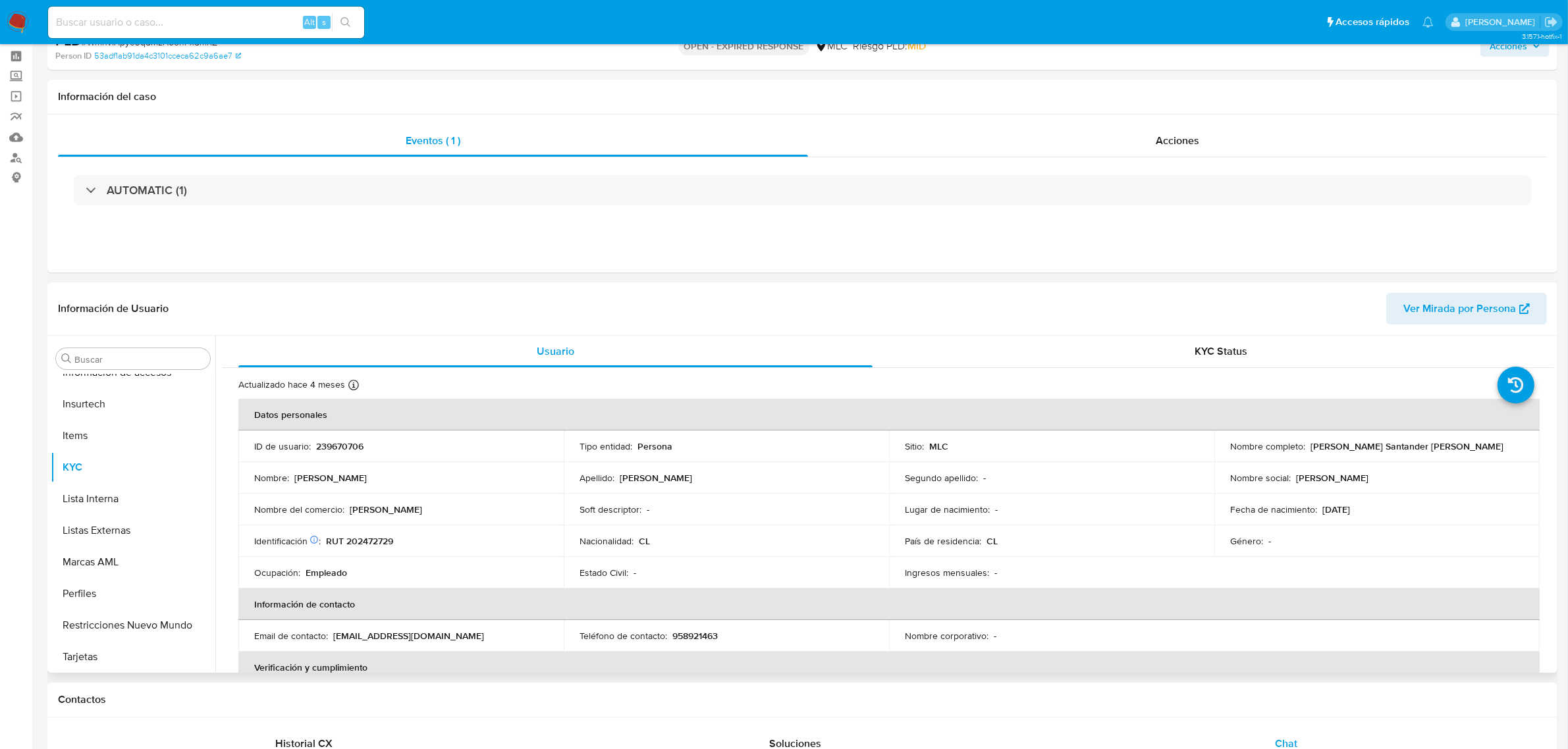
scroll to position [82, 0]
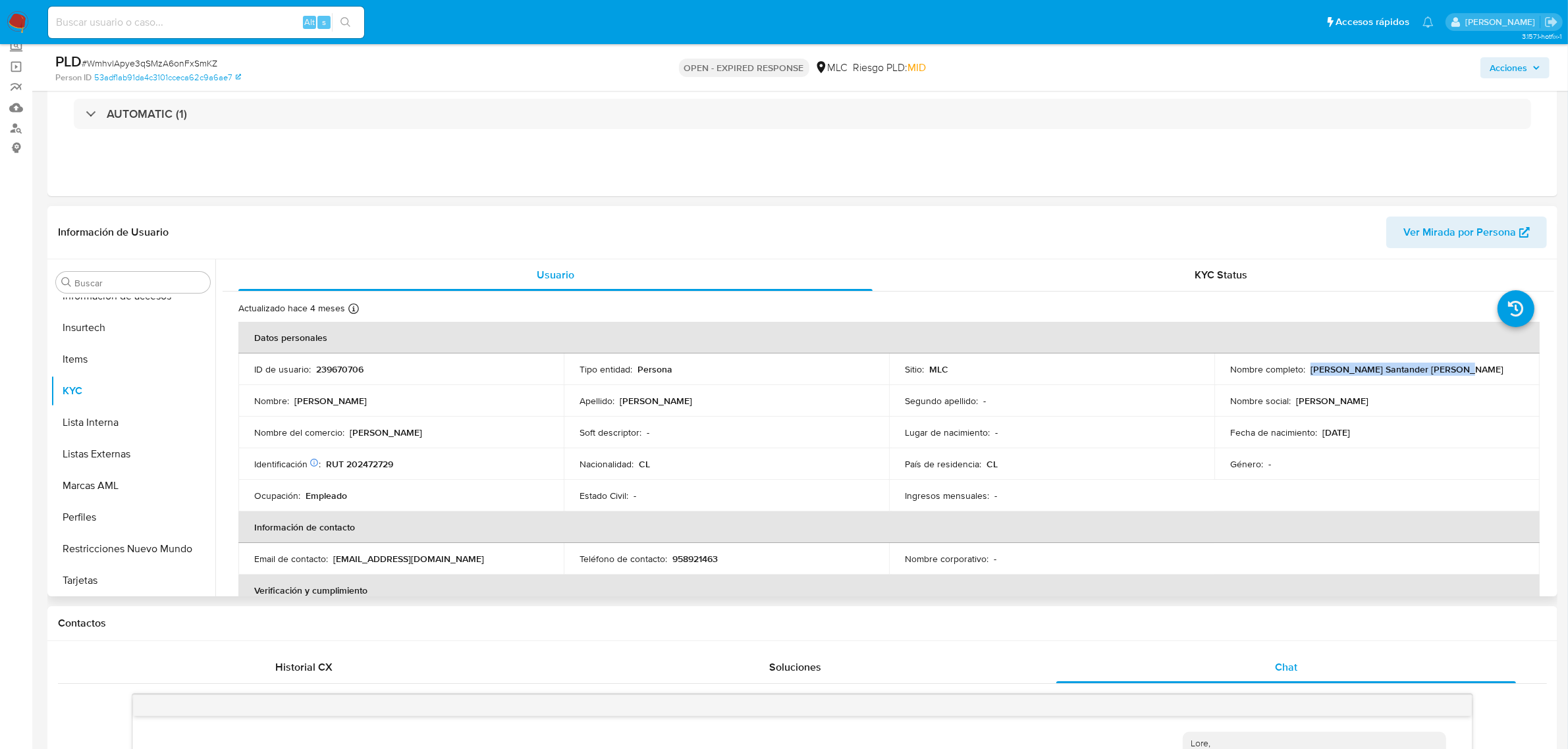
drag, startPoint x: 1307, startPoint y: 373, endPoint x: 1413, endPoint y: 364, distance: 106.4
click at [1460, 382] on td "Nombre completo : Benjamín Augusto Santander Pinto" at bounding box center [1377, 369] width 325 height 32
copy p "Benjamín Augusto Santander Pinto"
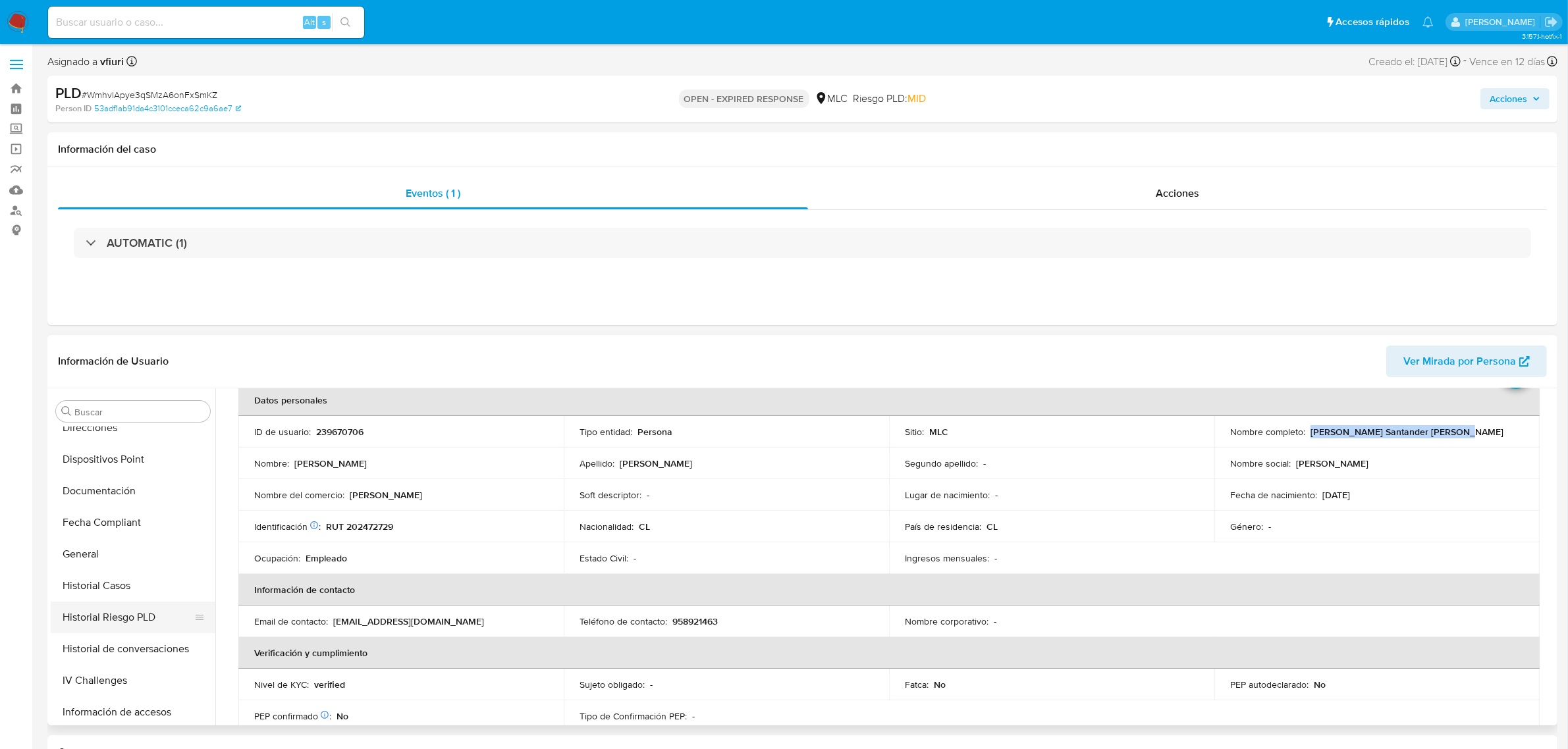
scroll to position [308, 0]
click at [127, 546] on button "Historial Casos" at bounding box center [128, 546] width 155 height 32
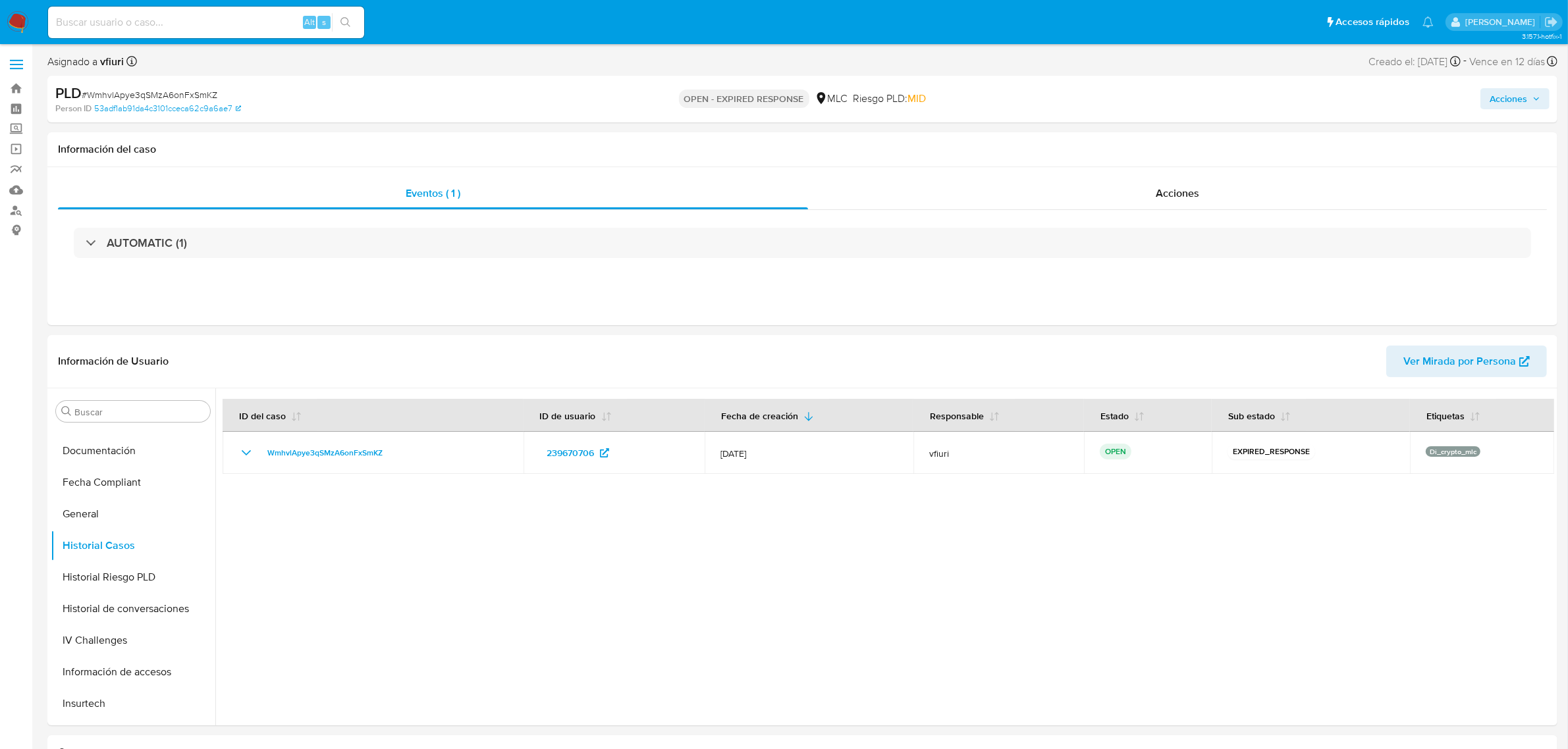
click at [162, 89] on span "# WmhvlApye3qSMzA6onFxSmKZ" at bounding box center [150, 95] width 136 height 13
copy span "WmhvlApye3qSMzA6onFxSmKZ"
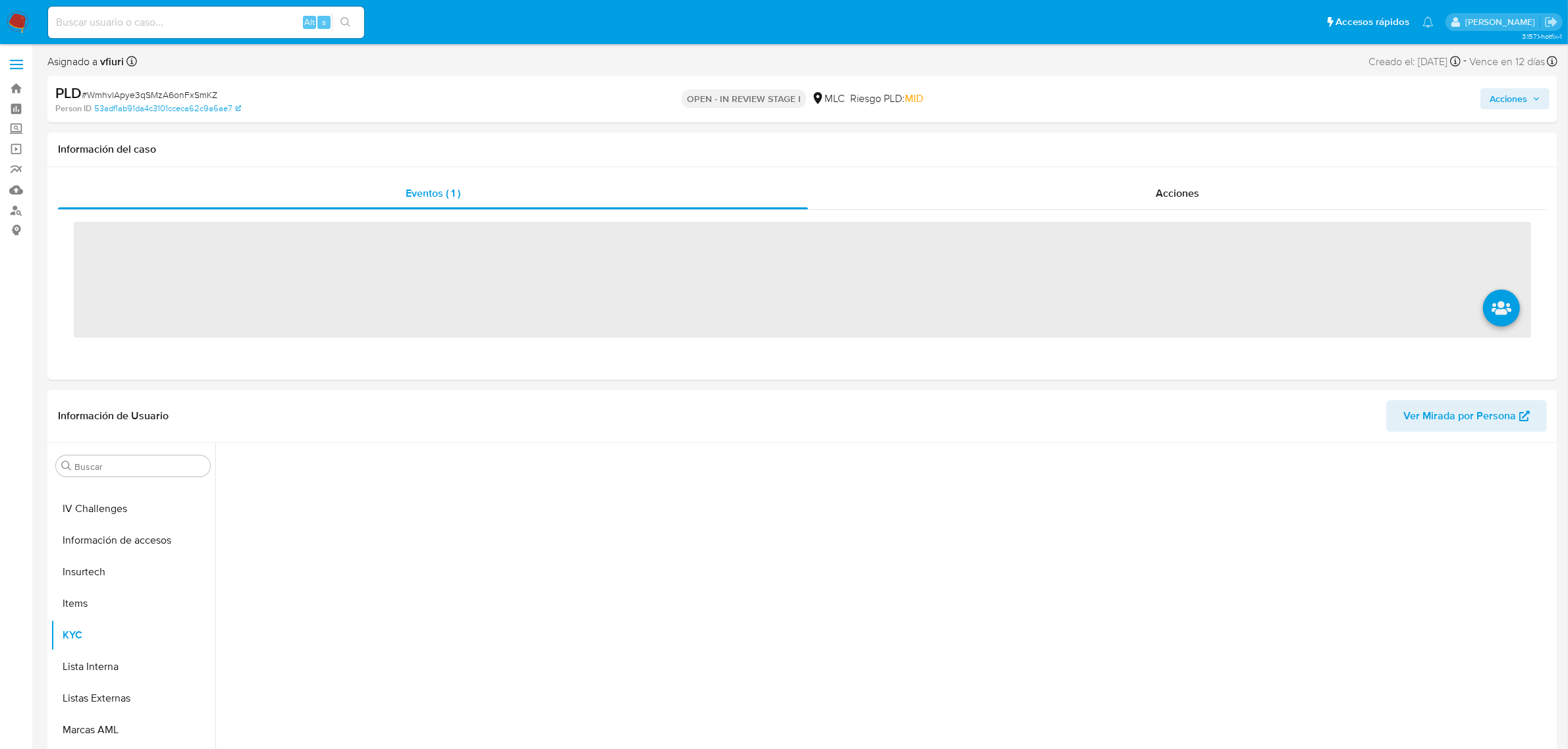
scroll to position [555, 0]
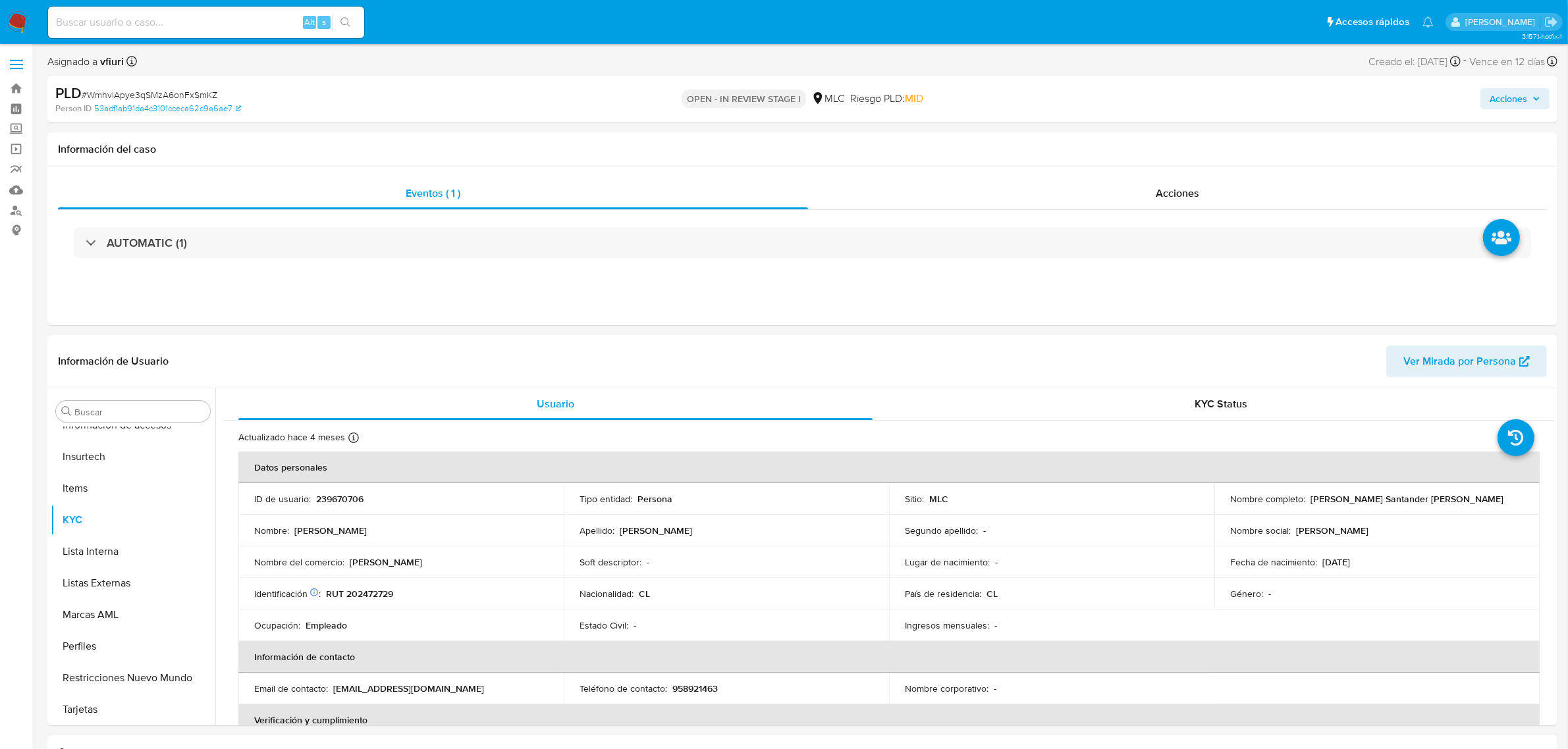
select select "10"
click at [102, 530] on button "Cruces y Relaciones" at bounding box center [128, 538] width 155 height 32
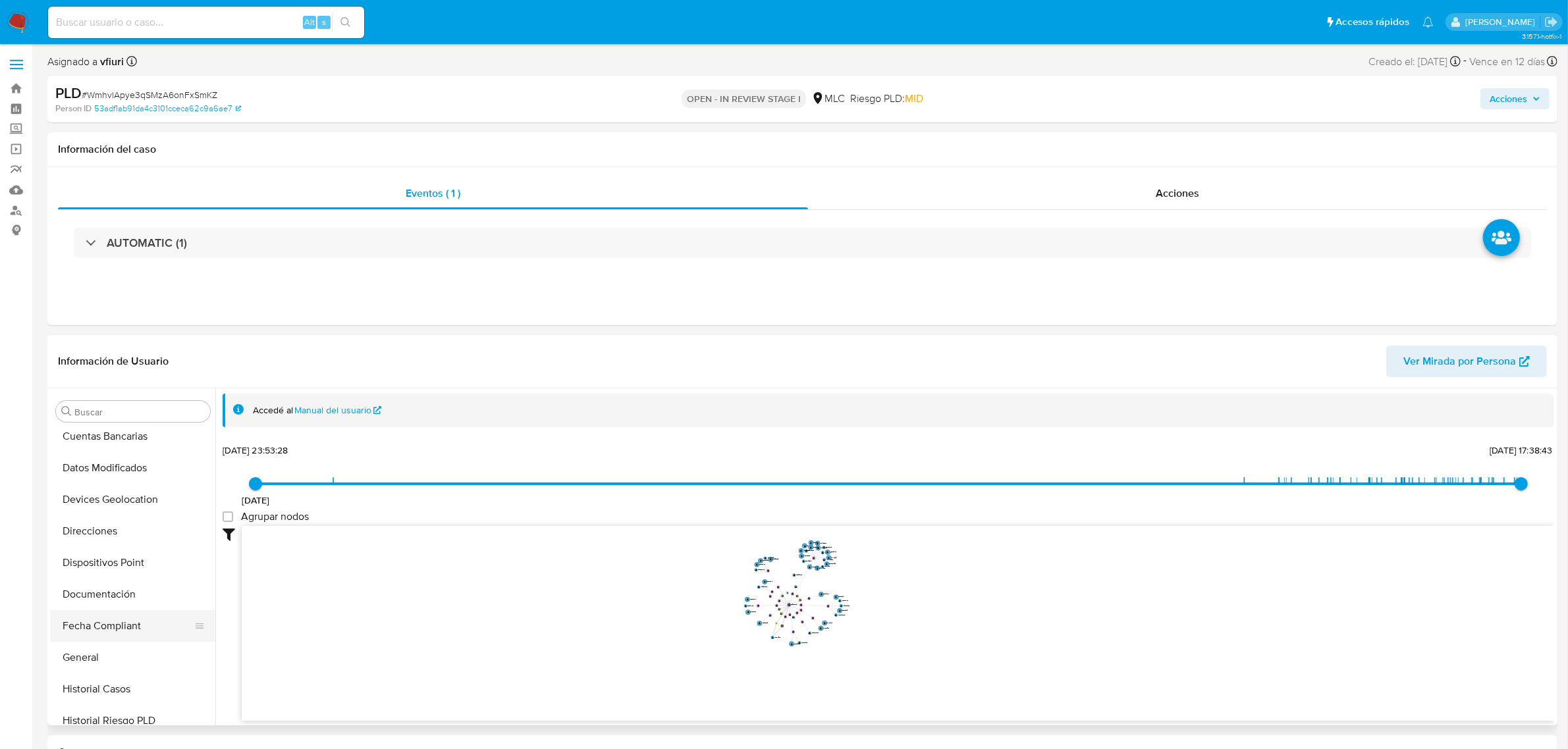
scroll to position [247, 0]
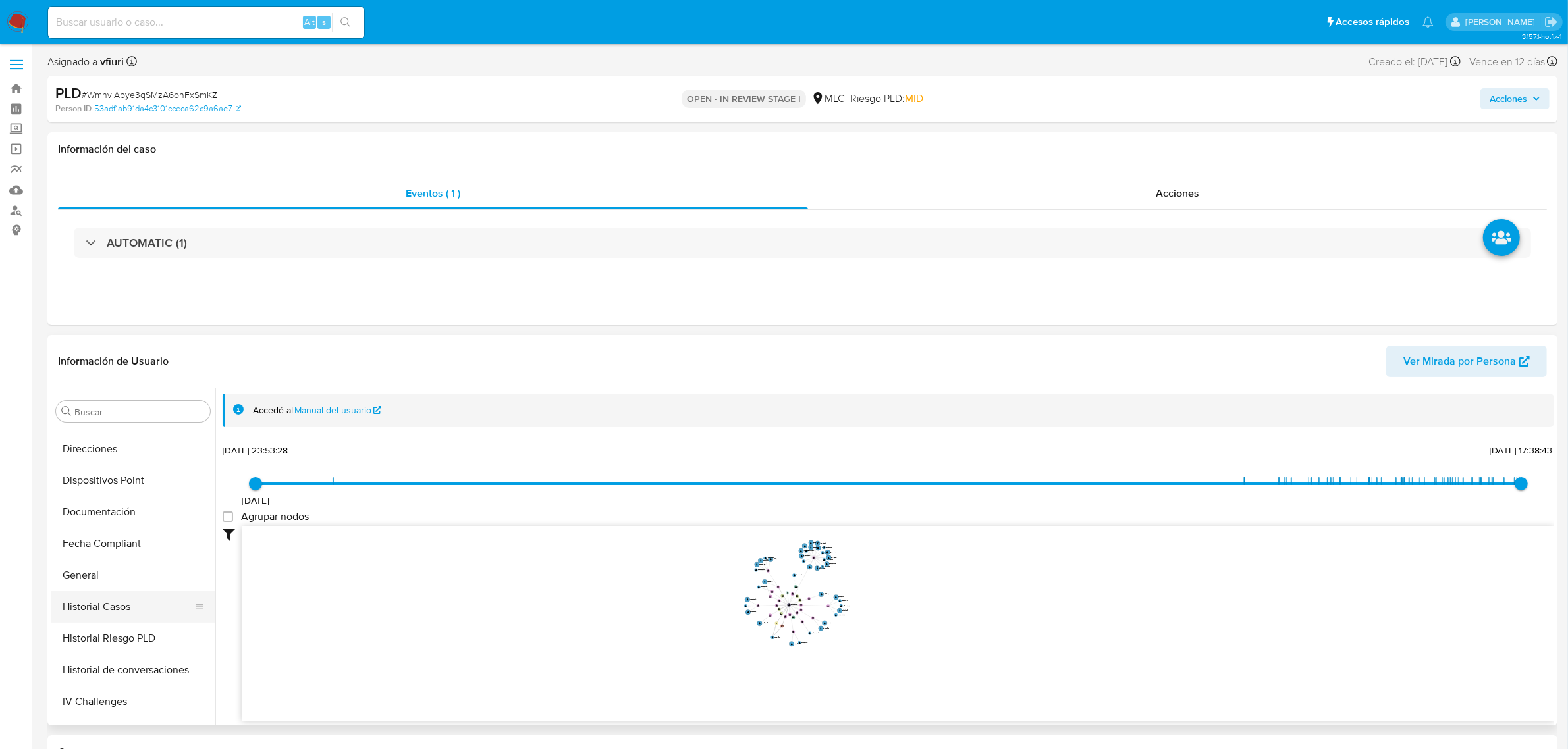
click at [119, 613] on button "Historial Casos" at bounding box center [128, 608] width 155 height 32
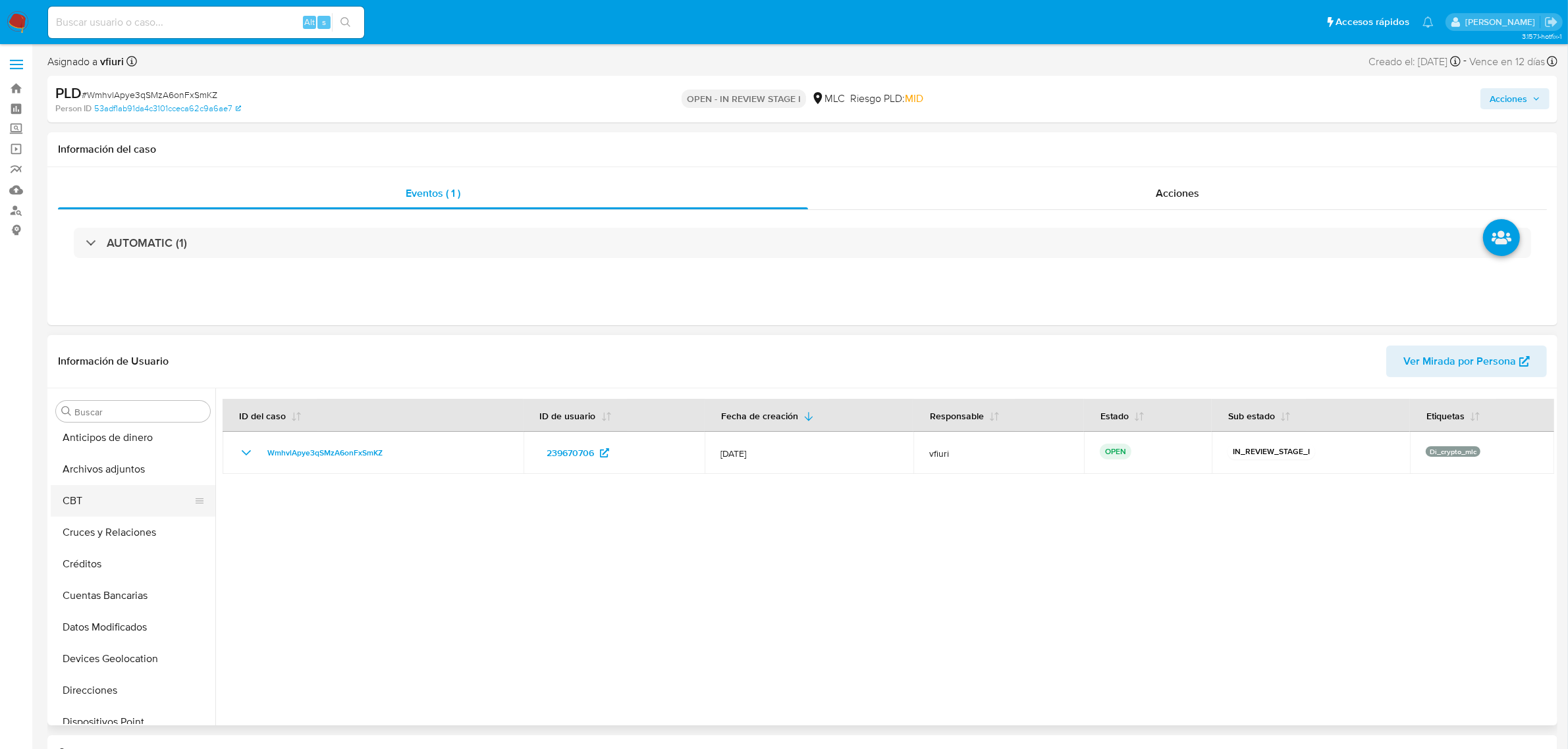
scroll to position [0, 0]
click at [121, 471] on button "Archivos adjuntos" at bounding box center [128, 475] width 155 height 32
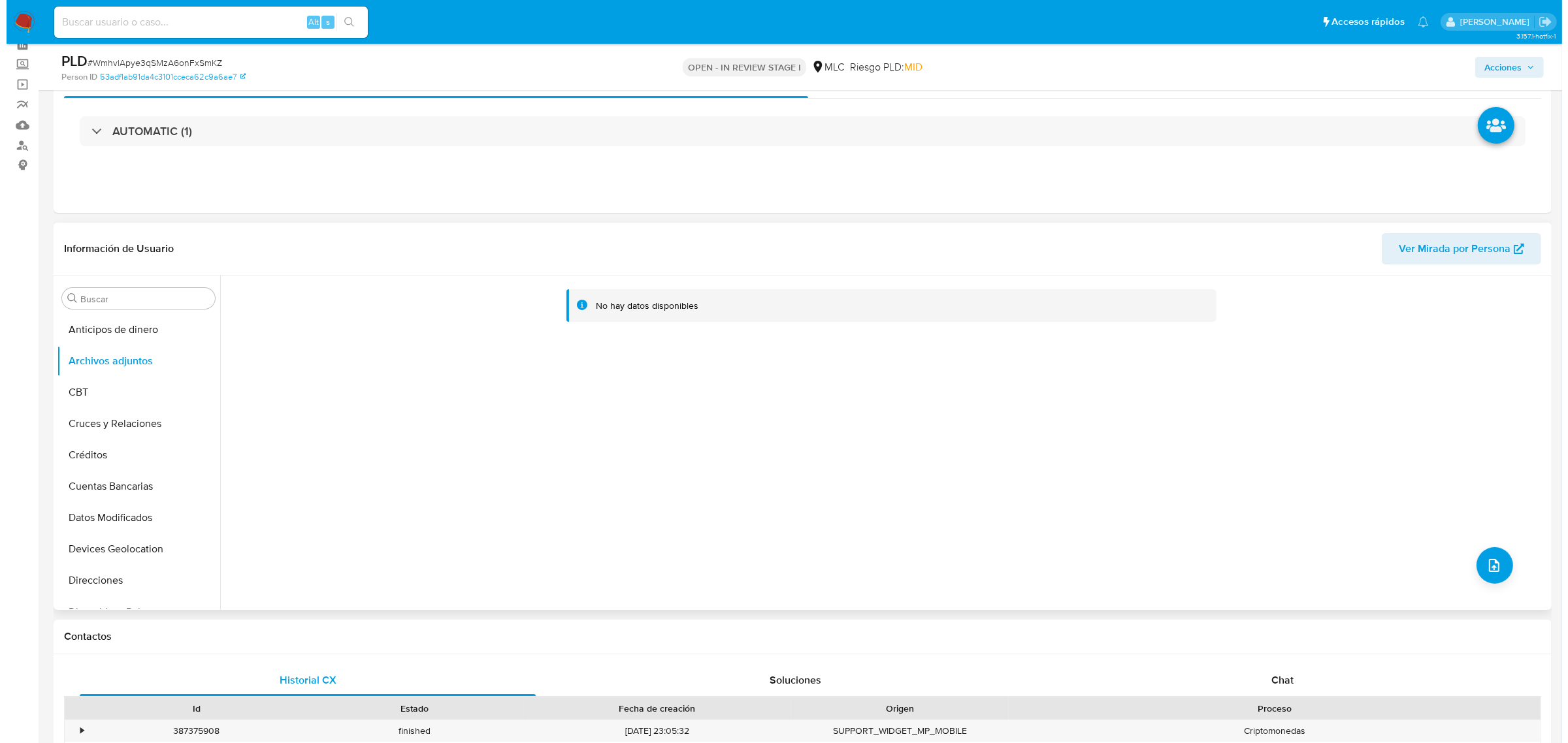
scroll to position [81, 0]
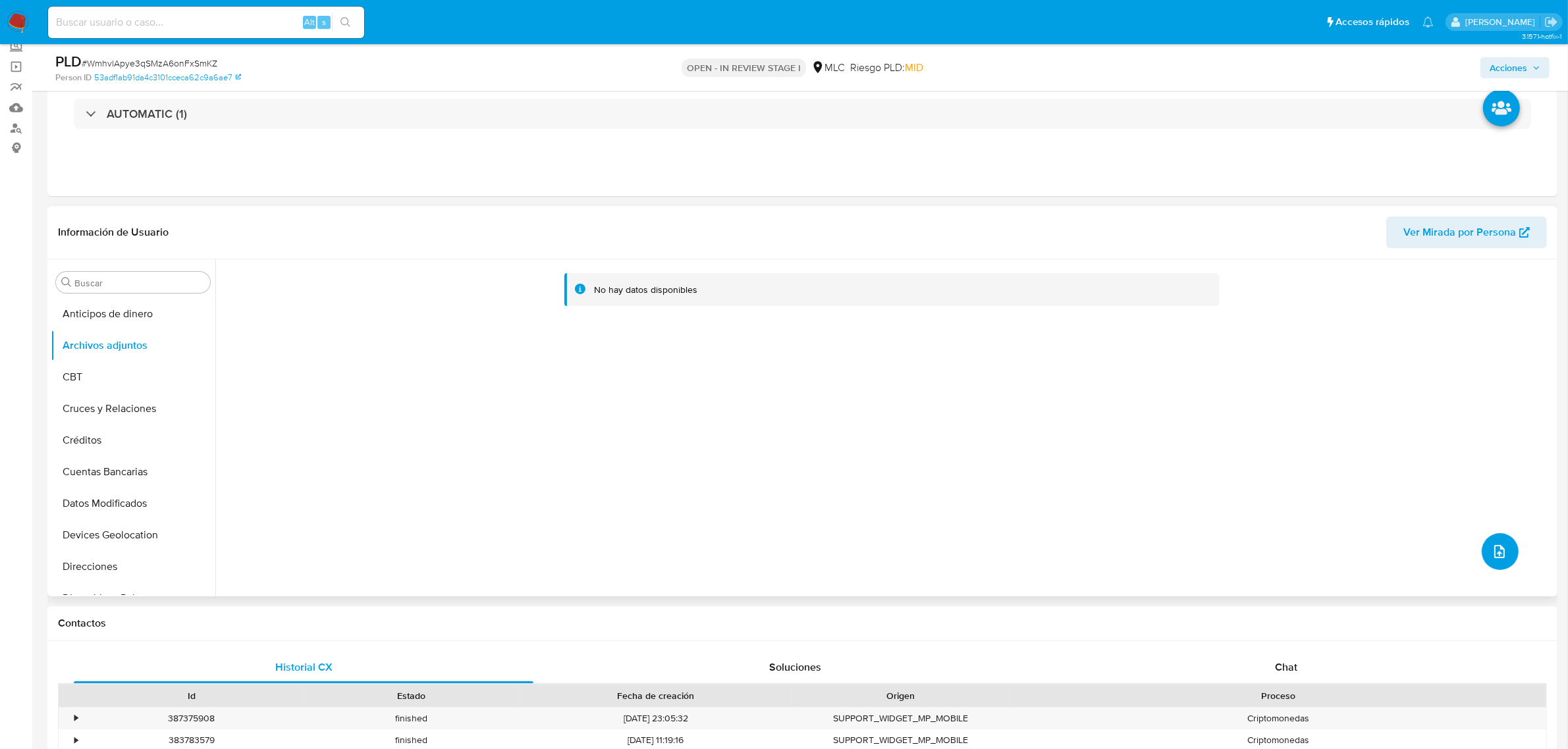
click at [1485, 548] on button "upload-file" at bounding box center [1499, 551] width 37 height 37
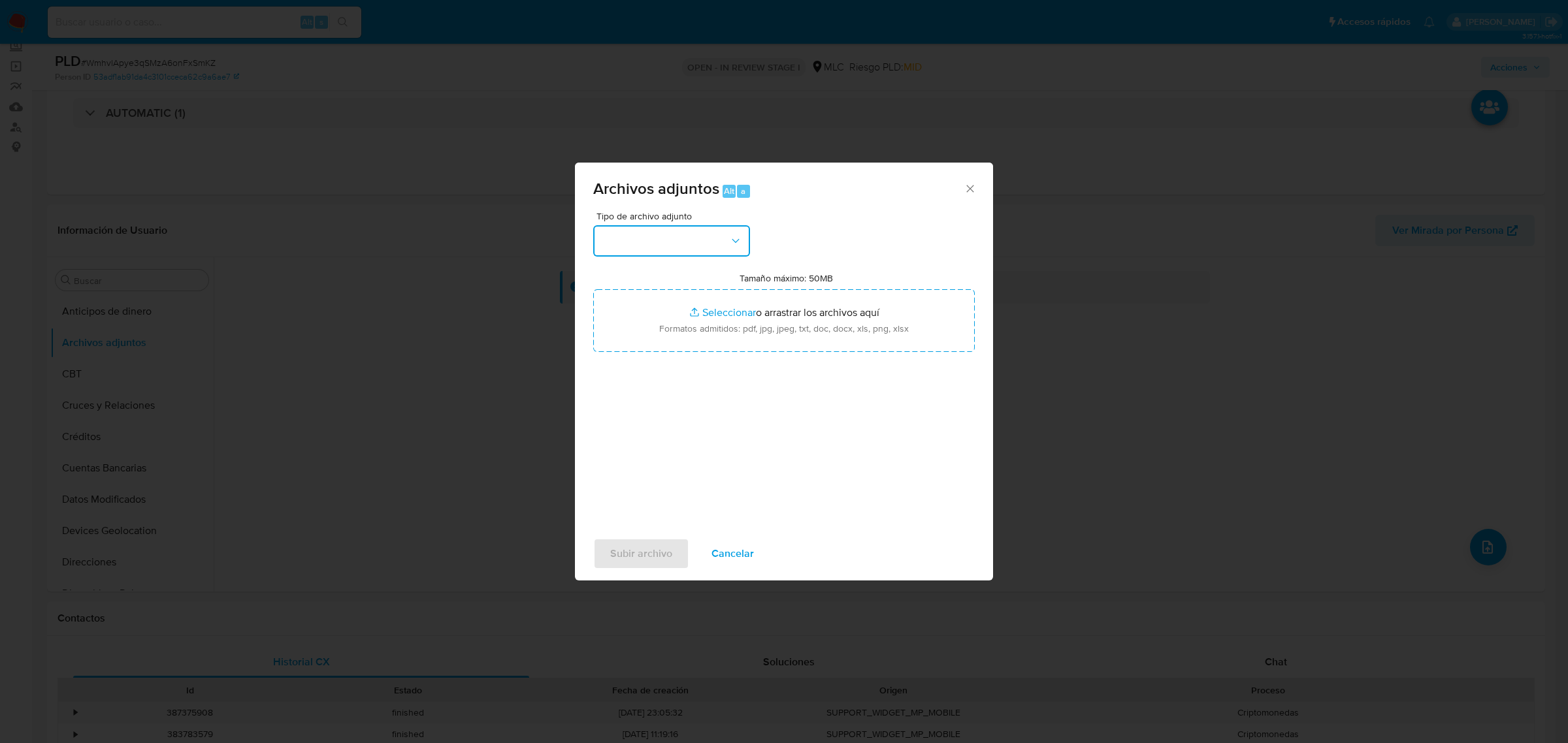
click at [654, 251] on button "button" at bounding box center [671, 241] width 157 height 32
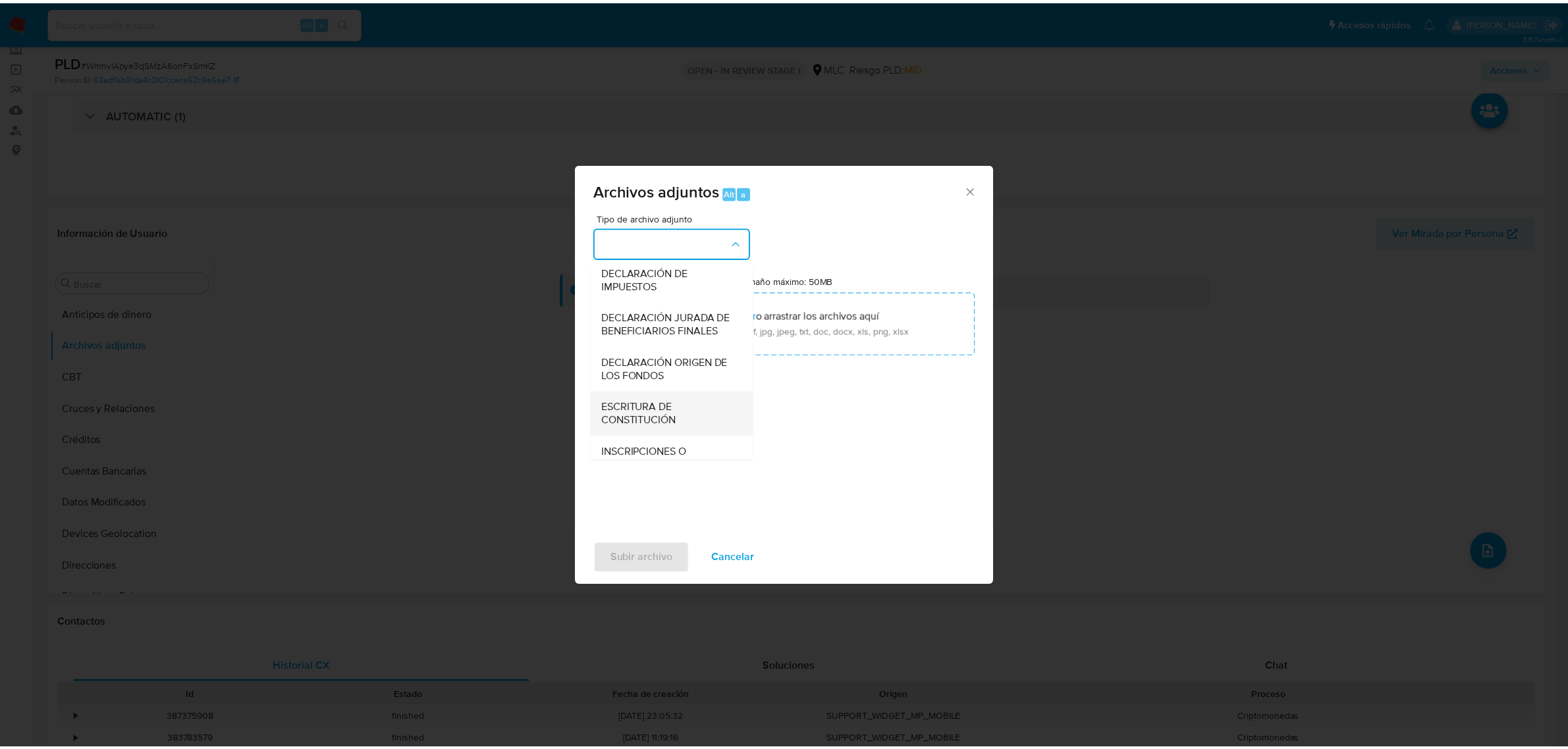
scroll to position [218, 0]
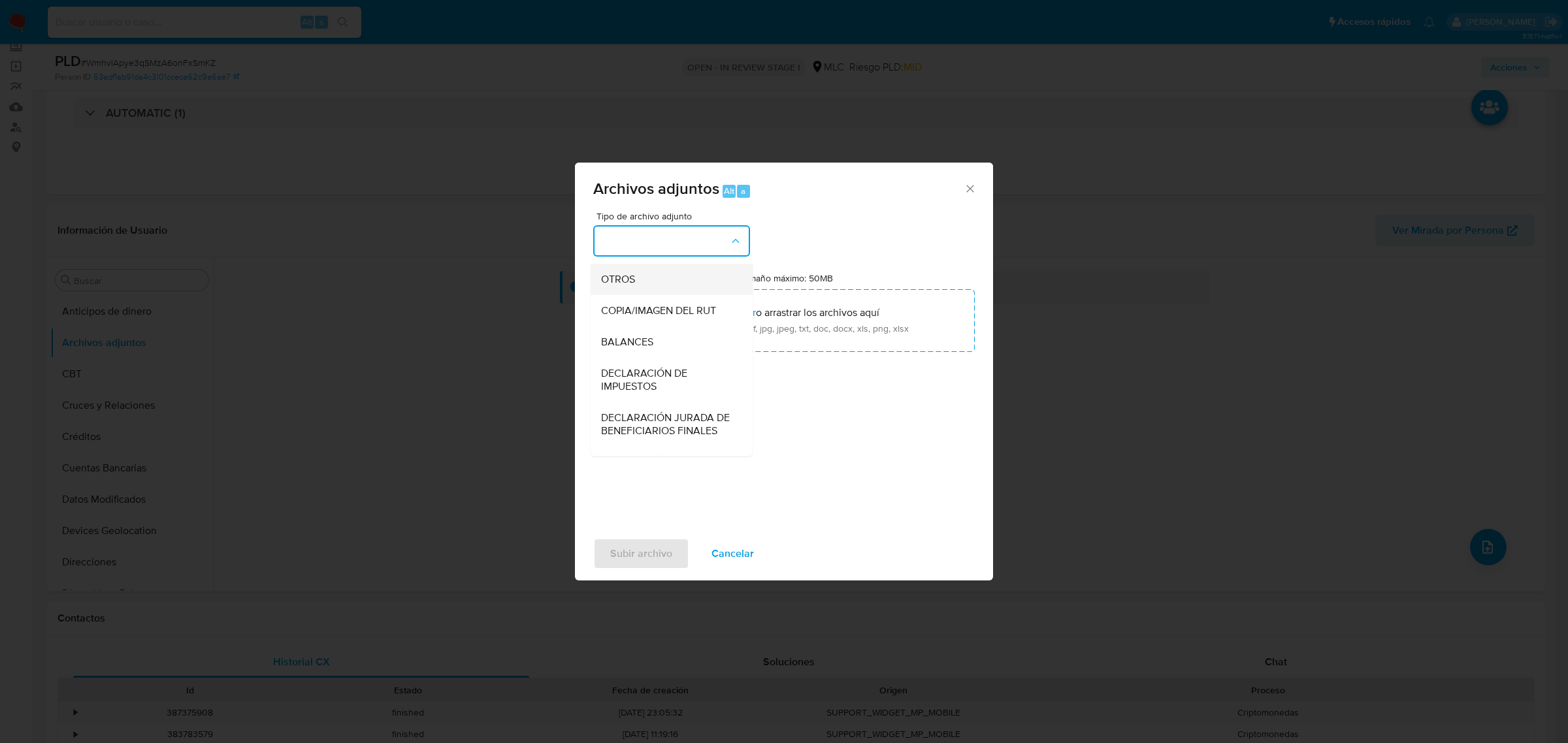
click at [632, 285] on span "OTROS" at bounding box center [618, 279] width 34 height 13
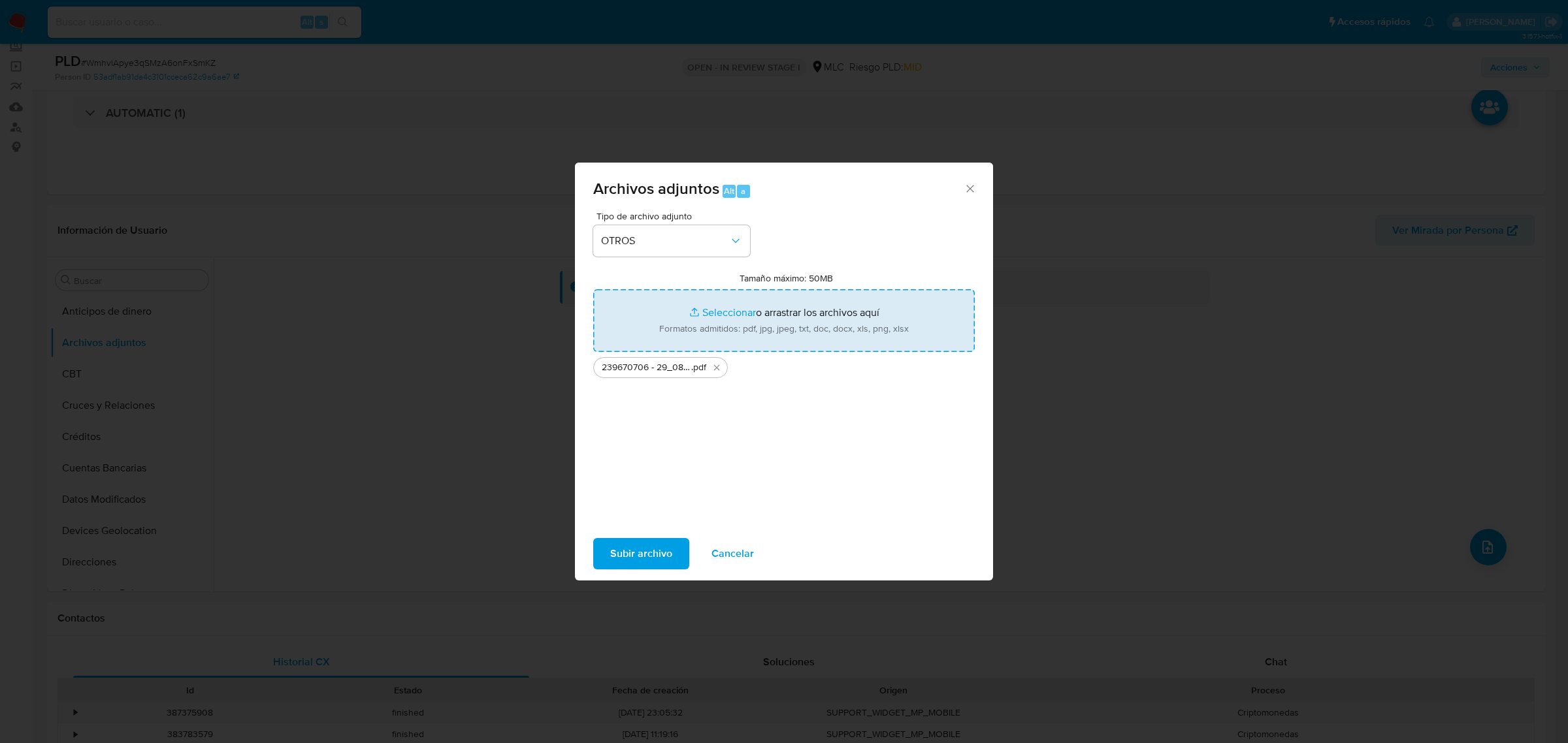
type input "C:\fakepath\Tabla 239670706.xlsx"
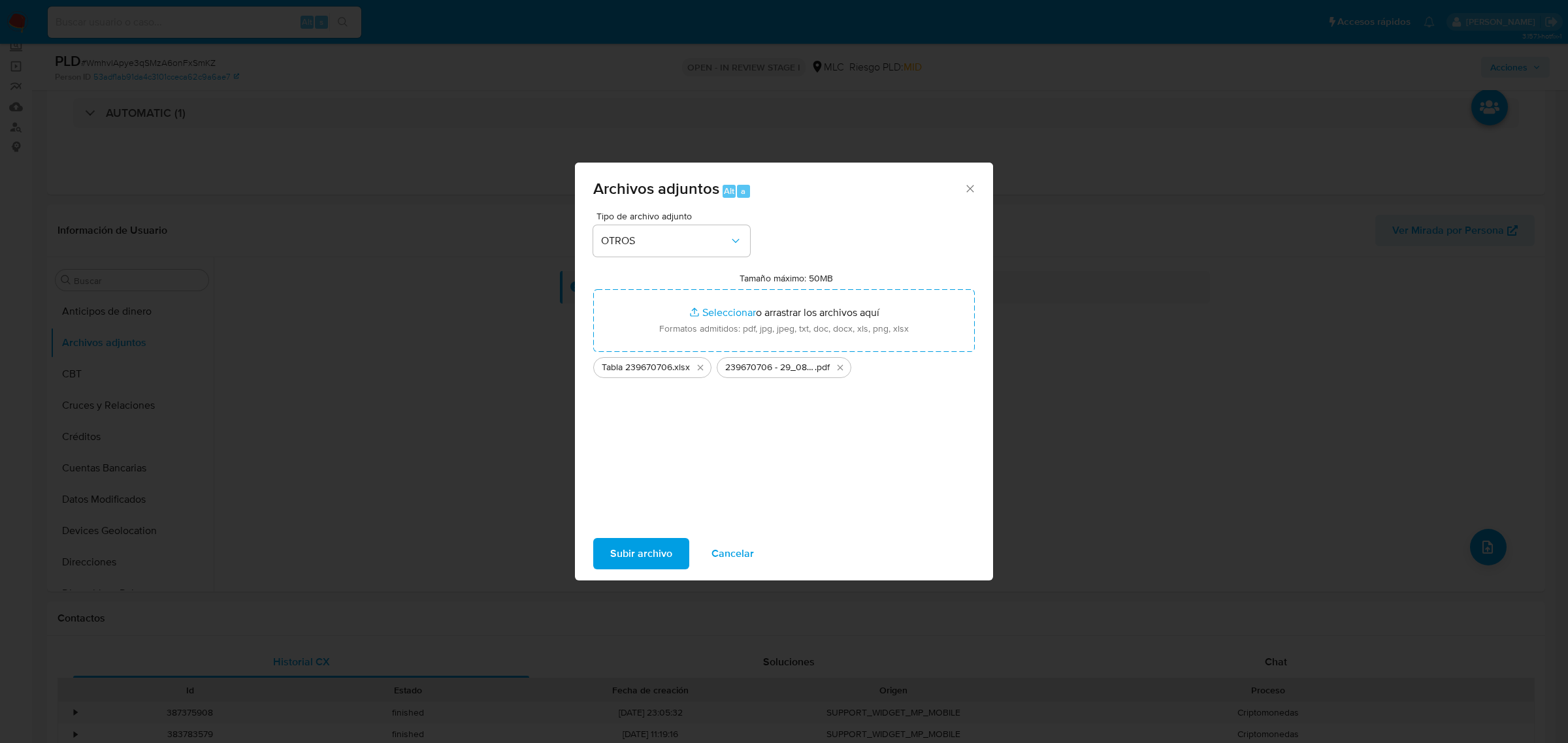
click at [609, 558] on button "Subir archivo" at bounding box center [640, 554] width 96 height 32
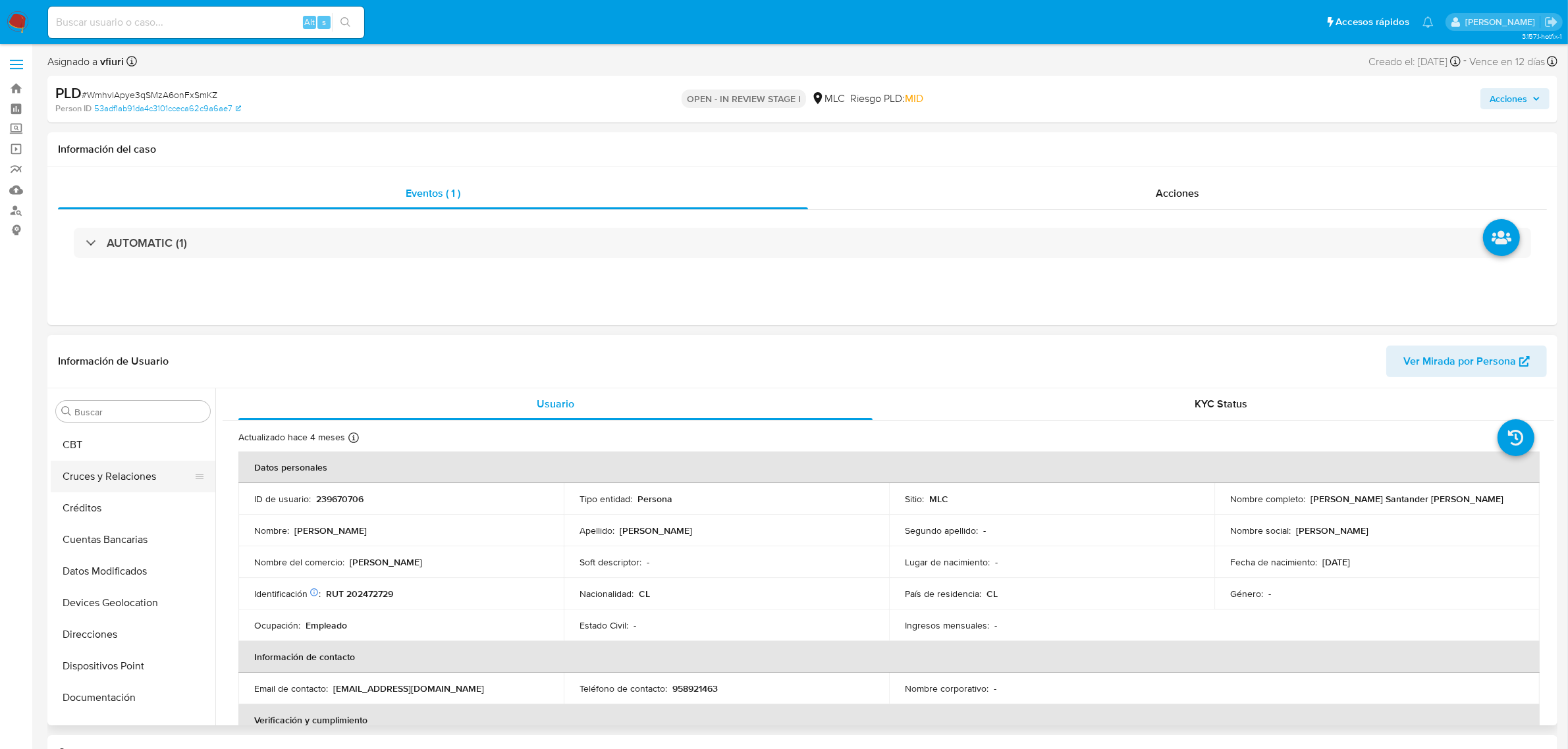
select select "10"
click at [104, 482] on button "Archivos adjuntos" at bounding box center [128, 475] width 155 height 32
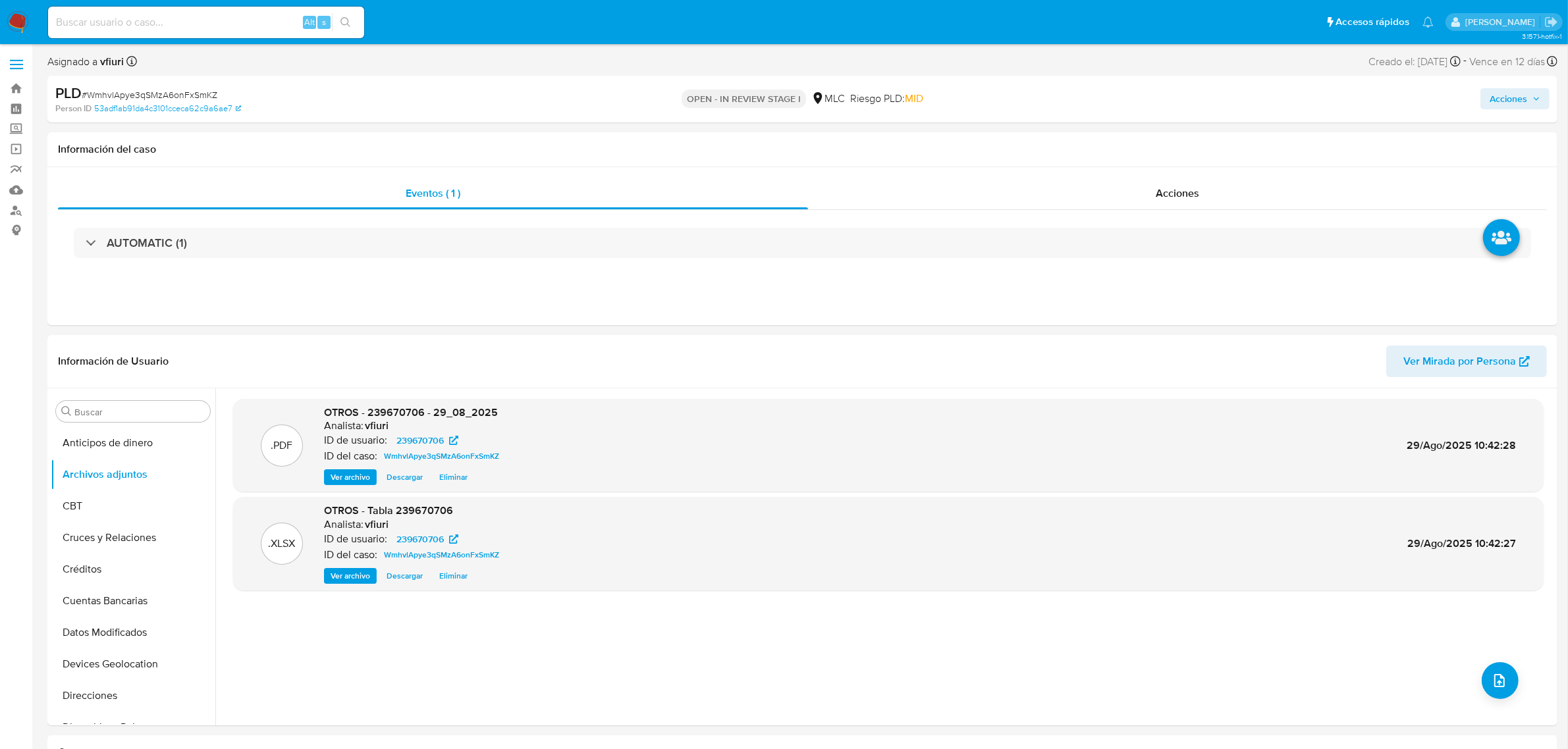
click at [1492, 97] on span "Acciones" at bounding box center [1509, 99] width 38 height 21
click at [1122, 154] on div "Resolución del caso Alt r" at bounding box center [1156, 140] width 125 height 34
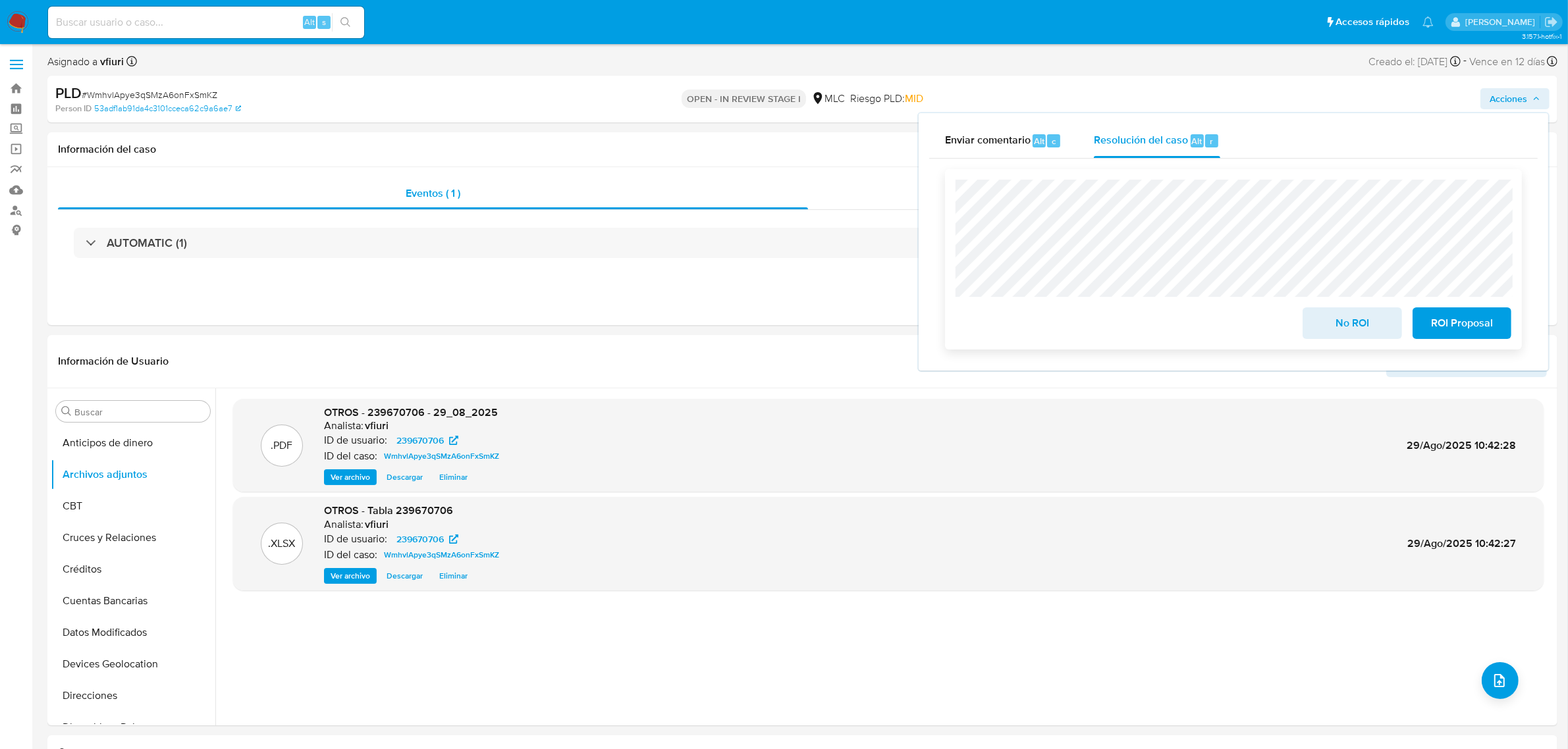
click at [1348, 313] on span "No ROI" at bounding box center [1351, 323] width 64 height 29
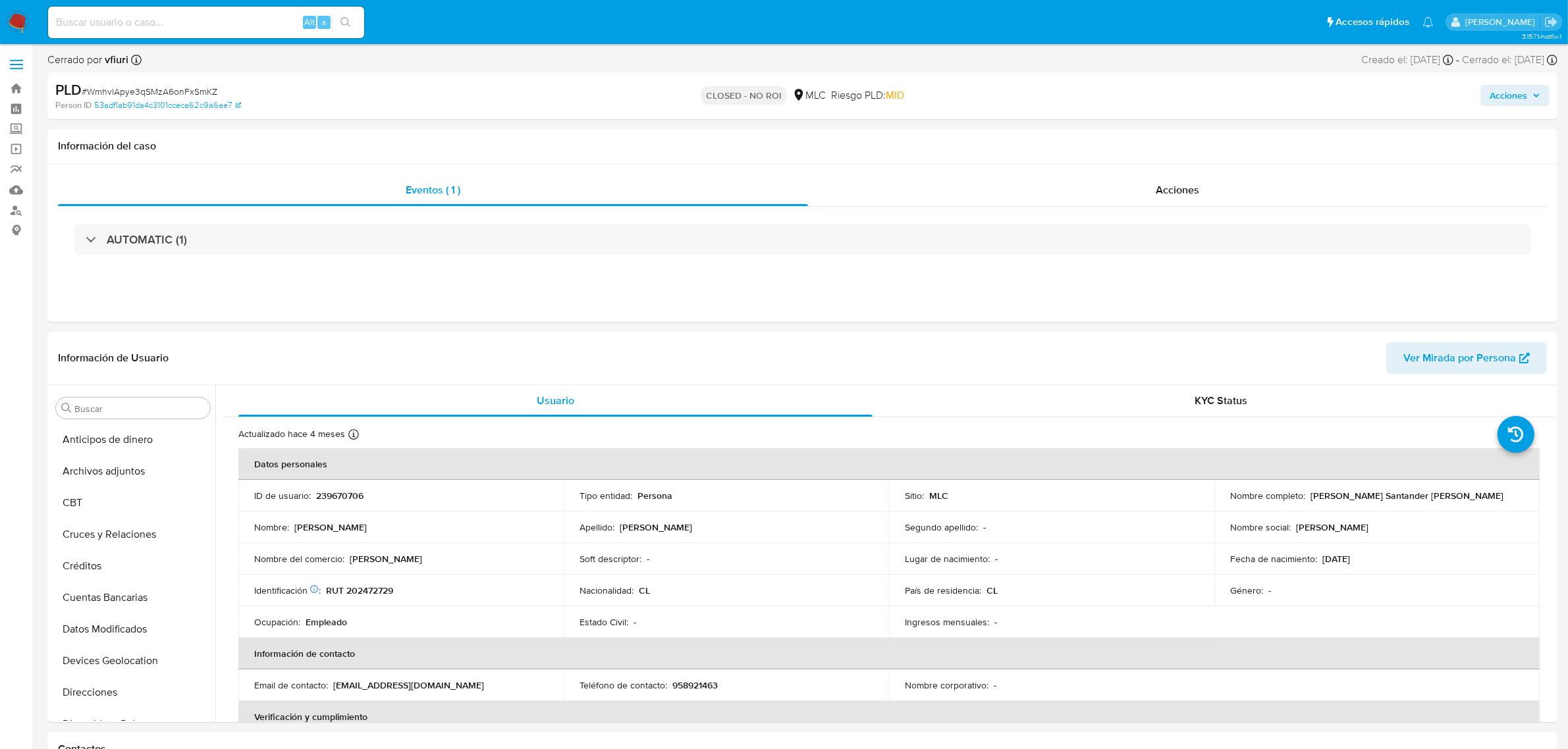
scroll to position [513, 0]
select select "10"
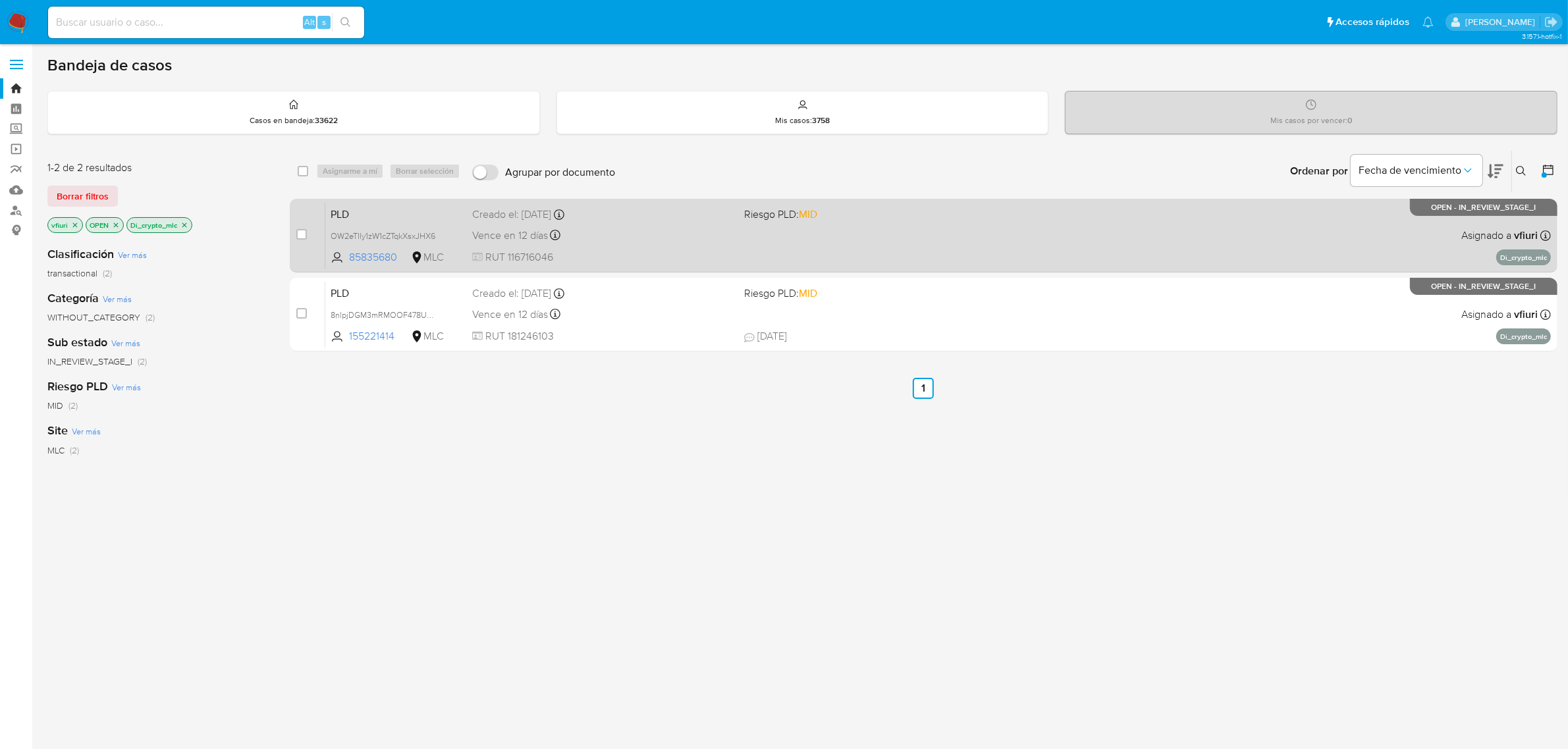
click at [649, 254] on span "RUT 116716046" at bounding box center [603, 257] width 262 height 14
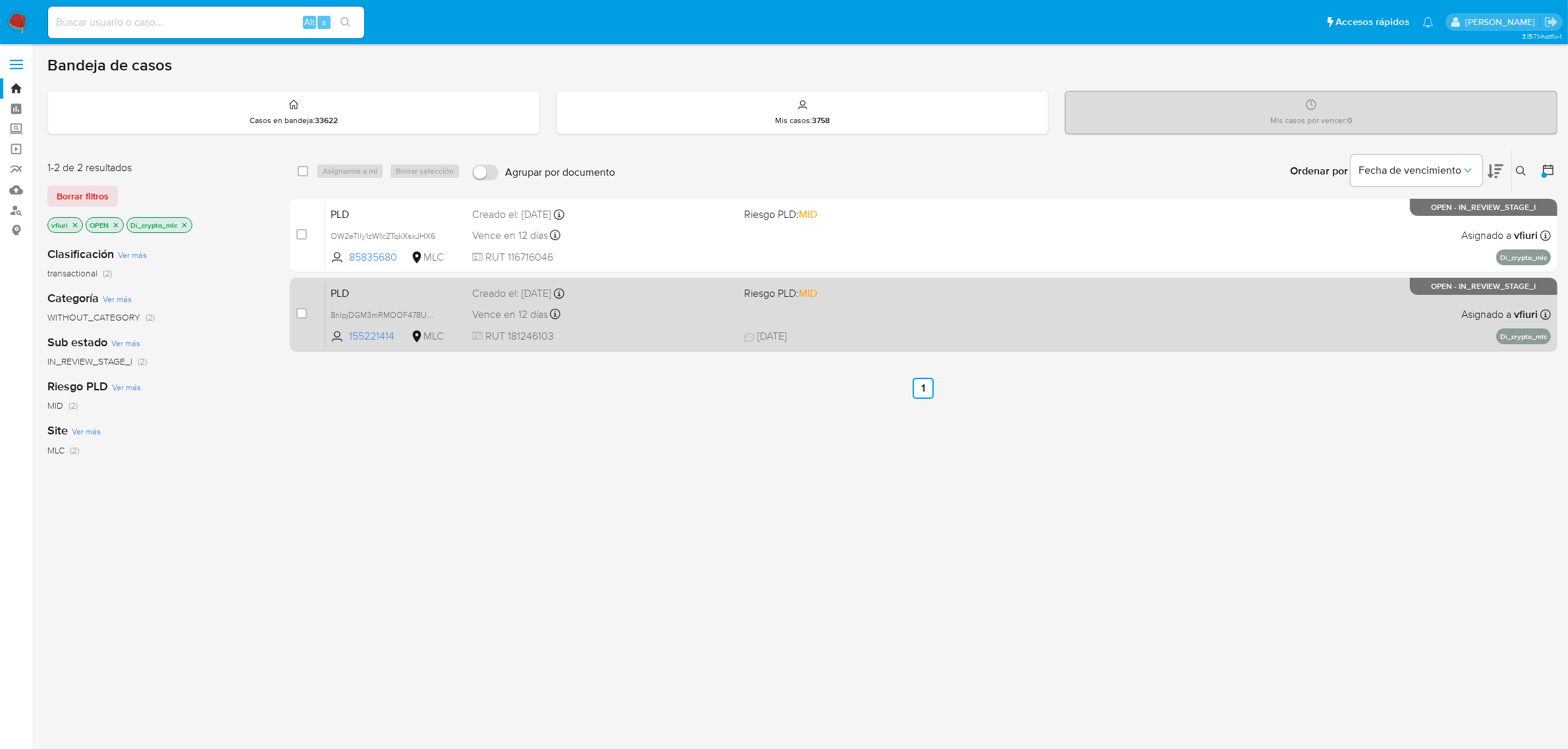
click at [758, 316] on div "PLD 8nlpjDGM3mRMOOF478Ucoz1W 155221414 MLC Riesgo PLD: MID Creado el: 12/06/202…" at bounding box center [938, 314] width 1225 height 67
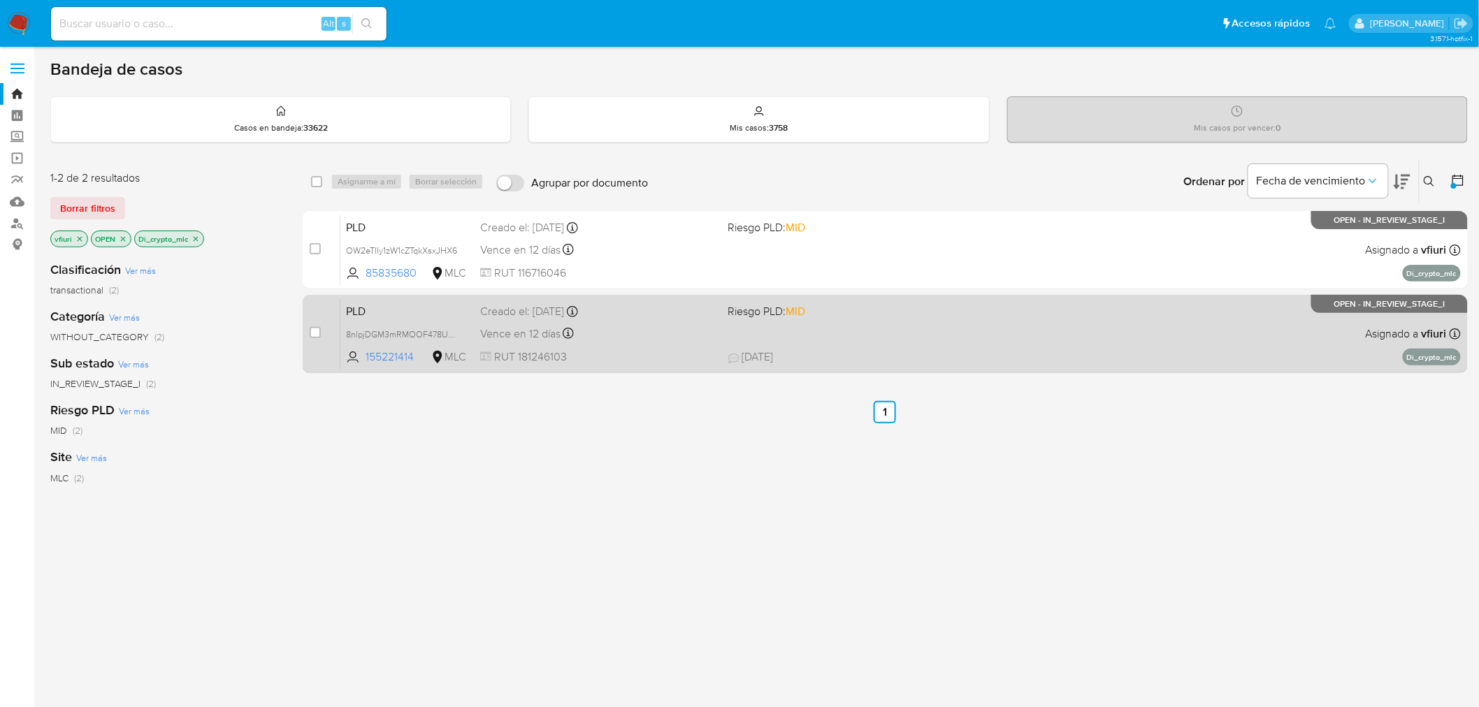
click at [623, 347] on div "PLD 8nlpjDGM3mRMOOF478Ucoz1W 155221414 MLC Riesgo PLD: MID Creado el: 12/06/202…" at bounding box center [900, 333] width 1120 height 71
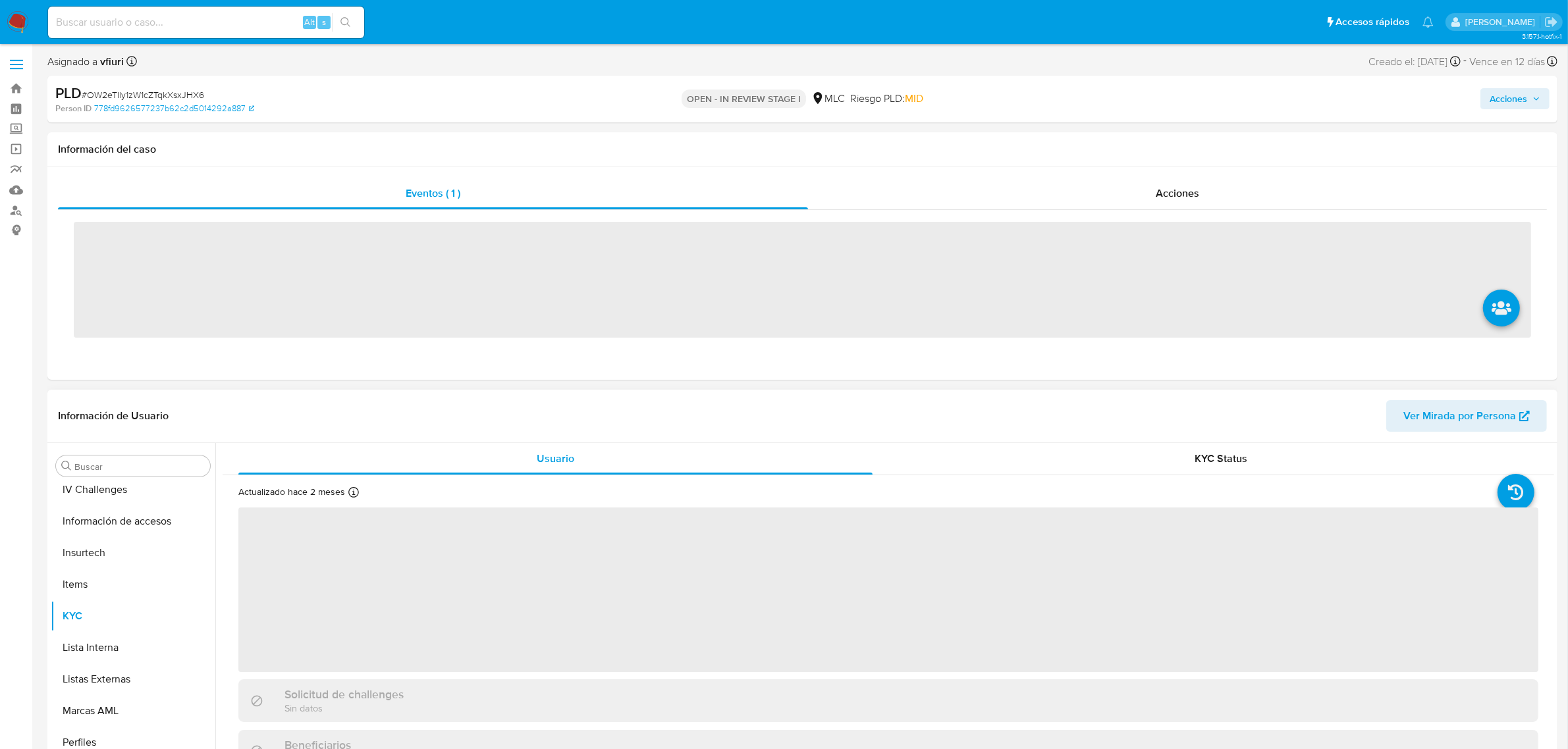
scroll to position [555, 0]
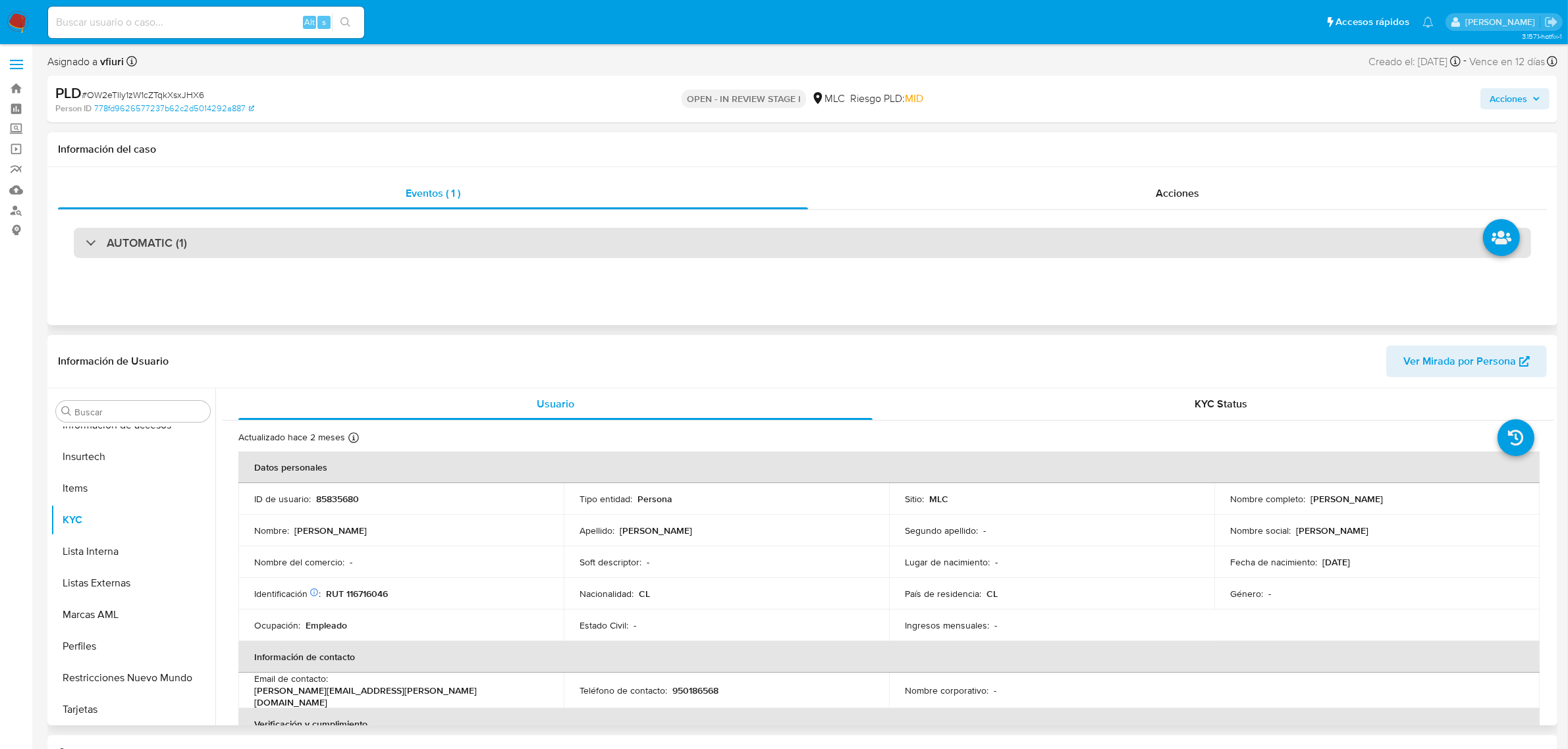
select select "10"
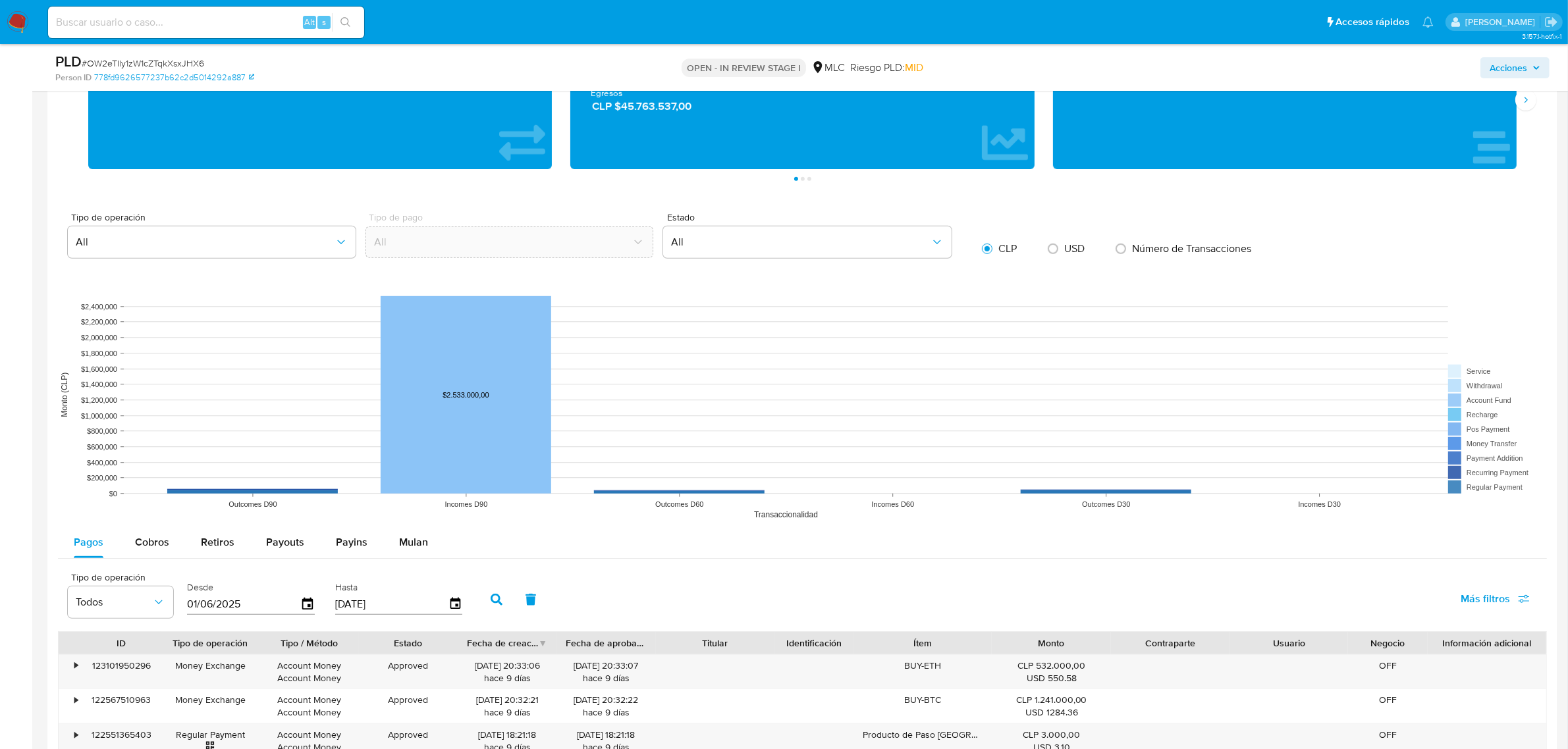
scroll to position [1234, 0]
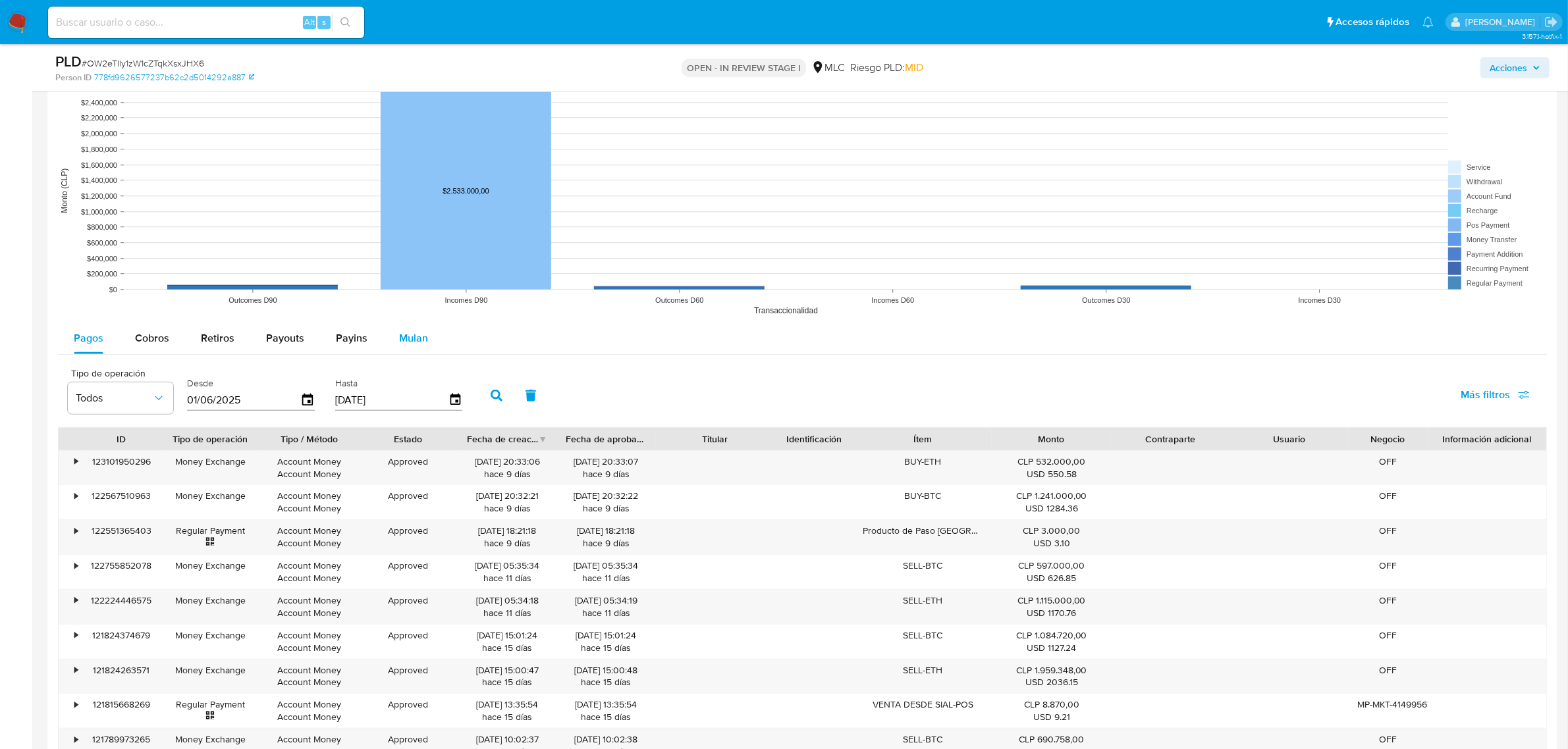
click at [401, 343] on span "Mulan" at bounding box center [413, 338] width 29 height 15
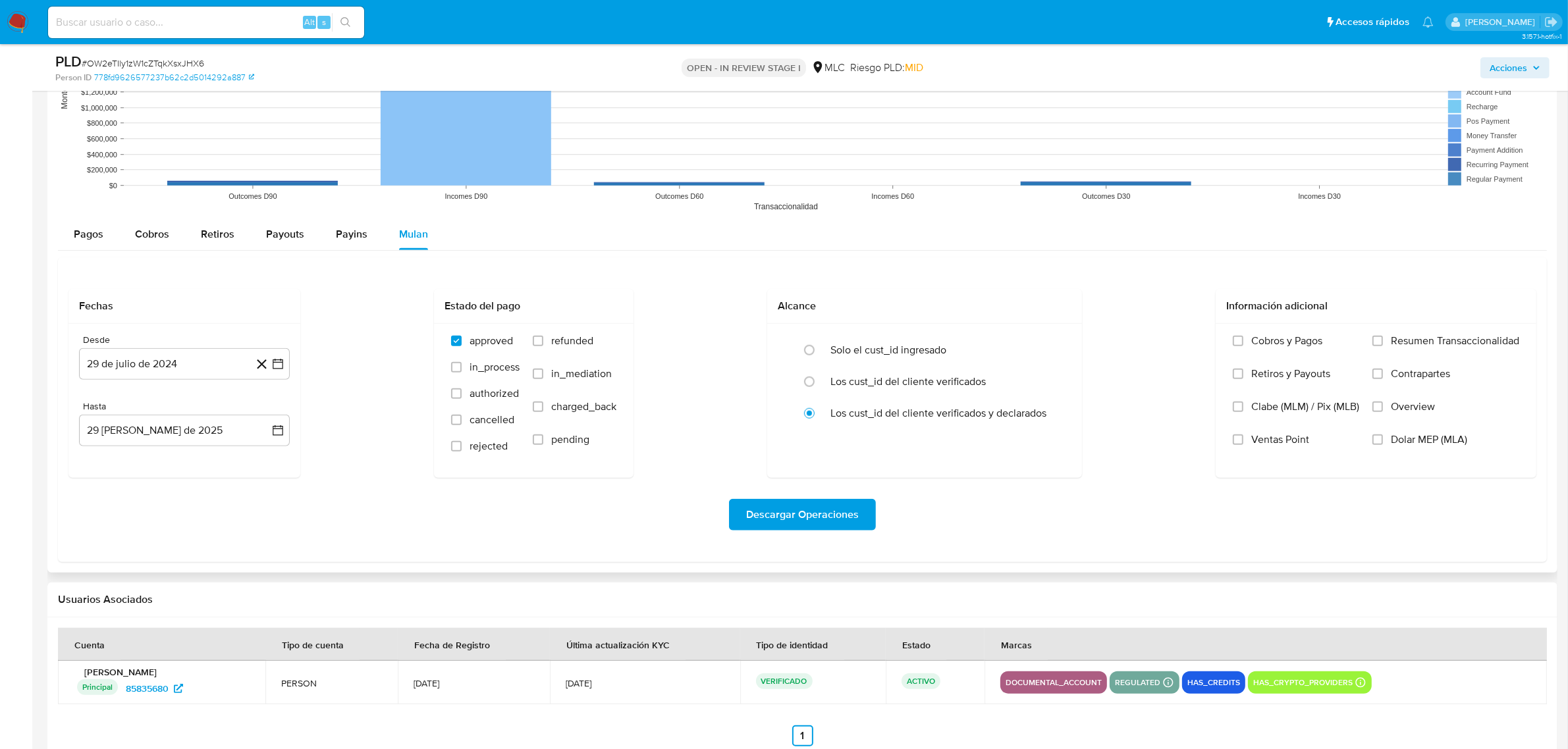
scroll to position [1399, 0]
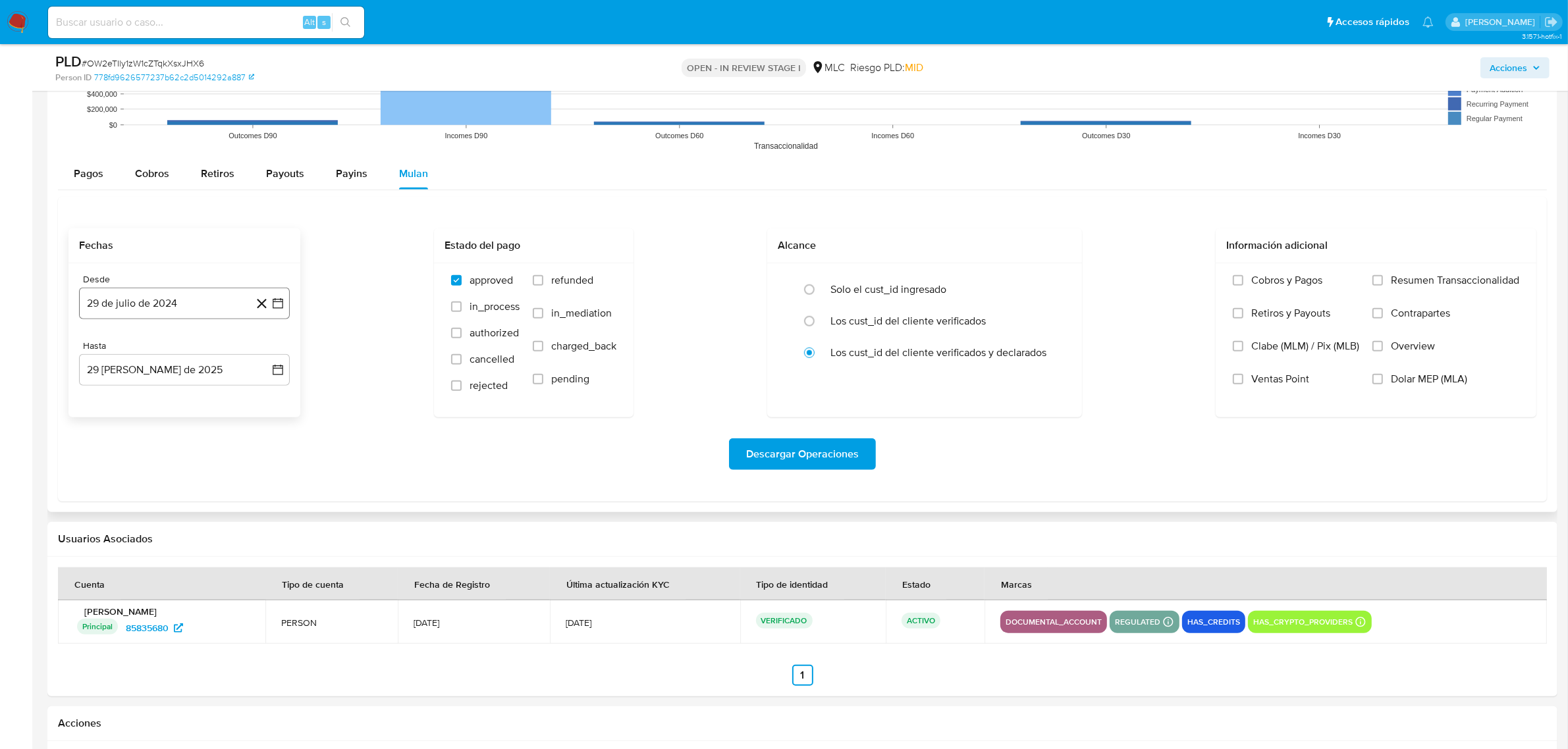
click at [282, 311] on button "29 de julio de 2024" at bounding box center [185, 303] width 211 height 32
click at [268, 348] on icon "Mes siguiente" at bounding box center [266, 350] width 16 height 16
click at [158, 458] on button "14" at bounding box center [158, 451] width 21 height 21
click at [278, 372] on icon "button" at bounding box center [278, 370] width 13 height 13
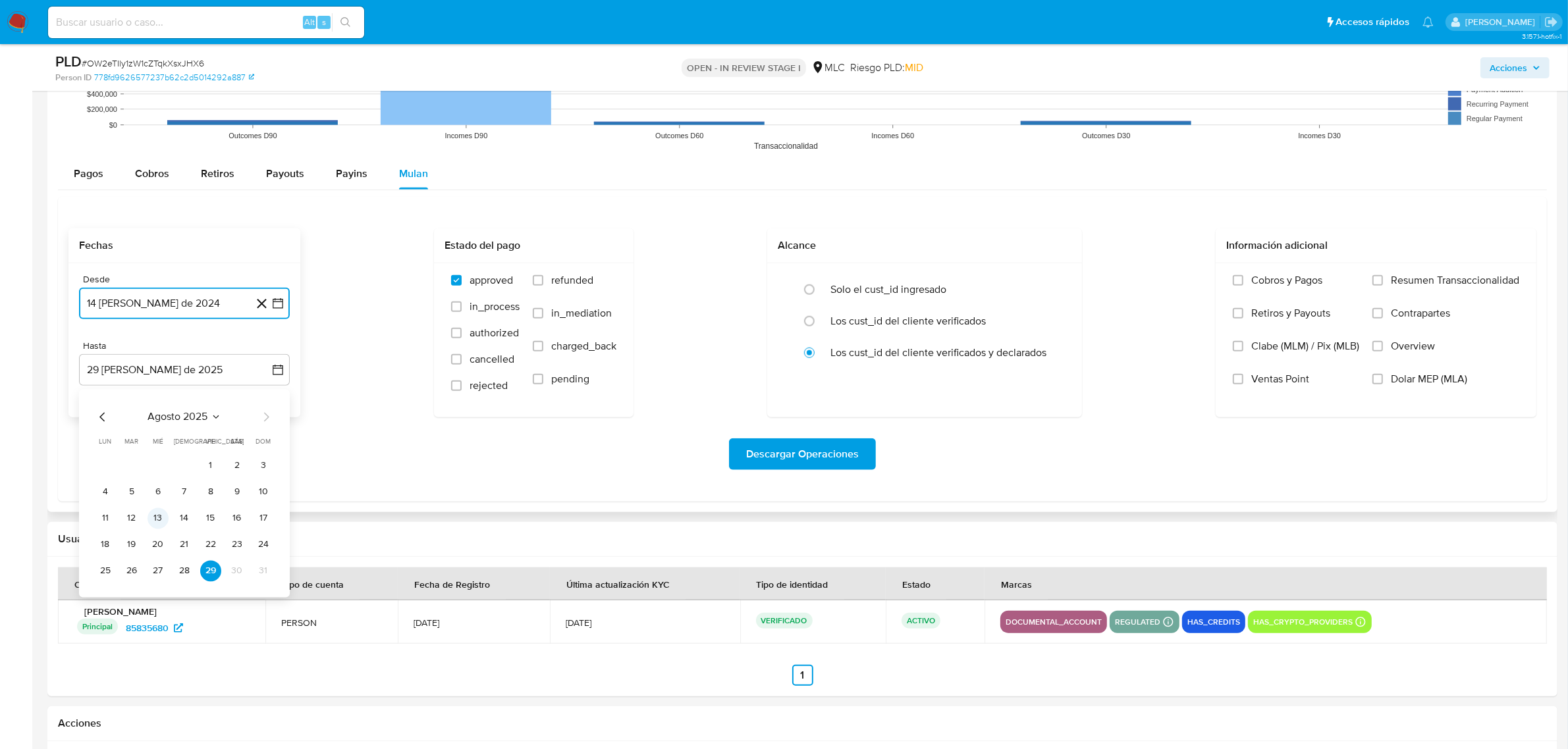
click at [152, 513] on button "13" at bounding box center [158, 518] width 21 height 21
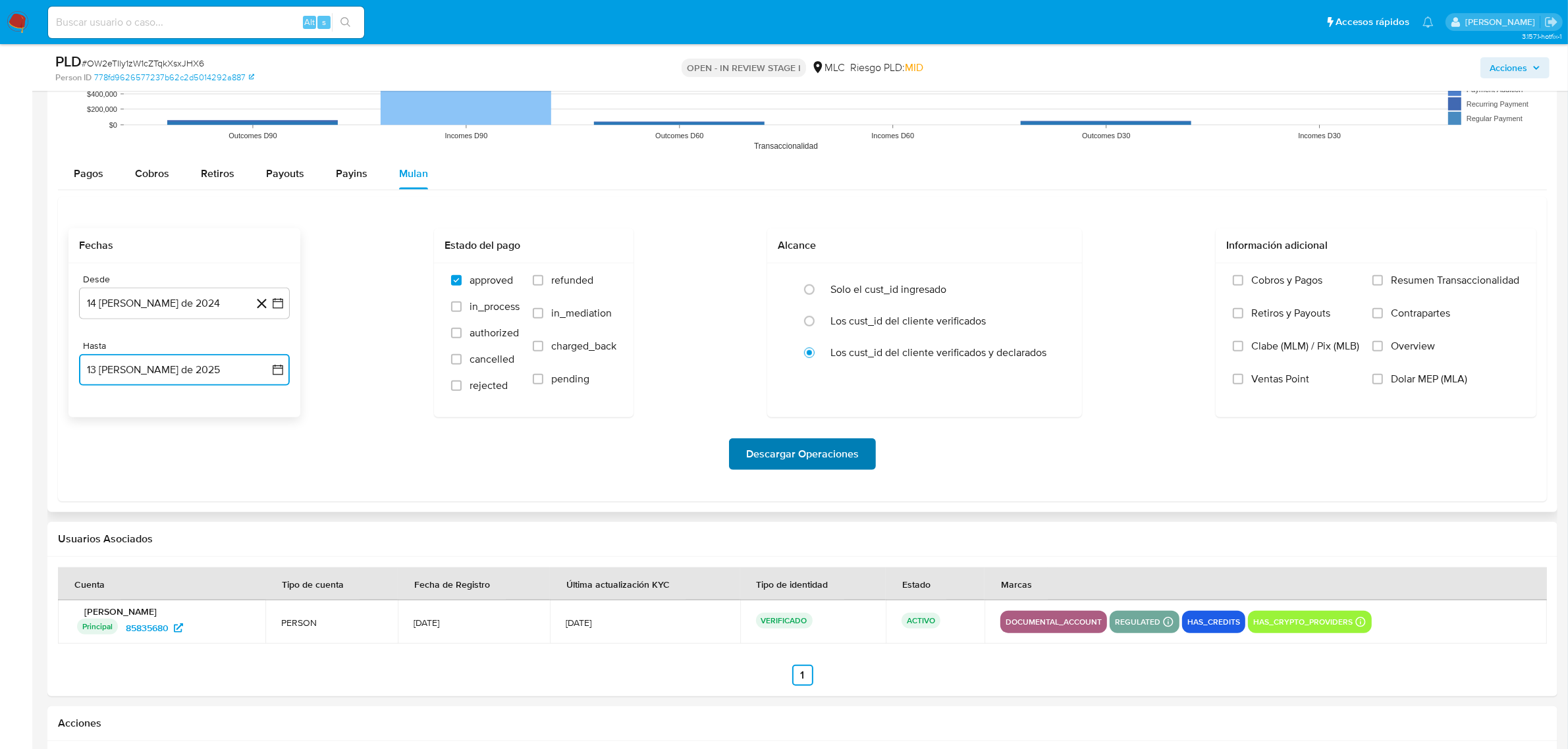
click at [810, 449] on span "Descargar Operaciones" at bounding box center [802, 454] width 112 height 29
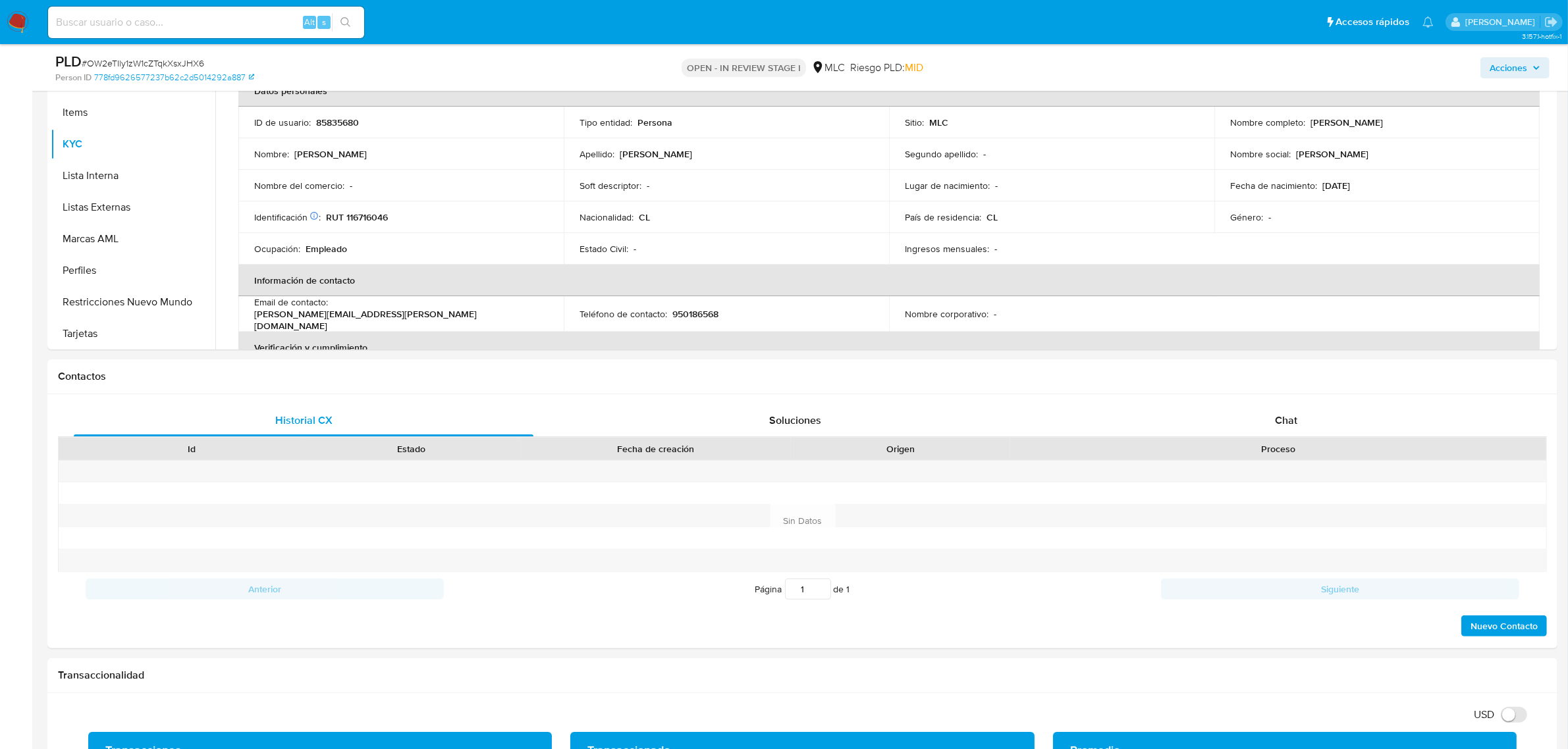
scroll to position [0, 0]
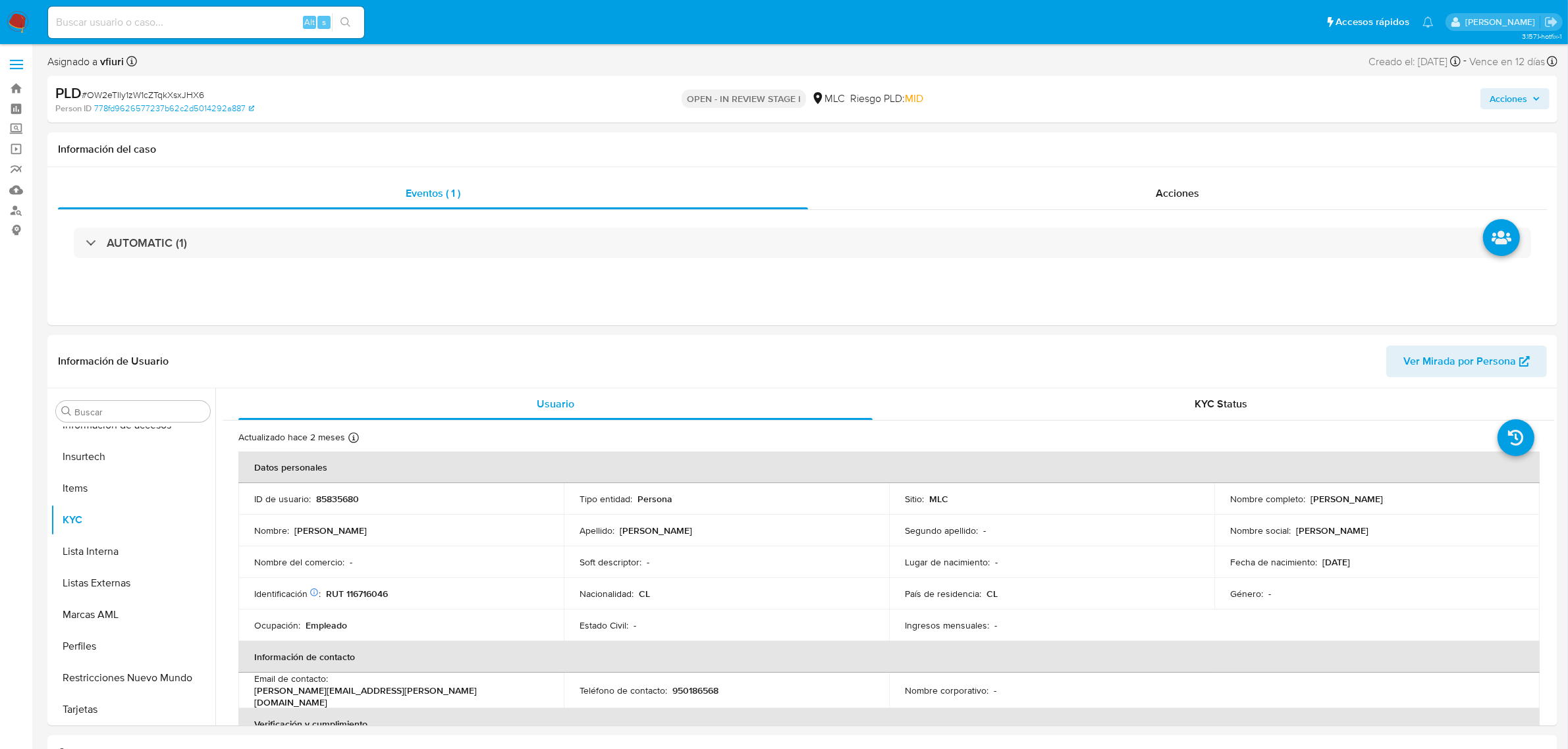
click at [326, 496] on p "85835680" at bounding box center [336, 498] width 42 height 12
click at [327, 496] on p "85835680" at bounding box center [336, 498] width 42 height 12
copy p "85835680"
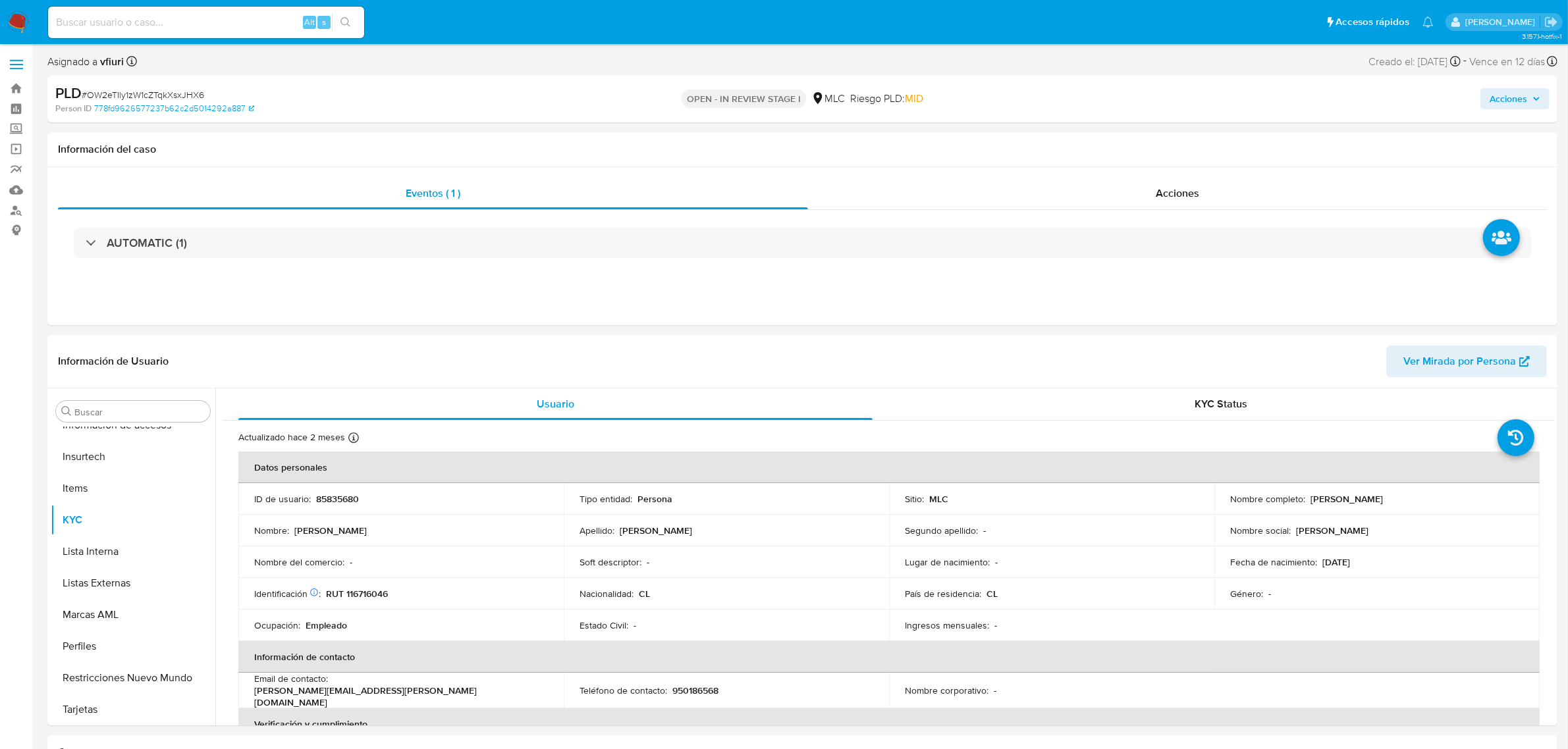
click at [149, 95] on span "# OW2eTIly1zW1cZTqkXsxJHX6" at bounding box center [143, 95] width 122 height 13
copy span "OW2eTIly1zW1cZTqkXsxJHX6"
click at [341, 498] on p "85835680" at bounding box center [336, 498] width 42 height 12
click at [342, 498] on p "85835680" at bounding box center [336, 498] width 42 height 12
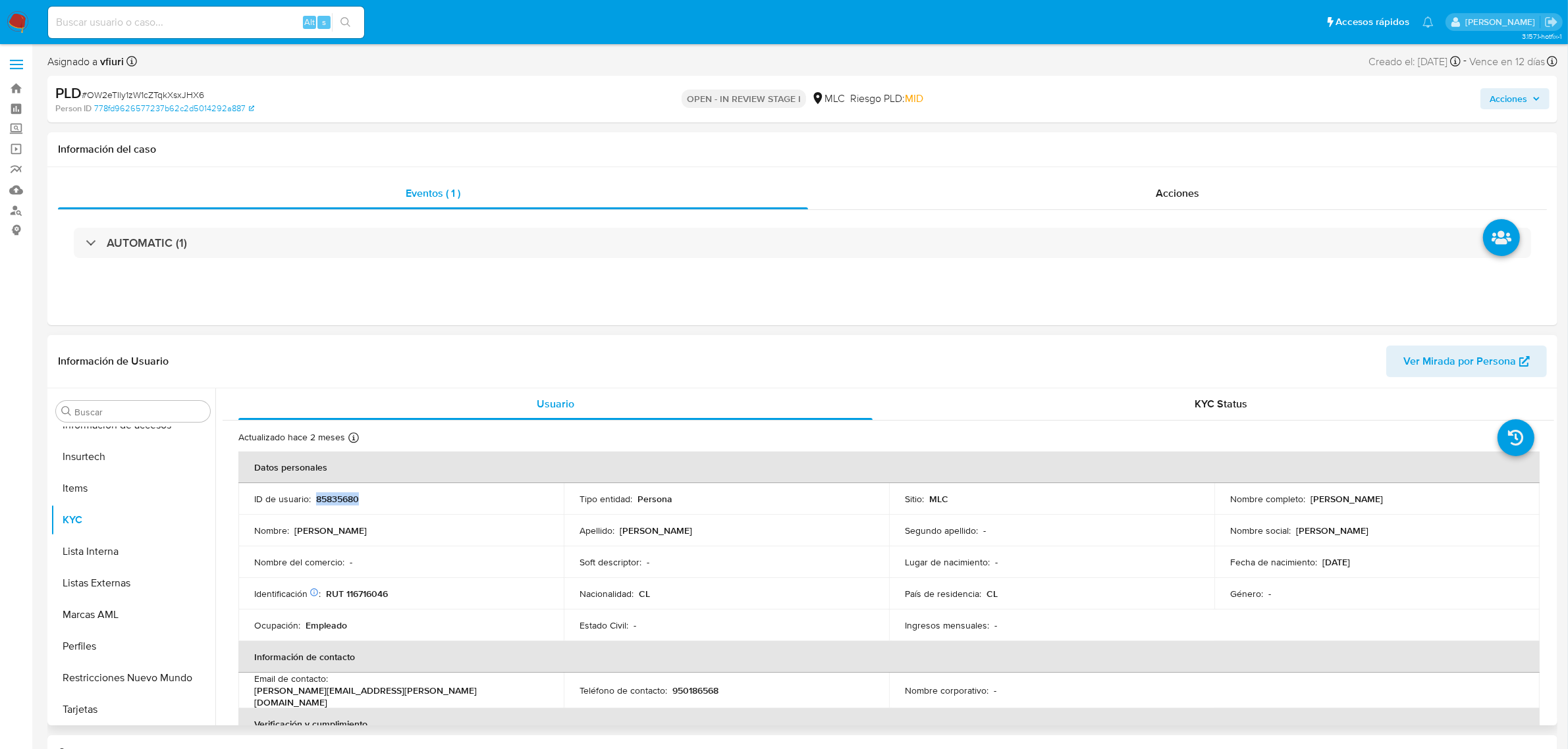
copy p "85835680"
click at [172, 90] on span "# OW2eTIly1zW1cZTqkXsxJHX6" at bounding box center [143, 95] width 122 height 13
copy span "OW2eTIly1zW1cZTqkXsxJHX6"
click at [379, 591] on p "RUT 116716046" at bounding box center [357, 594] width 62 height 12
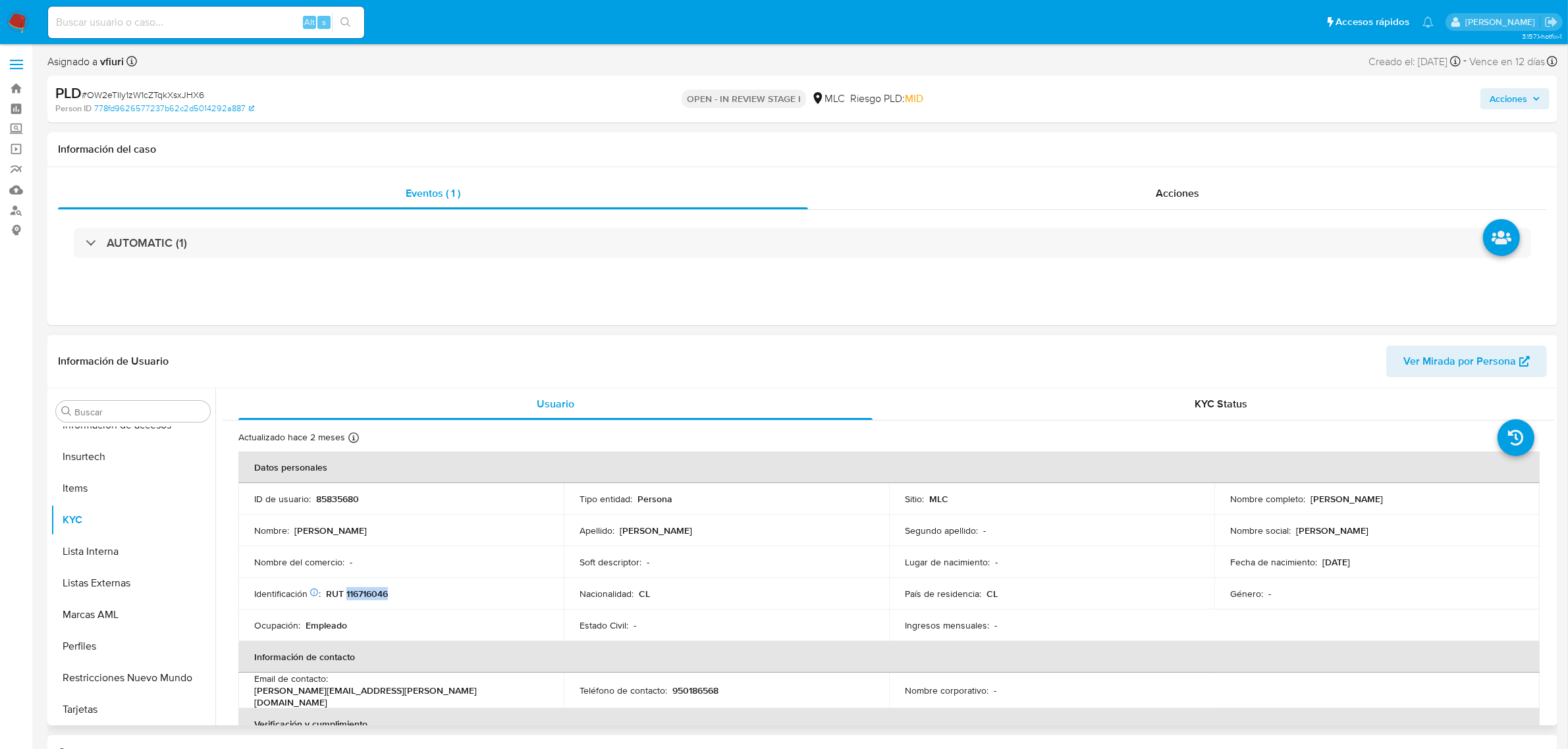
click at [379, 591] on p "RUT 116716046" at bounding box center [357, 594] width 62 height 12
copy p "116716046"
click at [937, 593] on p "País de residencia :" at bounding box center [942, 594] width 76 height 12
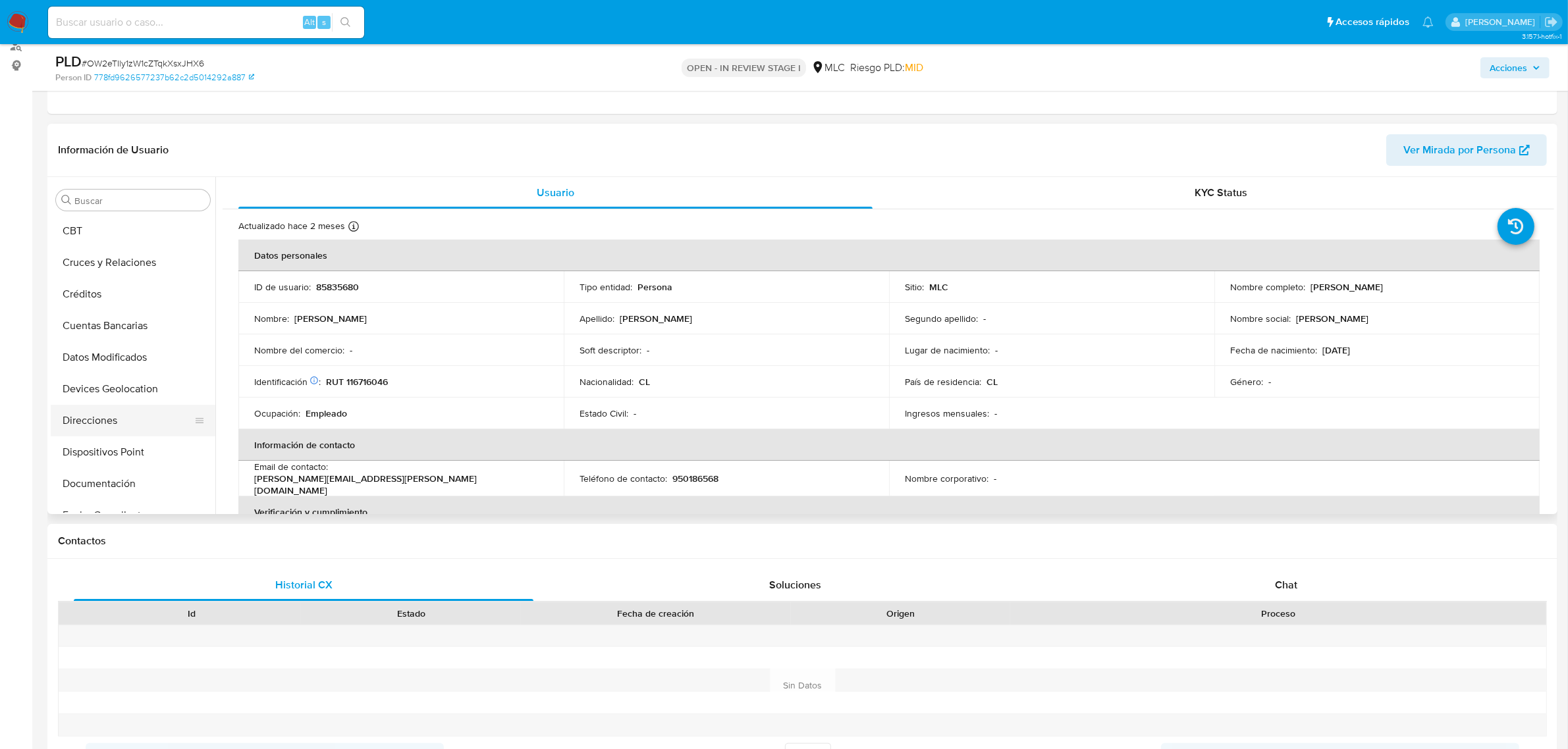
scroll to position [61, 0]
click at [88, 252] on button "Cruces y Relaciones" at bounding box center [128, 266] width 155 height 32
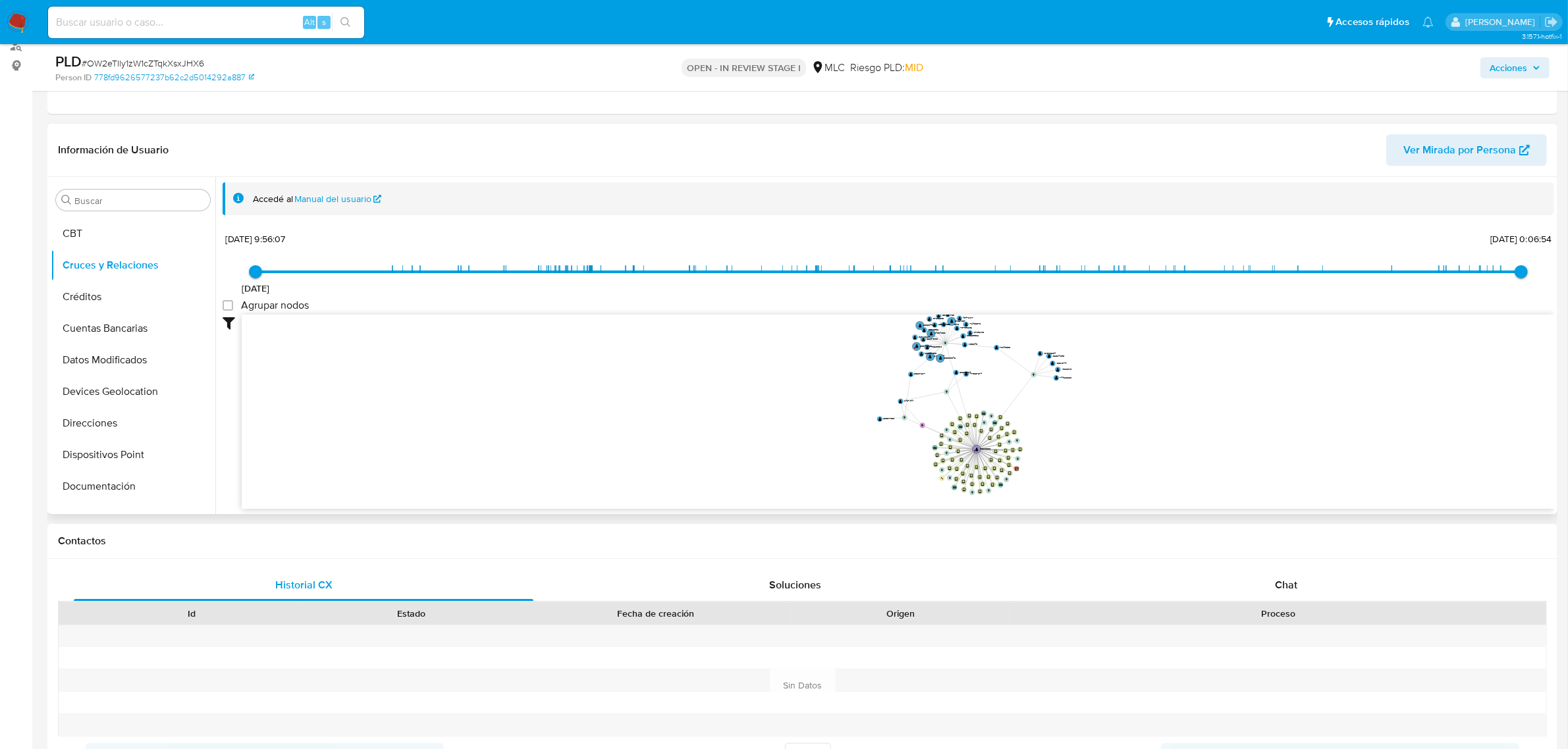
drag, startPoint x: 1102, startPoint y: 445, endPoint x: 1080, endPoint y: 446, distance: 22.0
click at [1080, 446] on icon "device-65cb518bd1ffe30195cbf0c1  device-62bba1d008813b001899985e  device-61de…" at bounding box center [897, 410] width 1313 height 191
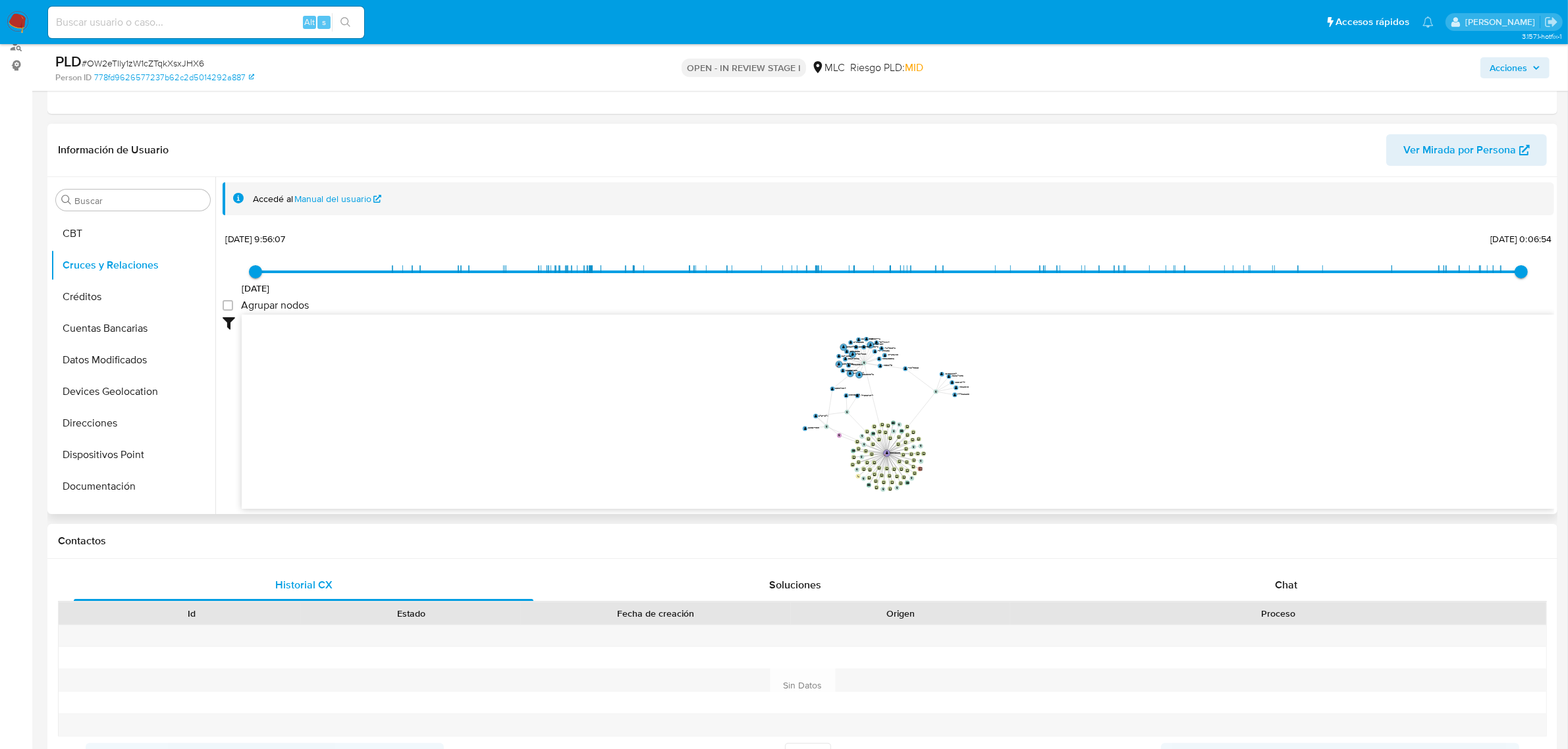
drag, startPoint x: 1080, startPoint y: 448, endPoint x: 988, endPoint y: 451, distance: 92.0
click at [988, 451] on icon "device-65cb518bd1ffe30195cbf0c1  device-62bba1d008813b001899985e  device-61de…" at bounding box center [897, 410] width 1313 height 191
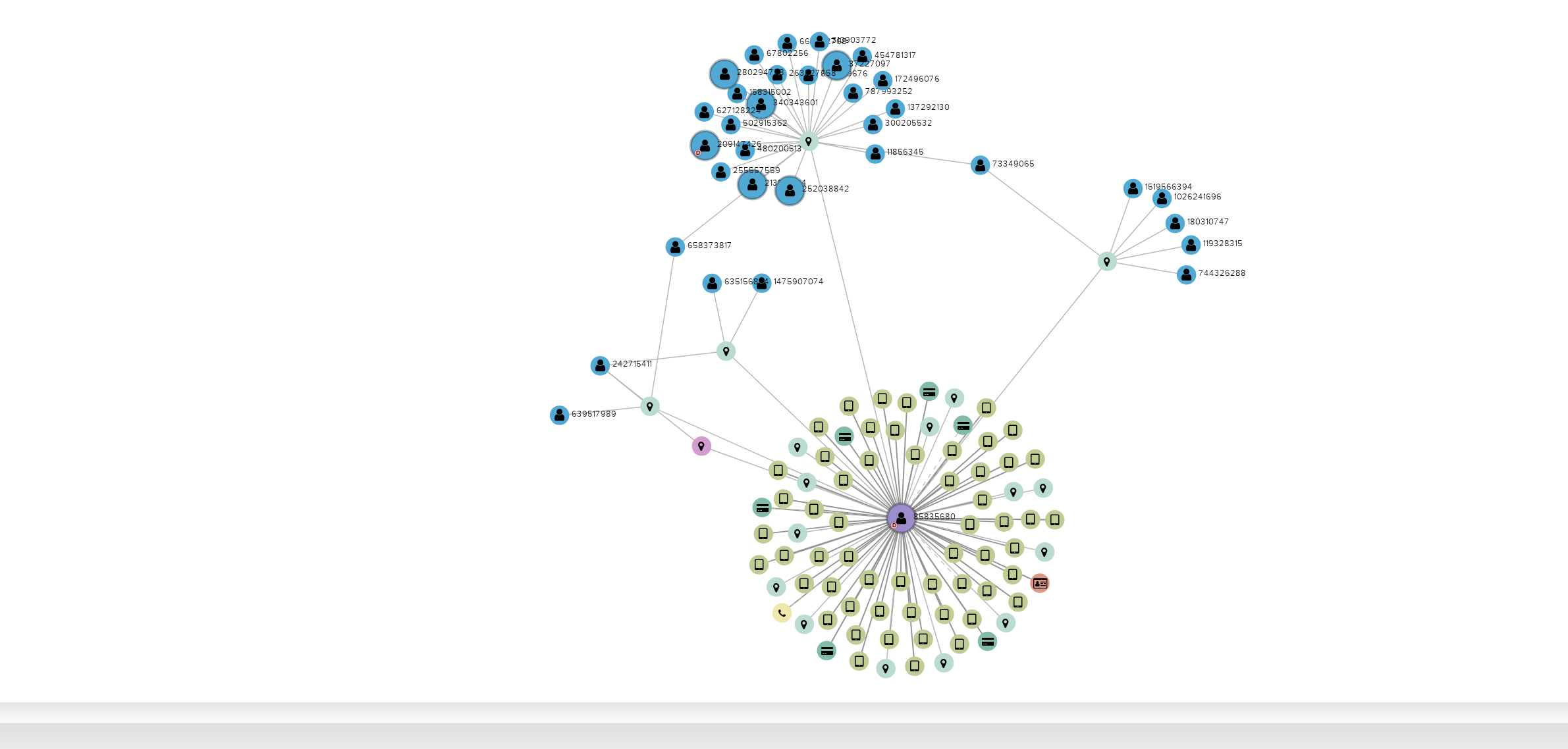
drag, startPoint x: 970, startPoint y: 420, endPoint x: 956, endPoint y: 425, distance: 14.9
click at [958, 425] on icon "device-65cb518bd1ffe30195cbf0c1  device-62bba1d008813b001899985e  device-61de…" at bounding box center [897, 410] width 1313 height 191
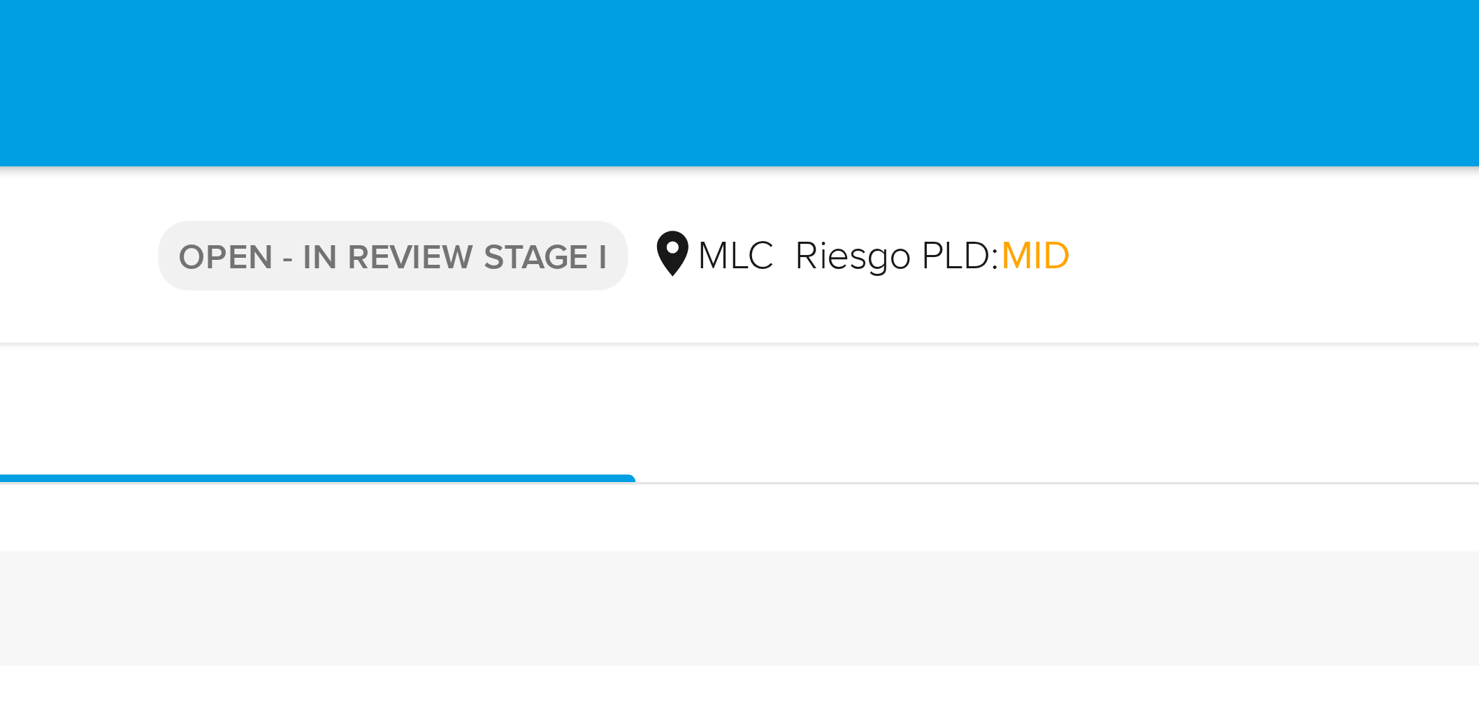
scroll to position [0, 0]
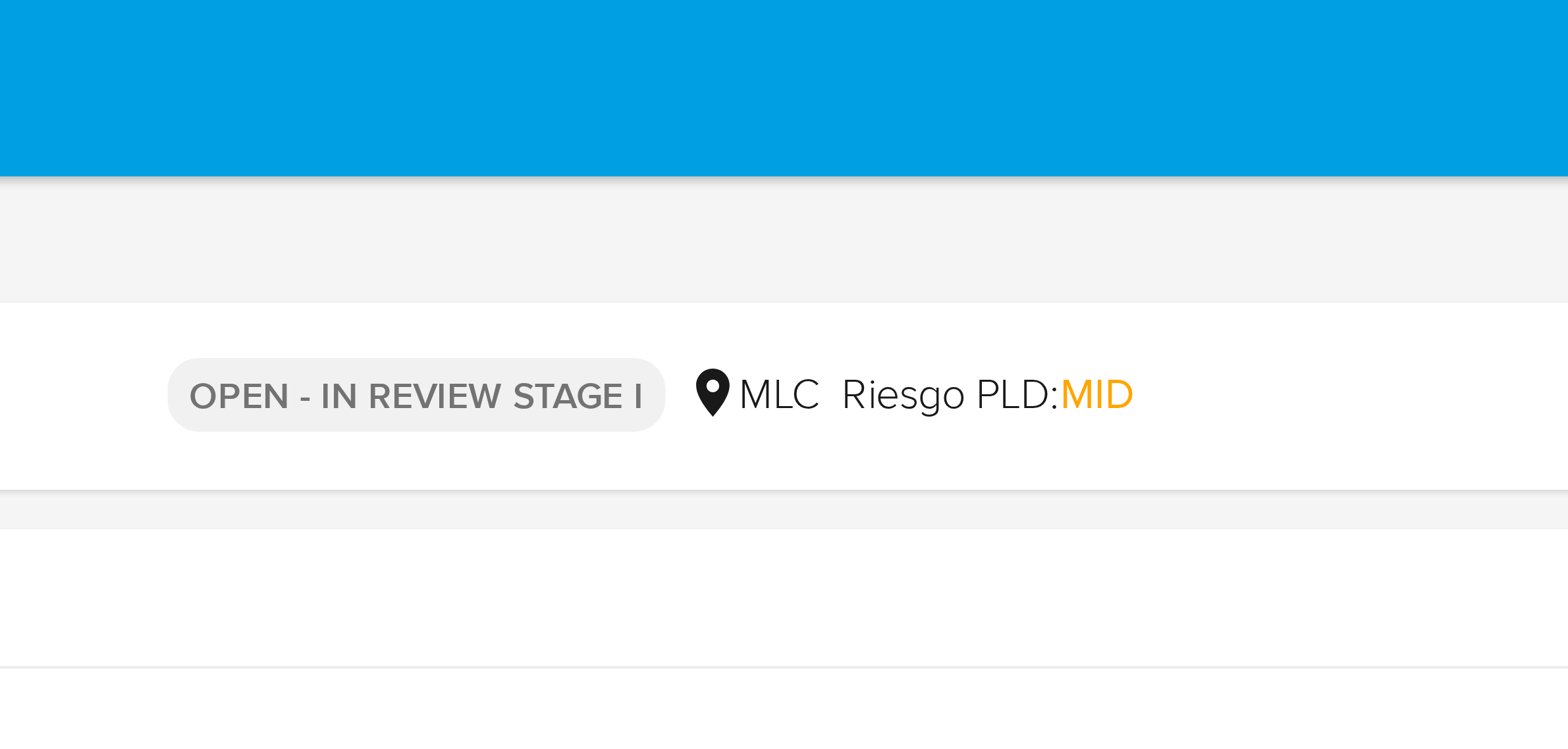
drag, startPoint x: 1034, startPoint y: 322, endPoint x: 927, endPoint y: 41, distance: 300.7
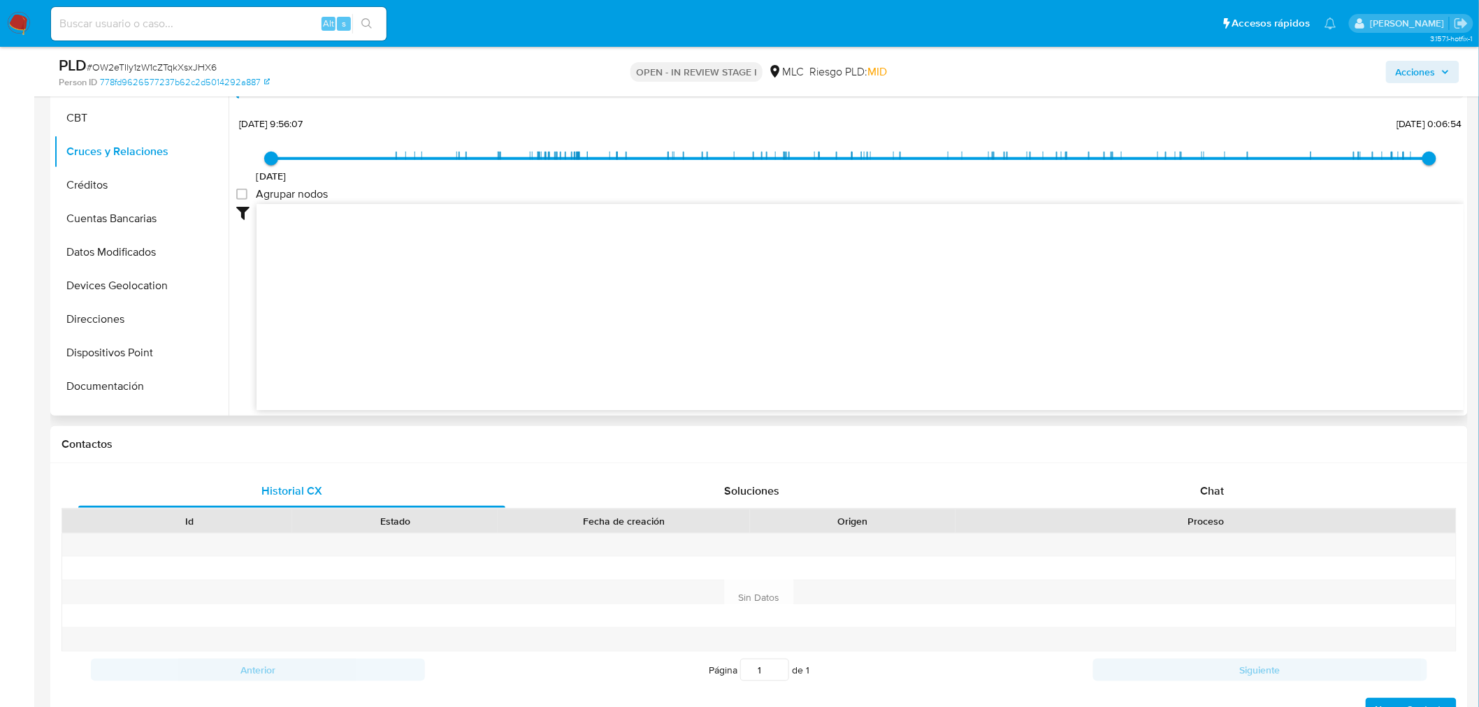
scroll to position [388, 0]
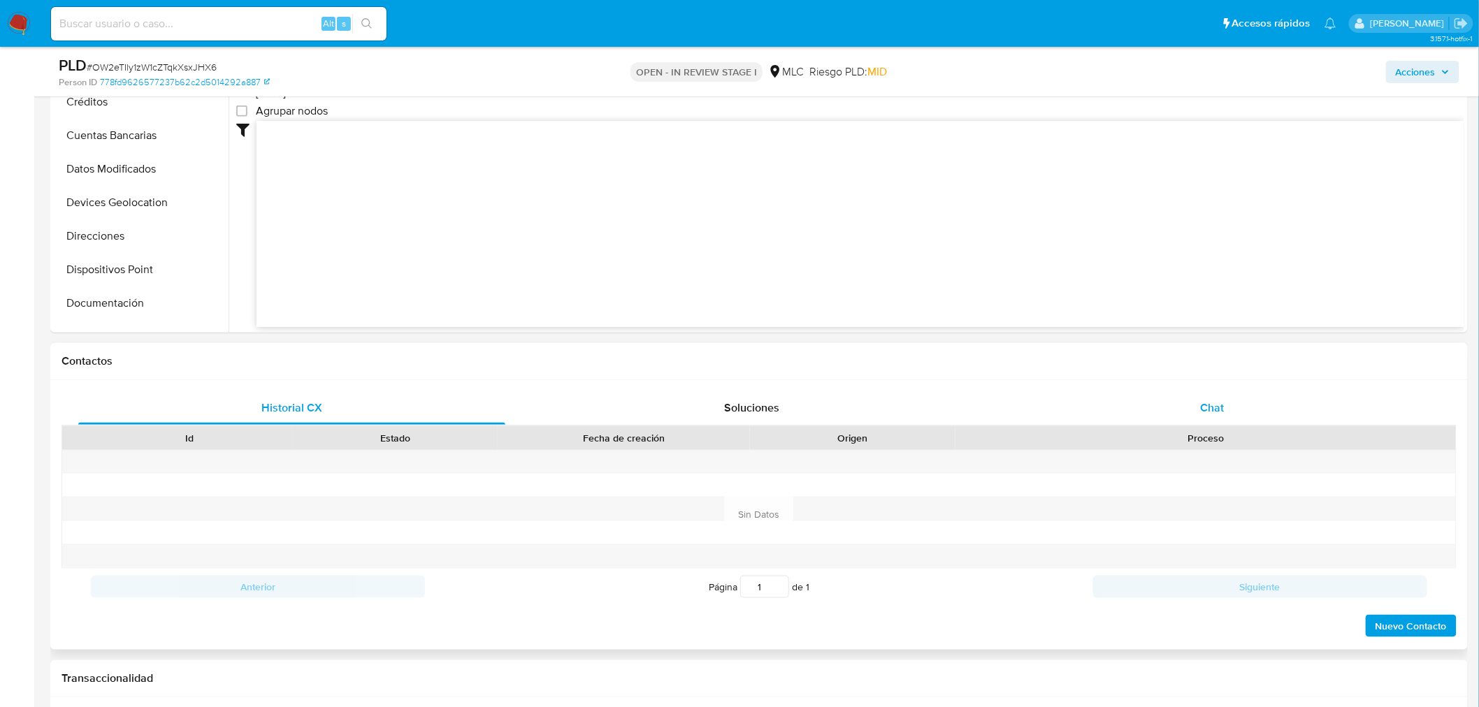
click at [1205, 413] on span "Chat" at bounding box center [1213, 408] width 24 height 16
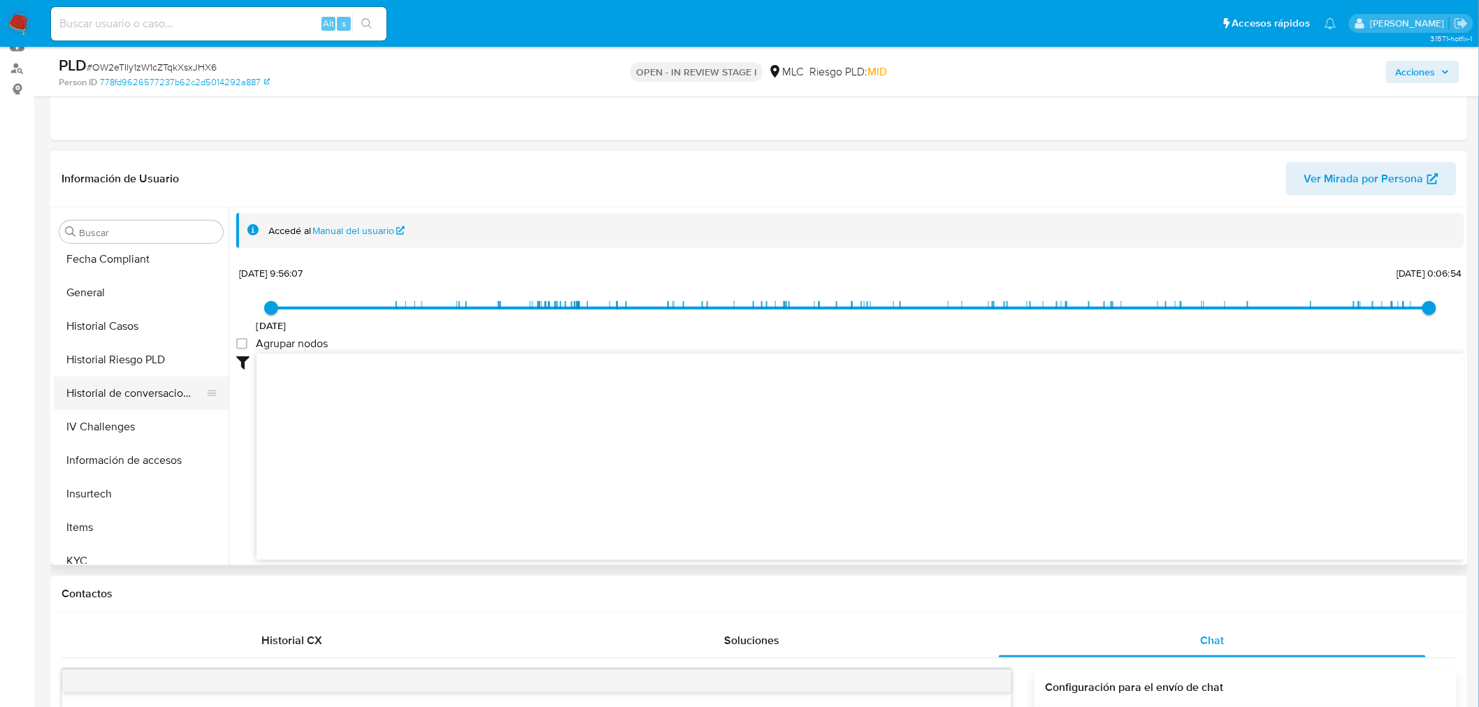
scroll to position [375, 0]
click at [99, 556] on button "KYC" at bounding box center [136, 562] width 164 height 34
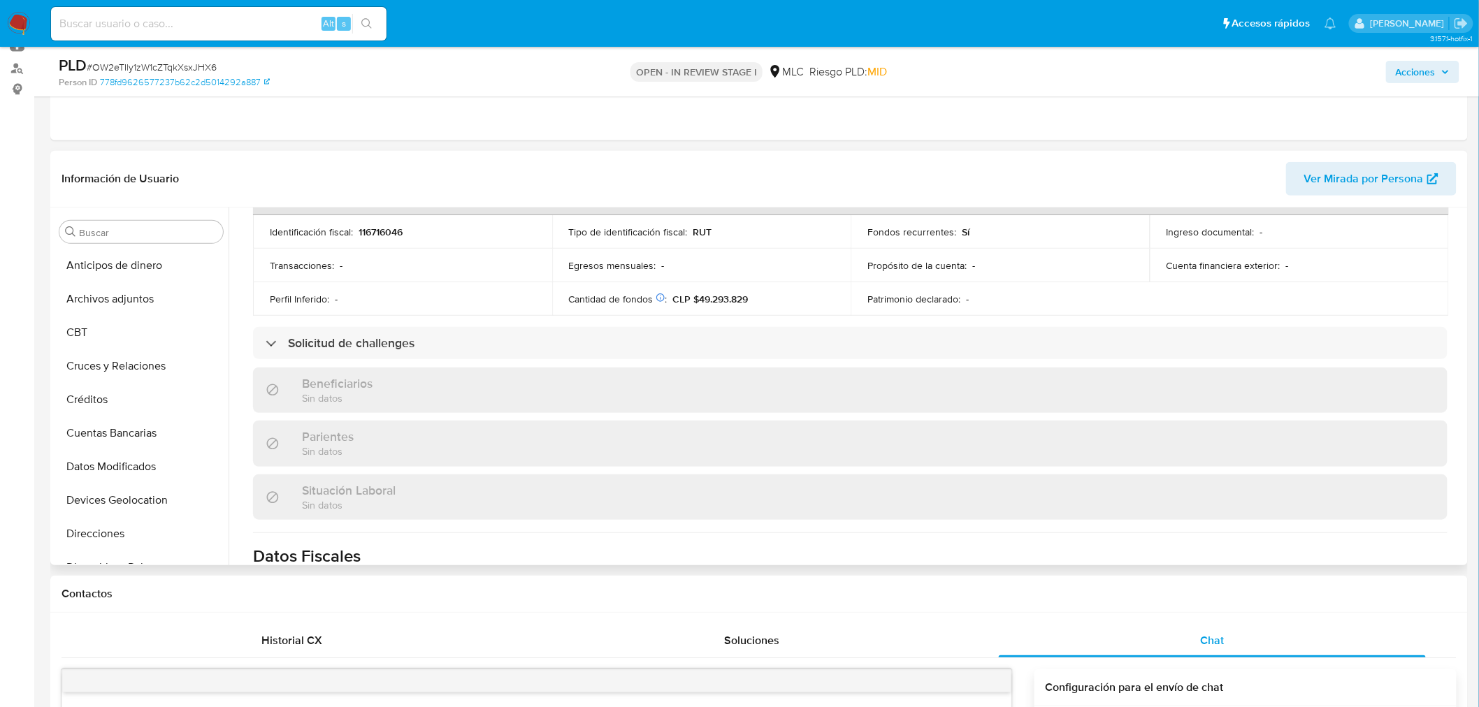
scroll to position [78, 0]
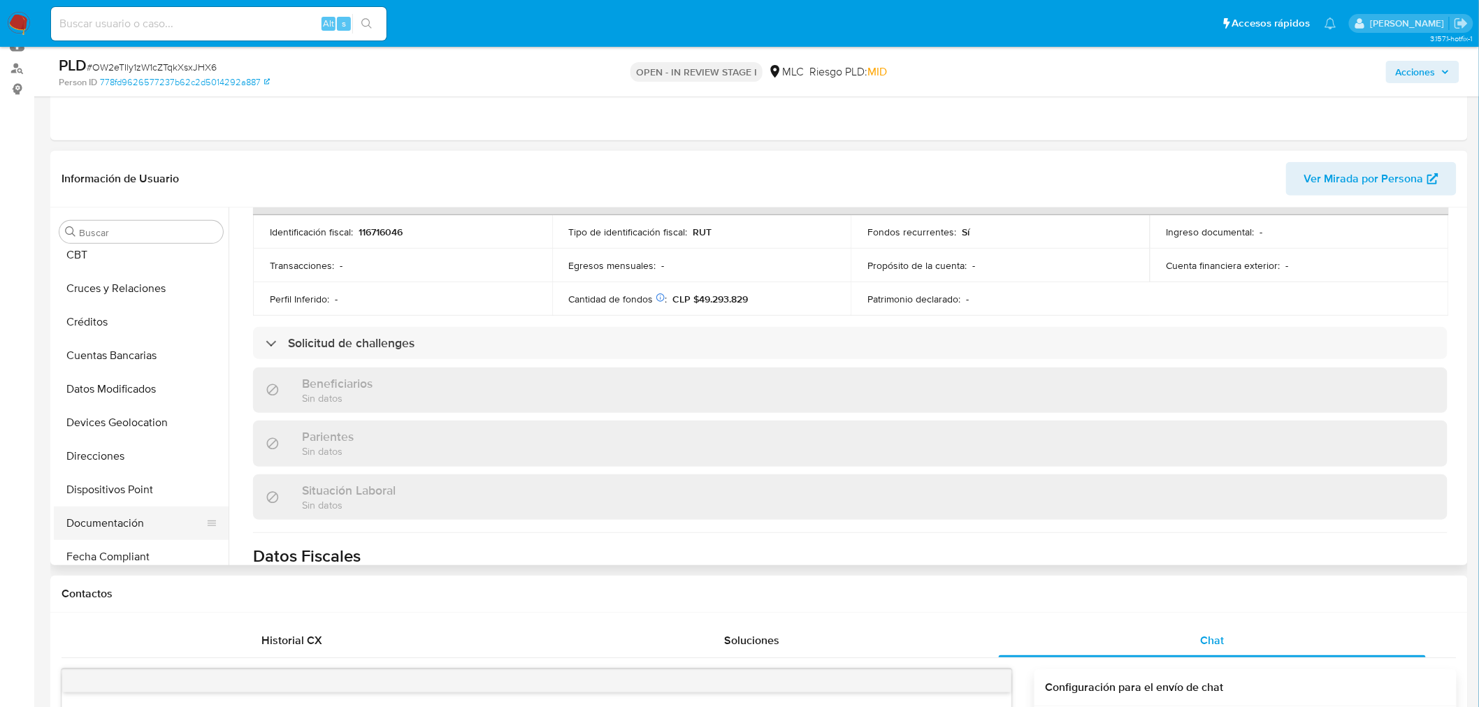
click at [115, 522] on button "Documentación" at bounding box center [136, 524] width 164 height 34
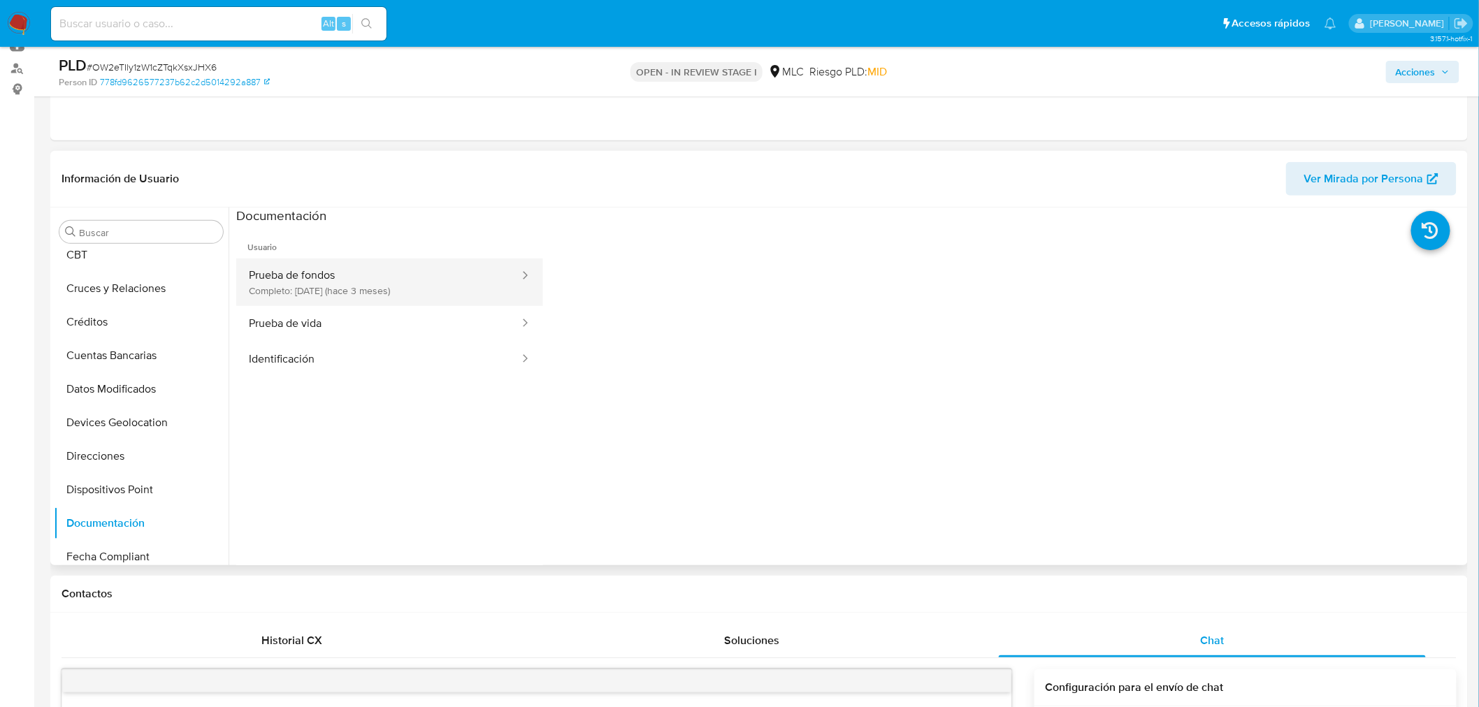
click at [295, 285] on button "Prueba de fondos Completo: 05/06/2025 (hace 3 meses)" at bounding box center [378, 283] width 284 height 48
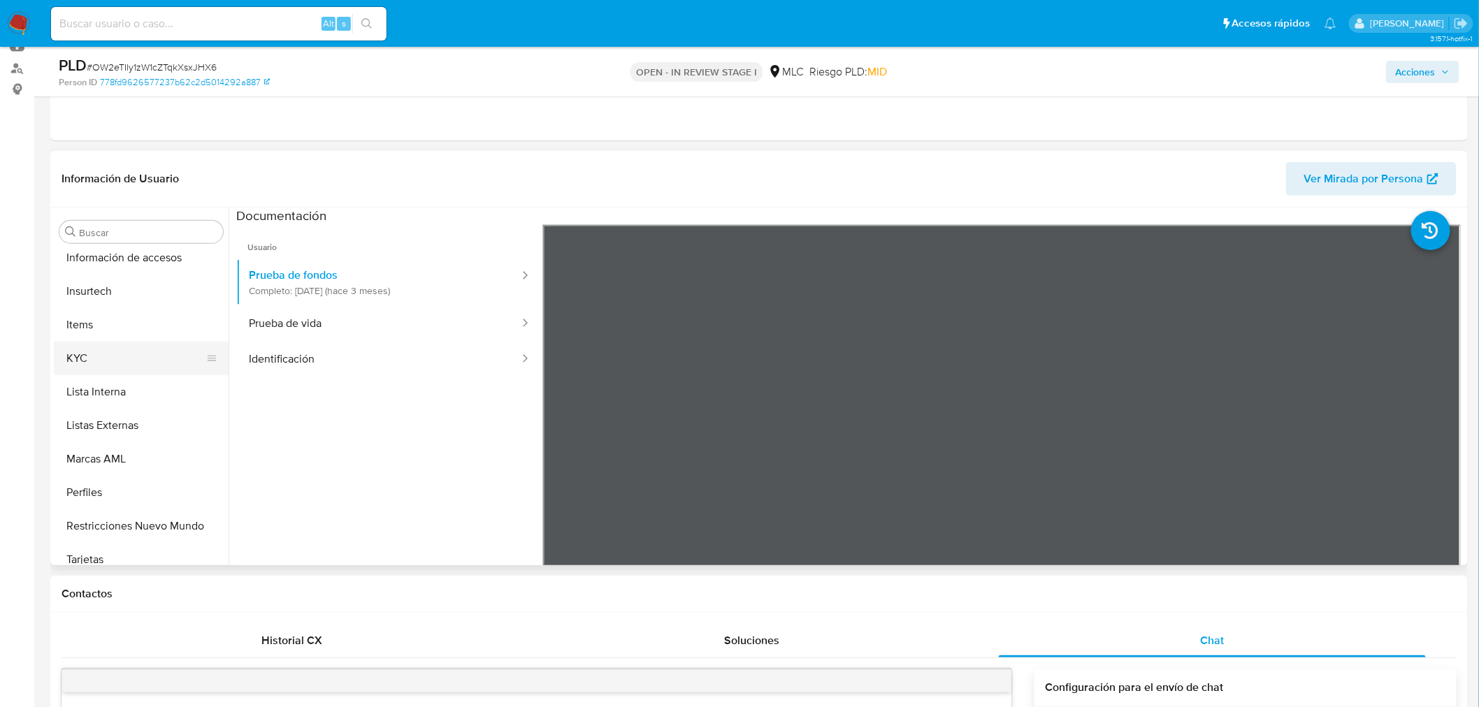
scroll to position [589, 0]
drag, startPoint x: 93, startPoint y: 345, endPoint x: 101, endPoint y: 343, distance: 7.8
click at [100, 345] on button "KYC" at bounding box center [136, 348] width 164 height 34
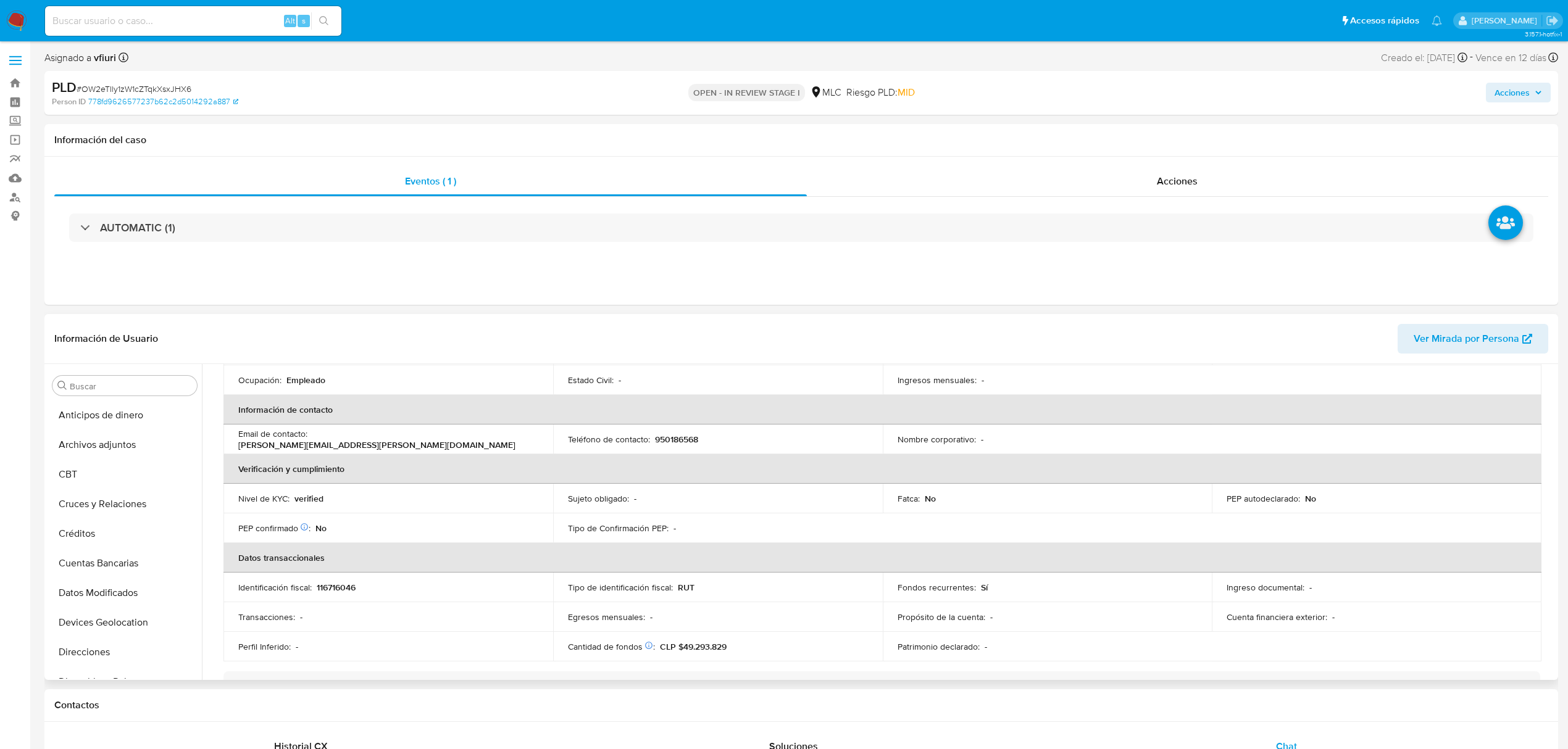
scroll to position [0, 0]
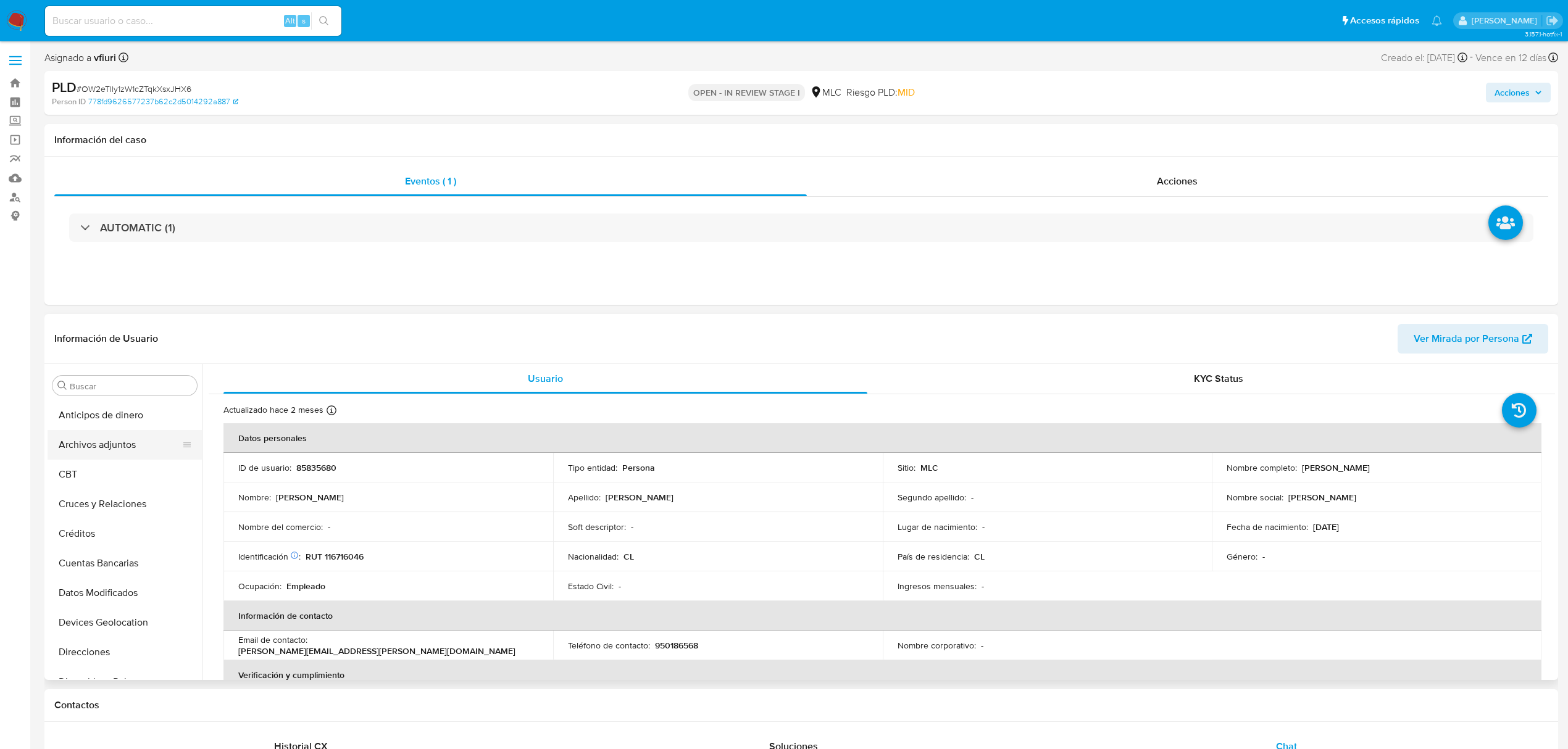
click at [81, 440] on button "Archivos adjuntos" at bounding box center [120, 445] width 145 height 30
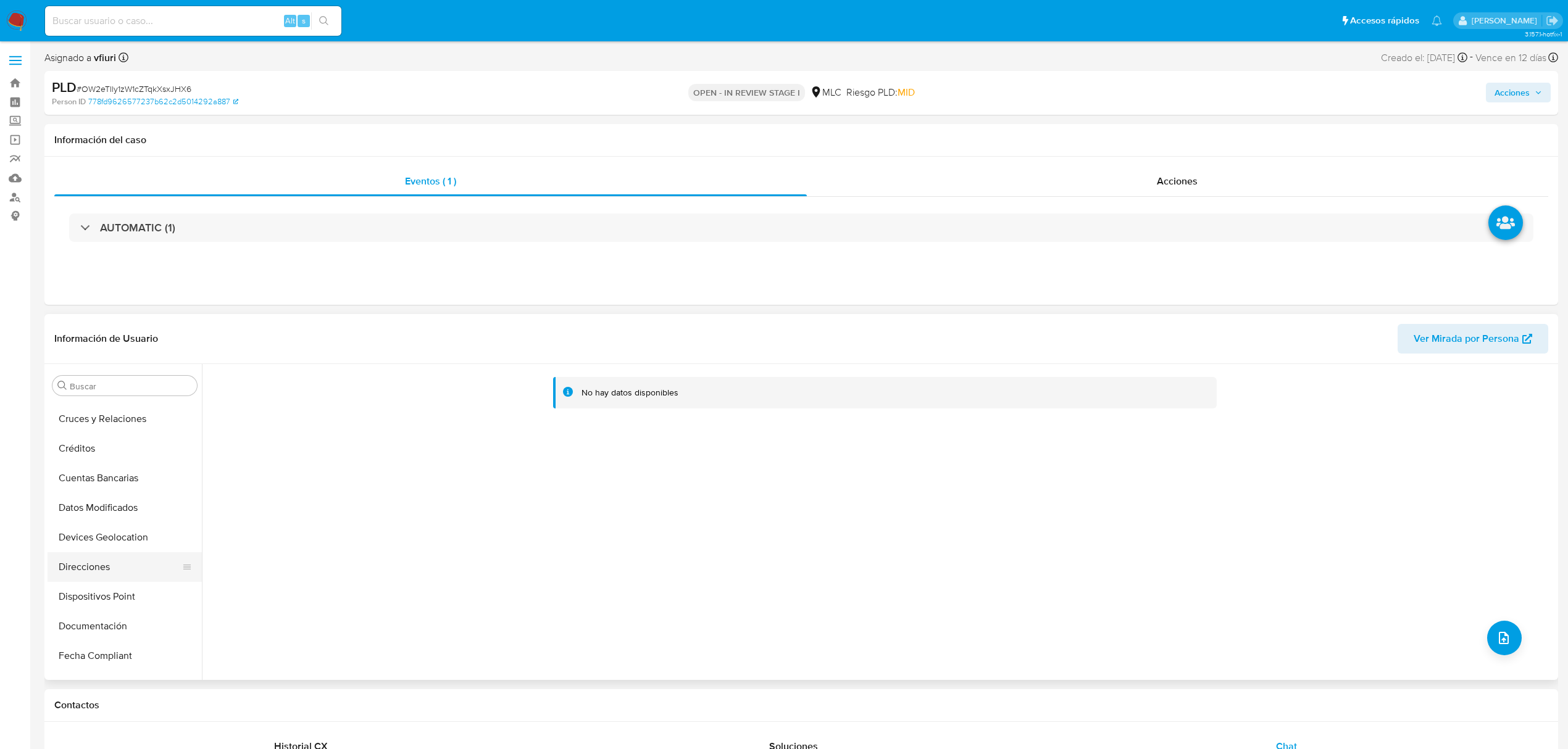
scroll to position [164, 0]
click at [91, 537] on button "Documentación" at bounding box center [120, 548] width 145 height 30
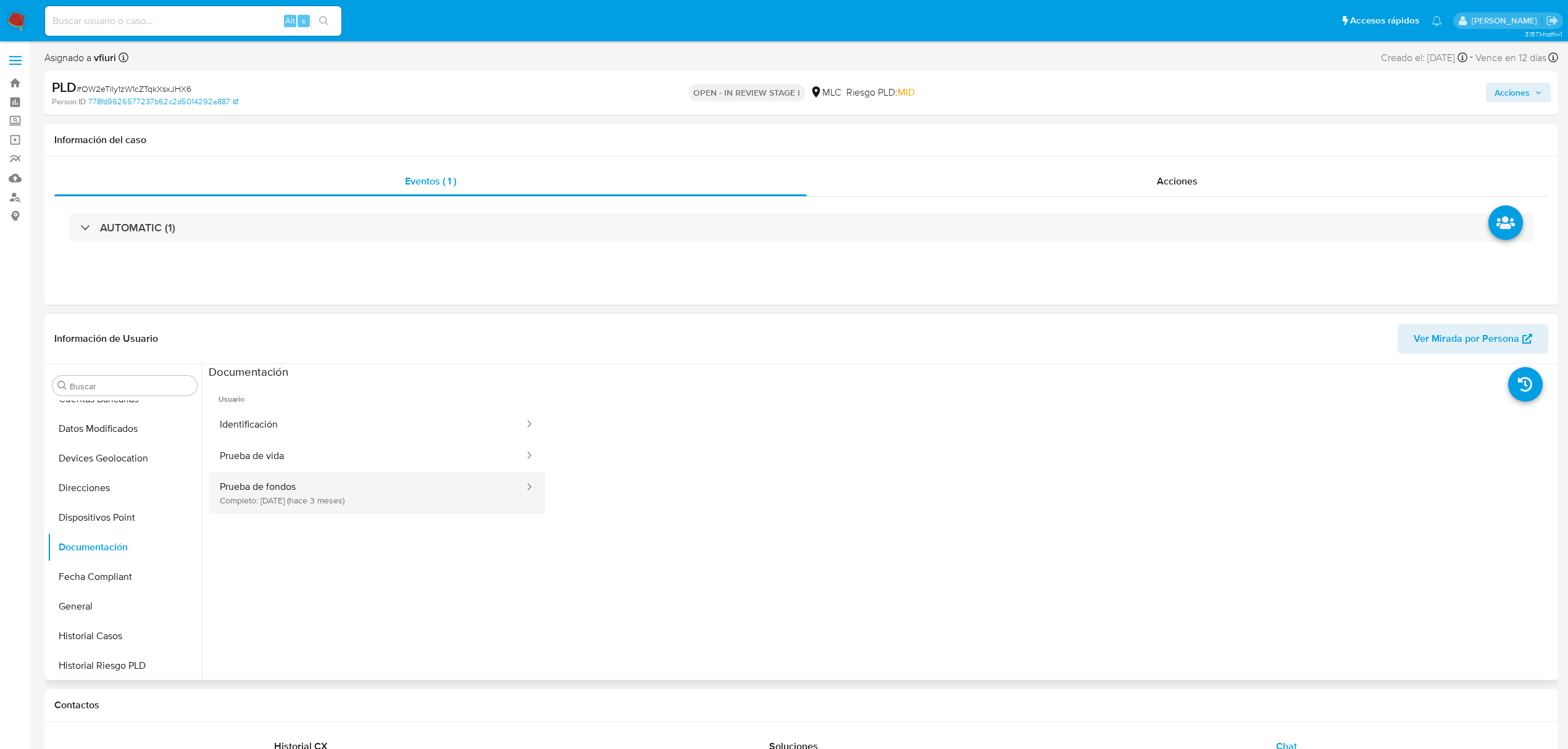
click at [322, 494] on button "Prueba de fondos Completo: 05/06/2025 (hace 3 meses)" at bounding box center [367, 494] width 316 height 42
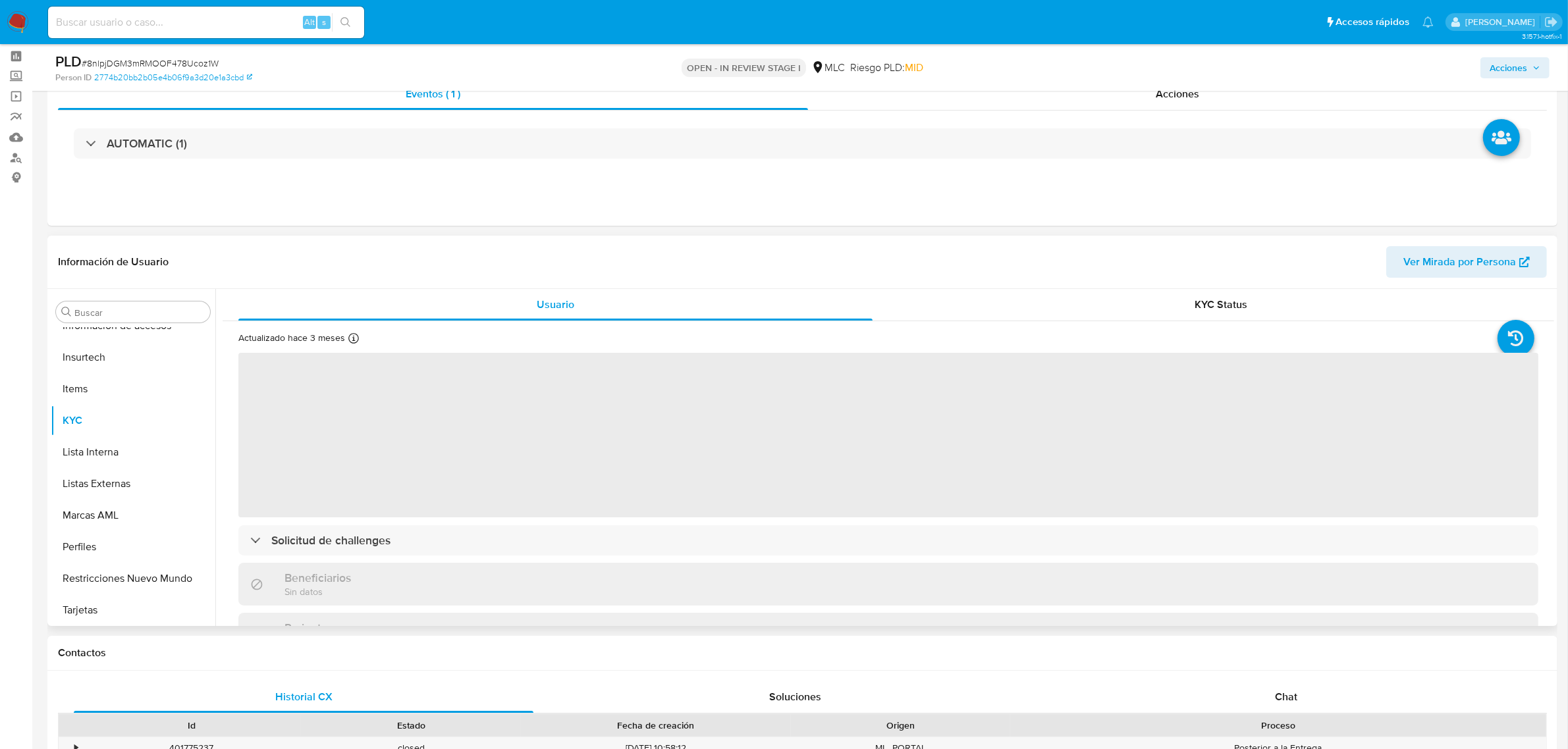
scroll to position [82, 0]
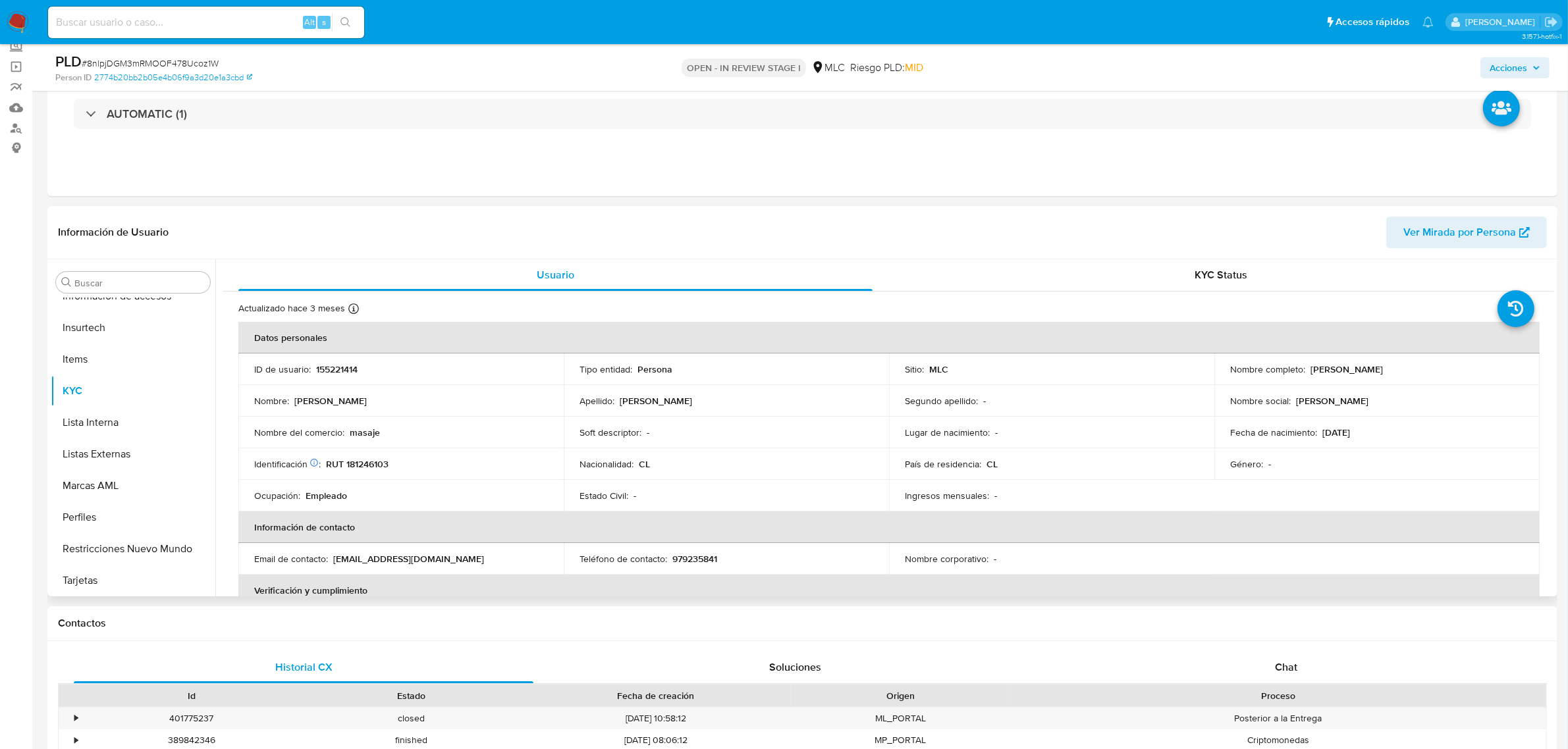
select select "10"
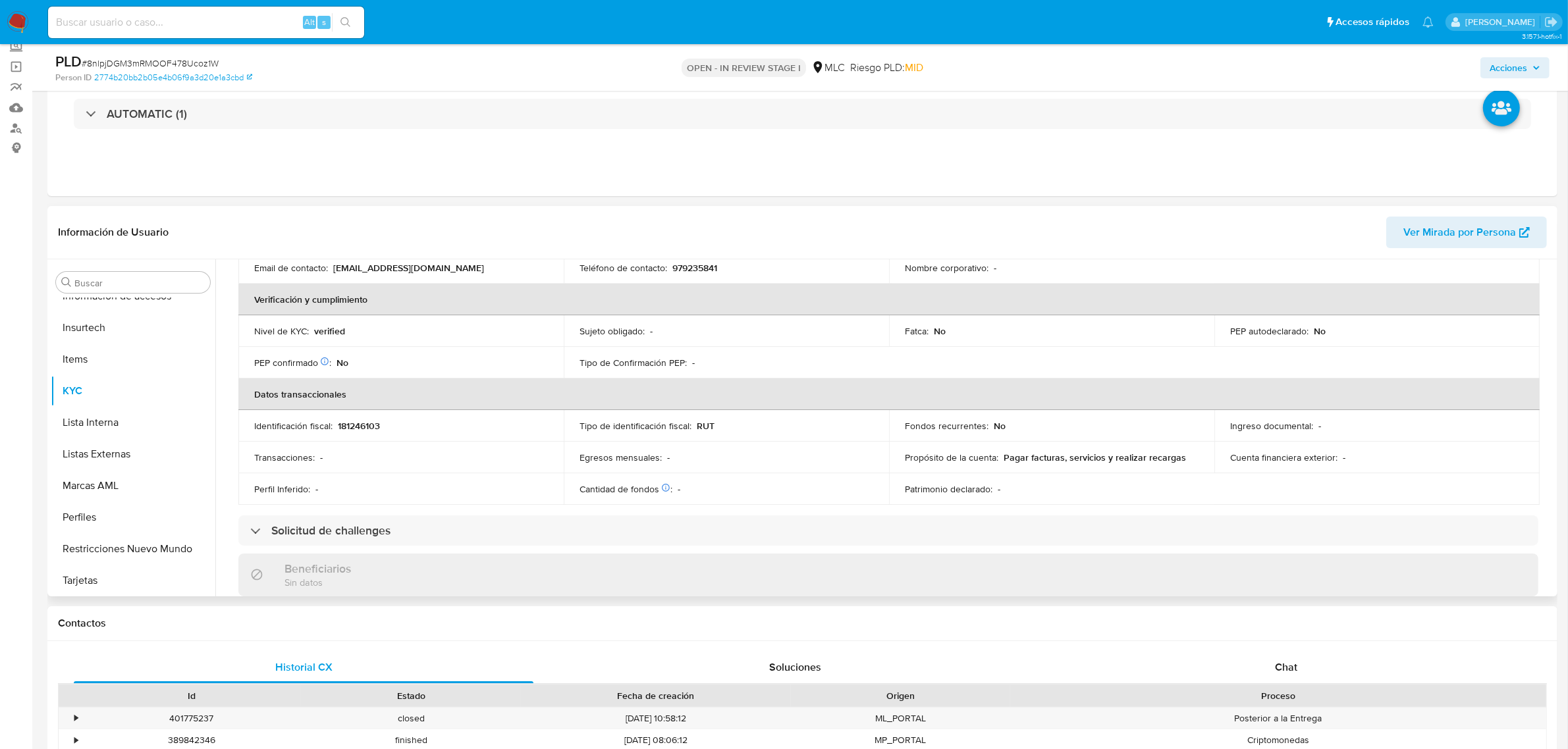
scroll to position [55, 0]
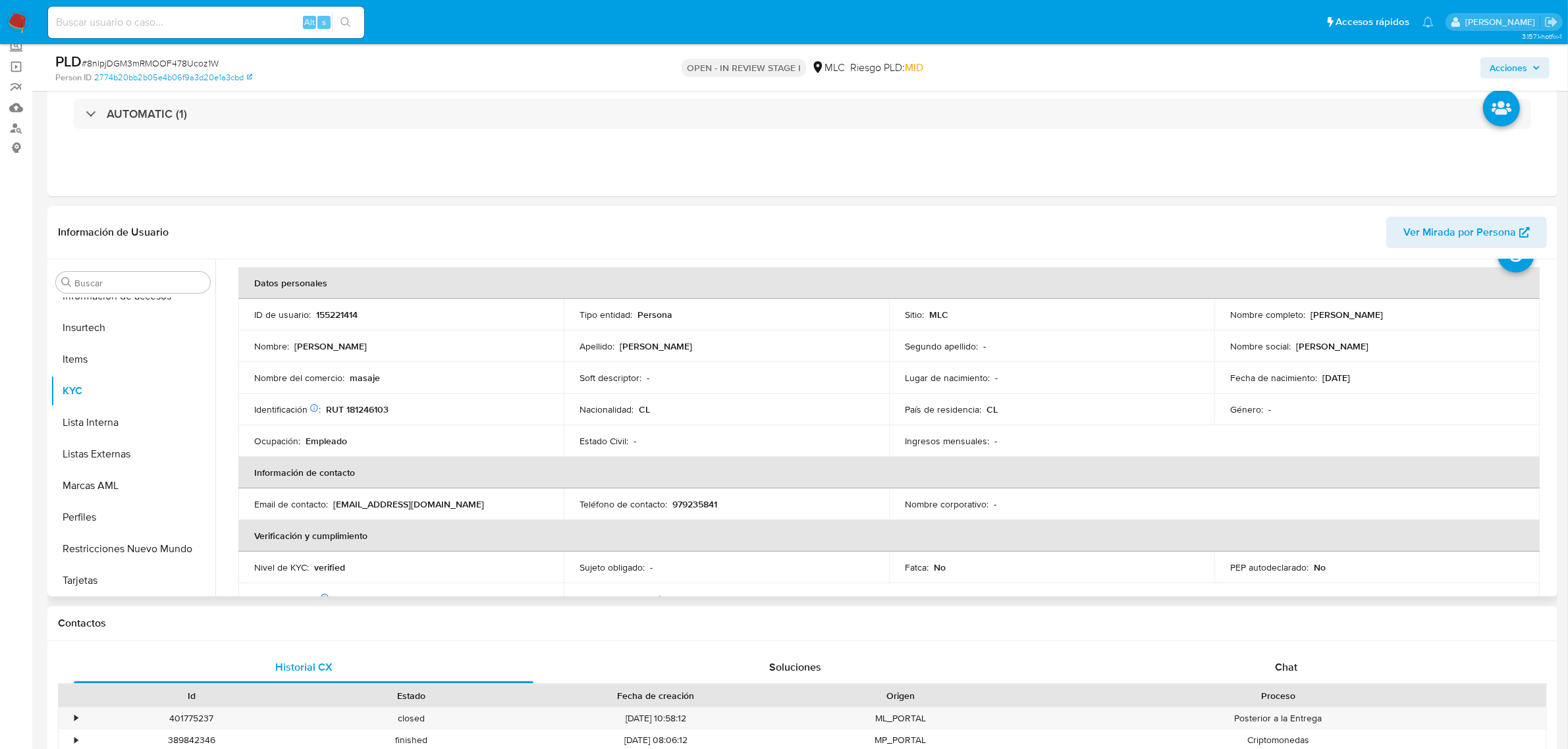
click at [343, 312] on p "155221414" at bounding box center [336, 315] width 41 height 12
copy p "155221414"
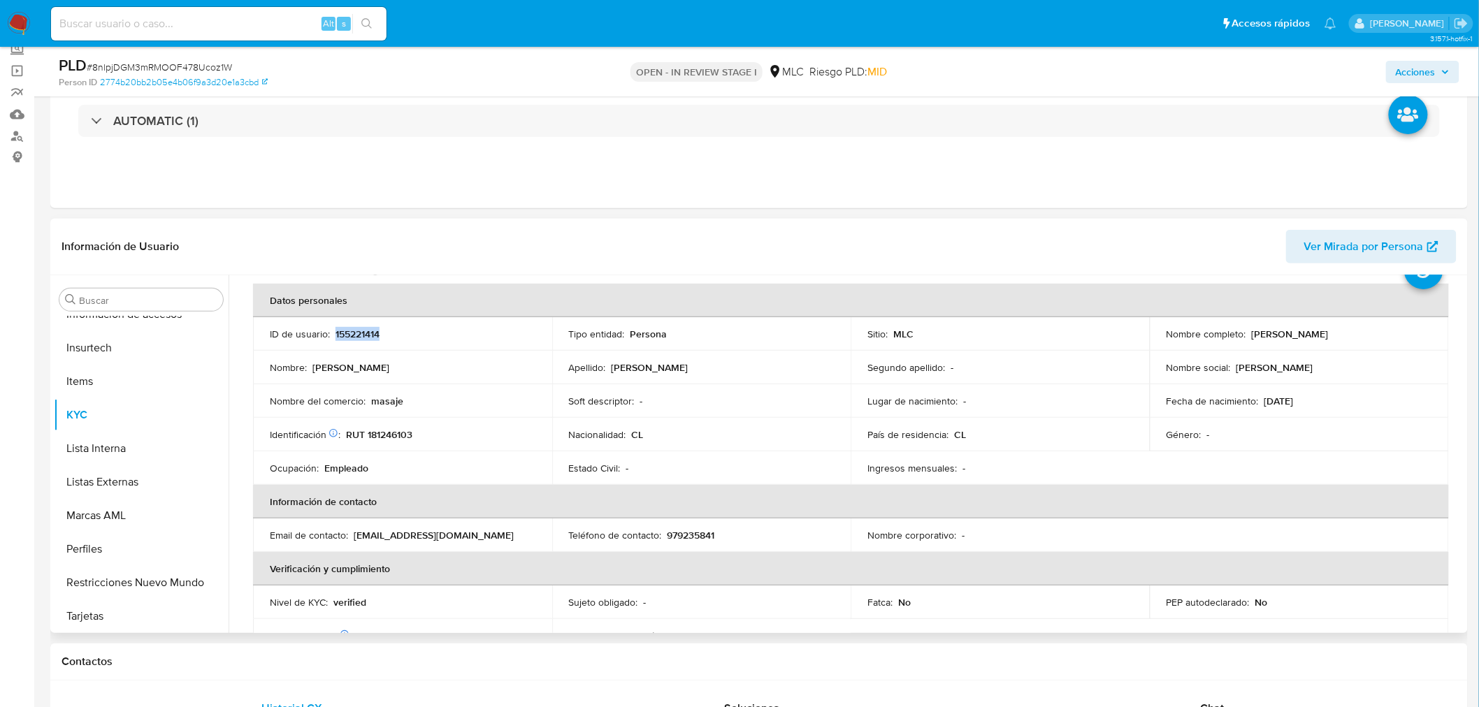
copy p "155221414"
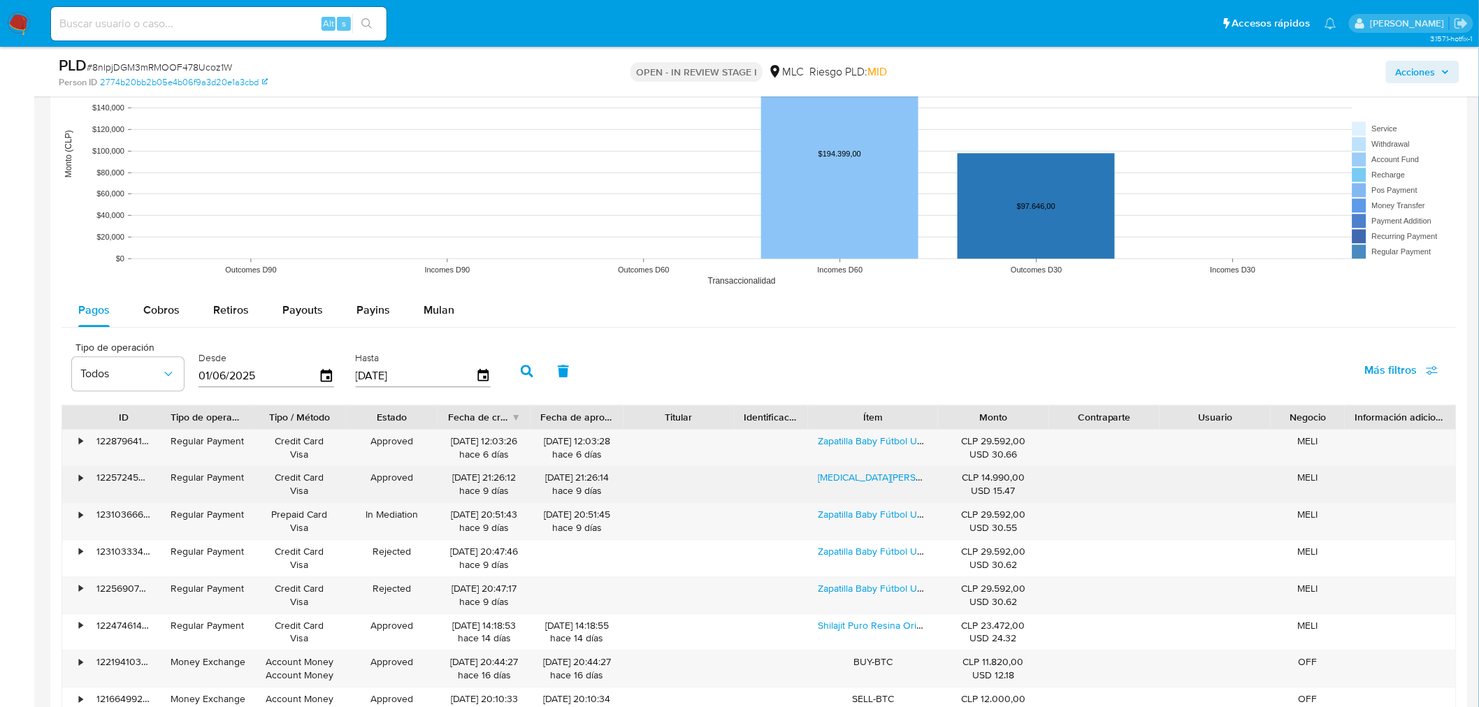
scroll to position [1485, 0]
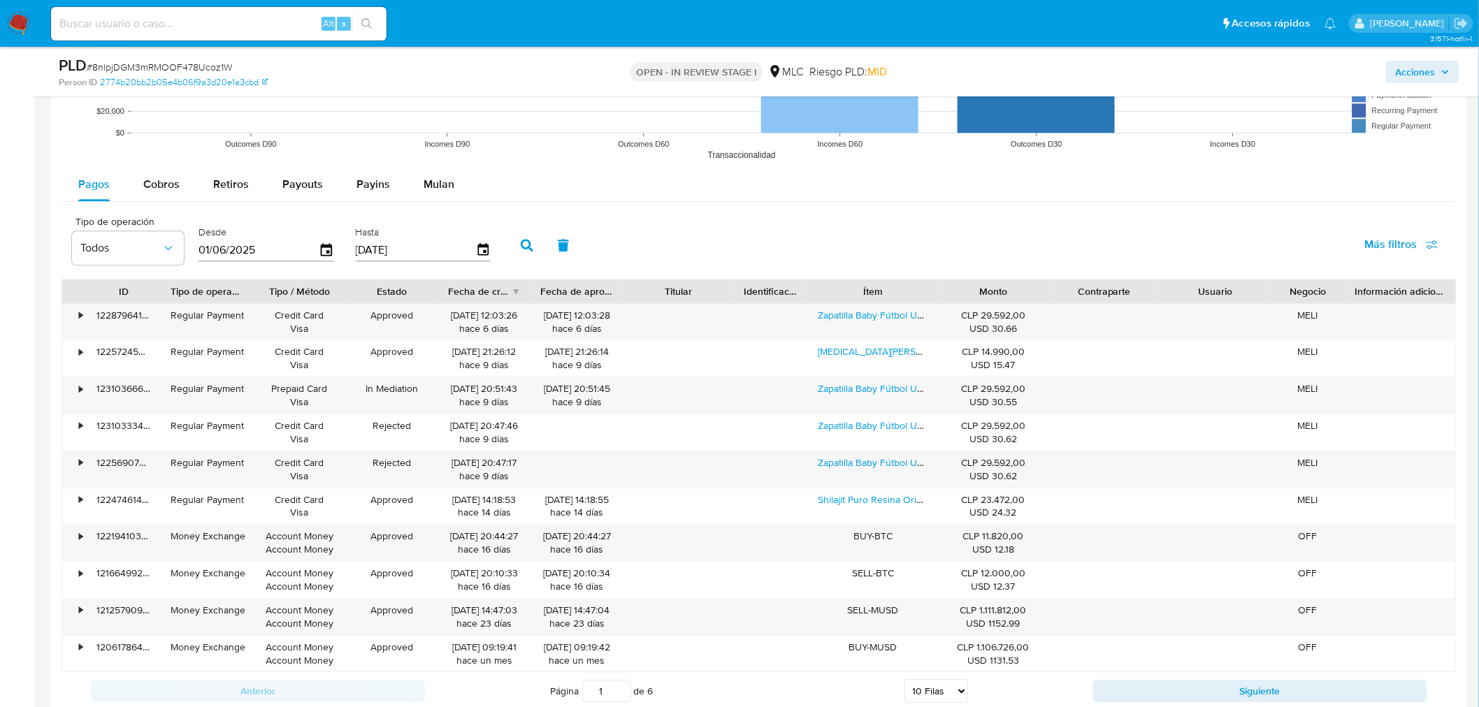
click at [423, 210] on div "Tipo de operación Todos Desde [DATE] Hasta [DATE] Más filtros" at bounding box center [758, 244] width 1395 height 70
click at [423, 189] on span "Mulan" at bounding box center [438, 184] width 31 height 16
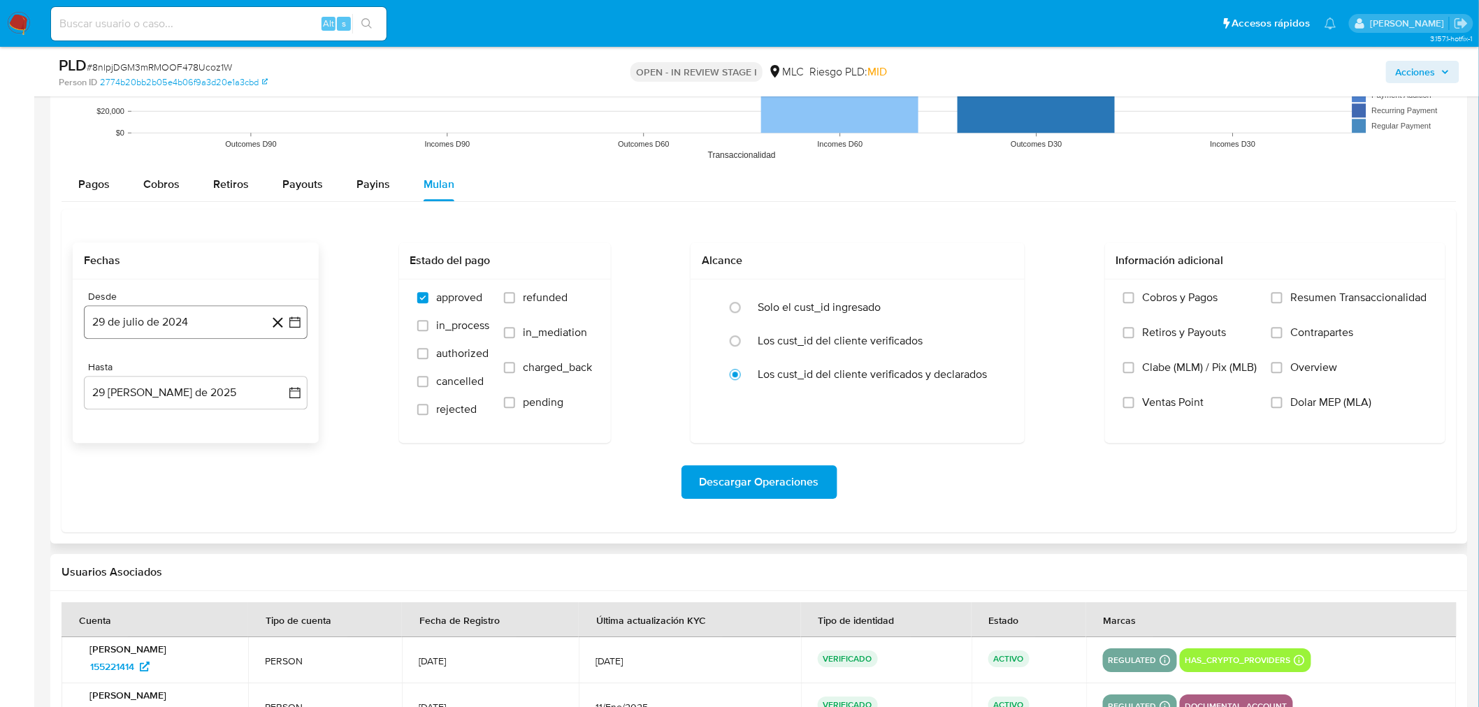
click at [291, 320] on icon "button" at bounding box center [295, 322] width 14 height 14
click at [282, 367] on icon "Mes siguiente" at bounding box center [282, 372] width 17 height 17
click at [168, 478] on button "14" at bounding box center [168, 480] width 22 height 22
click at [295, 394] on icon "button" at bounding box center [295, 393] width 14 height 14
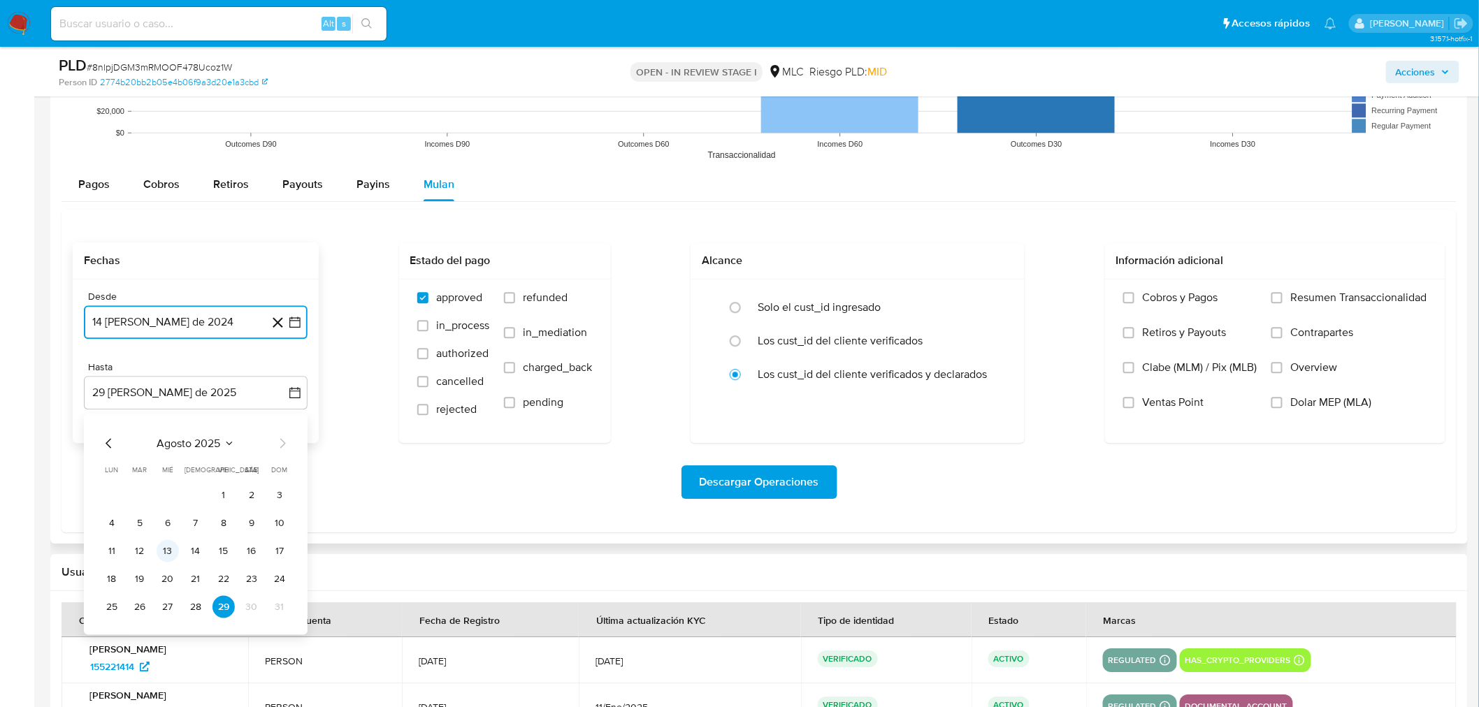
click at [166, 556] on button "13" at bounding box center [168, 550] width 22 height 22
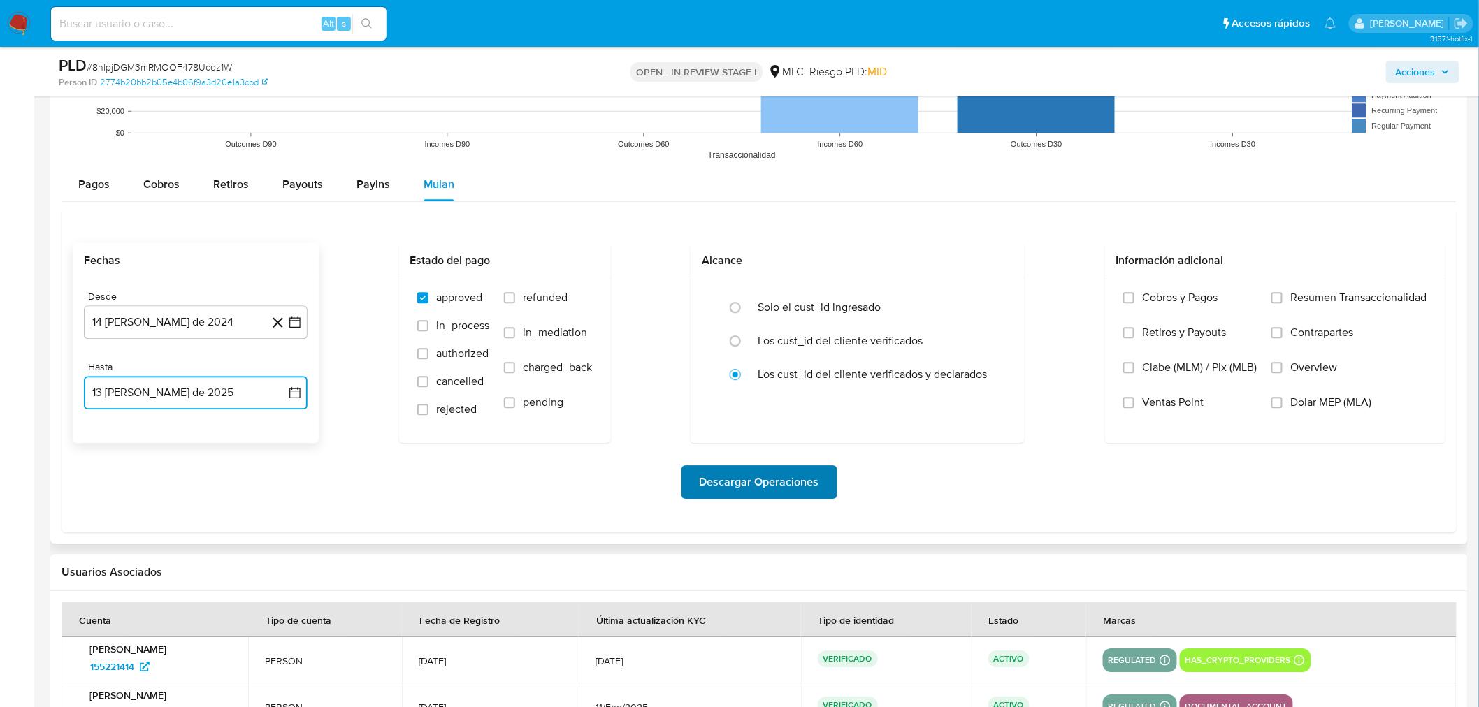
click at [746, 474] on span "Descargar Operaciones" at bounding box center [758, 482] width 119 height 31
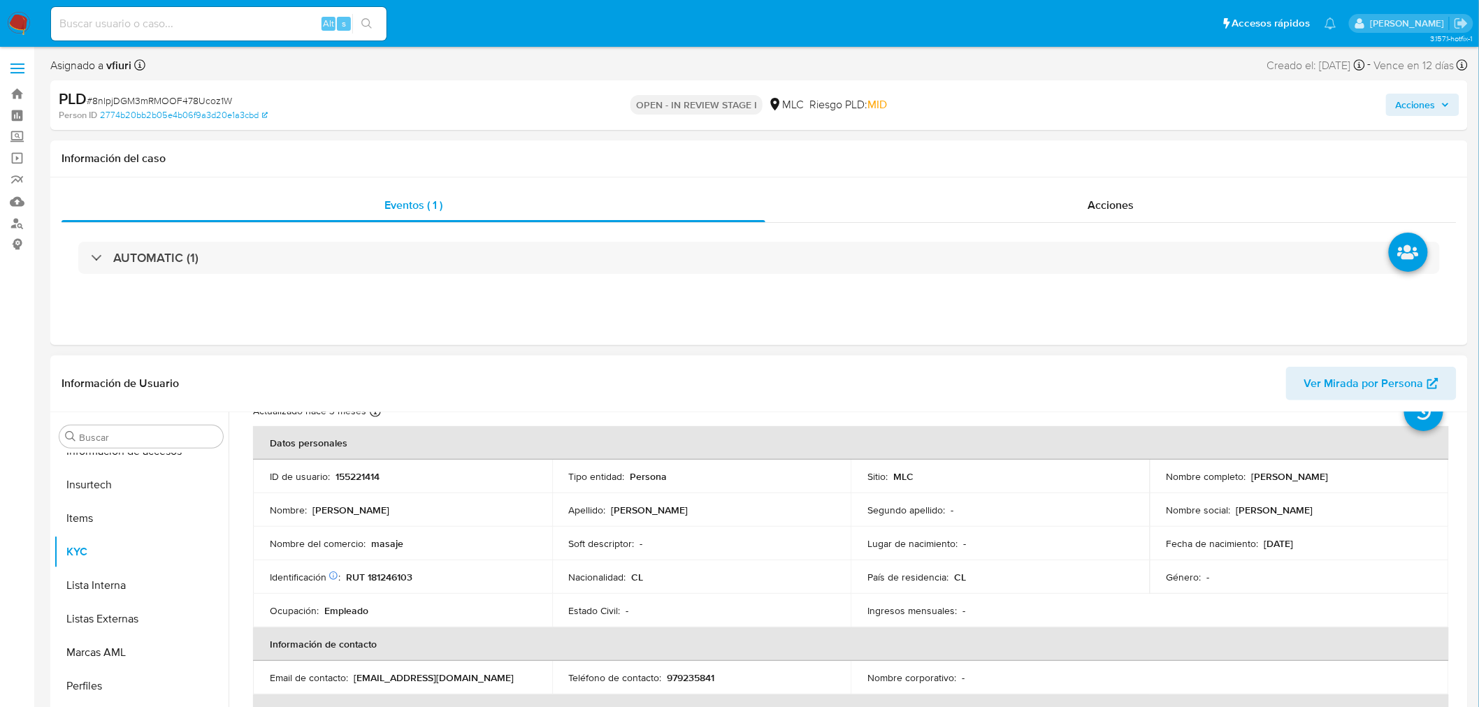
scroll to position [0, 0]
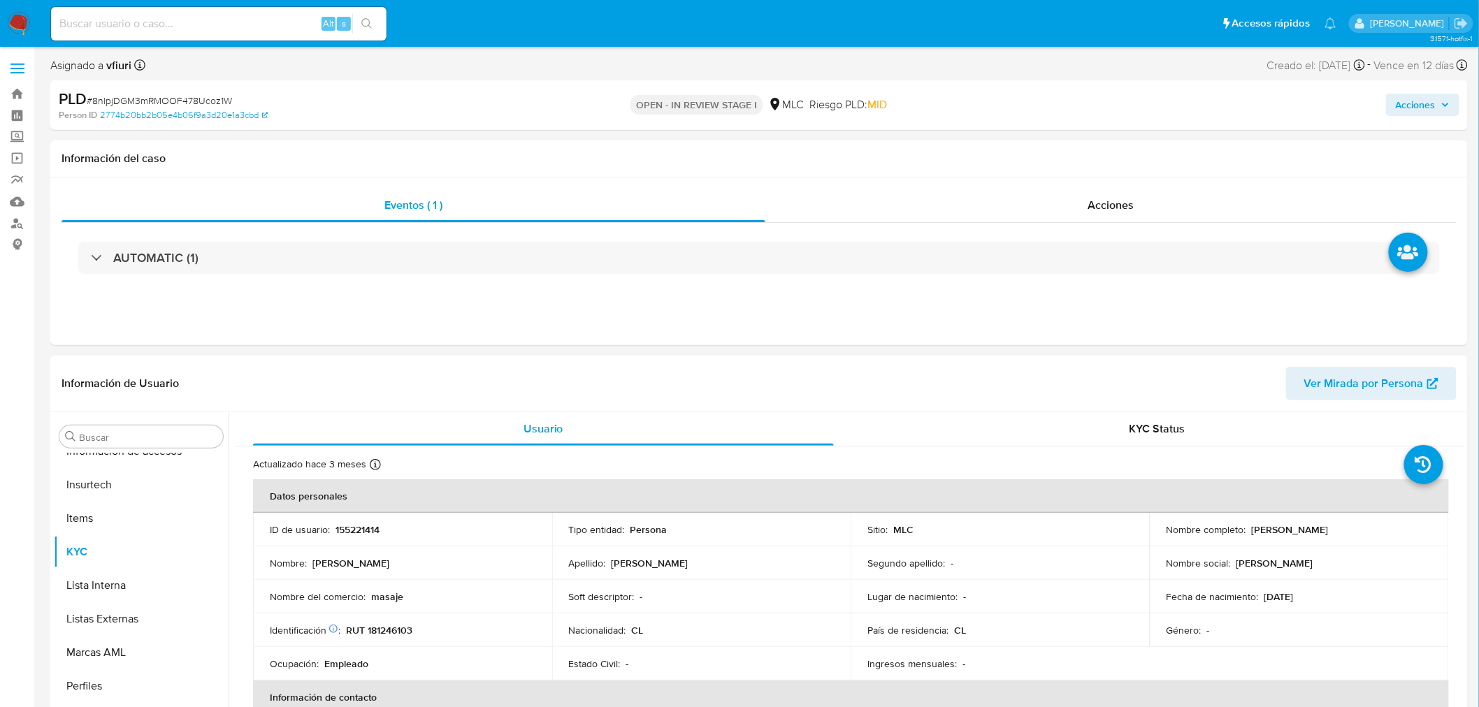
click at [346, 523] on p "155221414" at bounding box center [357, 529] width 44 height 13
copy p "155221414"
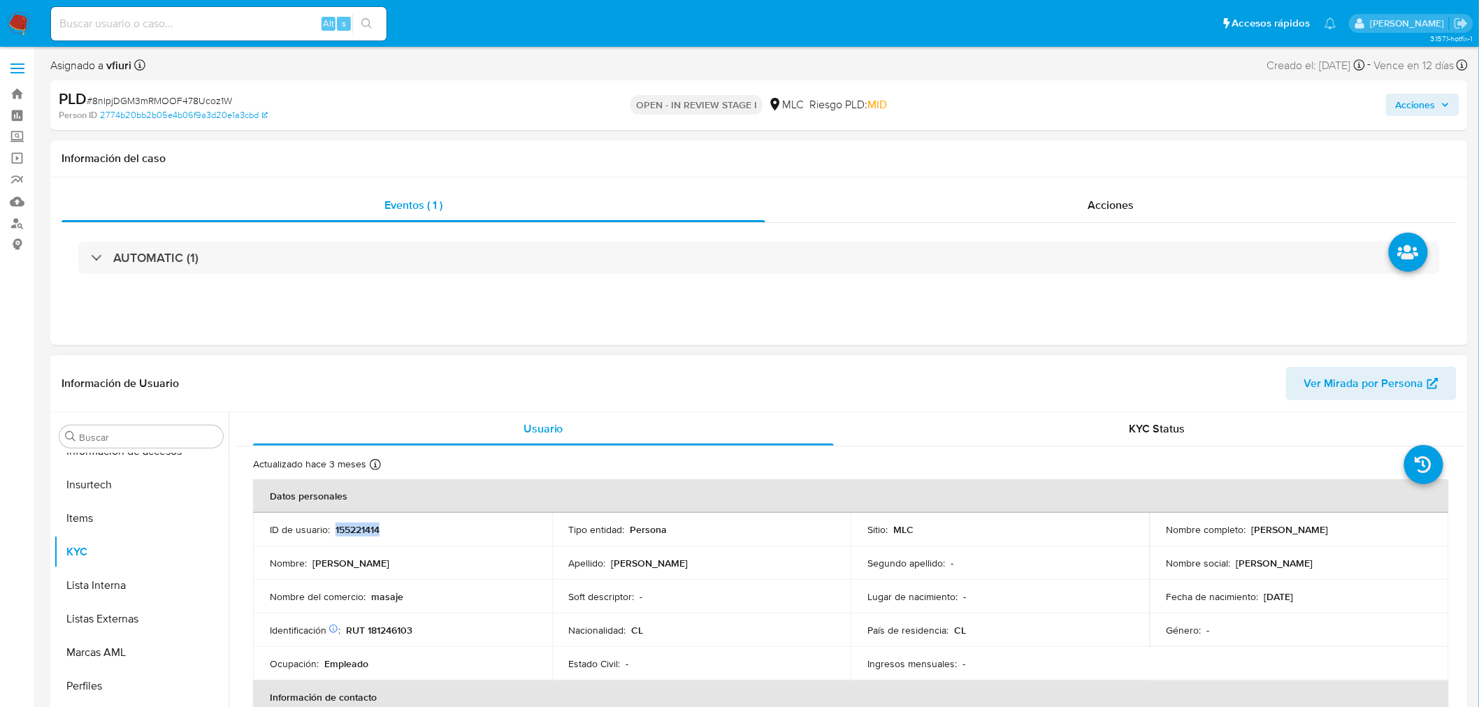
copy p "155221414"
click at [145, 101] on span "# 8nlpjDGM3mRMOOF478Ucoz1W" at bounding box center [159, 101] width 145 height 14
copy span "8nlpjDGM3mRMOOF478Ucoz1W"
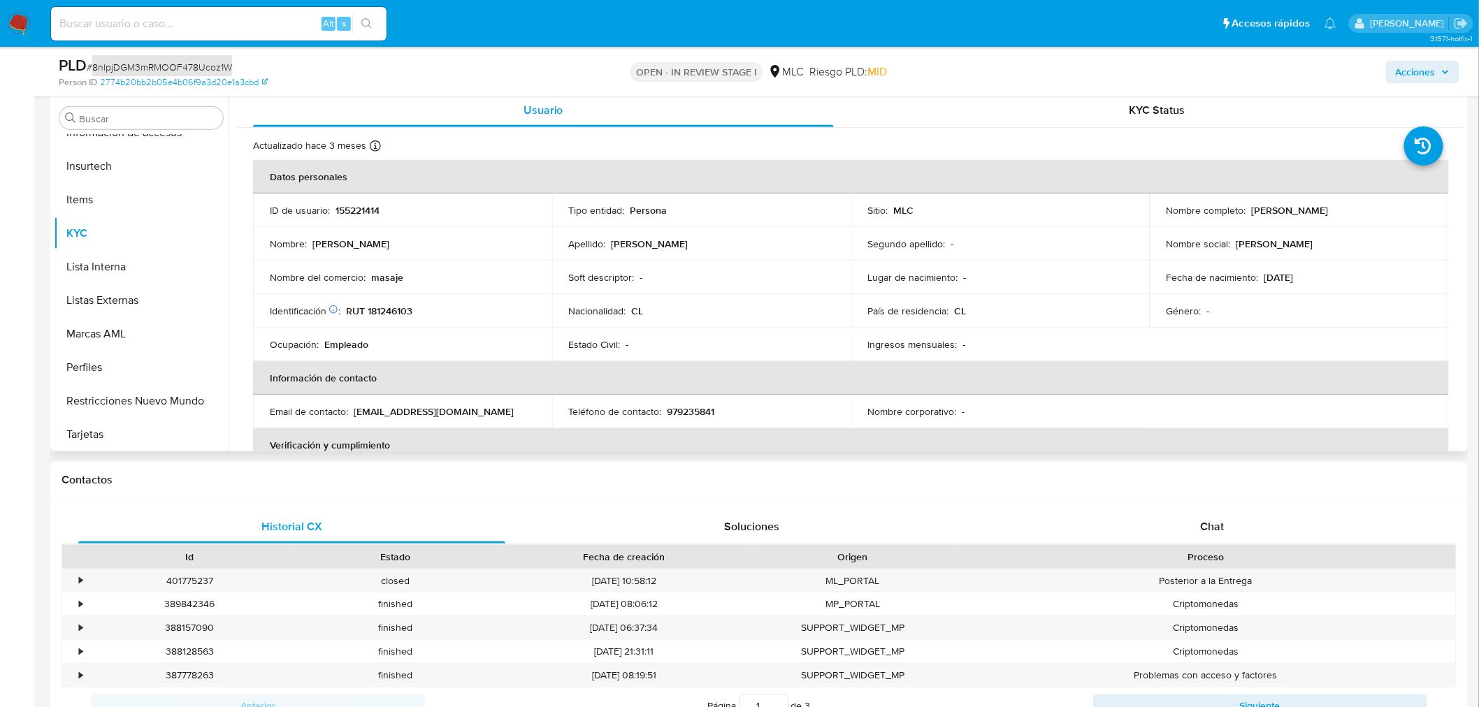
scroll to position [310, 0]
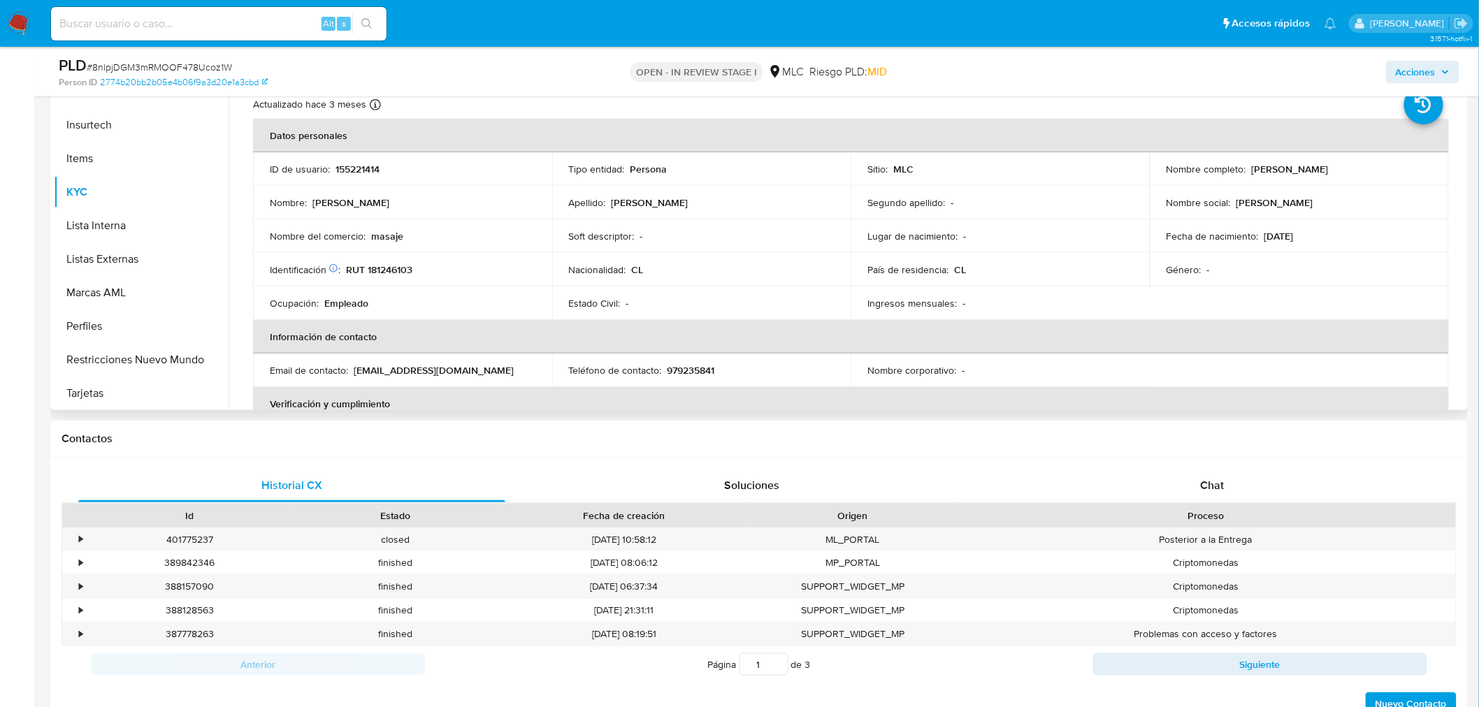
click at [376, 266] on p "RUT 181246103" at bounding box center [379, 269] width 66 height 13
copy p "181246103"
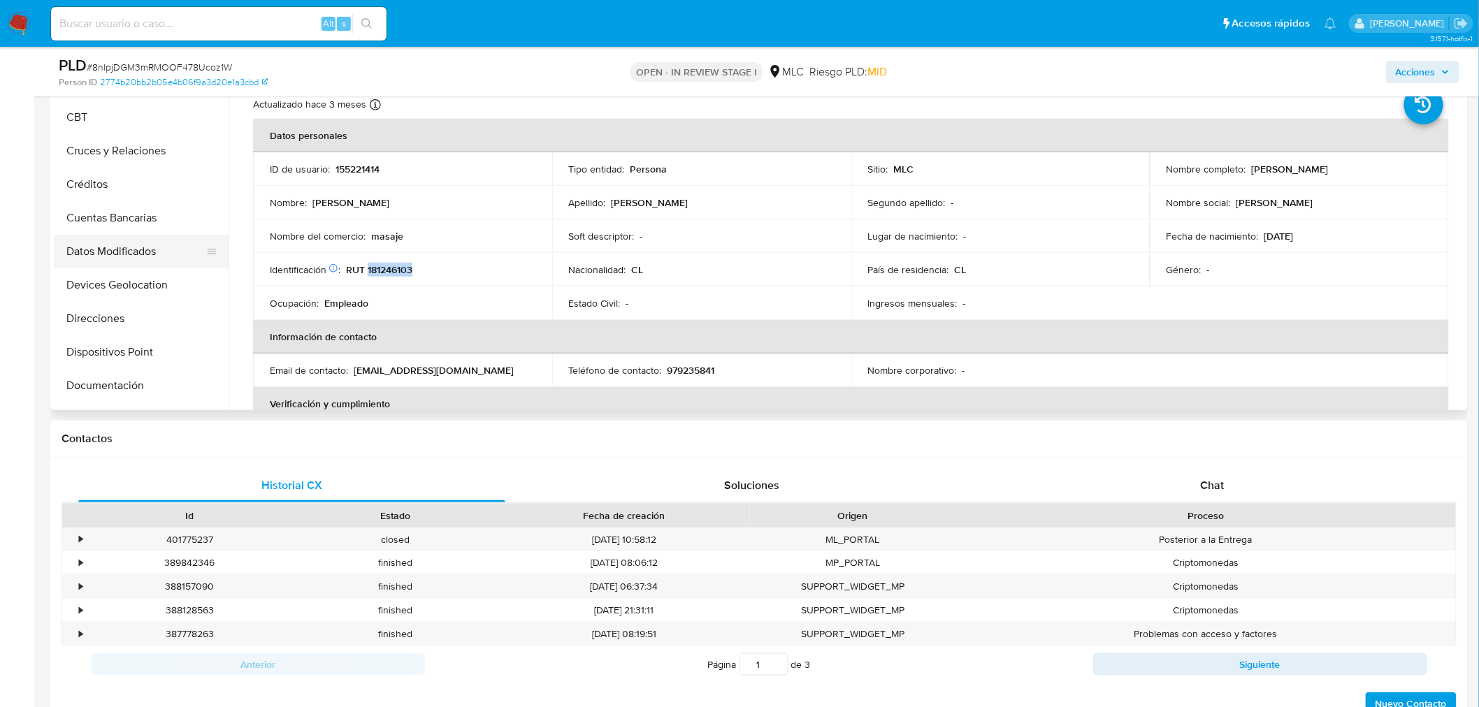
scroll to position [45, 0]
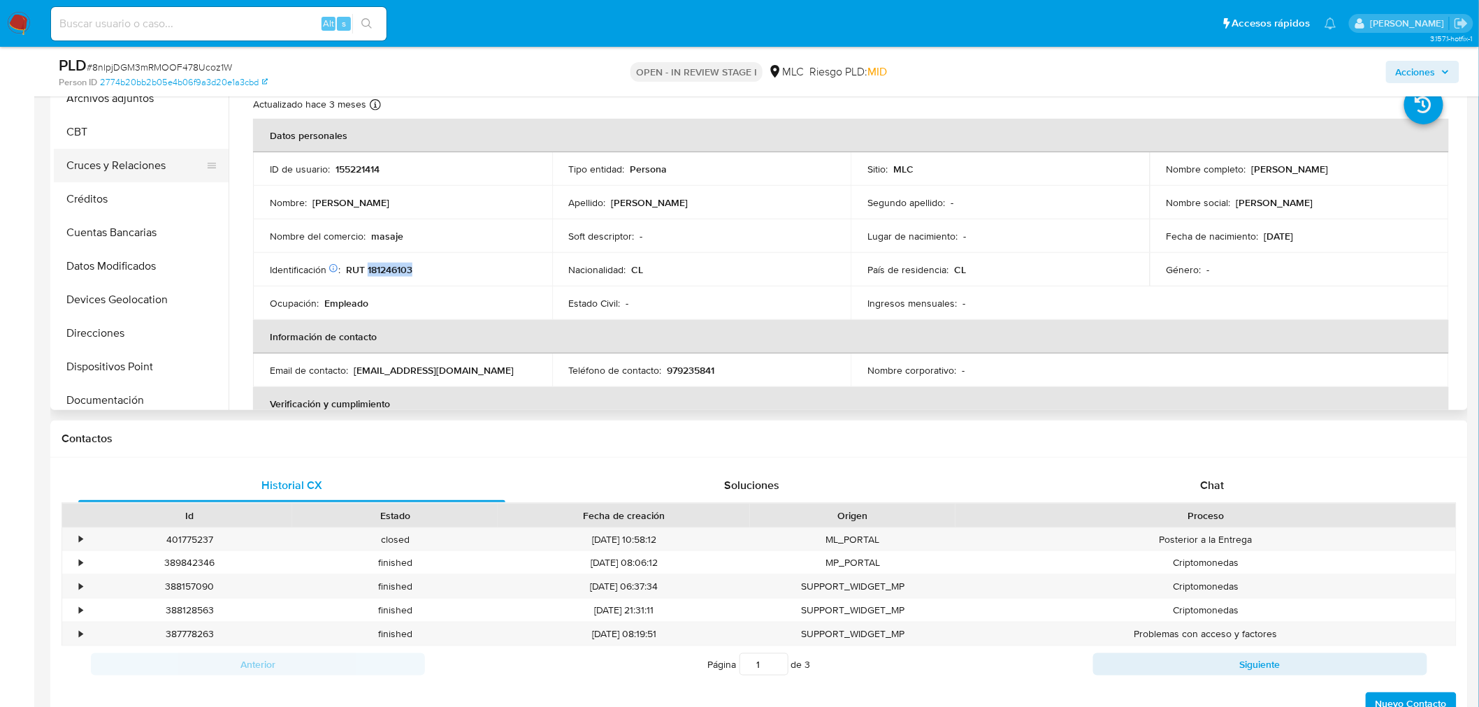
click at [110, 156] on button "Cruces y Relaciones" at bounding box center [136, 166] width 164 height 34
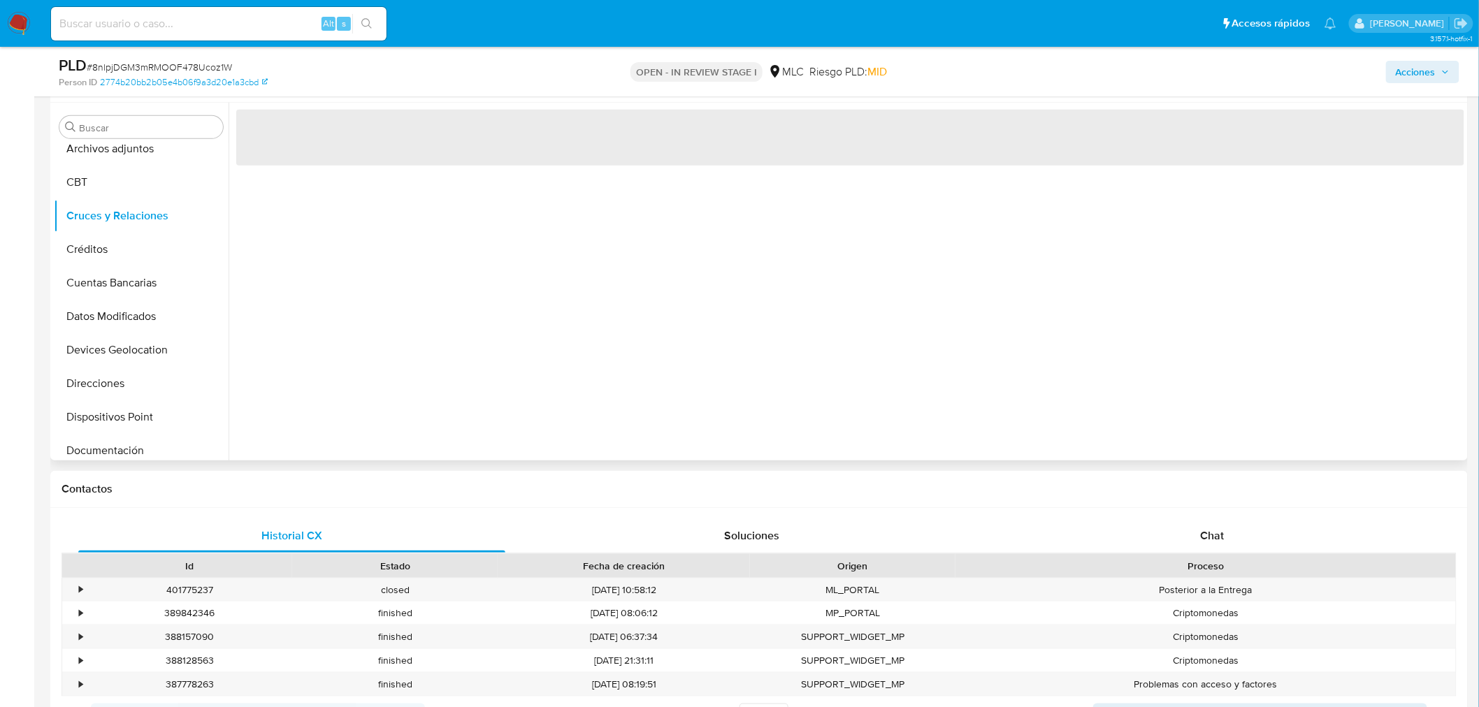
scroll to position [233, 0]
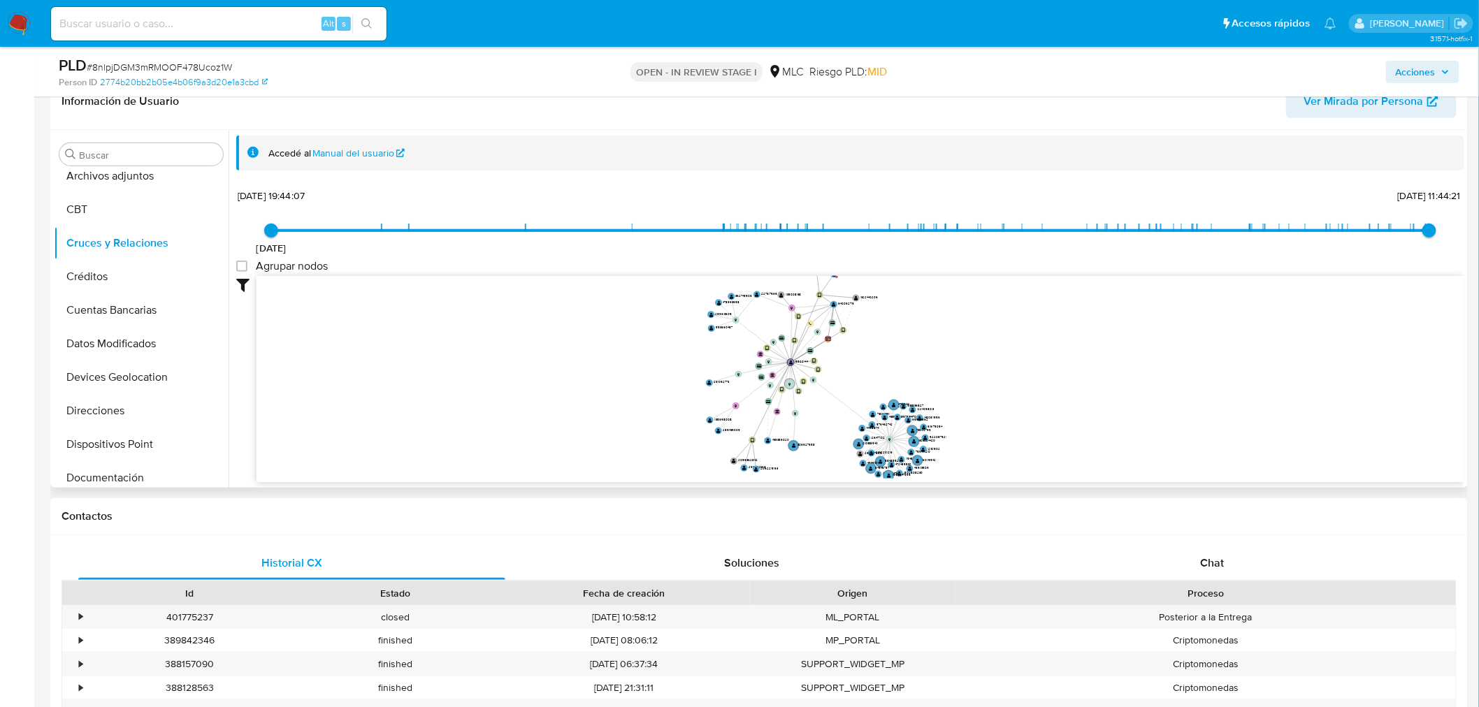
click at [962, 415] on icon "device-659c0667c9ba0ad76131780b  device-6288201d08813b0017aa369d  user-155221…" at bounding box center [859, 377] width 1207 height 203
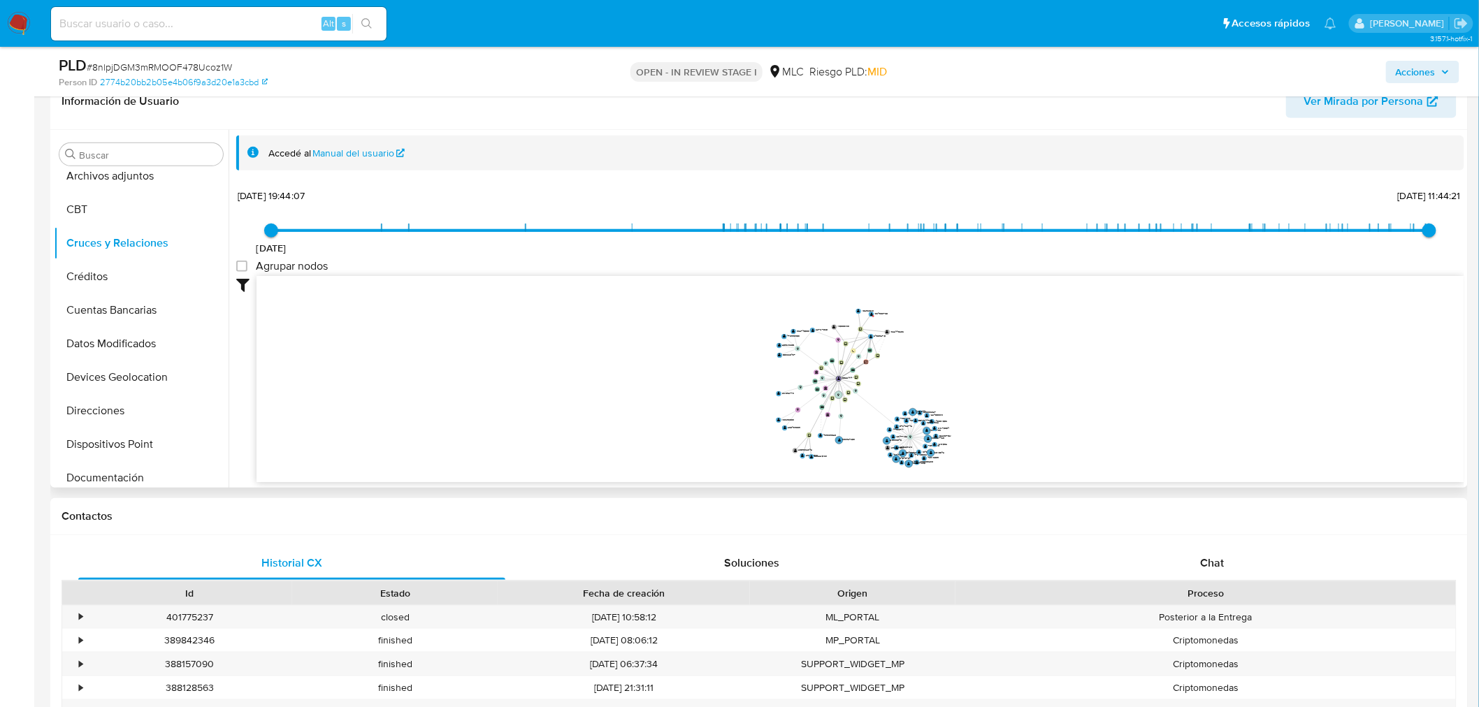
drag, startPoint x: 959, startPoint y: 408, endPoint x: 944, endPoint y: 402, distance: 16.6
click at [944, 402] on icon "device-659c0667c9ba0ad76131780b  device-6288201d08813b0017aa369d  user-155221…" at bounding box center [859, 377] width 1207 height 203
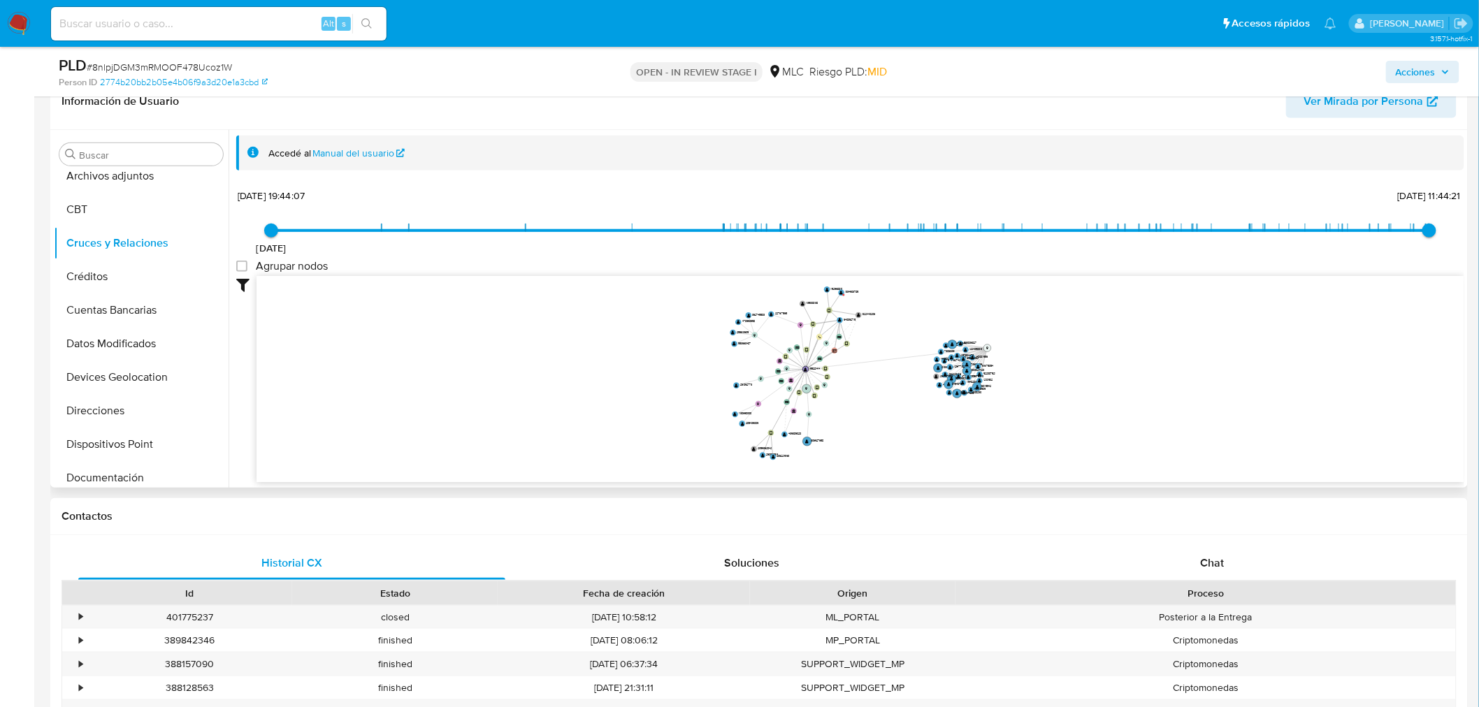
drag, startPoint x: 885, startPoint y: 433, endPoint x: 986, endPoint y: 345, distance: 134.2
click at [986, 347] on text "" at bounding box center [987, 348] width 2 height 3
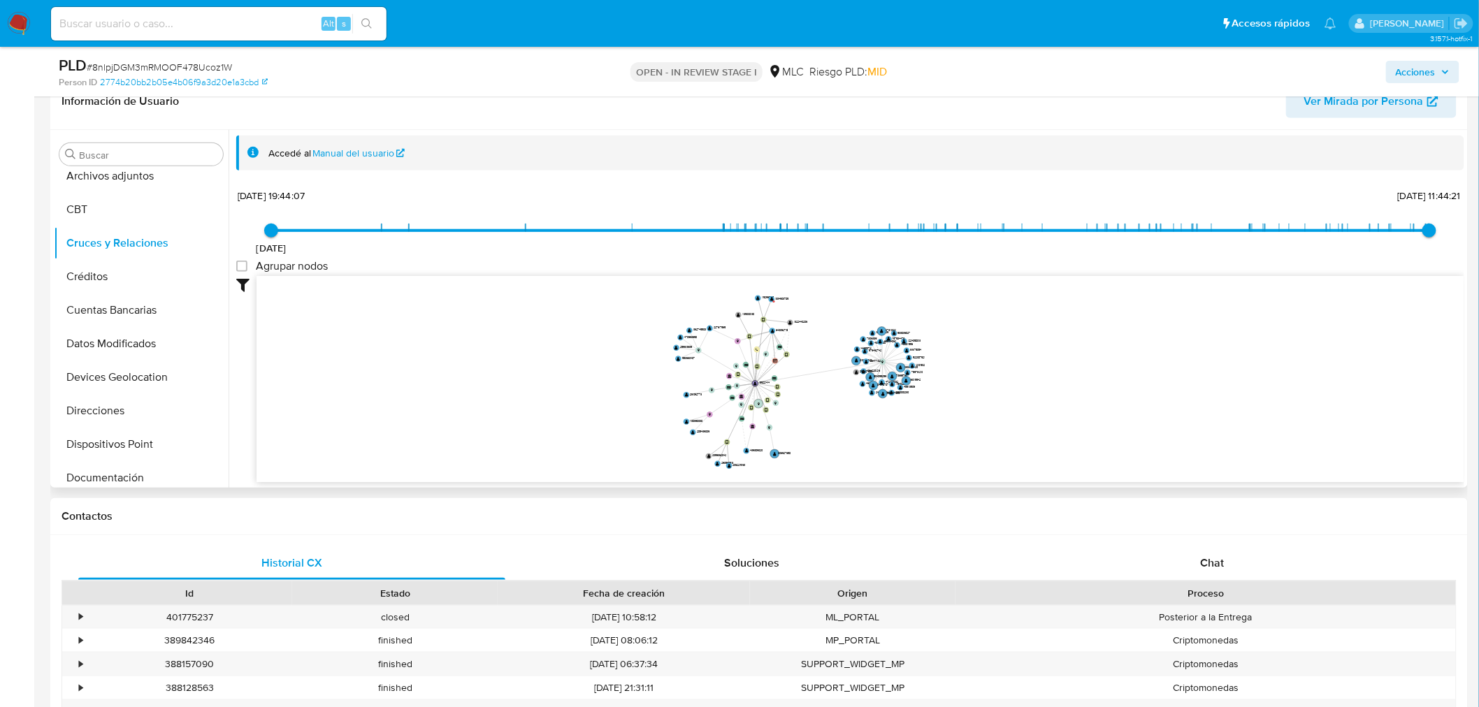
drag, startPoint x: 882, startPoint y: 407, endPoint x: 826, endPoint y: 402, distance: 56.1
click at [826, 402] on icon "device-659c0667c9ba0ad76131780b  device-6288201d08813b0017aa369d  user-155221…" at bounding box center [859, 377] width 1207 height 203
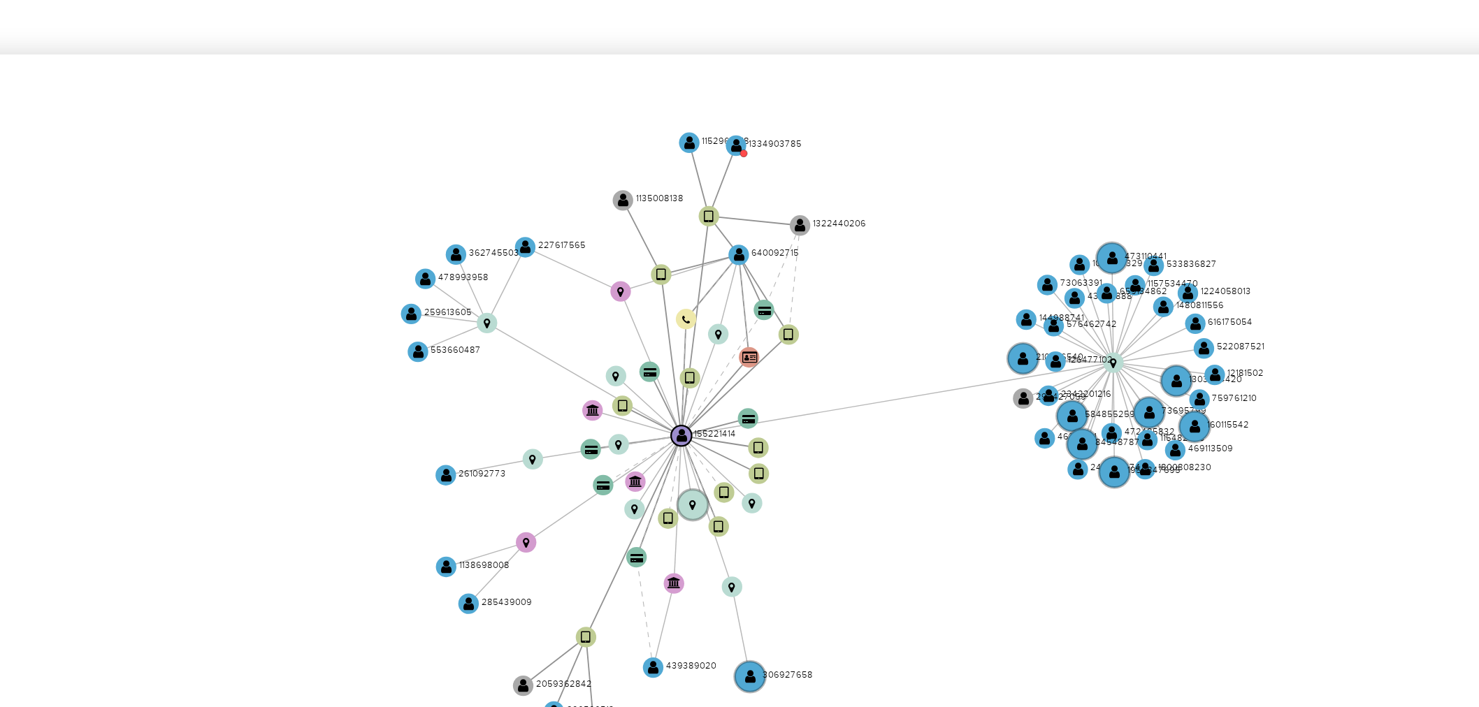
click at [821, 365] on icon "device-659c0667c9ba0ad76131780b  device-6288201d08813b0017aa369d  user-155221…" at bounding box center [859, 377] width 1207 height 203
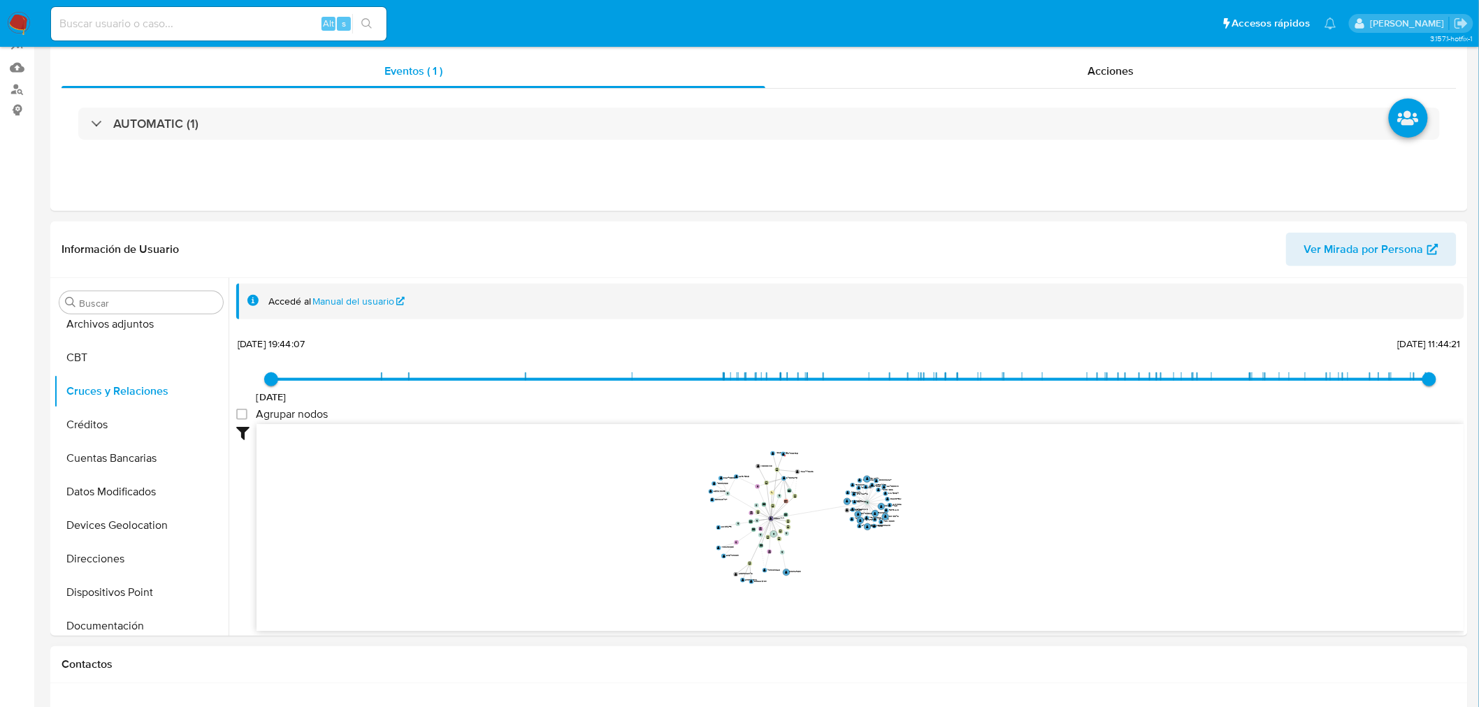
scroll to position [621, 0]
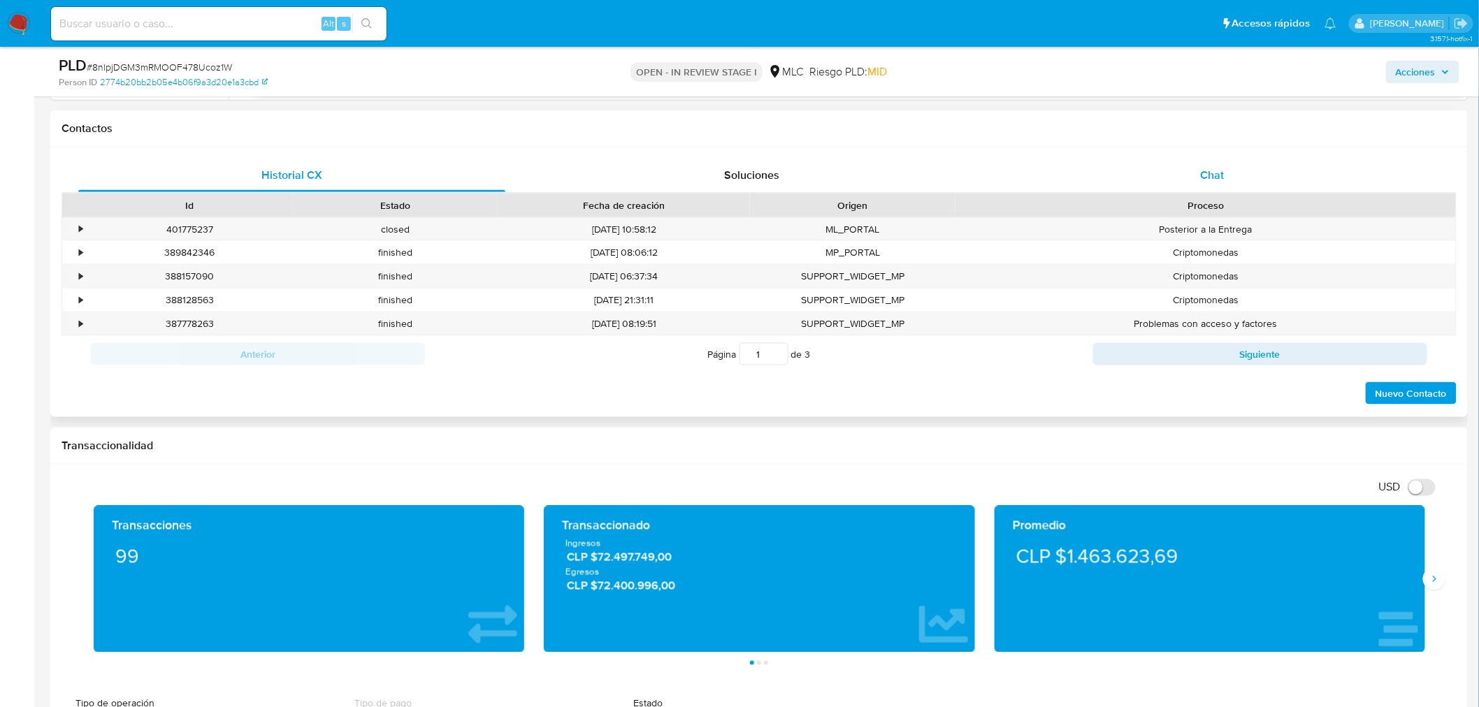
click at [1181, 180] on div "Chat" at bounding box center [1212, 176] width 427 height 34
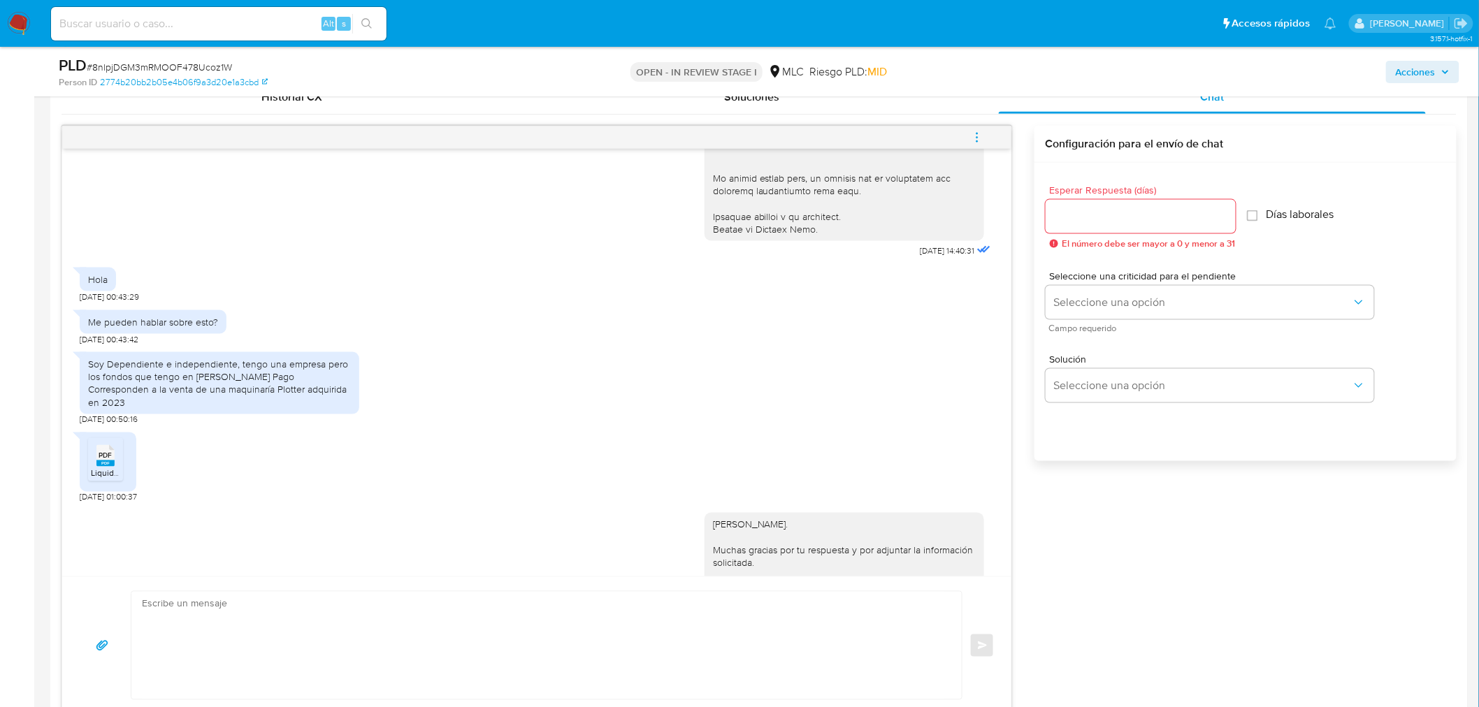
scroll to position [548, 0]
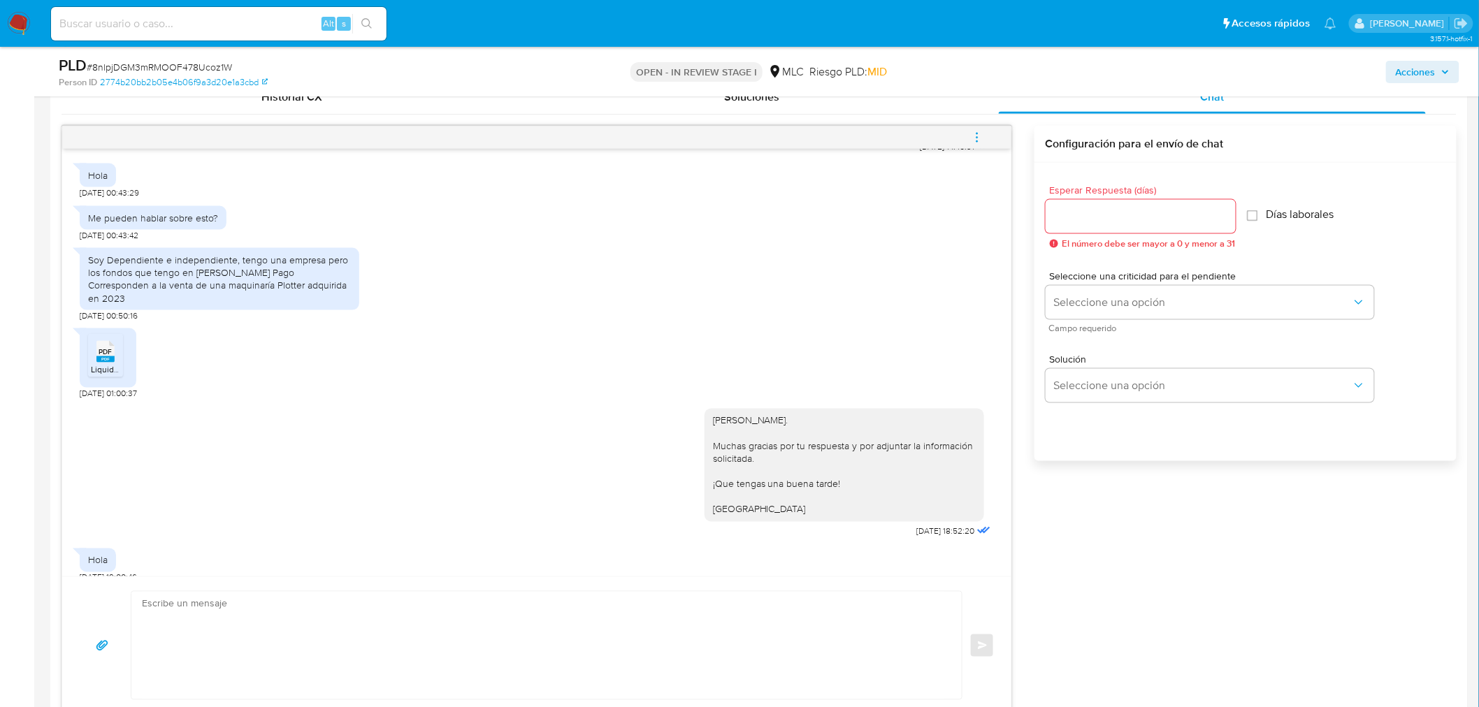
click at [110, 347] on span "PDF" at bounding box center [105, 351] width 13 height 9
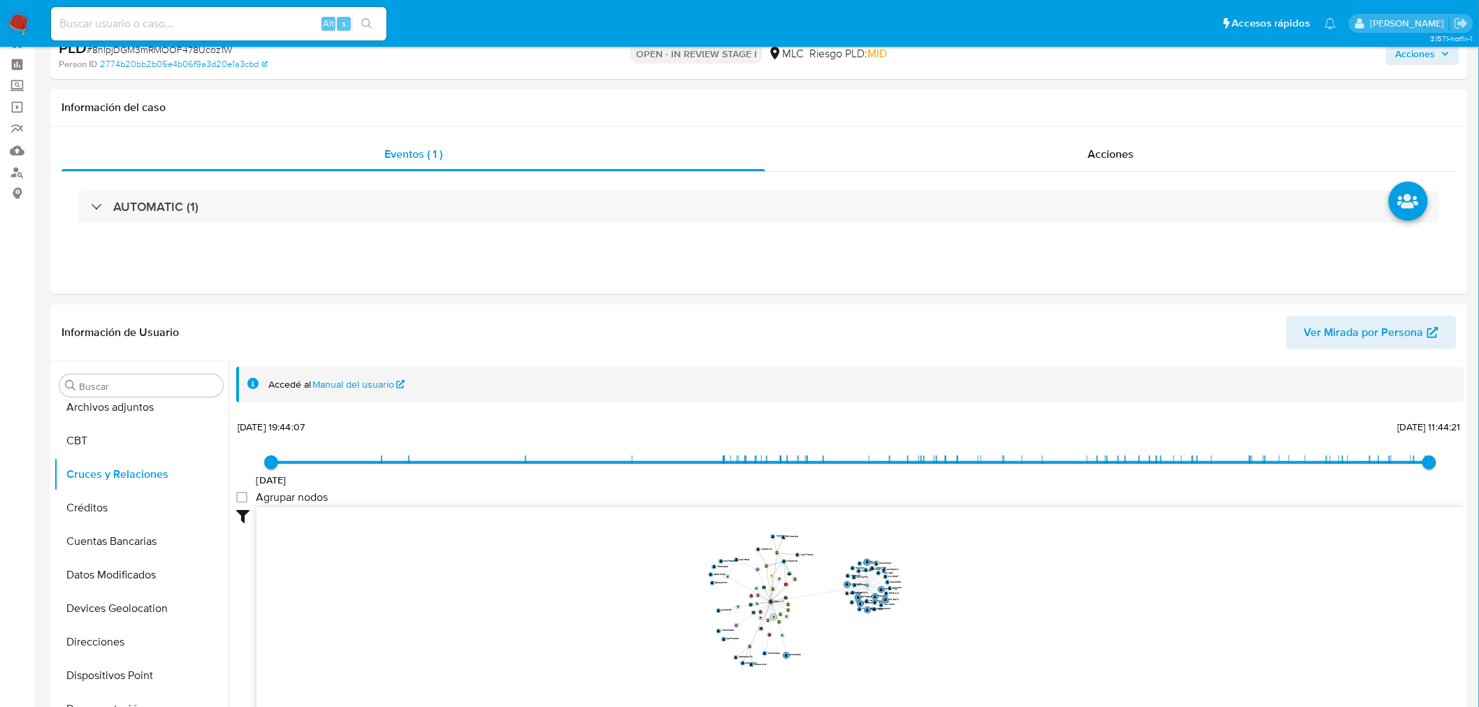
scroll to position [0, 0]
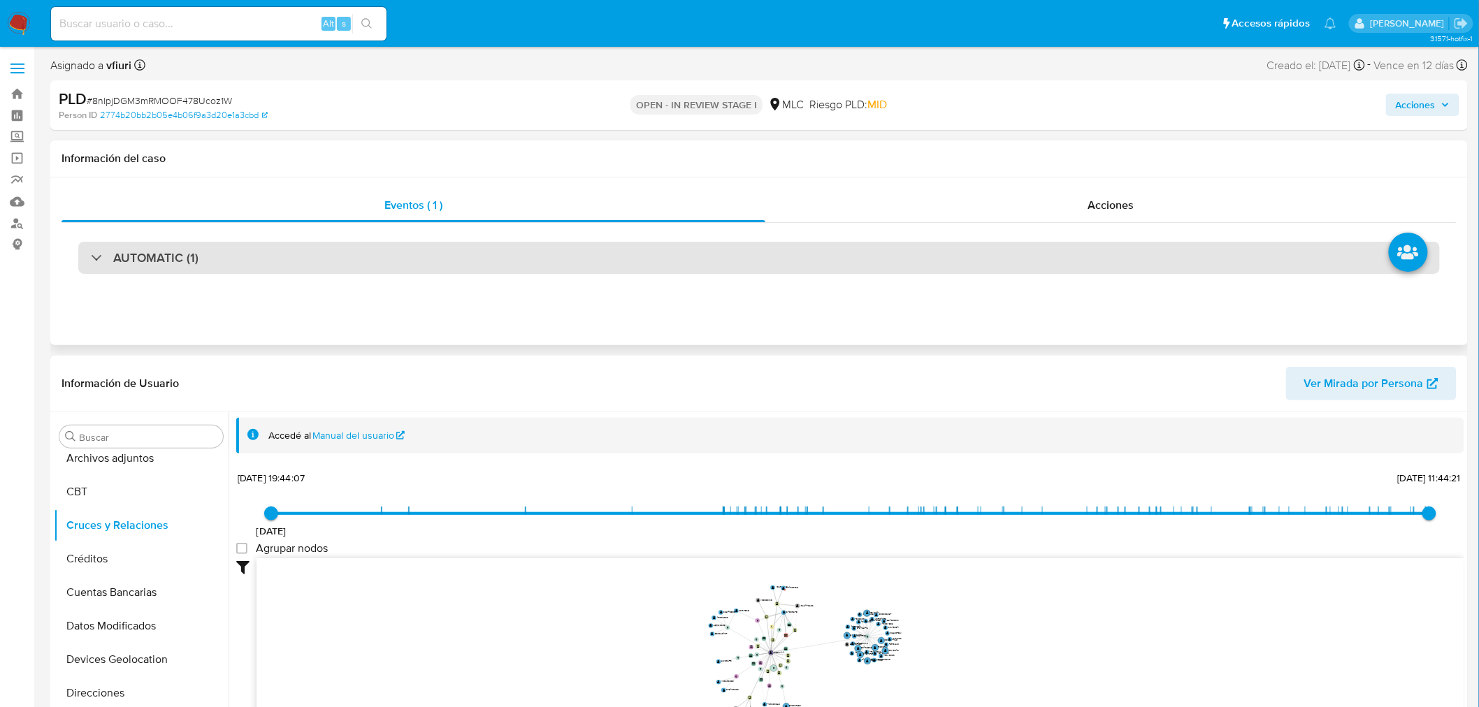
click at [486, 266] on div "AUTOMATIC (1)" at bounding box center [758, 258] width 1361 height 32
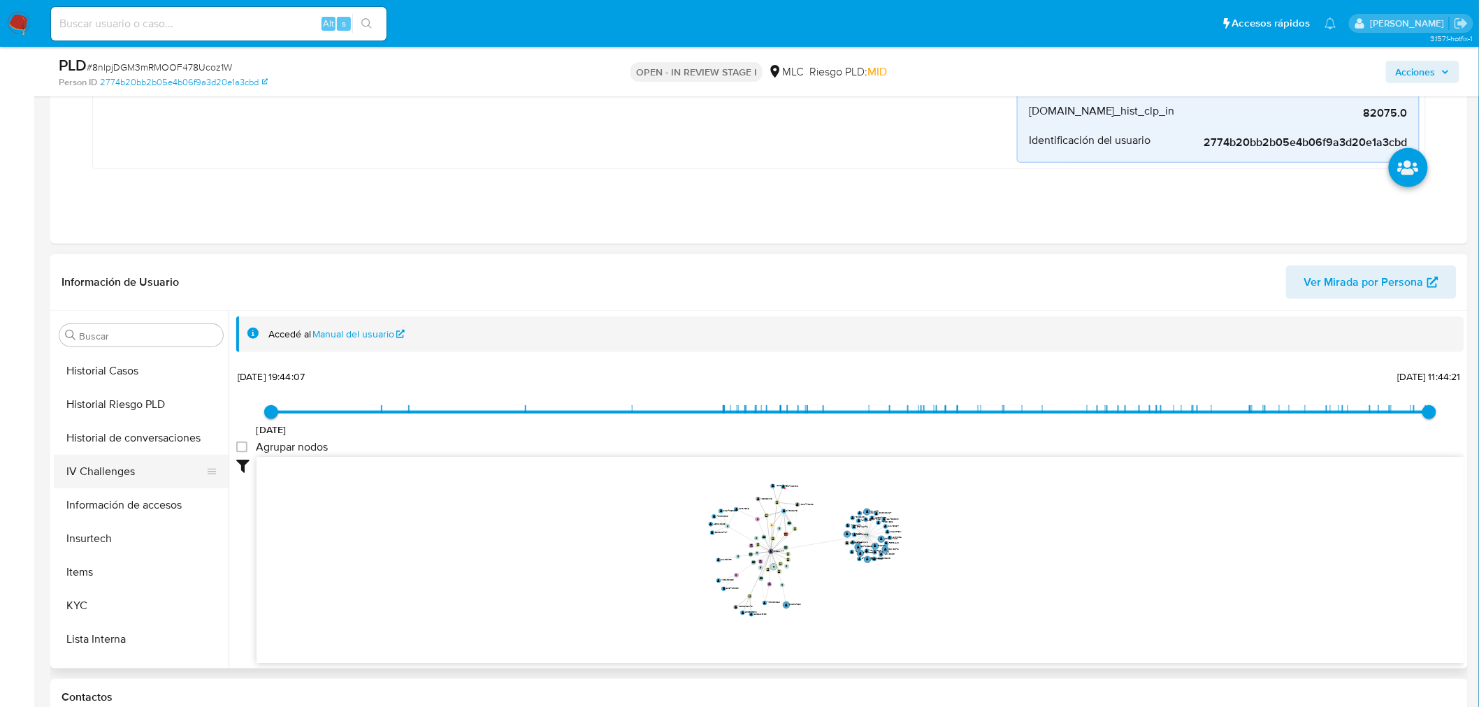
scroll to position [433, 0]
click at [117, 605] on button "KYC" at bounding box center [136, 607] width 164 height 34
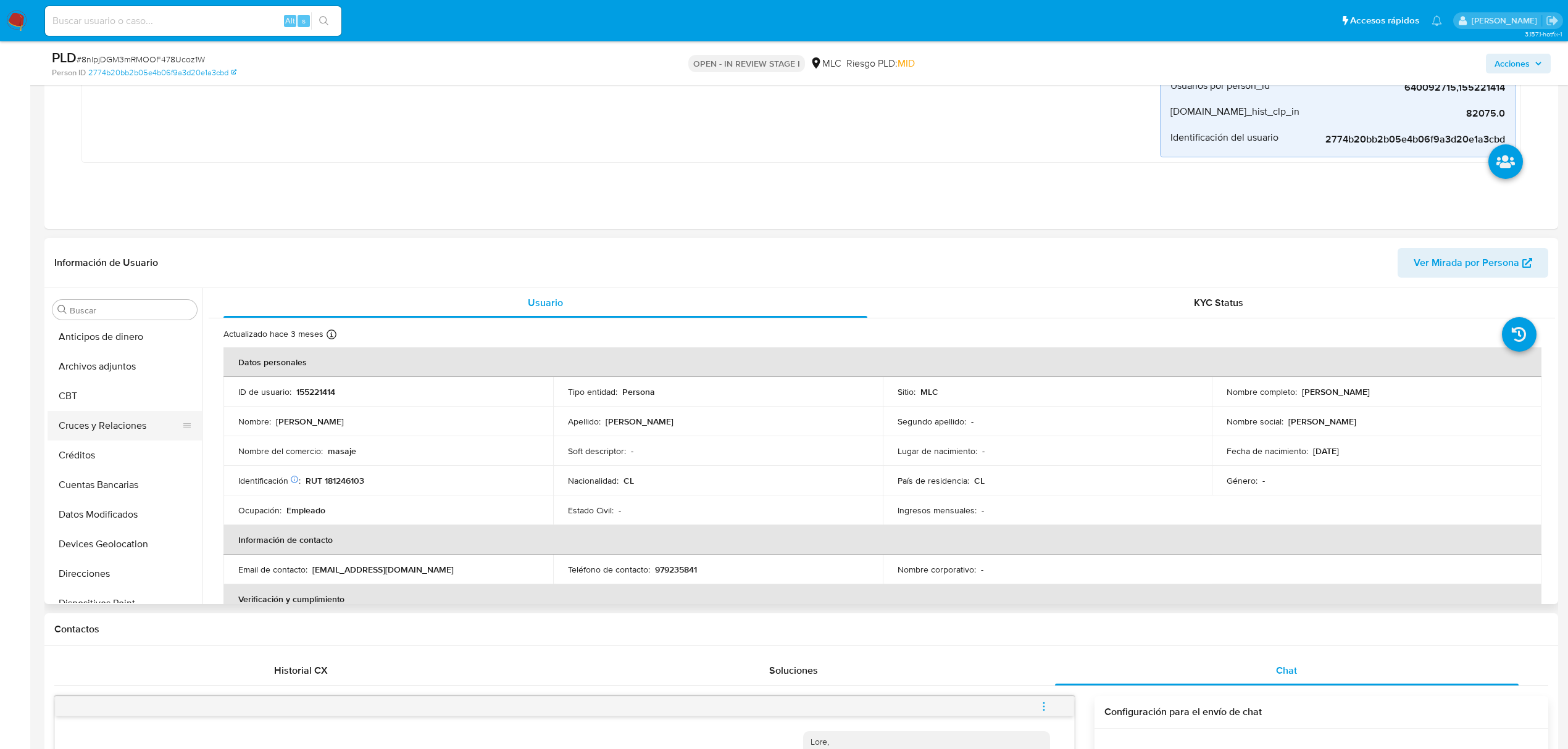
scroll to position [0, 0]
click at [116, 427] on button "Cruces y Relaciones" at bounding box center [120, 428] width 145 height 30
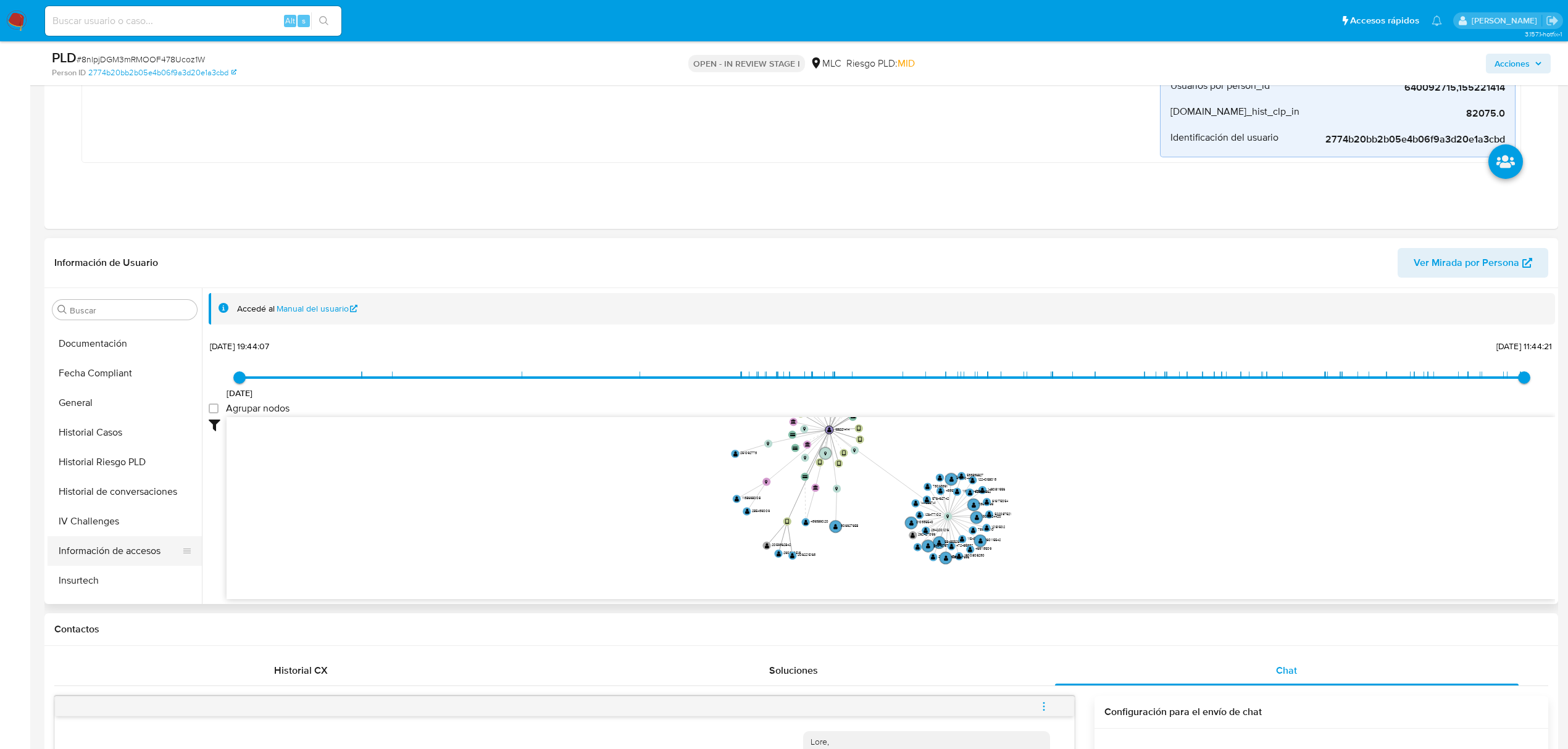
scroll to position [411, 0]
click at [87, 511] on button "KYC" at bounding box center [120, 521] width 145 height 30
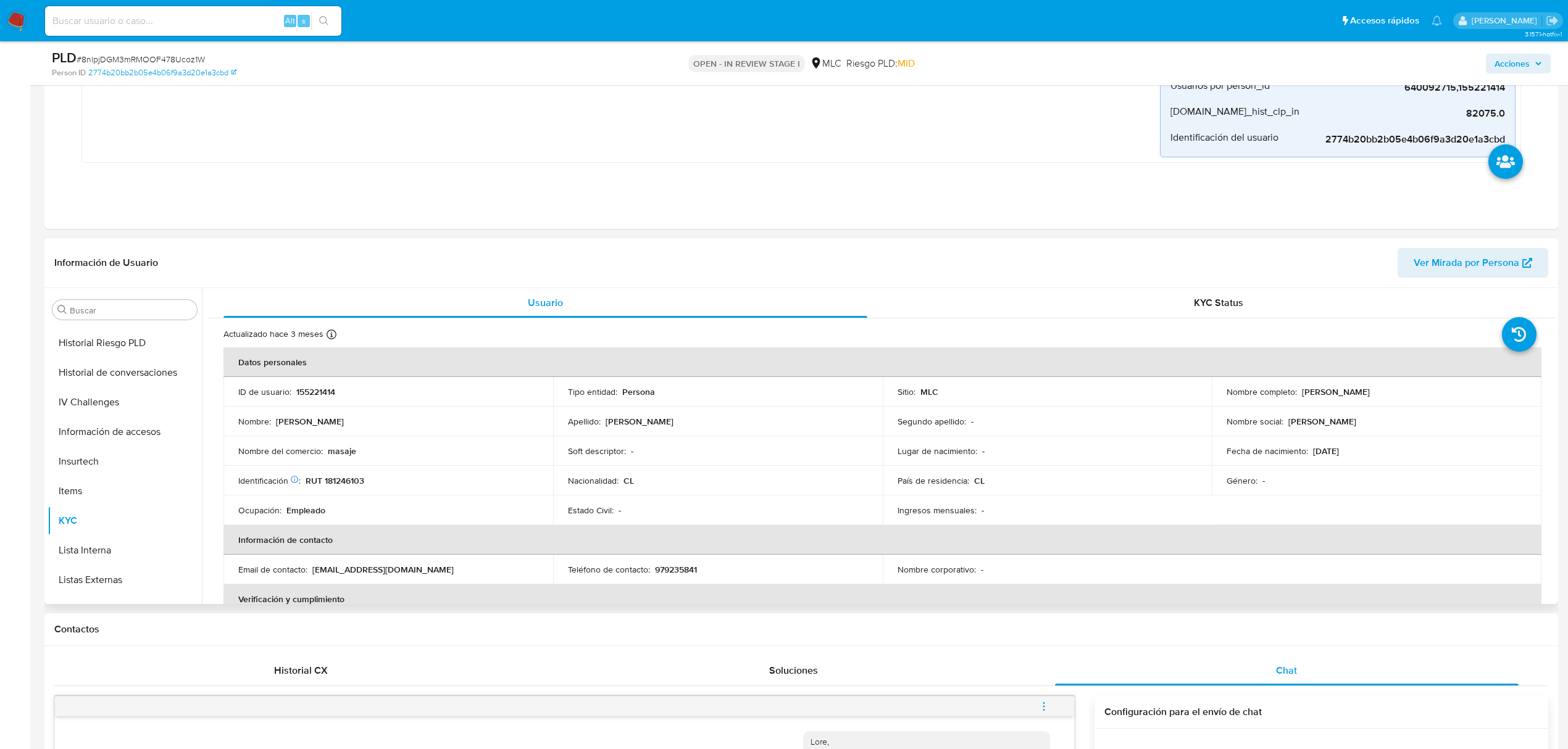
drag, startPoint x: 1295, startPoint y: 395, endPoint x: 1435, endPoint y: 395, distance: 140.0
click at [1435, 395] on div "Nombre completo : Sebastián Rodrigo Flores Hidalgo" at bounding box center [1376, 391] width 300 height 11
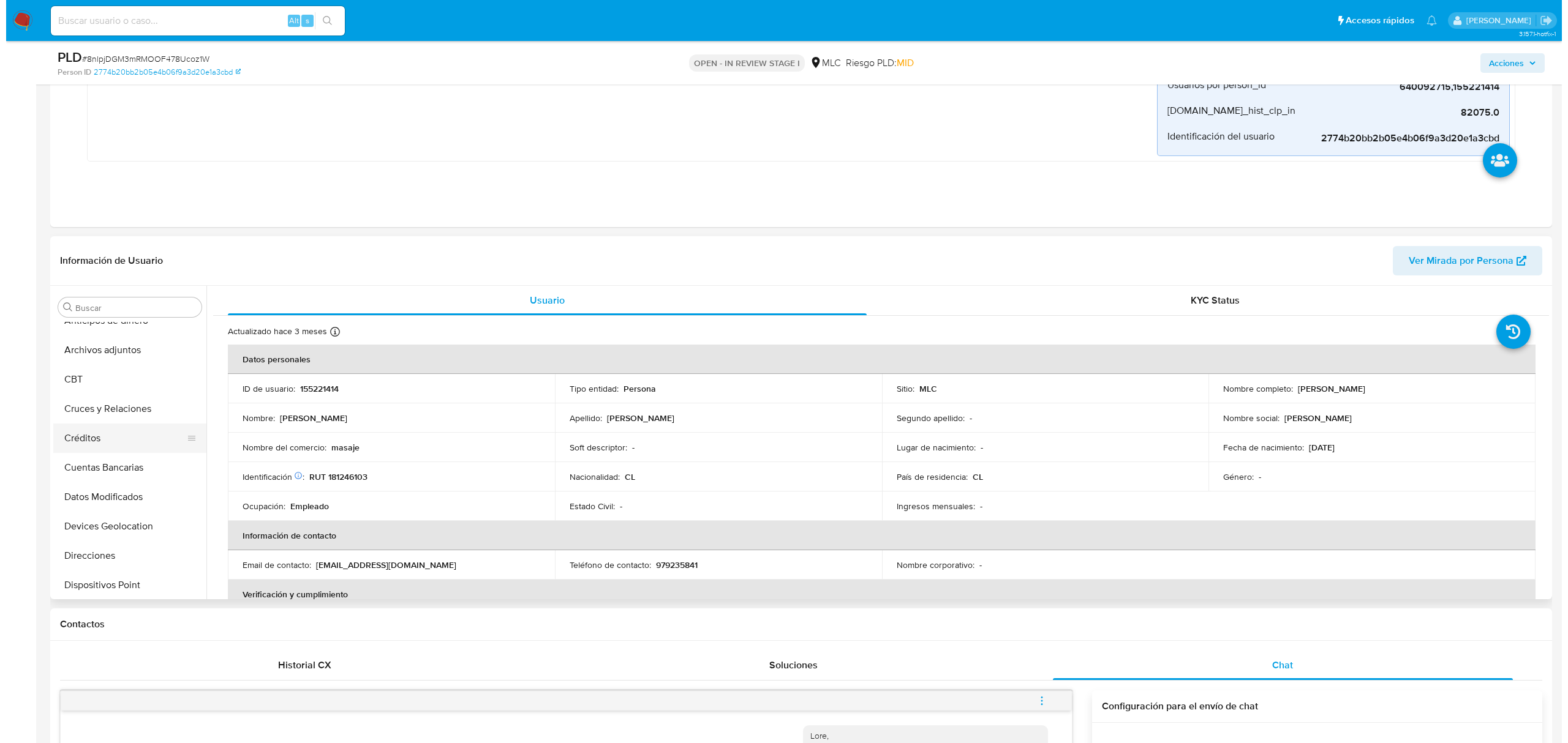
scroll to position [0, 0]
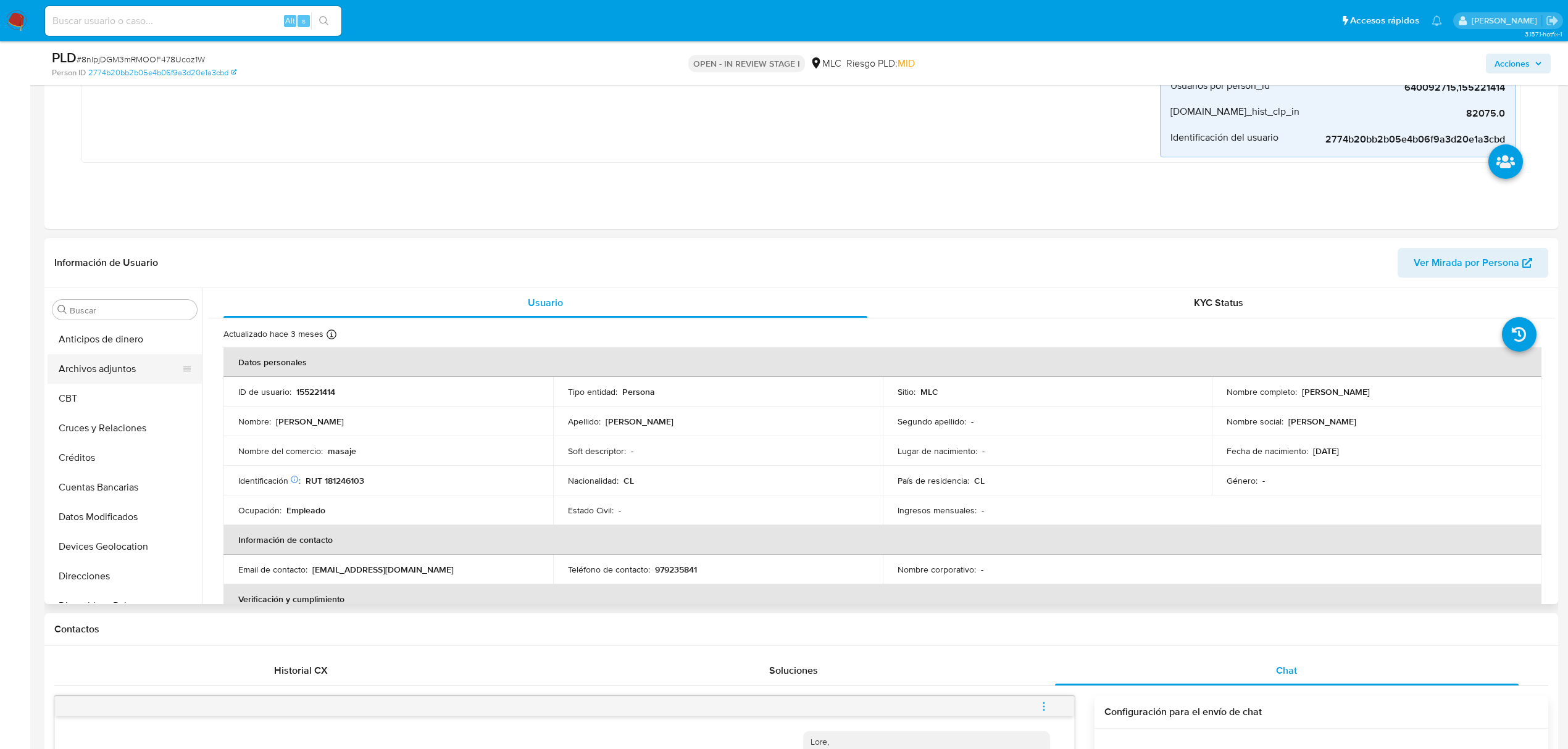
click at [124, 366] on button "Archivos adjuntos" at bounding box center [120, 369] width 145 height 30
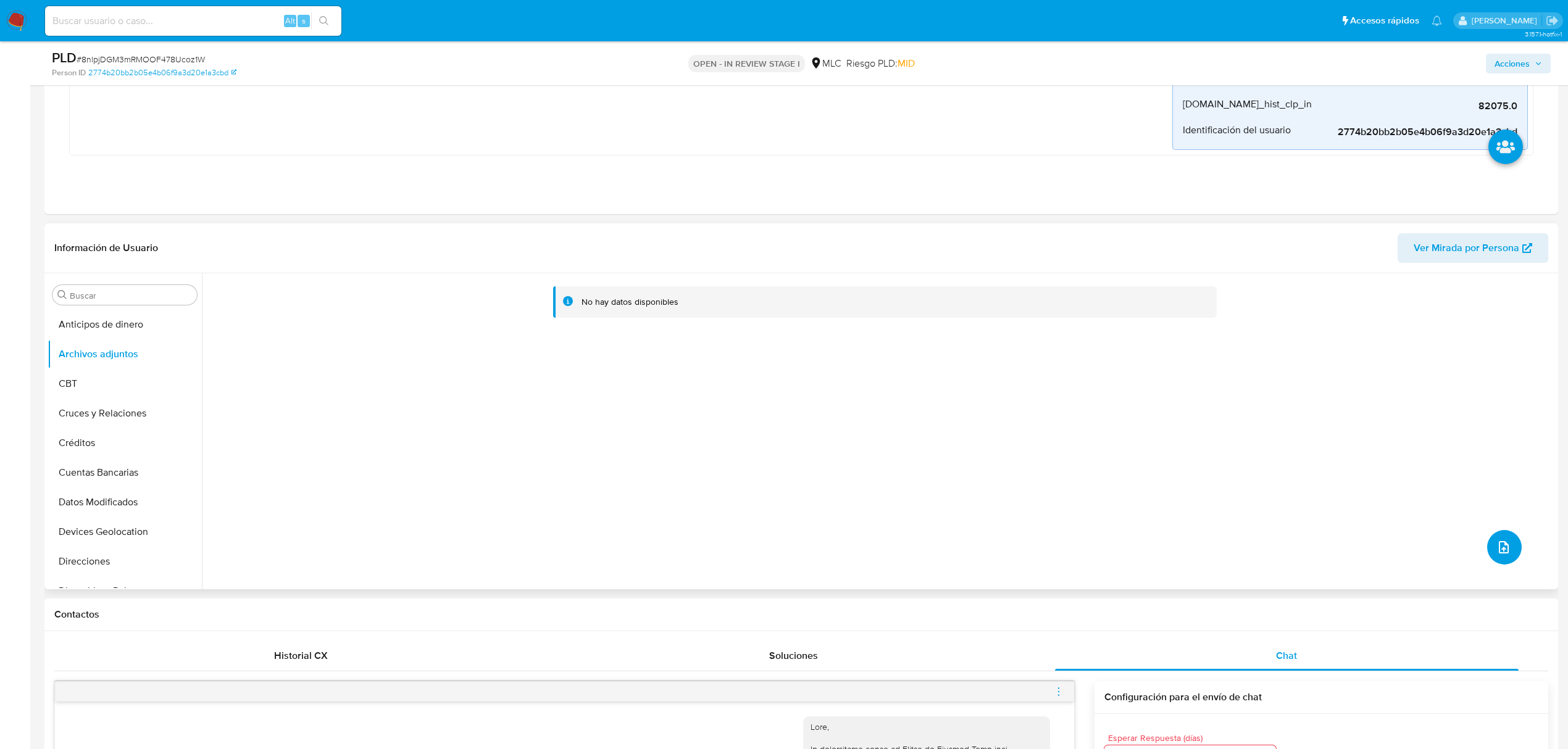
click at [1481, 541] on button "upload-file" at bounding box center [1504, 547] width 34 height 34
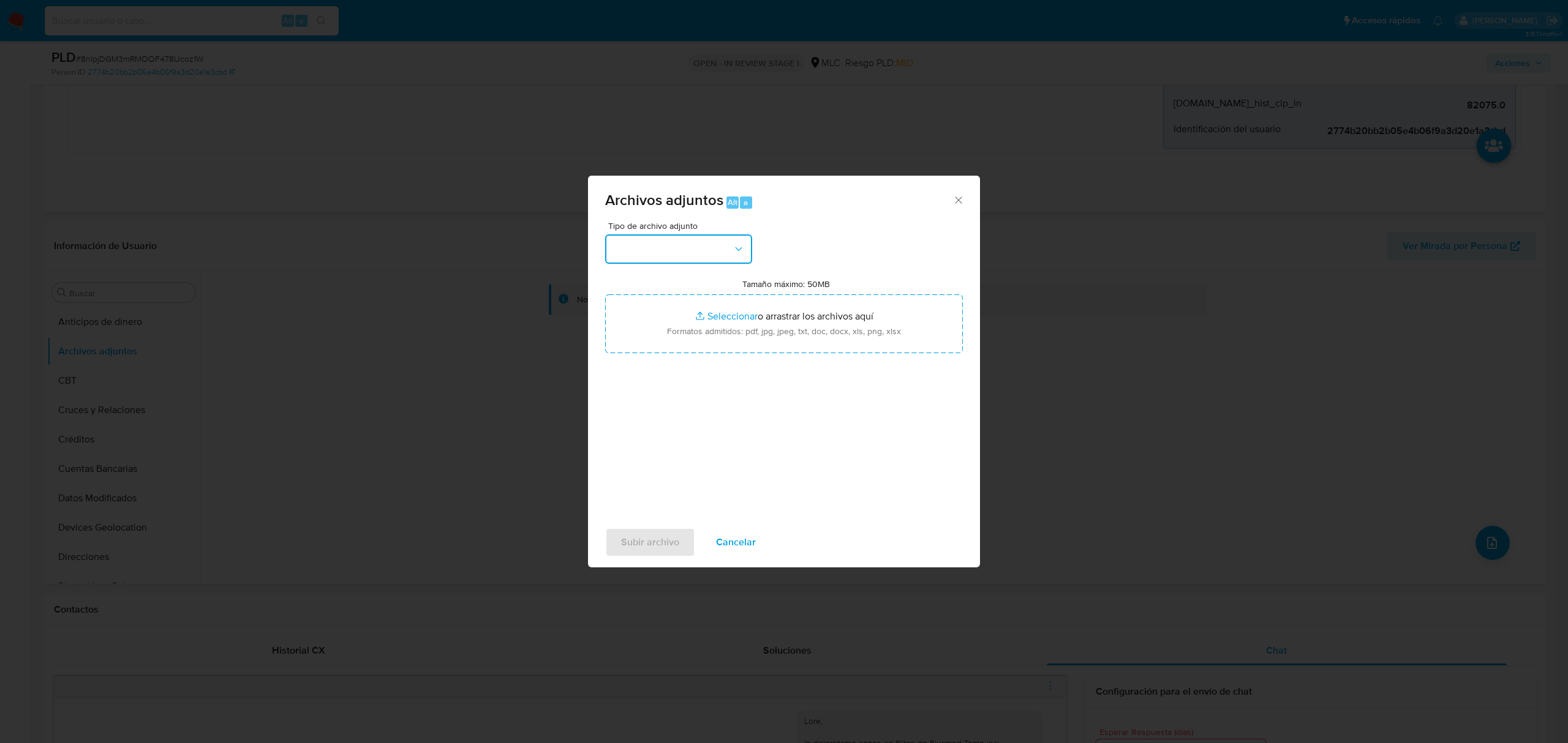
click at [665, 258] on button "button" at bounding box center [678, 250] width 147 height 30
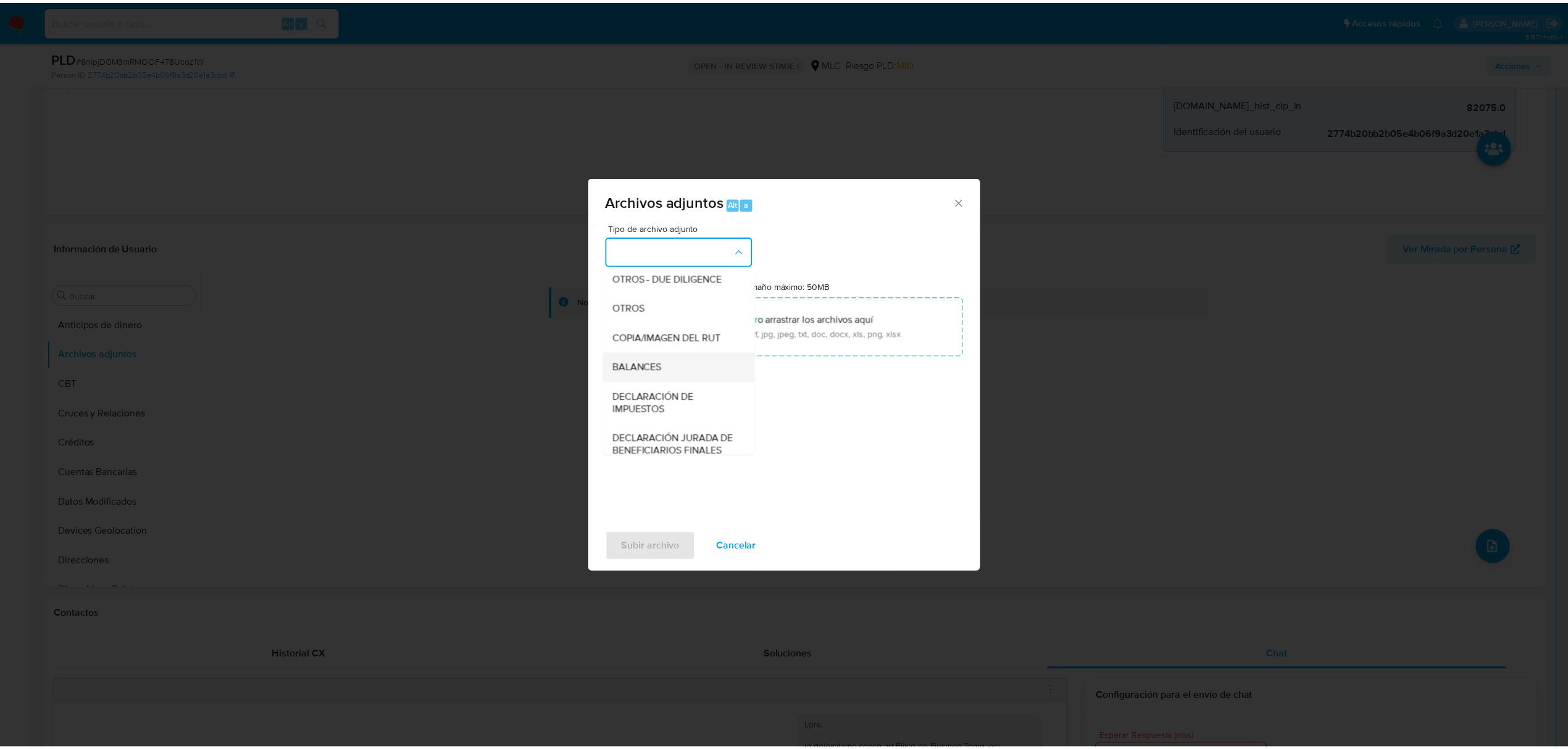
scroll to position [102, 0]
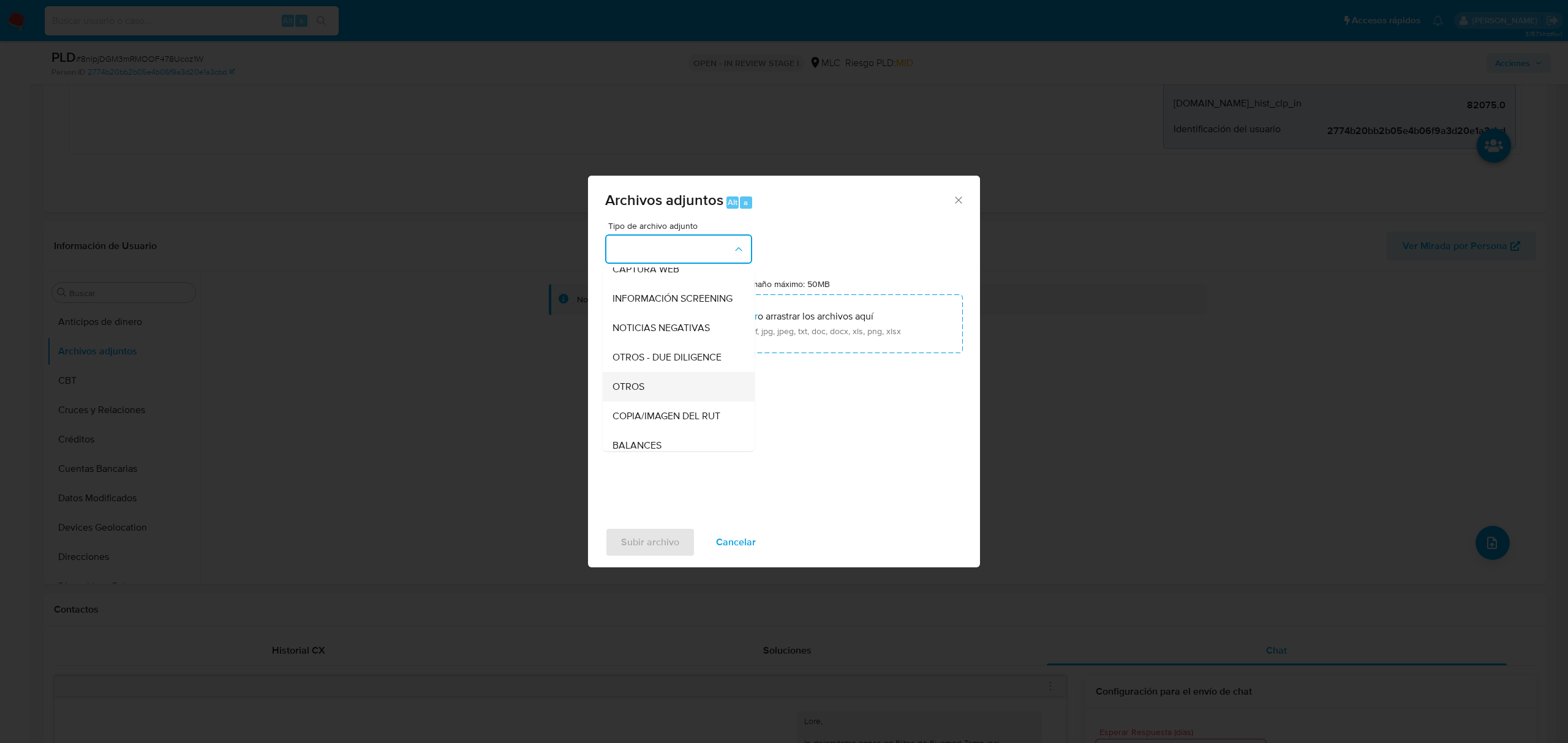
click at [648, 395] on div "OTROS" at bounding box center [675, 387] width 125 height 30
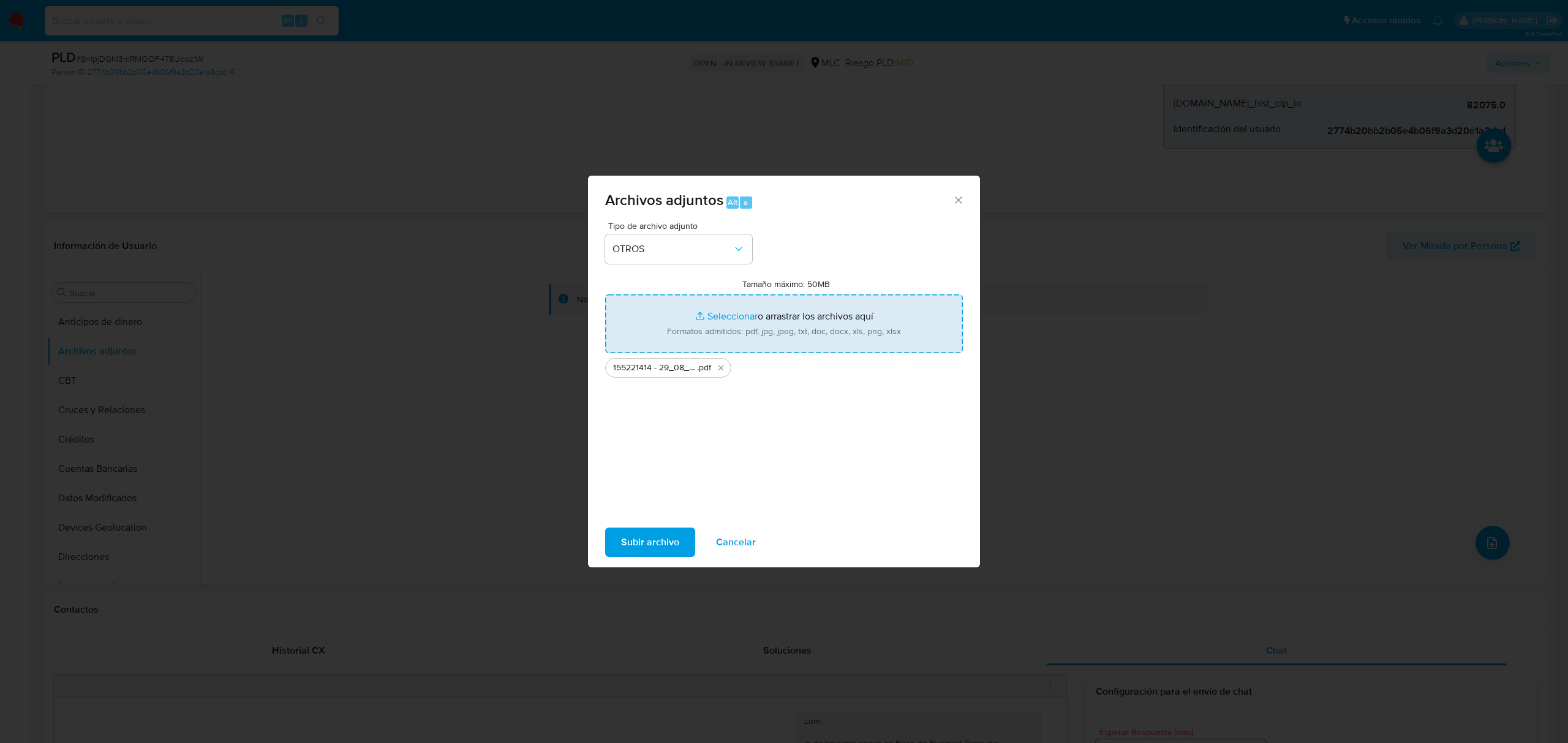
type input "C:\fakepath\Tabla 155221414.xlsx"
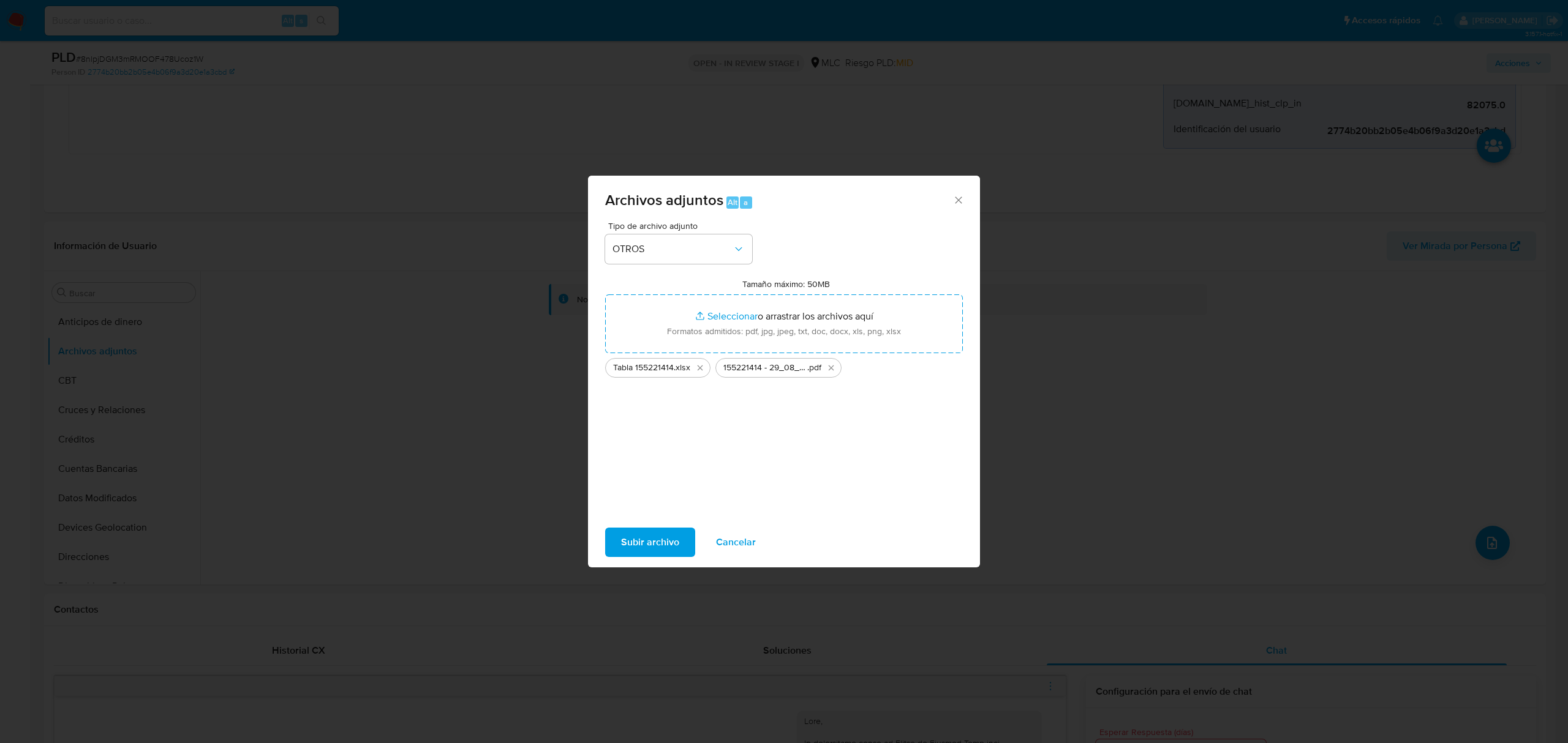
click at [656, 536] on span "Subir archivo" at bounding box center [650, 542] width 58 height 27
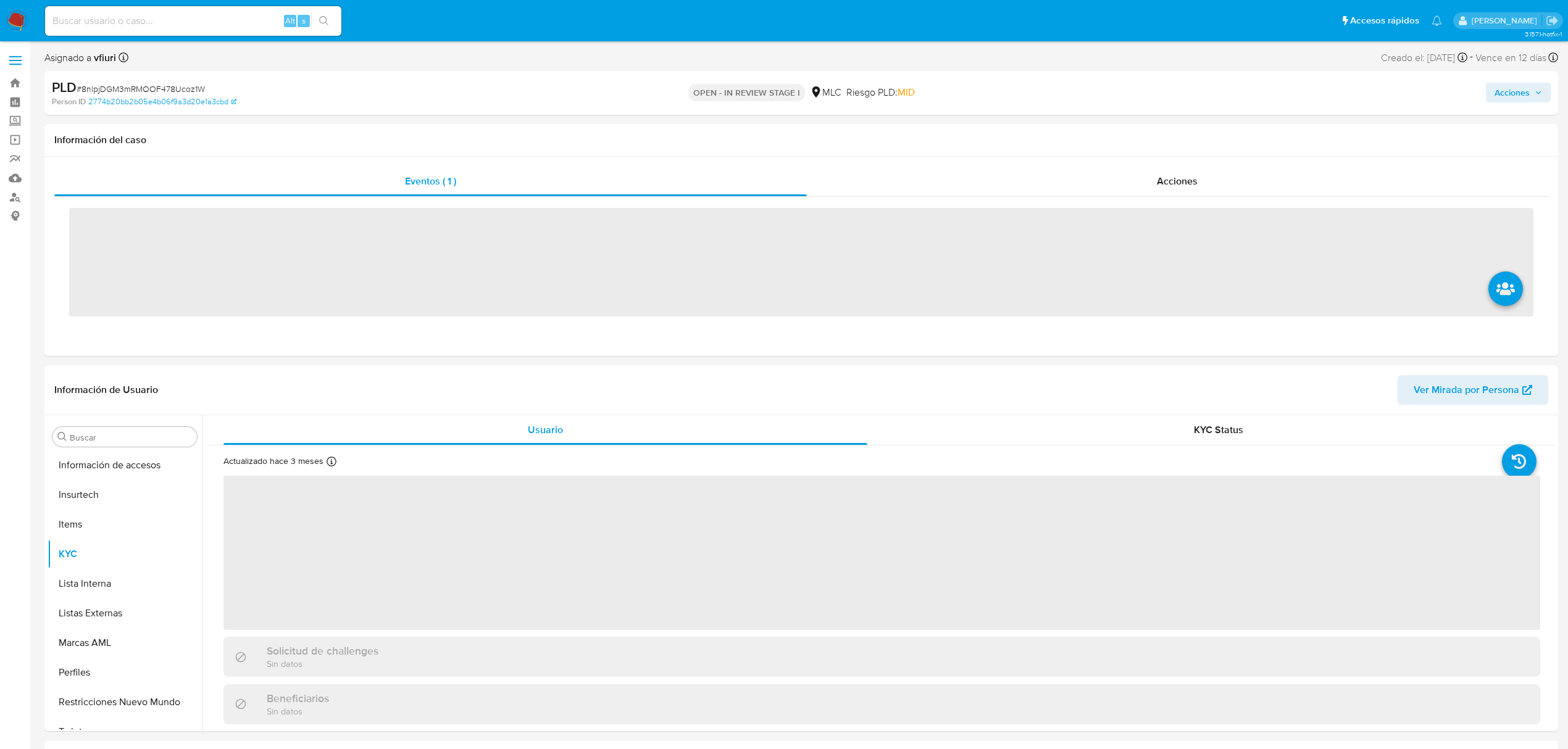
scroll to position [521, 0]
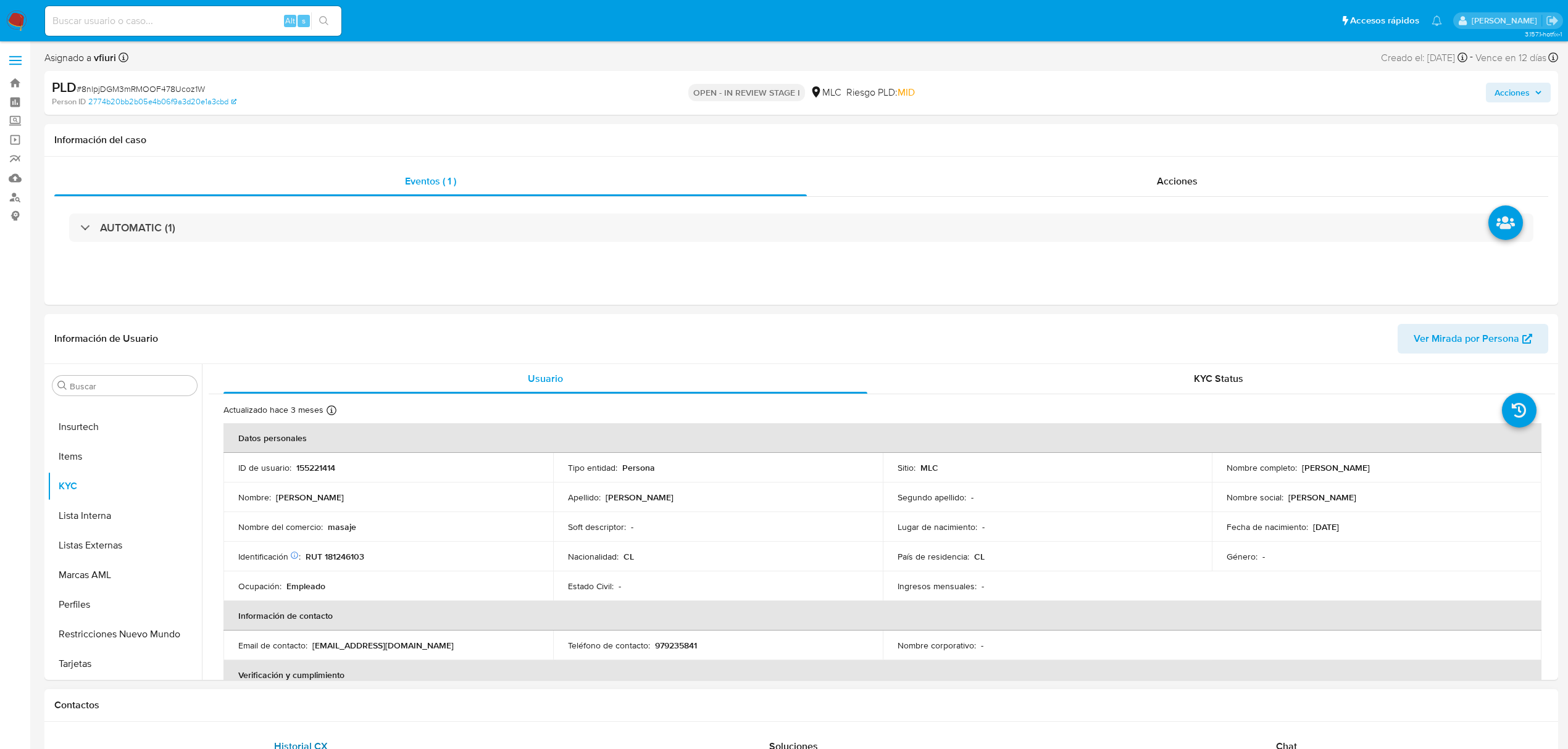
select select "10"
click at [111, 441] on button "Archivos adjuntos" at bounding box center [120, 445] width 145 height 30
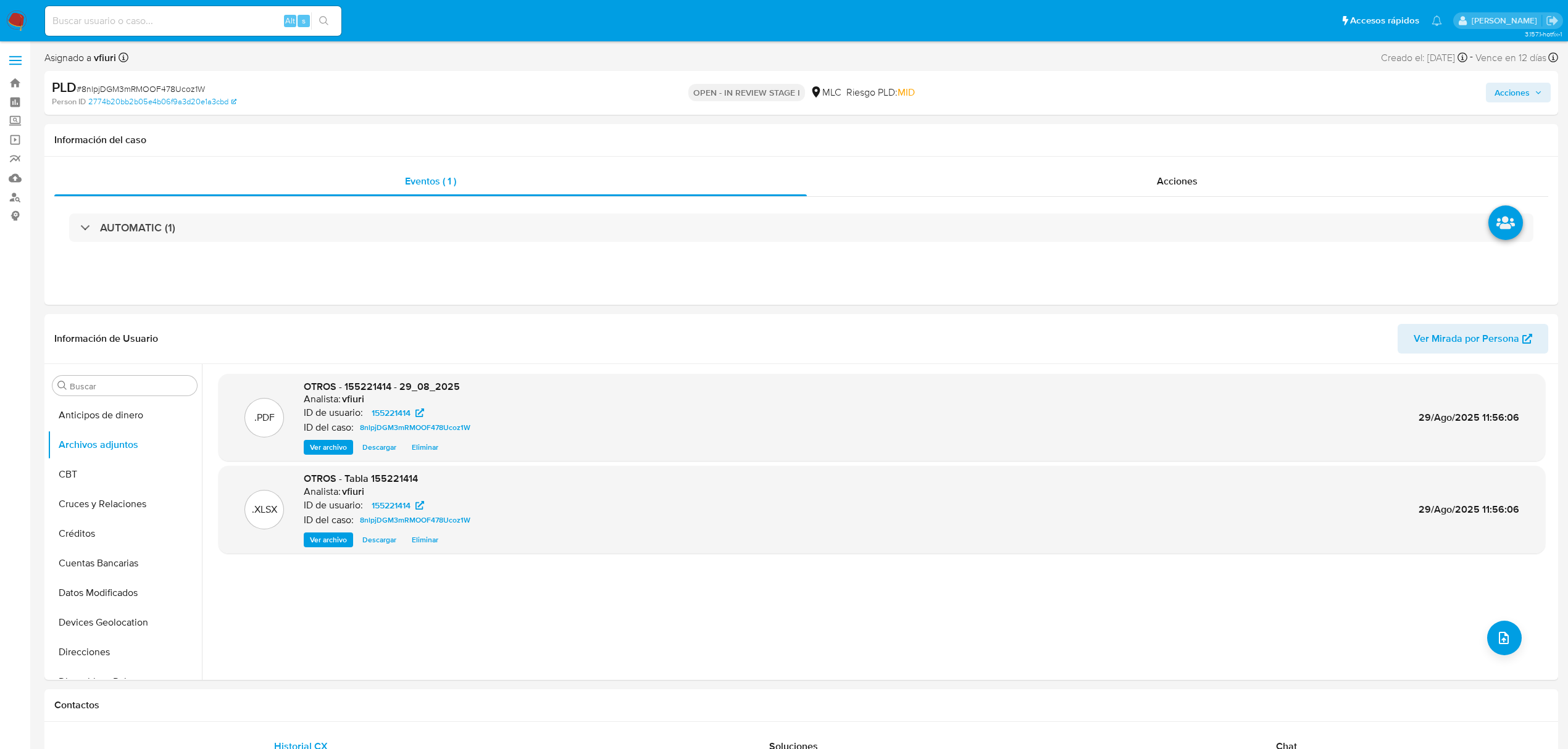
click at [1527, 96] on span "Acciones" at bounding box center [1512, 93] width 35 height 19
click at [1232, 134] on span "r" at bounding box center [1233, 132] width 3 height 11
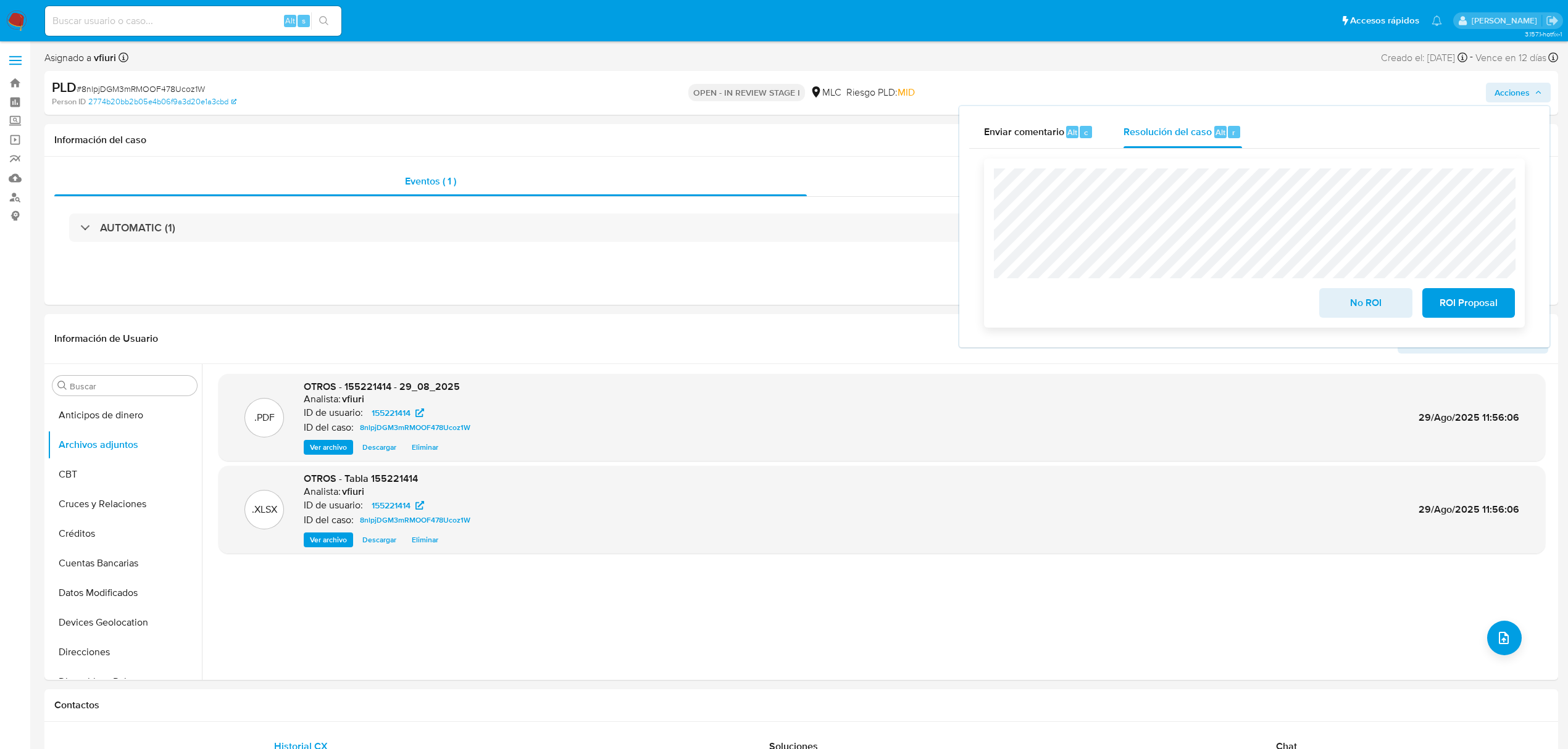
click at [1375, 305] on span "No ROI" at bounding box center [1365, 303] width 60 height 27
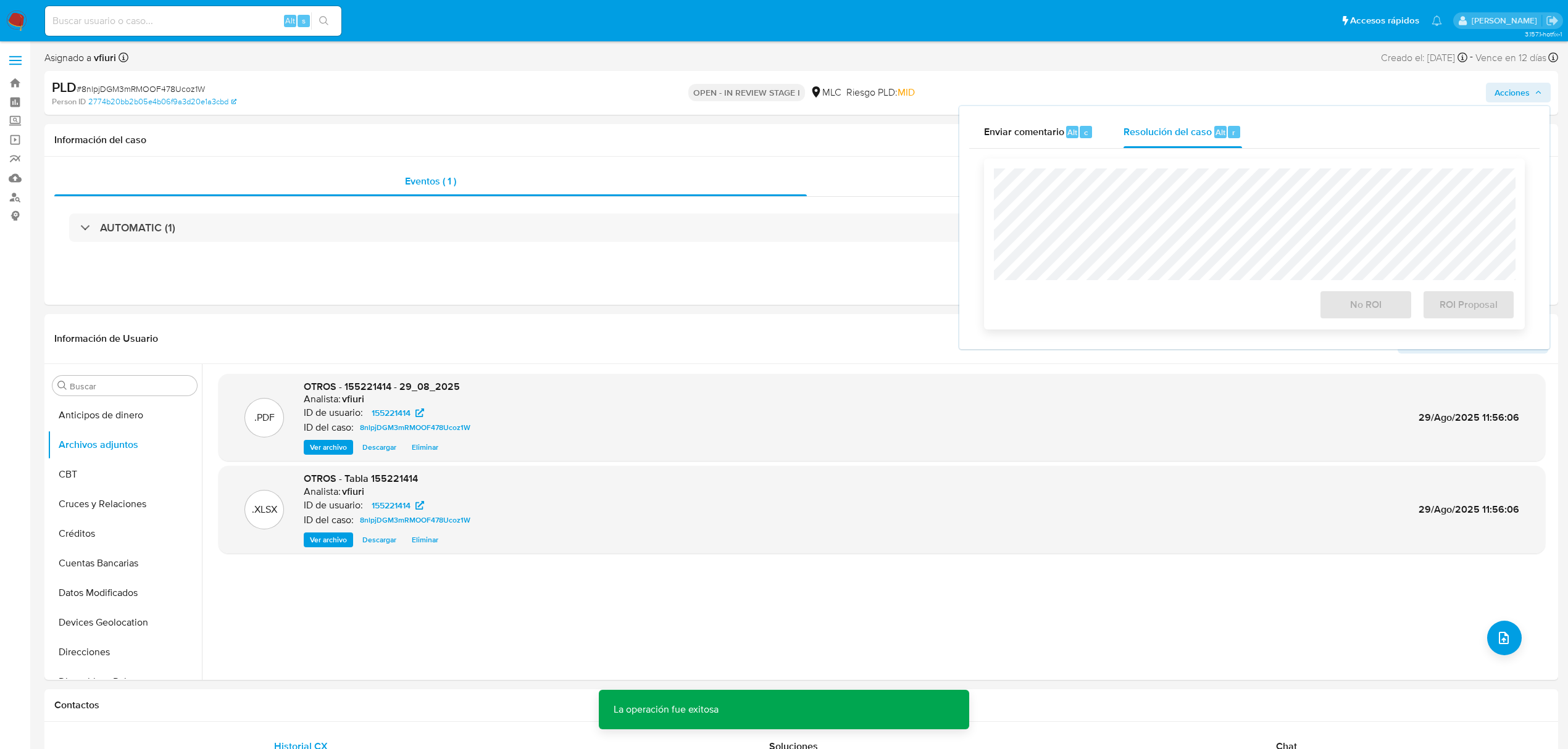
scroll to position [247, 0]
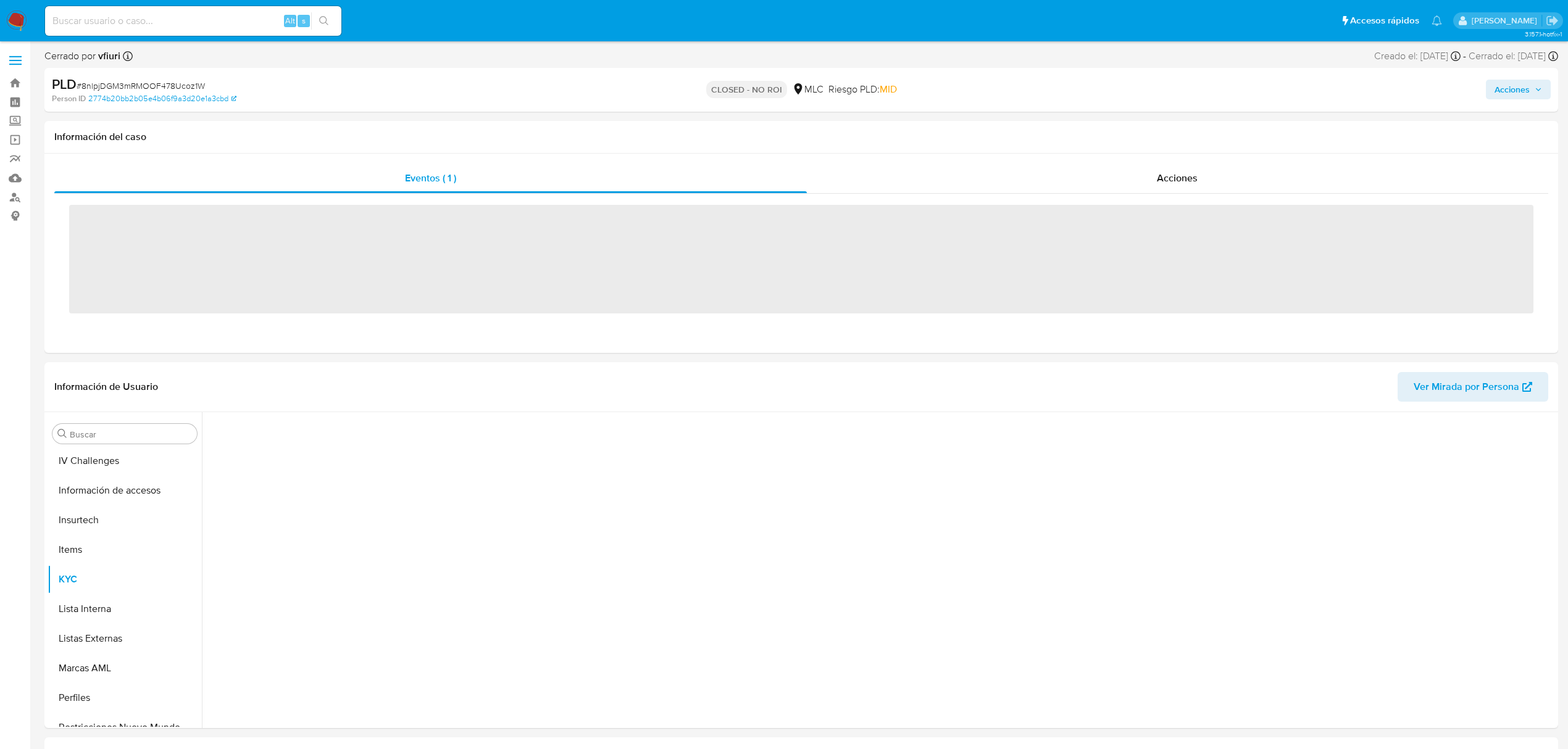
scroll to position [521, 0]
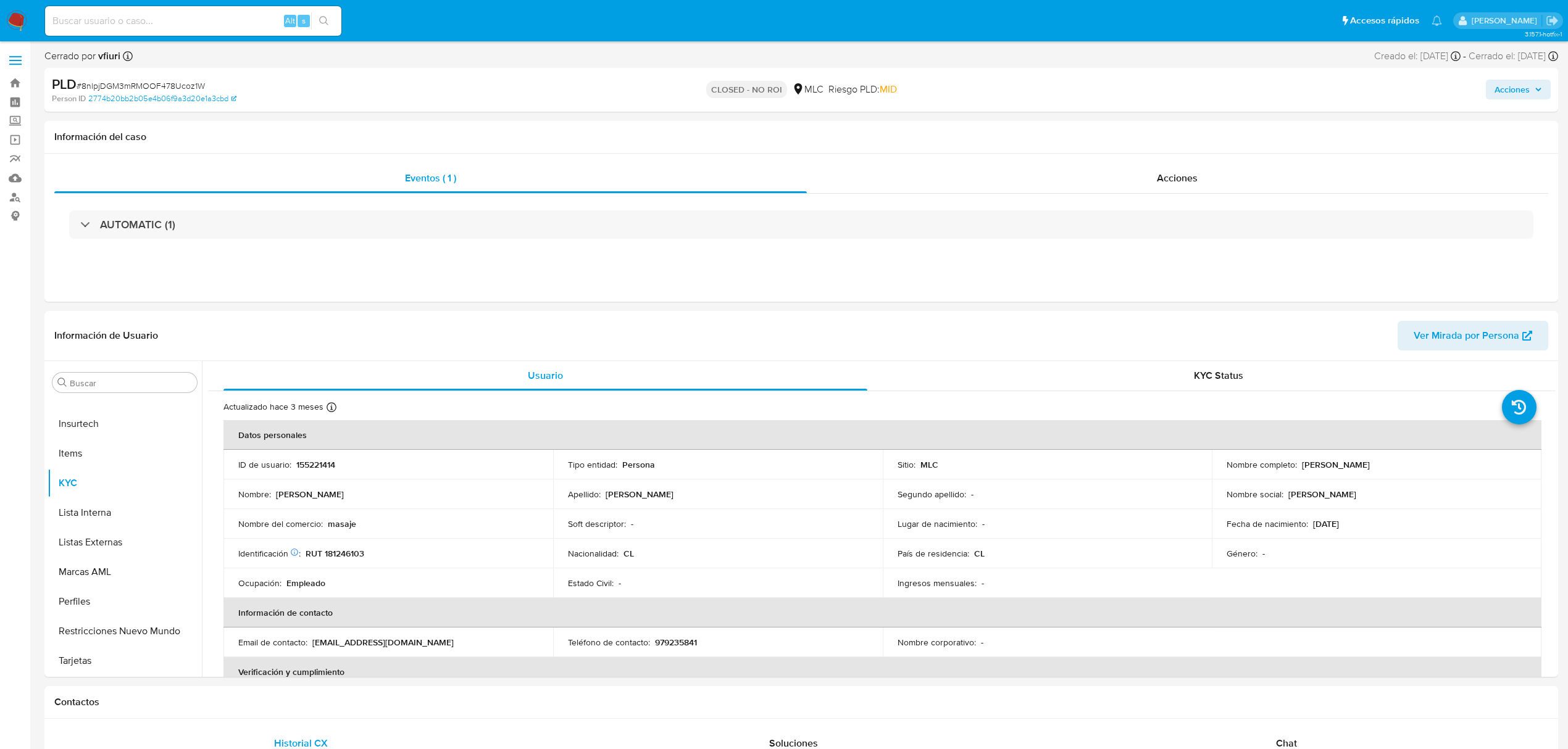
select select "10"
click at [1170, 614] on th "Información de contacto" at bounding box center [882, 613] width 1318 height 30
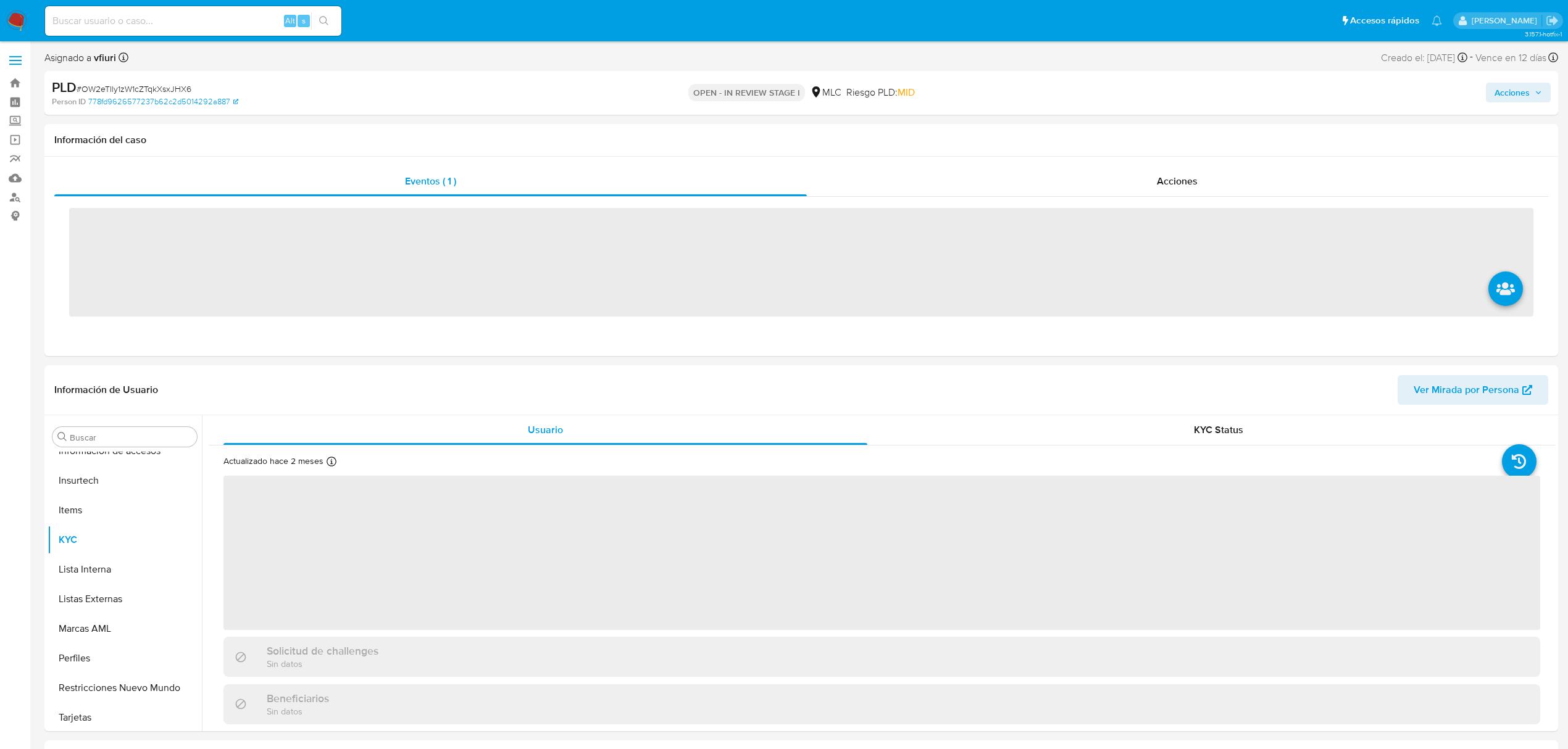
scroll to position [521, 0]
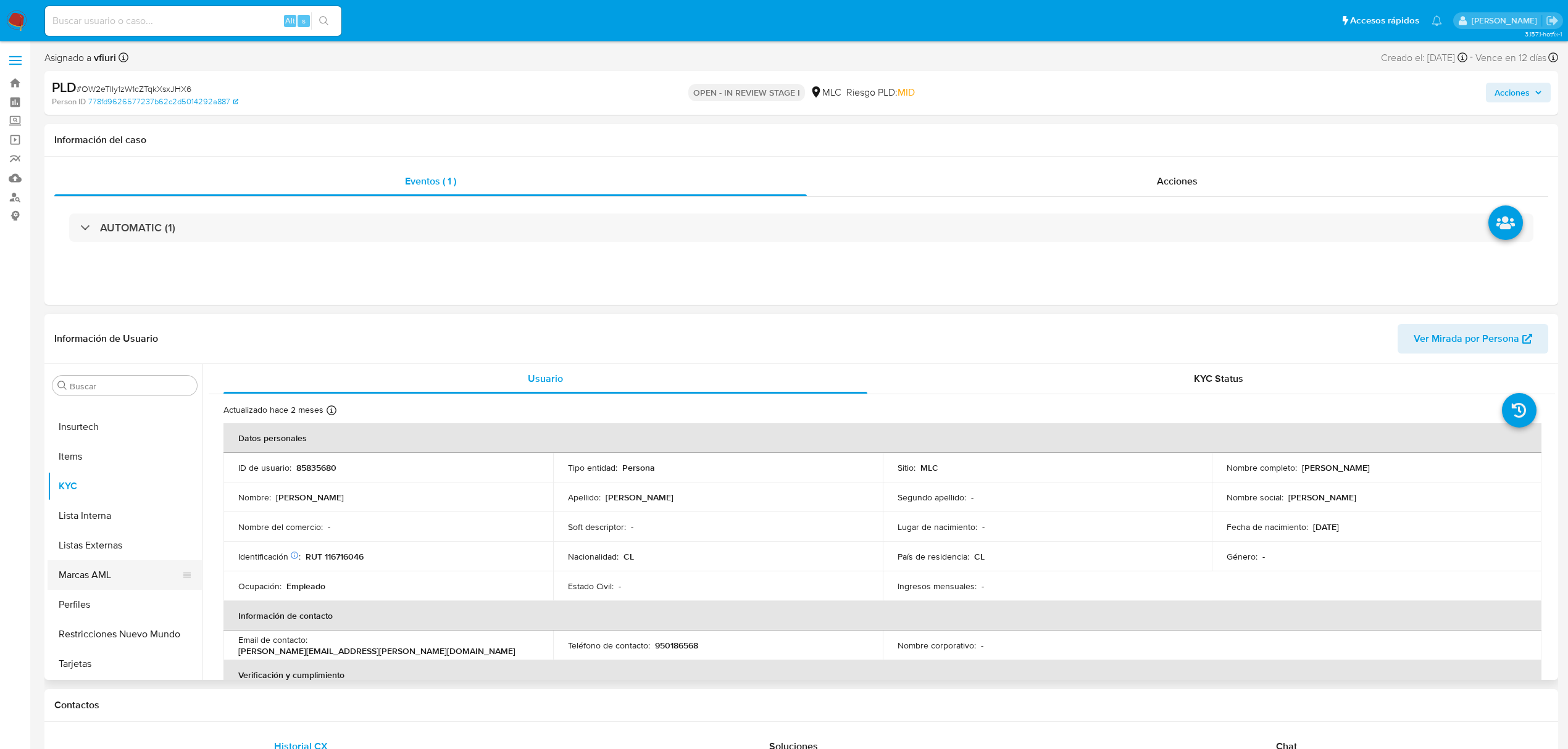
select select "10"
click at [99, 418] on button "Archivos adjuntos" at bounding box center [120, 418] width 145 height 30
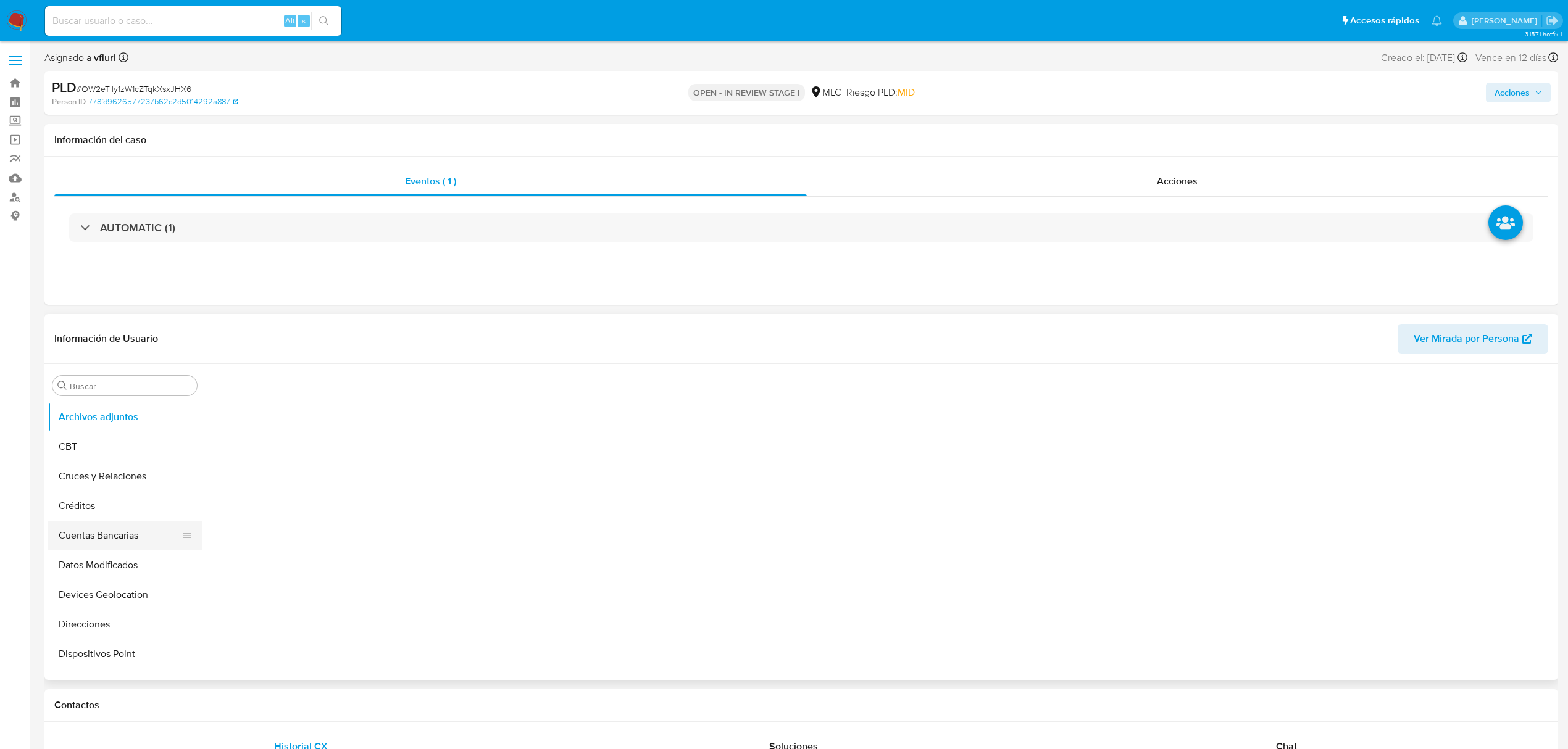
scroll to position [193, 0]
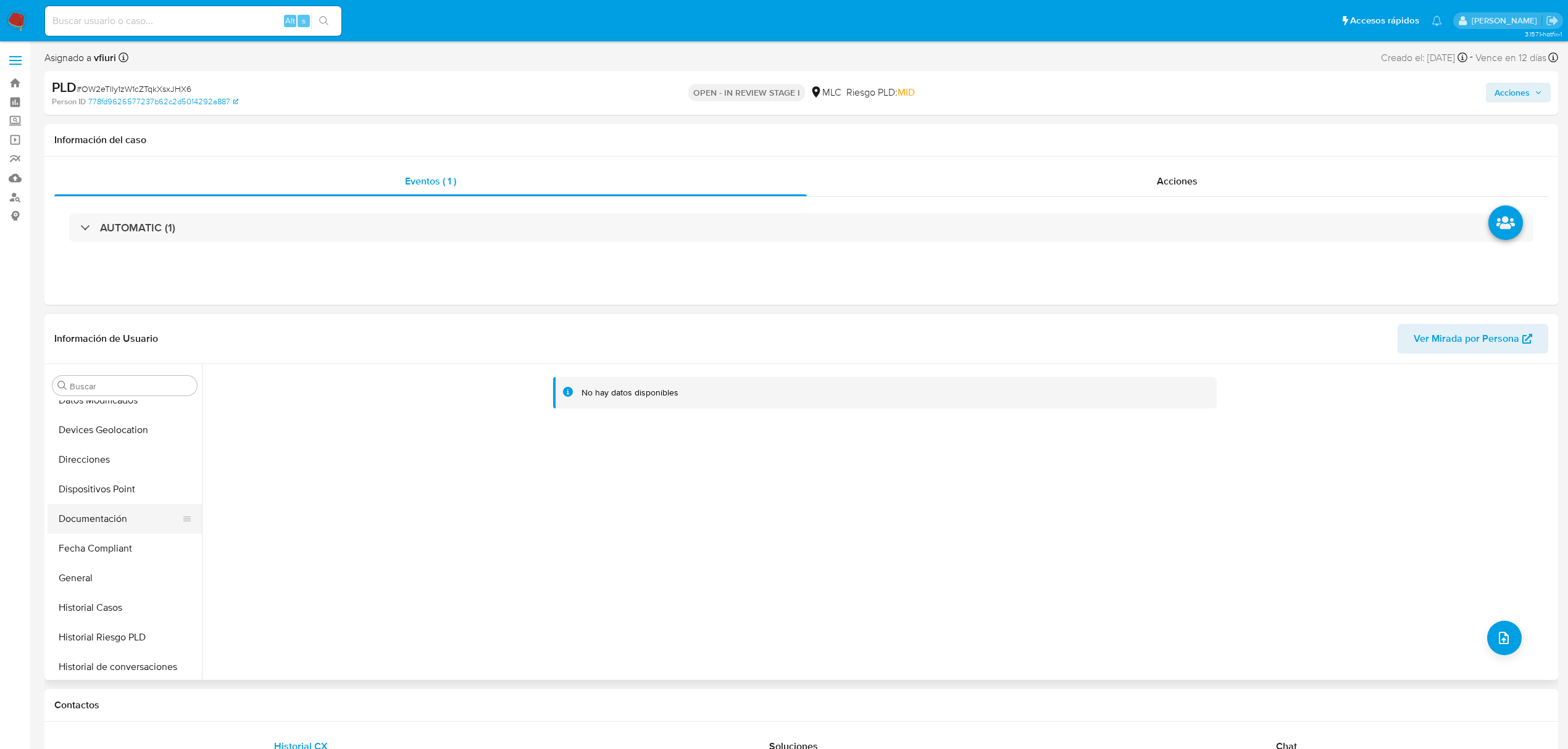
click at [87, 526] on button "Documentación" at bounding box center [120, 519] width 145 height 30
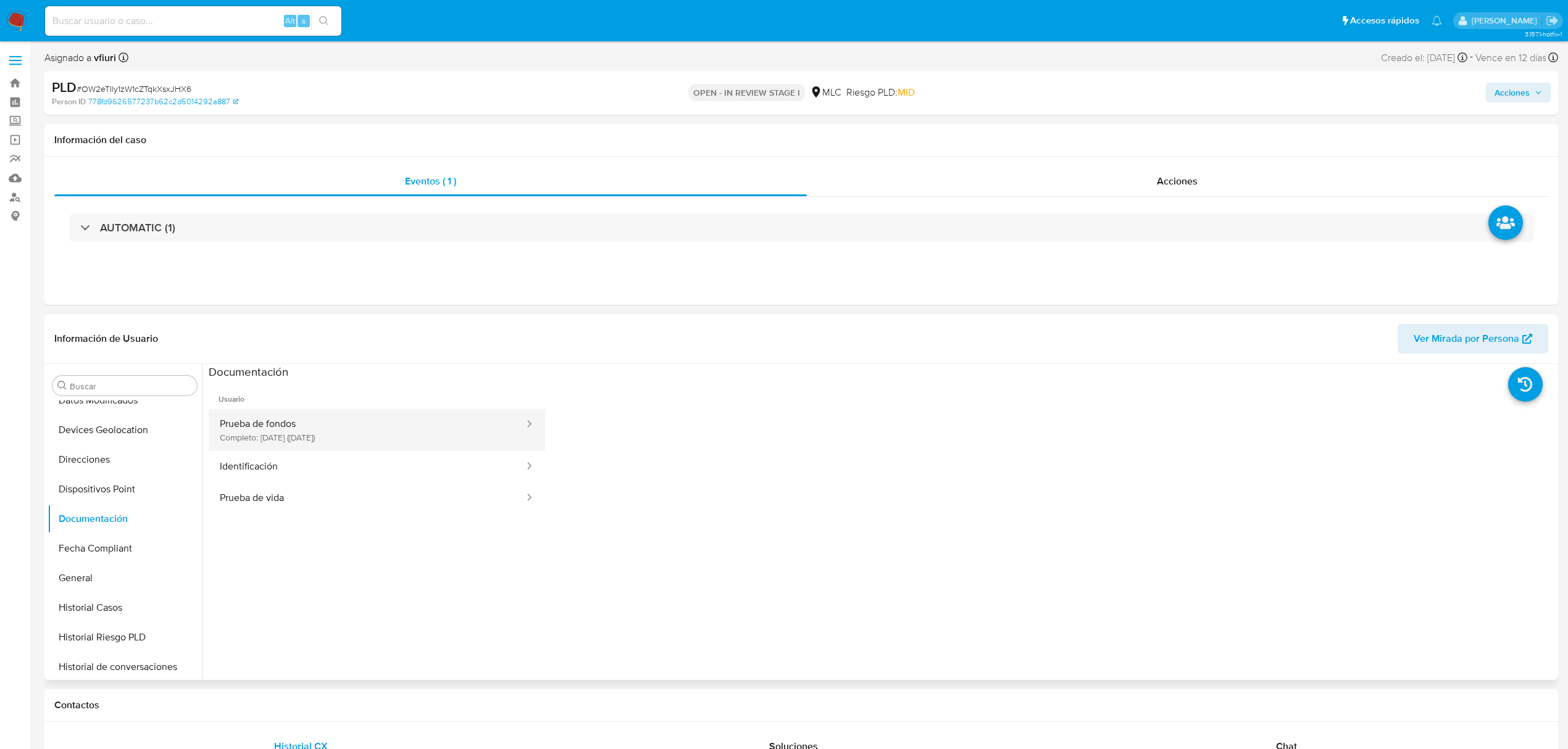
click at [311, 437] on button "Prueba de fondos Completo: 05/06/2025 (hace 3 meses)" at bounding box center [367, 430] width 316 height 42
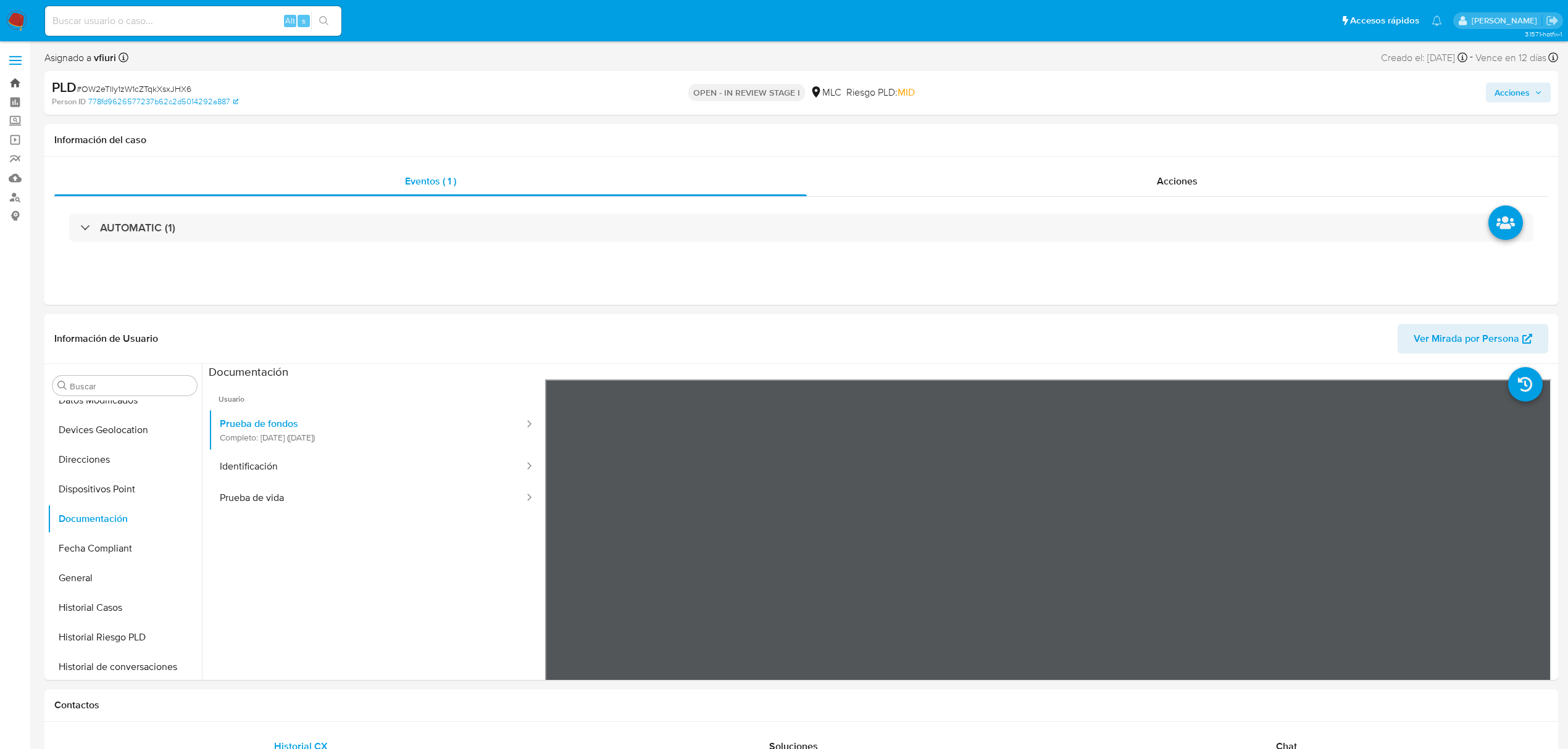
click at [12, 87] on link "Bandeja" at bounding box center [73, 83] width 147 height 19
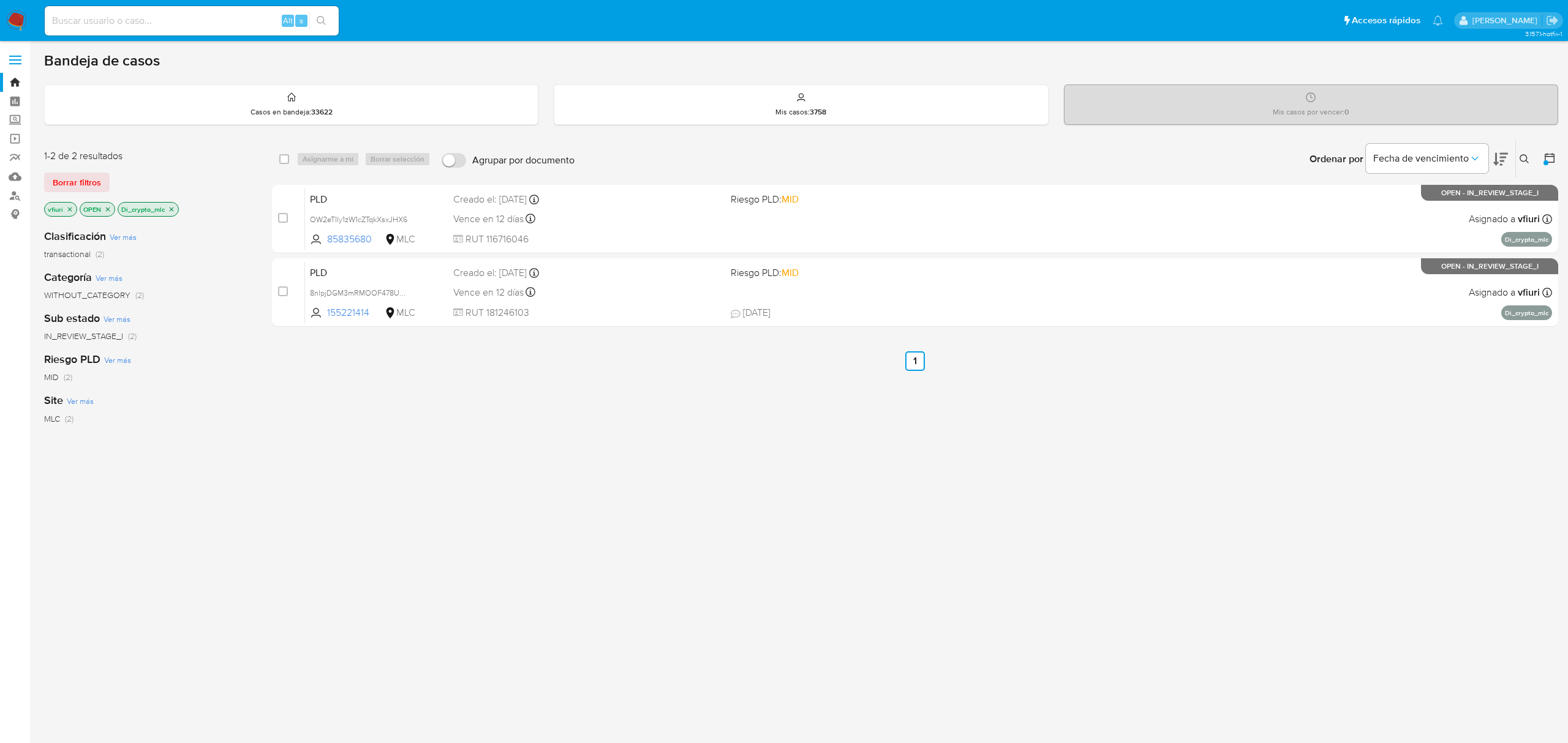
click at [140, 18] on input at bounding box center [191, 21] width 294 height 16
paste input "8nlpjDGM3mRMOOF478Ucoz1W"
type input "8nlpjDGM3mRMOOF478Ucoz1W"
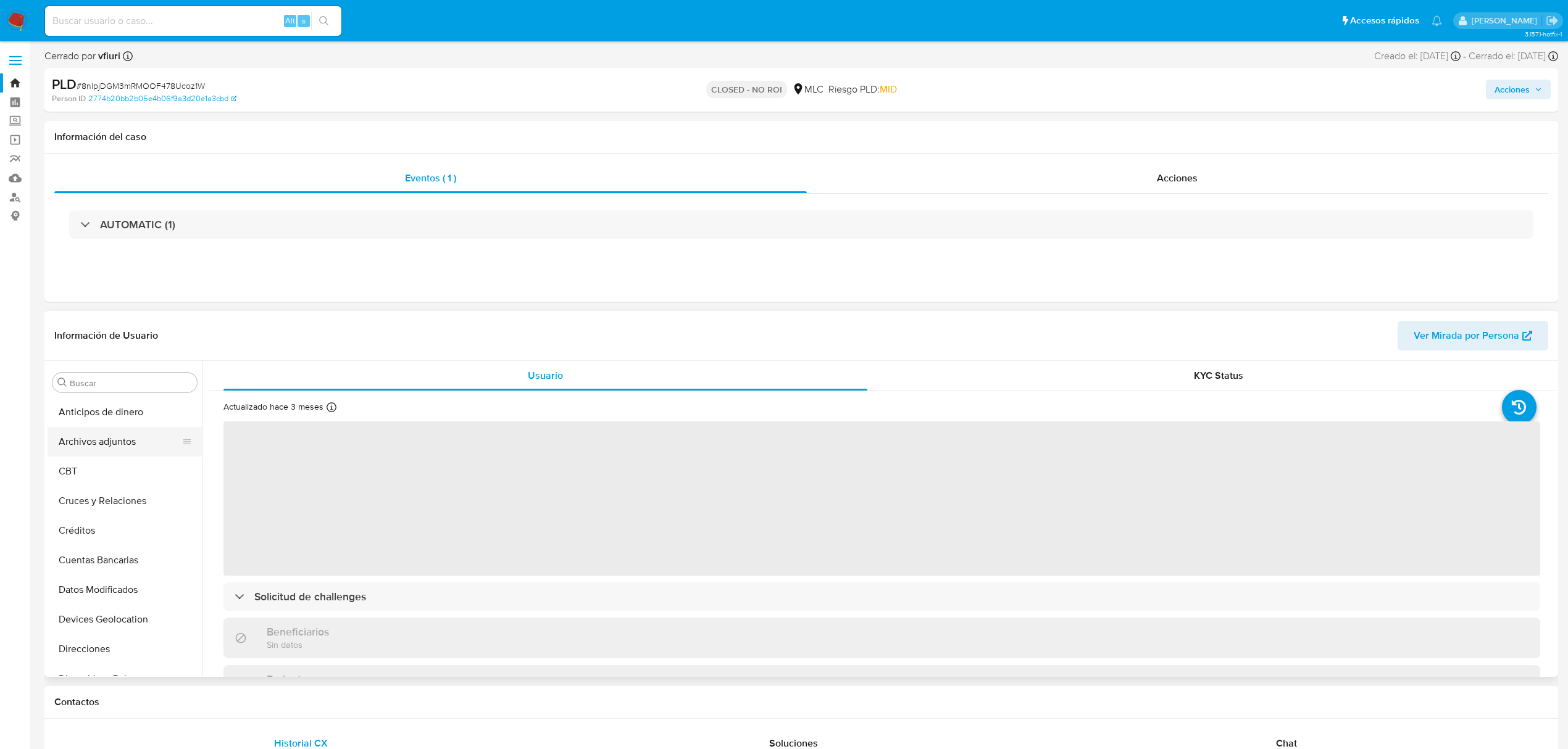
click at [104, 443] on button "Archivos adjuntos" at bounding box center [120, 443] width 145 height 30
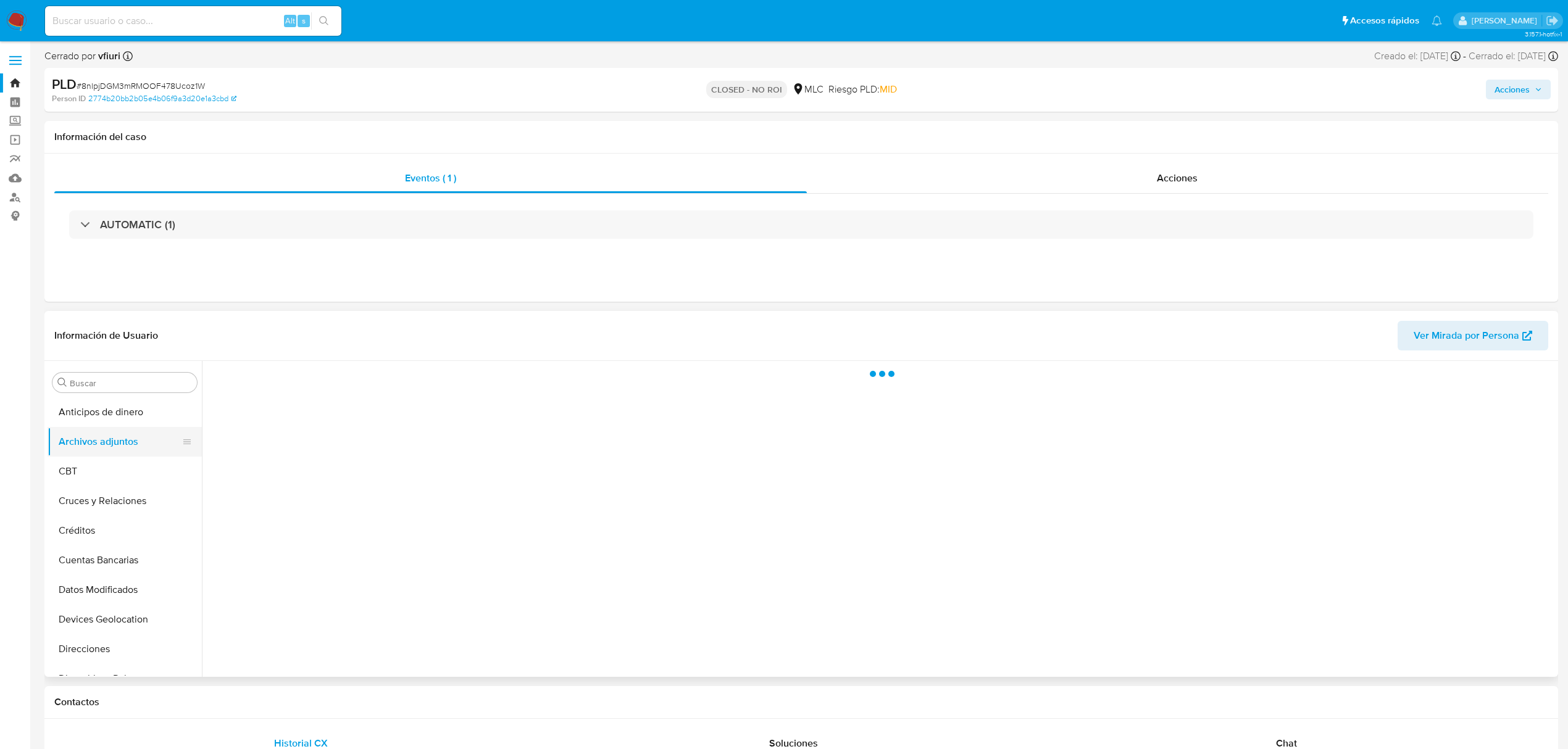
select select "10"
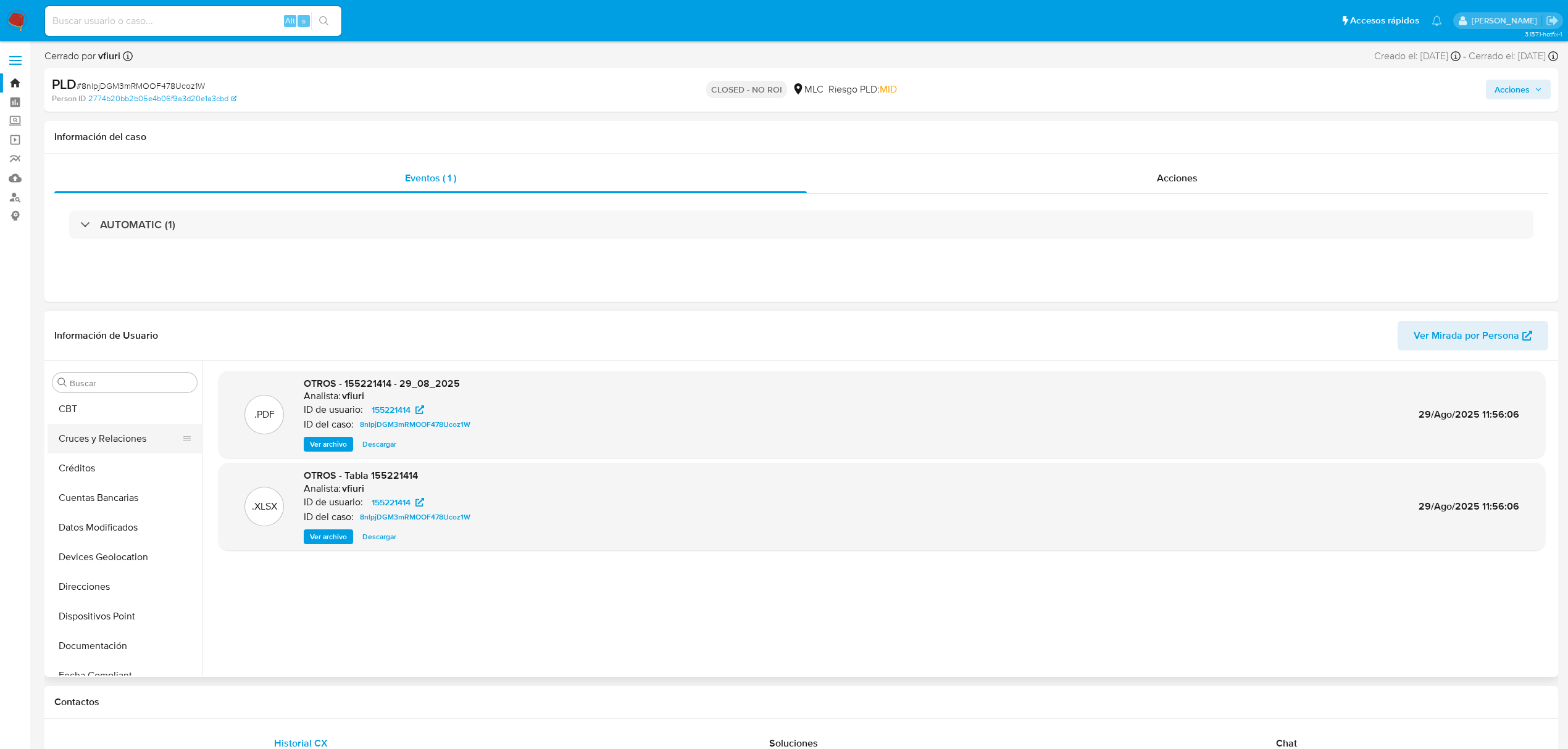
scroll to position [247, 0]
click at [89, 462] on button "Documentación" at bounding box center [120, 462] width 145 height 30
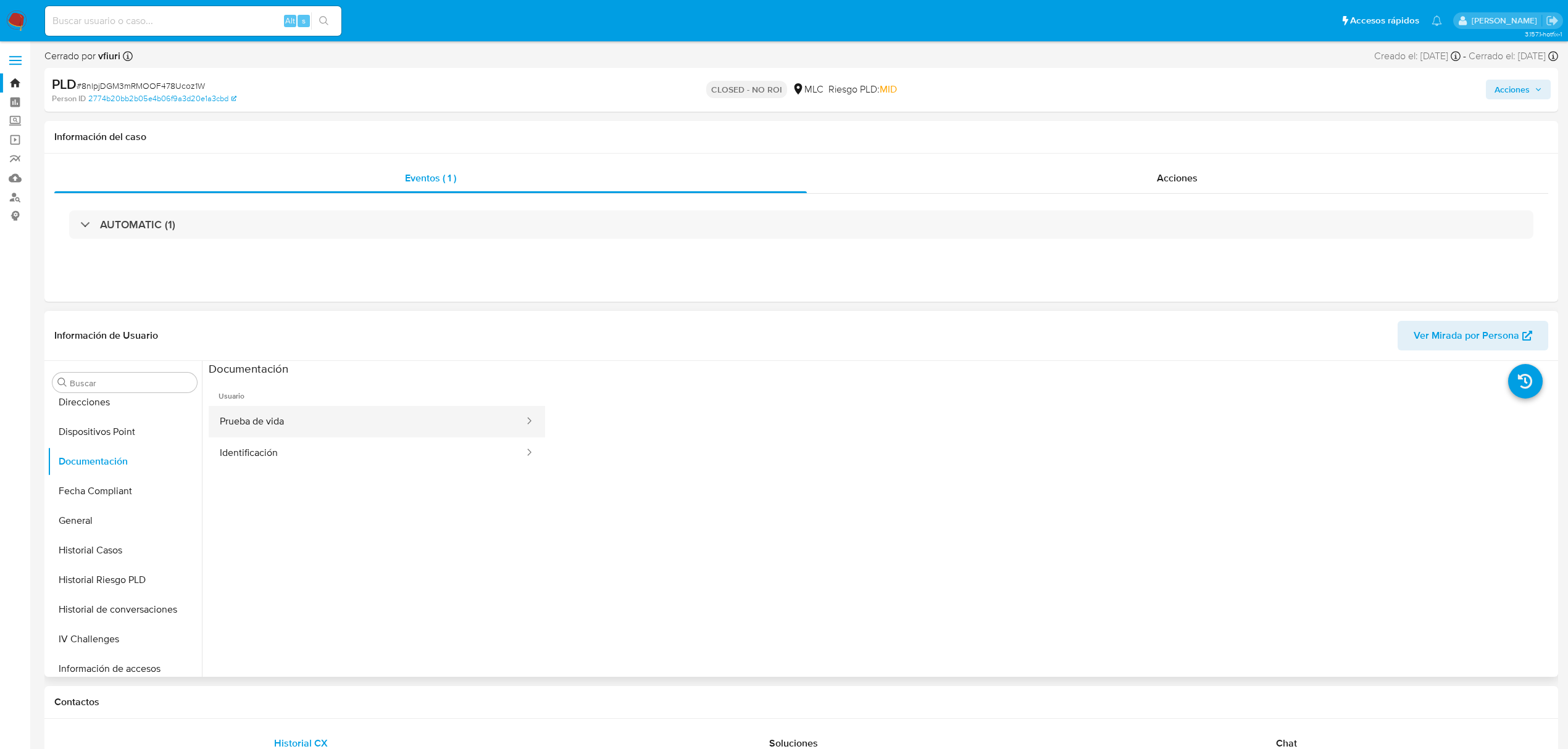
click at [350, 429] on button "Prueba de vida" at bounding box center [367, 422] width 316 height 32
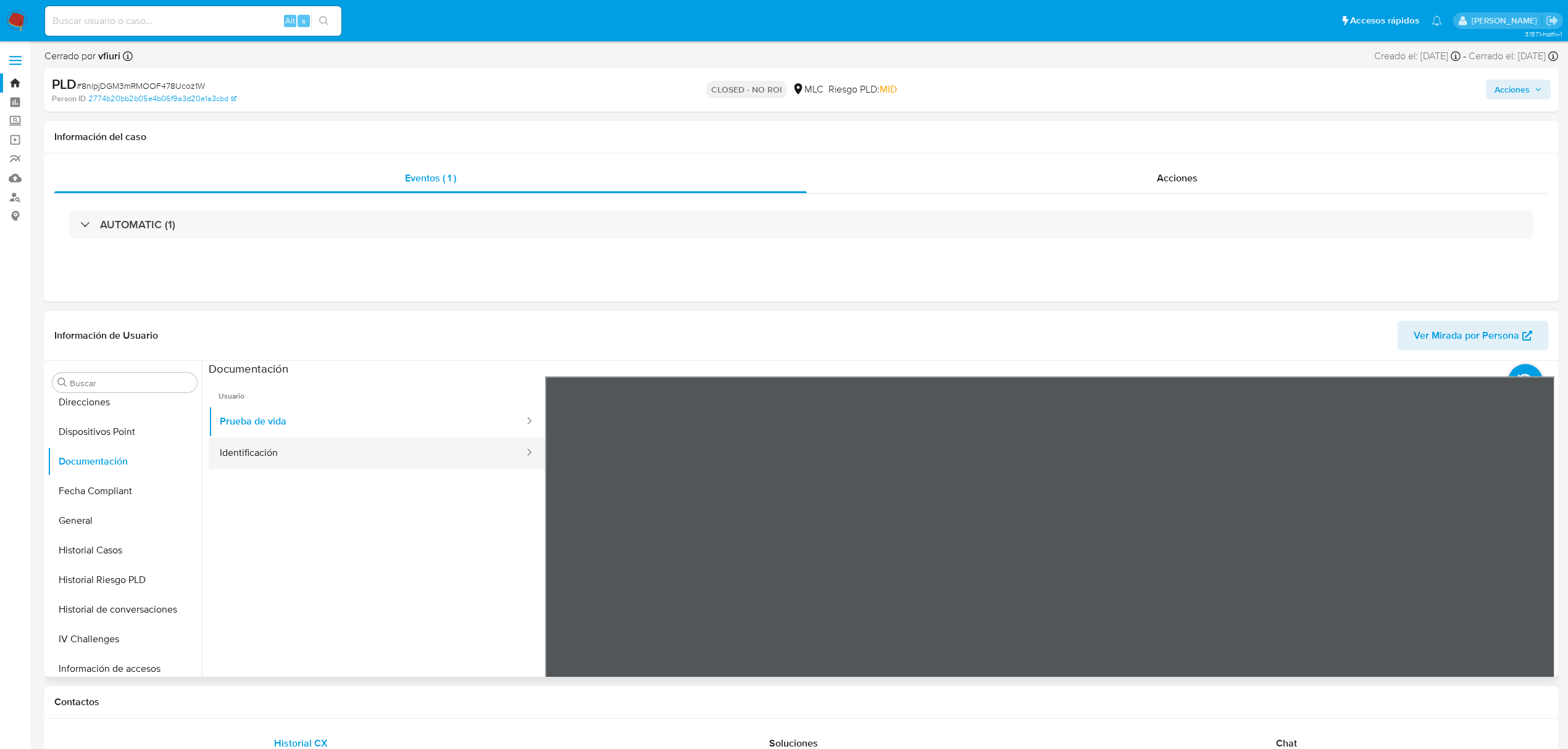
click at [360, 456] on button "Identificación" at bounding box center [367, 453] width 316 height 32
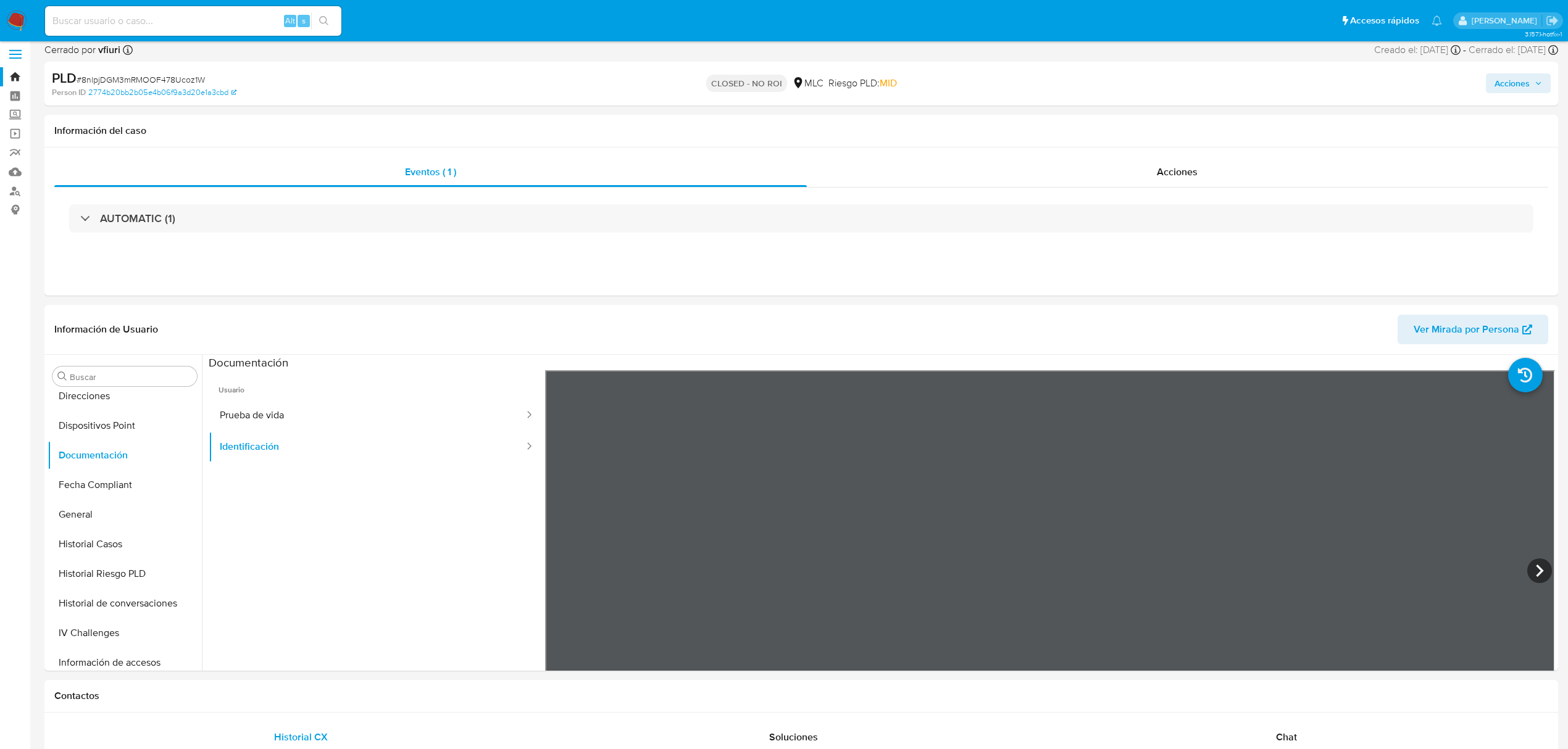
scroll to position [0, 0]
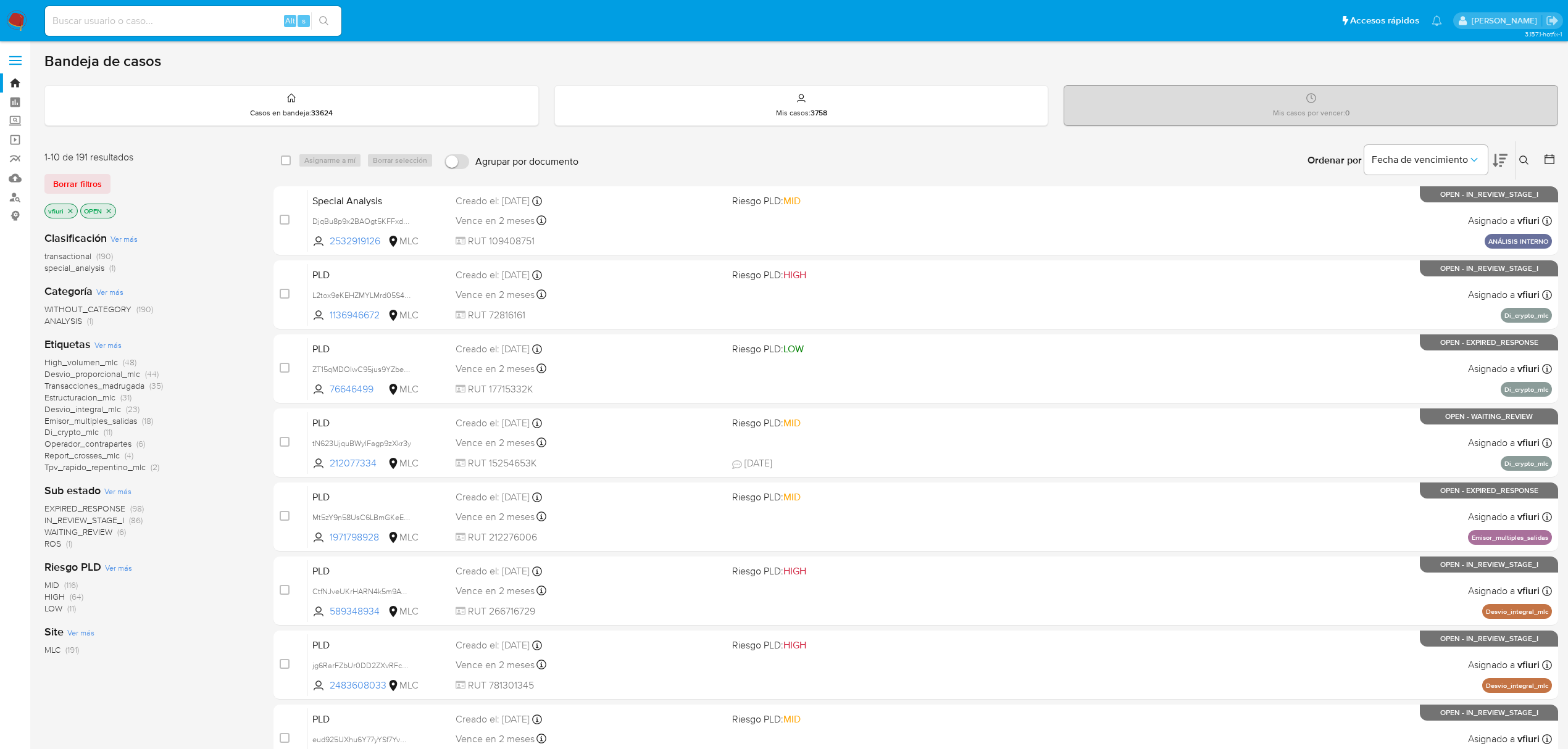
click at [1549, 159] on icon at bounding box center [1549, 159] width 12 height 12
click at [1541, 158] on div at bounding box center [1547, 160] width 22 height 38
click at [1559, 159] on main "3.157.1-hotfix-1" at bounding box center [784, 487] width 1568 height 974
click at [1549, 159] on icon at bounding box center [1549, 159] width 12 height 12
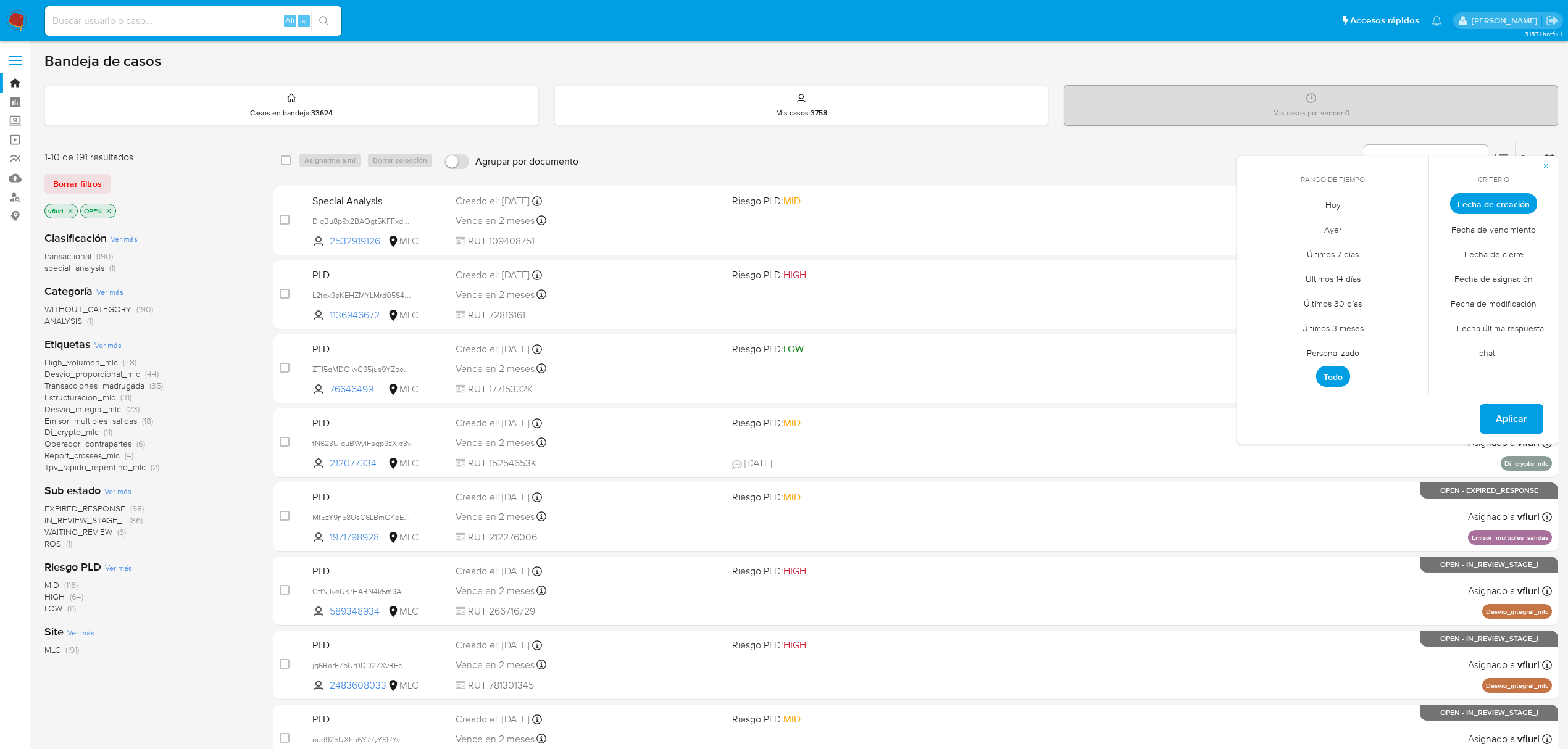
click at [1357, 349] on span "Personalizado" at bounding box center [1333, 352] width 79 height 26
click at [1260, 224] on icon "Mes anterior" at bounding box center [1256, 226] width 15 height 15
click at [1258, 224] on icon "Mes anterior" at bounding box center [1256, 226] width 15 height 15
click at [1327, 329] on button "12" at bounding box center [1332, 322] width 19 height 19
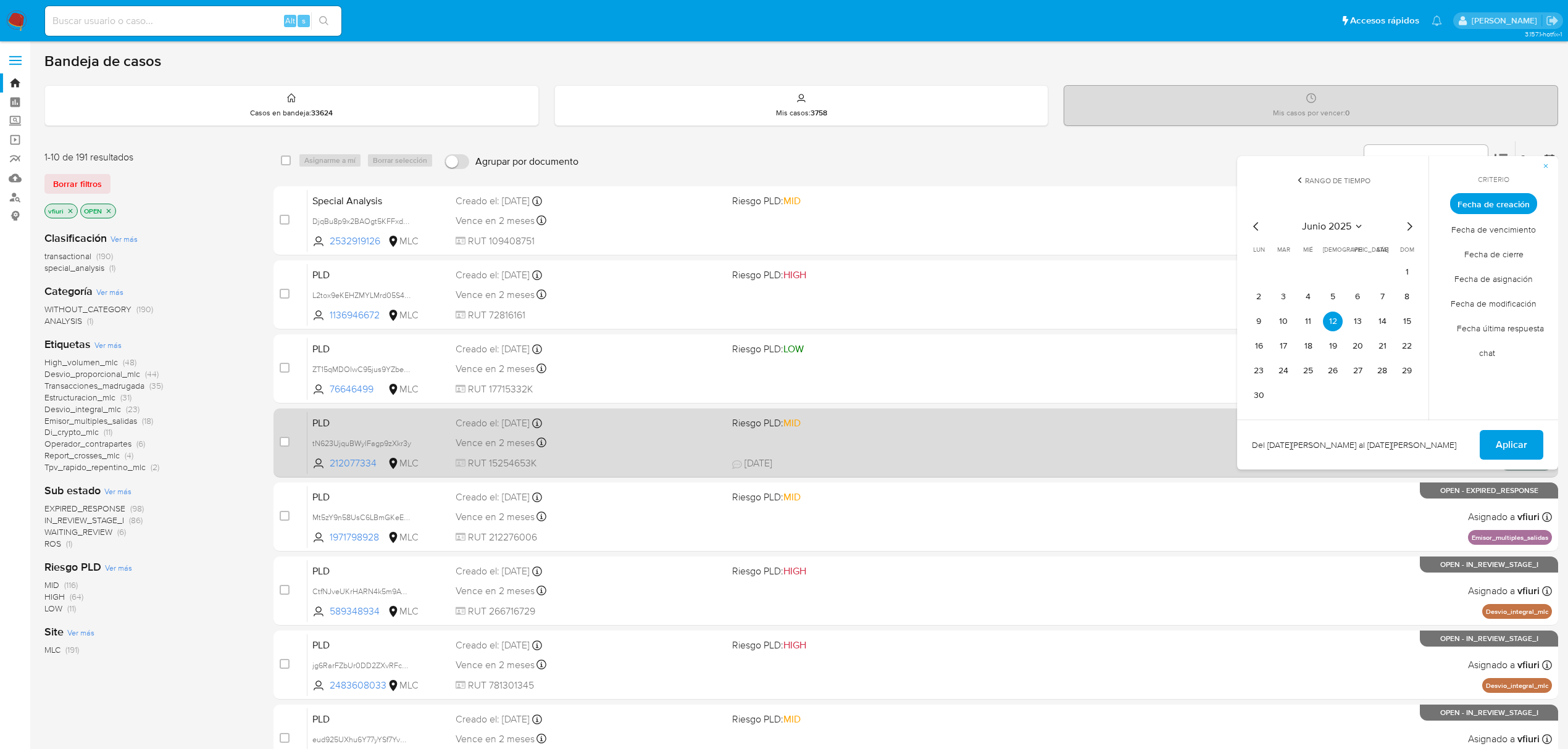
click at [1501, 446] on span "Aplicar" at bounding box center [1511, 444] width 32 height 27
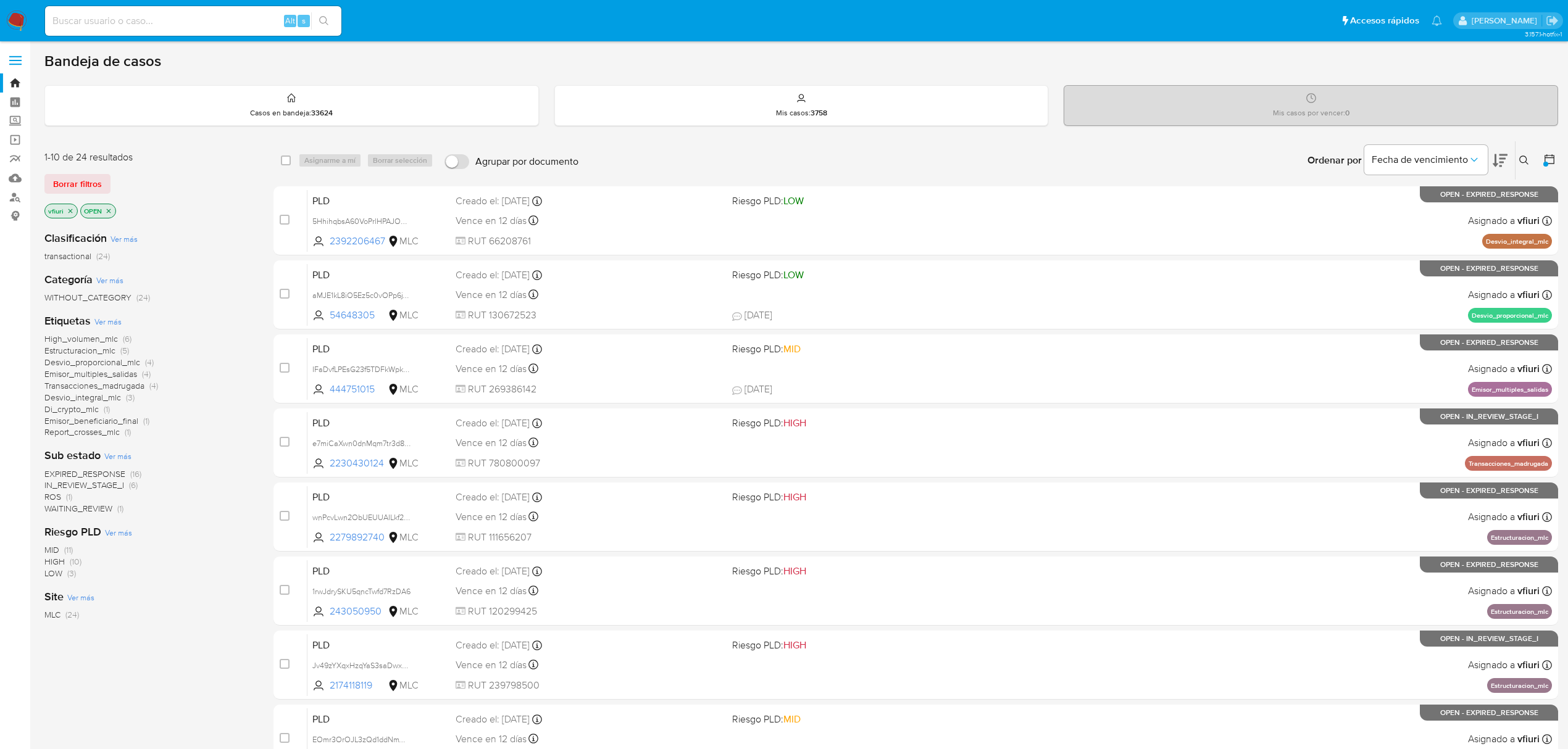
click at [99, 711] on div "1-10 de 24 resultados Borrar filtros vfiuri OPEN Clasificación Ver más transact…" at bounding box center [148, 553] width 209 height 826
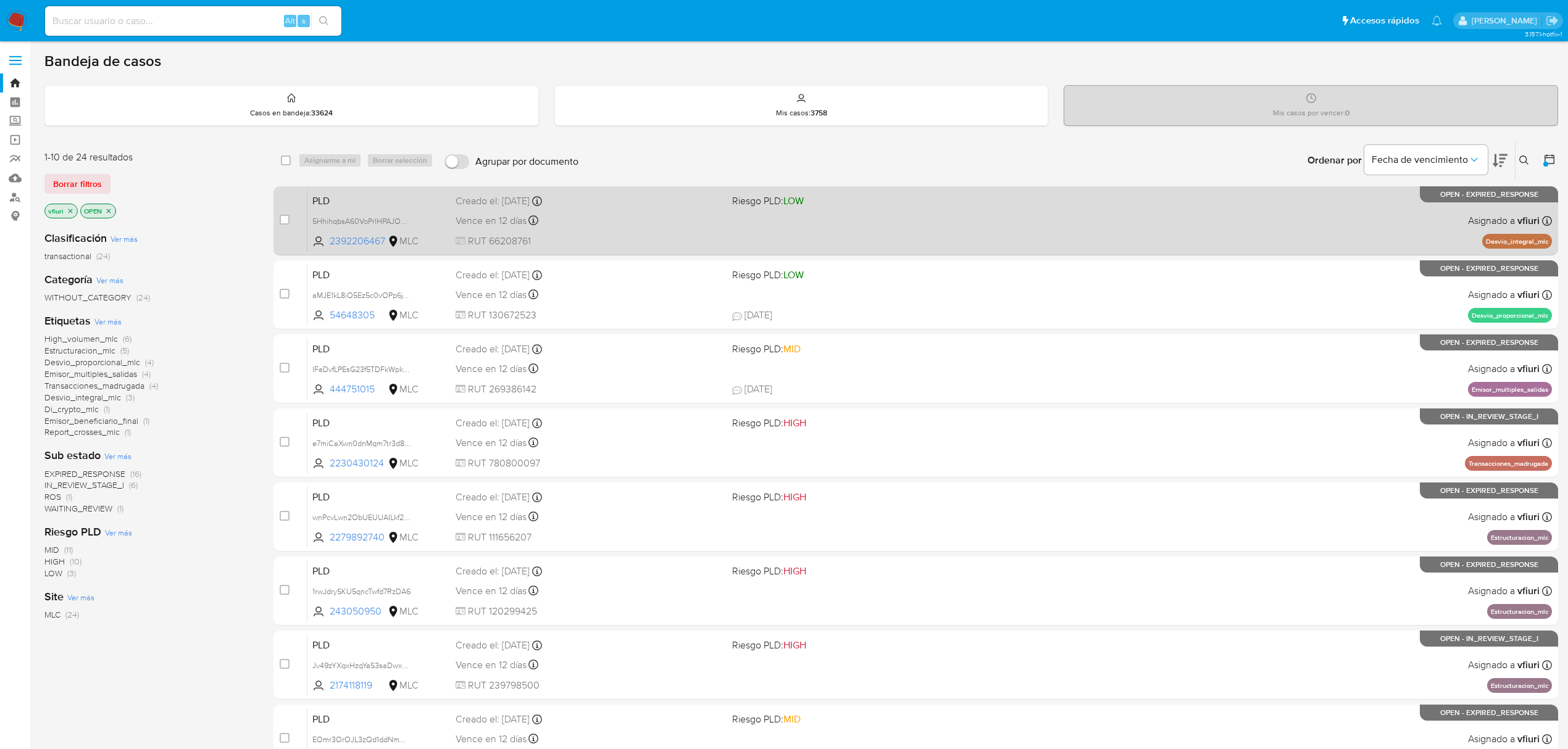
click at [633, 240] on span "RUT 66208761" at bounding box center [589, 241] width 267 height 13
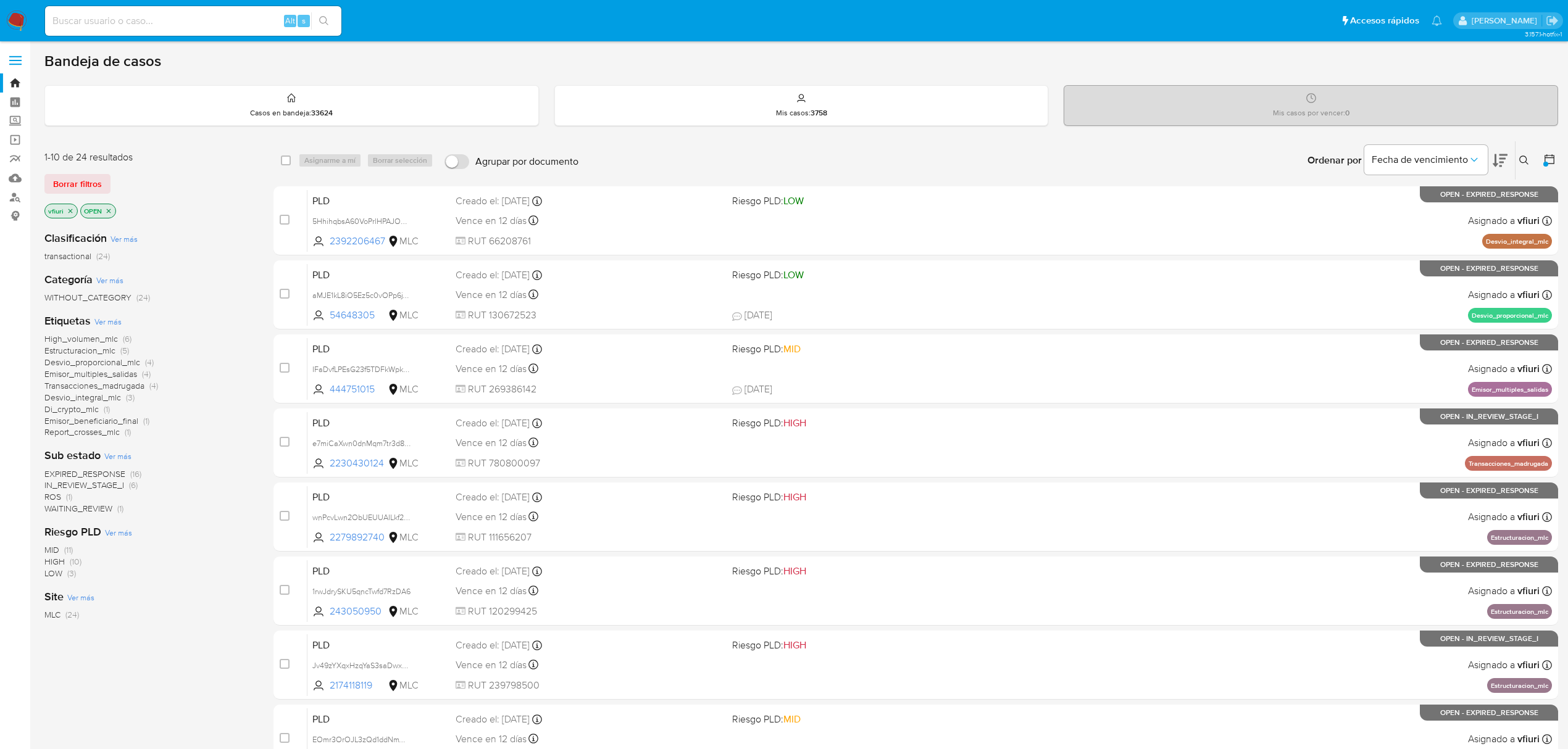
click at [110, 389] on span "Transacciones_madrugada" at bounding box center [94, 386] width 100 height 12
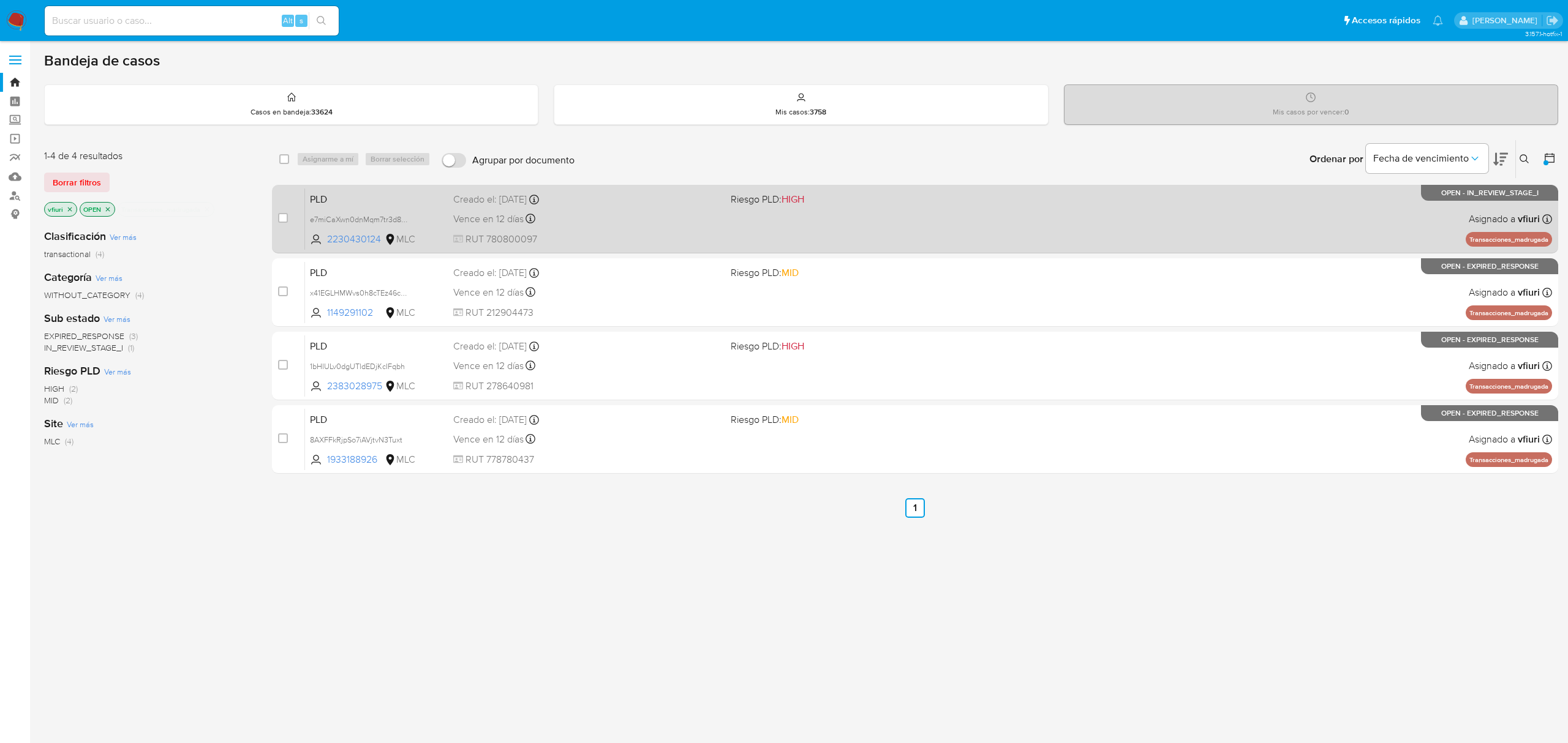
click at [978, 229] on div "PLD e7miCaXwn0dnMqm7tr3d8Lol 2230430124 MLC Riesgo PLD: HIGH Creado el: 12/06/2…" at bounding box center [928, 219] width 1247 height 62
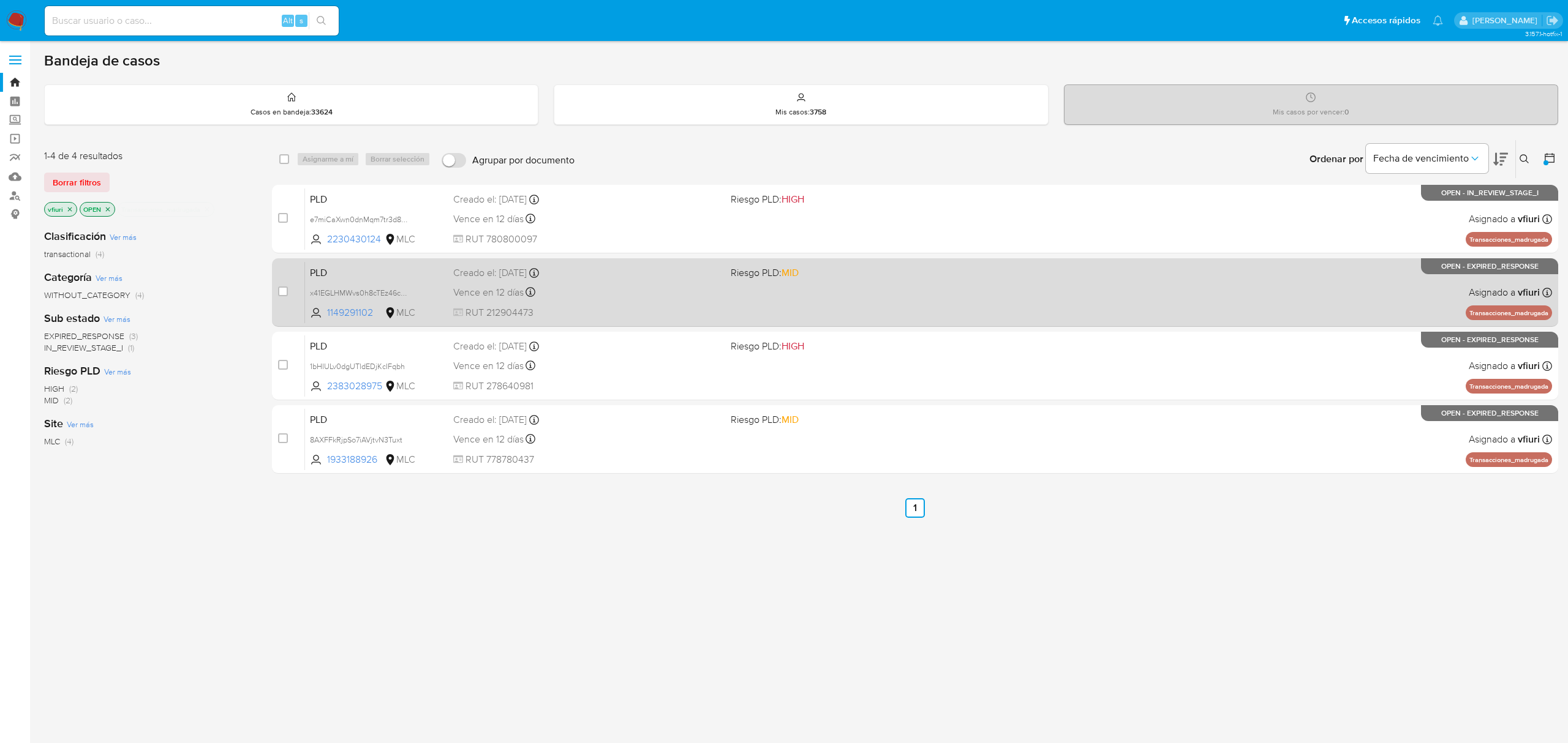
click at [642, 281] on div "PLD x41EGLHMWvs0h8cTEz46cnyh 1149291102 MLC Riesgo PLD: MID Creado el: 12/06/20…" at bounding box center [928, 292] width 1247 height 62
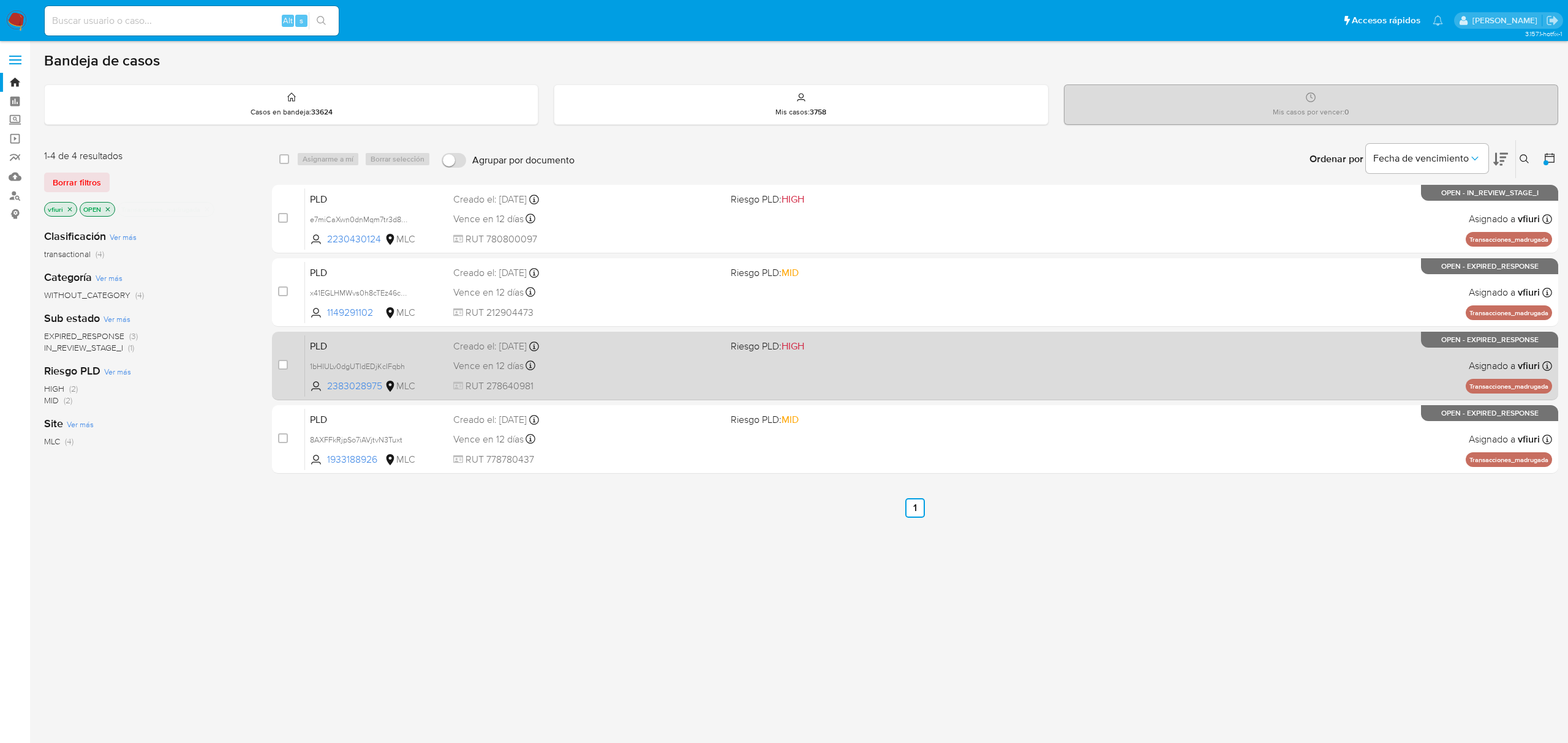
click at [542, 357] on div "Vence en 12 días Vence el 10/09/2025 06:05:34" at bounding box center [586, 365] width 267 height 17
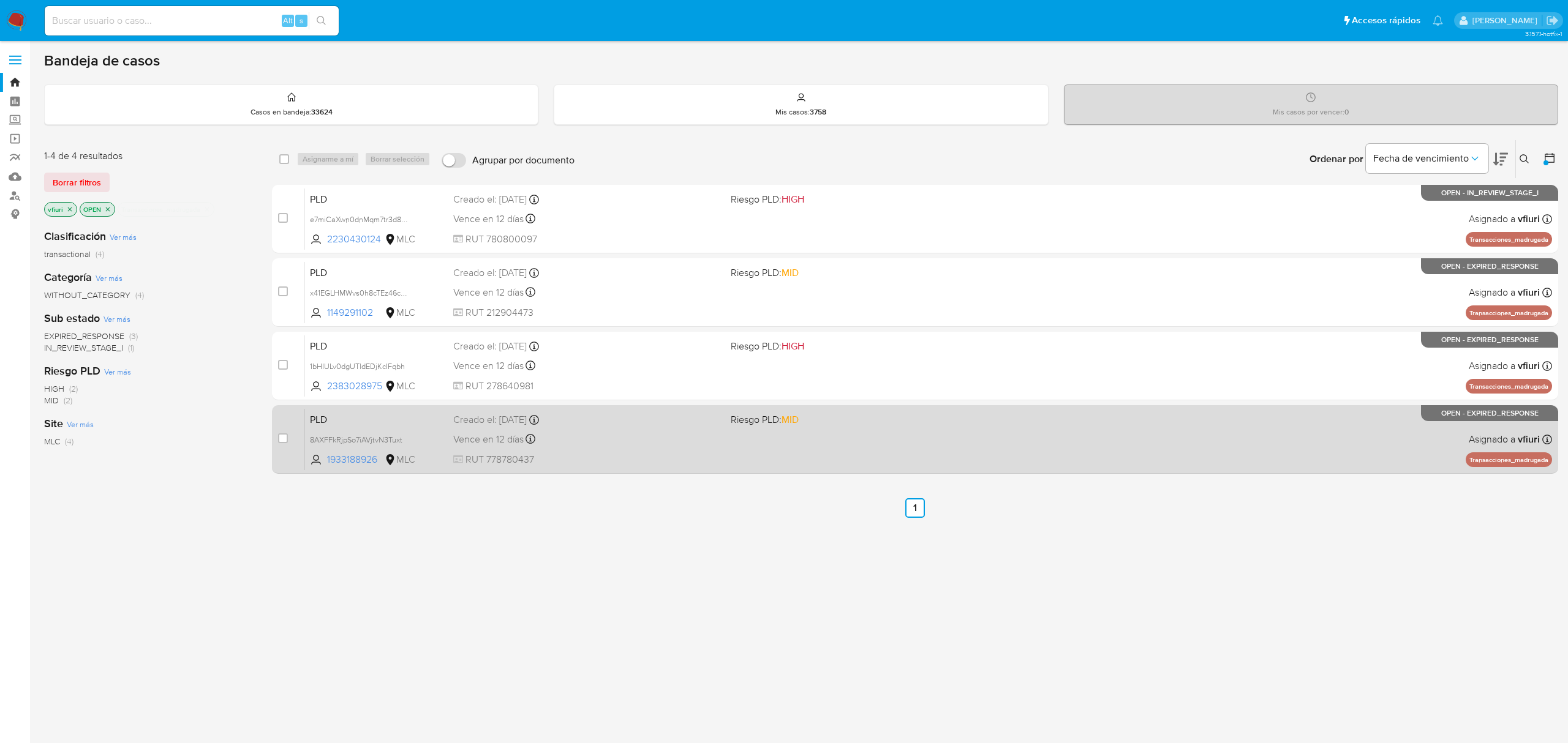
click at [642, 432] on div "Vence en 12 días Vence el 10/09/2025 06:04:05" at bounding box center [586, 439] width 267 height 17
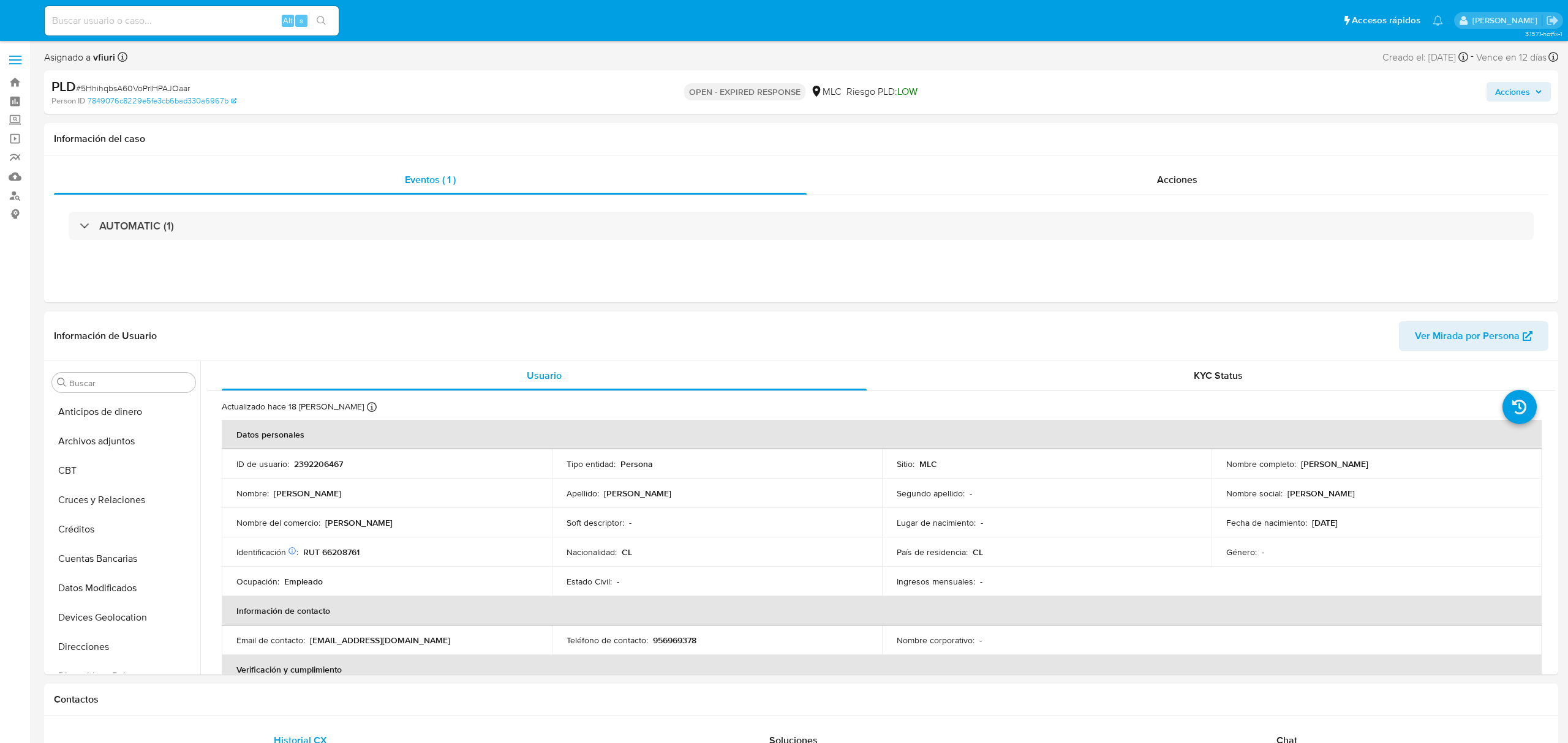
select select "10"
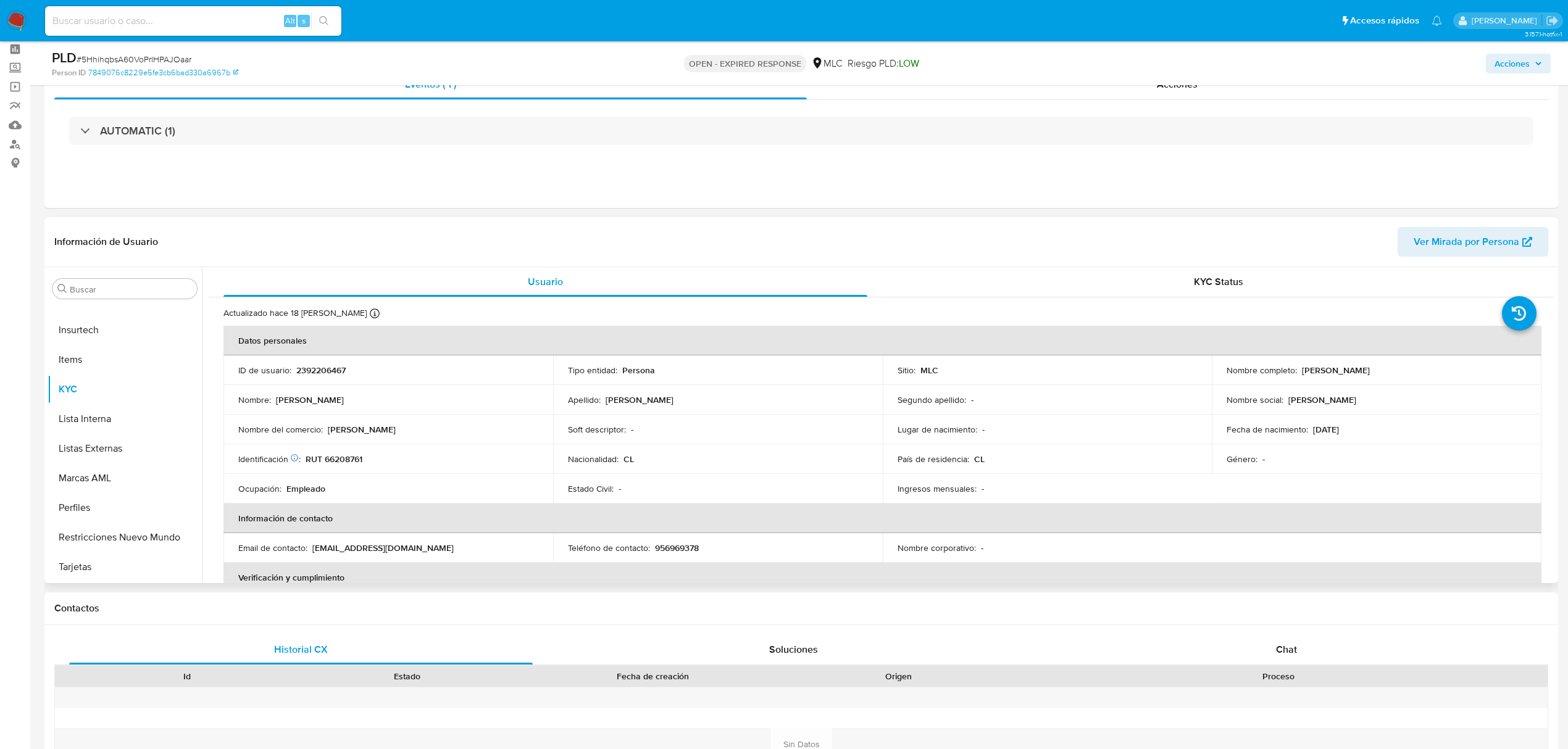
scroll to position [82, 0]
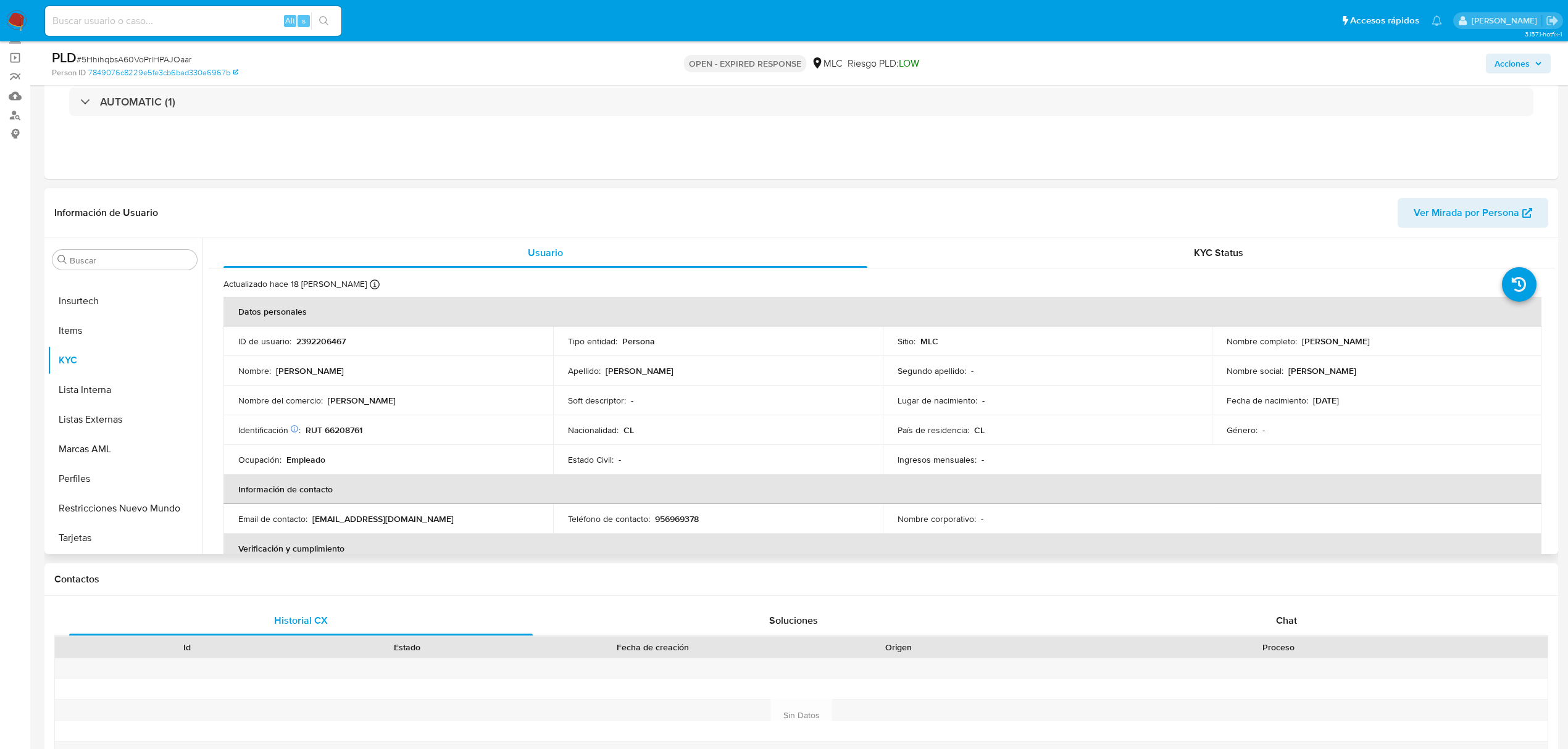
click at [319, 341] on p "2392206467" at bounding box center [321, 341] width 49 height 11
copy p "2392206467"
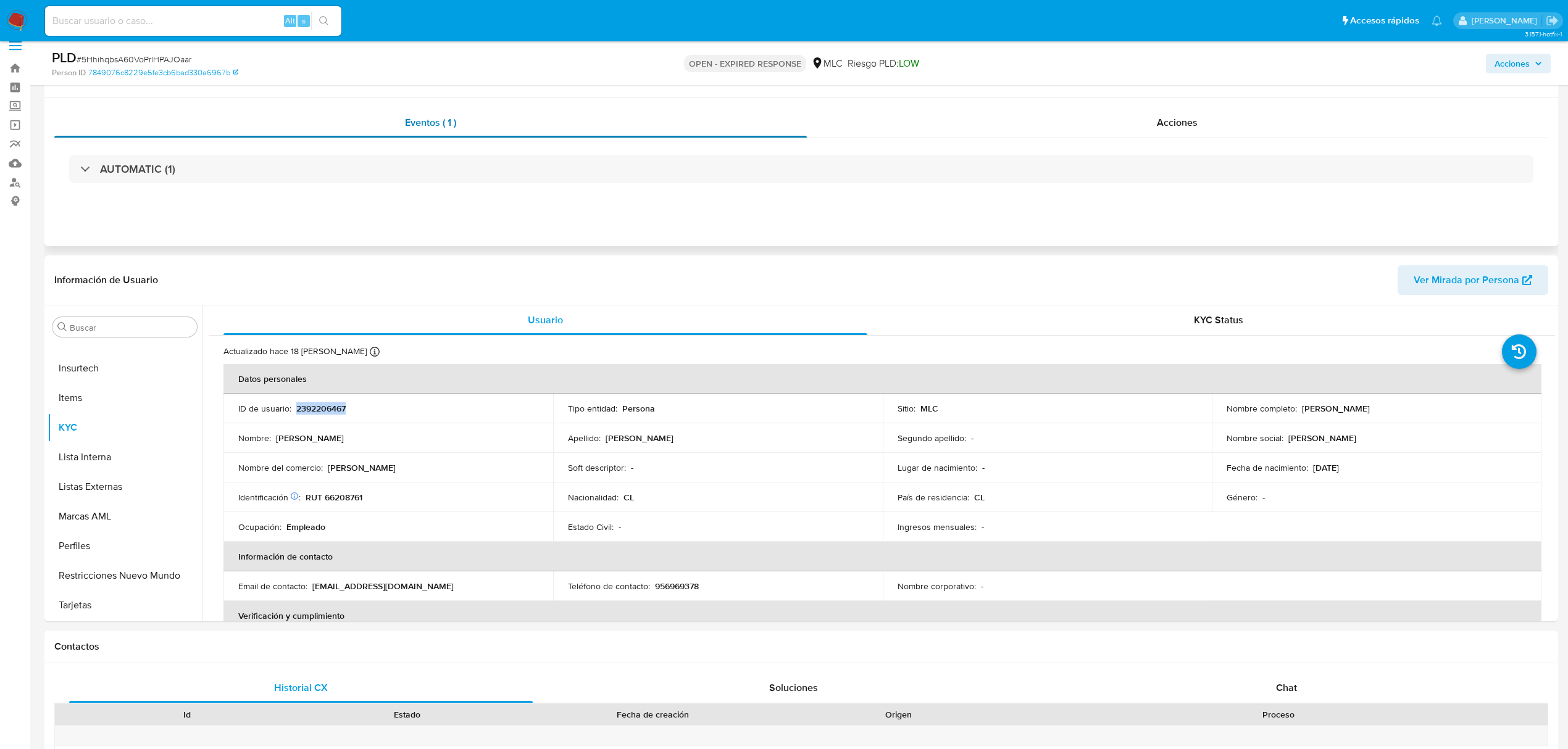
scroll to position [0, 0]
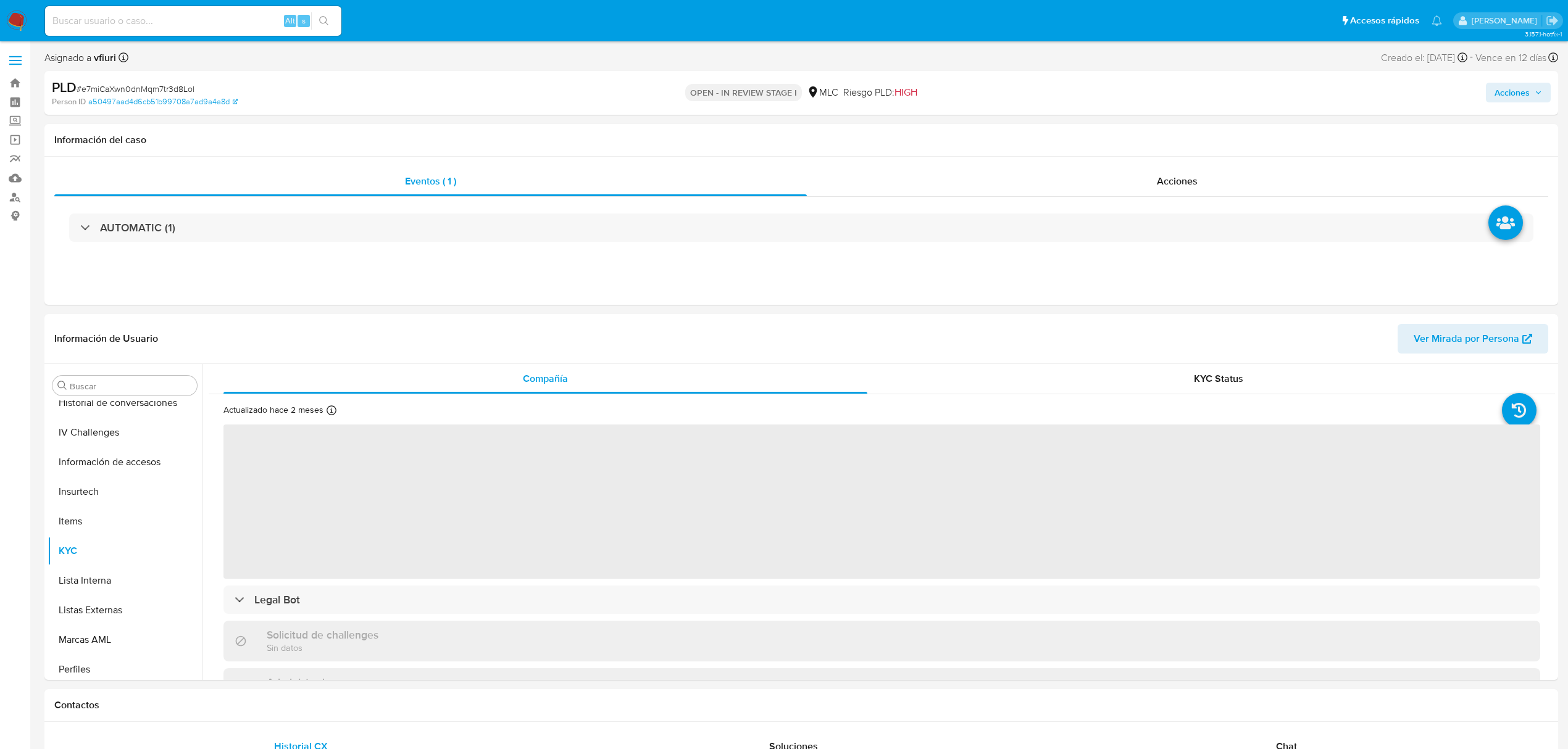
scroll to position [521, 0]
select select "10"
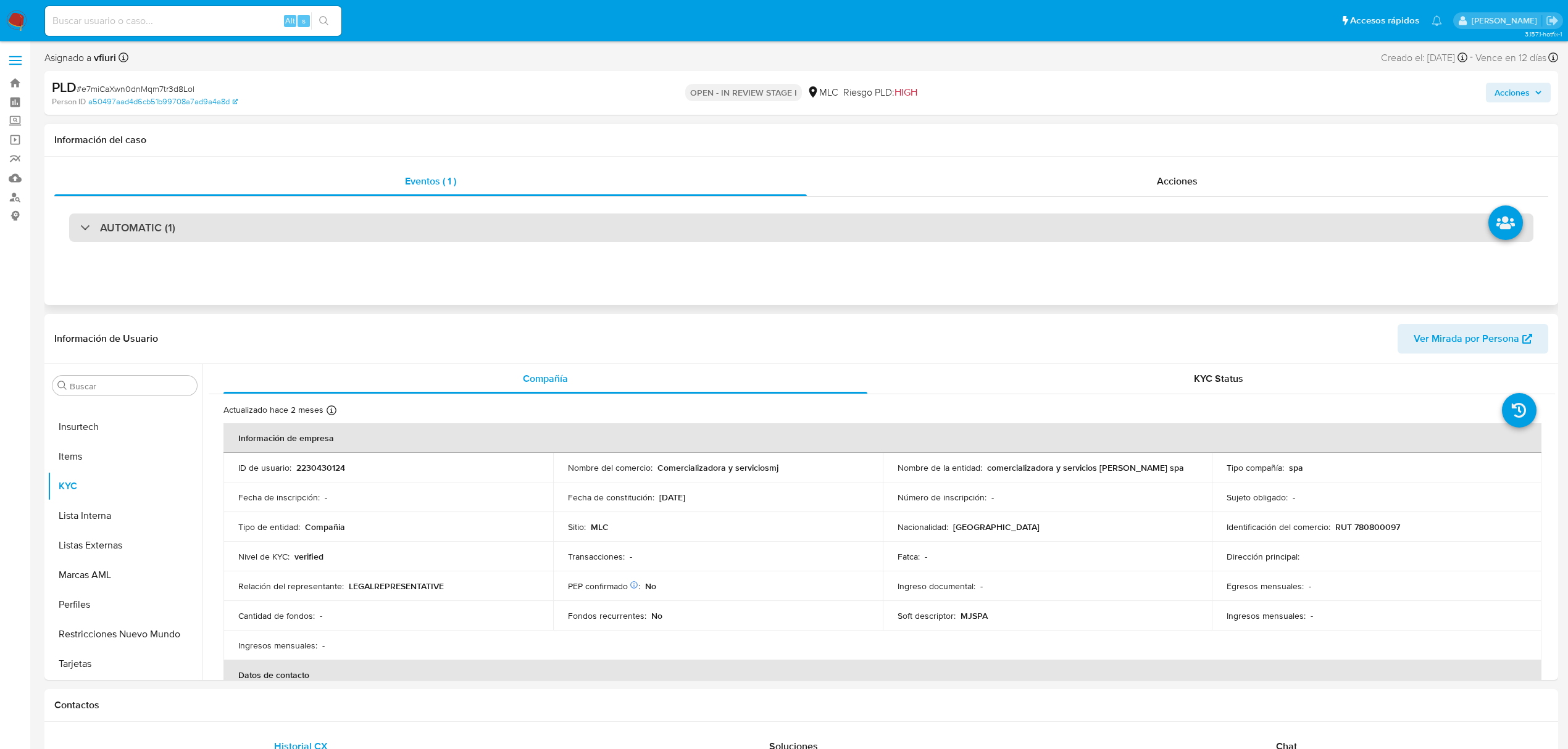
click at [572, 225] on div "AUTOMATIC (1)" at bounding box center [801, 228] width 1465 height 28
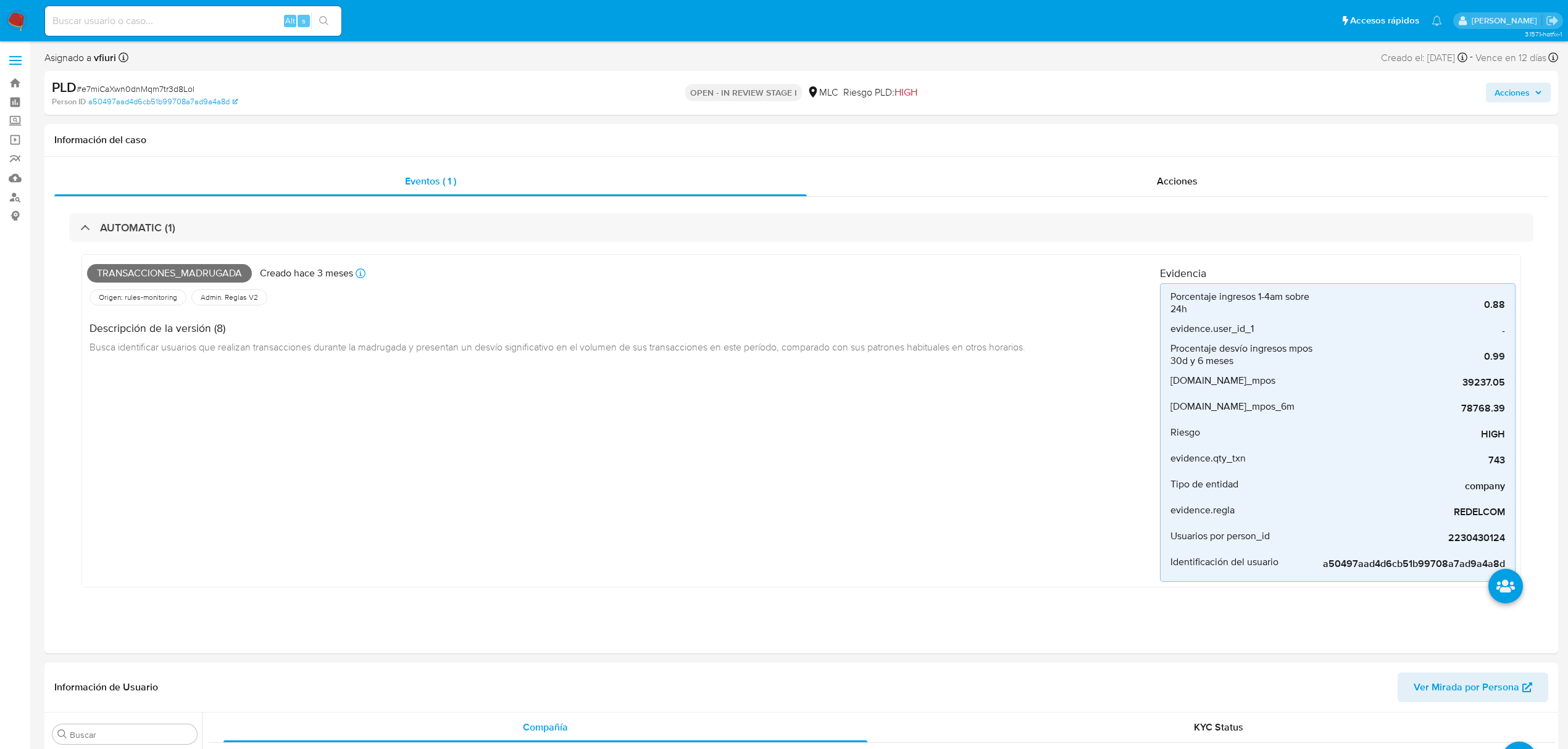
click at [148, 89] on span "# e7miCaXwn0dnMqm7tr3d8Lol" at bounding box center [135, 89] width 117 height 12
copy span "e7miCaXwn0dnMqm7tr3d8Lol"
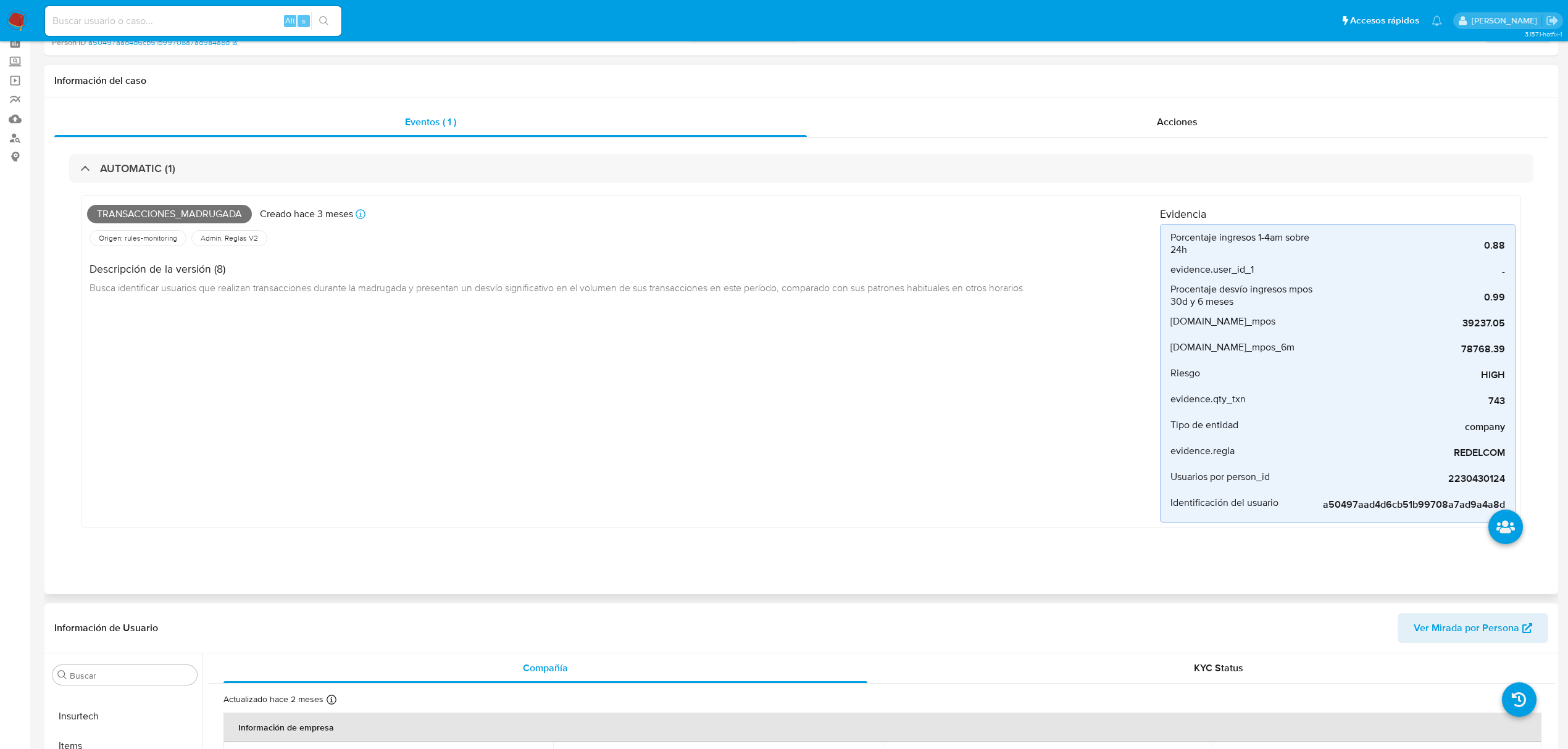
scroll to position [247, 0]
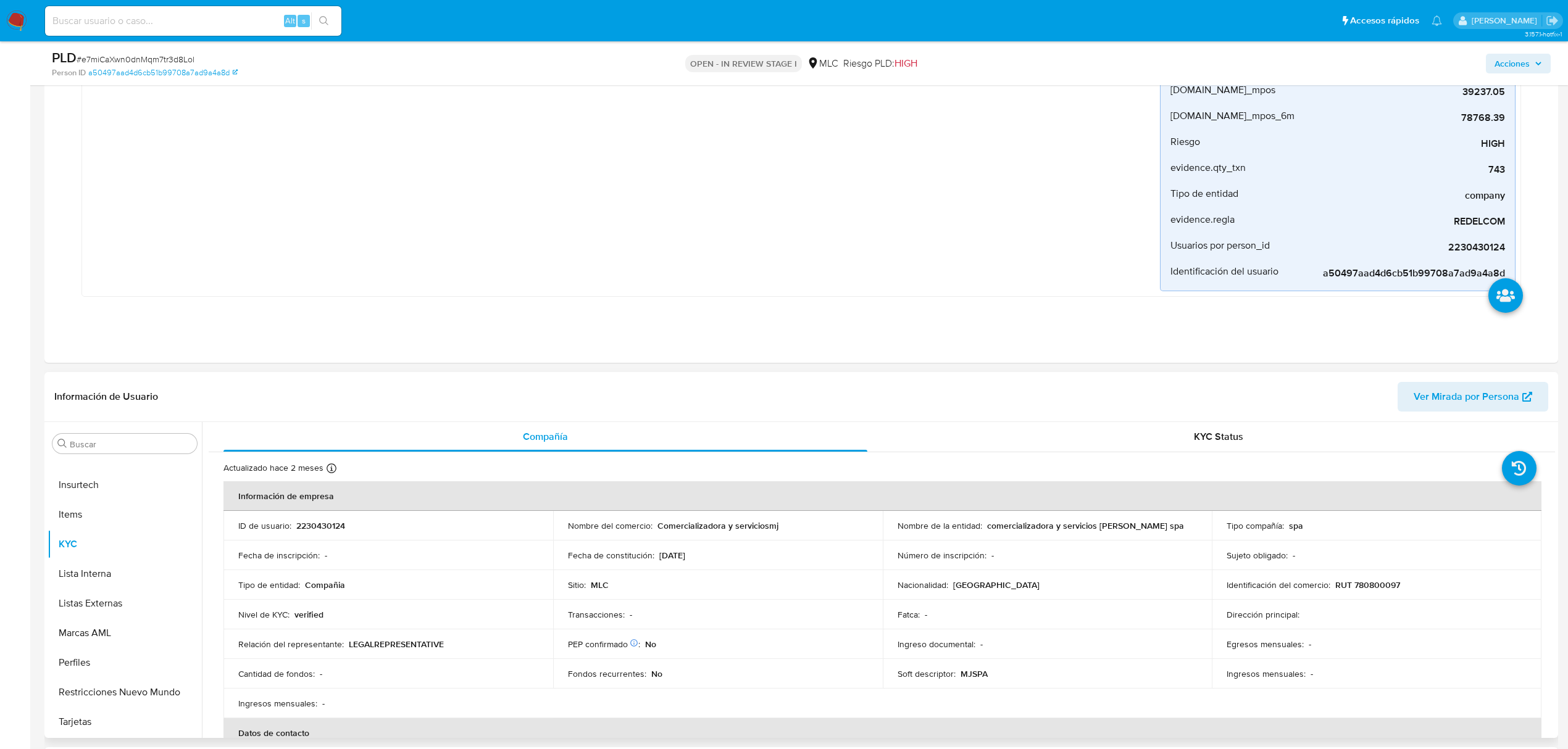
click at [327, 524] on p "2230430124" at bounding box center [320, 526] width 49 height 11
click at [327, 522] on p "2230430124" at bounding box center [320, 526] width 49 height 11
copy p "2230430124"
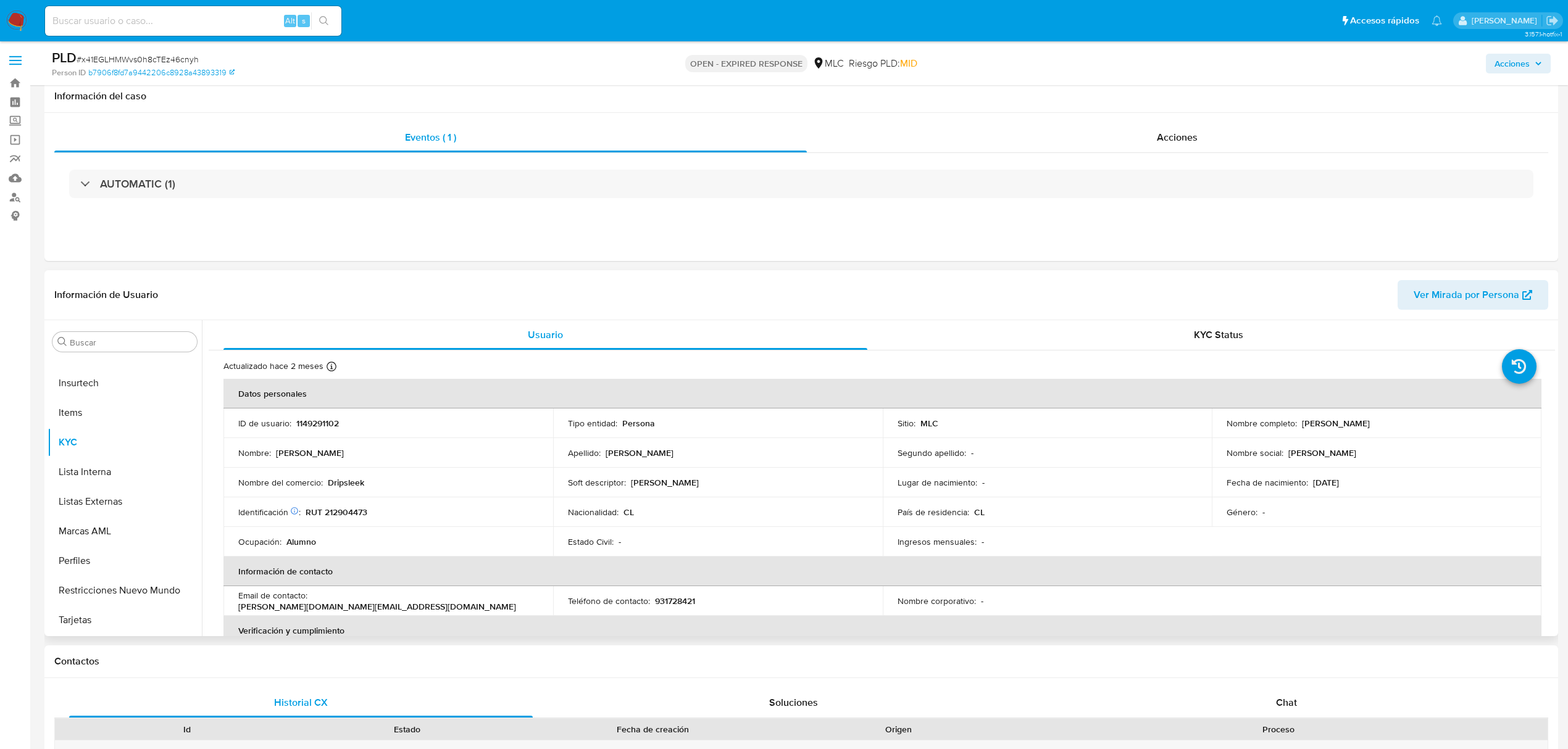
scroll to position [164, 0]
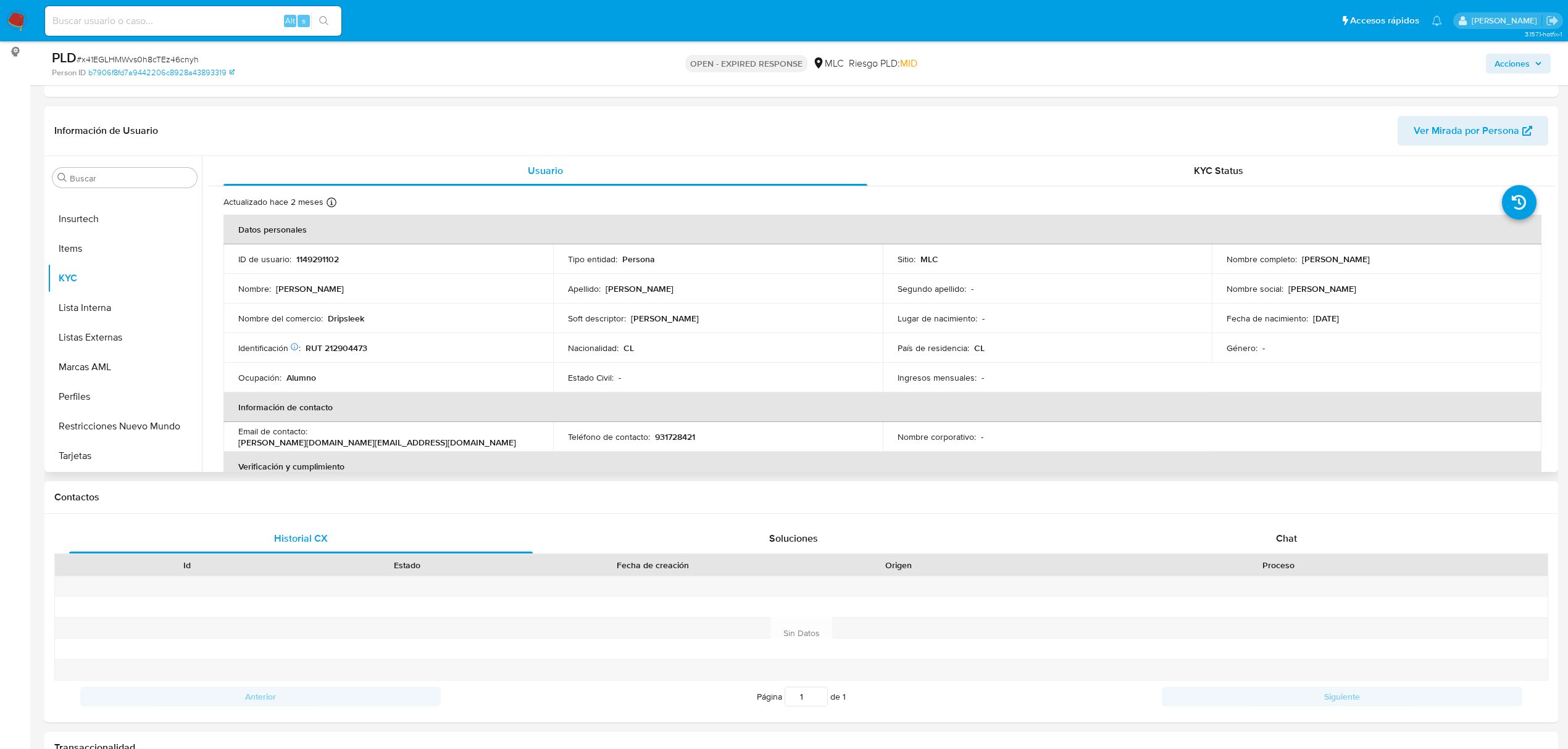
select select "10"
click at [324, 265] on p "1149291102" at bounding box center [317, 259] width 42 height 11
copy p "1149291102"
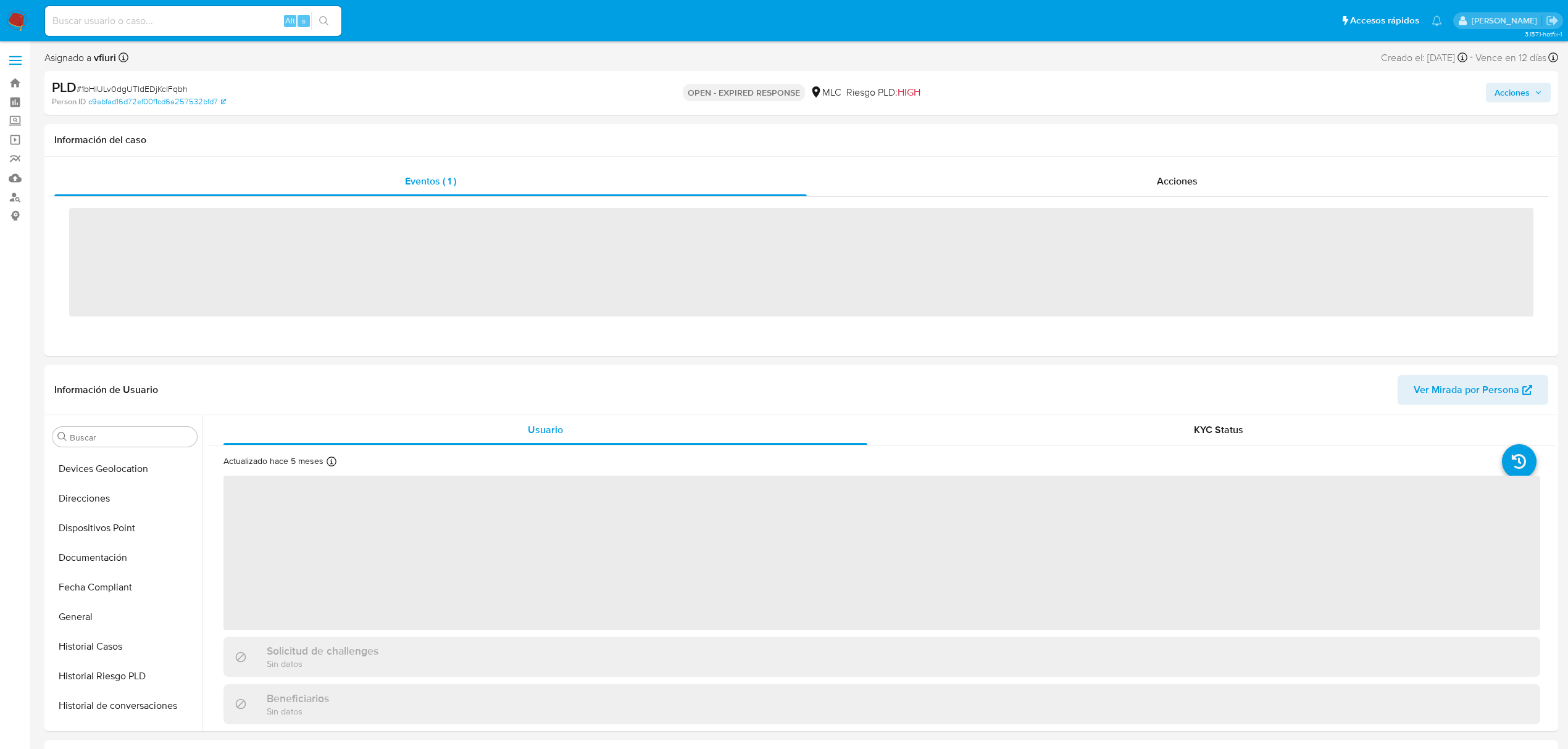
scroll to position [521, 0]
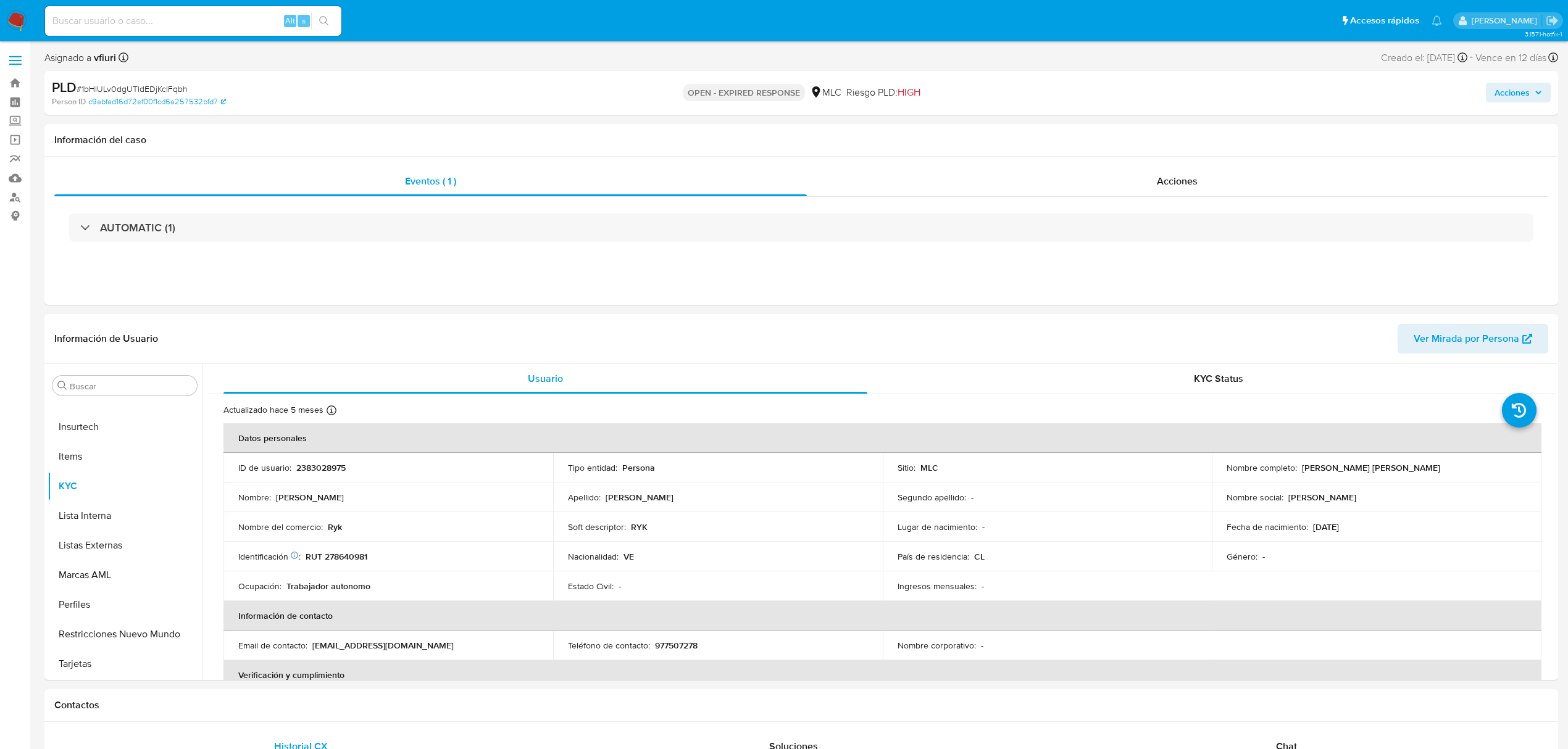
select select "10"
click at [316, 473] on p "2383028975" at bounding box center [321, 467] width 49 height 11
copy p "2383028975"
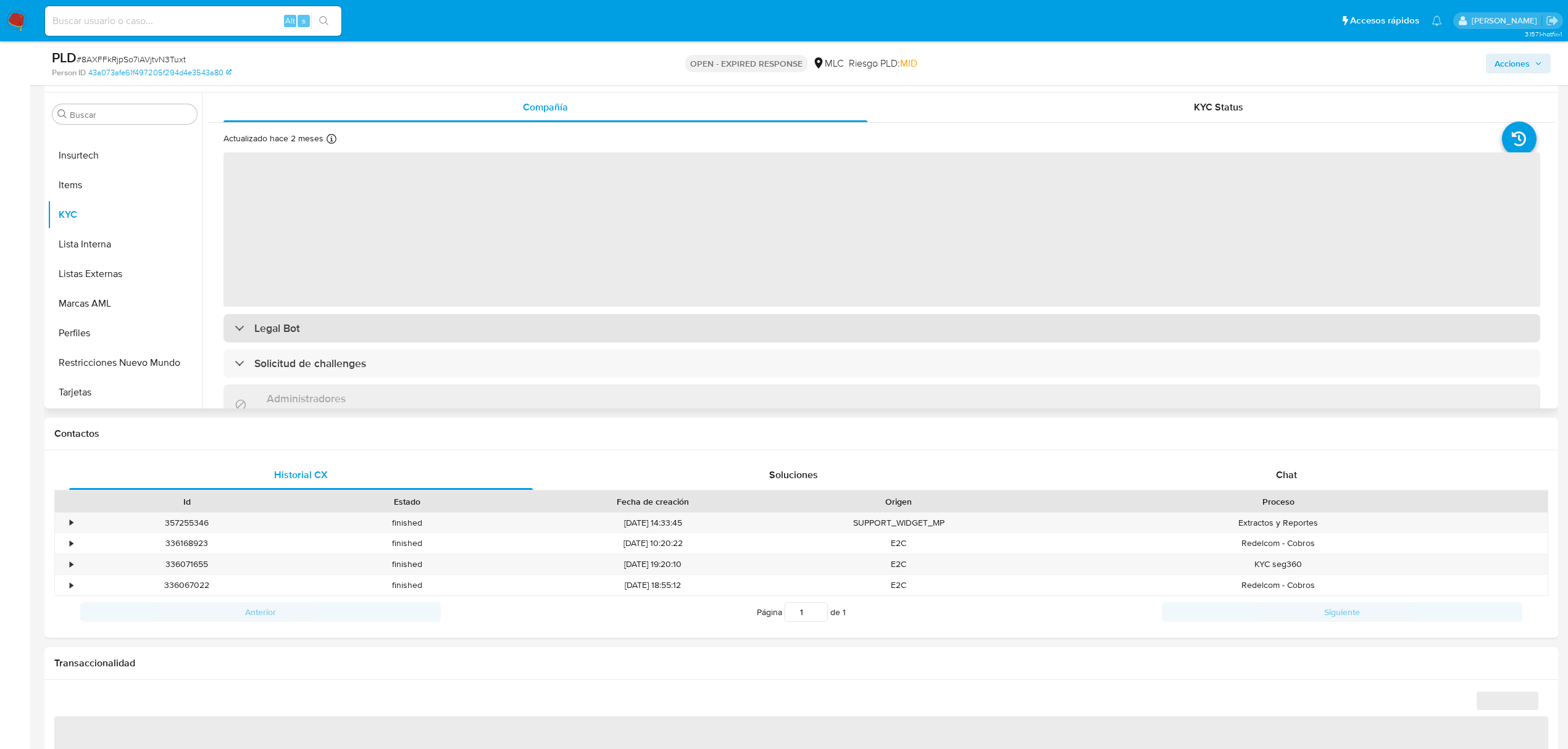
scroll to position [247, 0]
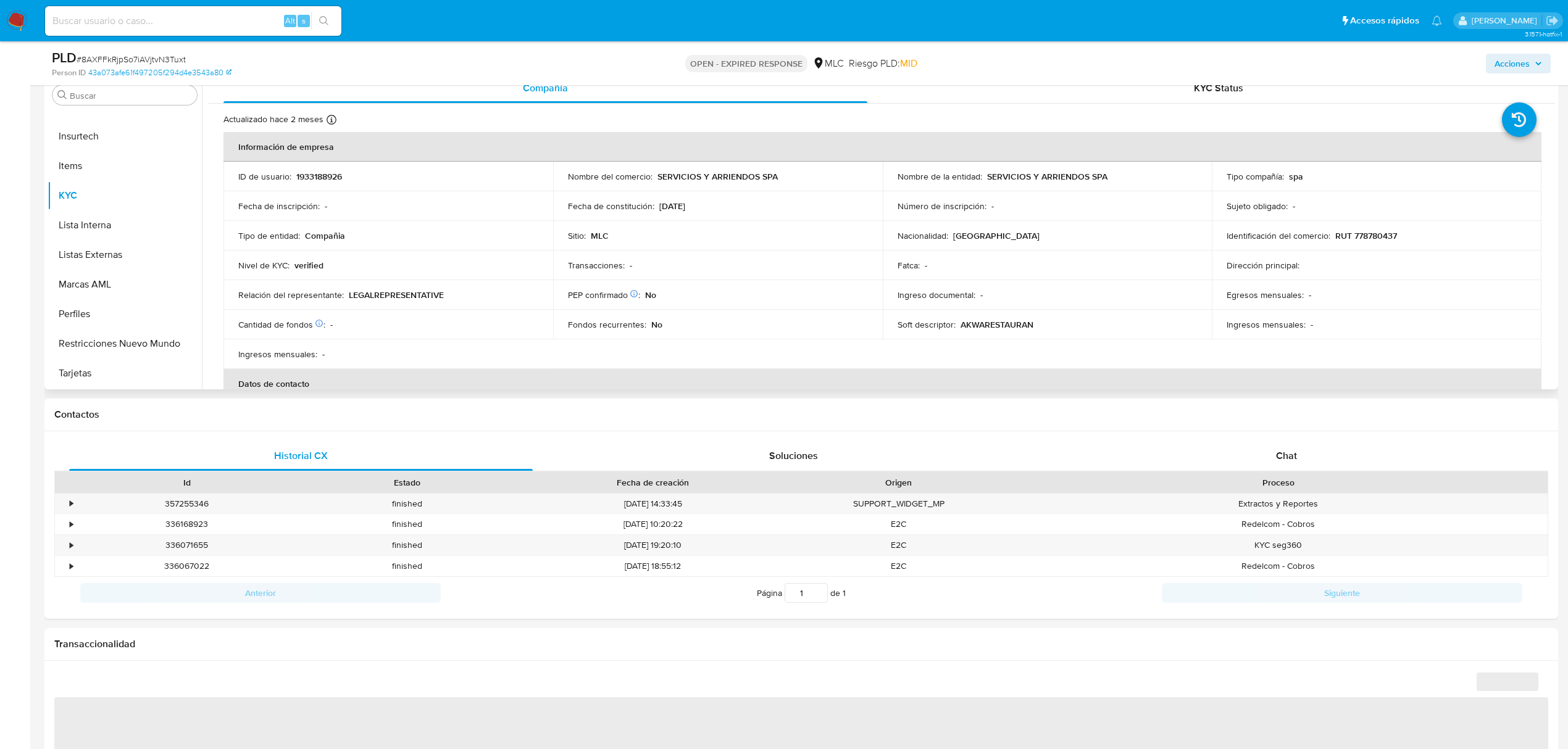
select select "10"
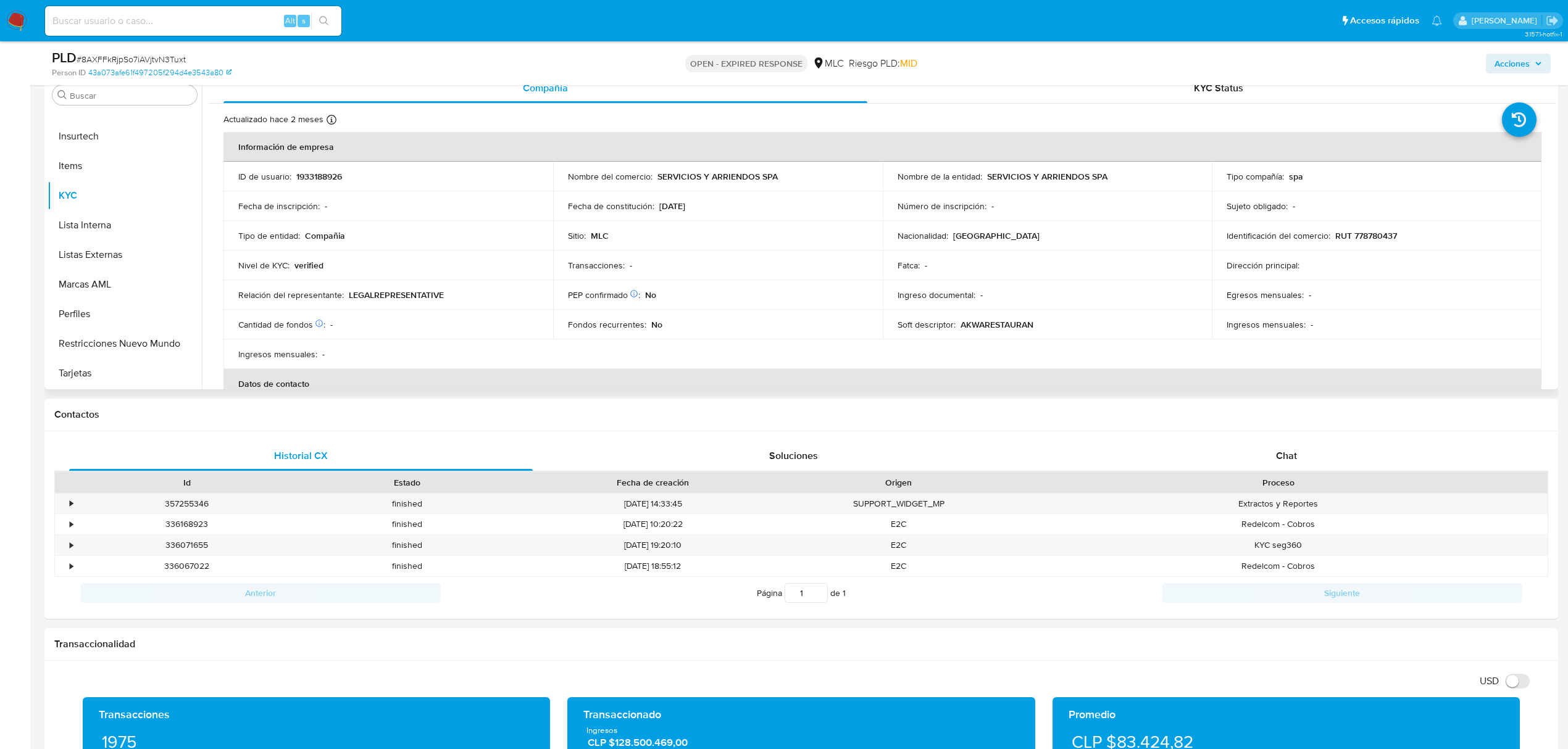
click at [337, 177] on p "1933188926" at bounding box center [319, 177] width 46 height 11
copy p "1933188926"
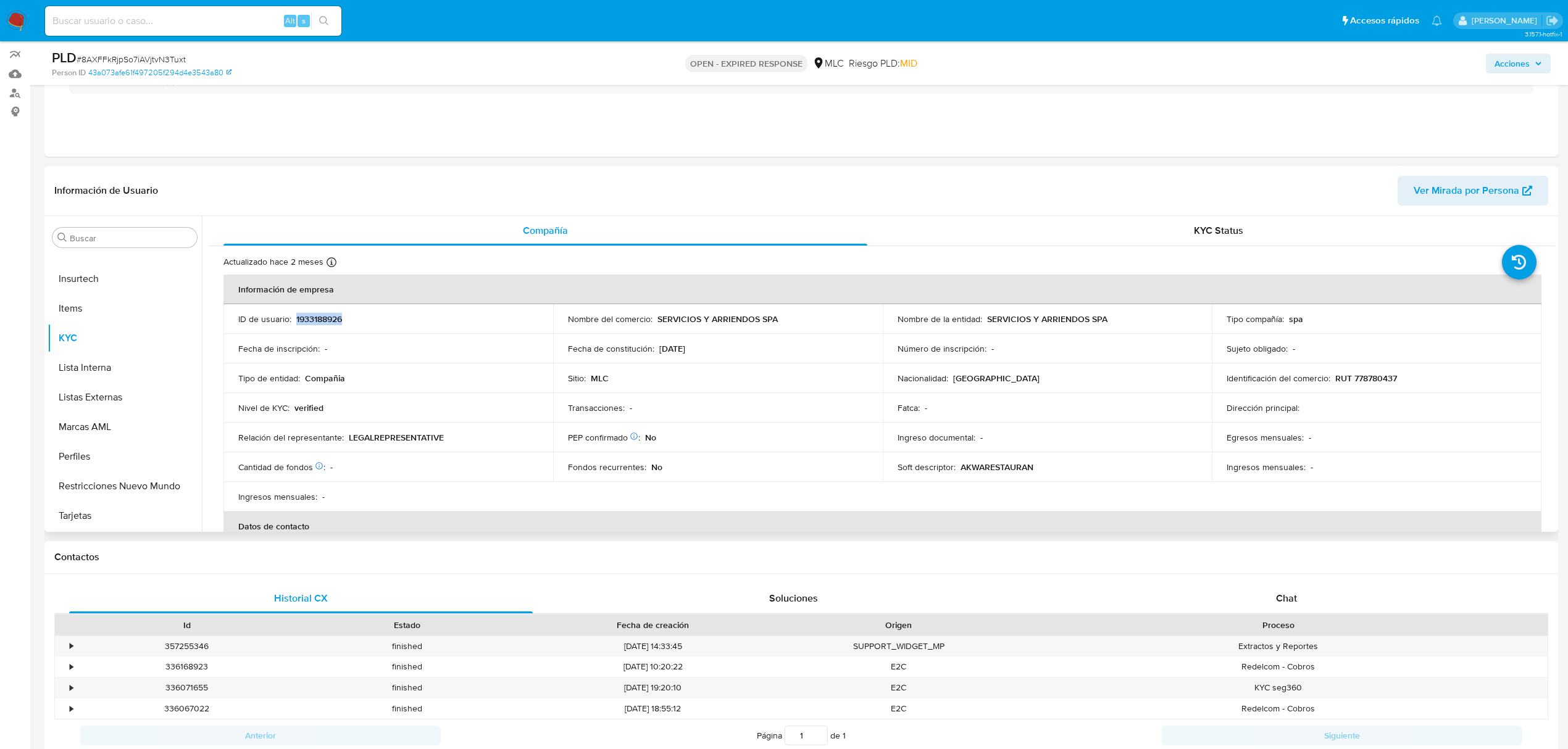
scroll to position [0, 0]
